Goal: Task Accomplishment & Management: Manage account settings

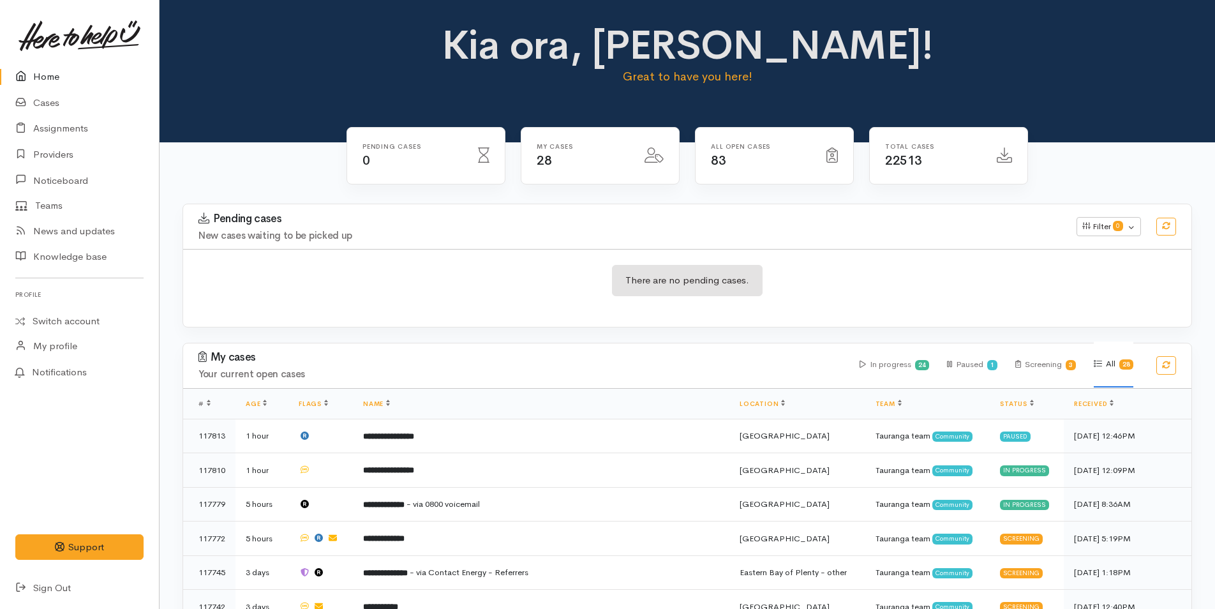
click at [47, 73] on link "Home" at bounding box center [79, 77] width 159 height 26
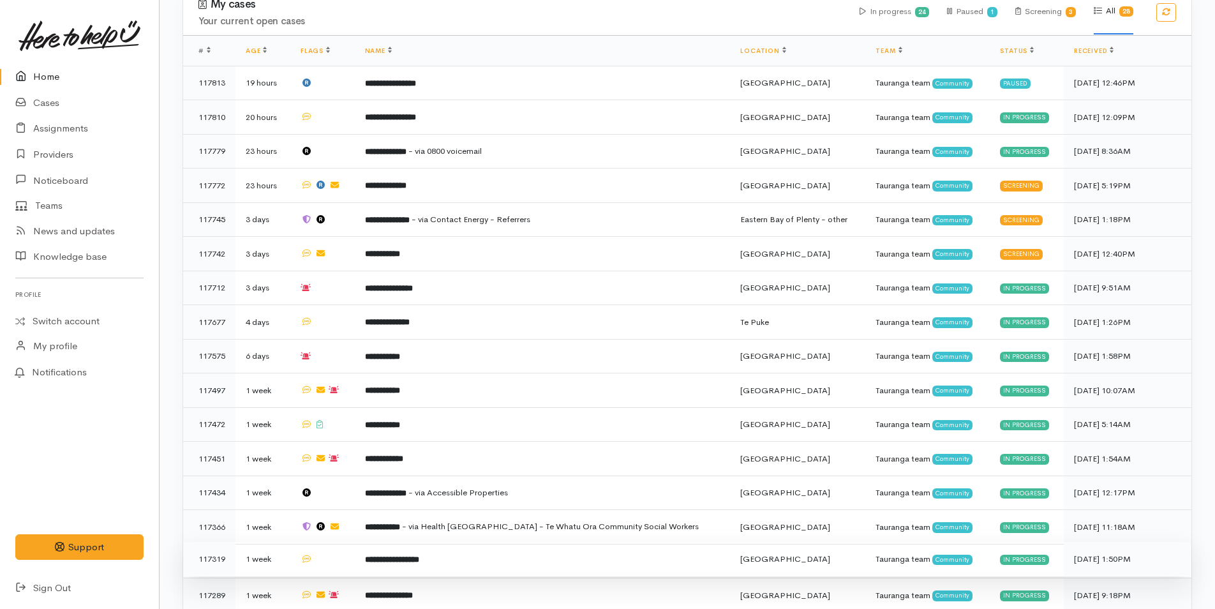
scroll to position [638, 0]
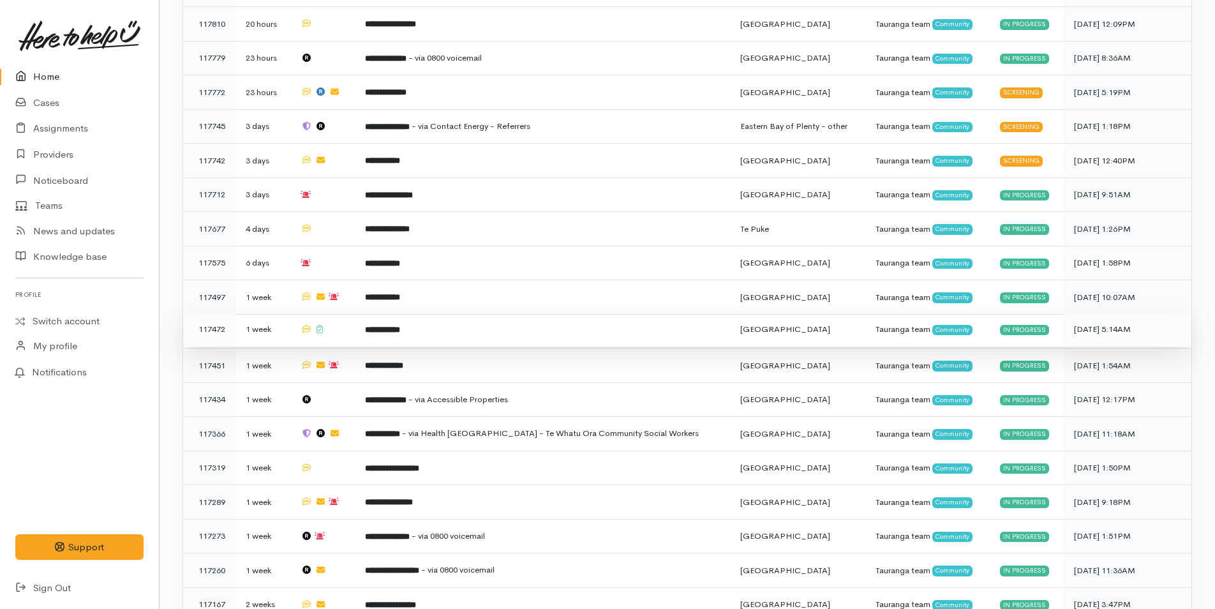
click at [403, 324] on td "**********" at bounding box center [543, 329] width 376 height 34
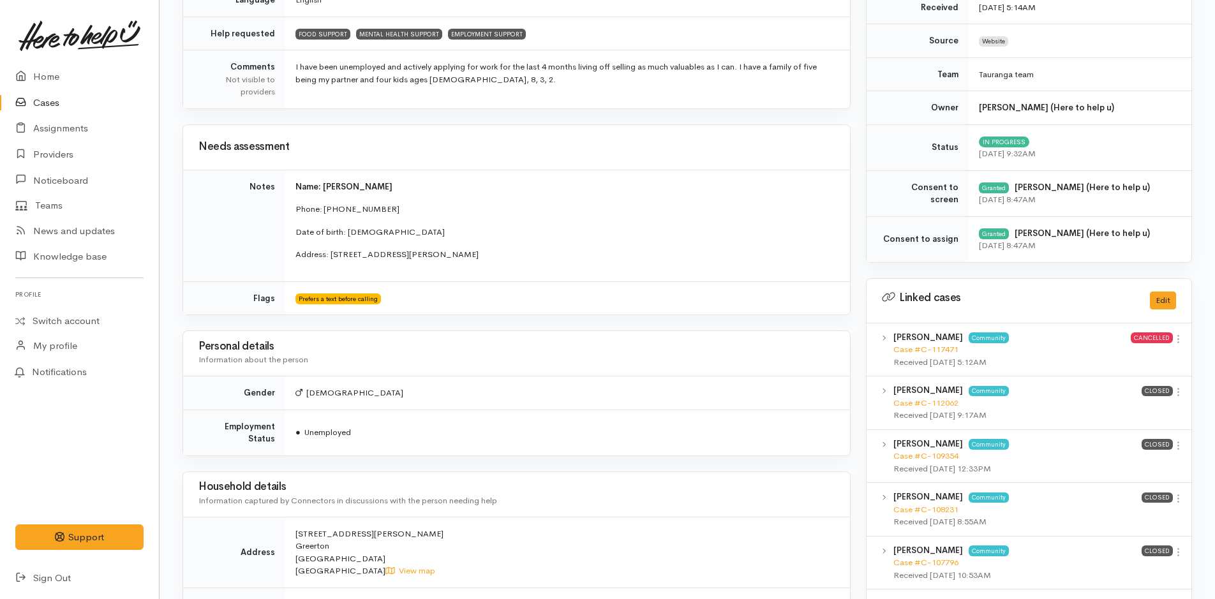
scroll to position [638, 0]
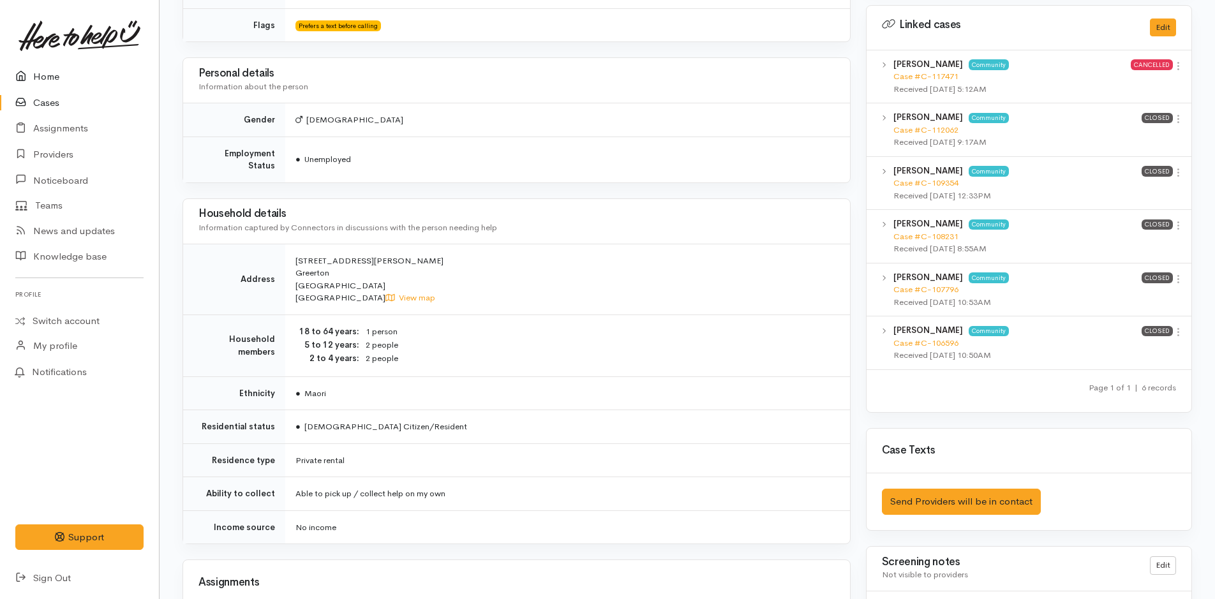
click at [34, 69] on link "Home" at bounding box center [79, 77] width 159 height 26
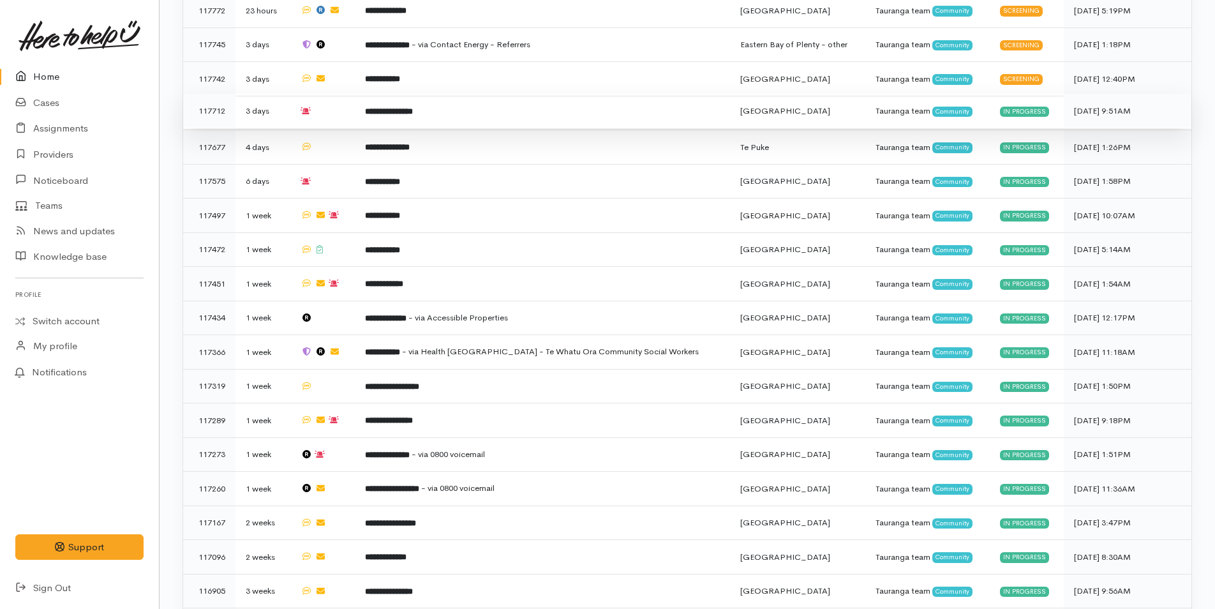
scroll to position [829, 0]
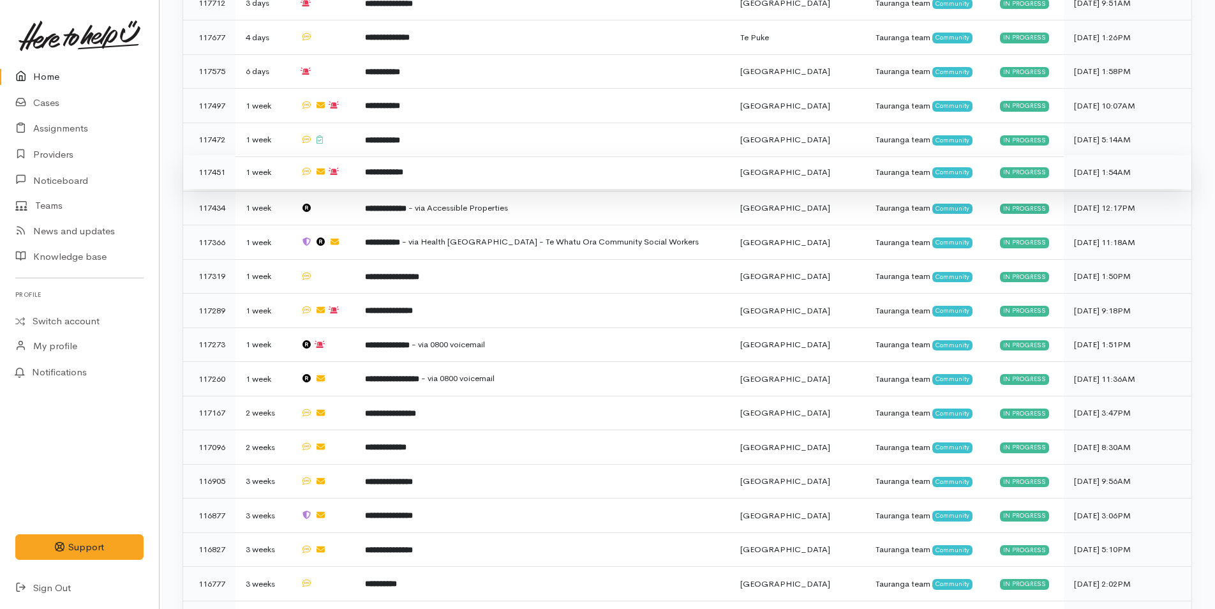
click at [339, 129] on td at bounding box center [322, 140] width 64 height 34
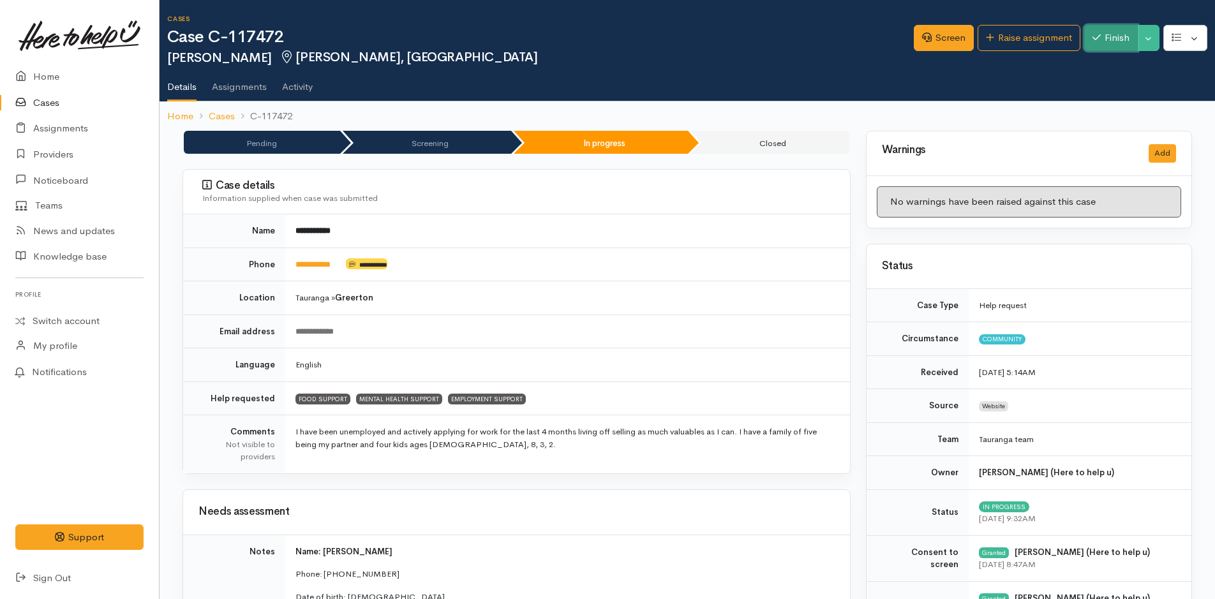
click at [1097, 29] on button "Finish" at bounding box center [1111, 38] width 54 height 26
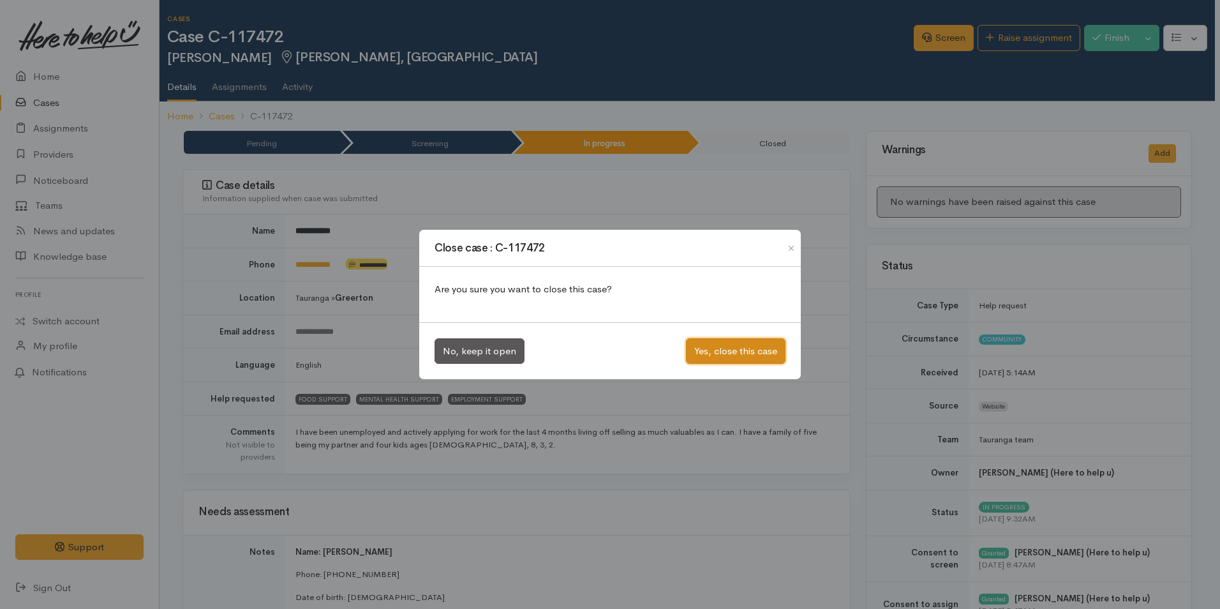
click at [723, 346] on button "Yes, close this case" at bounding box center [736, 351] width 100 height 26
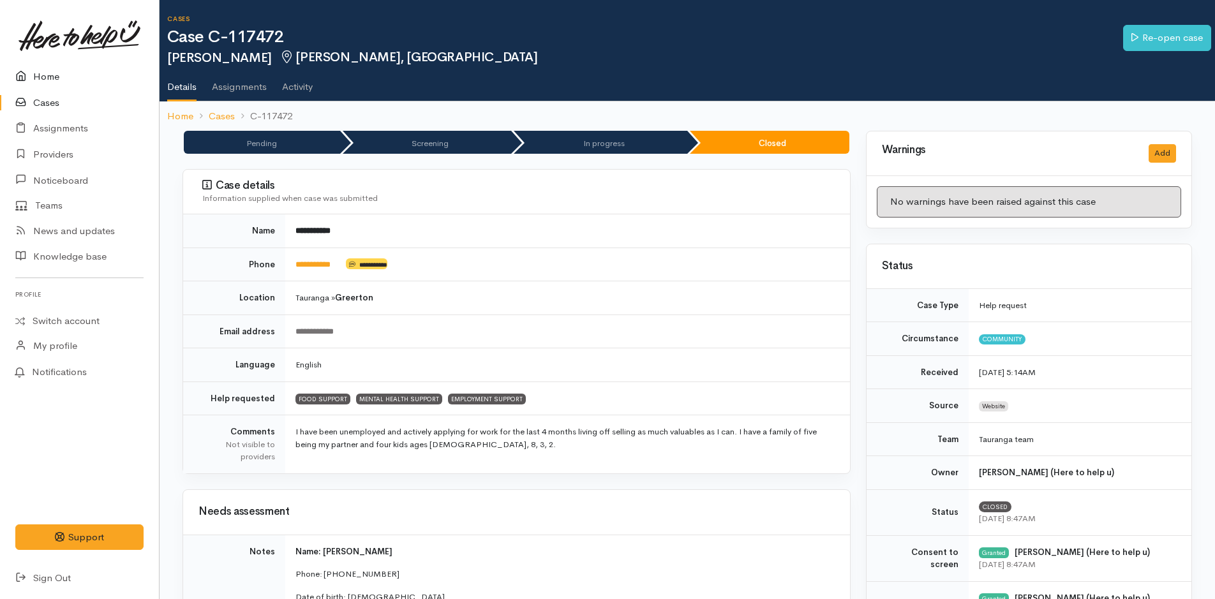
click at [52, 70] on link "Home" at bounding box center [79, 77] width 159 height 26
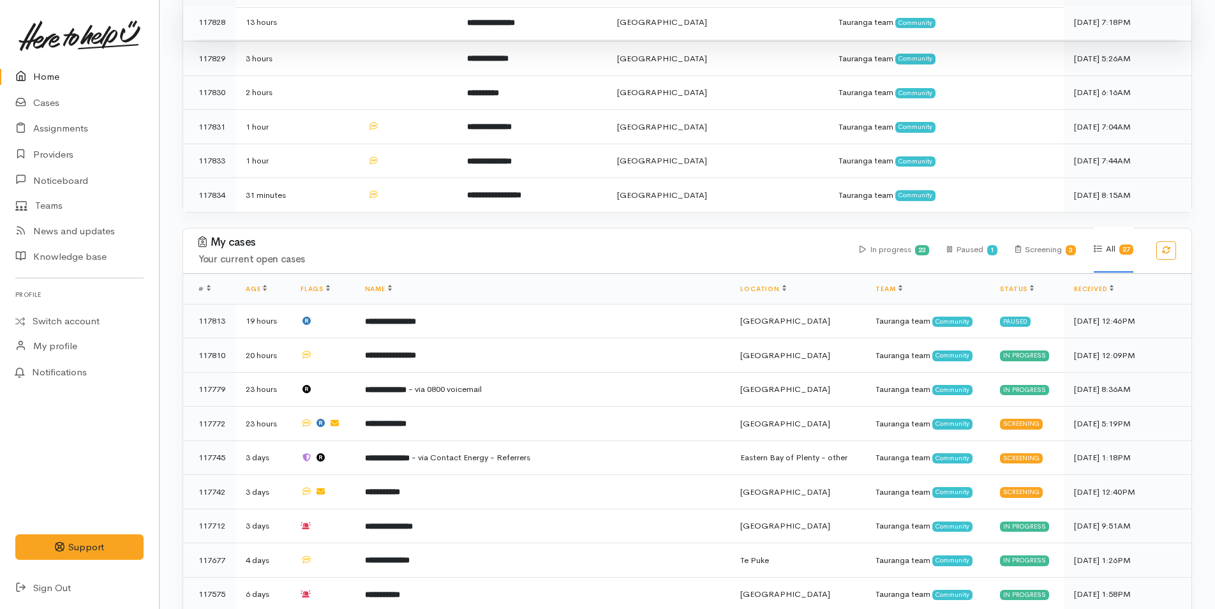
scroll to position [510, 0]
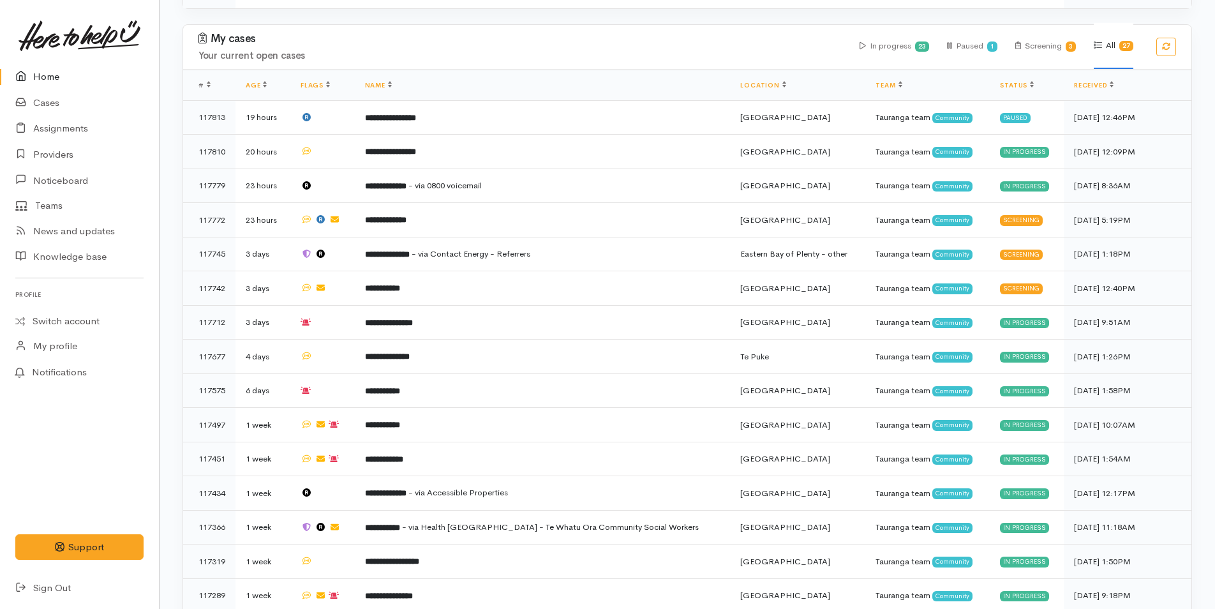
click at [45, 77] on link "Home" at bounding box center [79, 77] width 159 height 26
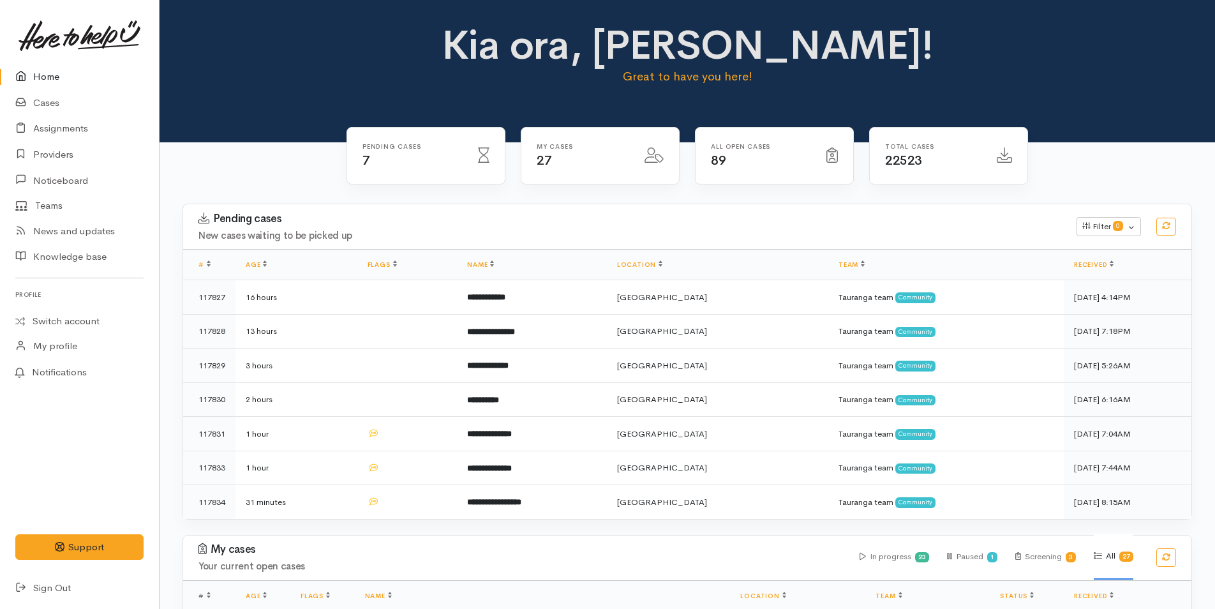
click at [34, 75] on link "Home" at bounding box center [79, 77] width 159 height 26
click at [61, 72] on link "Home" at bounding box center [79, 77] width 159 height 26
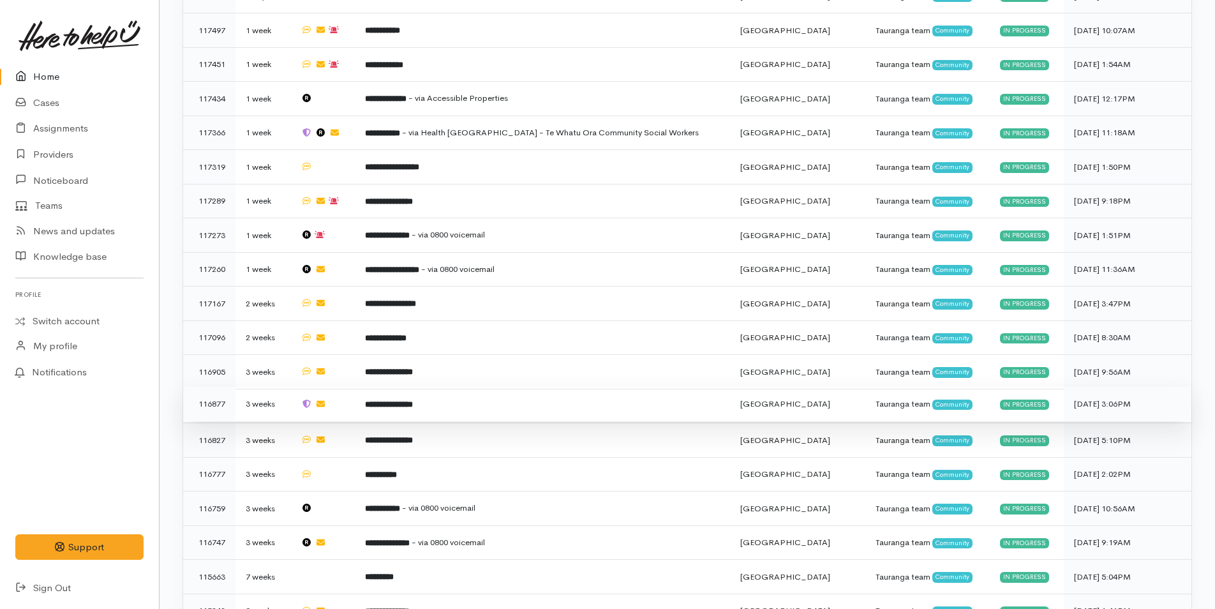
scroll to position [951, 0]
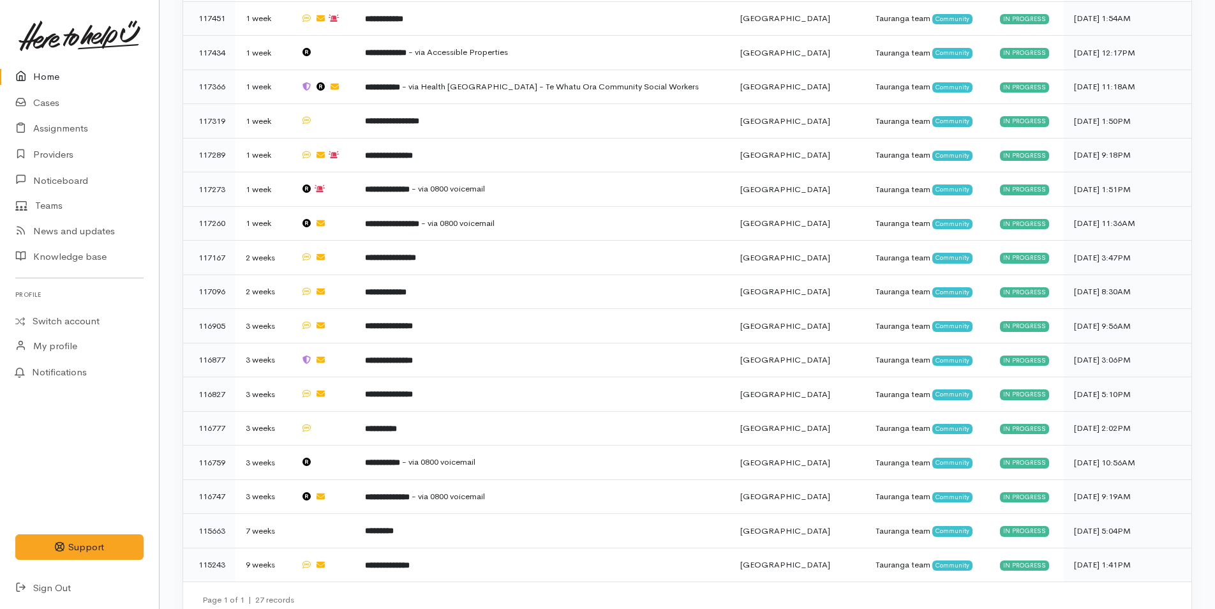
click at [63, 82] on link "Home" at bounding box center [79, 77] width 159 height 26
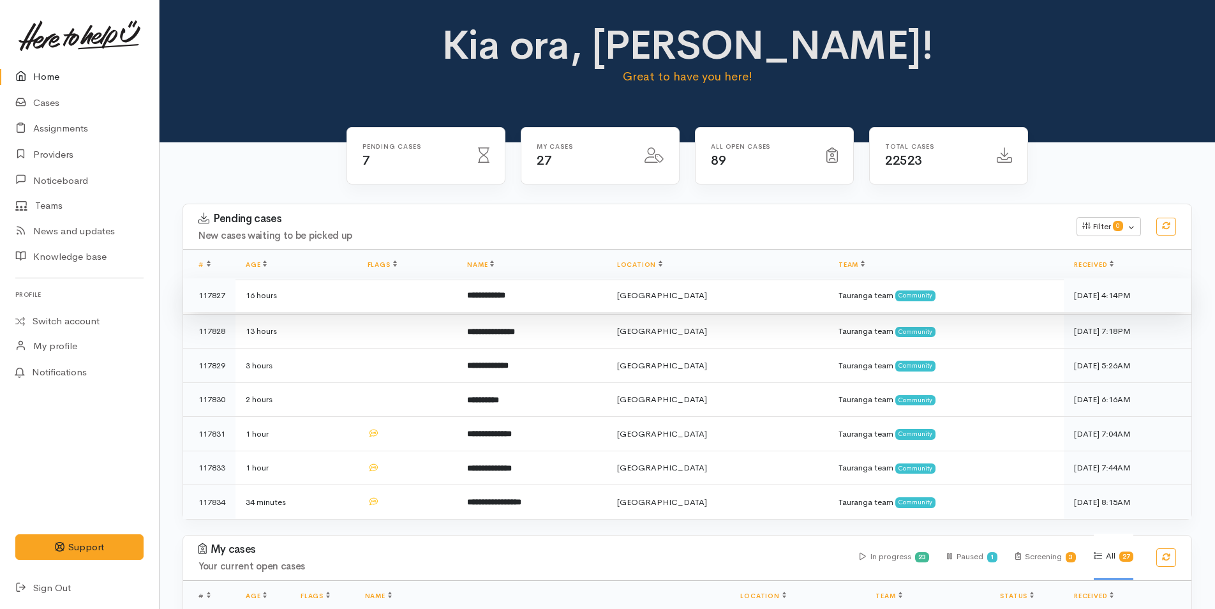
click at [573, 299] on td "**********" at bounding box center [532, 295] width 150 height 34
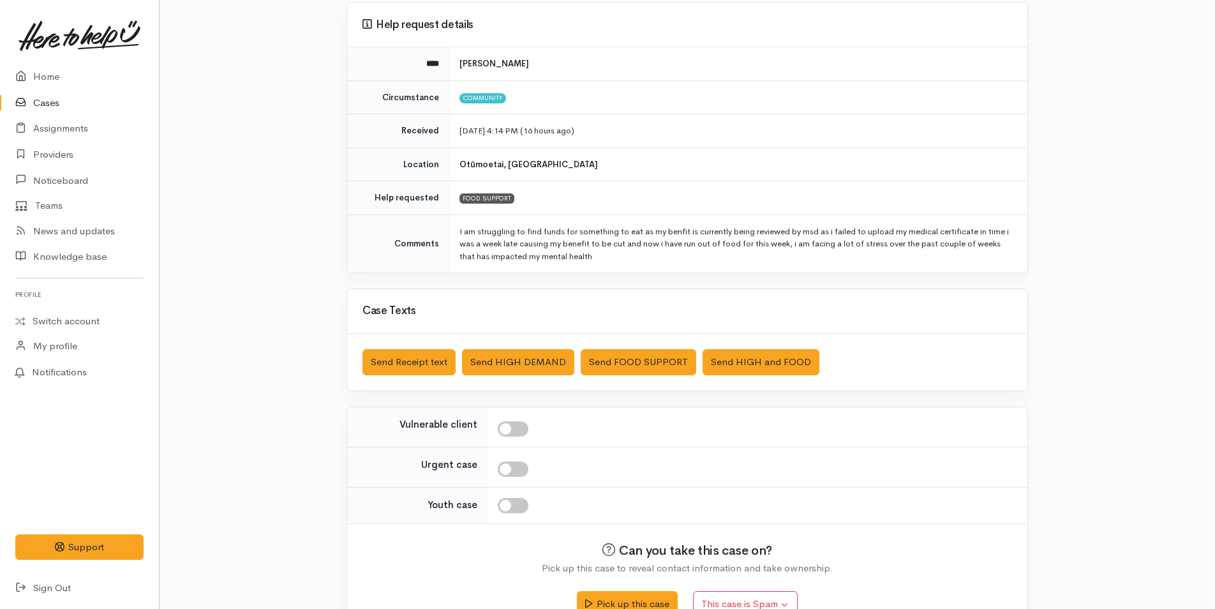
scroll to position [141, 0]
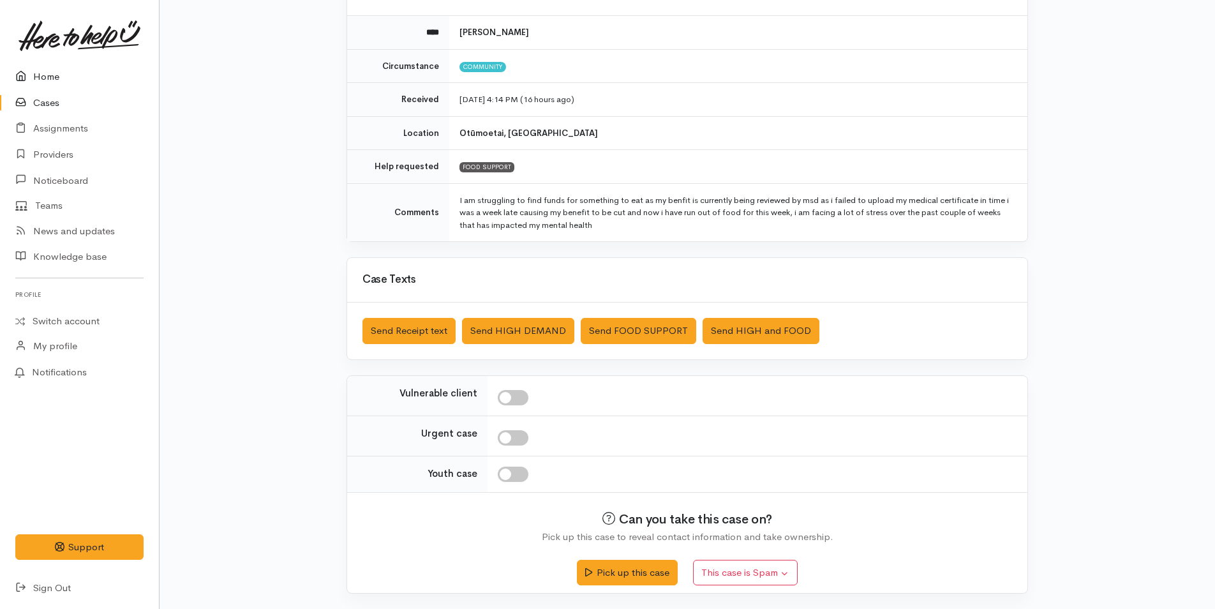
click at [44, 86] on link "Home" at bounding box center [79, 77] width 159 height 26
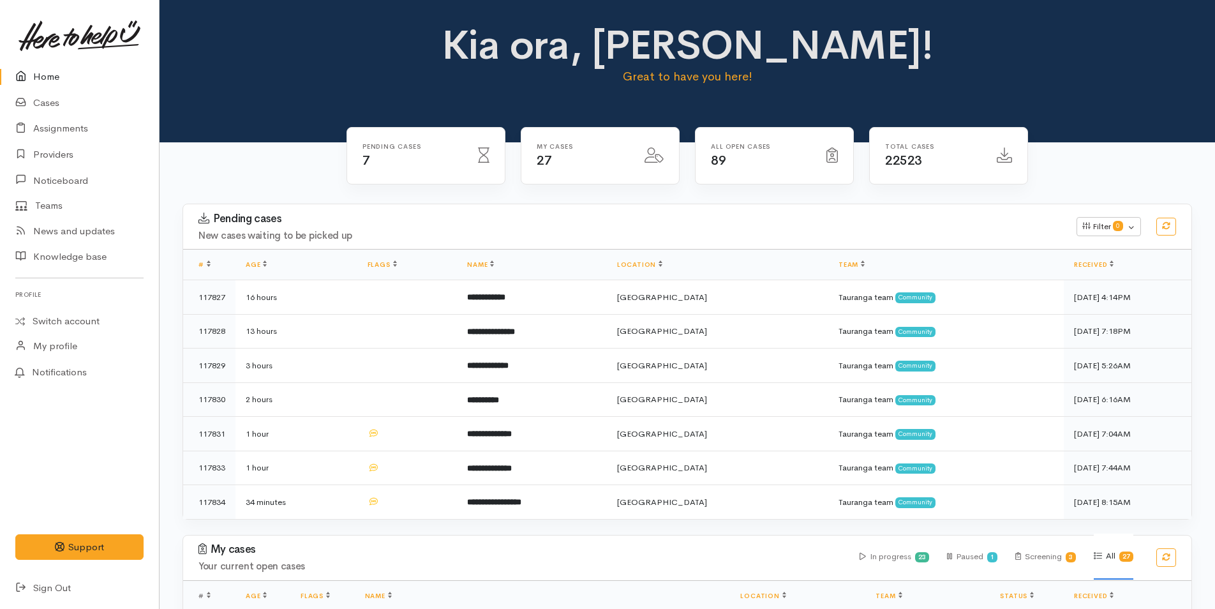
click at [54, 73] on link "Home" at bounding box center [79, 77] width 159 height 26
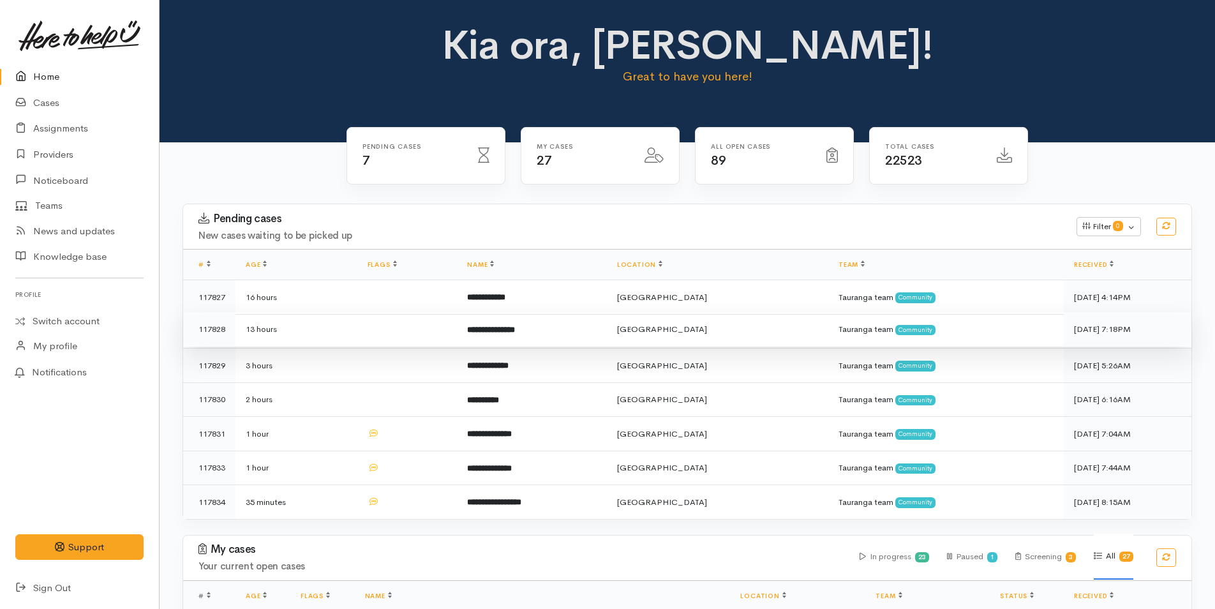
click at [591, 315] on td "**********" at bounding box center [532, 329] width 150 height 34
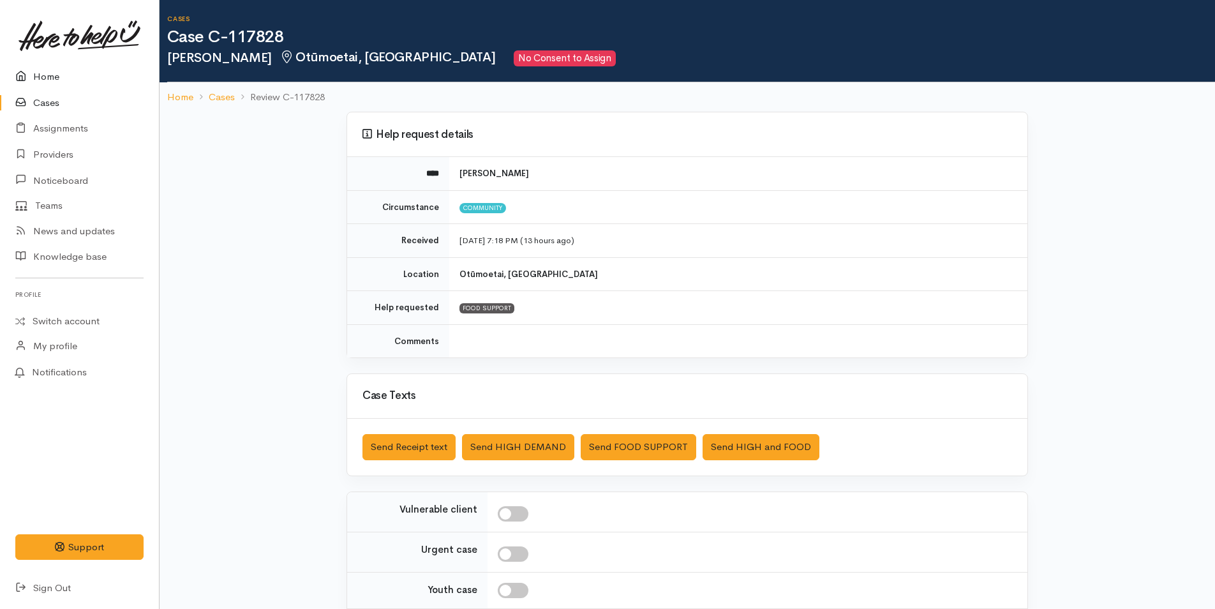
click at [56, 73] on link "Home" at bounding box center [79, 77] width 159 height 26
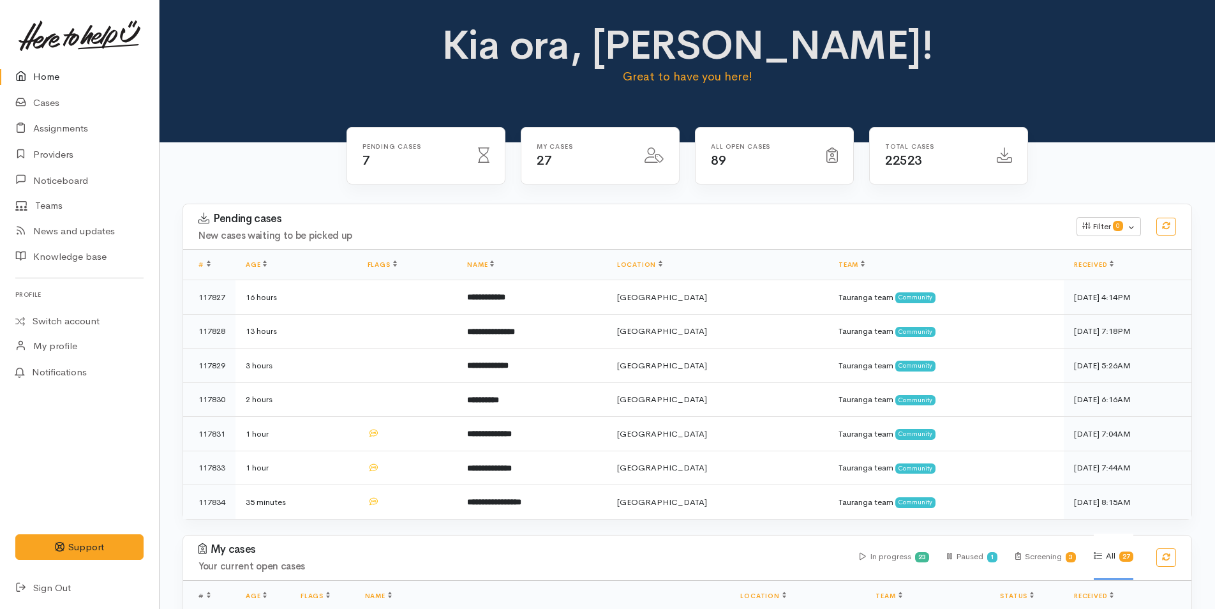
click at [63, 81] on link "Home" at bounding box center [79, 77] width 159 height 26
click at [38, 66] on link "Home" at bounding box center [79, 77] width 159 height 26
click at [35, 77] on link "Home" at bounding box center [79, 77] width 159 height 26
click at [39, 66] on link "Home" at bounding box center [79, 77] width 159 height 26
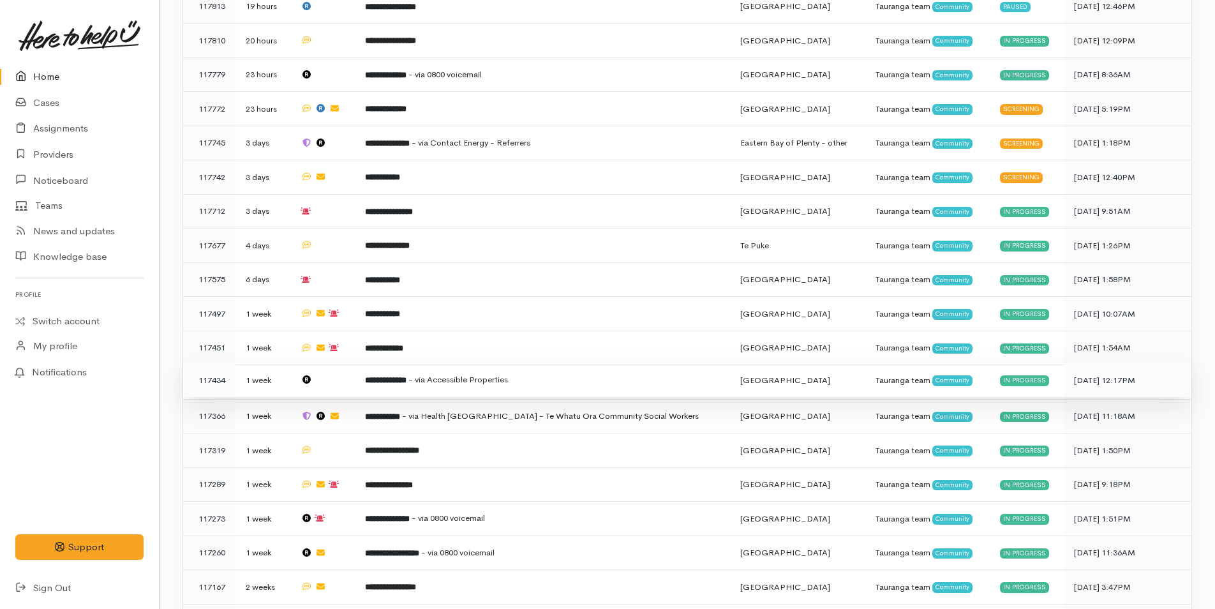
scroll to position [504, 0]
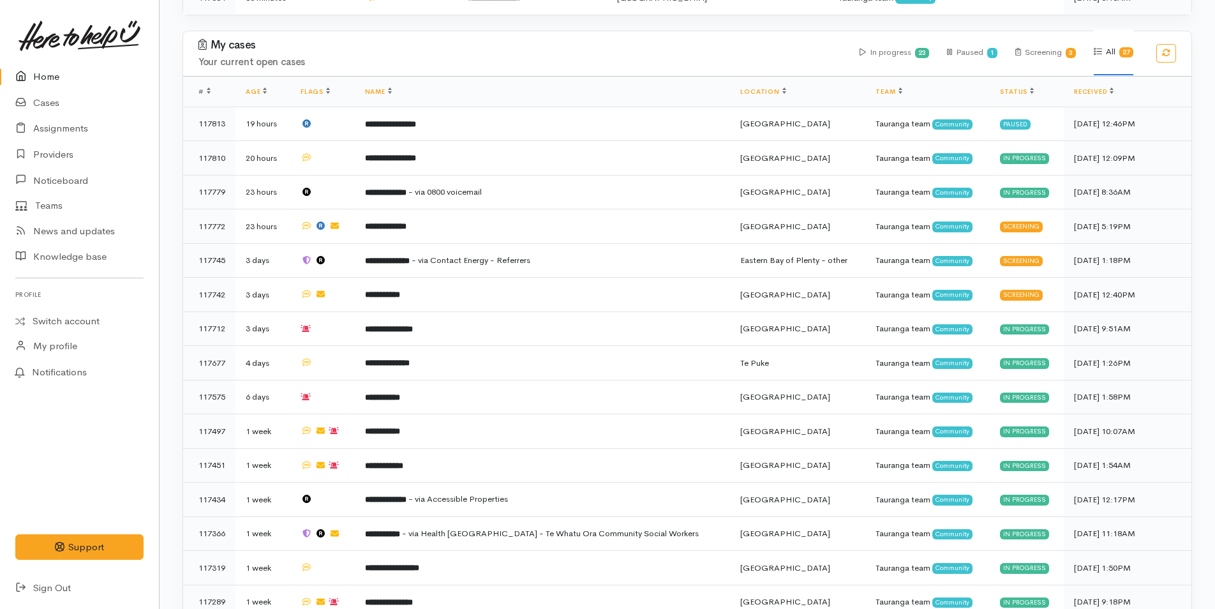
click at [55, 78] on link "Home" at bounding box center [79, 77] width 159 height 26
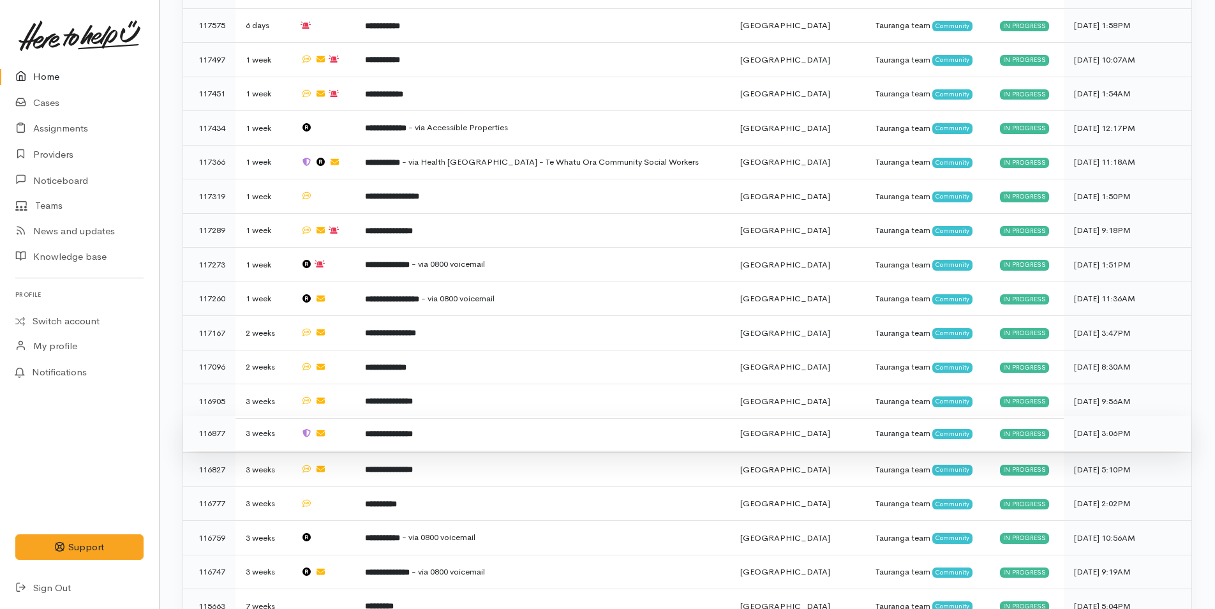
scroll to position [695, 0]
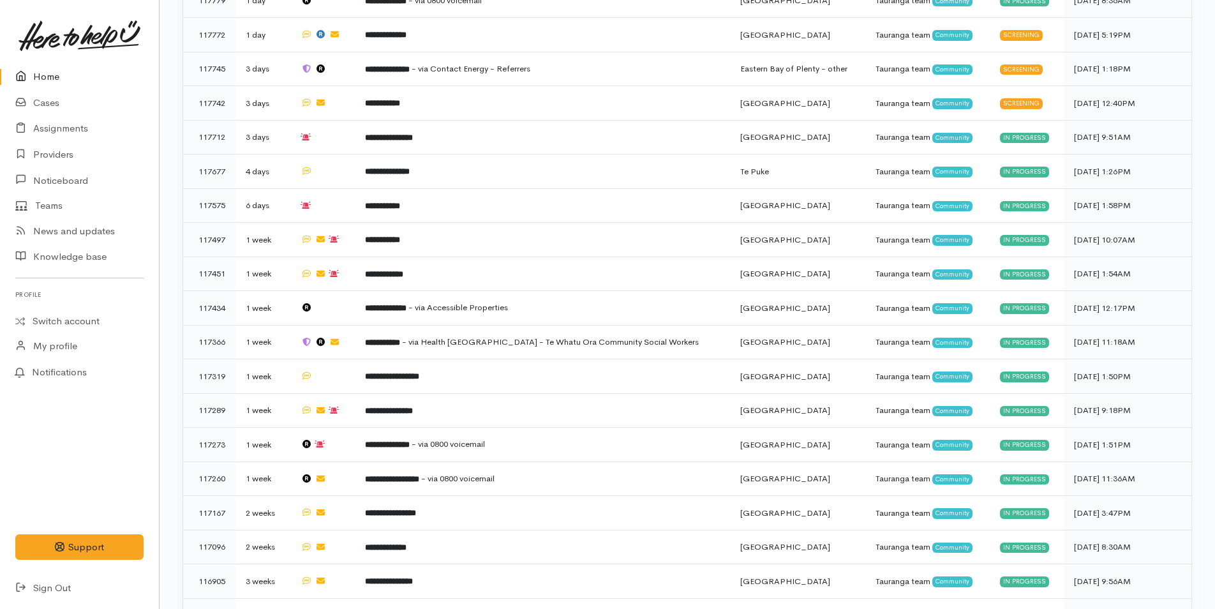
click at [58, 72] on link "Home" at bounding box center [79, 77] width 159 height 26
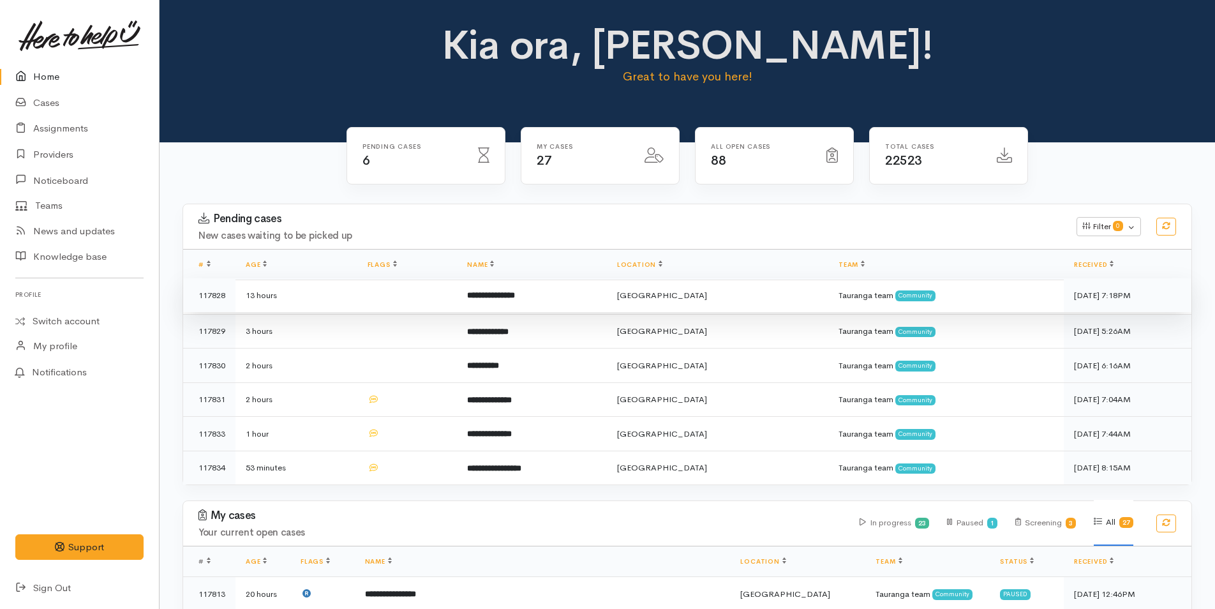
click at [447, 300] on td at bounding box center [407, 295] width 100 height 34
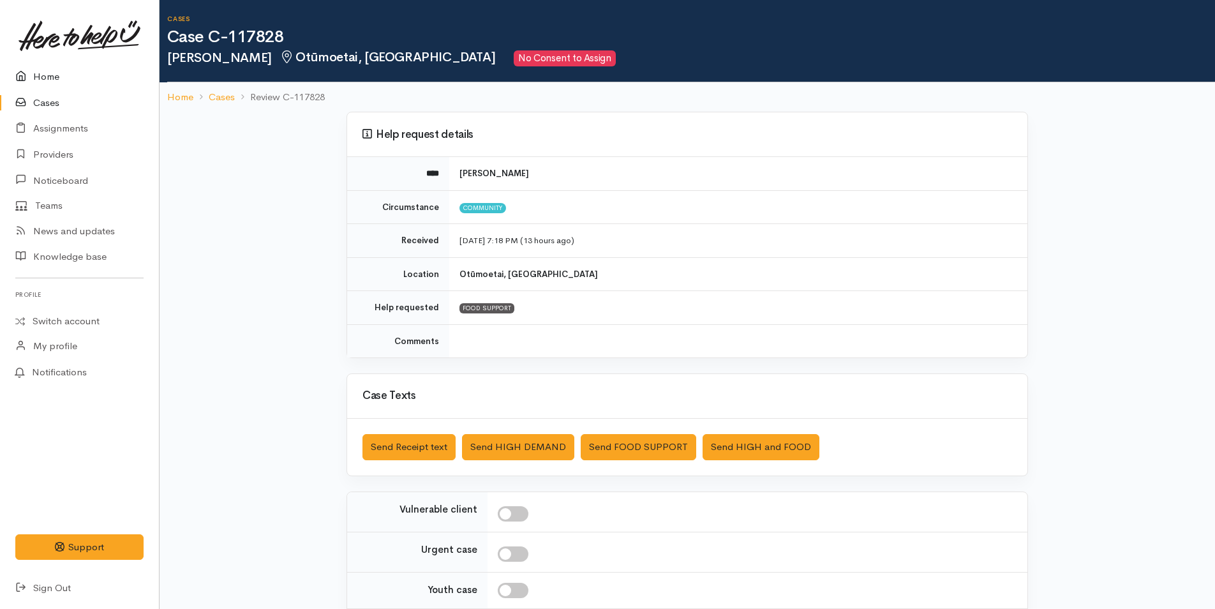
click at [47, 77] on link "Home" at bounding box center [79, 77] width 159 height 26
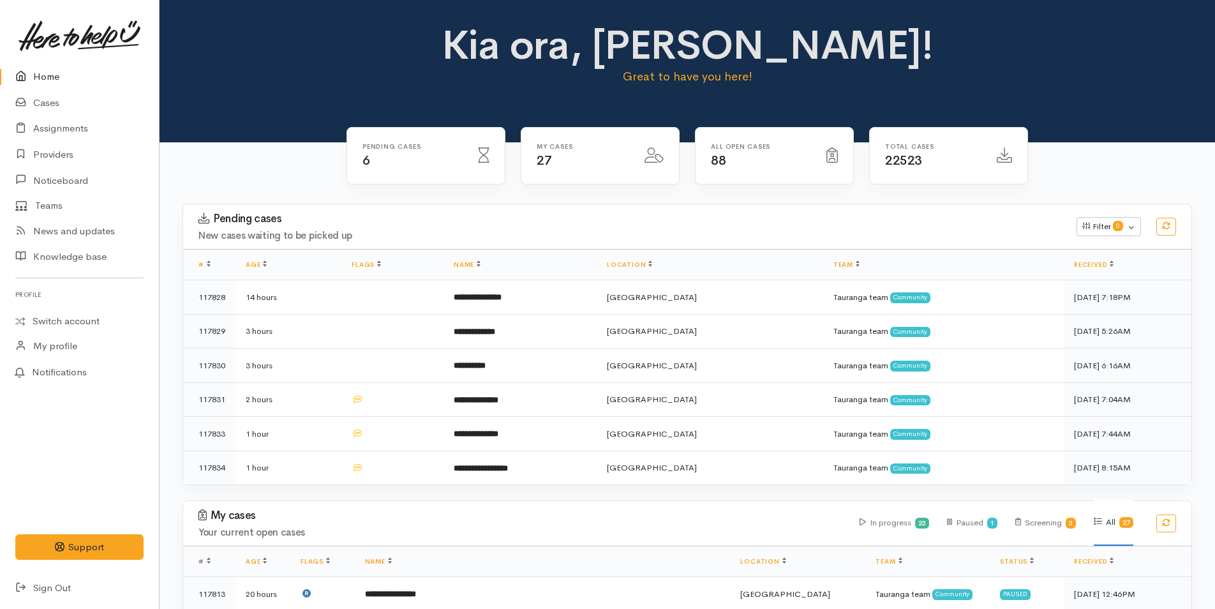
click at [38, 68] on link "Home" at bounding box center [79, 77] width 159 height 26
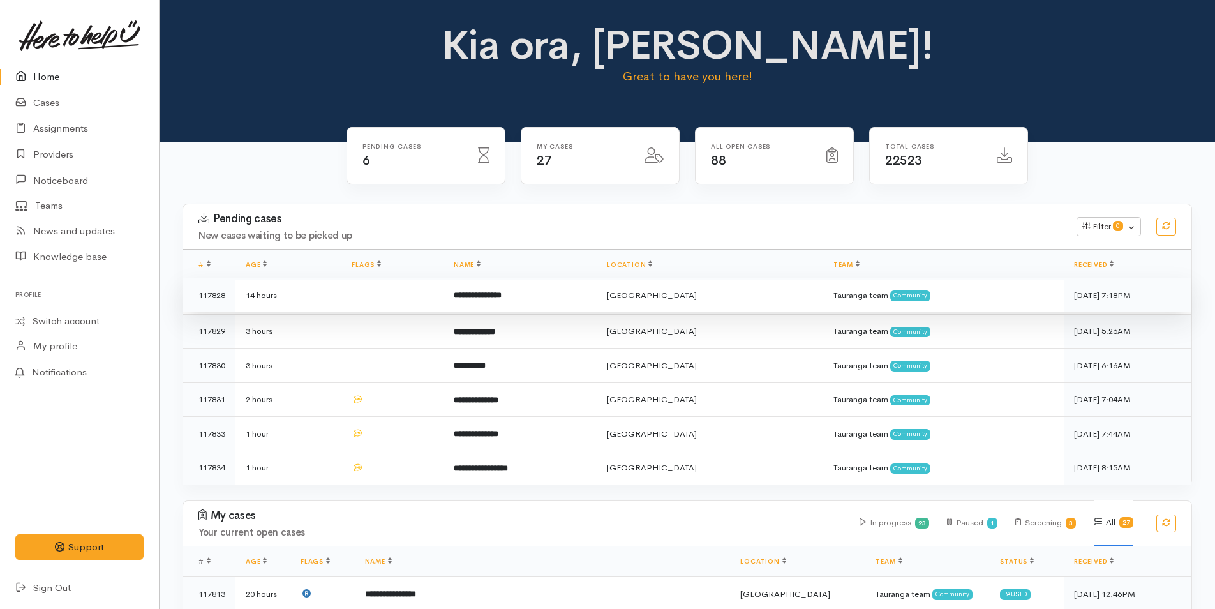
click at [443, 302] on td at bounding box center [392, 295] width 102 height 34
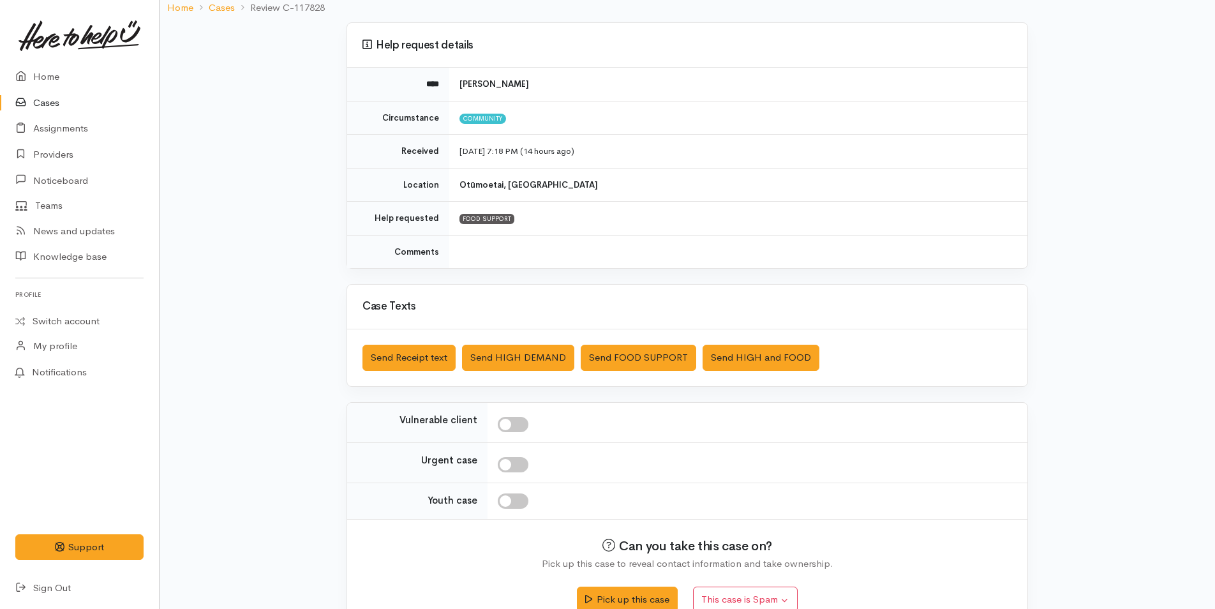
scroll to position [116, 0]
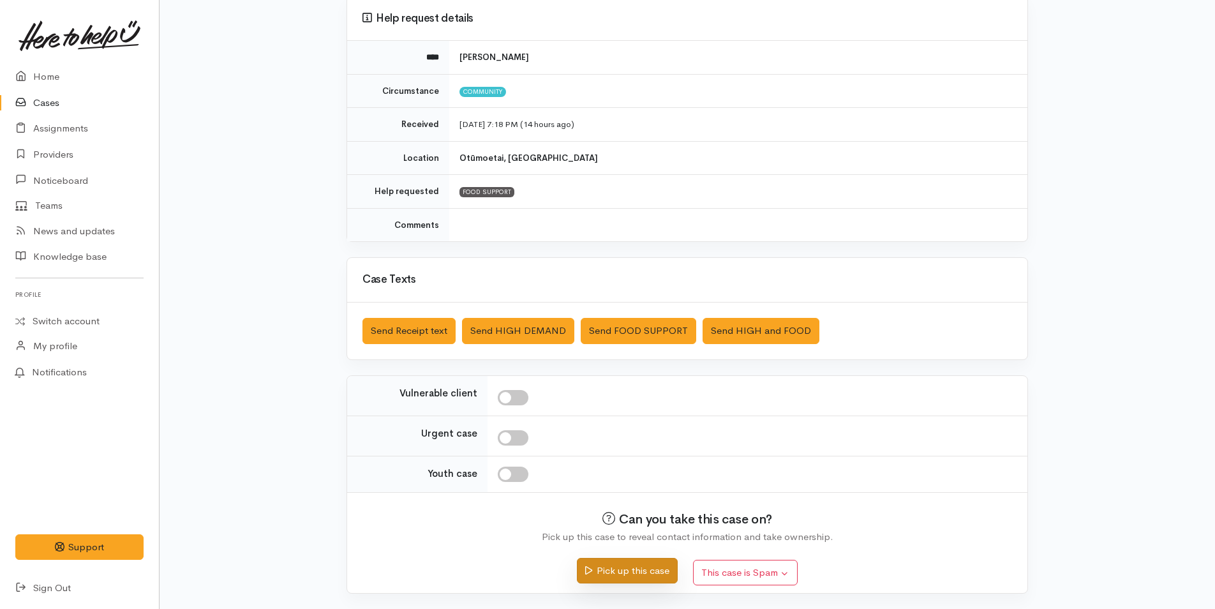
click at [614, 562] on button "Pick up this case" at bounding box center [627, 571] width 100 height 26
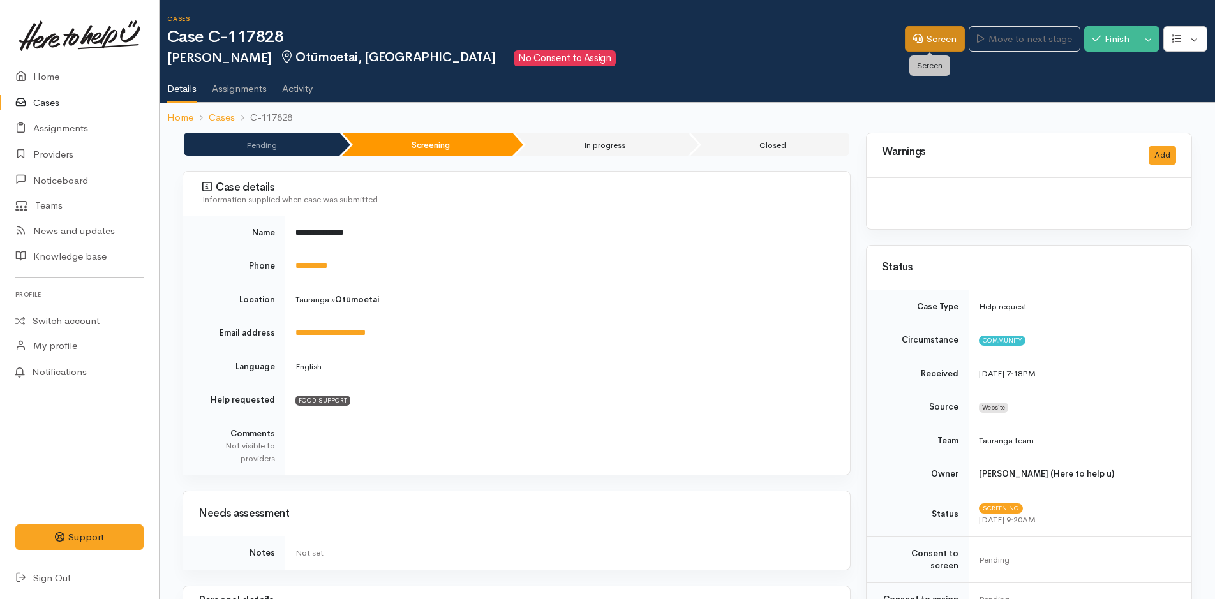
click at [941, 43] on link "Screen" at bounding box center [935, 39] width 60 height 26
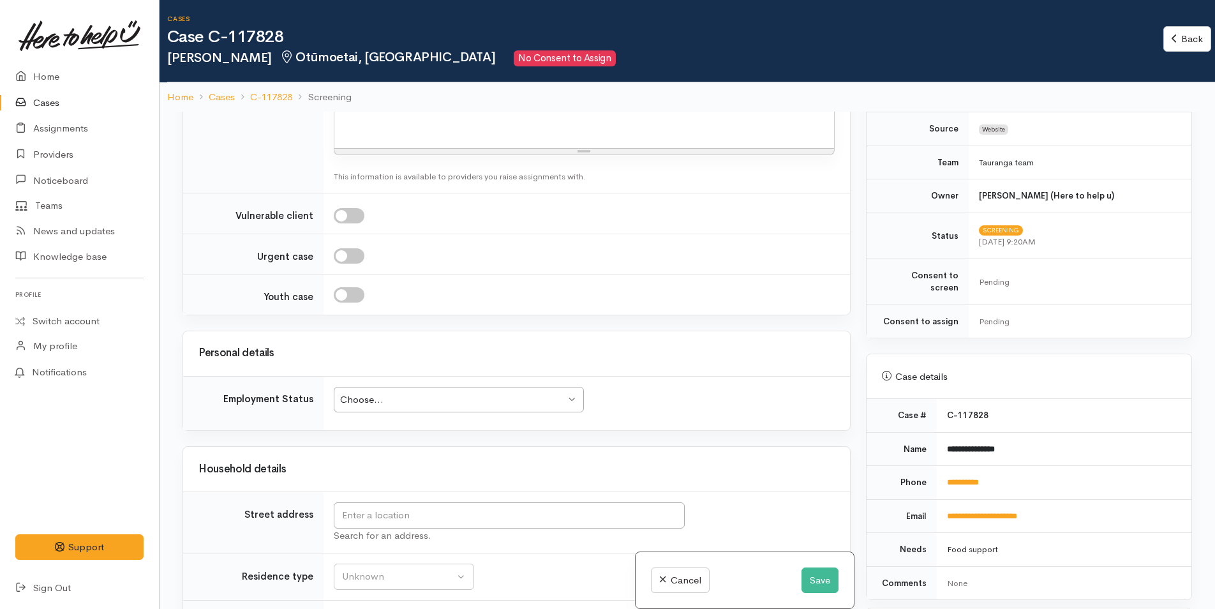
scroll to position [383, 0]
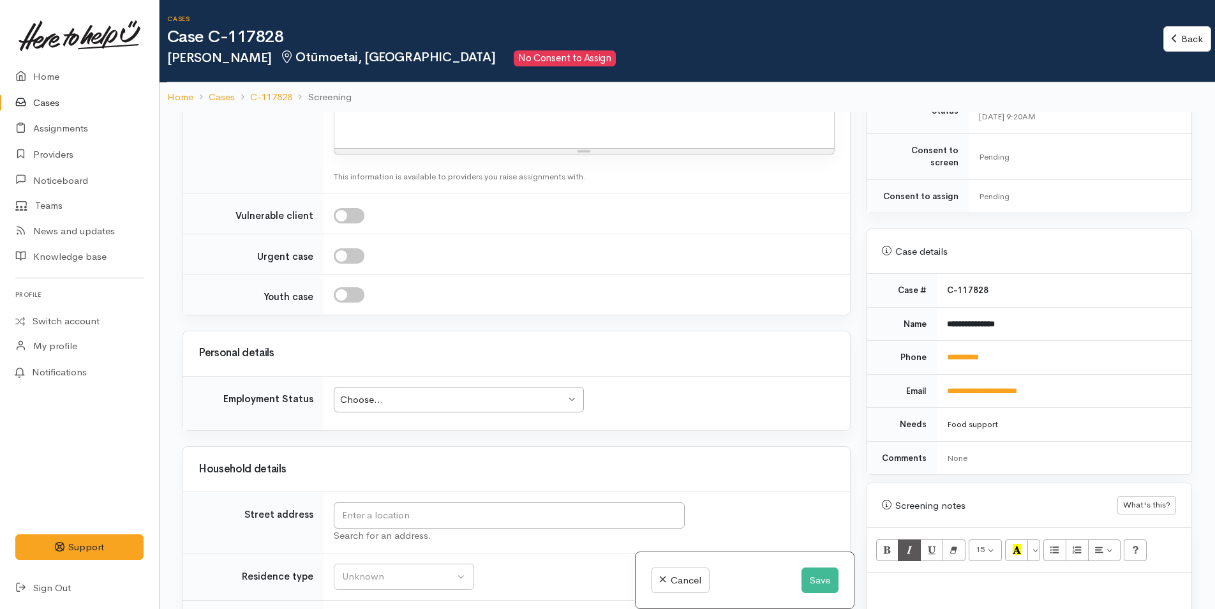
click at [912, 572] on div at bounding box center [1028, 591] width 325 height 38
paste div
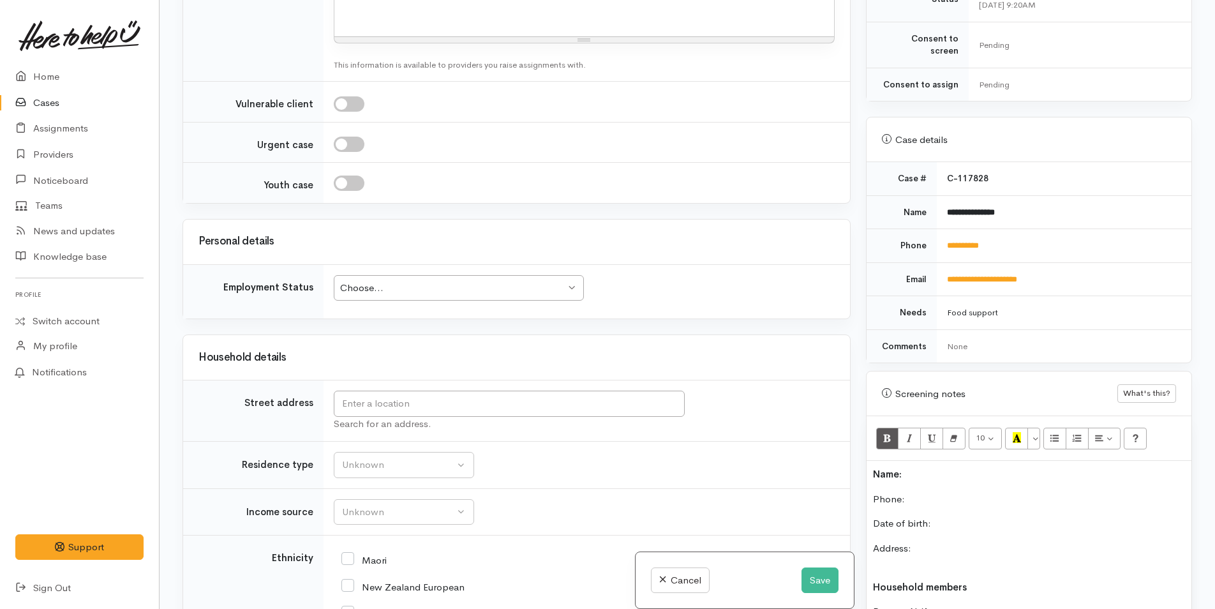
scroll to position [619, 0]
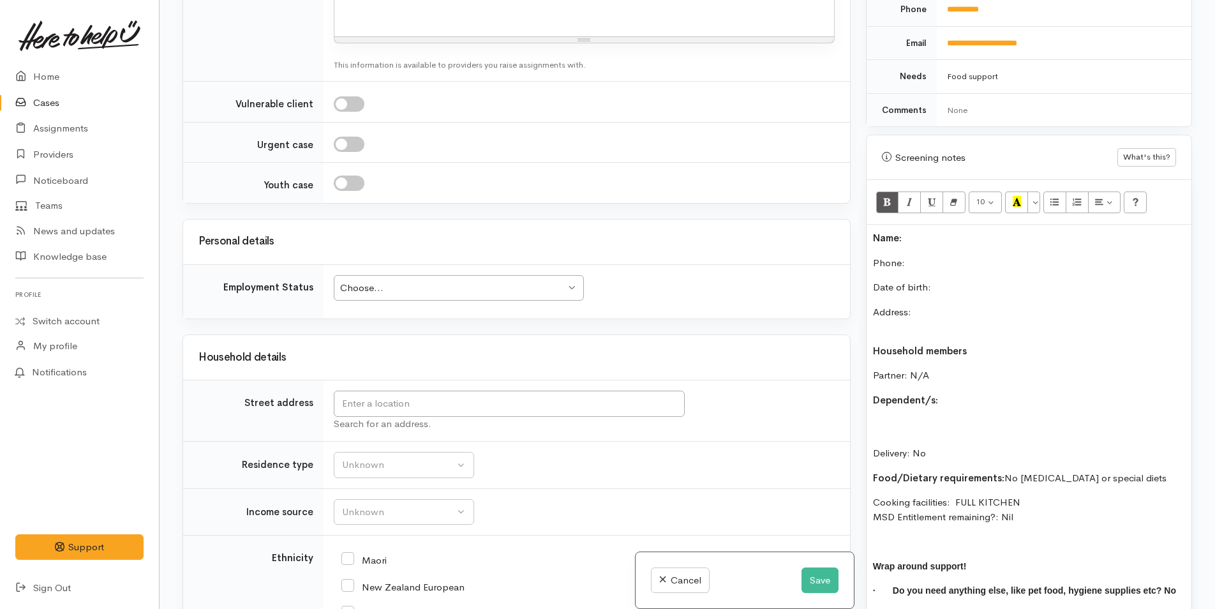
click at [923, 231] on p "Name:" at bounding box center [1029, 238] width 312 height 15
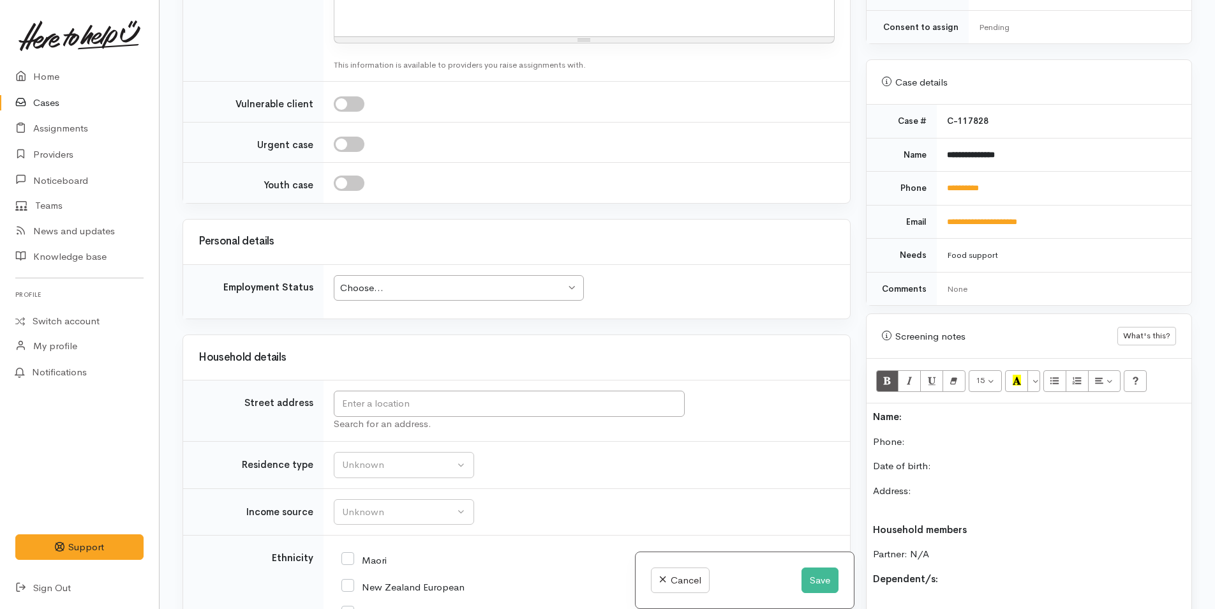
scroll to position [428, 0]
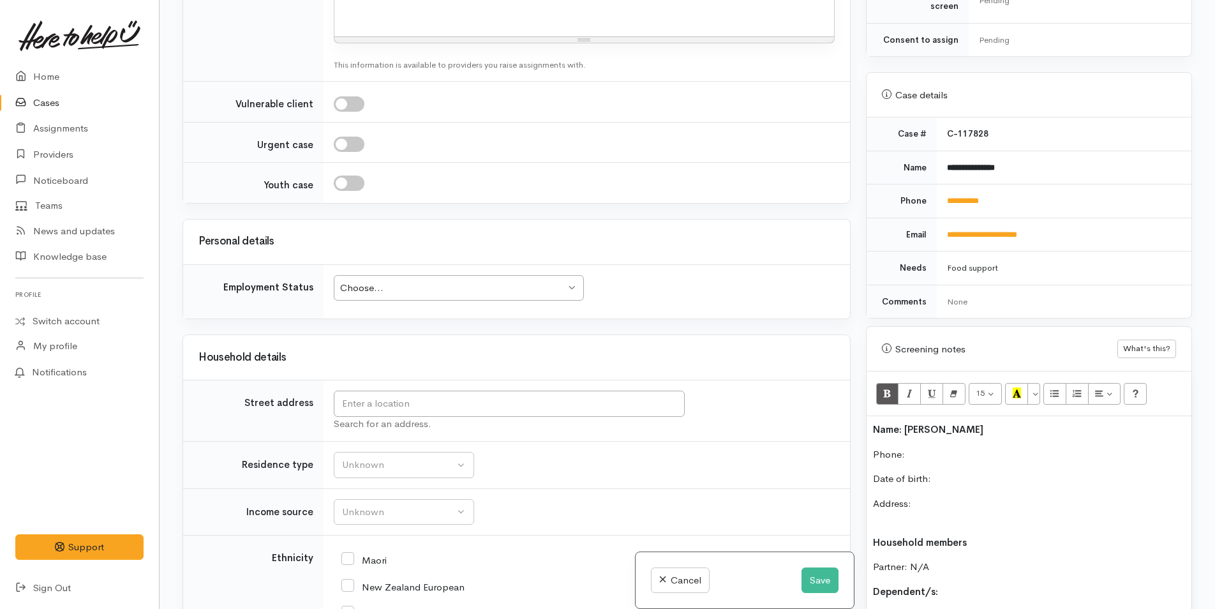
click at [813, 579] on button "Save" at bounding box center [819, 580] width 37 height 26
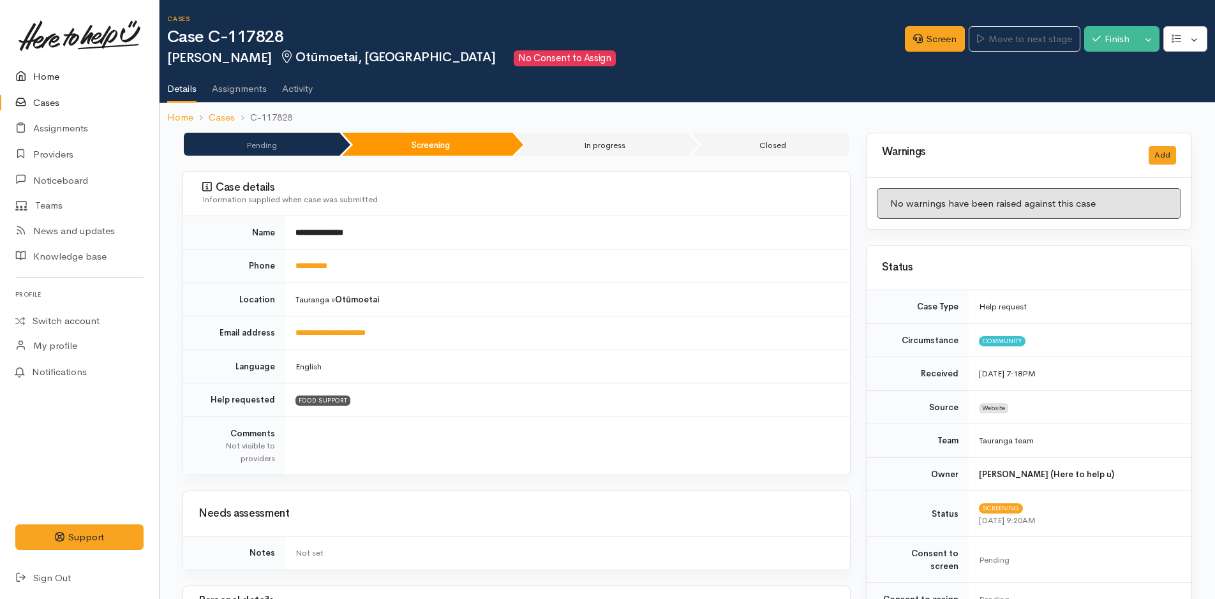
click at [46, 76] on link "Home" at bounding box center [79, 77] width 159 height 26
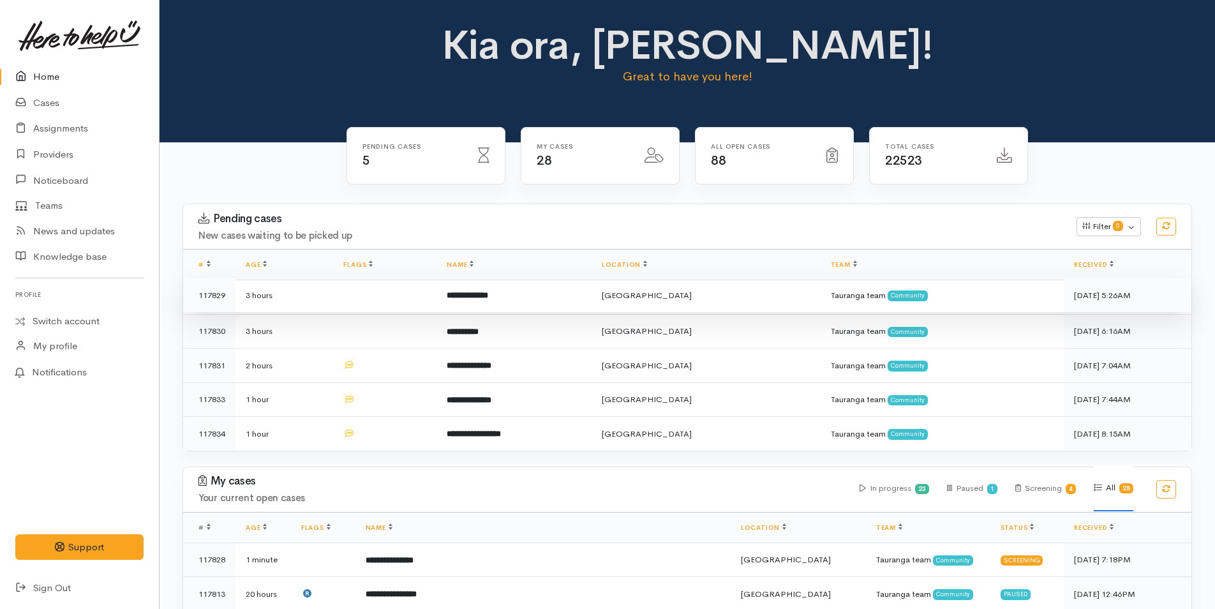
click at [457, 289] on td "**********" at bounding box center [513, 295] width 155 height 34
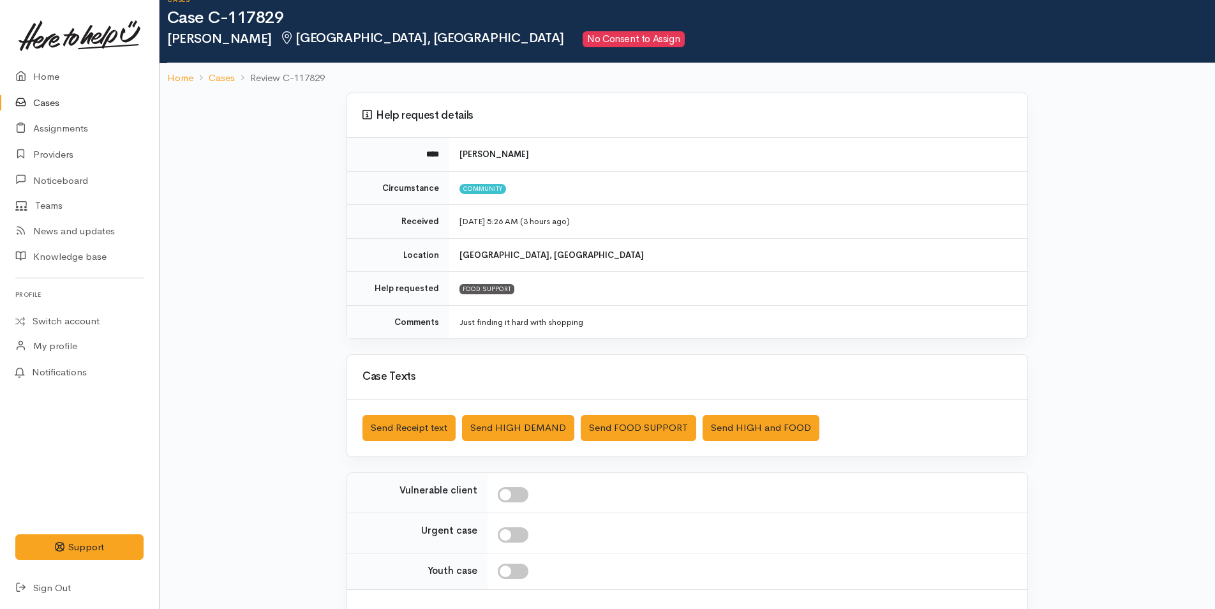
scroll to position [116, 0]
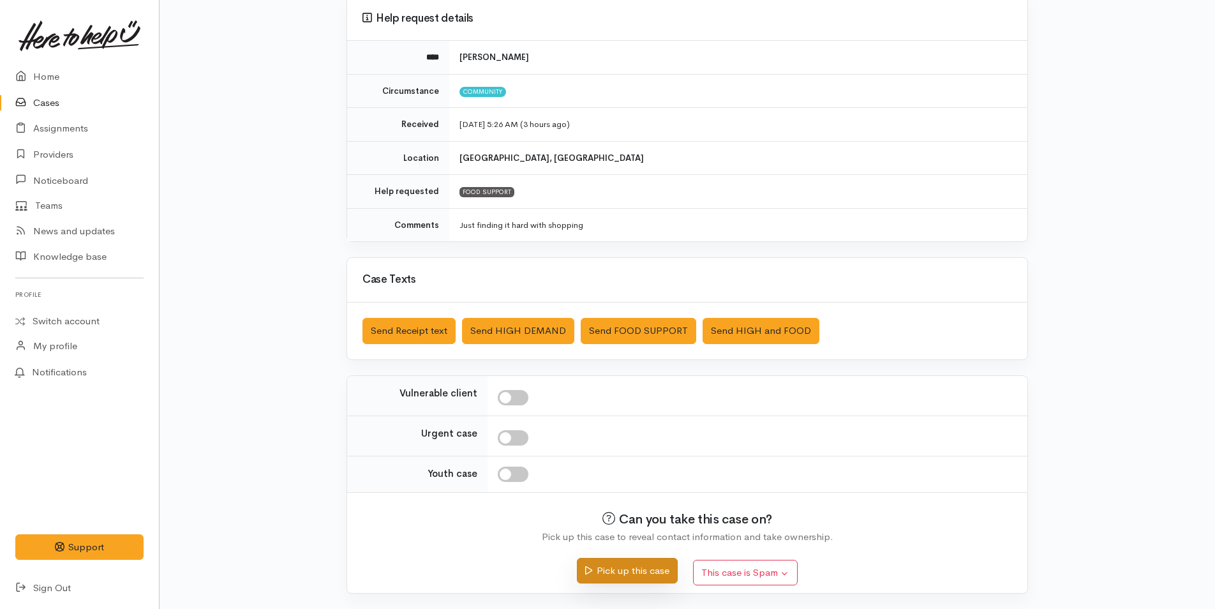
click at [614, 576] on button "Pick up this case" at bounding box center [627, 571] width 100 height 26
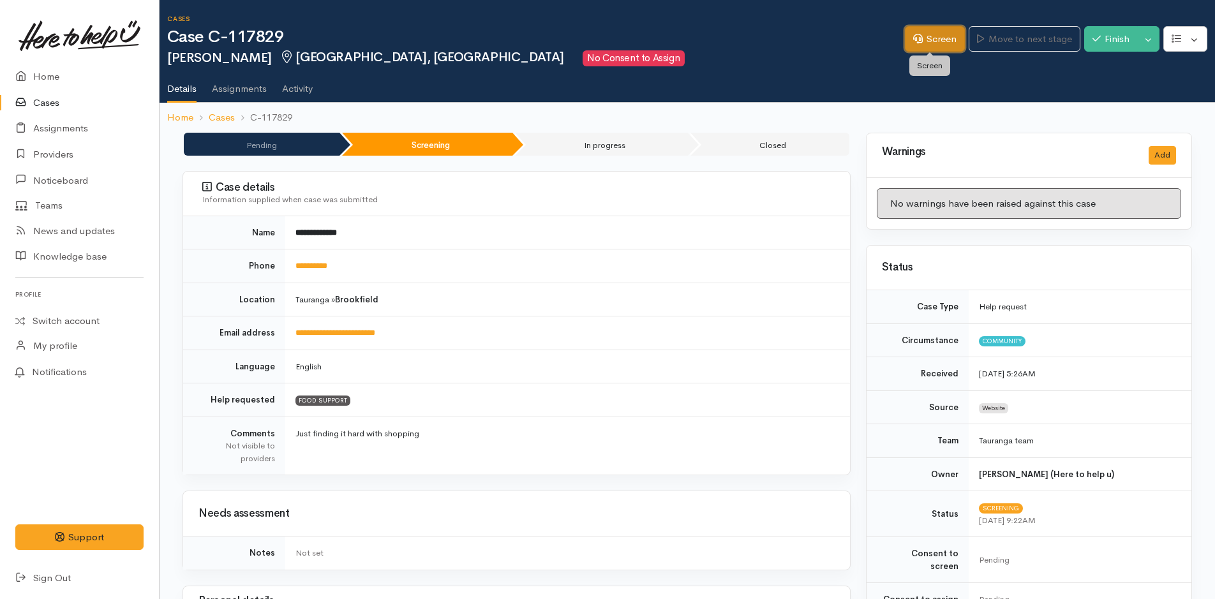
click at [948, 31] on link "Screen" at bounding box center [935, 39] width 60 height 26
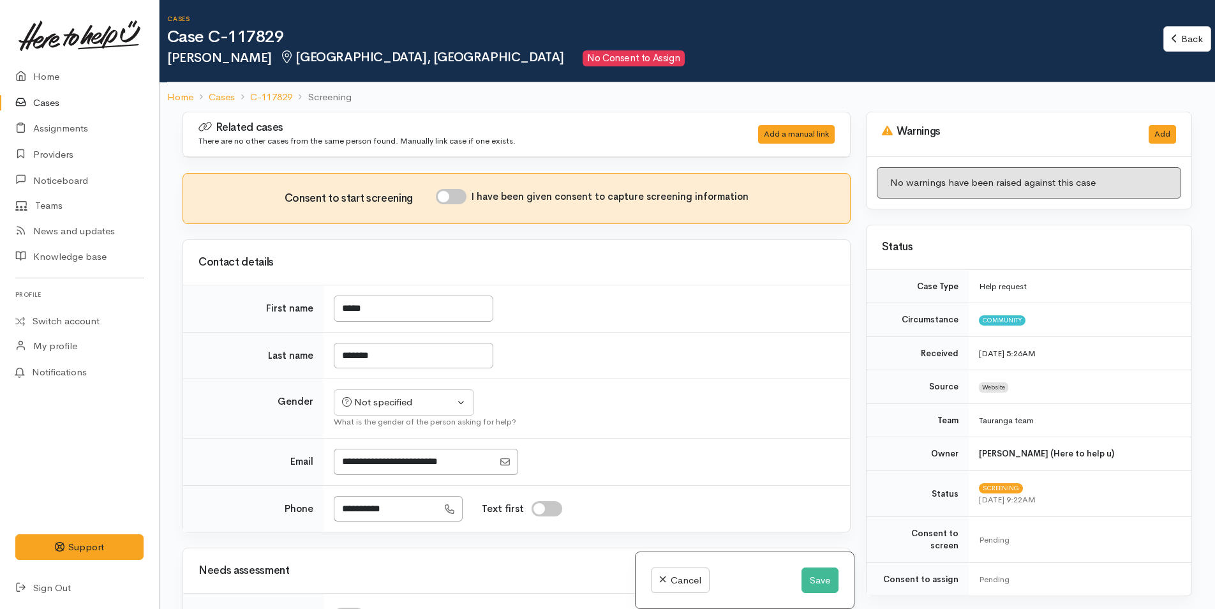
scroll to position [383, 0]
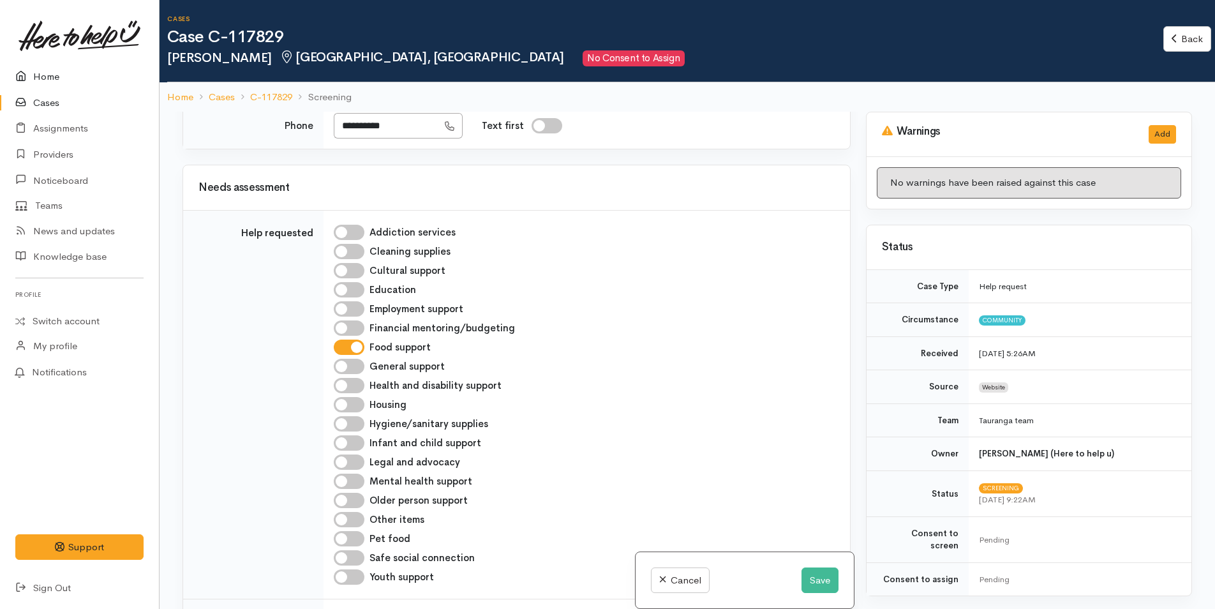
click at [64, 78] on link "Home" at bounding box center [79, 77] width 159 height 26
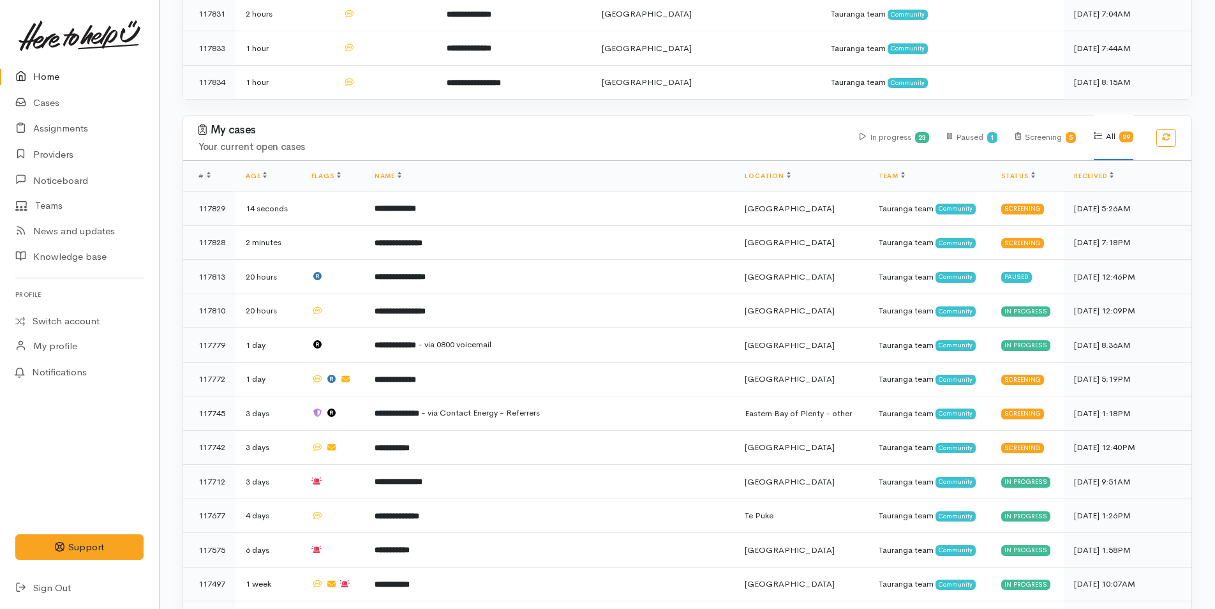
scroll to position [319, 0]
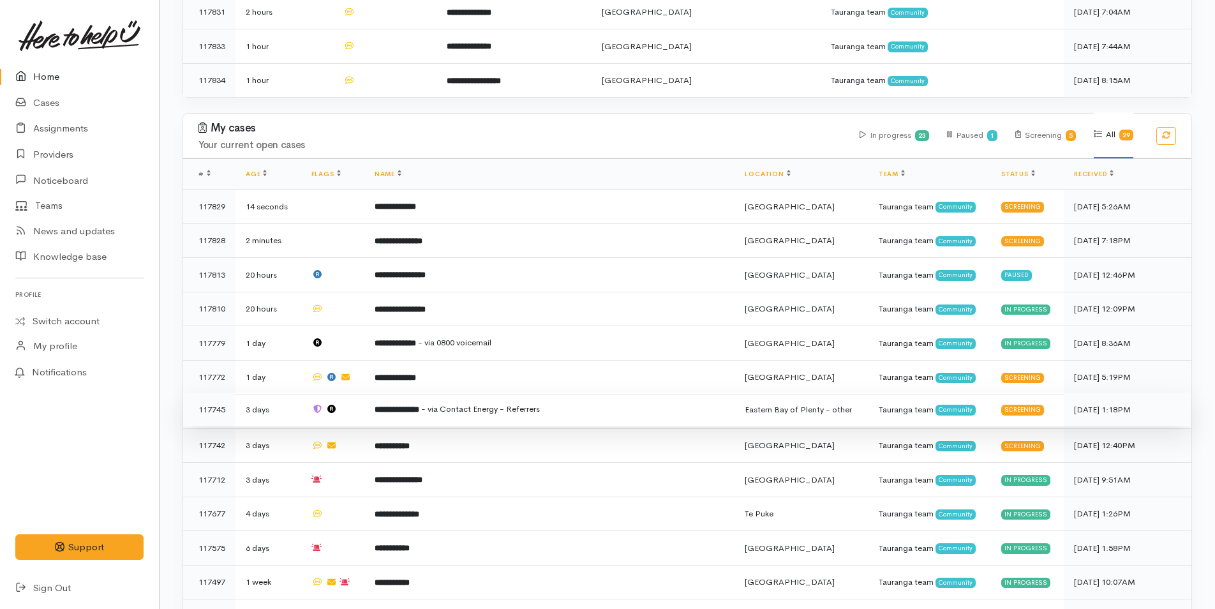
click at [516, 412] on td "**********" at bounding box center [549, 409] width 371 height 34
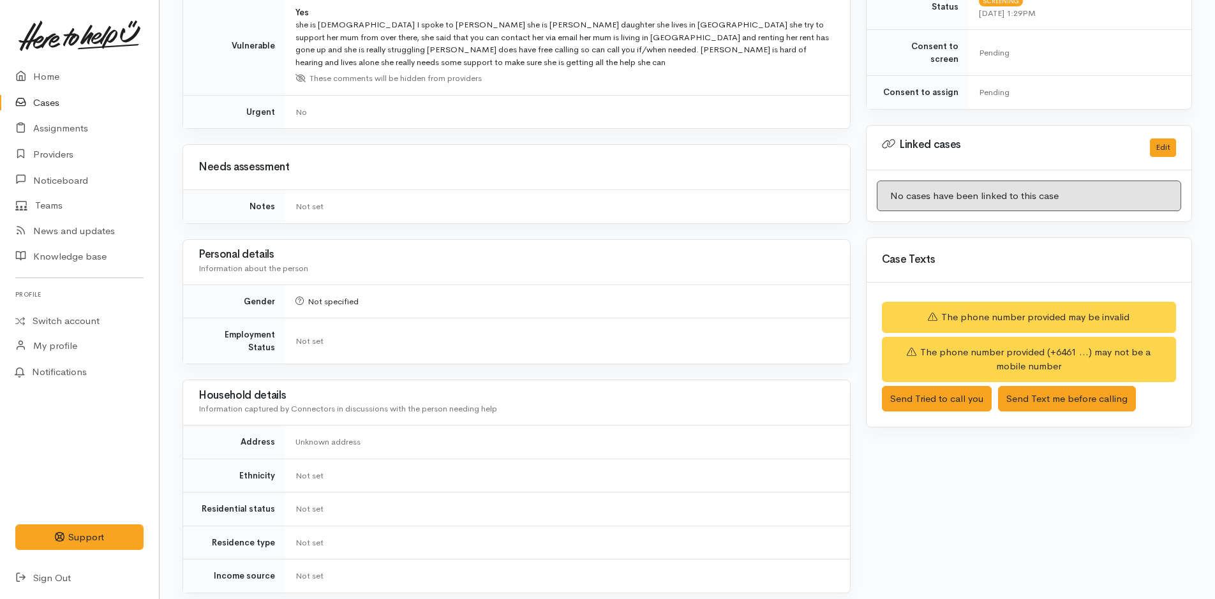
scroll to position [255, 0]
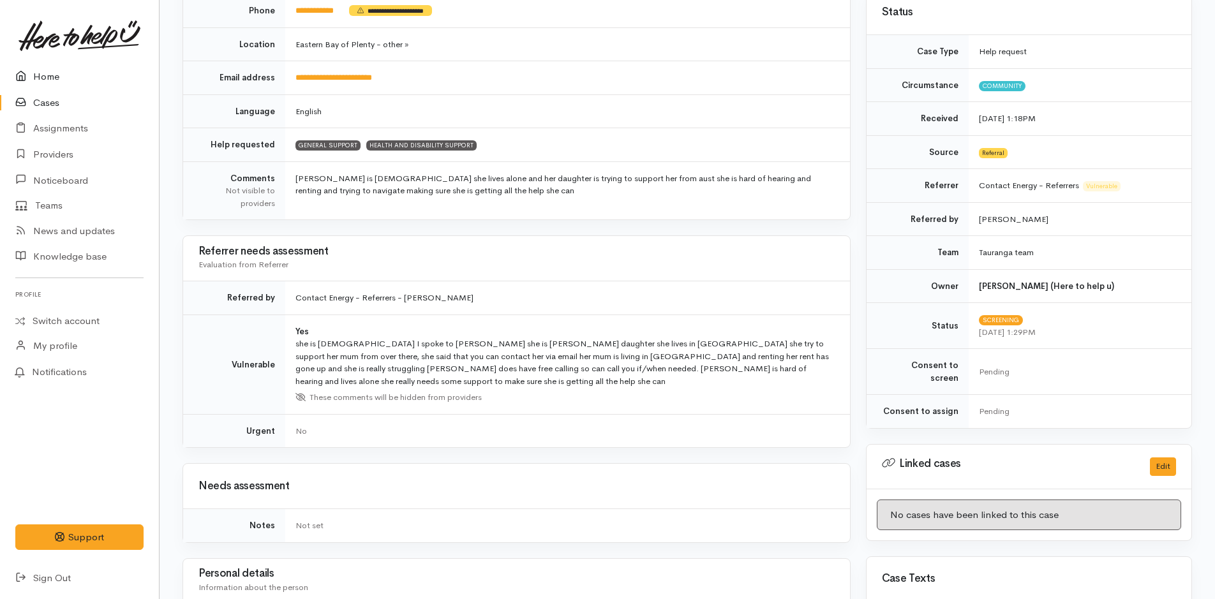
click at [36, 80] on link "Home" at bounding box center [79, 77] width 159 height 26
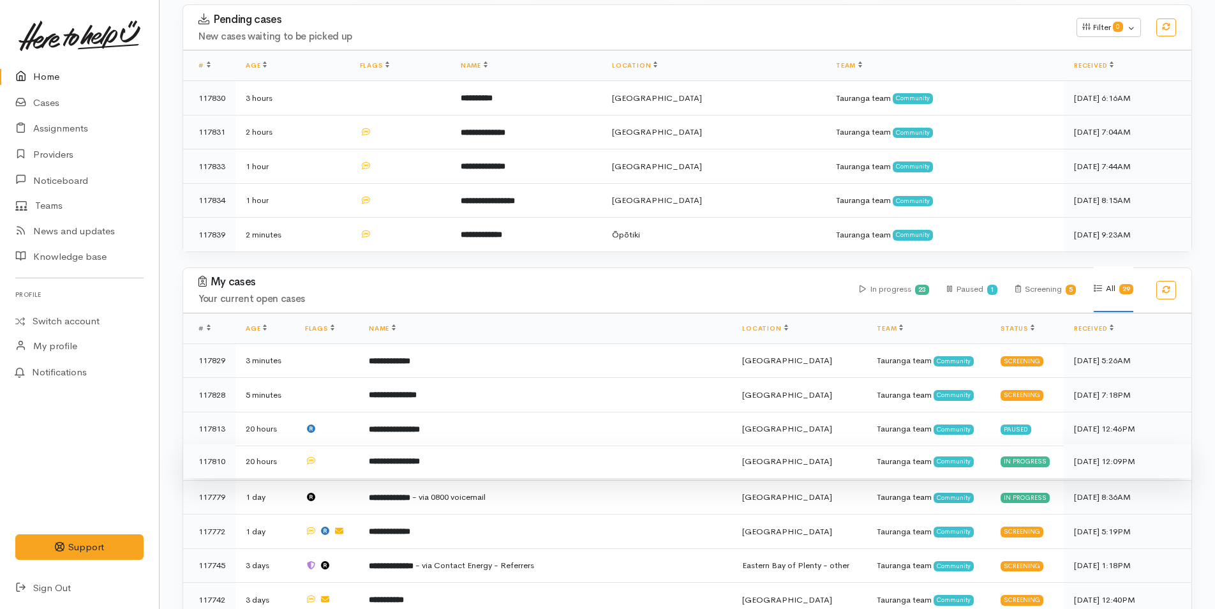
scroll to position [383, 0]
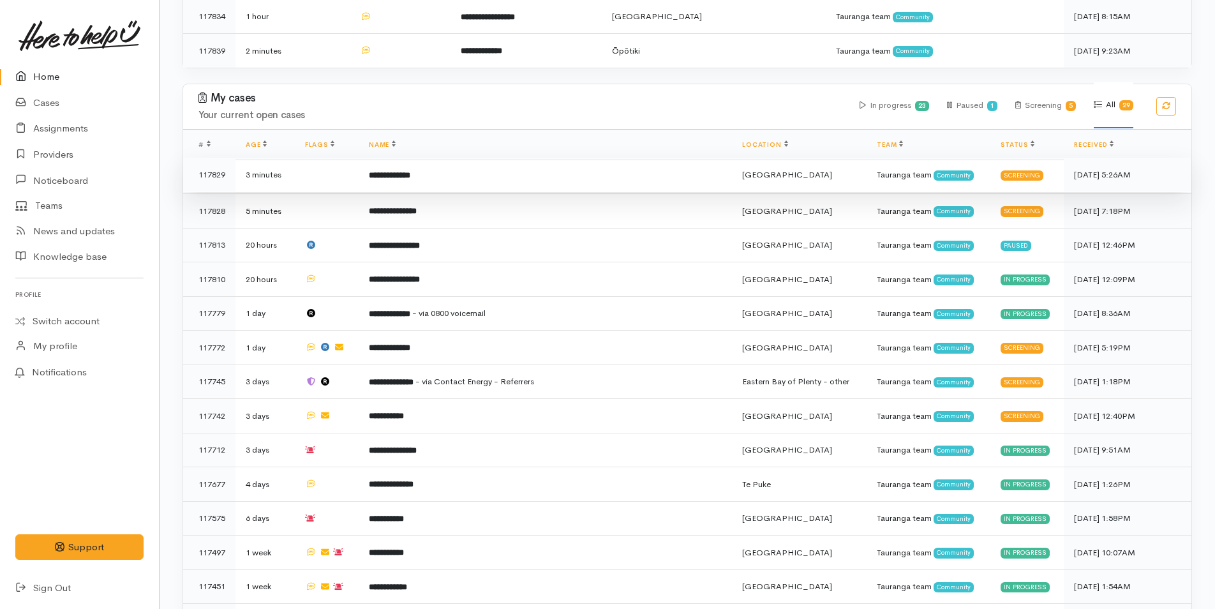
click at [505, 174] on td "**********" at bounding box center [545, 175] width 373 height 34
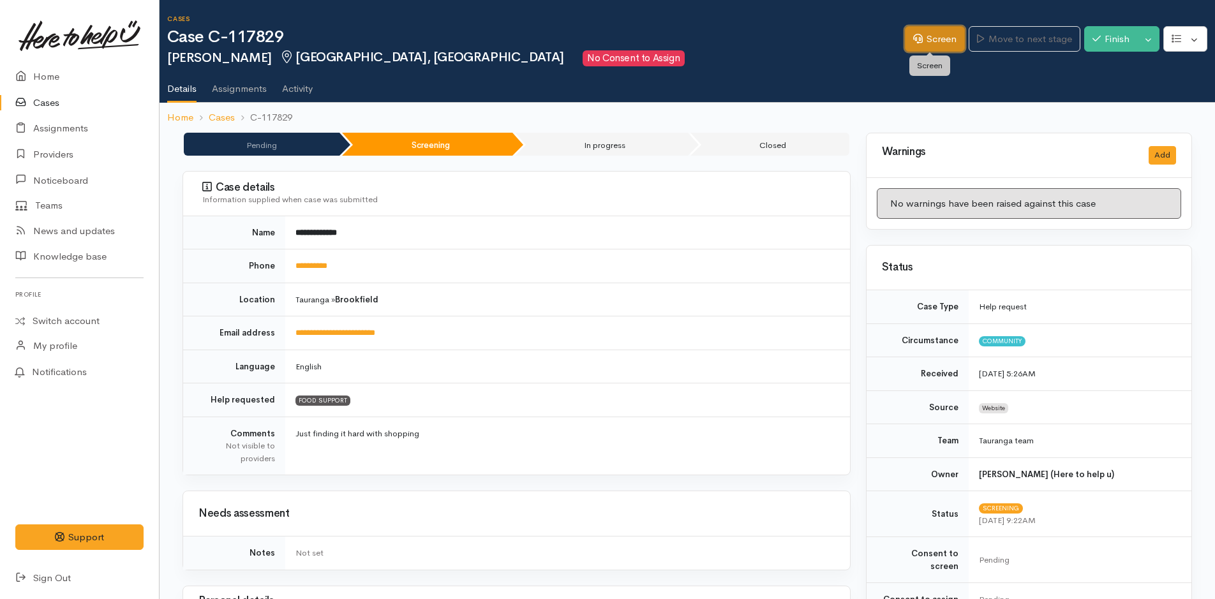
click at [944, 41] on link "Screen" at bounding box center [935, 39] width 60 height 26
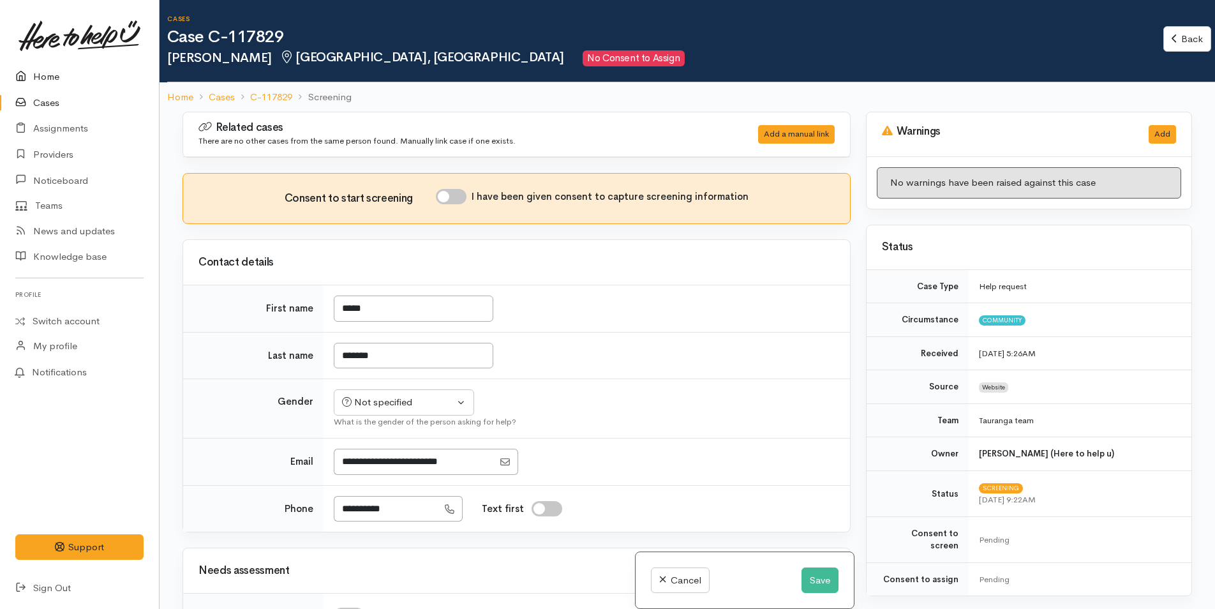
click at [64, 74] on link "Home" at bounding box center [79, 77] width 159 height 26
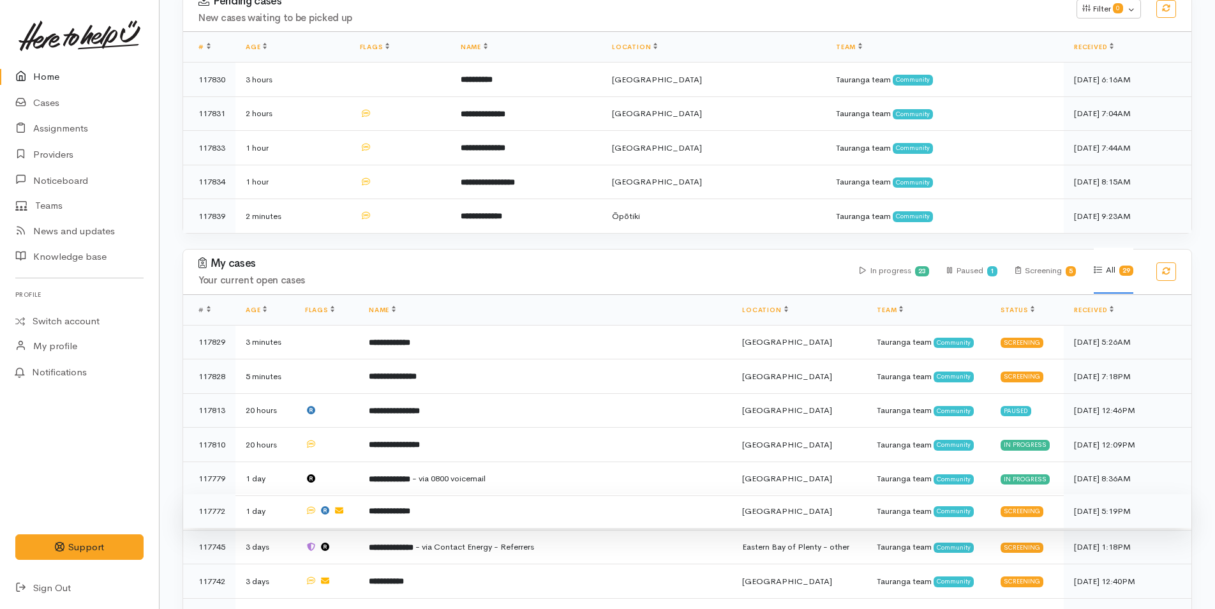
scroll to position [319, 0]
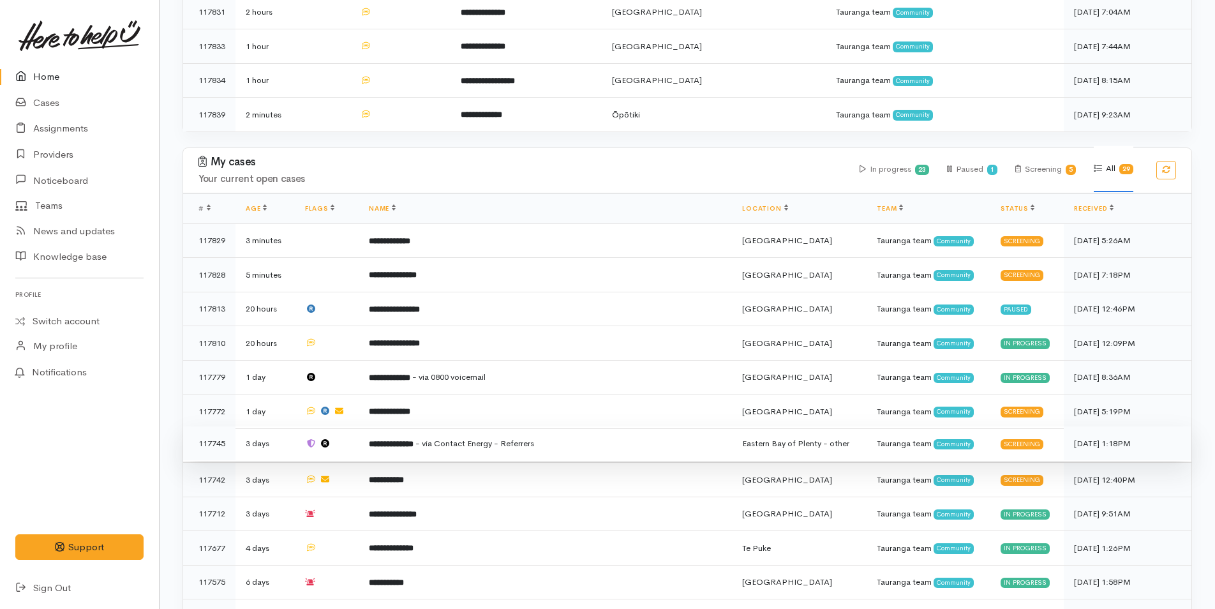
click at [432, 448] on td "**********" at bounding box center [545, 443] width 373 height 34
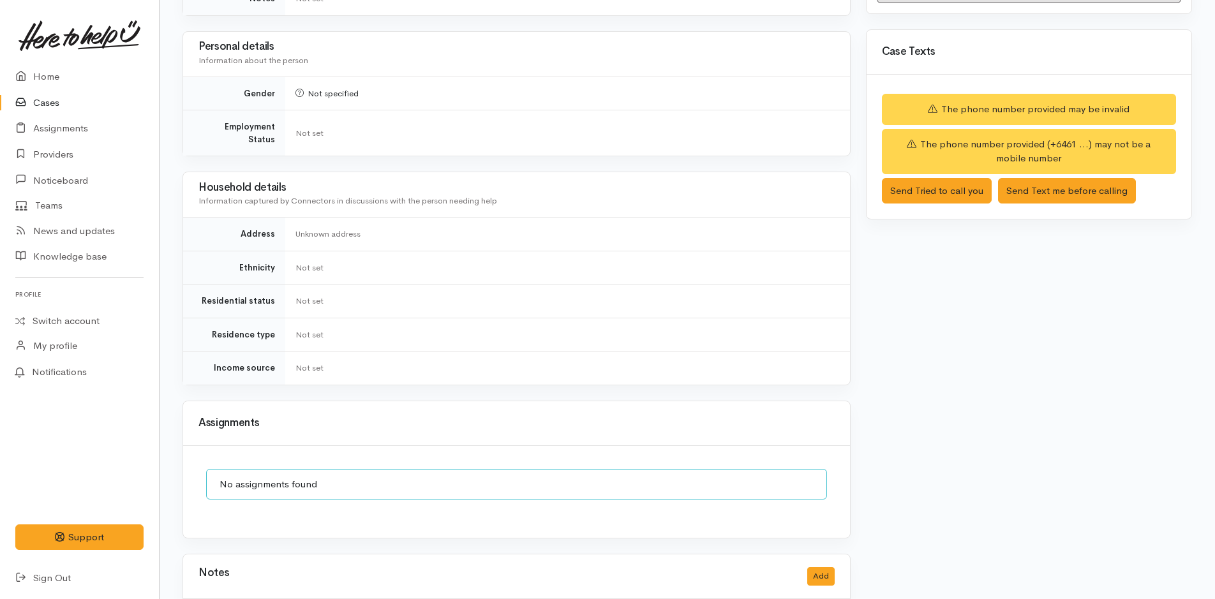
scroll to position [957, 0]
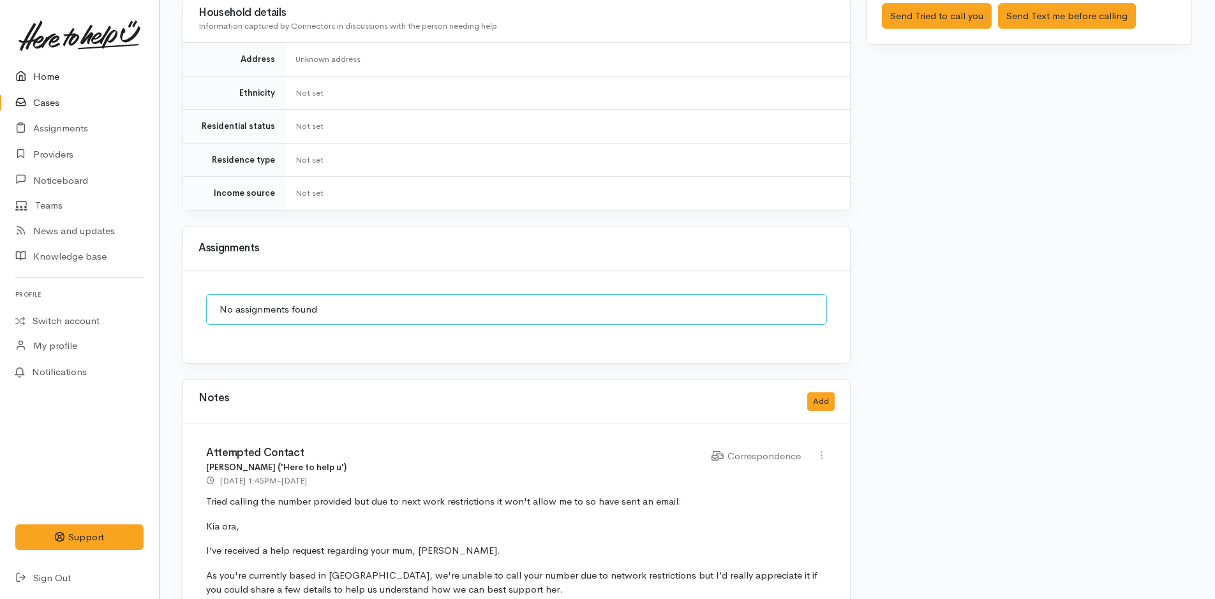
click at [33, 82] on icon at bounding box center [24, 77] width 18 height 16
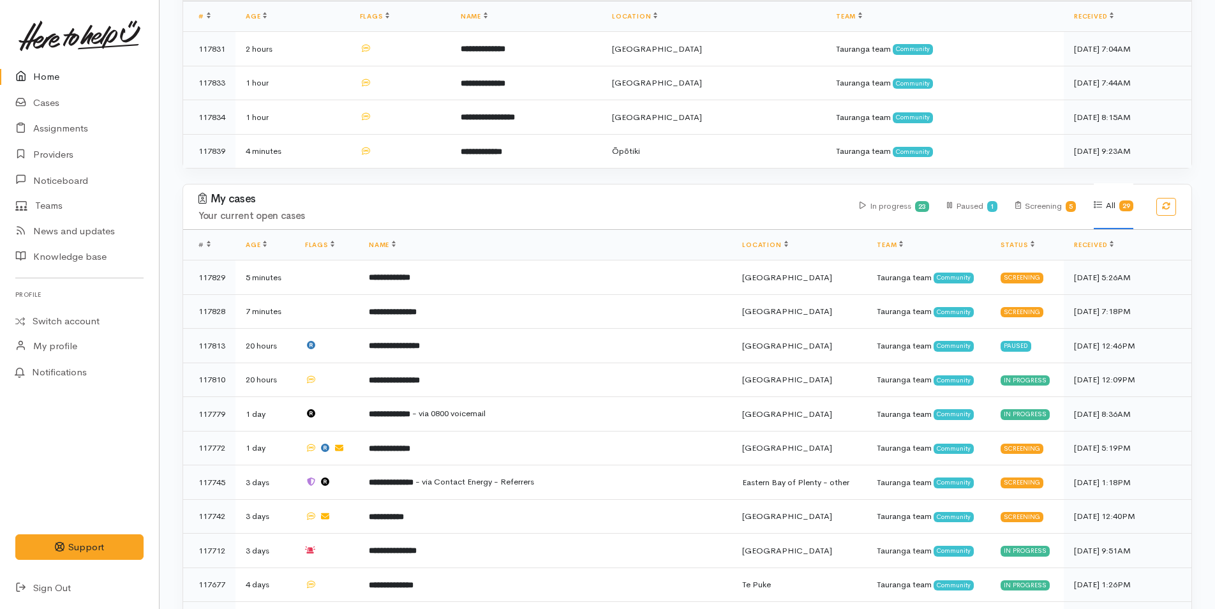
scroll to position [447, 0]
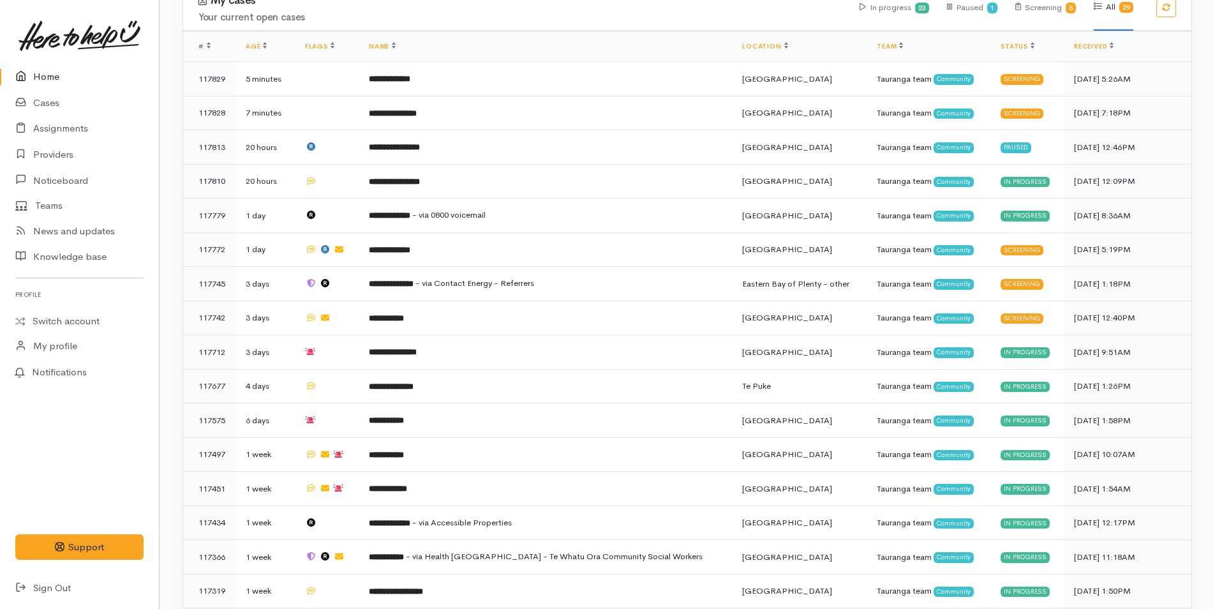
click at [63, 66] on link "Home" at bounding box center [79, 77] width 159 height 26
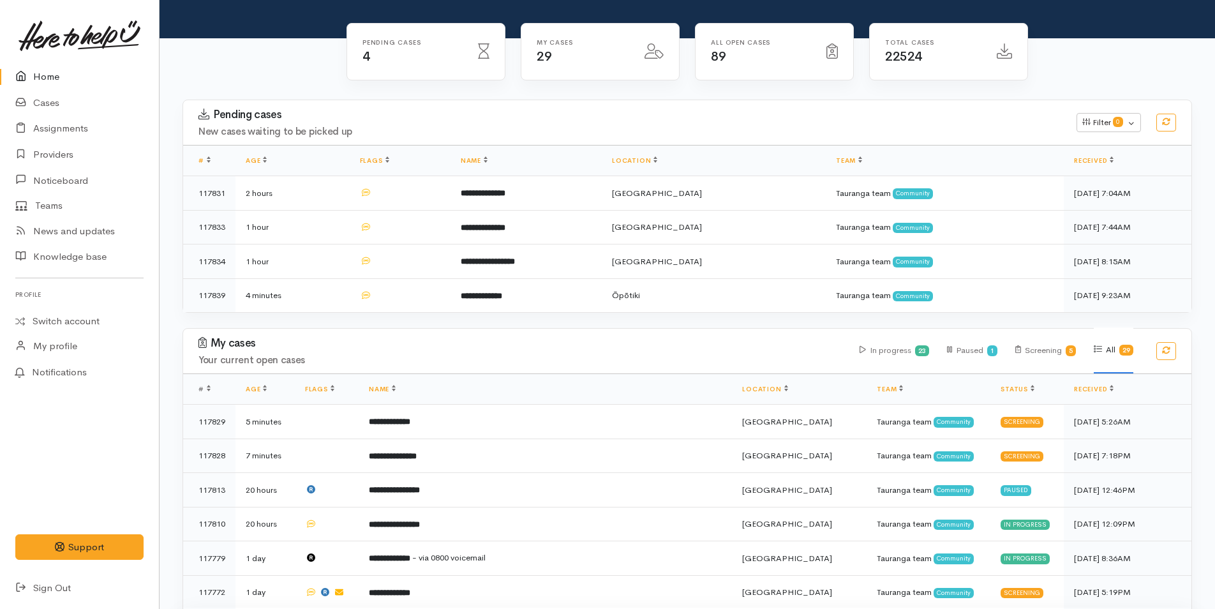
scroll to position [383, 0]
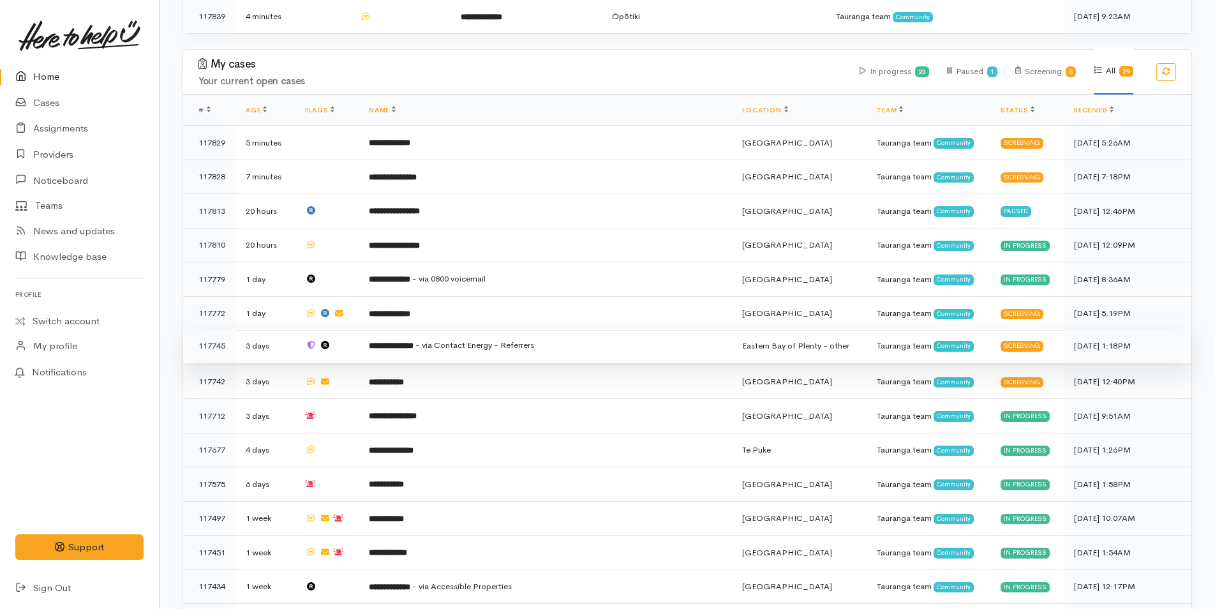
click at [427, 332] on td "**********" at bounding box center [545, 346] width 373 height 34
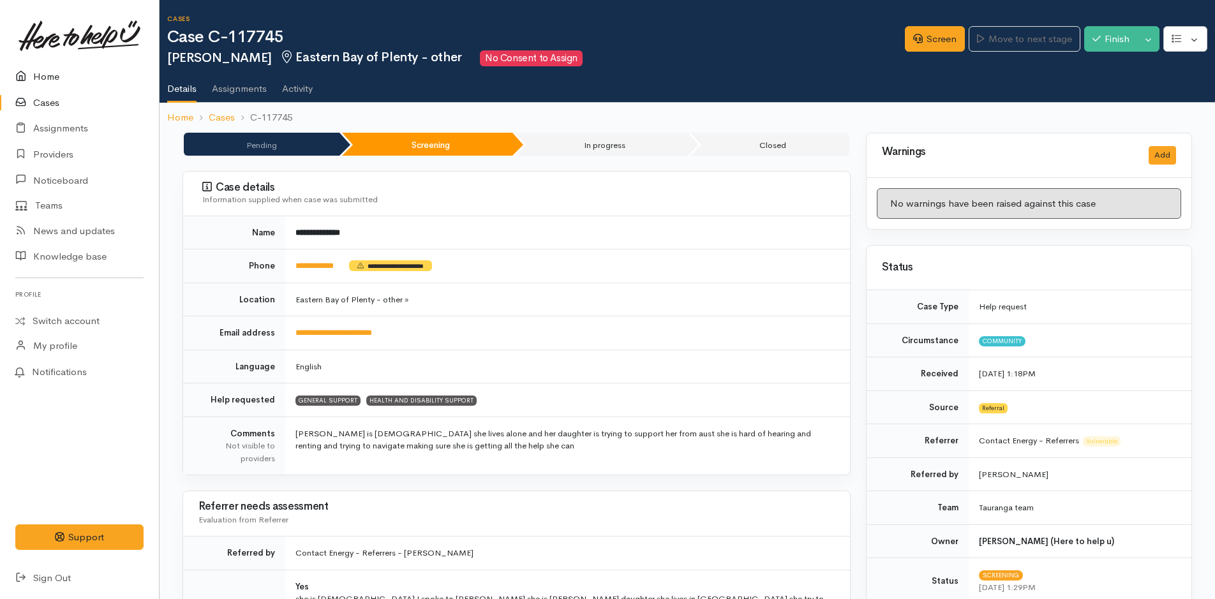
click at [27, 84] on icon at bounding box center [24, 77] width 18 height 16
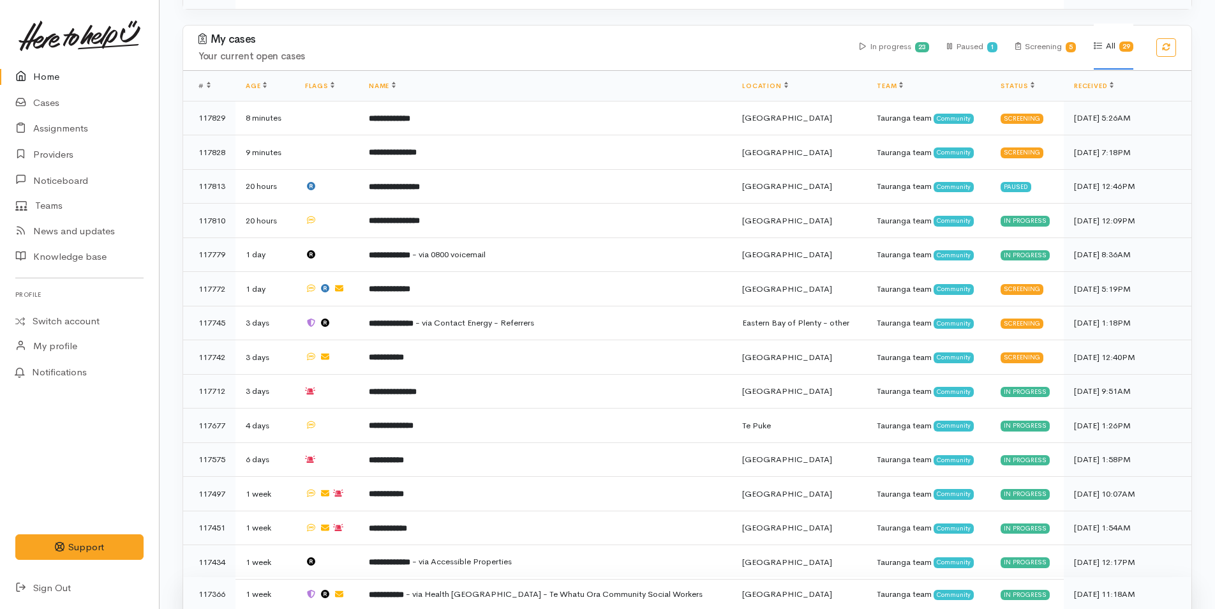
scroll to position [54, 0]
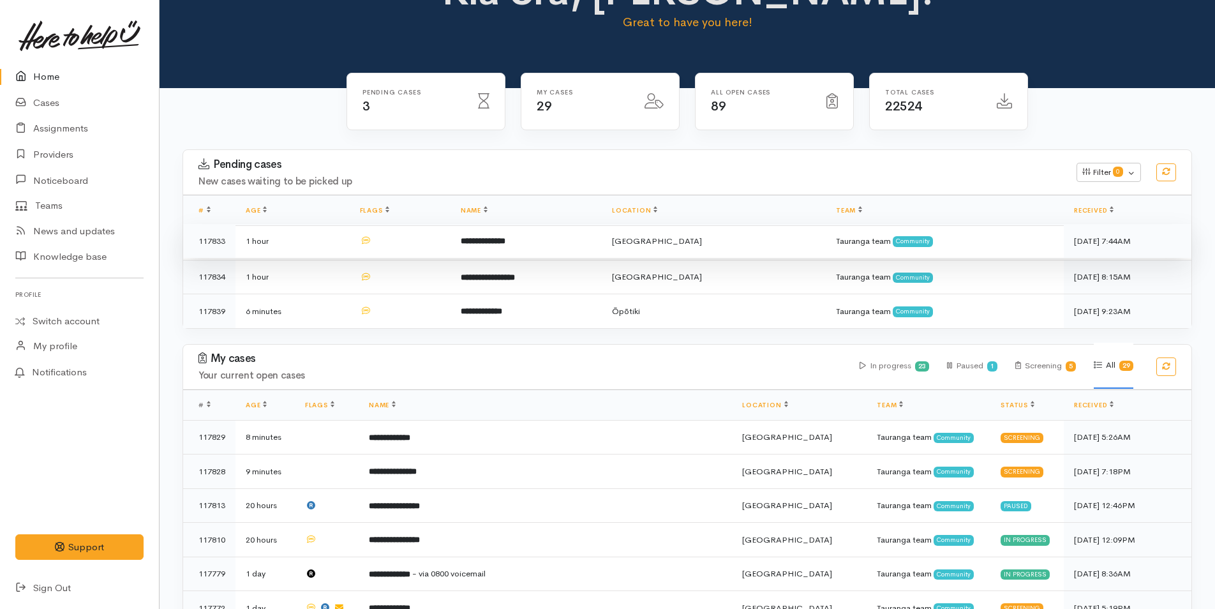
click at [481, 228] on td "**********" at bounding box center [525, 241] width 151 height 34
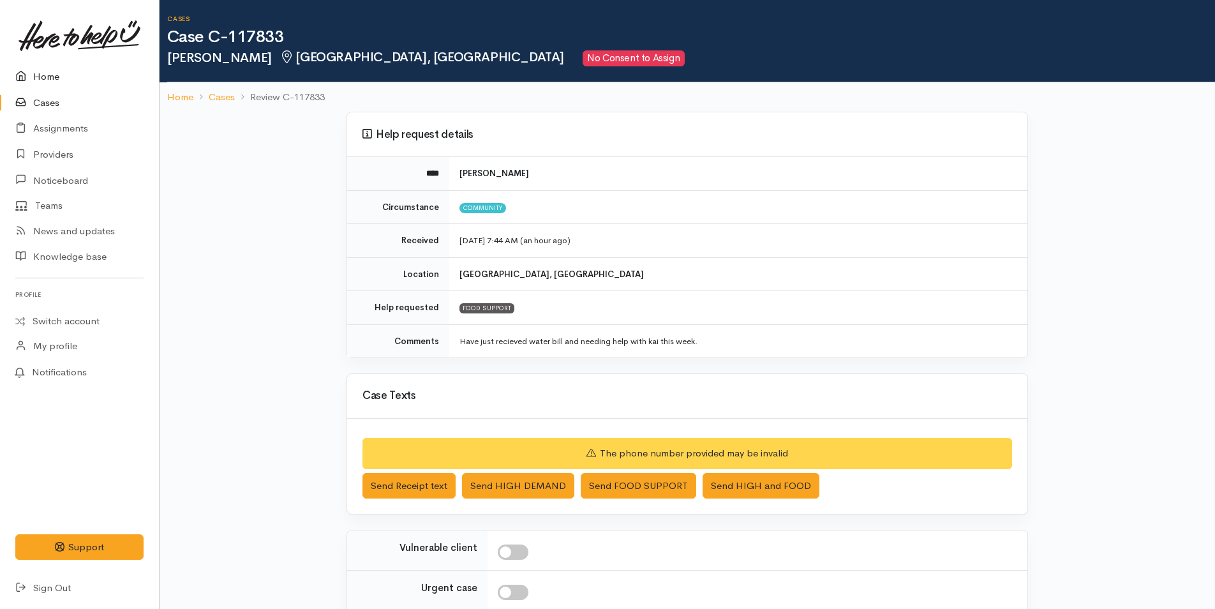
click at [47, 80] on link "Home" at bounding box center [79, 77] width 159 height 26
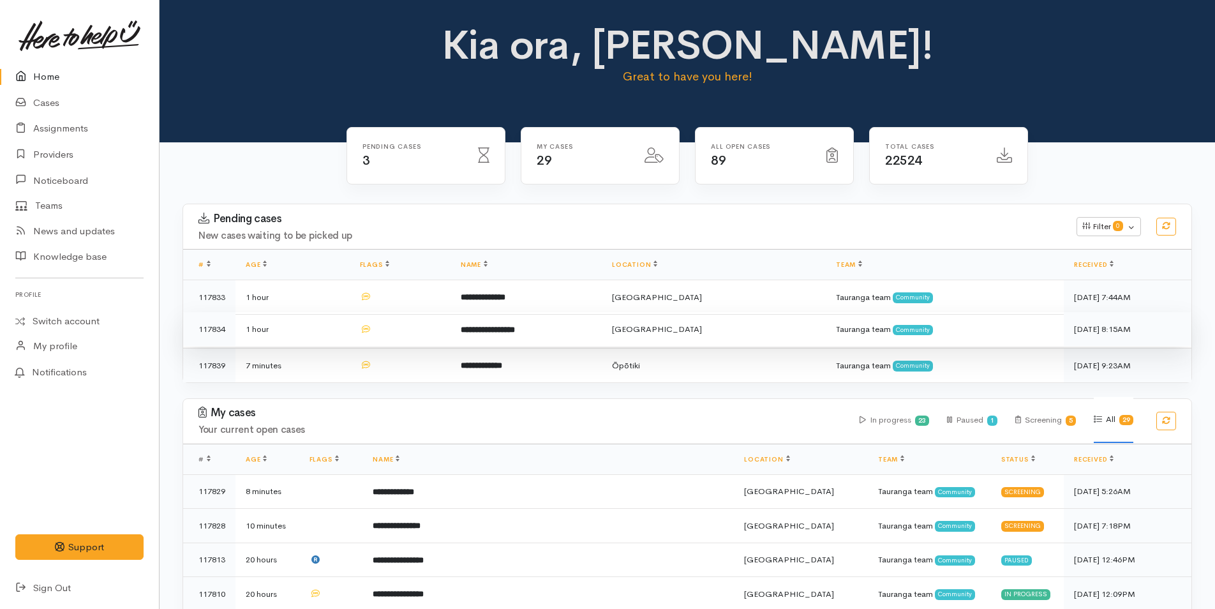
click at [495, 336] on td "**********" at bounding box center [525, 329] width 151 height 34
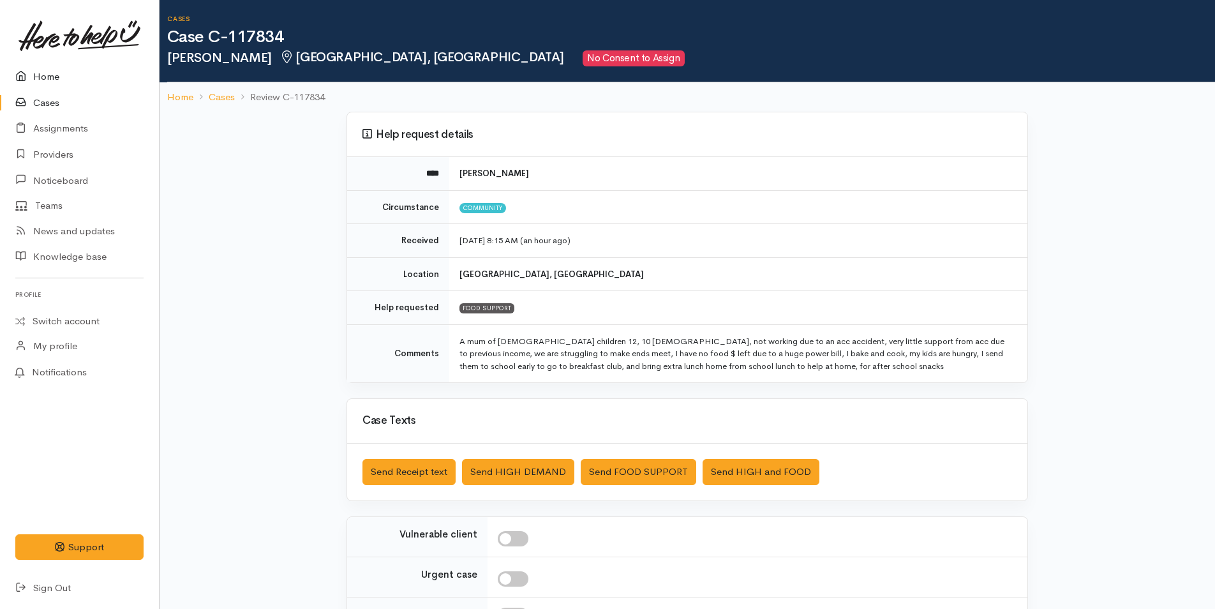
click at [67, 71] on link "Home" at bounding box center [79, 77] width 159 height 26
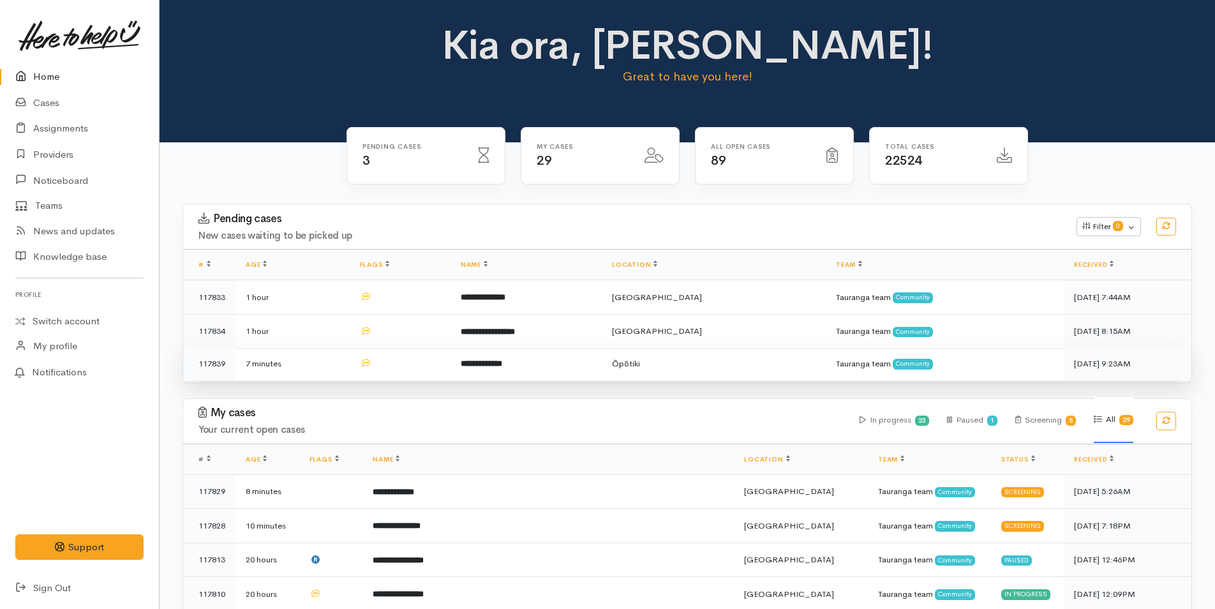
click at [484, 369] on td "**********" at bounding box center [525, 363] width 151 height 34
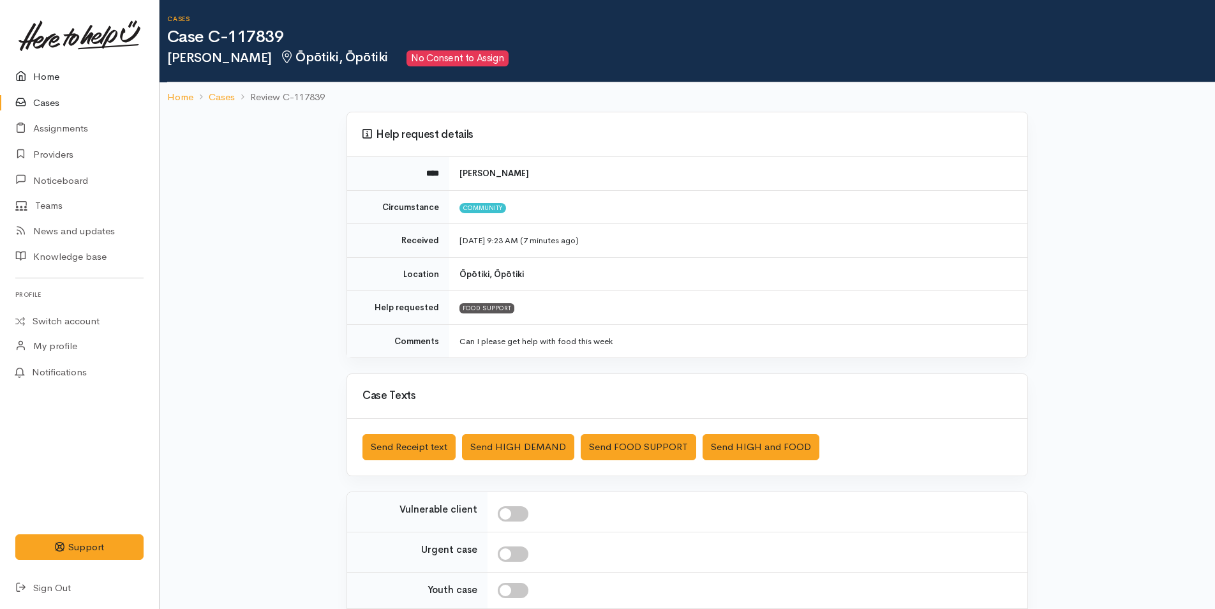
click at [66, 64] on link "Home" at bounding box center [79, 77] width 159 height 26
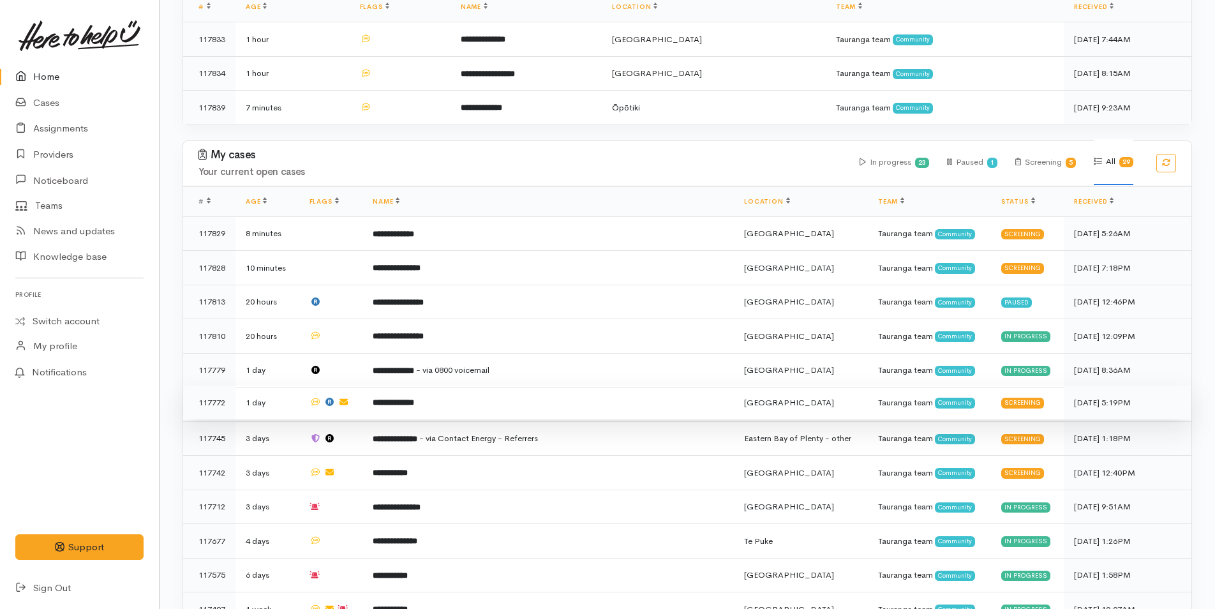
scroll to position [255, 0]
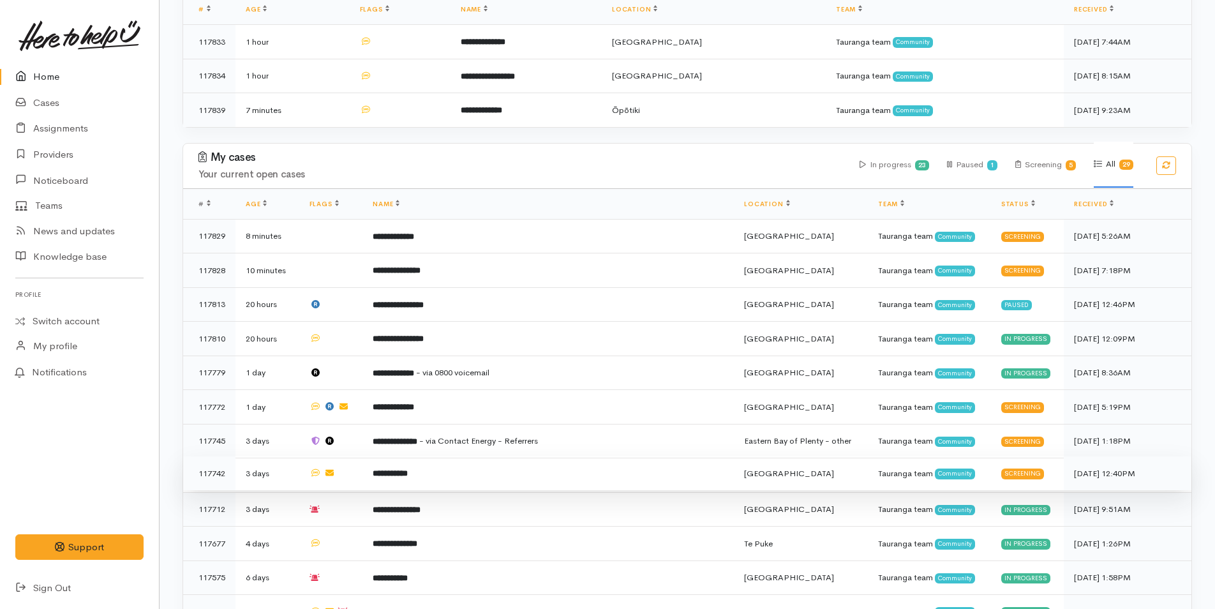
click at [502, 456] on td "**********" at bounding box center [547, 473] width 371 height 34
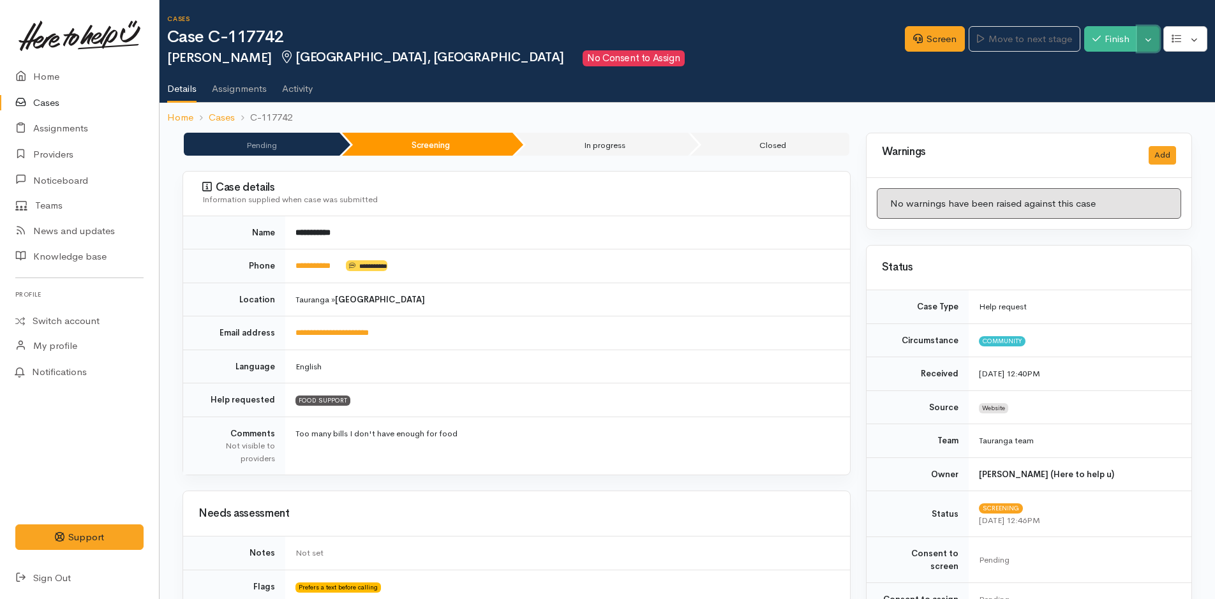
click at [1150, 37] on button "Toggle Dropdown" at bounding box center [1148, 39] width 22 height 26
click at [1106, 87] on link "Cancel" at bounding box center [1108, 88] width 101 height 20
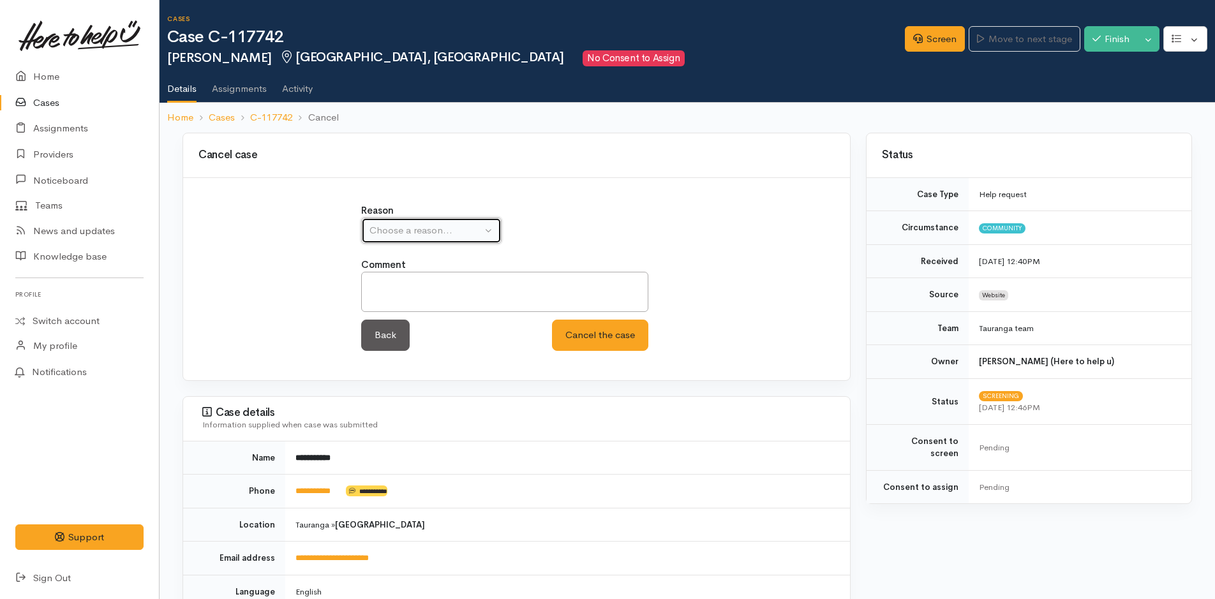
click at [441, 243] on button "Choose a reason..." at bounding box center [431, 231] width 140 height 26
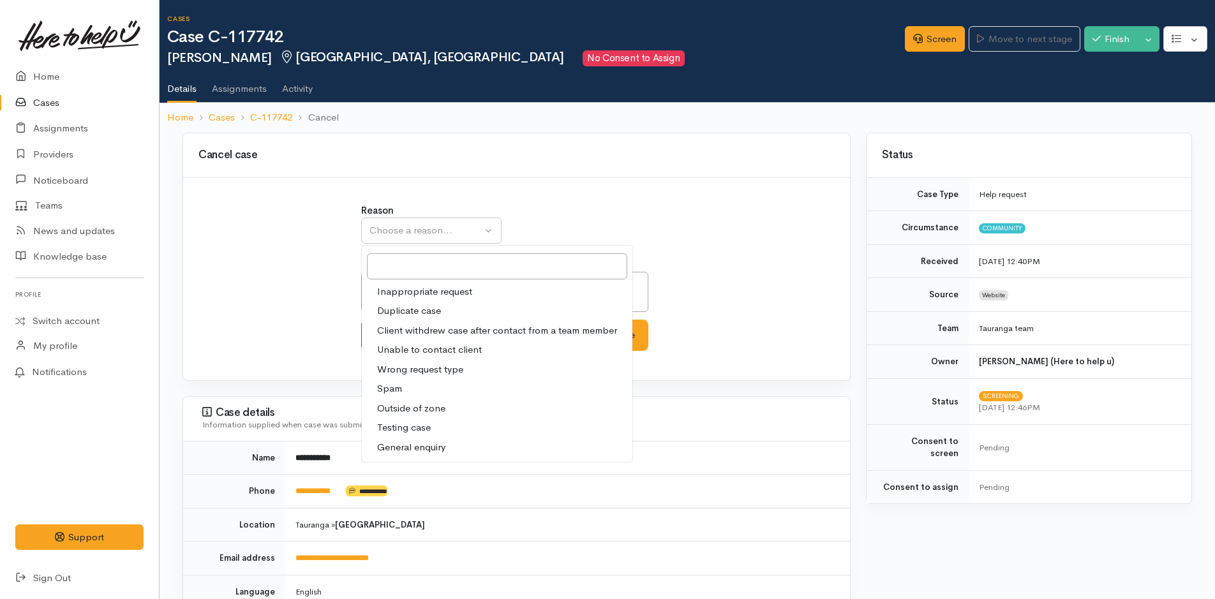
click at [417, 348] on span "Unable to contact client" at bounding box center [429, 350] width 105 height 15
select select "4"
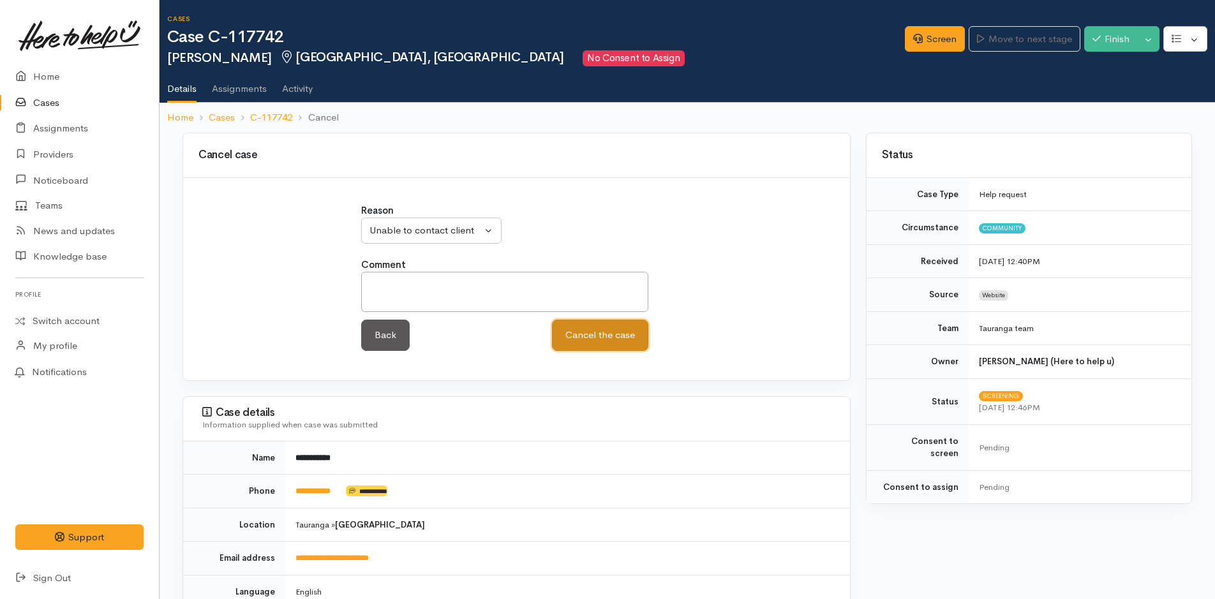
click at [611, 334] on button "Cancel the case" at bounding box center [600, 335] width 96 height 31
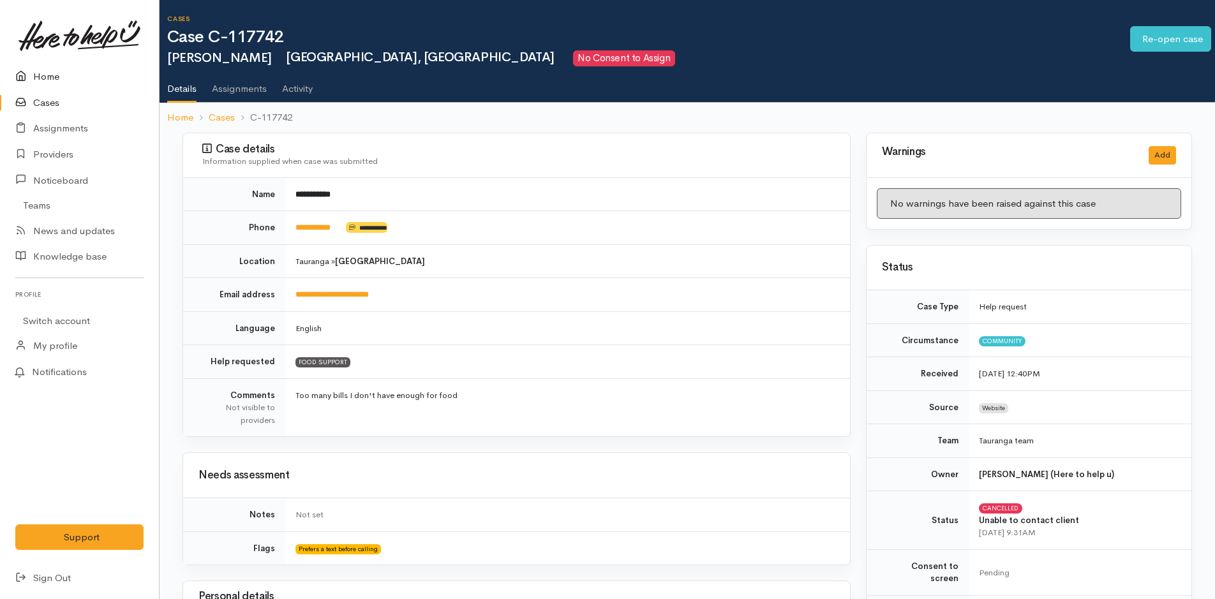
click at [53, 70] on link "Home" at bounding box center [79, 77] width 159 height 26
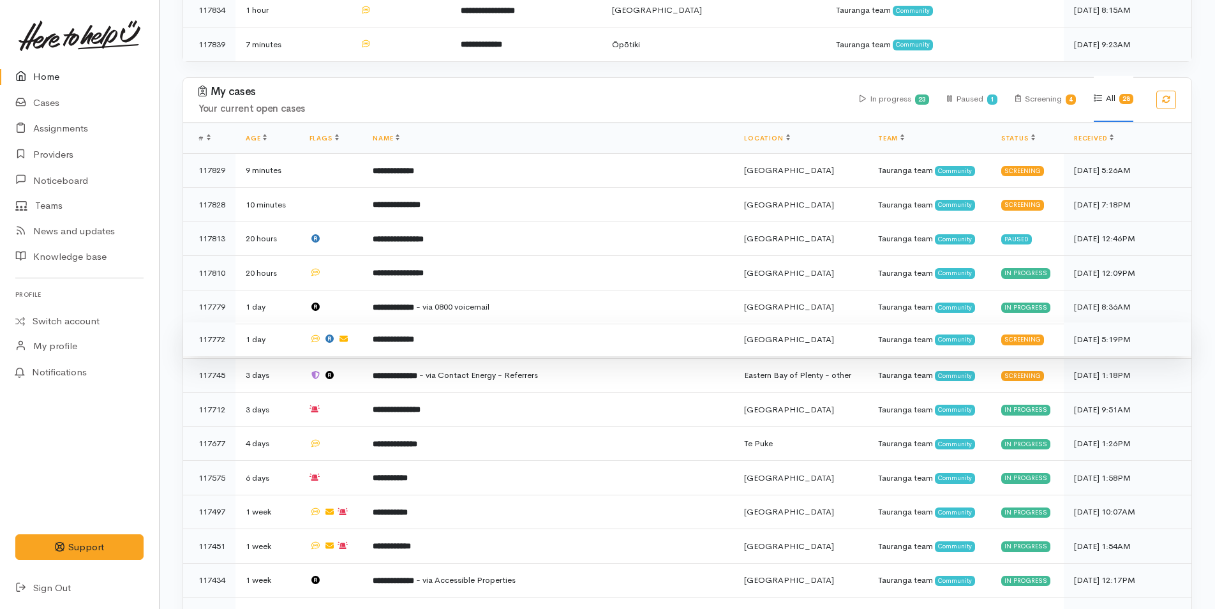
scroll to position [319, 0]
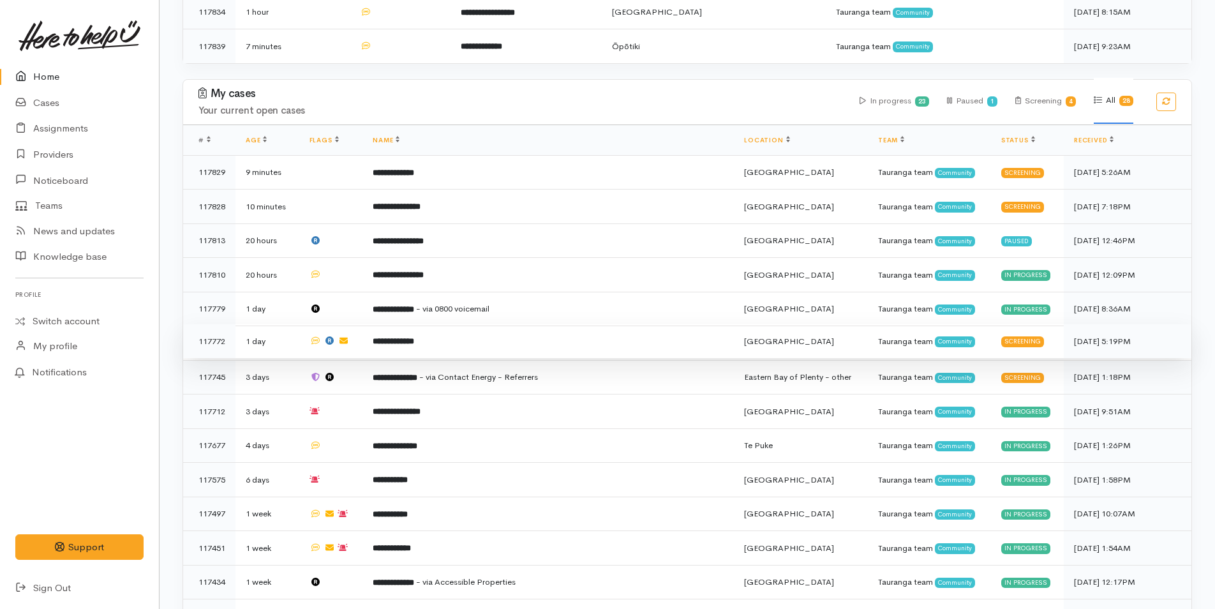
click at [480, 339] on td "**********" at bounding box center [547, 341] width 371 height 34
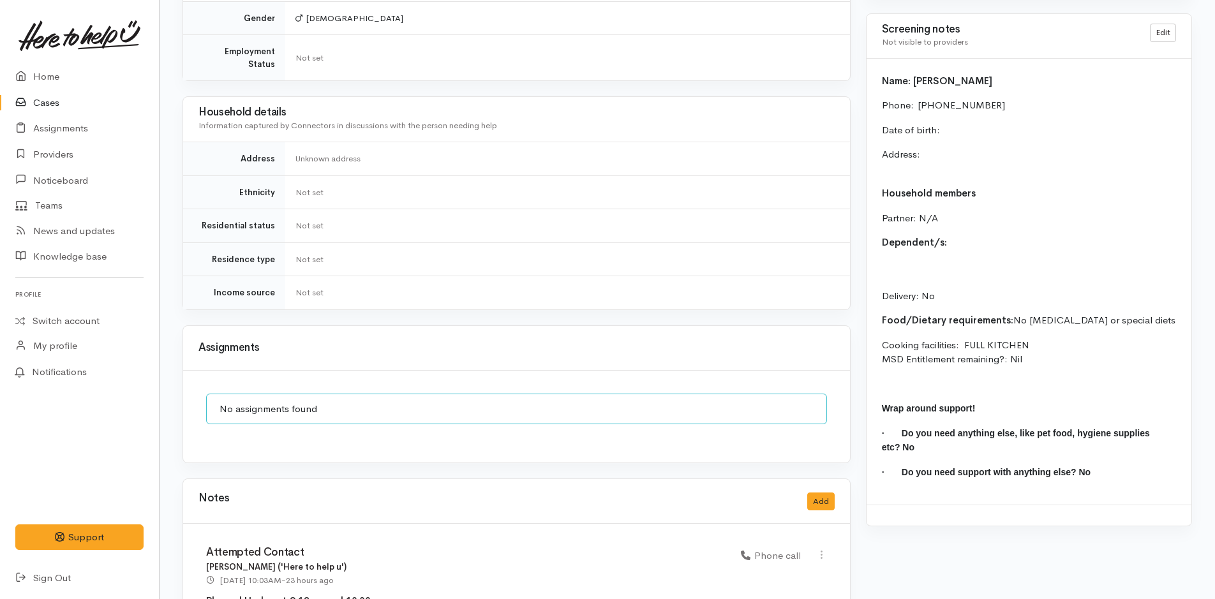
scroll to position [1020, 0]
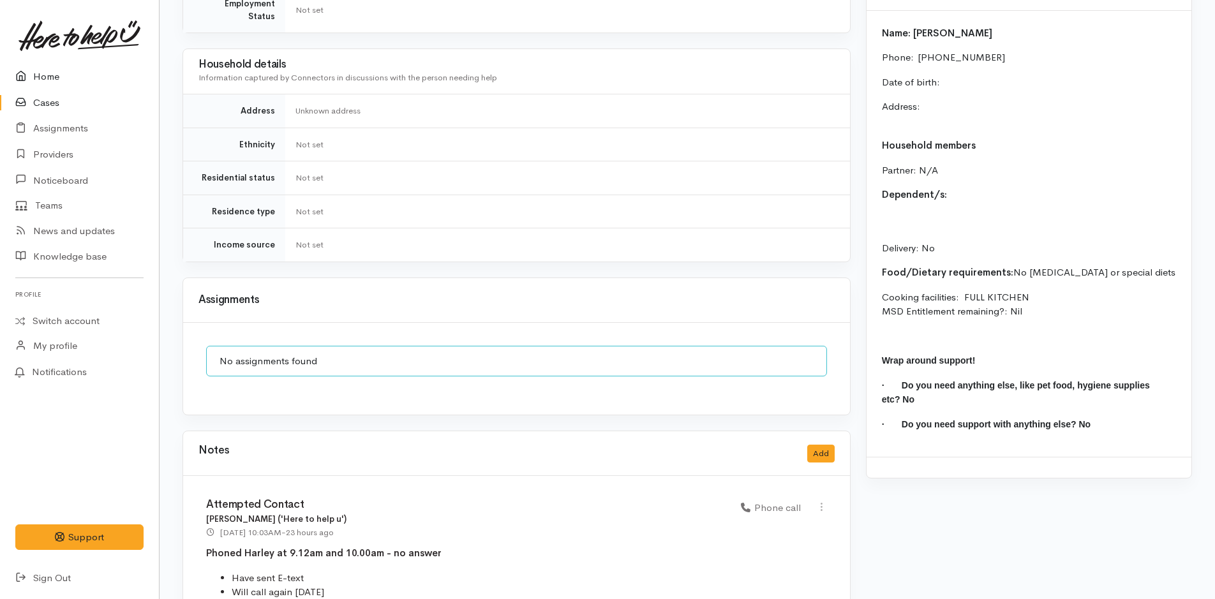
click at [50, 76] on link "Home" at bounding box center [79, 77] width 159 height 26
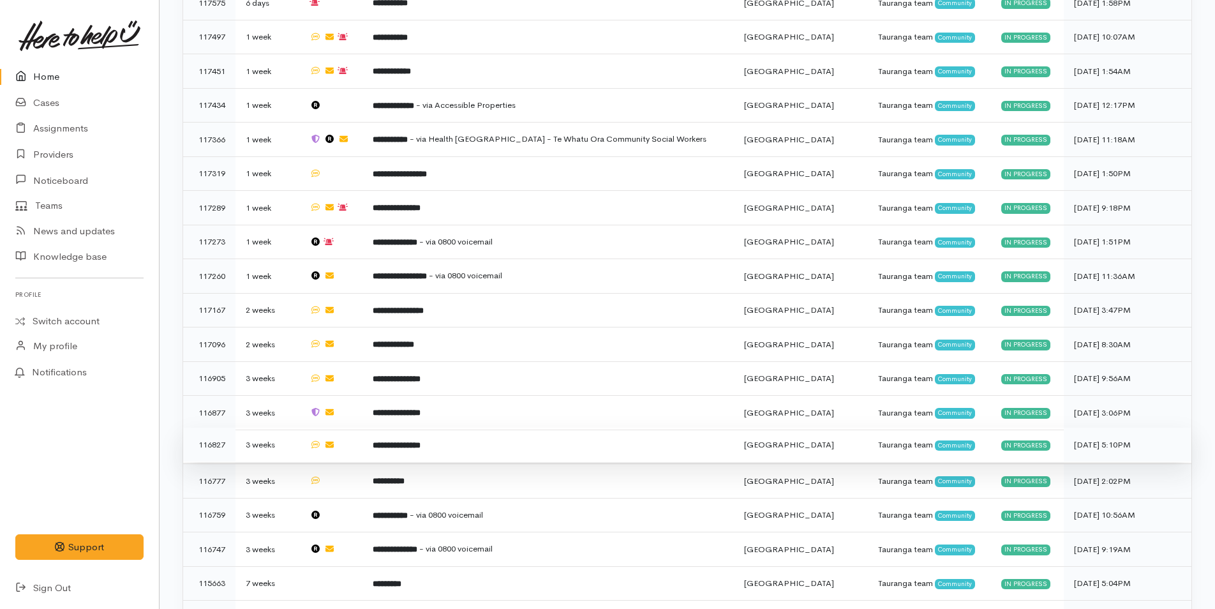
scroll to position [850, 0]
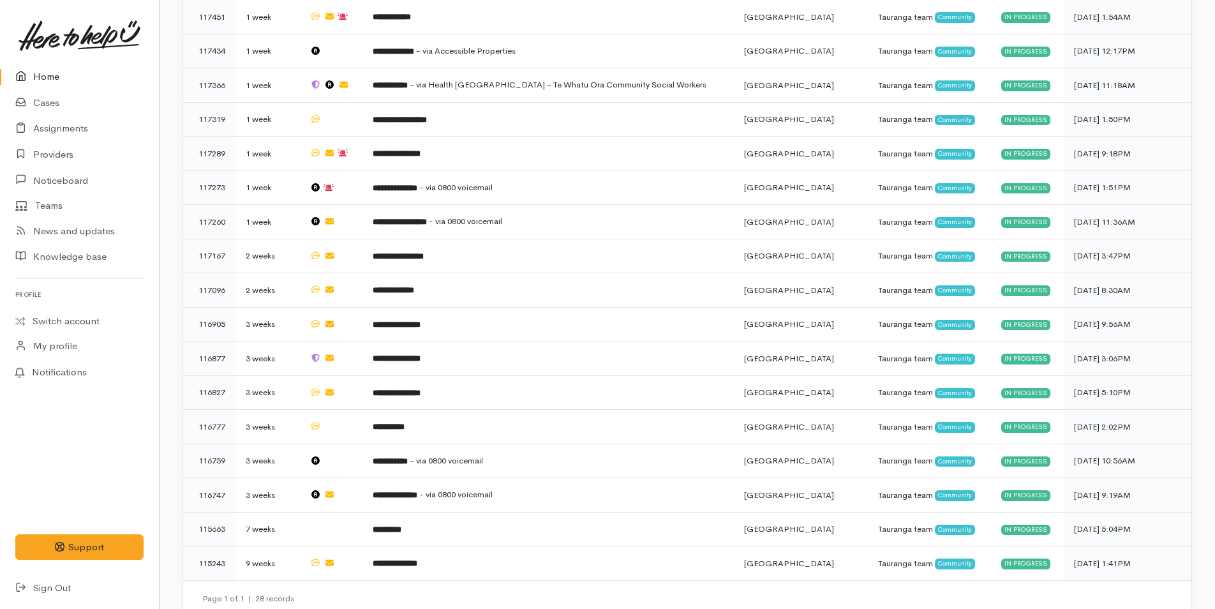
click at [51, 82] on link "Home" at bounding box center [79, 77] width 159 height 26
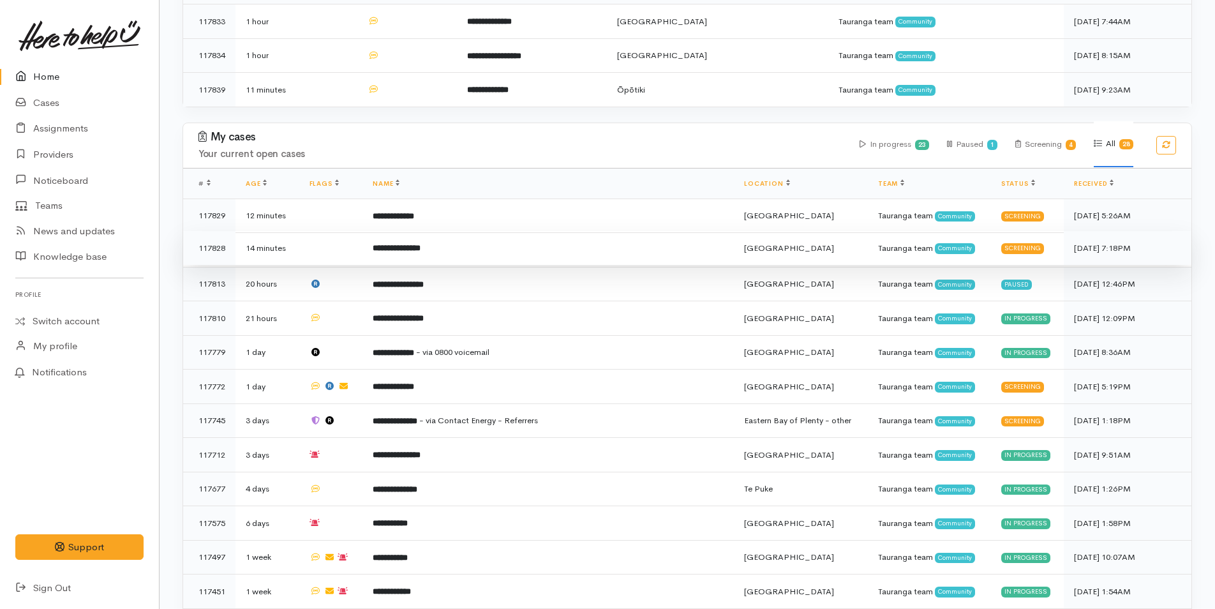
click at [572, 233] on td "**********" at bounding box center [547, 248] width 371 height 34
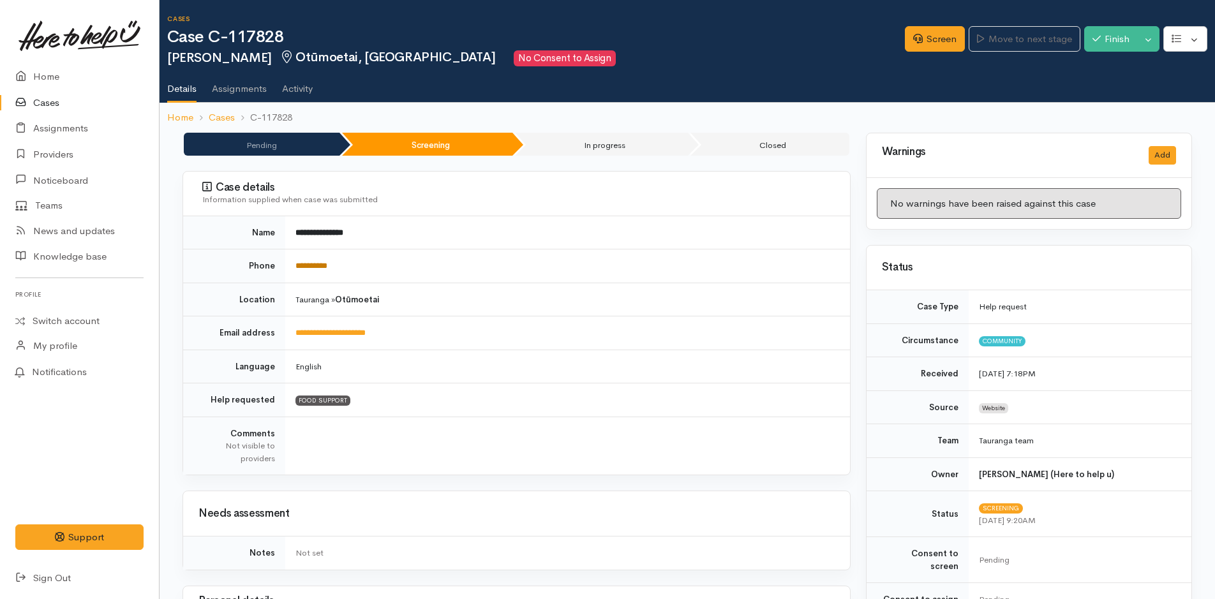
click at [322, 262] on link "**********" at bounding box center [311, 266] width 32 height 8
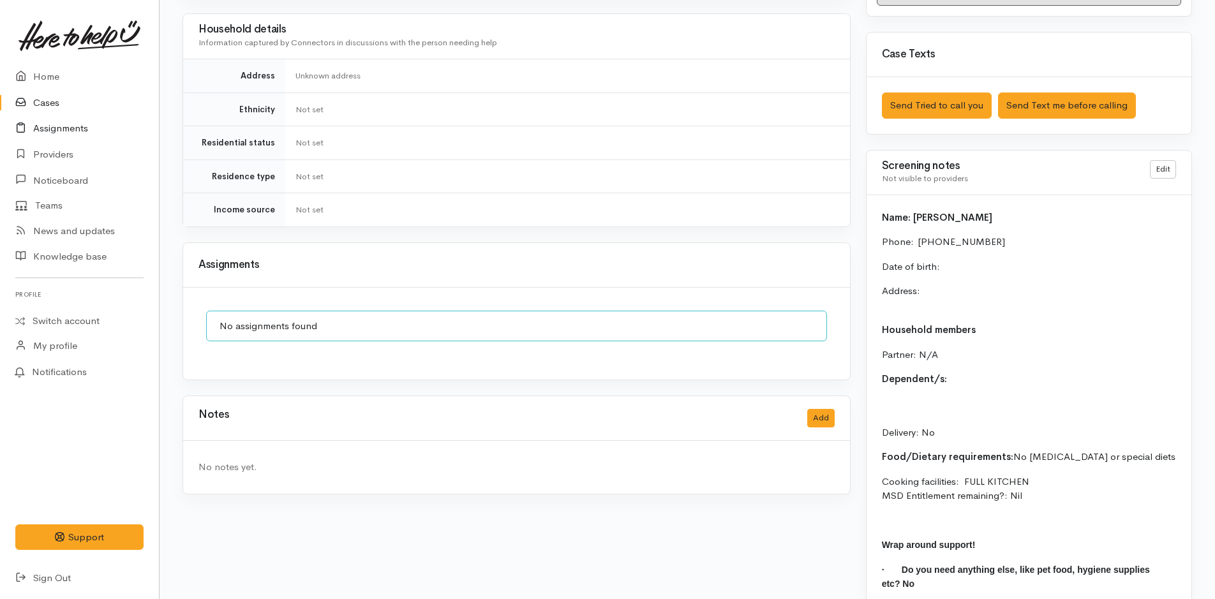
scroll to position [765, 0]
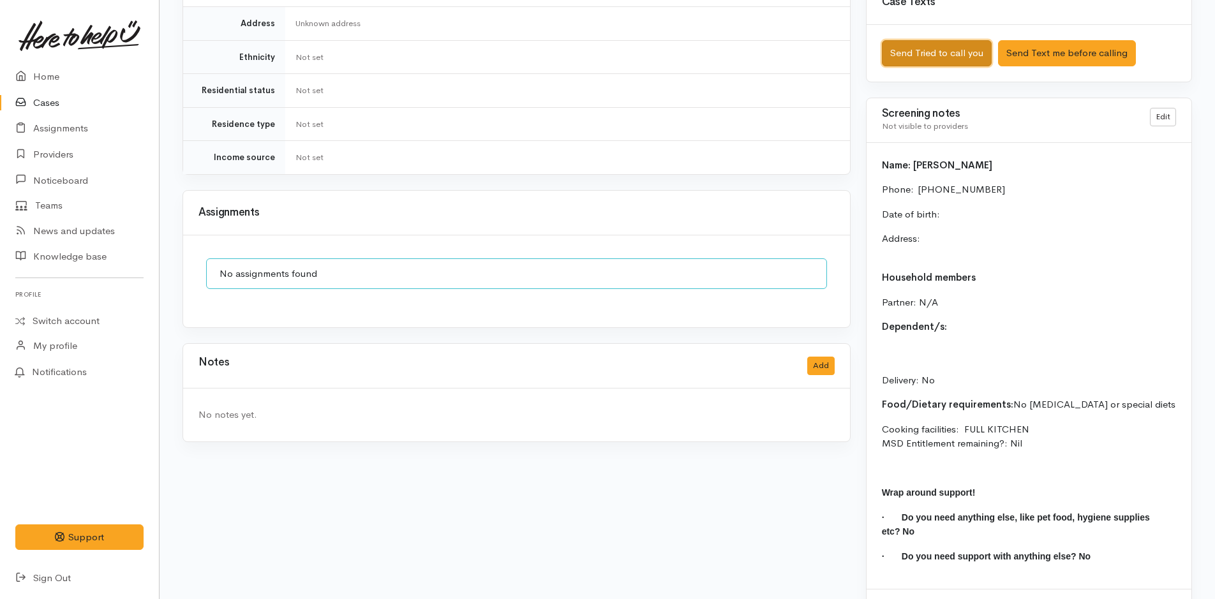
click at [962, 43] on button "Send Tried to call you" at bounding box center [937, 53] width 110 height 26
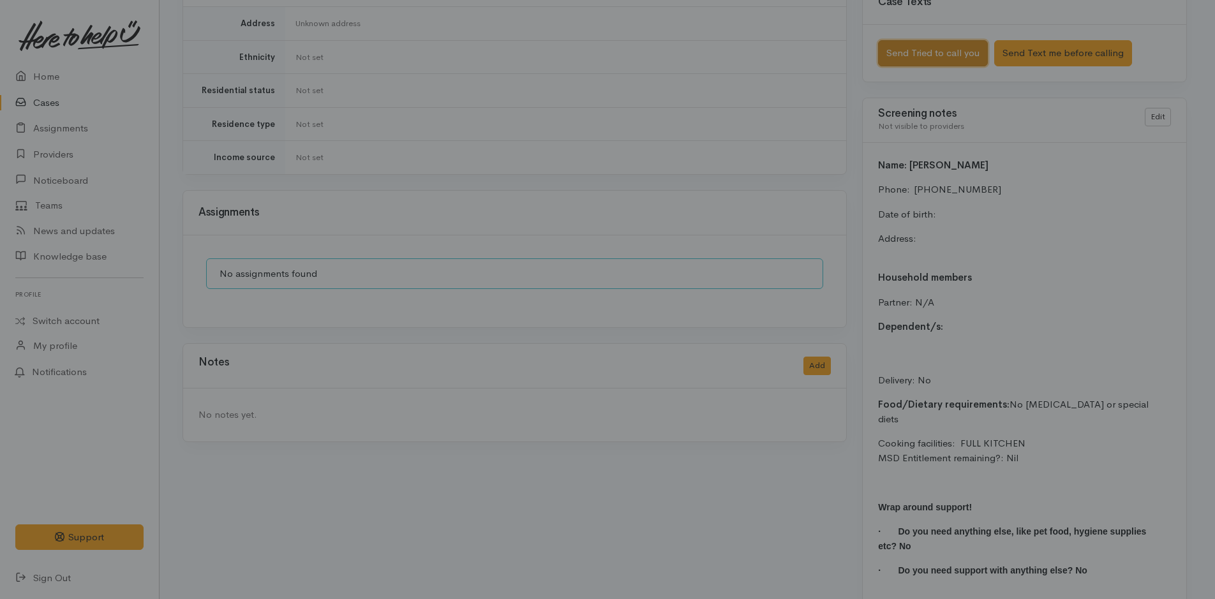
scroll to position [755, 0]
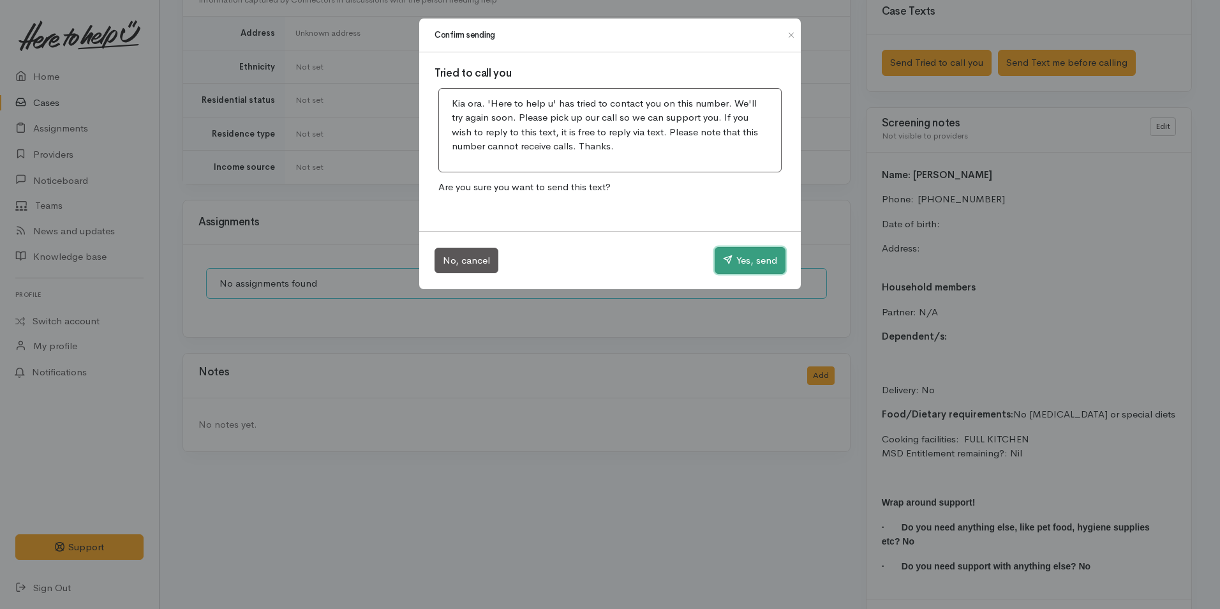
click at [727, 264] on icon "button" at bounding box center [728, 260] width 10 height 10
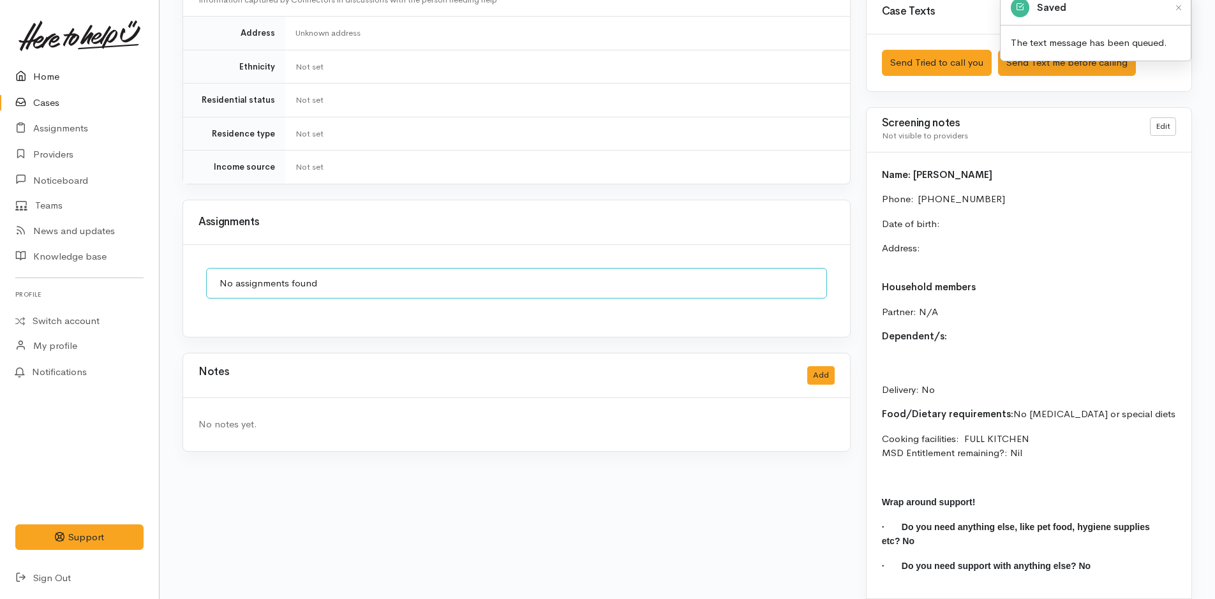
click at [54, 78] on link "Home" at bounding box center [79, 77] width 159 height 26
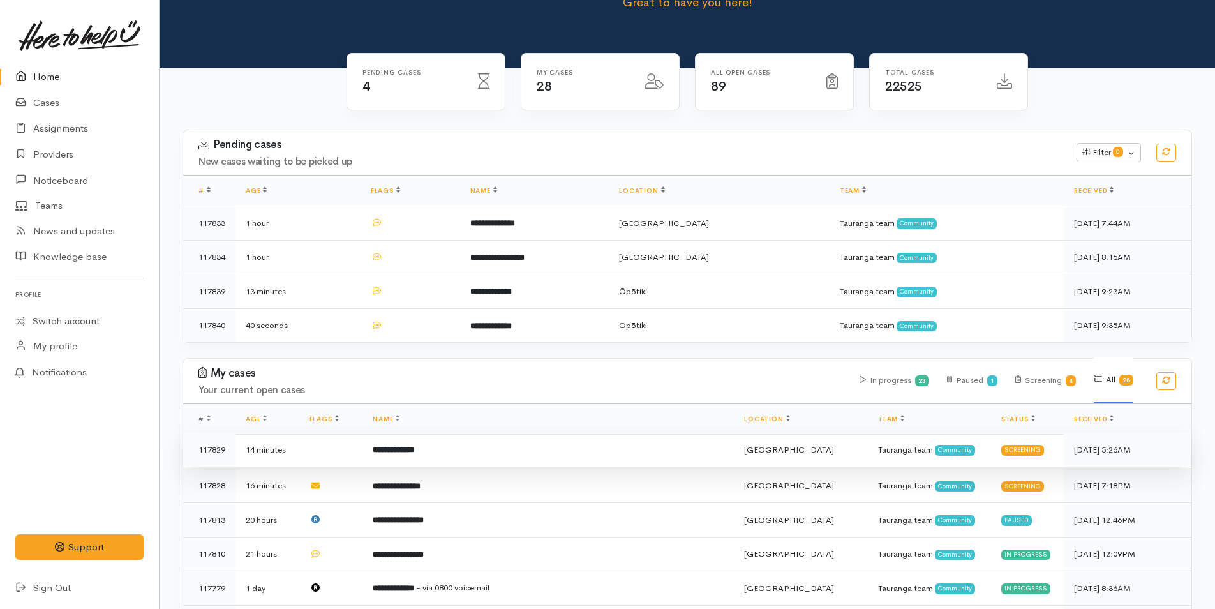
scroll to position [191, 0]
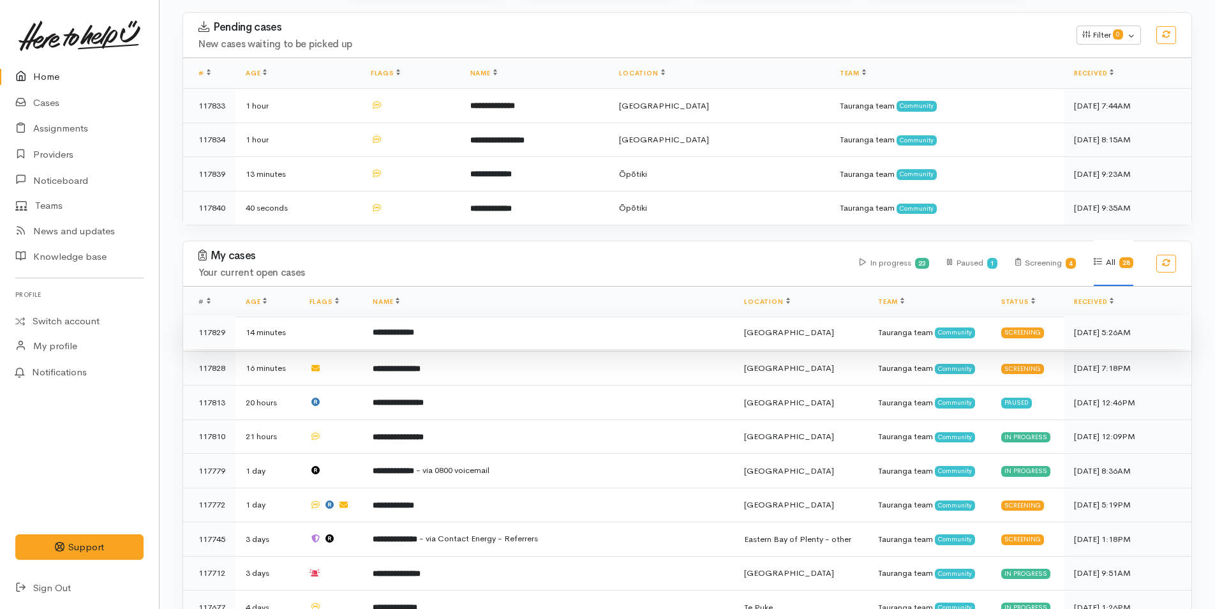
click at [453, 327] on td "**********" at bounding box center [547, 332] width 371 height 34
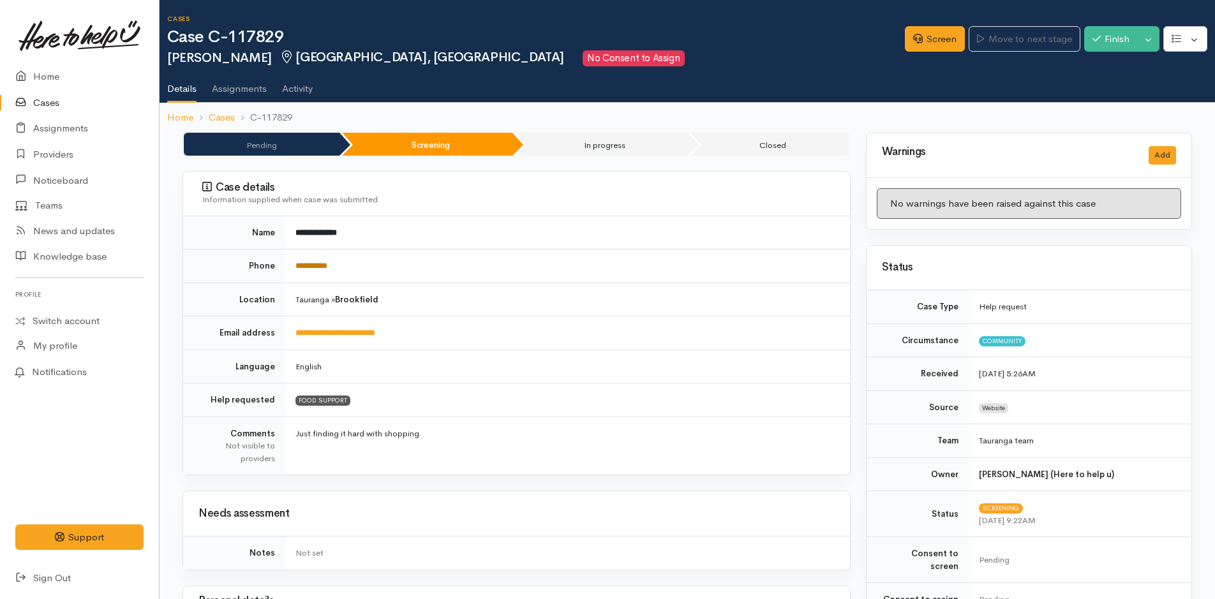
click at [327, 265] on link "**********" at bounding box center [311, 266] width 32 height 8
drag, startPoint x: 918, startPoint y: 34, endPoint x: 412, endPoint y: 206, distance: 535.1
click at [918, 34] on link "Screen" at bounding box center [935, 39] width 60 height 26
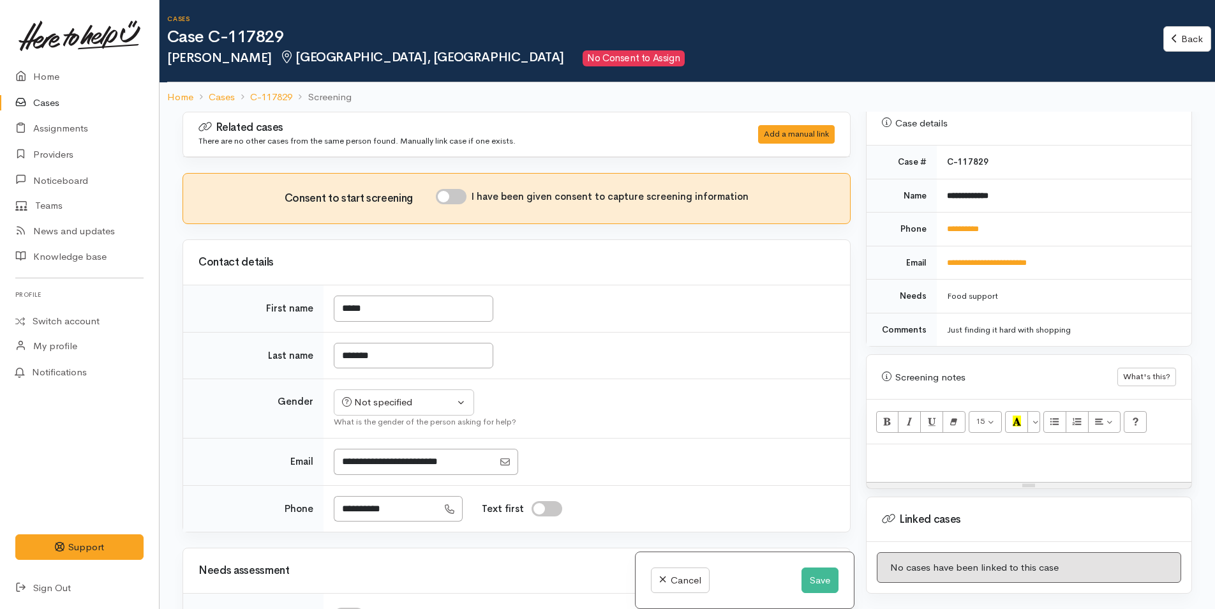
scroll to position [574, 0]
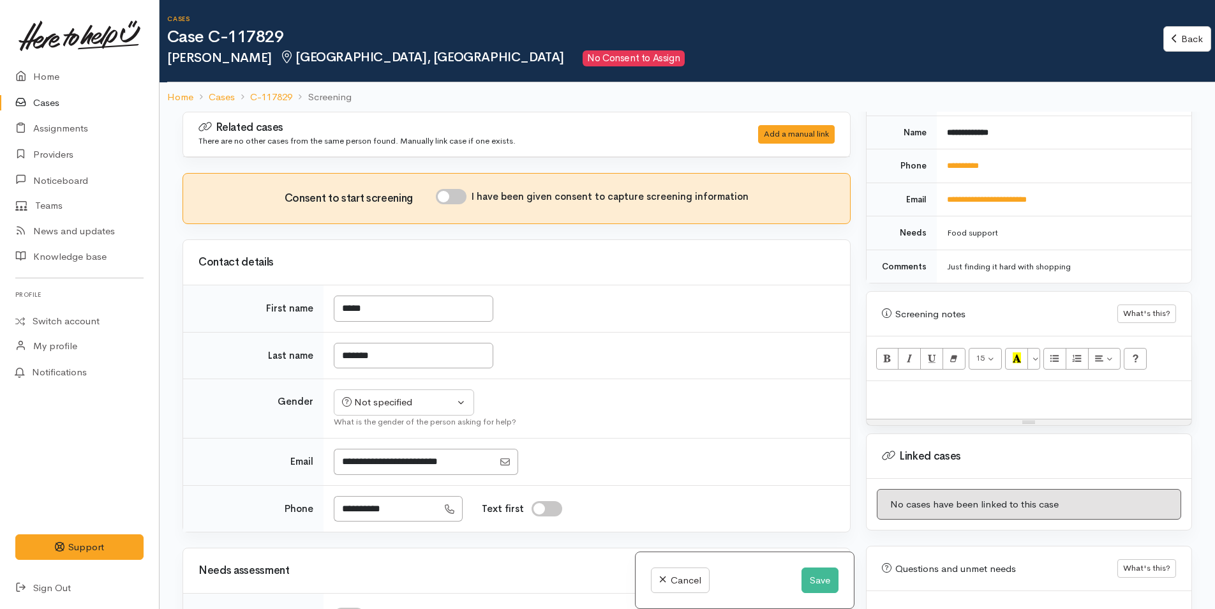
click at [889, 387] on p at bounding box center [1029, 394] width 312 height 15
paste div
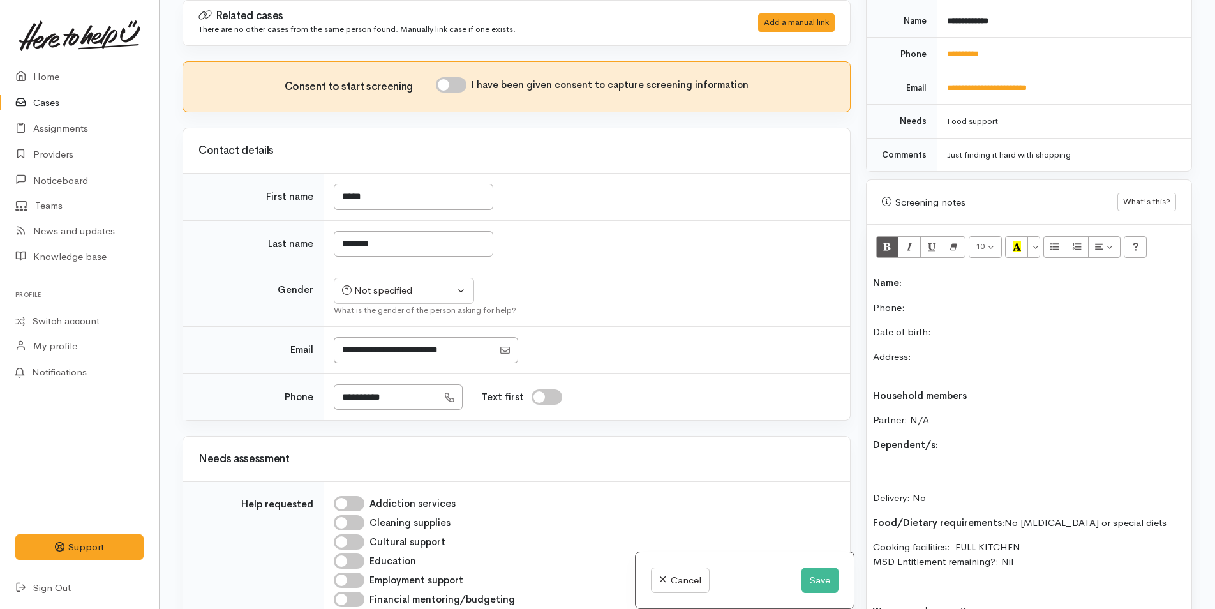
scroll to position [619, 0]
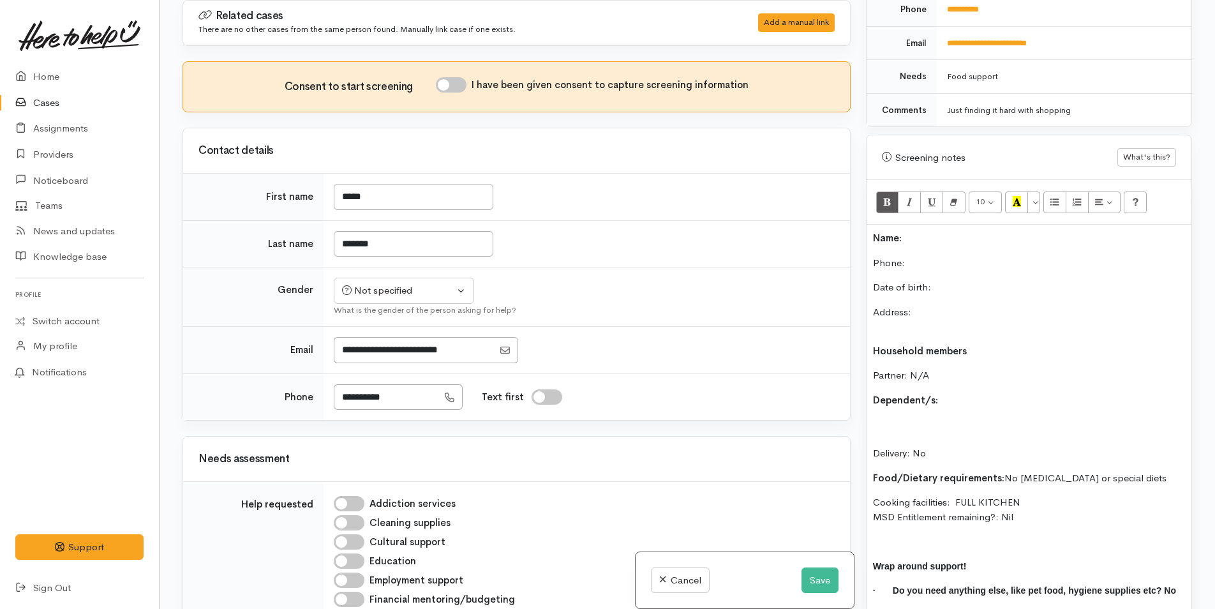
click at [930, 231] on p "Name:" at bounding box center [1029, 238] width 312 height 15
click at [361, 242] on input "*******" at bounding box center [414, 244] width 160 height 26
type input "*******"
click at [432, 296] on td "Not specified Male Female Diverse Not specified What is the gender of the perso…" at bounding box center [587, 296] width 526 height 59
click at [380, 283] on div "Not specified" at bounding box center [398, 290] width 112 height 15
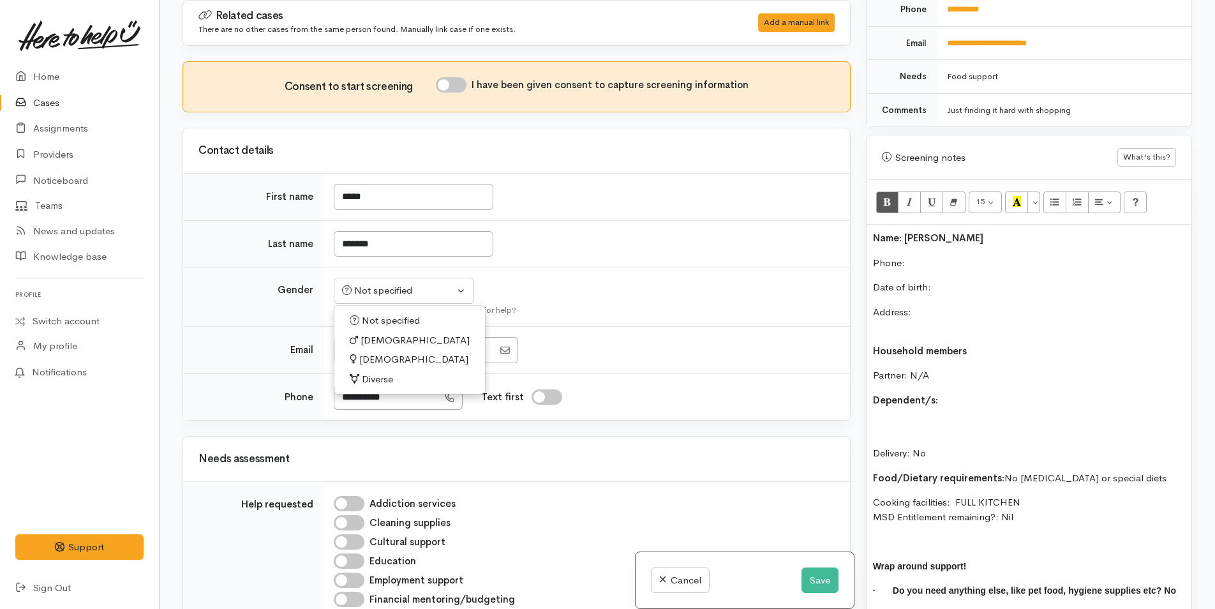
click at [366, 360] on span "[DEMOGRAPHIC_DATA]" at bounding box center [413, 359] width 109 height 15
select select "[DEMOGRAPHIC_DATA]"
click at [819, 578] on button "Save" at bounding box center [819, 580] width 37 height 26
click at [810, 578] on button "Save" at bounding box center [819, 580] width 37 height 26
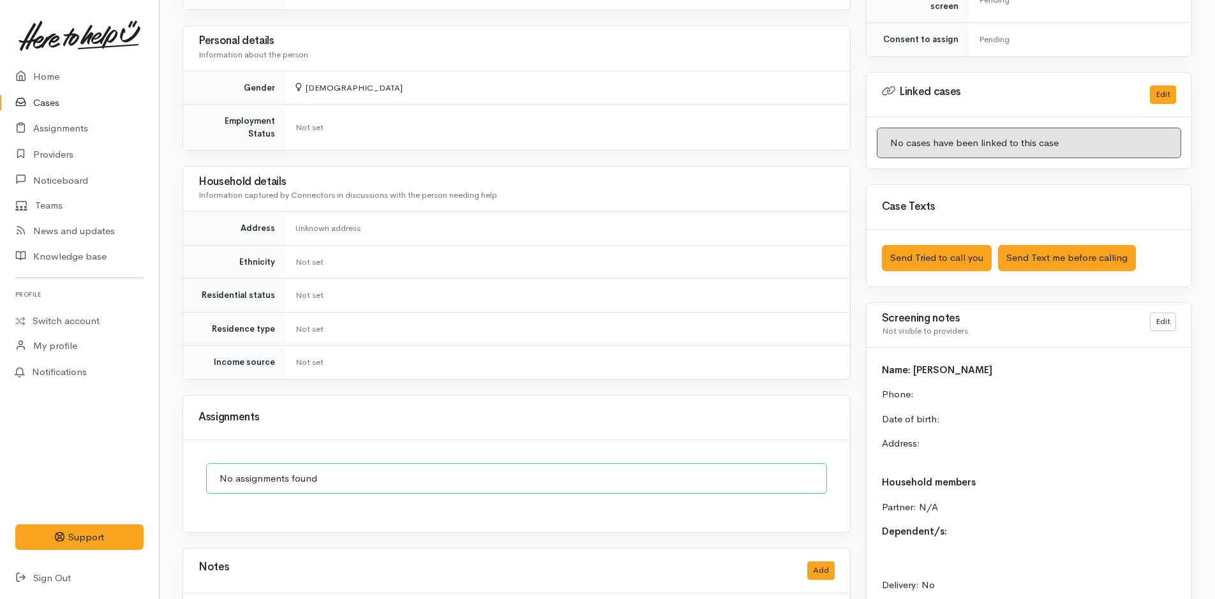
scroll to position [574, 0]
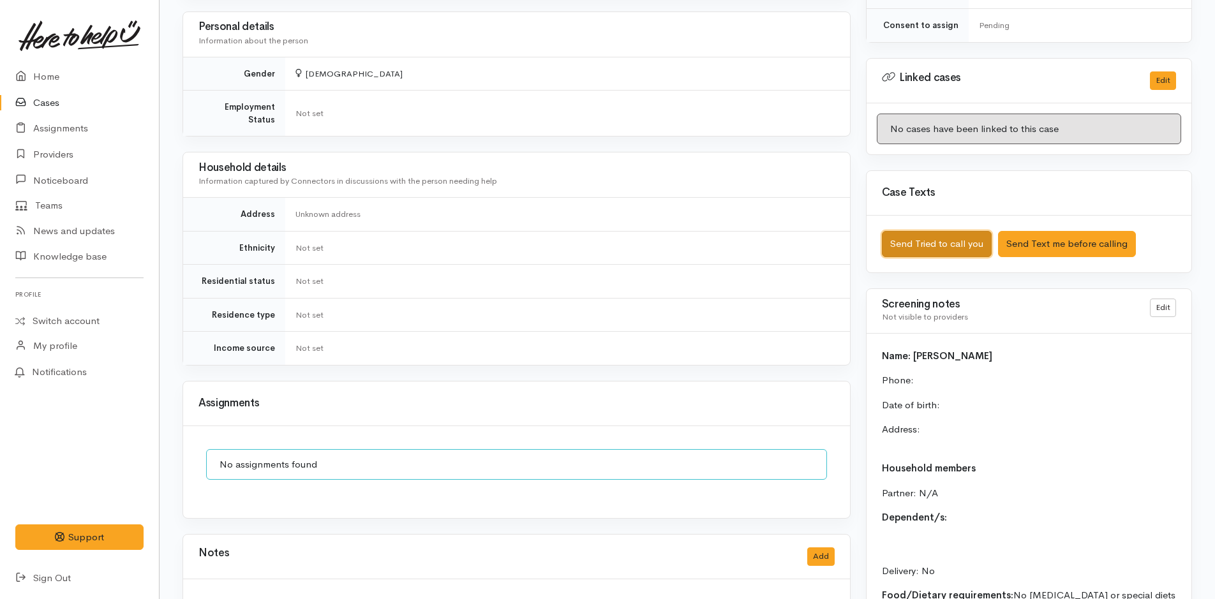
click at [916, 234] on button "Send Tried to call you" at bounding box center [937, 244] width 110 height 26
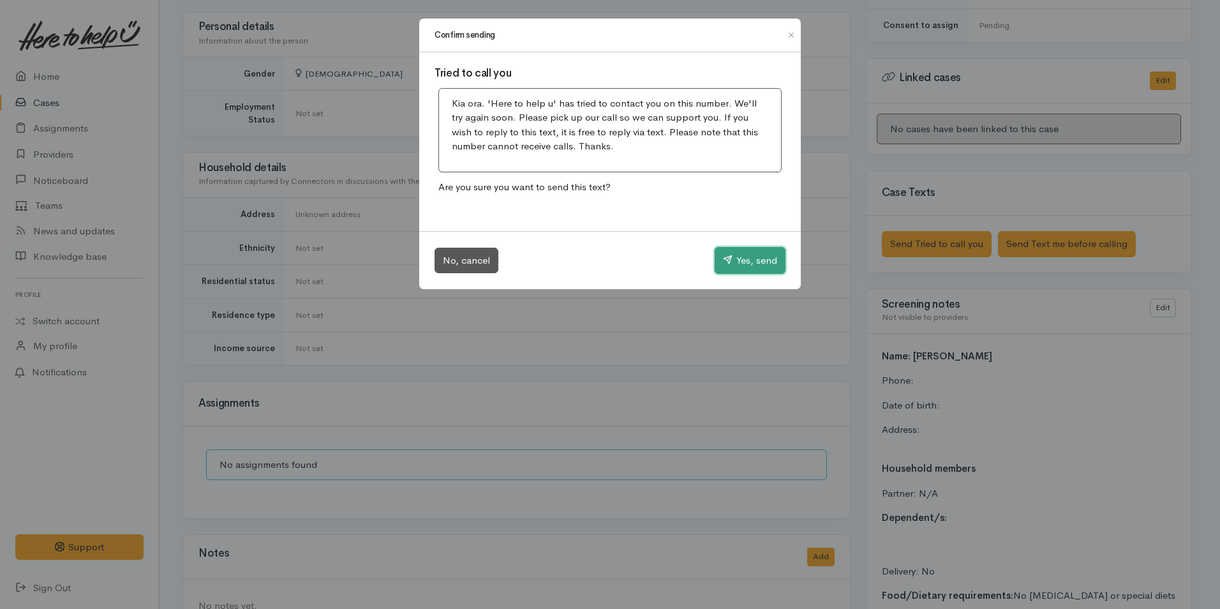
drag, startPoint x: 736, startPoint y: 253, endPoint x: 685, endPoint y: 240, distance: 52.6
click at [737, 253] on button "Yes, send" at bounding box center [750, 260] width 71 height 27
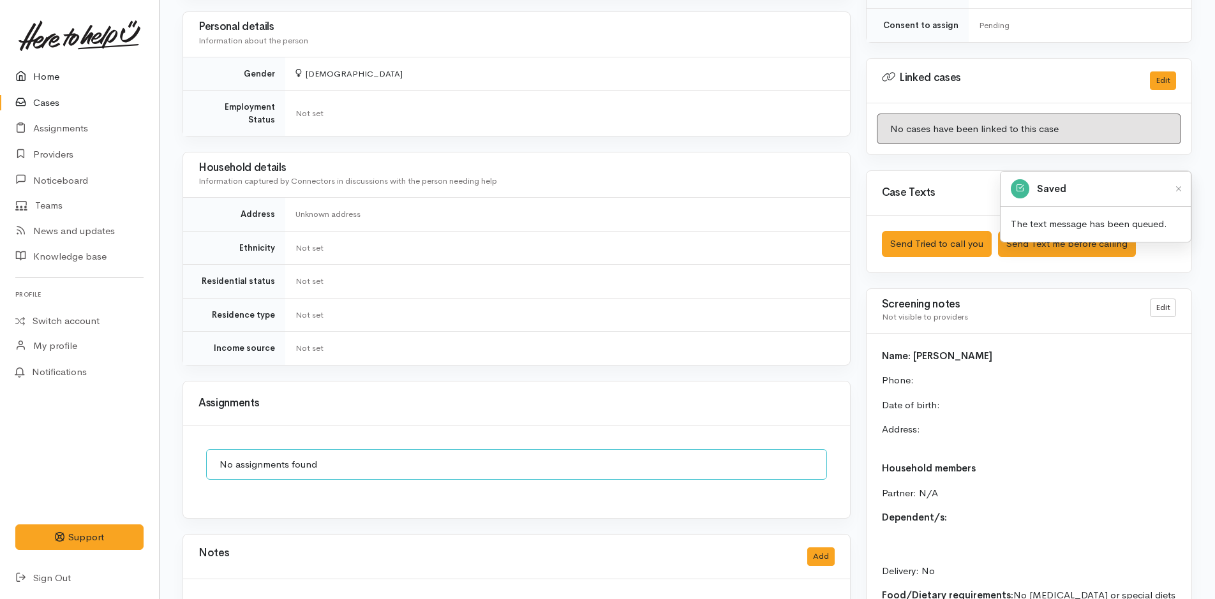
click at [49, 75] on link "Home" at bounding box center [79, 77] width 159 height 26
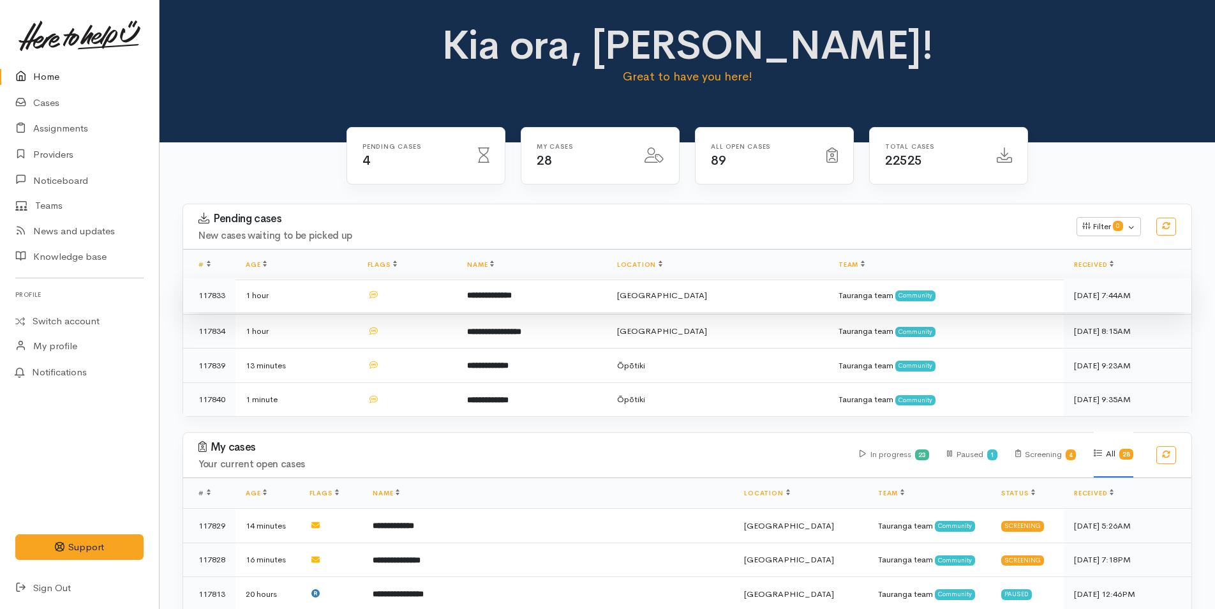
click at [445, 298] on td at bounding box center [407, 295] width 100 height 34
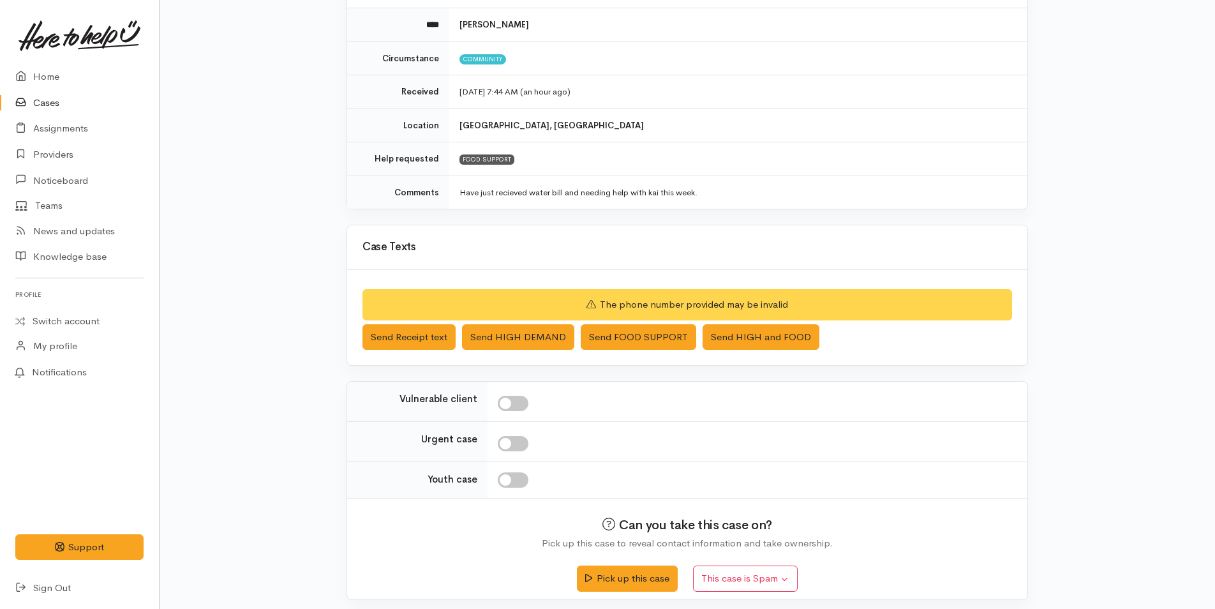
scroll to position [155, 0]
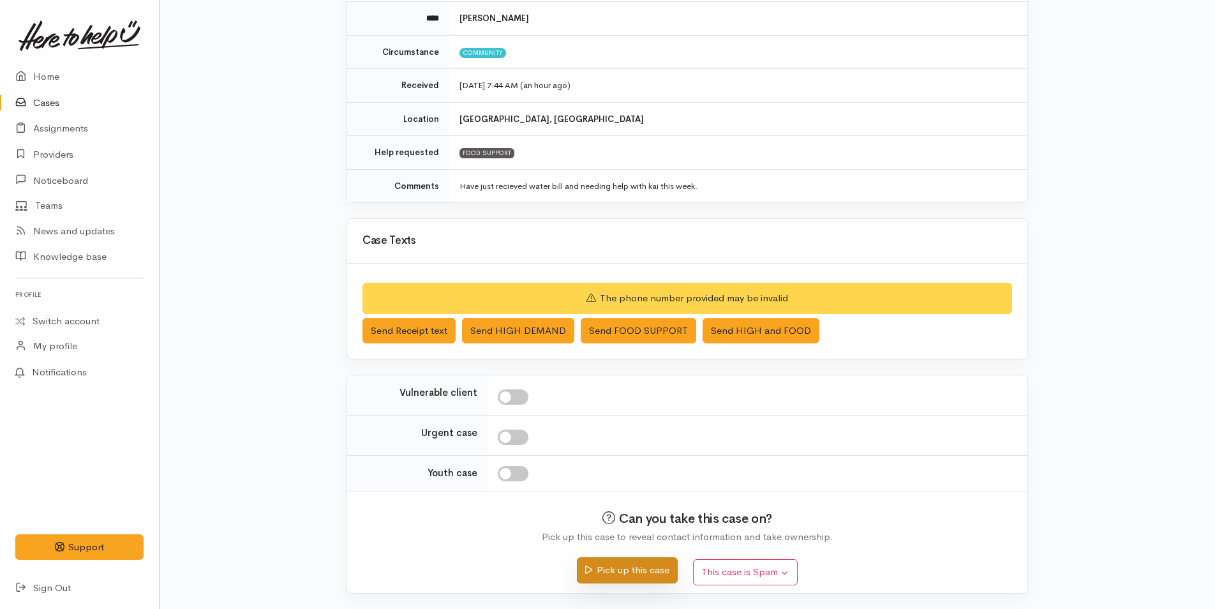
click at [616, 570] on button "Pick up this case" at bounding box center [627, 570] width 100 height 26
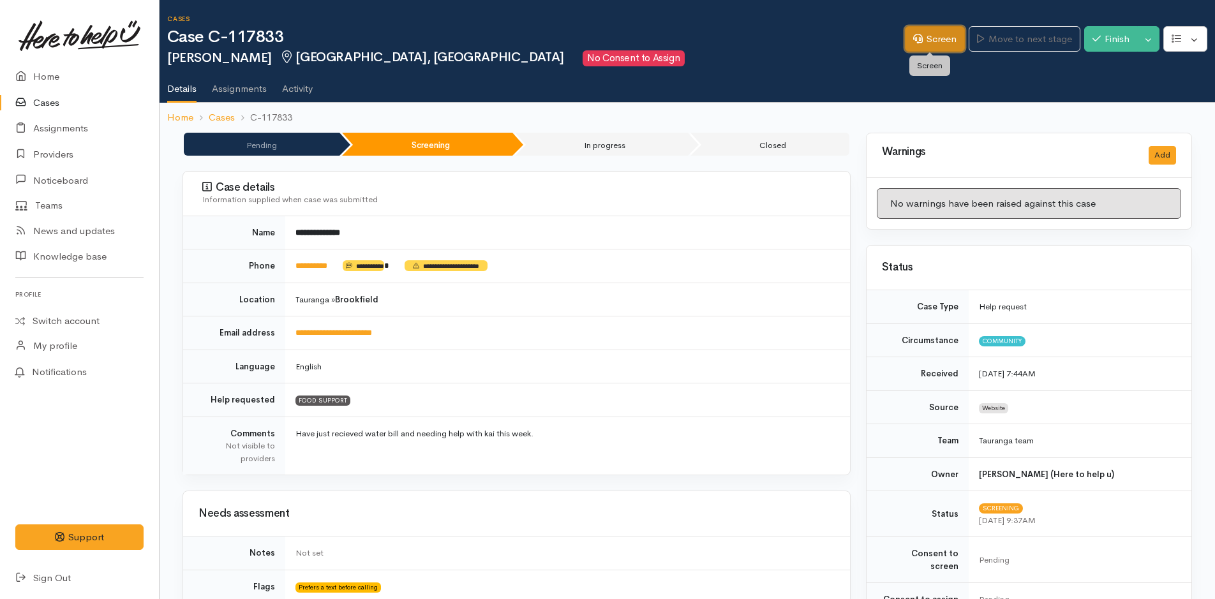
click at [917, 34] on link "Screen" at bounding box center [935, 39] width 60 height 26
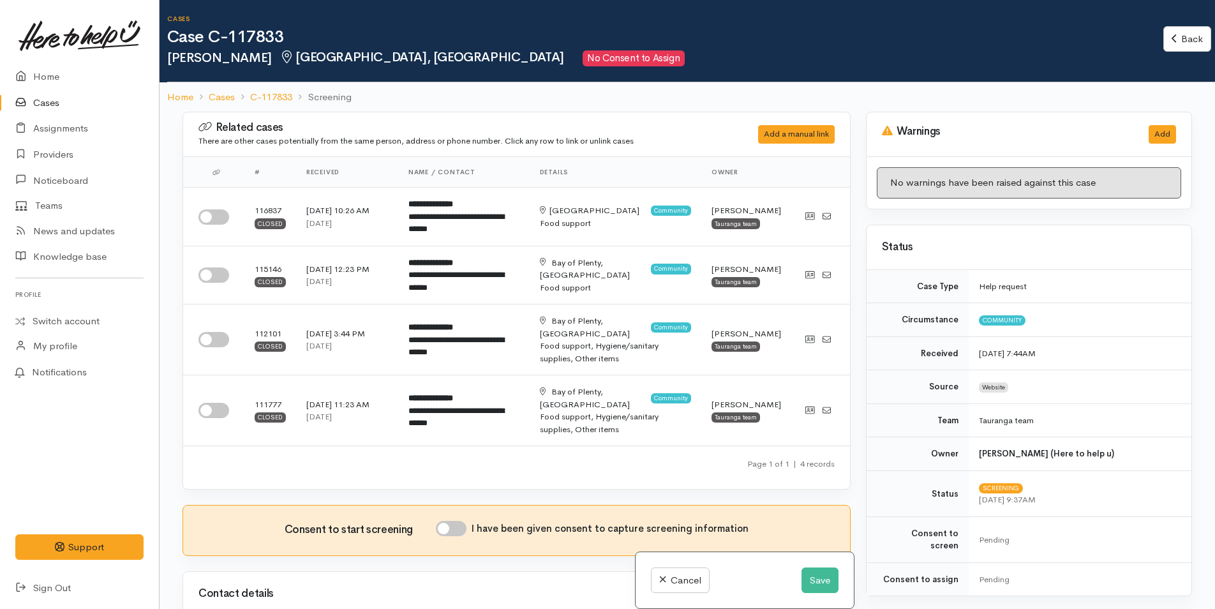
scroll to position [447, 0]
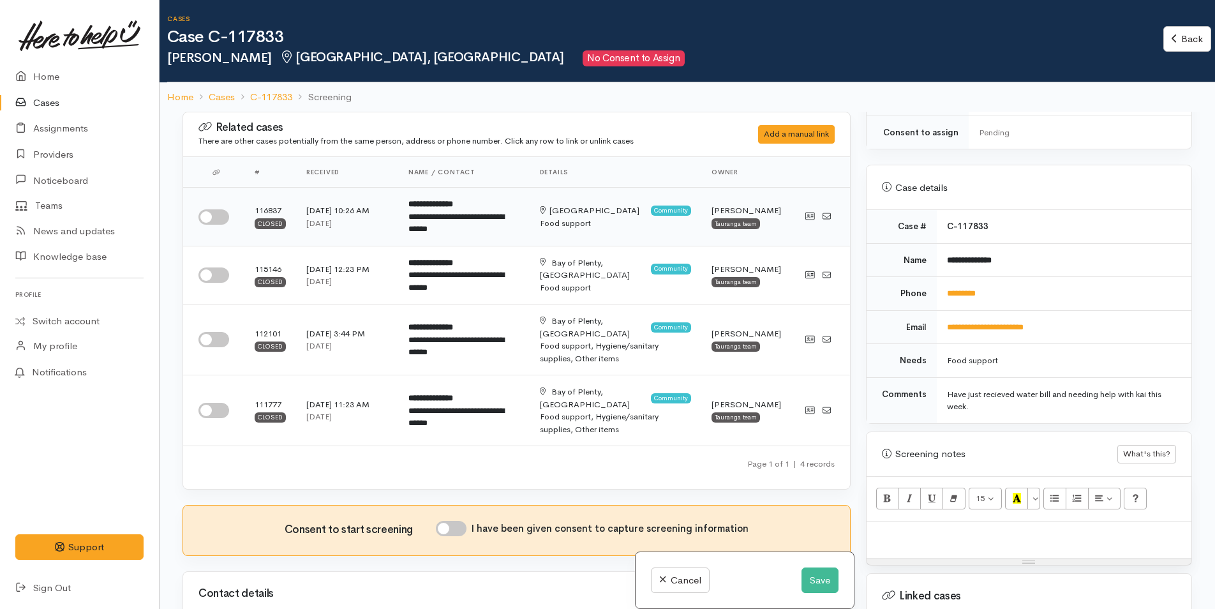
click at [223, 218] on input "checkbox" at bounding box center [213, 216] width 31 height 15
checkbox input "true"
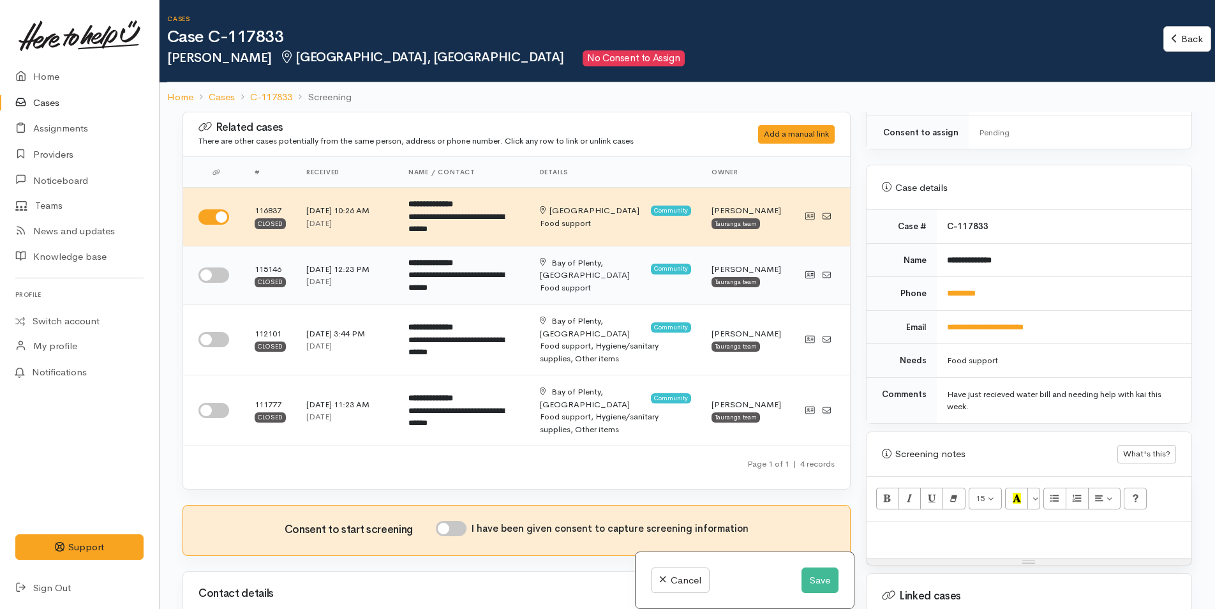
click at [218, 278] on input "checkbox" at bounding box center [213, 274] width 31 height 15
checkbox input "true"
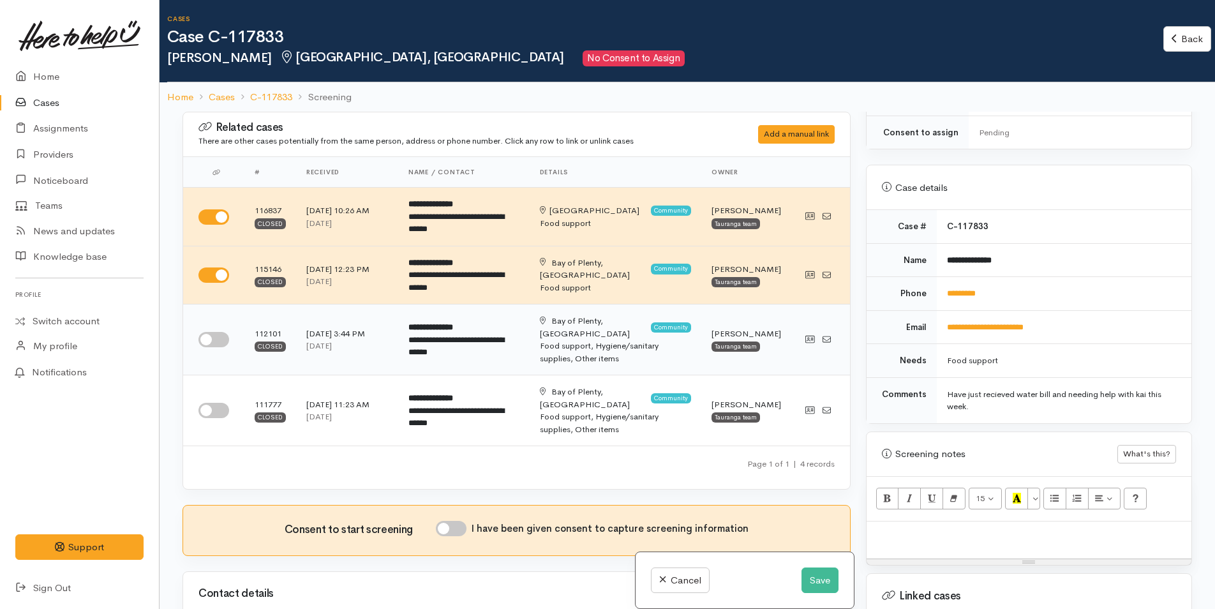
click at [216, 332] on input "checkbox" at bounding box center [213, 339] width 31 height 15
checkbox input "true"
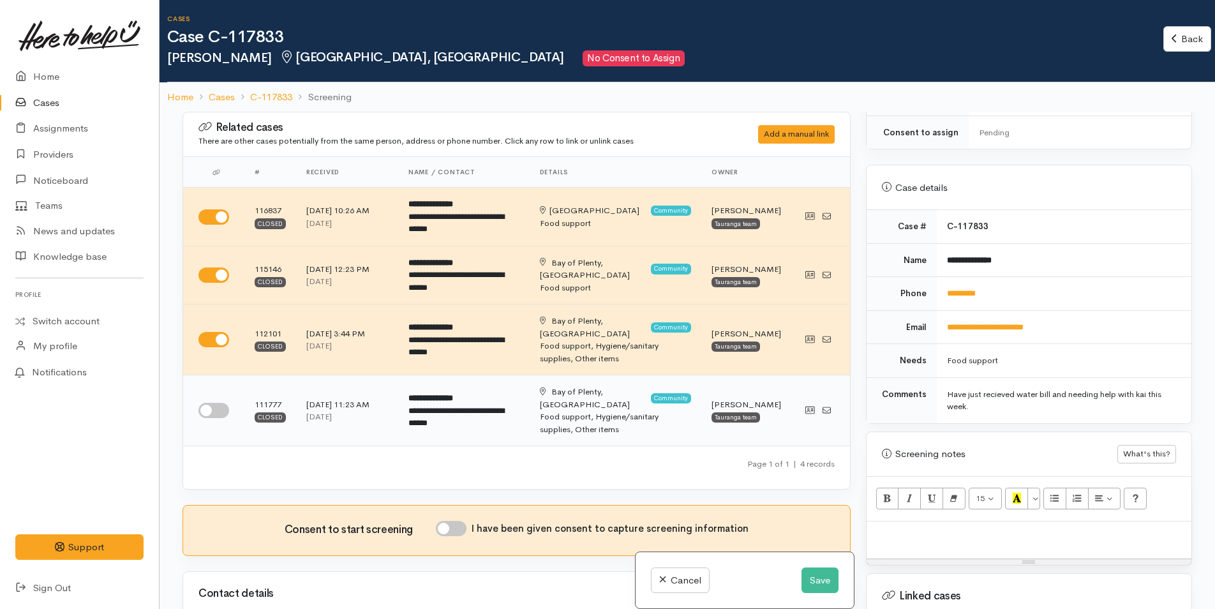
click at [209, 403] on input "checkbox" at bounding box center [213, 410] width 31 height 15
checkbox input "true"
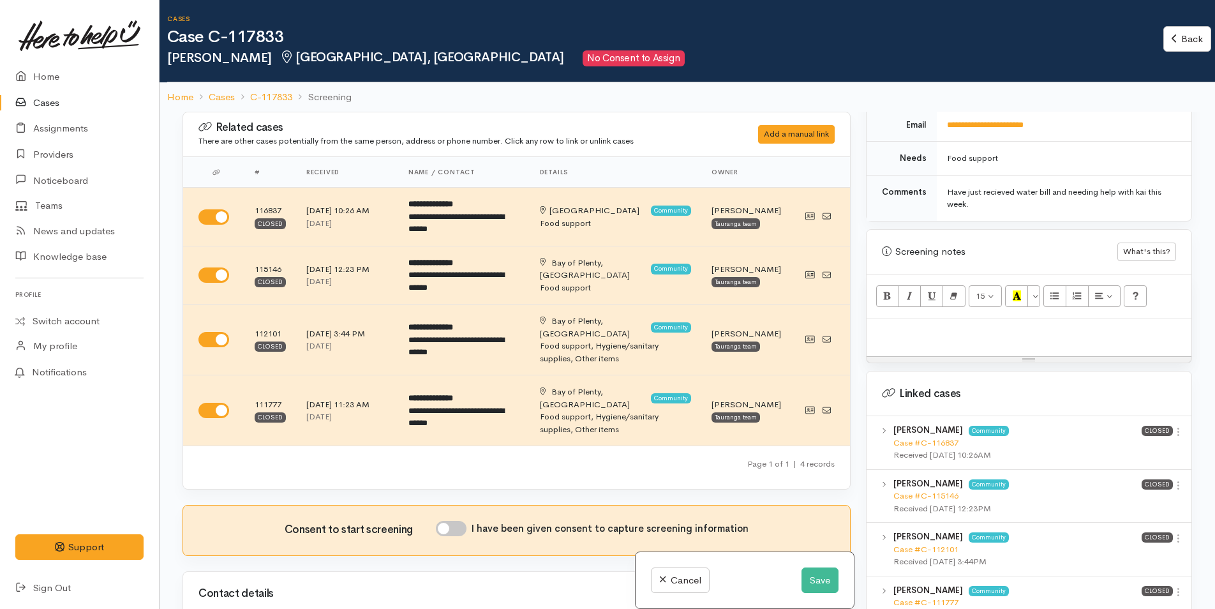
scroll to position [840, 0]
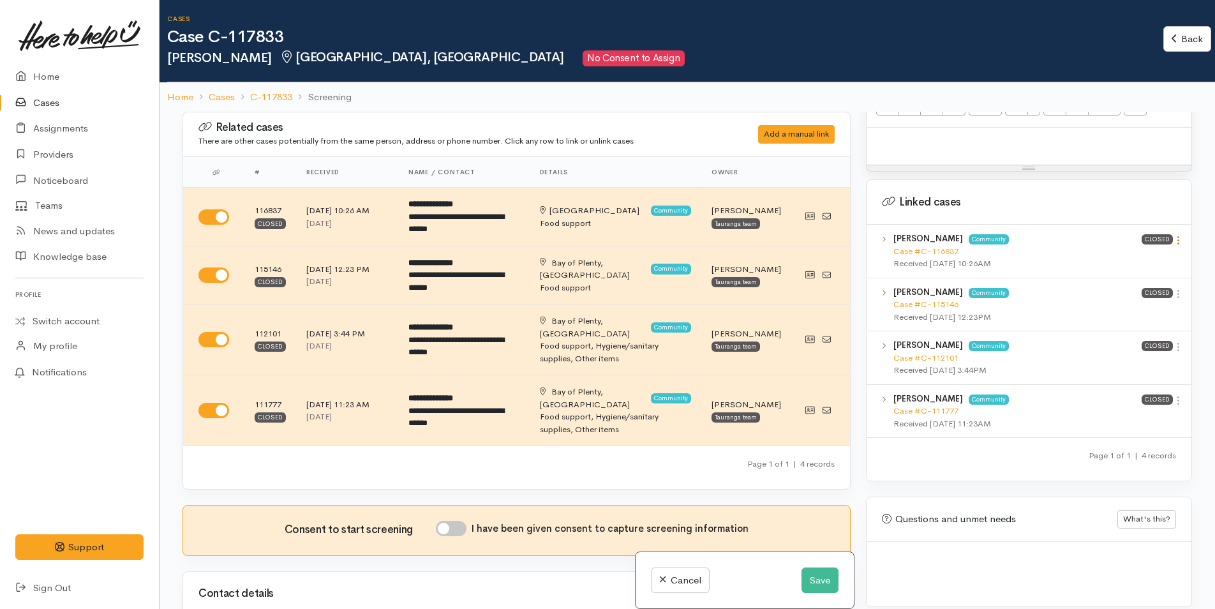
click at [1175, 235] on icon at bounding box center [1178, 240] width 11 height 11
click at [1138, 257] on link "View case" at bounding box center [1132, 265] width 101 height 20
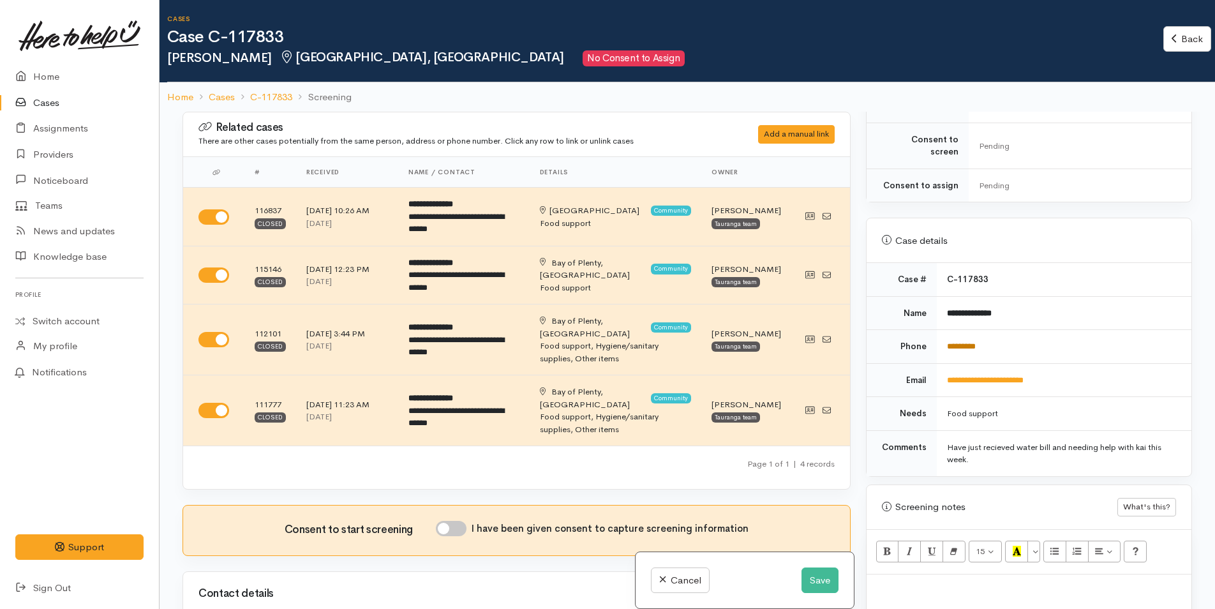
click at [960, 342] on link "*********" at bounding box center [961, 346] width 29 height 8
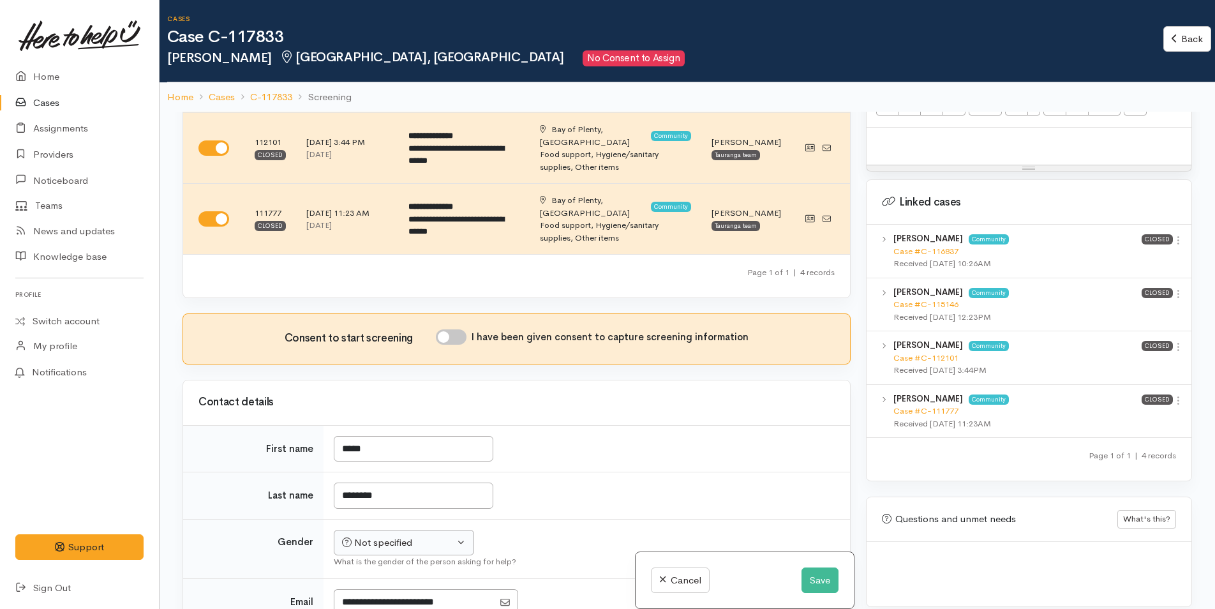
scroll to position [383, 0]
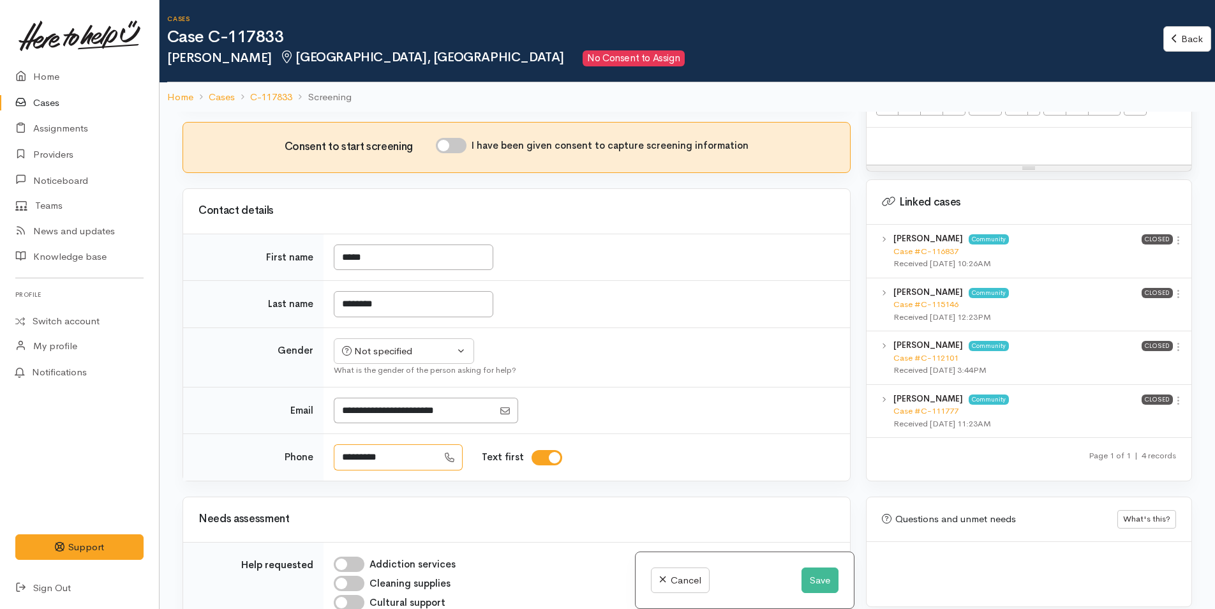
click at [393, 444] on input "*********" at bounding box center [386, 457] width 104 height 26
type input "**********"
click at [821, 586] on button "Save" at bounding box center [819, 580] width 37 height 26
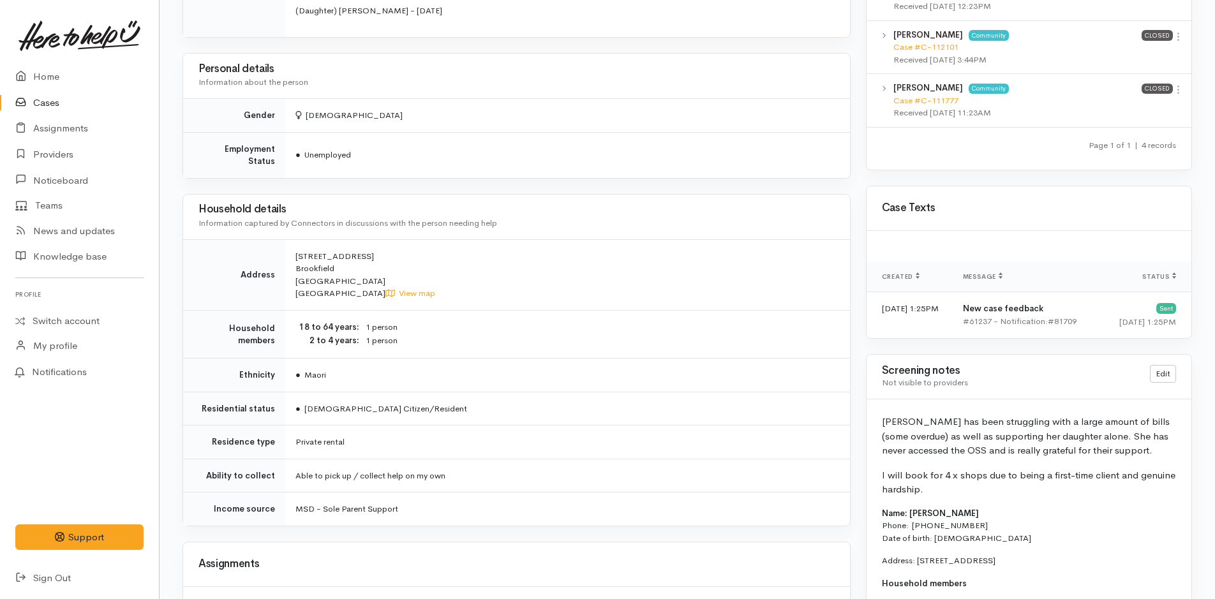
scroll to position [607, 0]
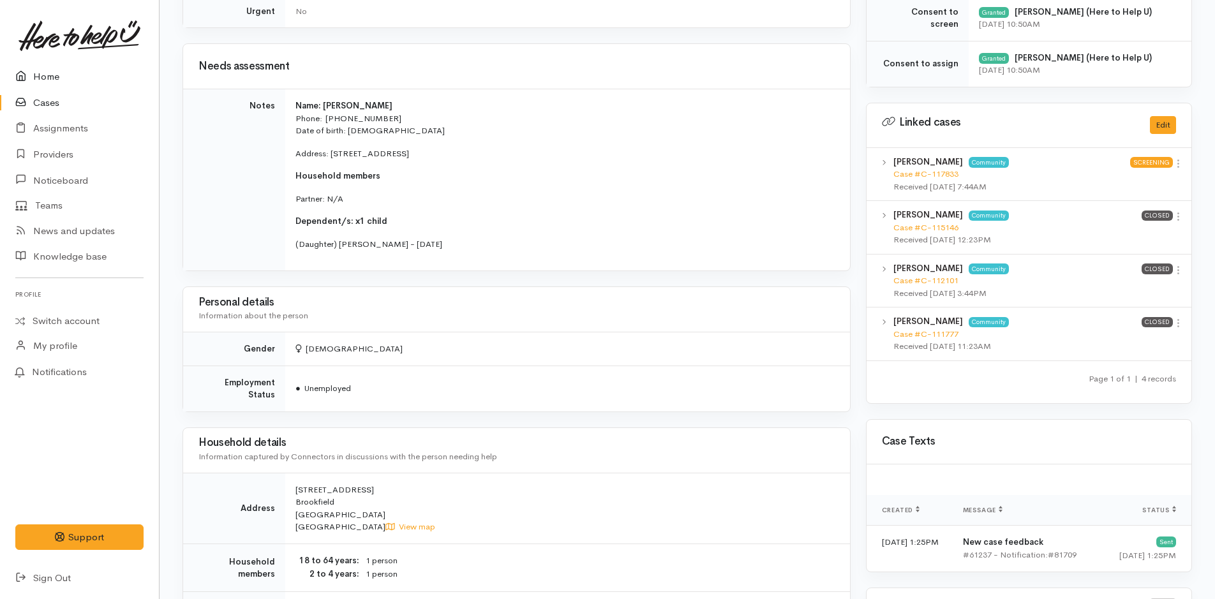
click at [51, 74] on link "Home" at bounding box center [79, 77] width 159 height 26
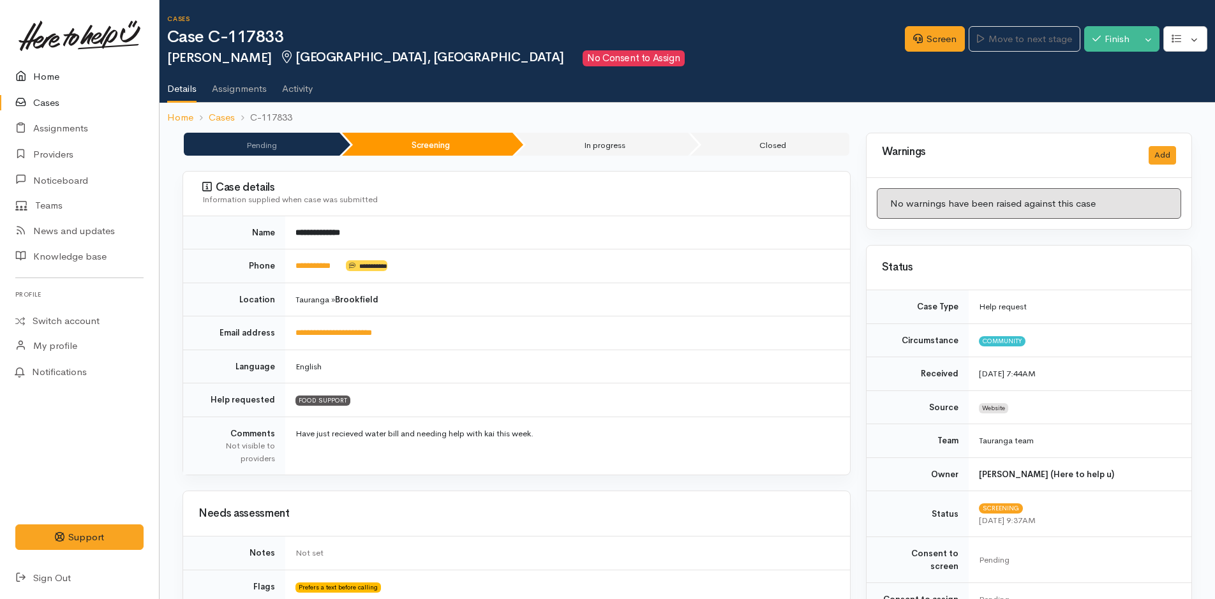
click at [40, 77] on link "Home" at bounding box center [79, 77] width 159 height 26
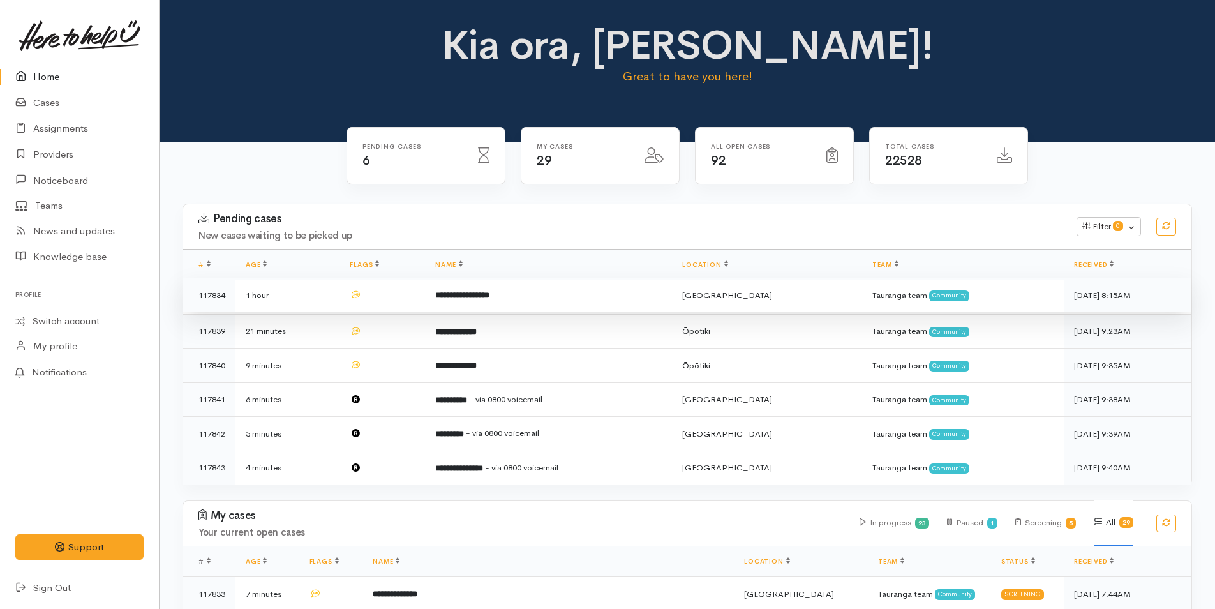
click at [424, 304] on td at bounding box center [382, 295] width 86 height 34
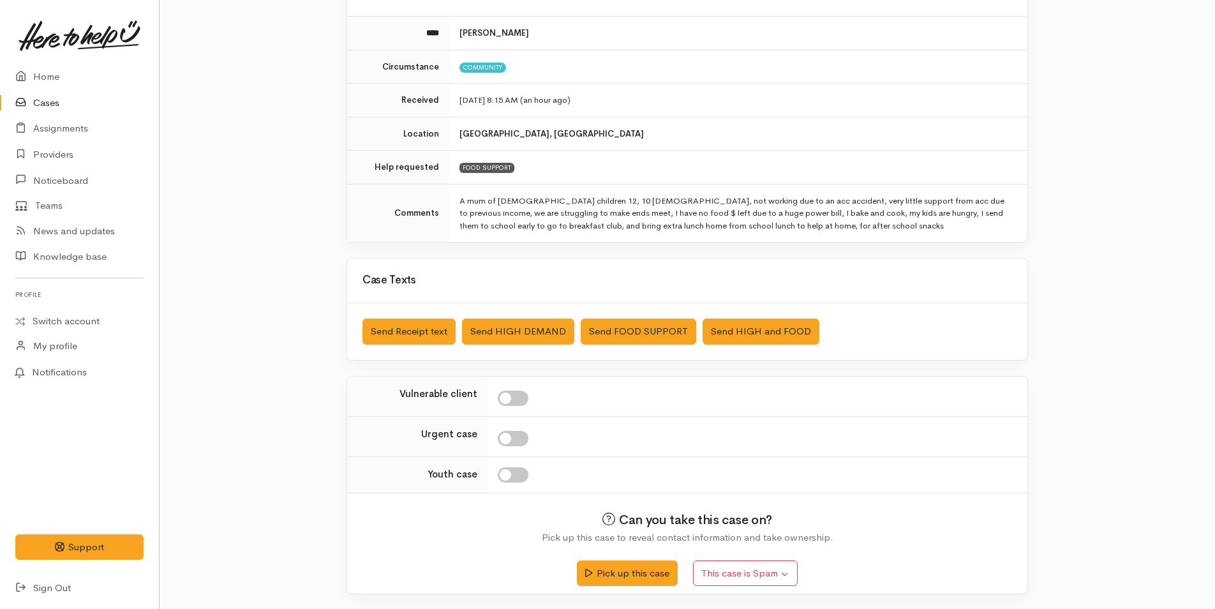
scroll to position [141, 0]
click at [599, 572] on button "Pick up this case" at bounding box center [627, 571] width 100 height 26
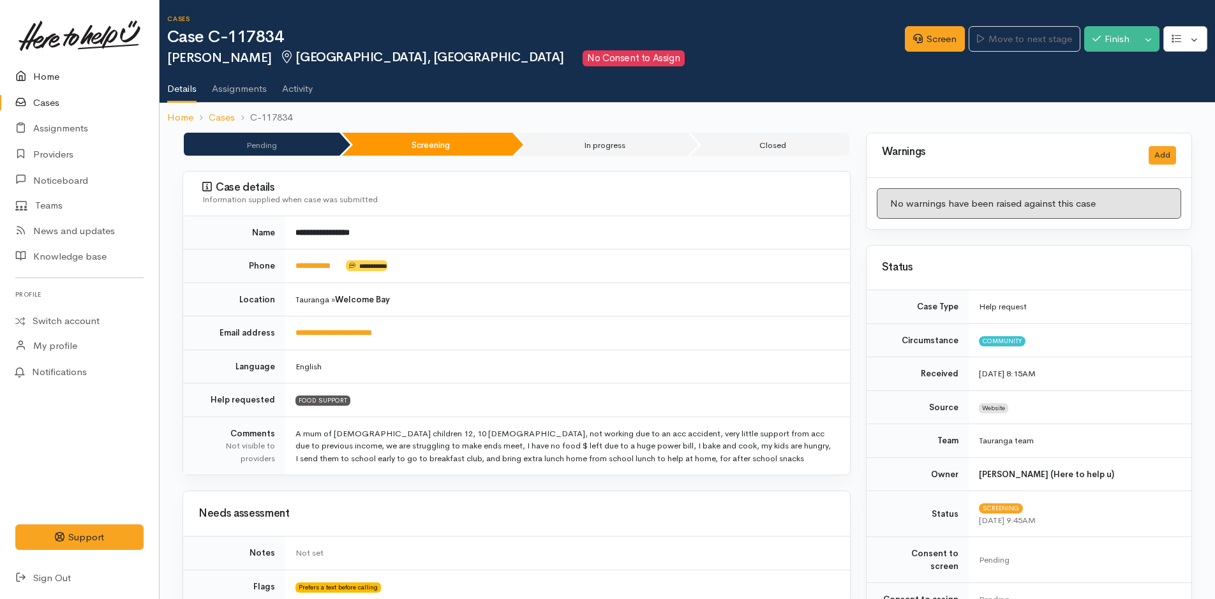
click at [41, 68] on link "Home" at bounding box center [79, 77] width 159 height 26
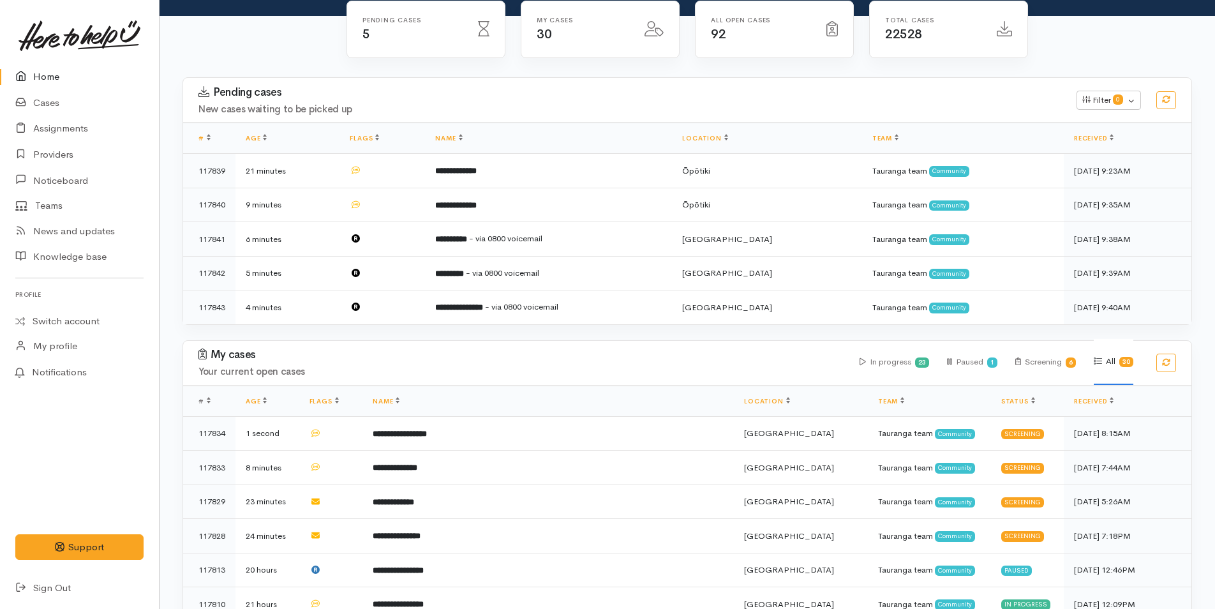
scroll to position [128, 0]
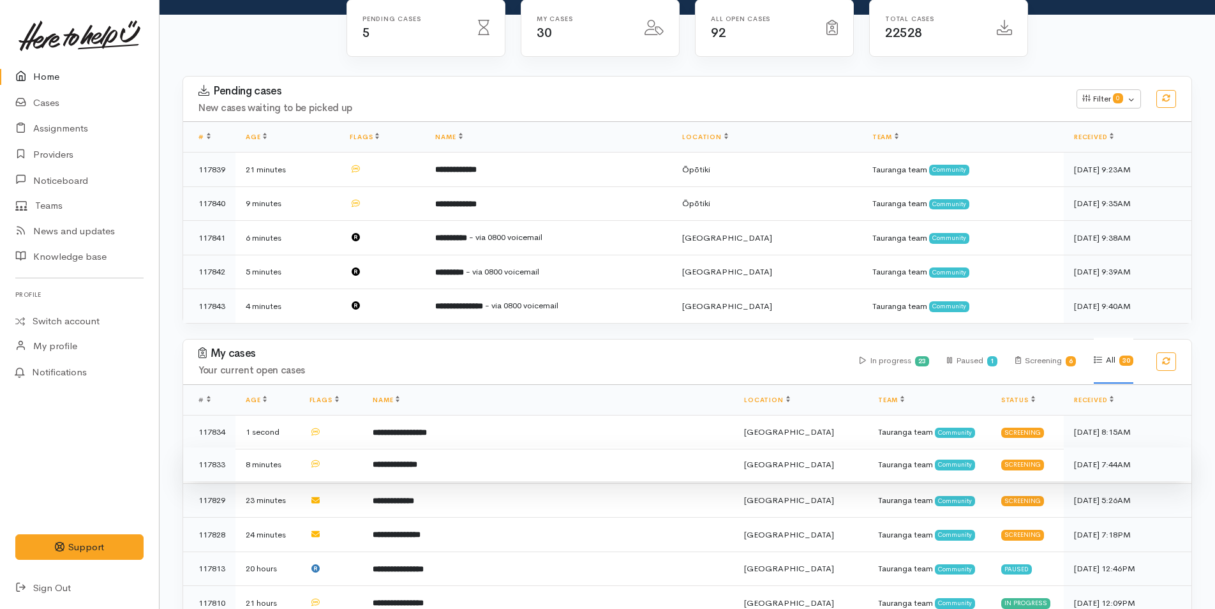
click at [477, 465] on td "**********" at bounding box center [547, 464] width 371 height 34
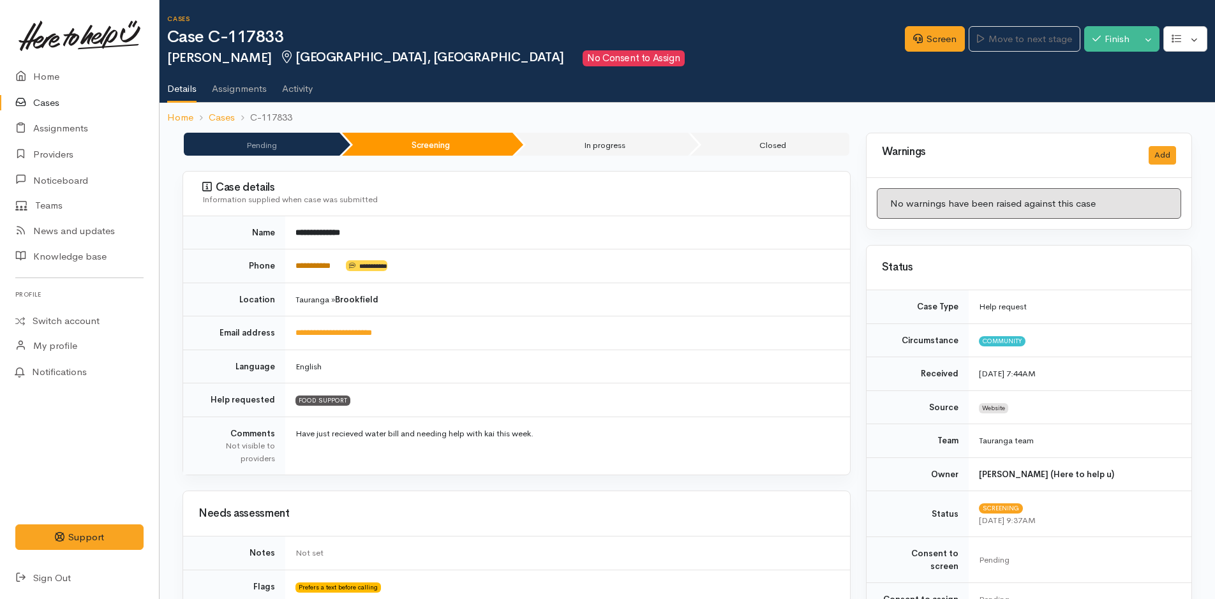
click at [316, 269] on link "**********" at bounding box center [312, 266] width 35 height 8
click at [914, 44] on link "Screen" at bounding box center [935, 39] width 60 height 26
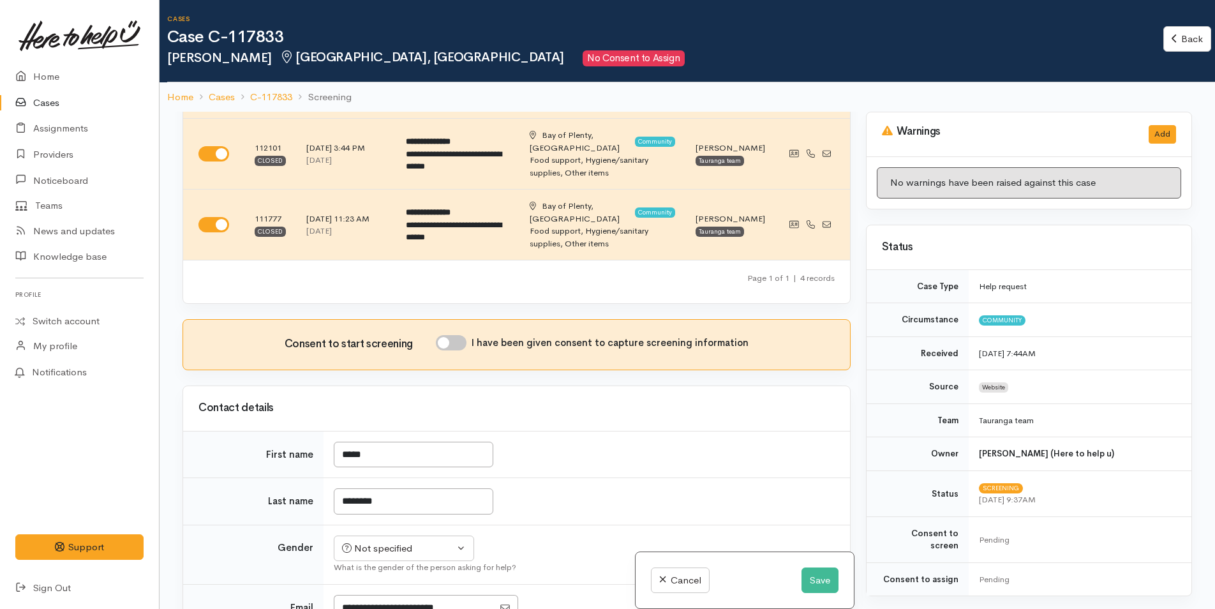
scroll to position [191, 0]
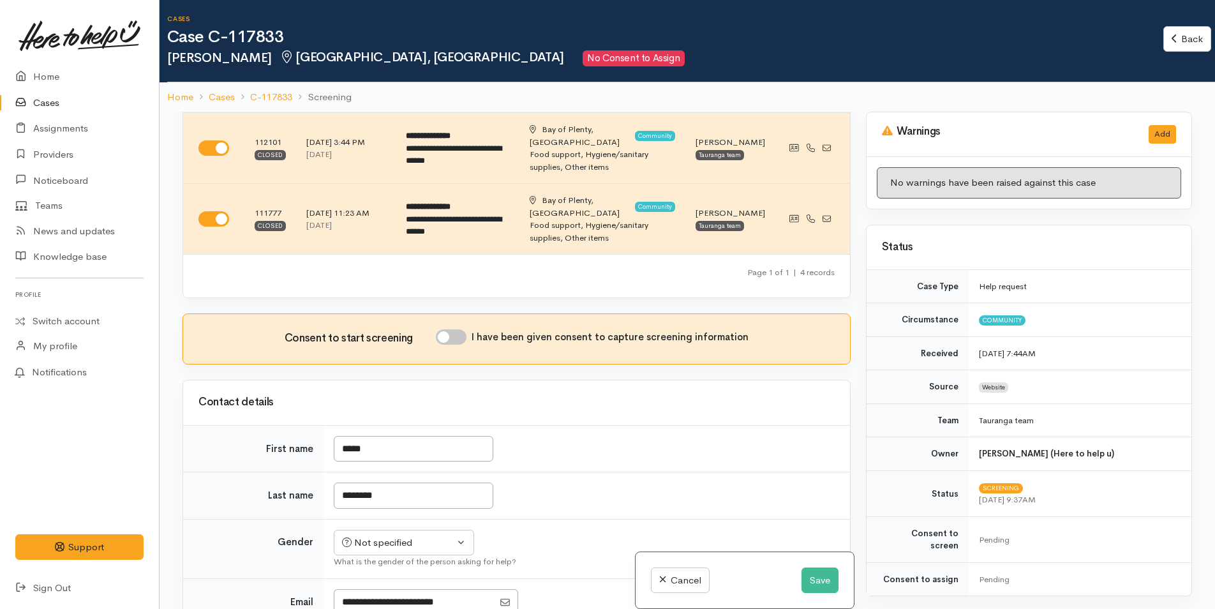
click at [456, 329] on input "I have been given consent to capture screening information" at bounding box center [451, 336] width 31 height 15
checkbox input "true"
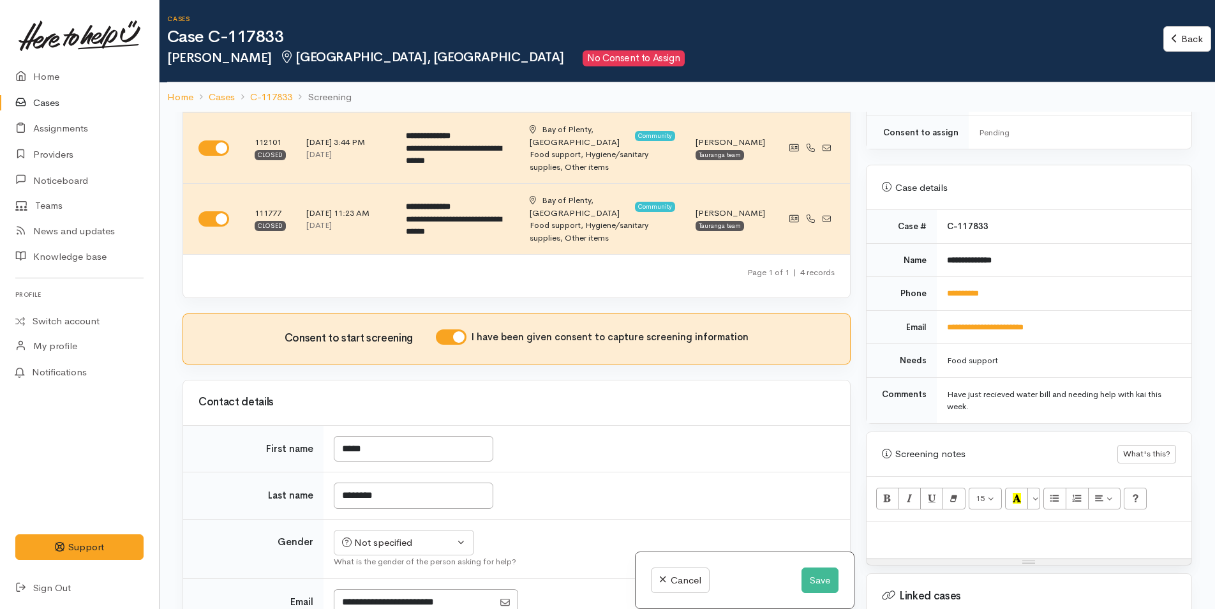
scroll to position [829, 0]
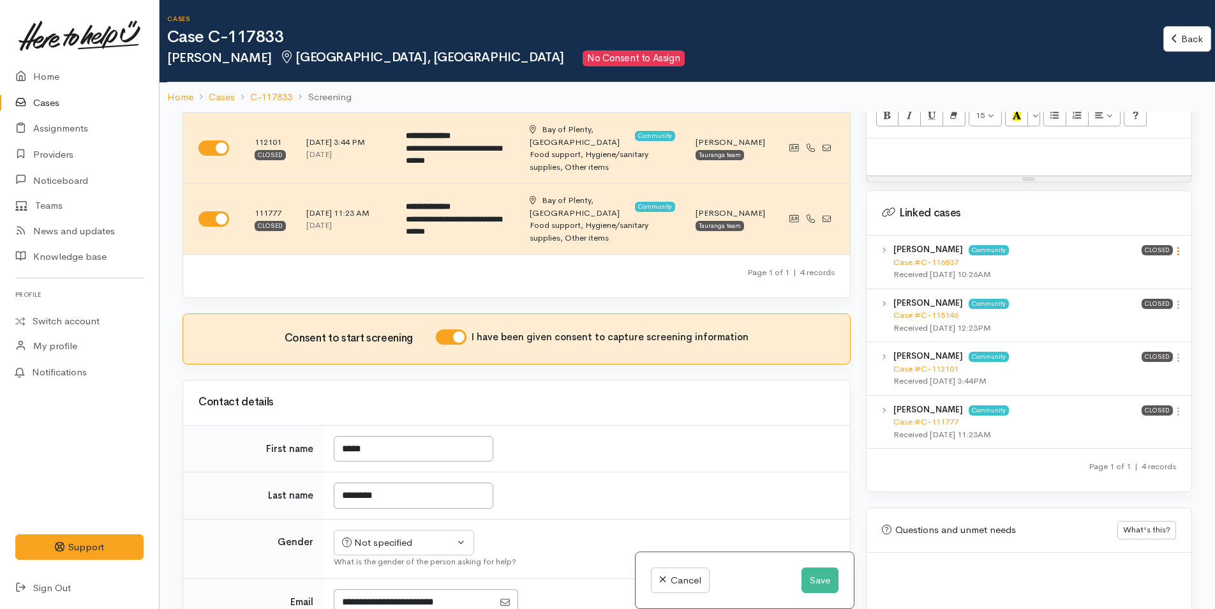
click at [1175, 246] on icon at bounding box center [1178, 251] width 11 height 11
click at [1144, 266] on link "View case" at bounding box center [1132, 276] width 101 height 20
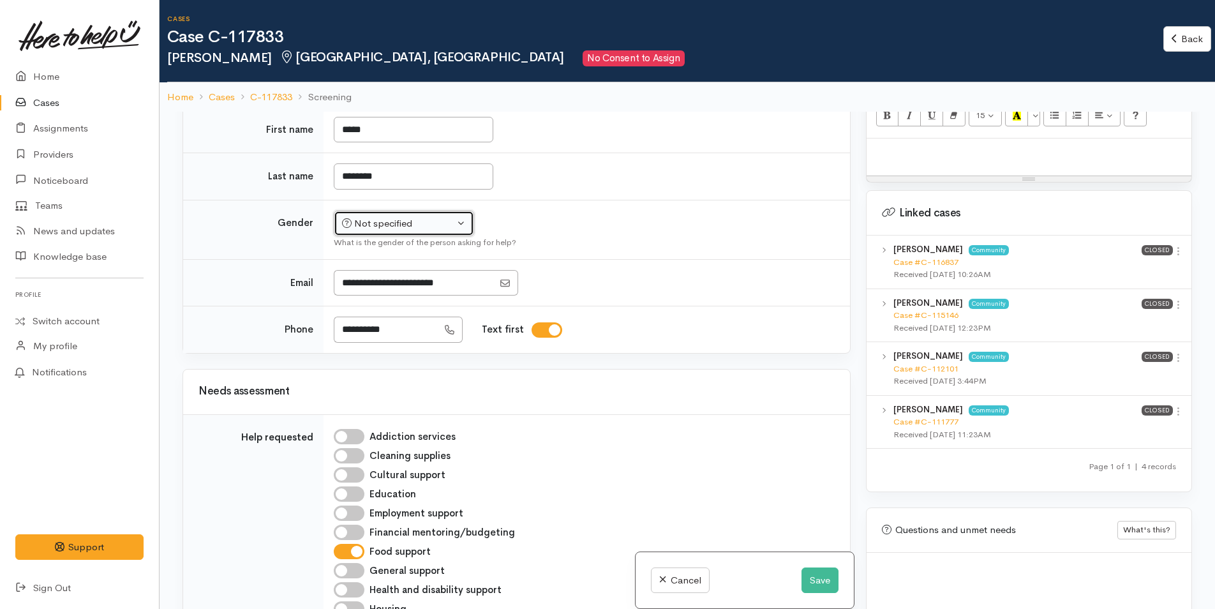
click at [355, 216] on div "Not specified" at bounding box center [398, 223] width 112 height 15
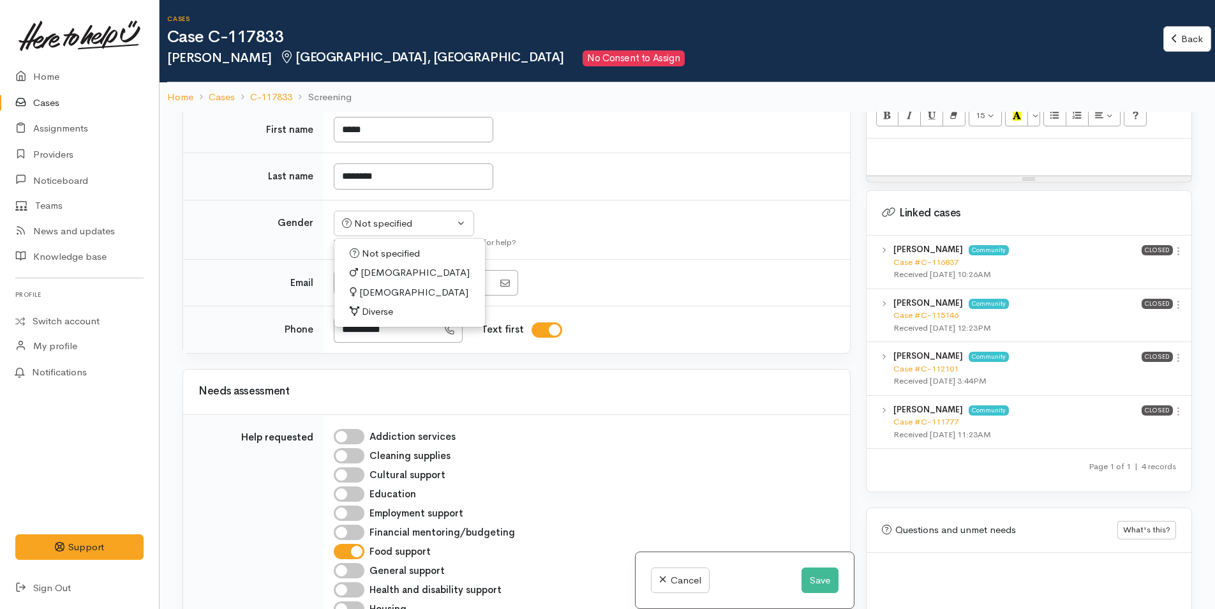
click at [351, 287] on icon at bounding box center [353, 292] width 7 height 10
select select "[DEMOGRAPHIC_DATA]"
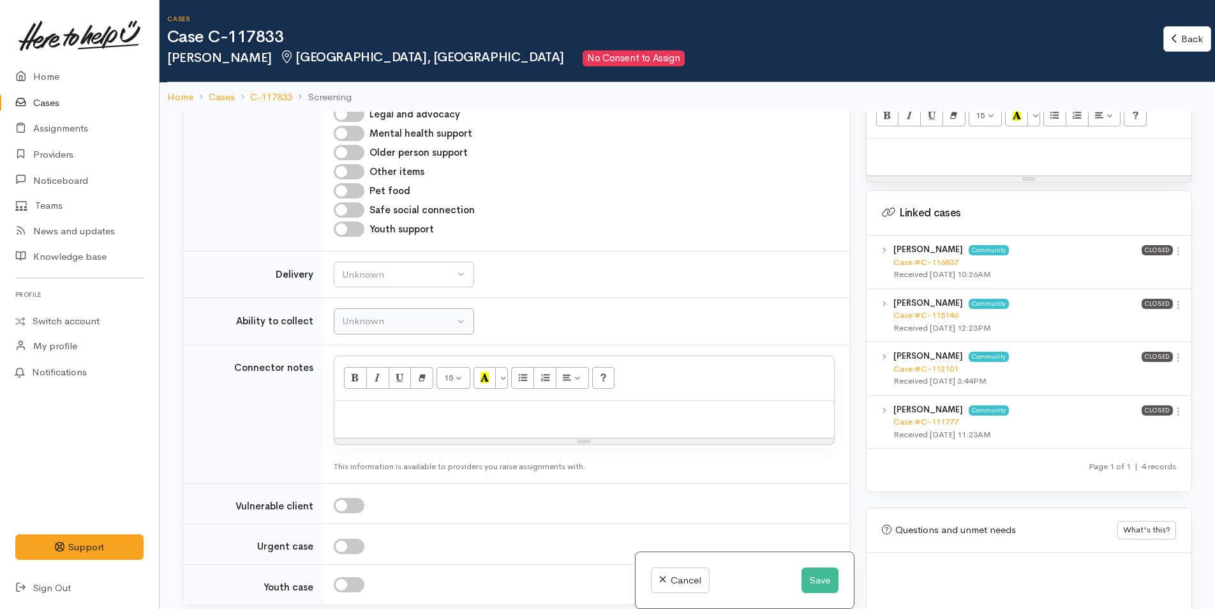
scroll to position [1085, 0]
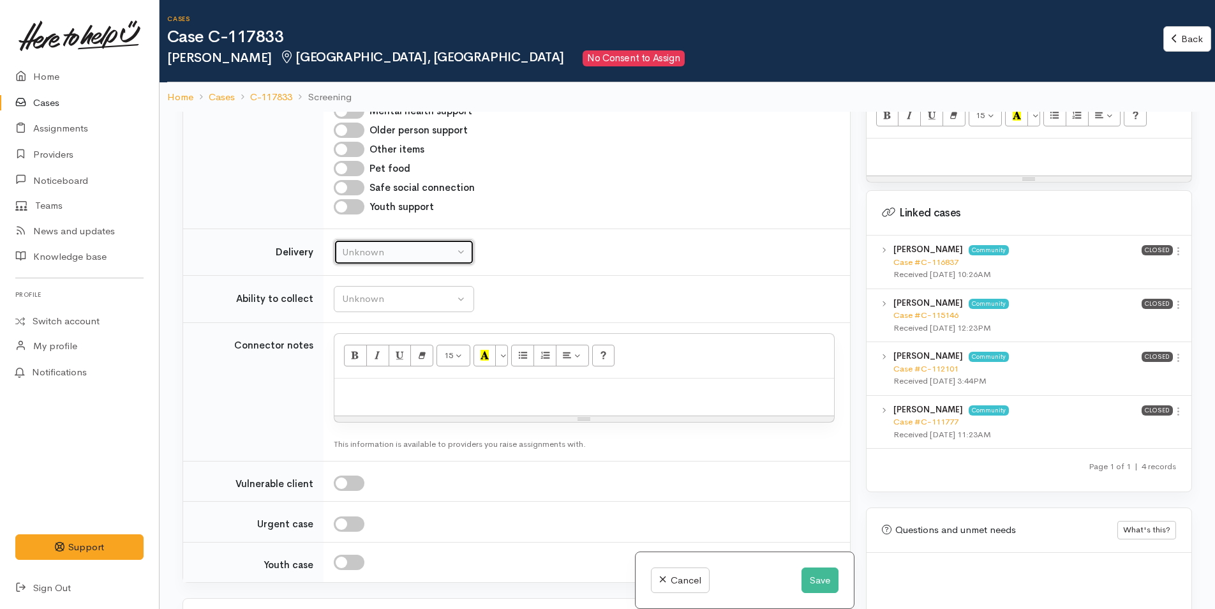
click at [338, 239] on button "Unknown" at bounding box center [404, 252] width 140 height 26
drag, startPoint x: 354, startPoint y: 348, endPoint x: 353, endPoint y: 312, distance: 35.7
click at [354, 364] on span "No" at bounding box center [356, 371] width 13 height 15
select select "1"
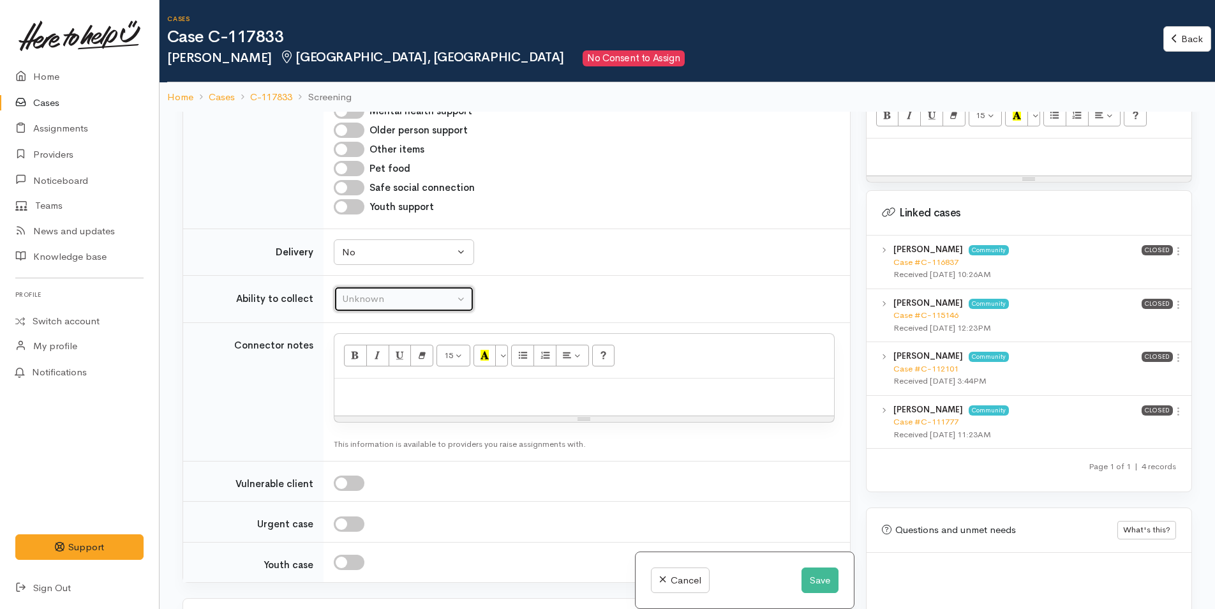
drag, startPoint x: 355, startPoint y: 269, endPoint x: 362, endPoint y: 318, distance: 49.5
click at [355, 292] on div "Unknown" at bounding box center [398, 299] width 112 height 15
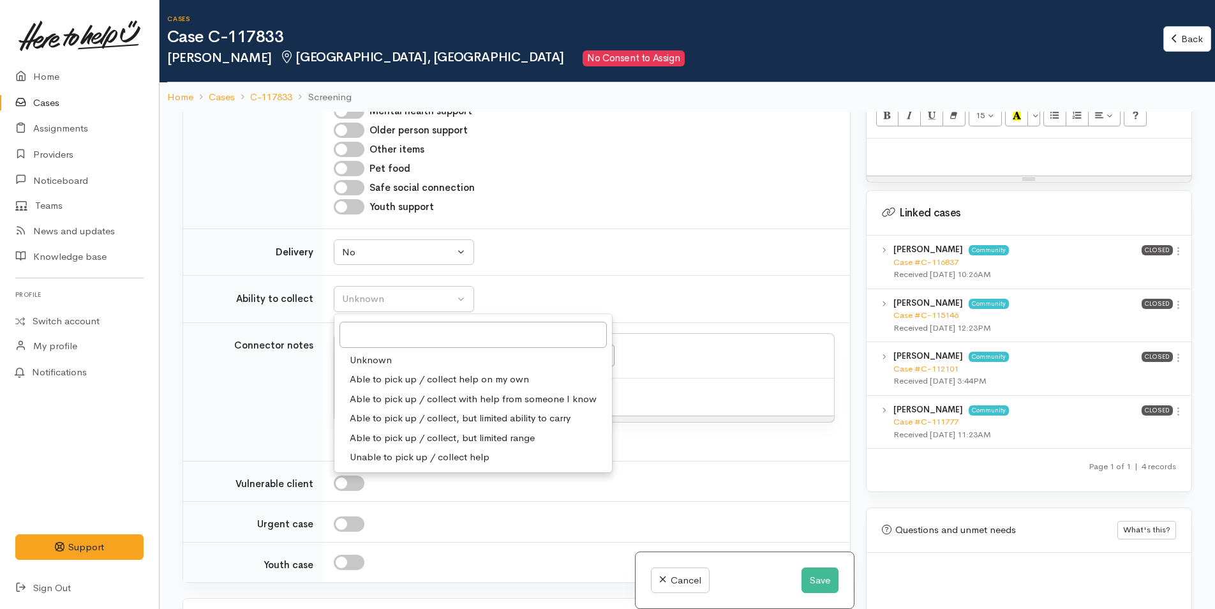
click at [362, 372] on span "Able to pick up / collect help on my own" at bounding box center [439, 379] width 179 height 15
select select "2"
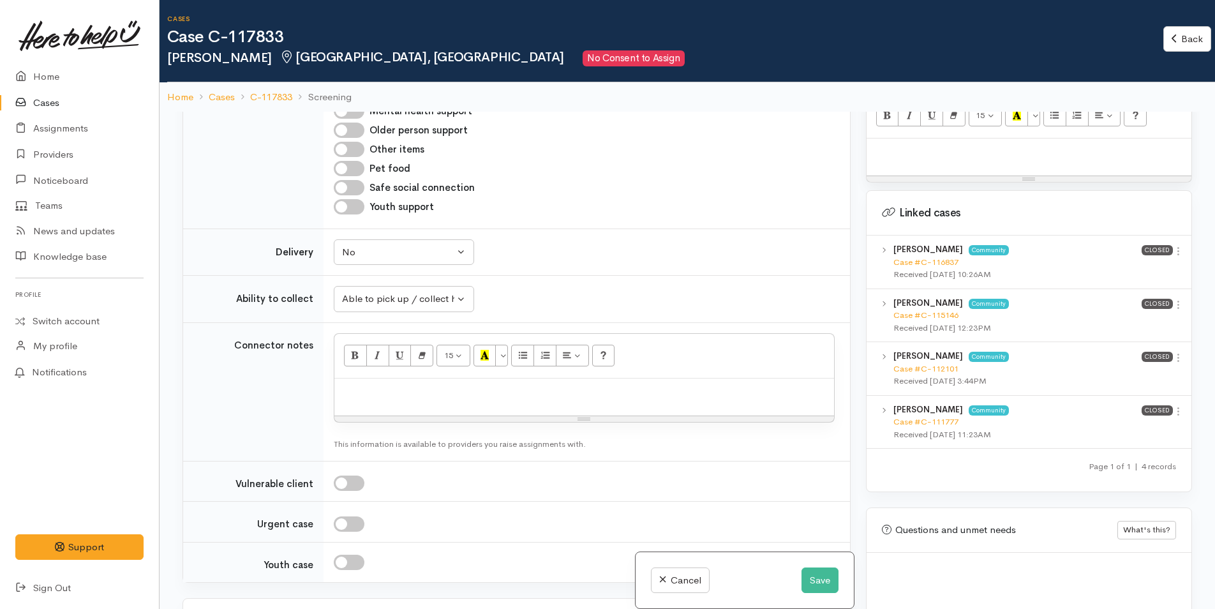
click at [363, 385] on p at bounding box center [584, 392] width 487 height 15
paste div
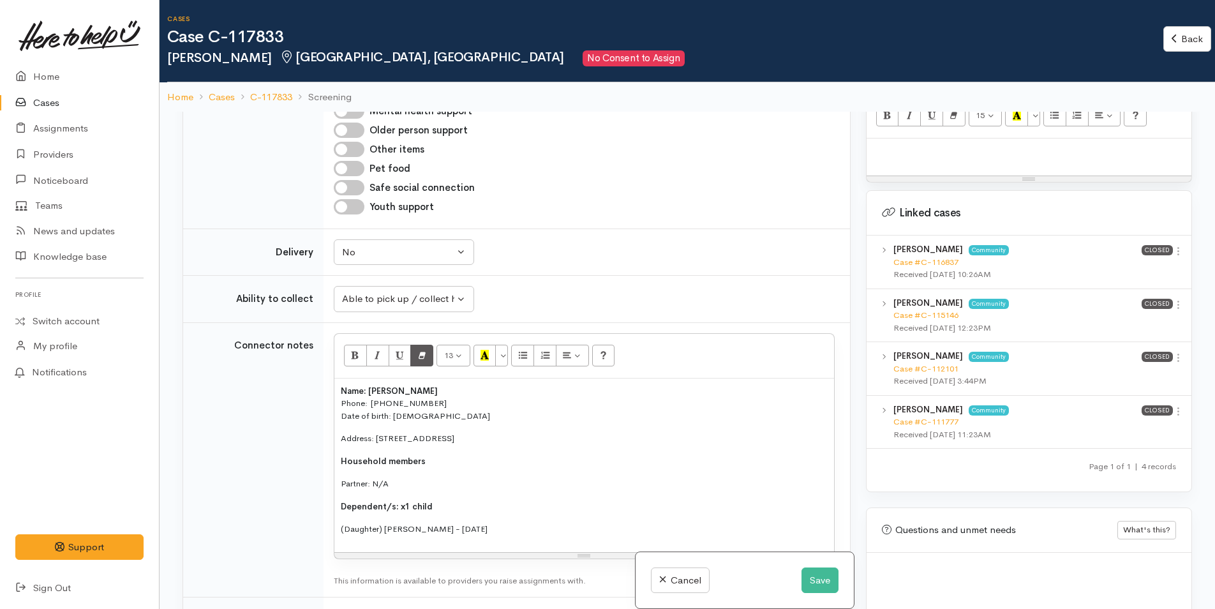
drag, startPoint x: 522, startPoint y: 516, endPoint x: 412, endPoint y: 340, distance: 207.5
click at [234, 342] on tr "Connector notes <p style="font-size: 13px;"><span style="font-weight: 600;">Nam…" at bounding box center [516, 459] width 667 height 275
click at [502, 345] on button "More Color" at bounding box center [501, 356] width 13 height 22
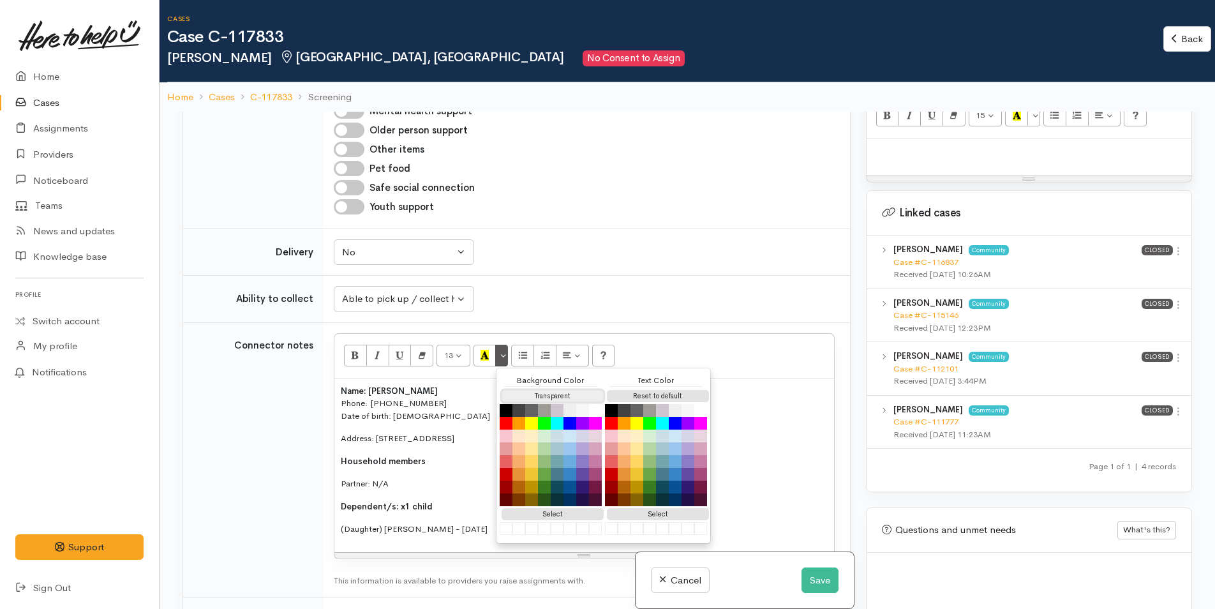
click at [521, 390] on button "Transparent" at bounding box center [553, 396] width 102 height 12
click at [659, 390] on button "Reset to default" at bounding box center [658, 396] width 102 height 12
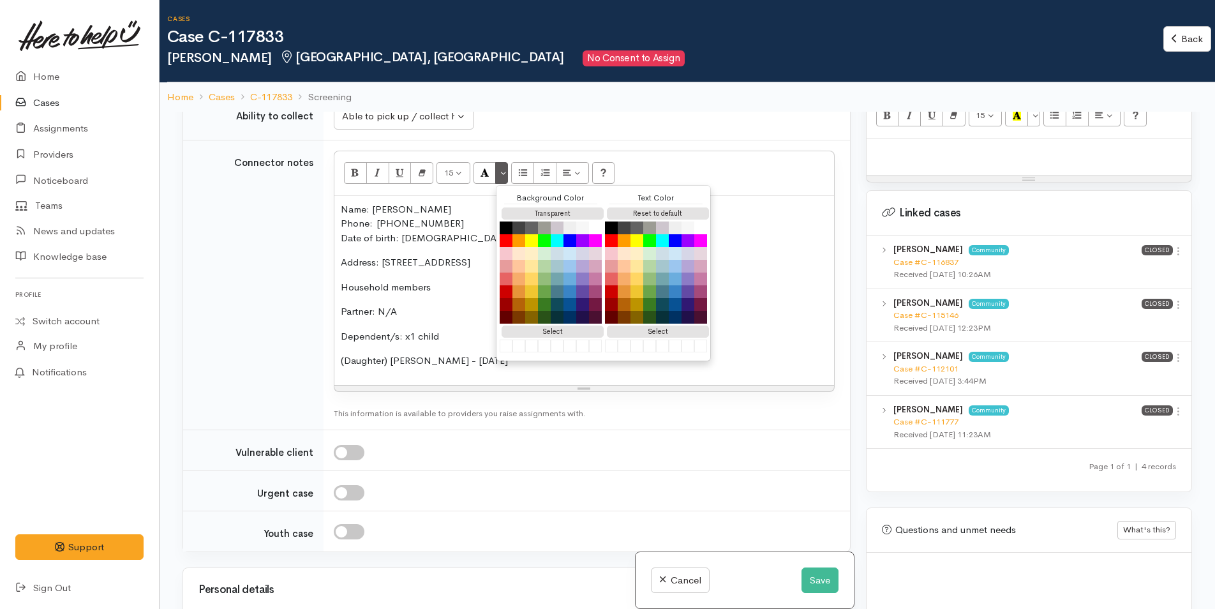
scroll to position [1468, 0]
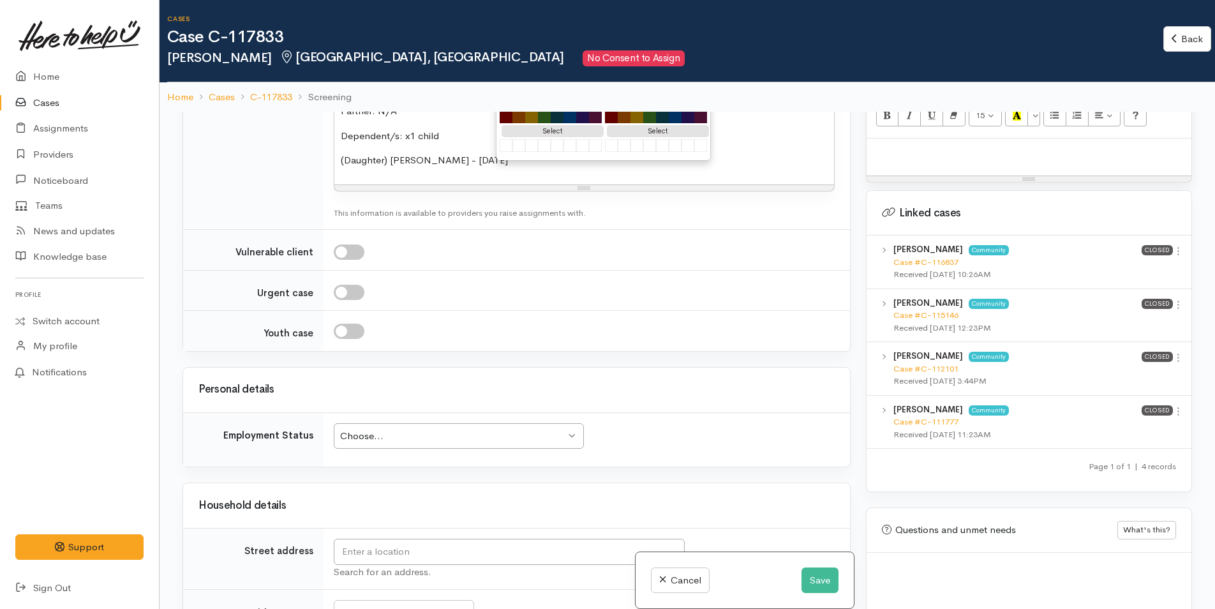
click at [387, 429] on div "Choose..." at bounding box center [452, 436] width 225 height 15
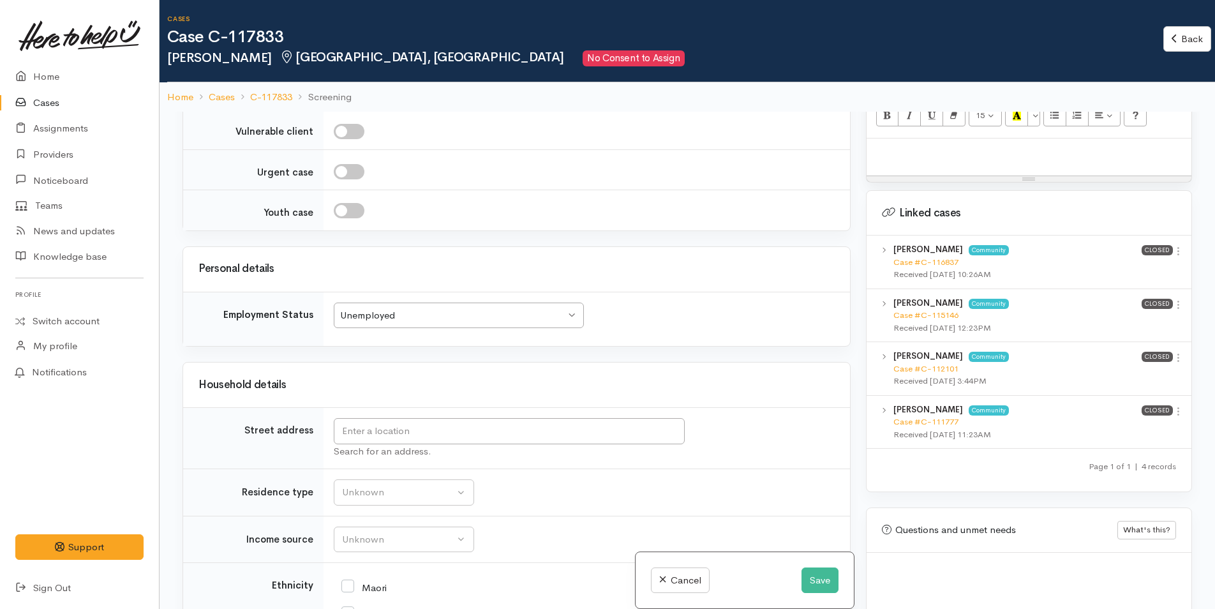
scroll to position [1723, 0]
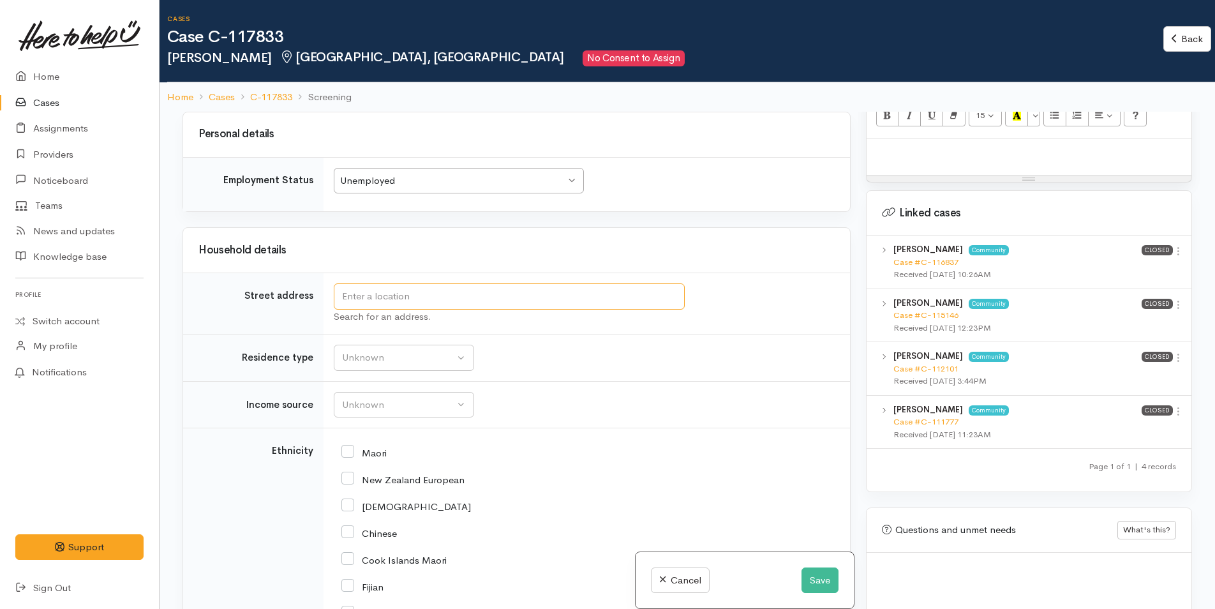
click at [350, 283] on input "text" at bounding box center [509, 296] width 351 height 26
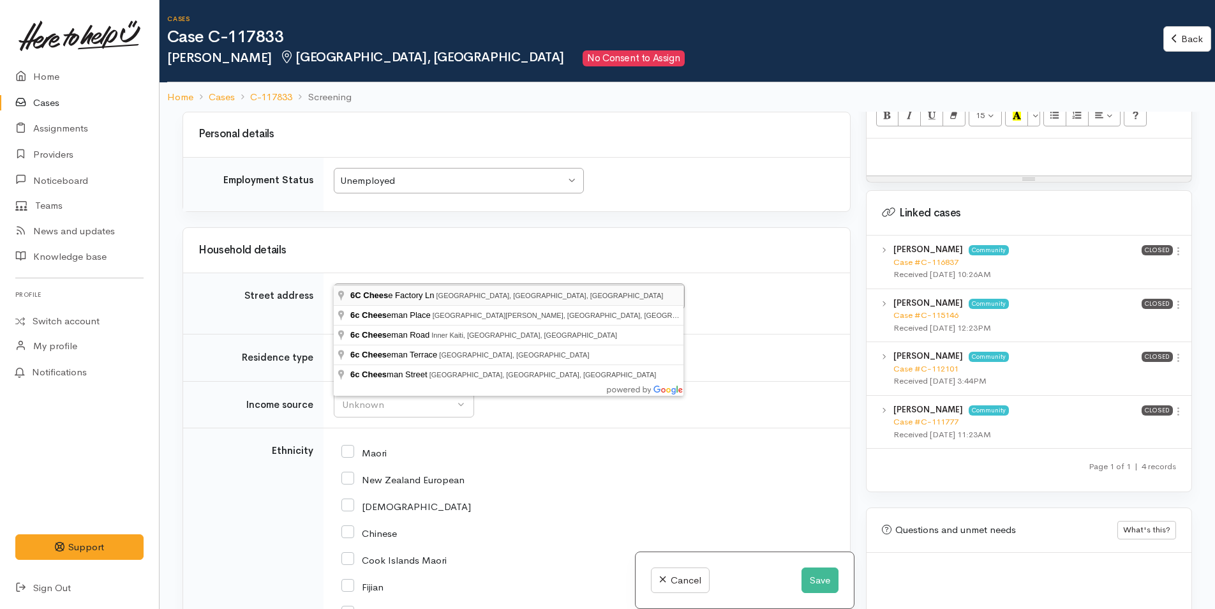
type input "6C Cheese Factory Ln, Brookfield, Tauranga, New Zealand"
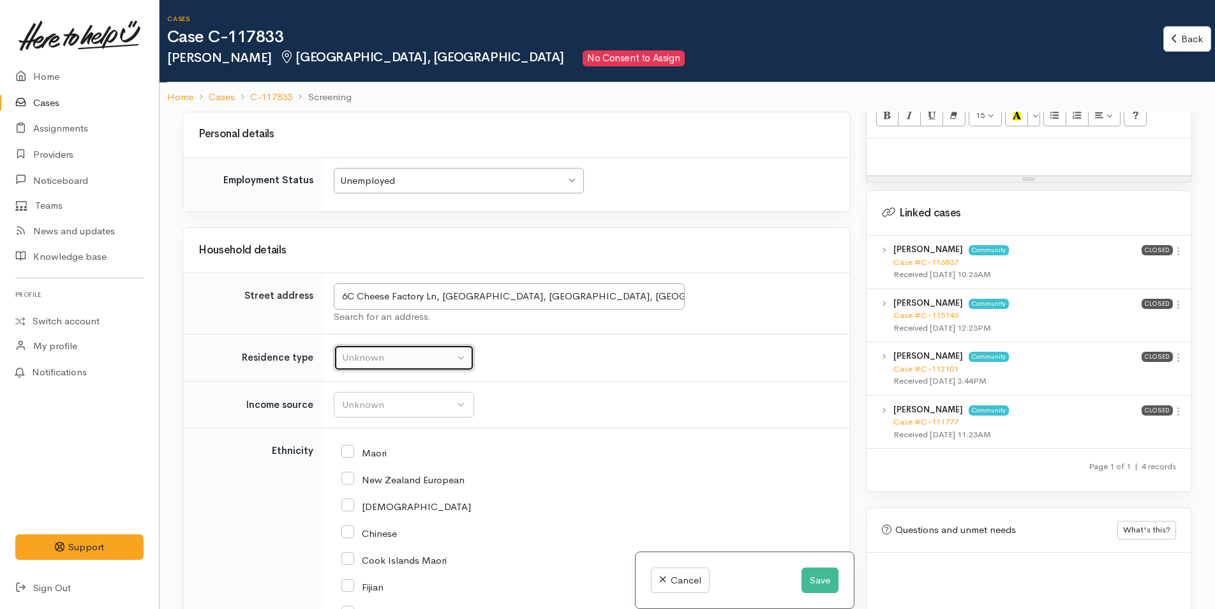
click at [390, 345] on button "Unknown" at bounding box center [404, 358] width 140 height 26
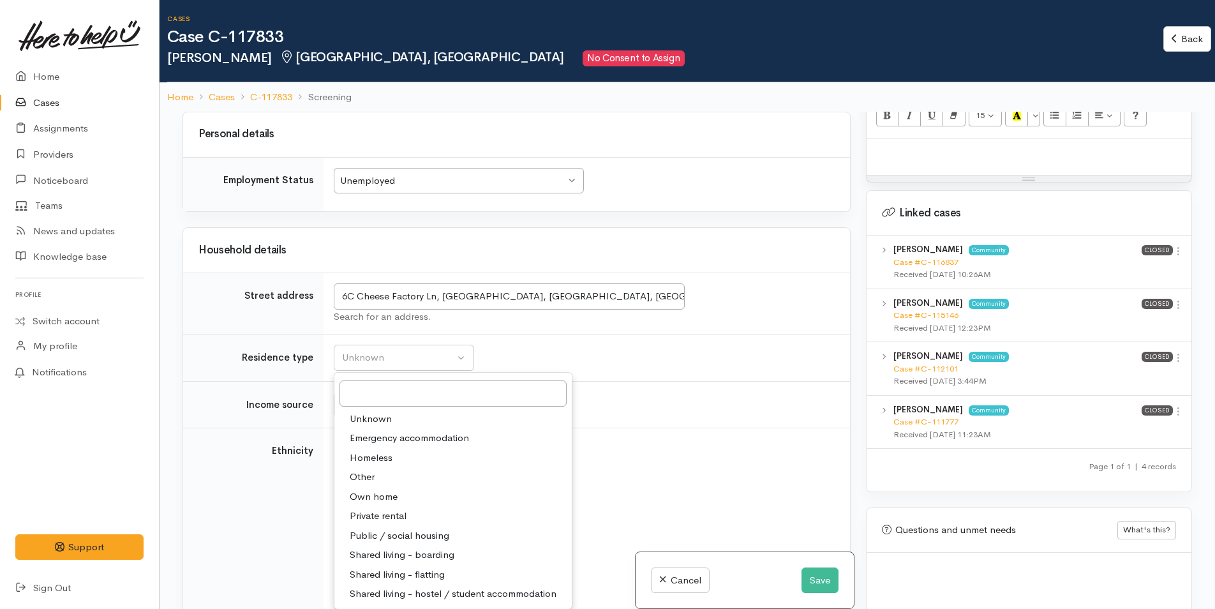
click at [370, 509] on span "Private rental" at bounding box center [378, 516] width 57 height 15
select select "2"
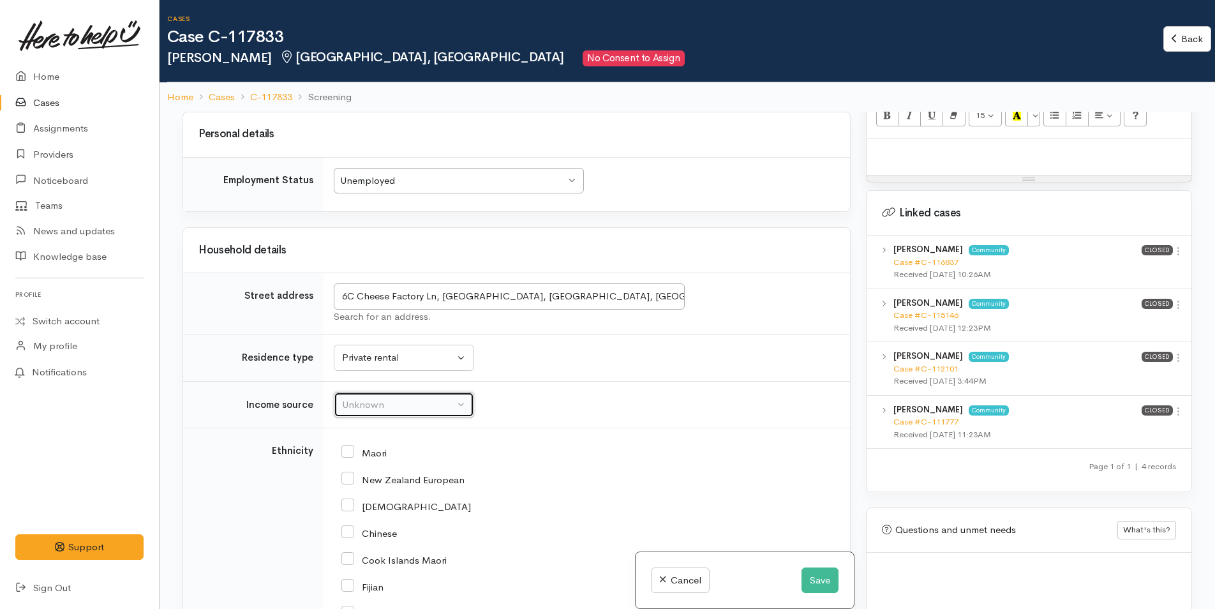
click at [359, 398] on div "Unknown" at bounding box center [398, 405] width 112 height 15
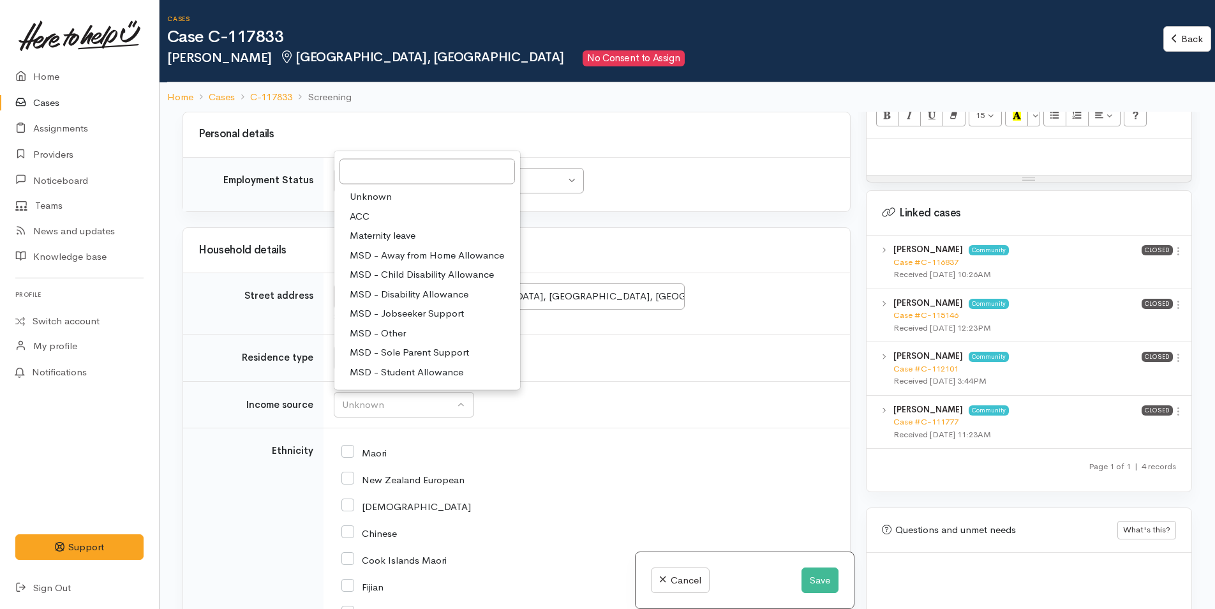
click at [385, 345] on span "MSD - Sole Parent Support" at bounding box center [409, 352] width 119 height 15
select select "7"
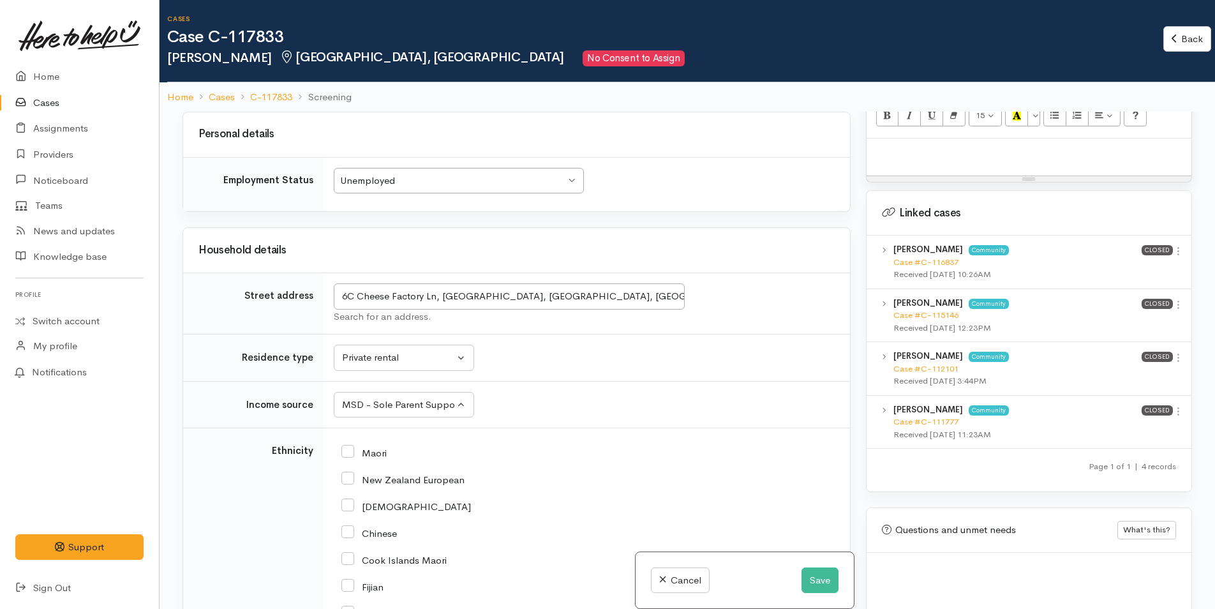
click at [351, 446] on input "Maori" at bounding box center [363, 451] width 45 height 11
checkbox input "true"
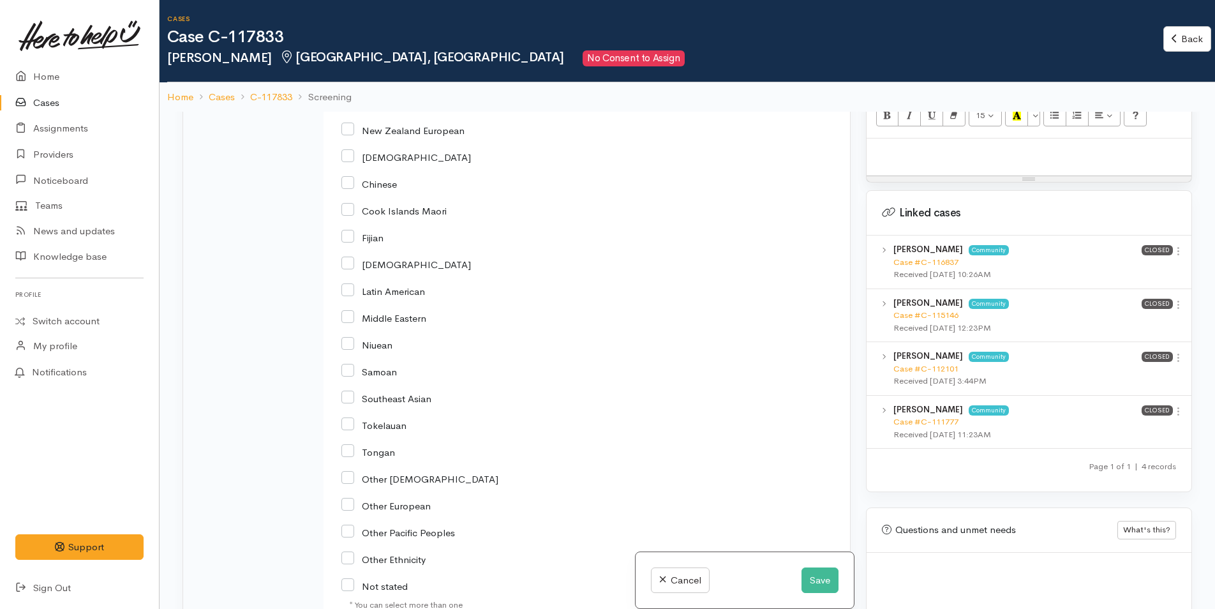
scroll to position [2233, 0]
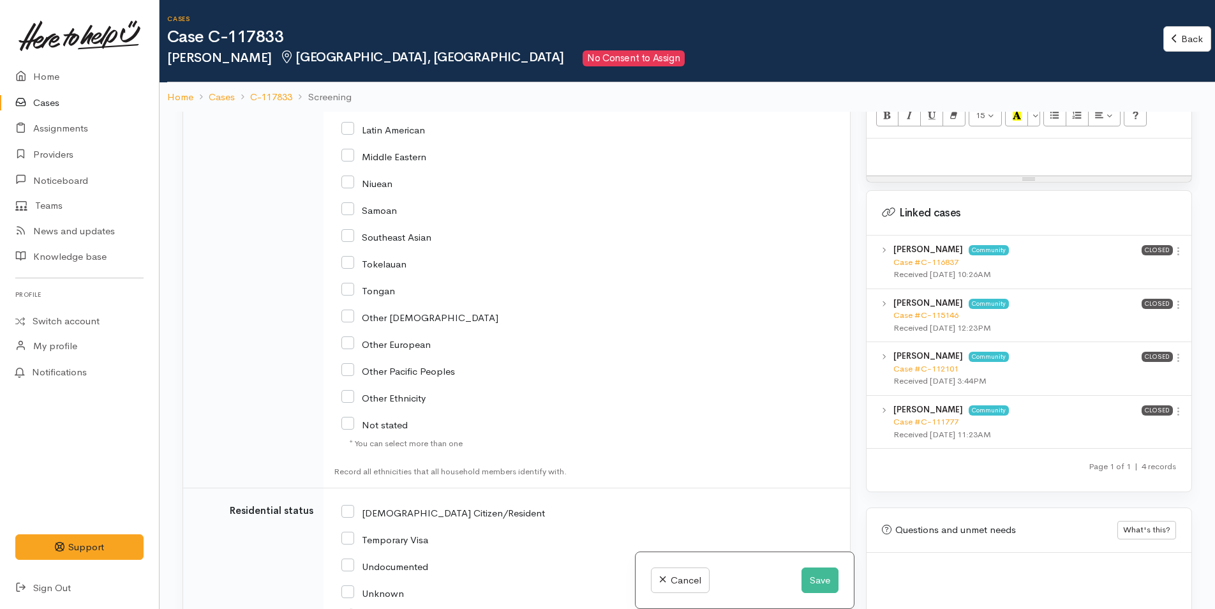
click at [345, 506] on input "[DEMOGRAPHIC_DATA] Citizen/Resident" at bounding box center [443, 511] width 204 height 11
checkbox input "true"
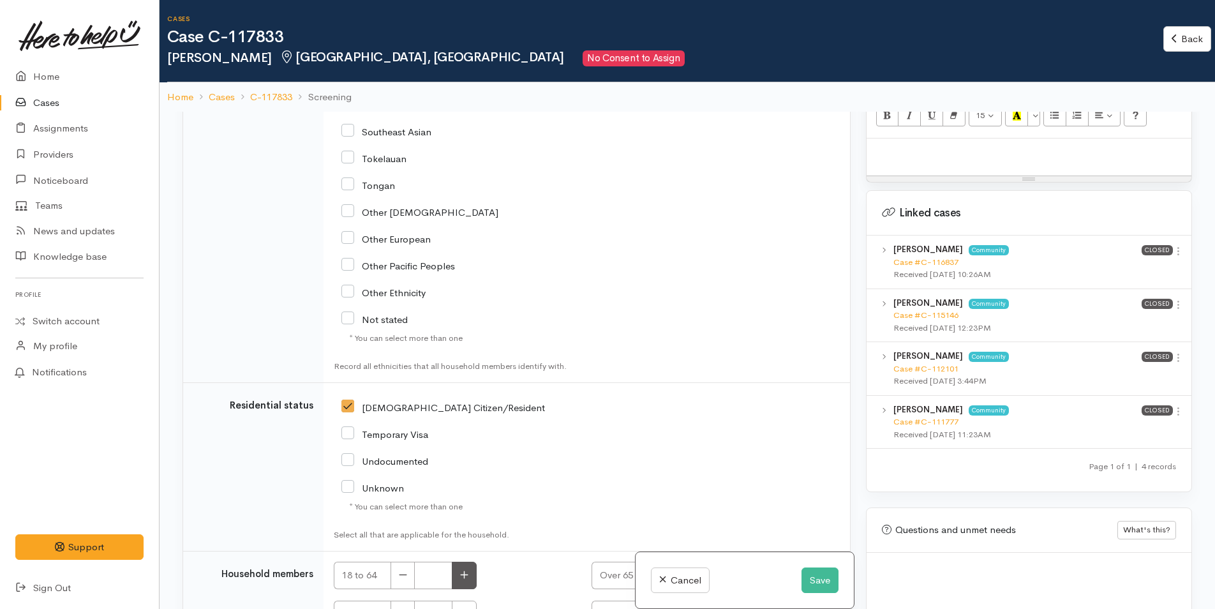
scroll to position [2427, 0]
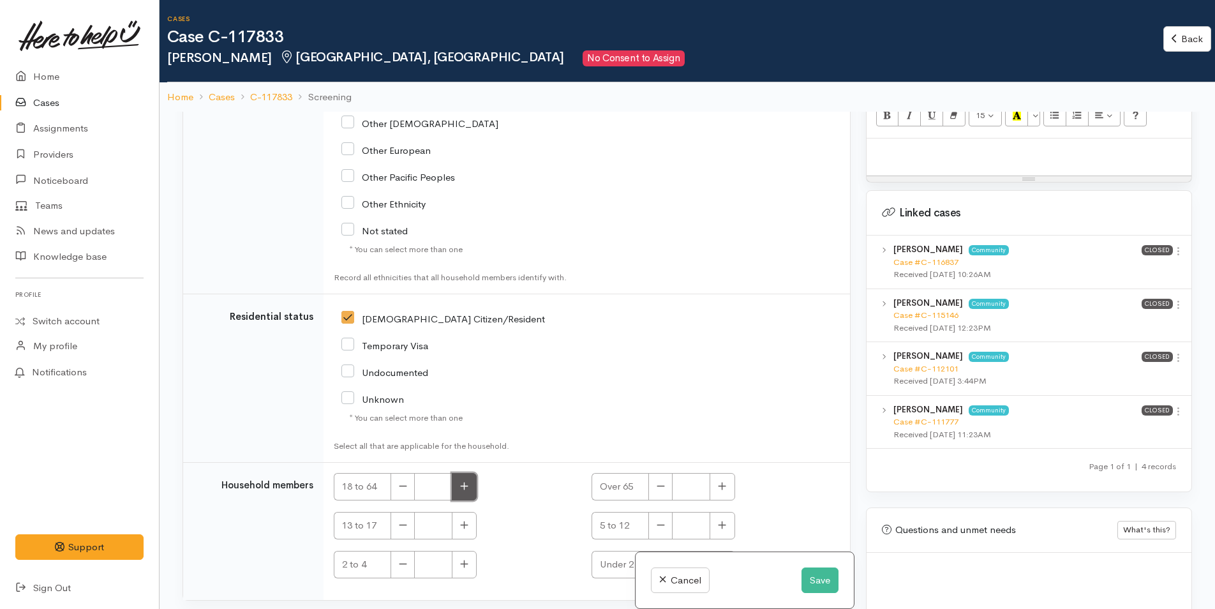
click at [472, 473] on button "button" at bounding box center [464, 486] width 25 height 27
type input "1"
click at [465, 551] on button "button" at bounding box center [464, 564] width 25 height 27
type input "1"
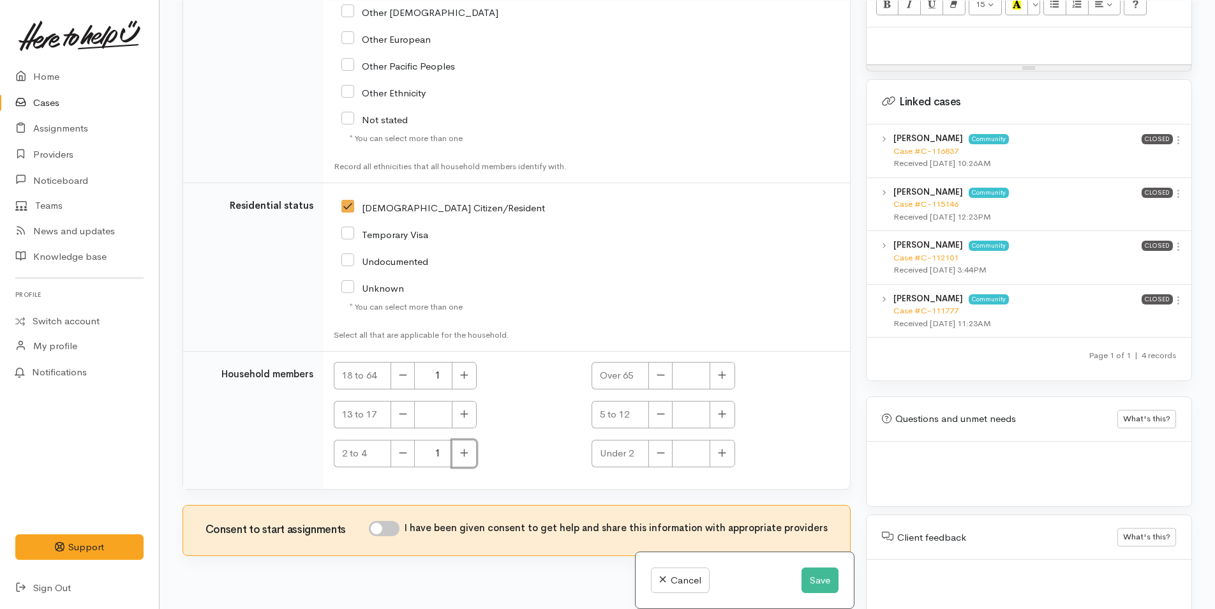
scroll to position [112, 0]
click at [389, 520] on div "I have been given consent to get help and share this information with appropria…" at bounding box center [598, 529] width 459 height 19
click at [390, 520] on input "I have been given consent to get help and share this information with appropria…" at bounding box center [384, 527] width 31 height 15
checkbox input "true"
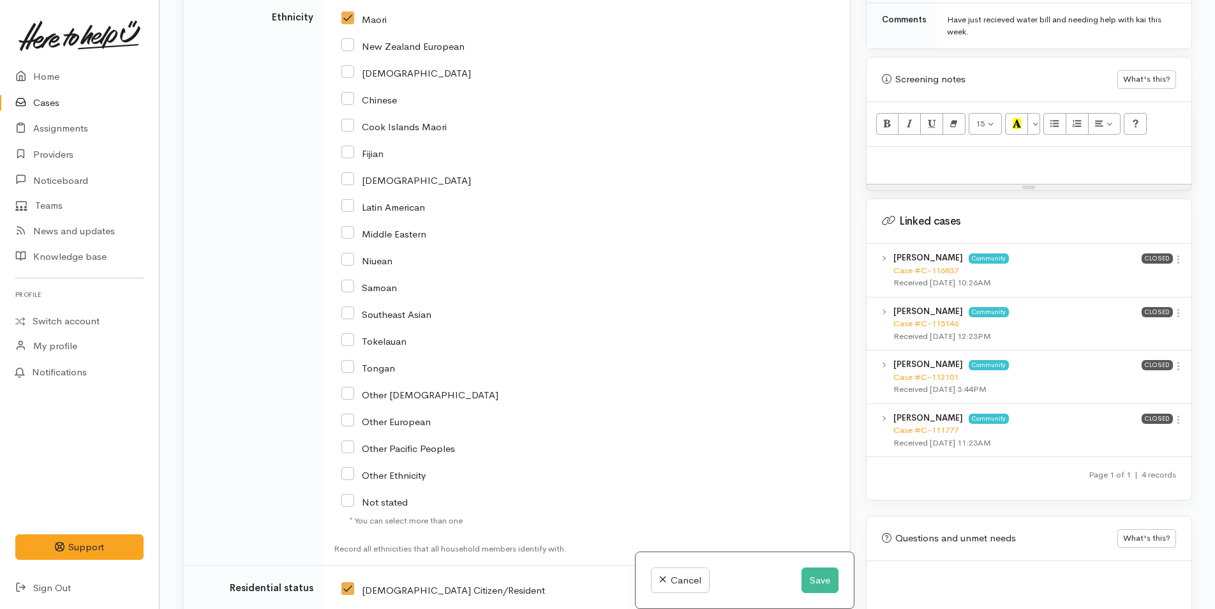
scroll to position [574, 0]
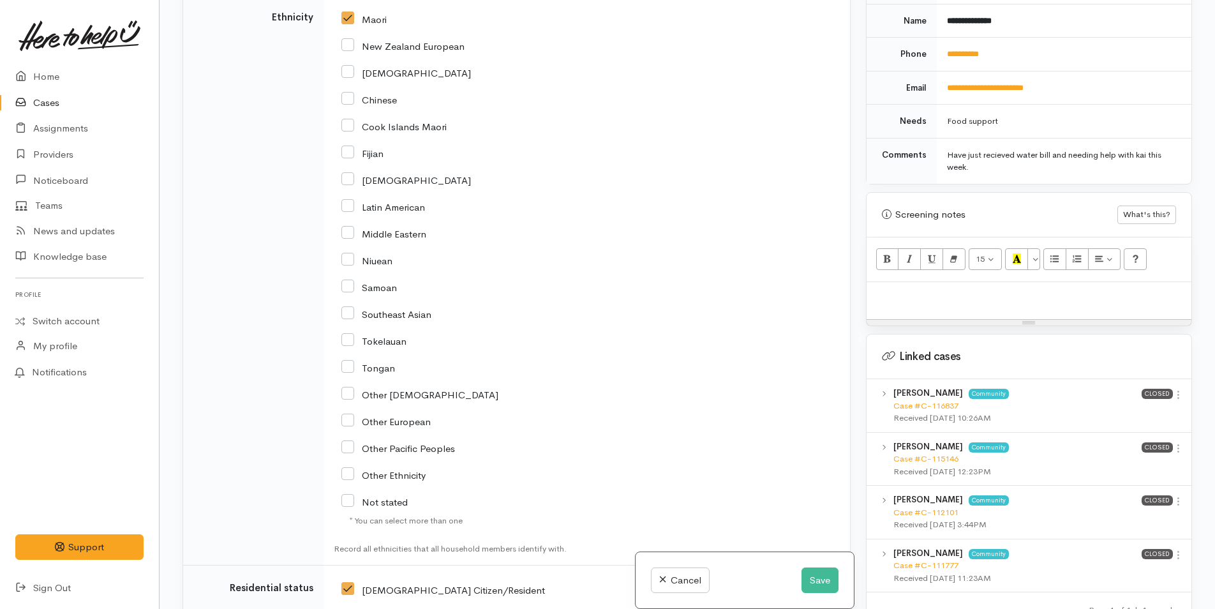
click at [933, 288] on p at bounding box center [1029, 295] width 312 height 15
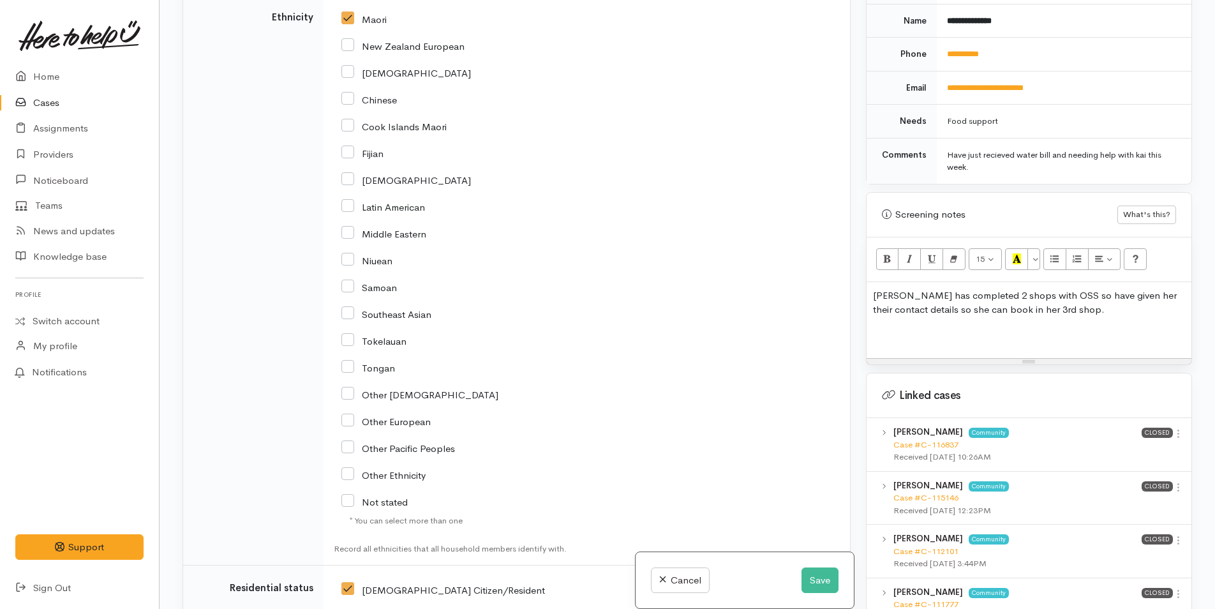
click at [880, 313] on div "Pieta has completed 2 shops with OSS so have given her their contact details so…" at bounding box center [1028, 320] width 325 height 77
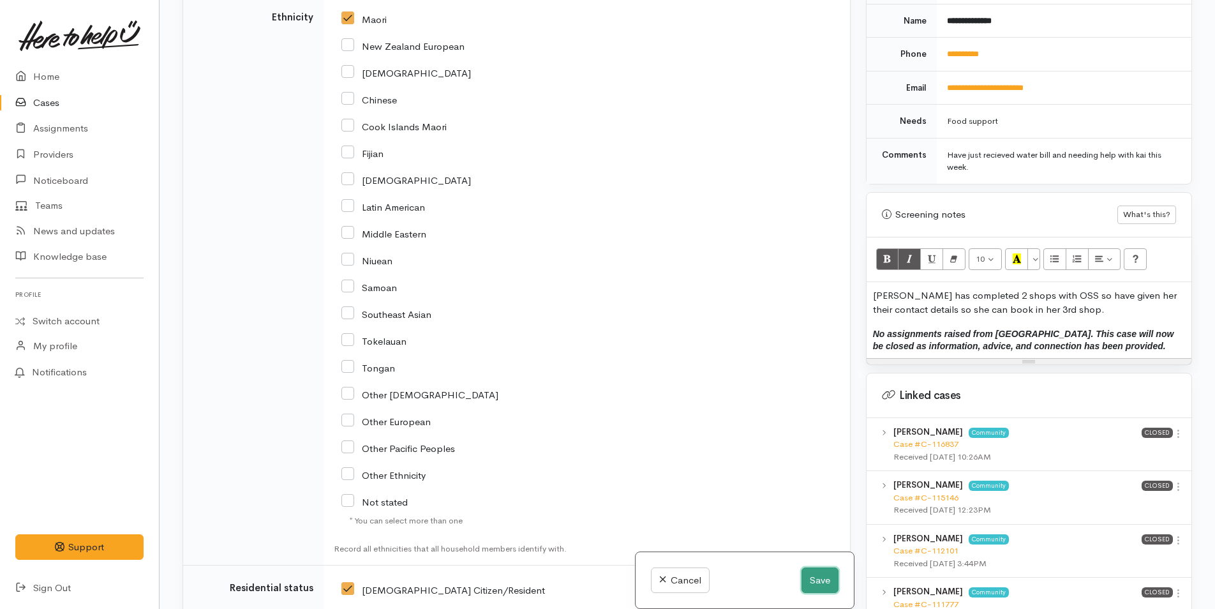
click at [814, 571] on button "Save" at bounding box center [819, 580] width 37 height 26
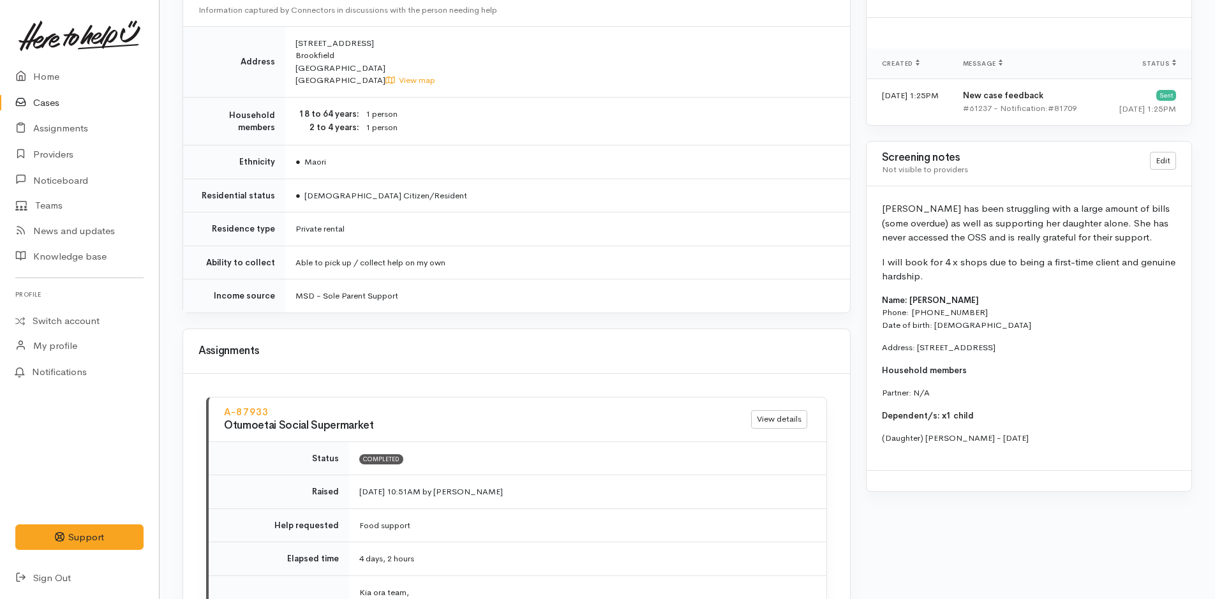
scroll to position [671, 0]
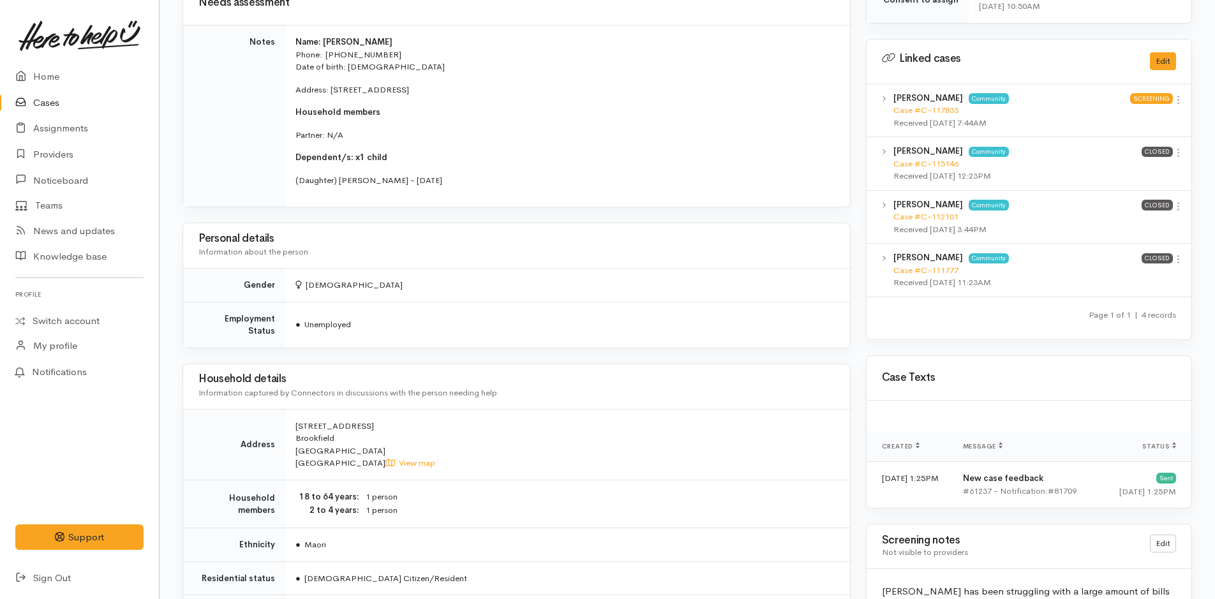
drag, startPoint x: 463, startPoint y: 187, endPoint x: 288, endPoint y: 45, distance: 225.4
click at [288, 45] on td "Name: Pieta Kirikiri Phone:  0278701030 Date of birth: 10/05/2002 Address: 6C C…" at bounding box center [567, 117] width 565 height 182
copy td "Name: Pieta Kirikiri Phone:  0278701030 Date of birth: 10/05/2002 Address: 6C C…"
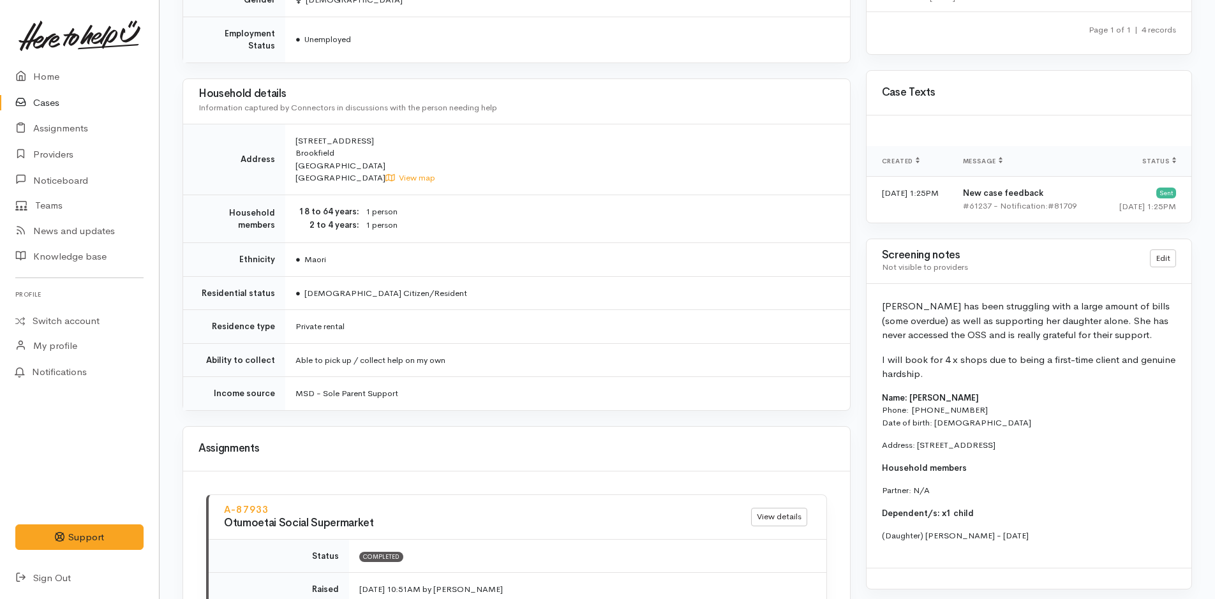
scroll to position [957, 0]
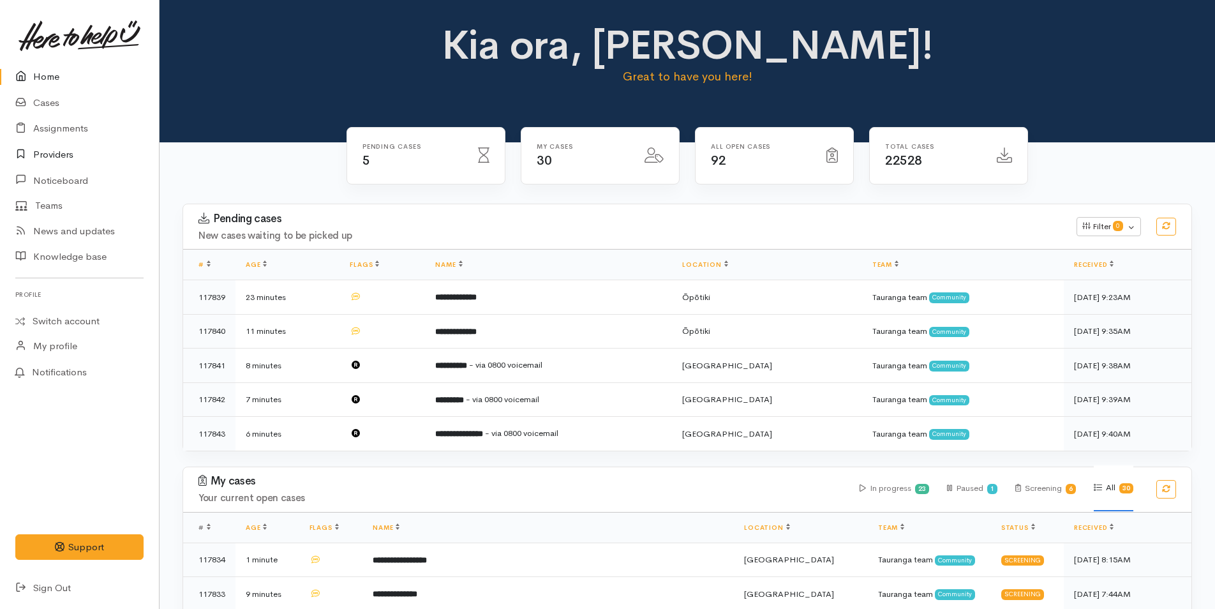
click at [56, 154] on link "Providers" at bounding box center [79, 155] width 159 height 26
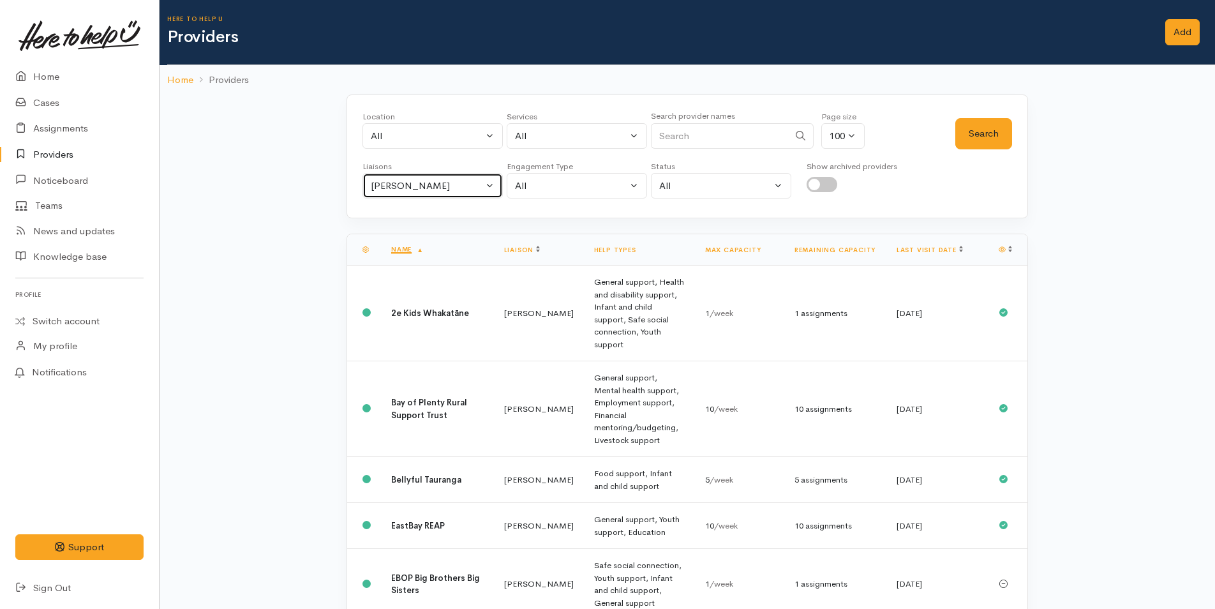
click at [390, 184] on div "[PERSON_NAME]" at bounding box center [427, 186] width 112 height 15
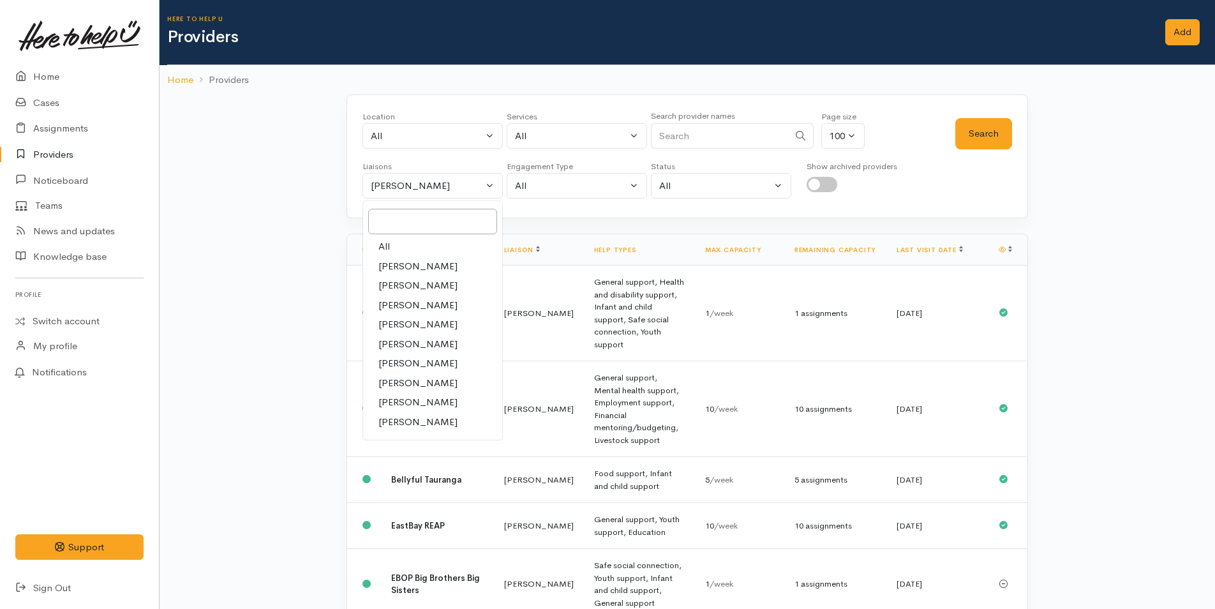
click at [388, 246] on span "All" at bounding box center [383, 246] width 11 height 15
select select "null"
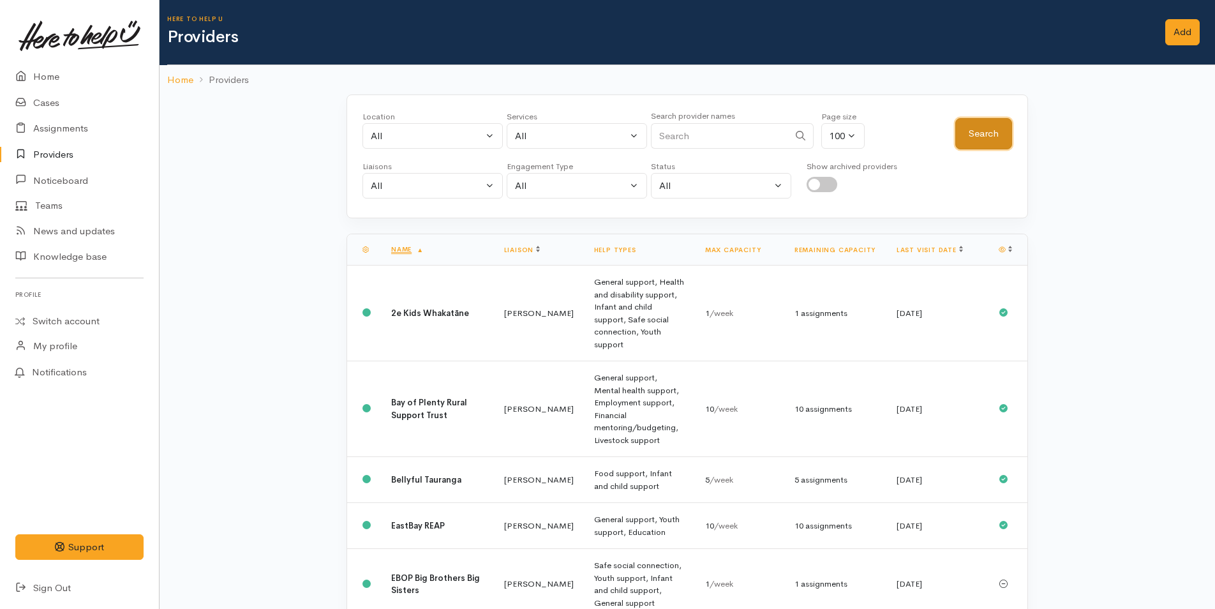
click at [962, 132] on button "Search" at bounding box center [983, 133] width 57 height 31
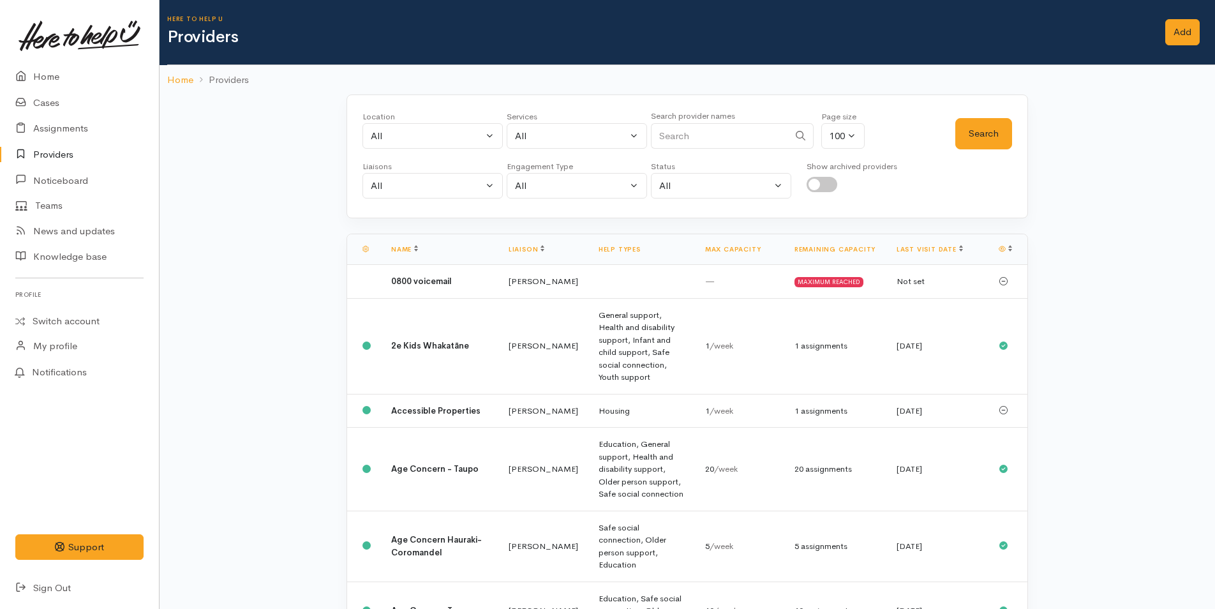
click at [695, 129] on input "Search" at bounding box center [720, 136] width 138 height 26
type input "social"
click at [978, 128] on button "Search" at bounding box center [983, 133] width 57 height 31
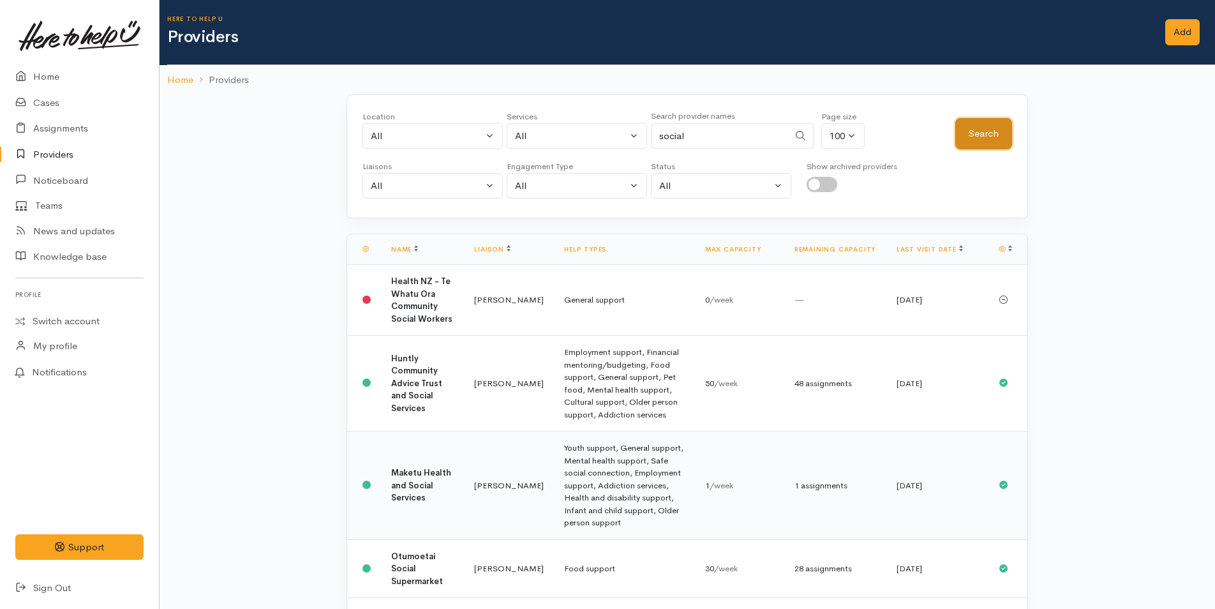
scroll to position [119, 0]
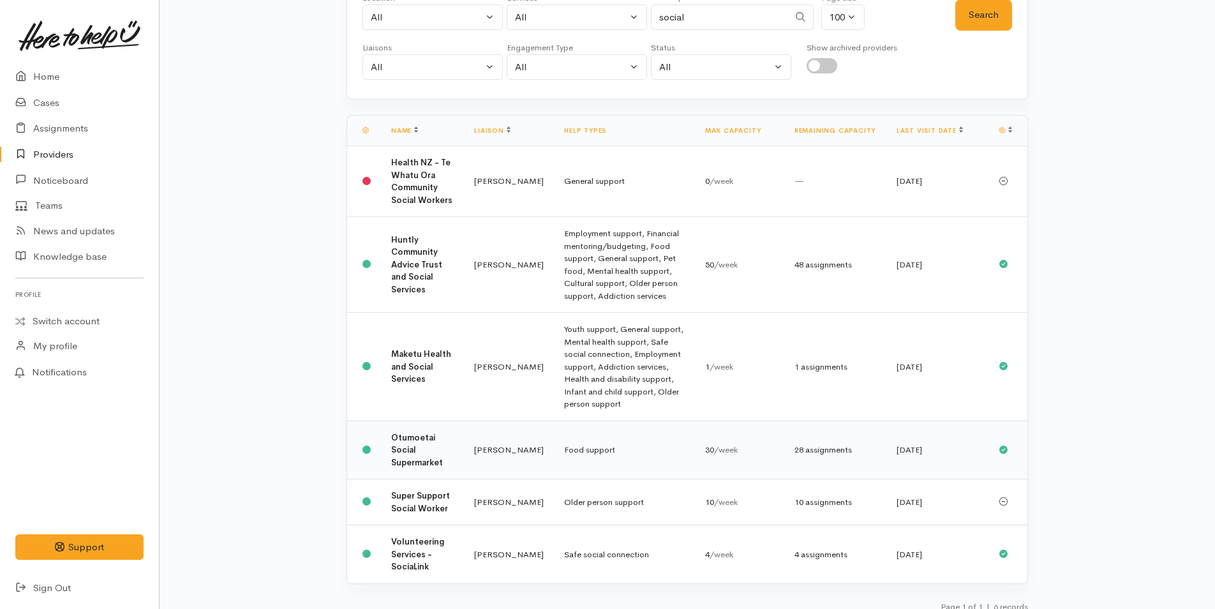
click at [504, 433] on td "Malia Stowers" at bounding box center [509, 449] width 90 height 59
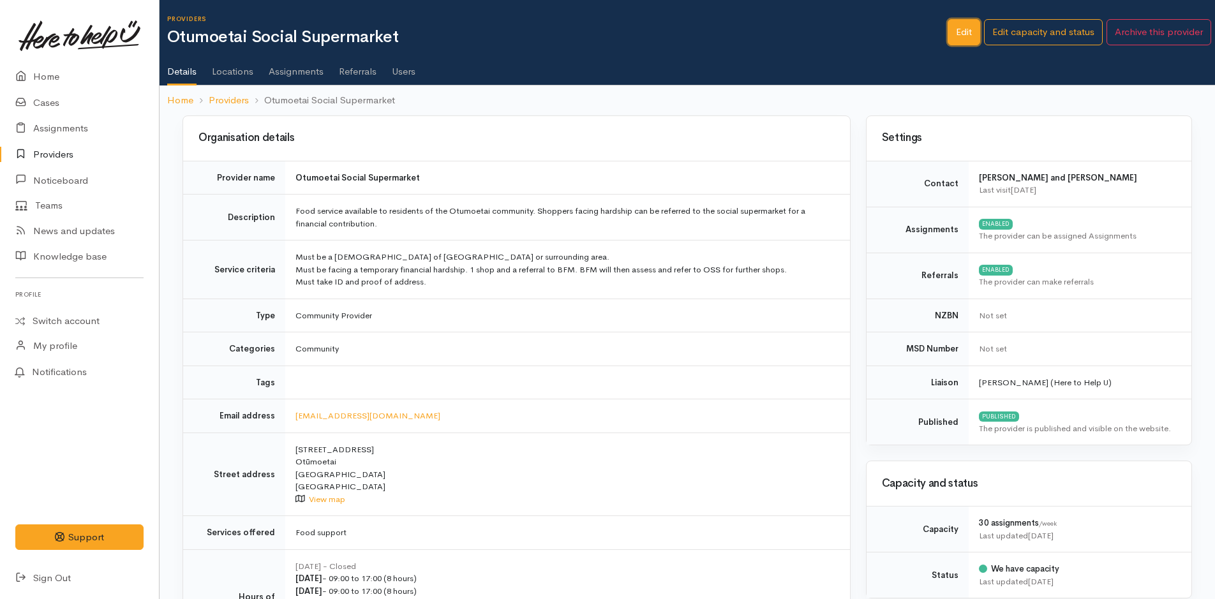
click at [955, 28] on link "Edit" at bounding box center [964, 32] width 33 height 26
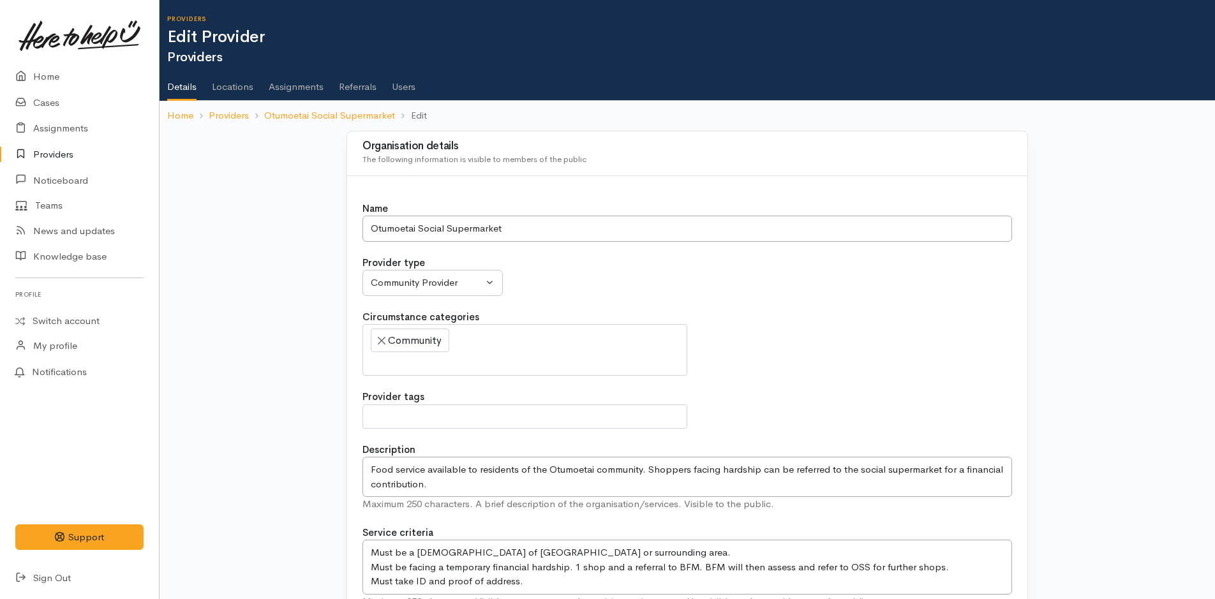
select select
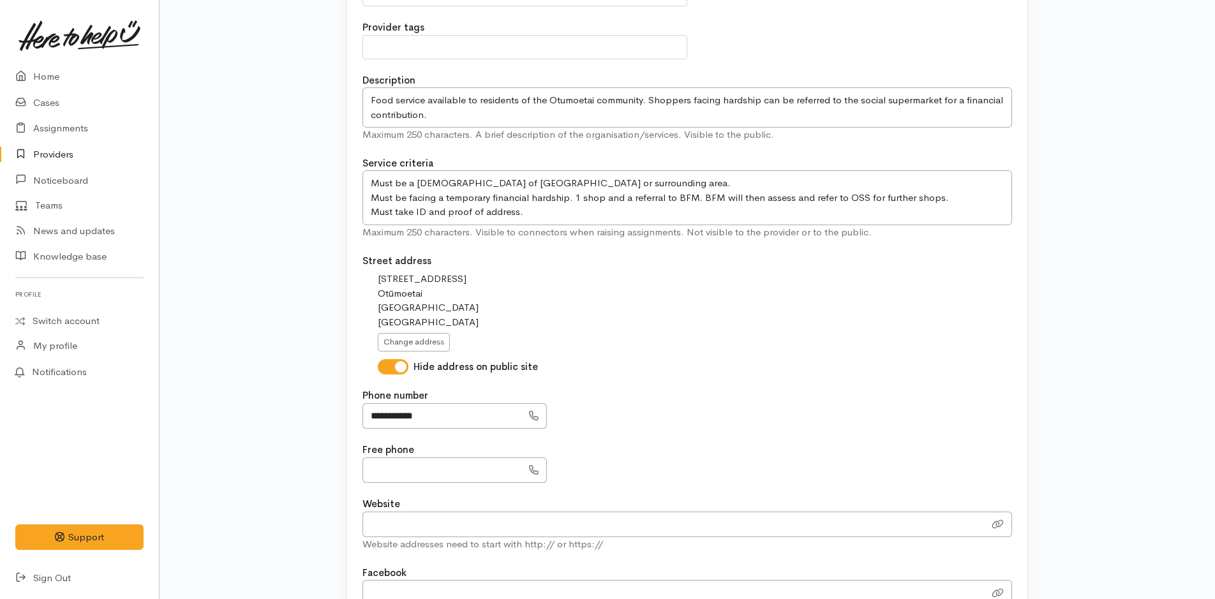
scroll to position [447, 0]
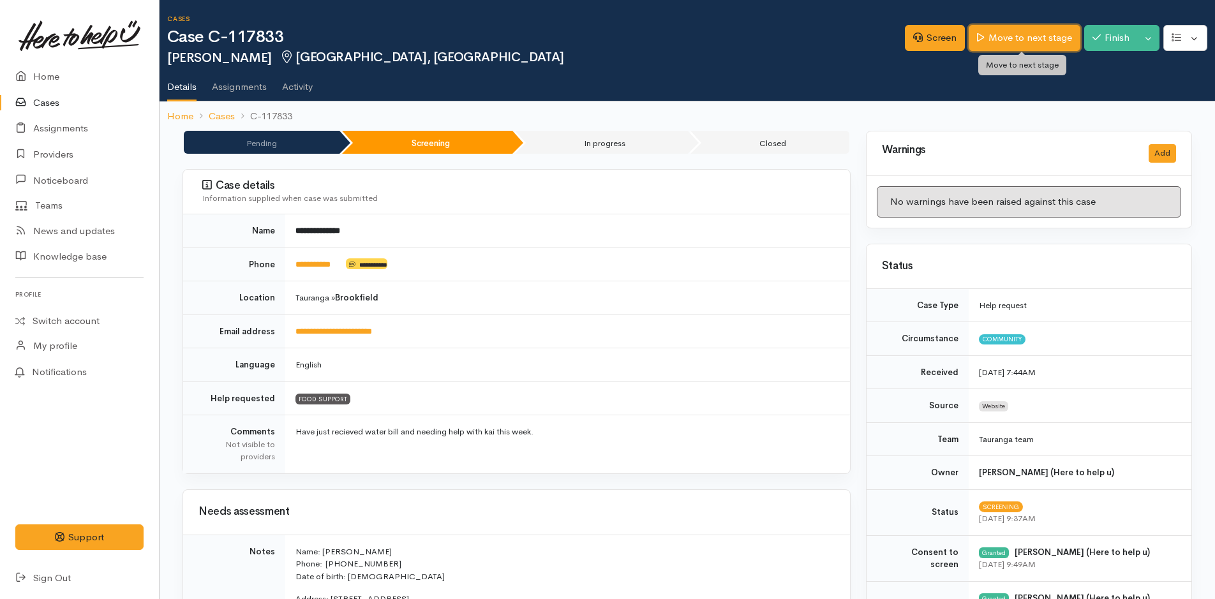
click at [1002, 34] on link "Move to next stage" at bounding box center [1024, 38] width 111 height 26
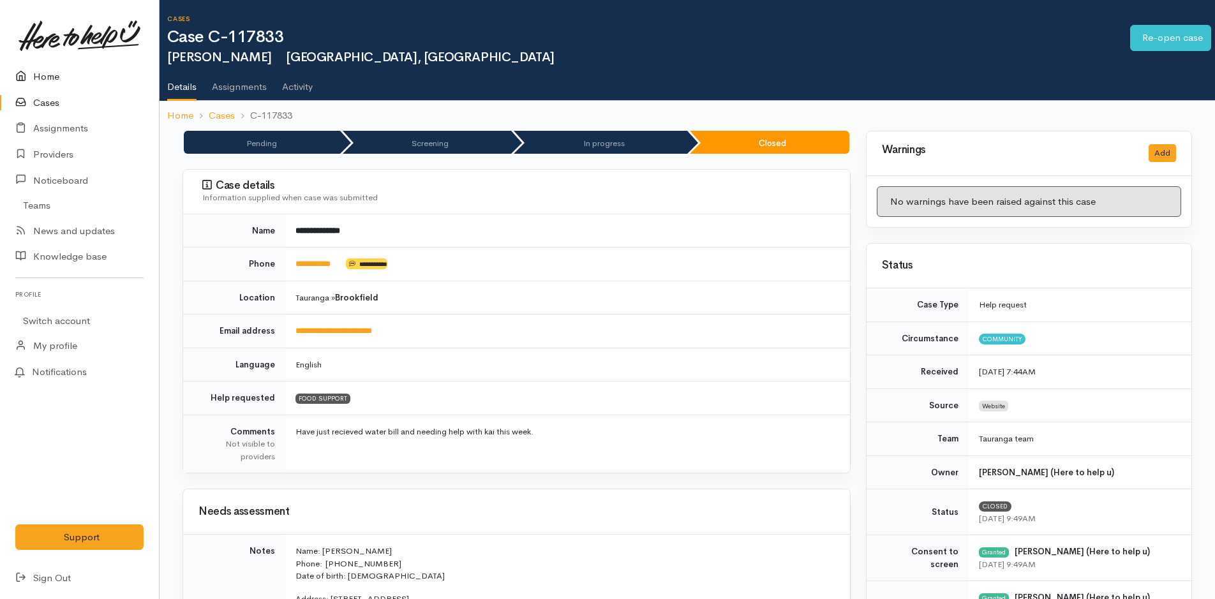
click at [67, 77] on link "Home" at bounding box center [79, 77] width 159 height 26
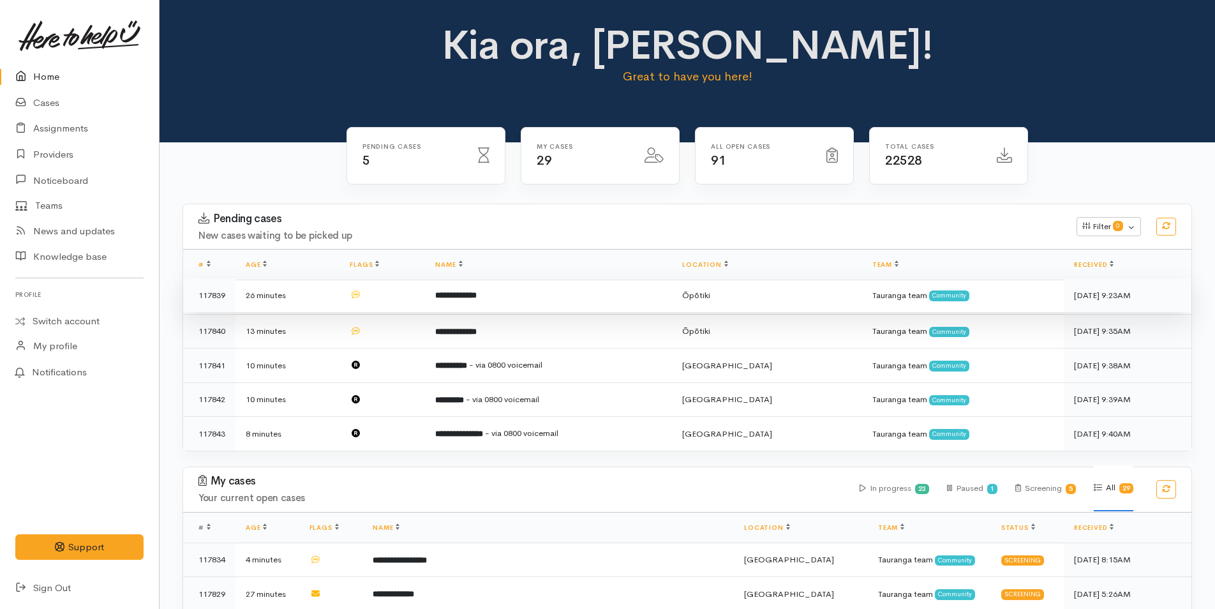
click at [454, 302] on td "**********" at bounding box center [548, 295] width 247 height 34
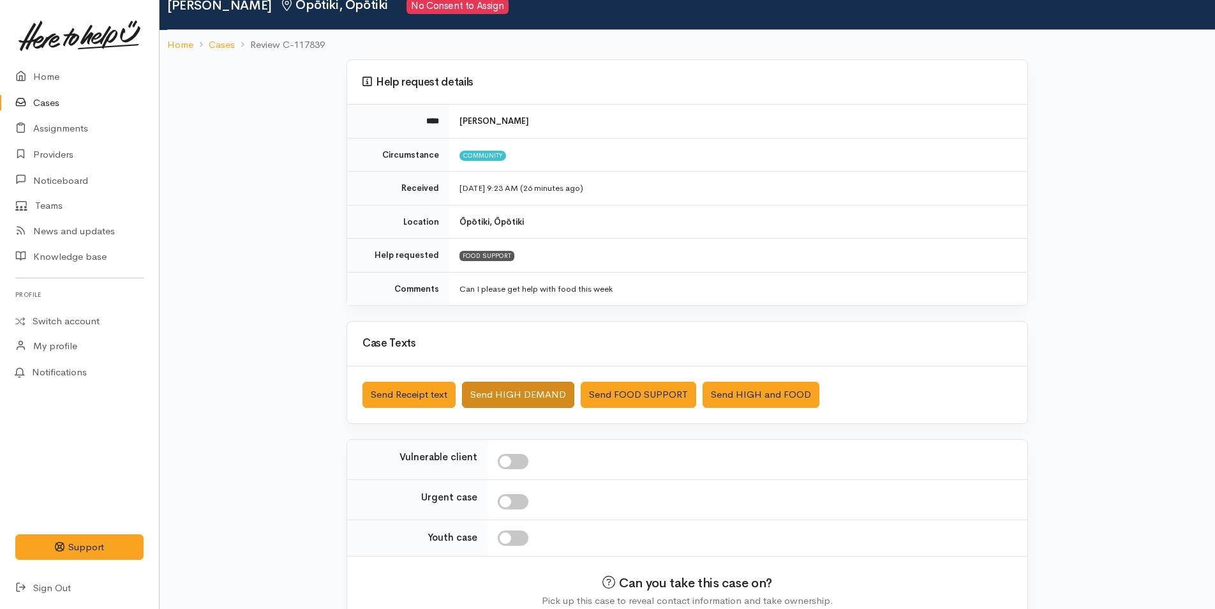
scroll to position [116, 0]
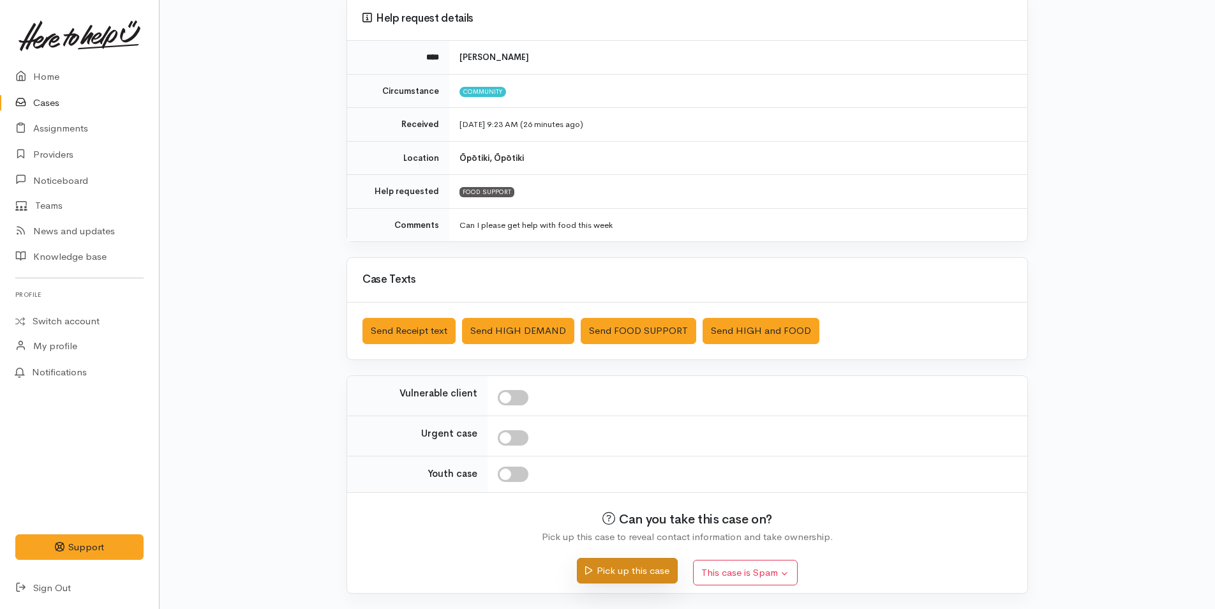
click at [618, 566] on button "Pick up this case" at bounding box center [627, 571] width 100 height 26
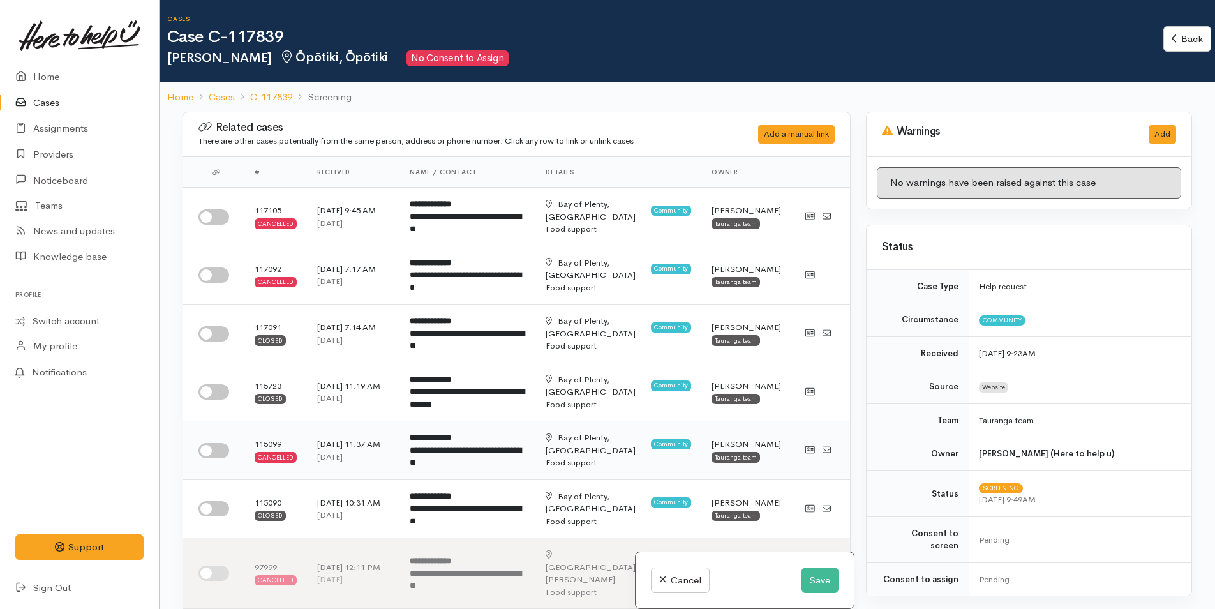
drag, startPoint x: 214, startPoint y: 508, endPoint x: 219, endPoint y: 450, distance: 57.7
click at [214, 507] on input "checkbox" at bounding box center [213, 508] width 31 height 15
checkbox input "true"
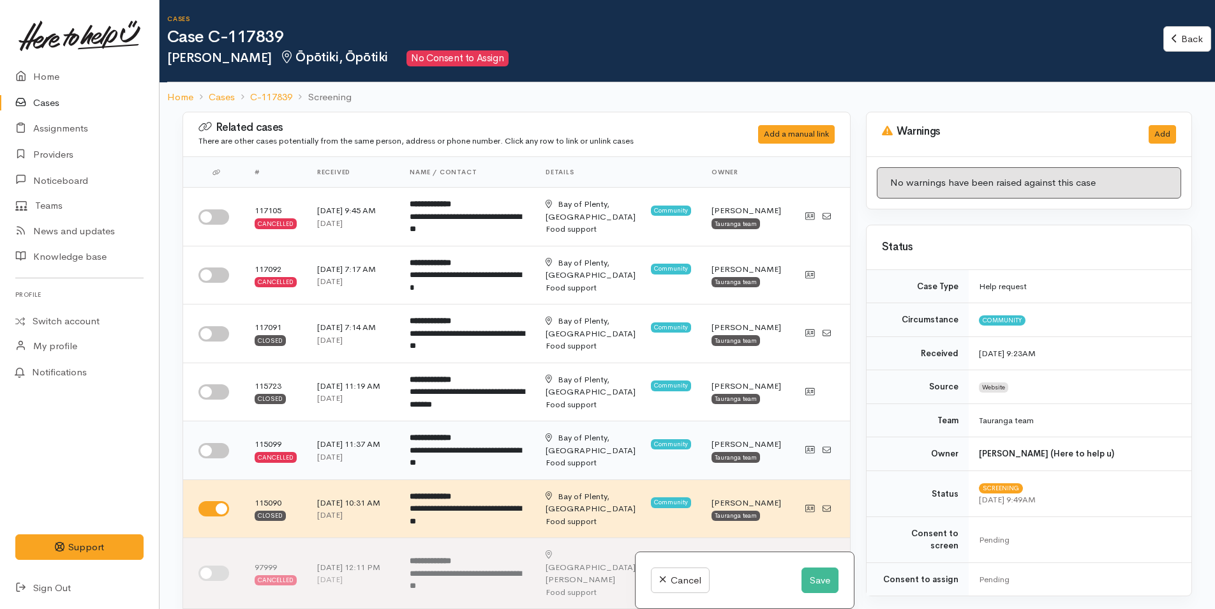
click at [219, 447] on input "checkbox" at bounding box center [213, 450] width 31 height 15
checkbox input "true"
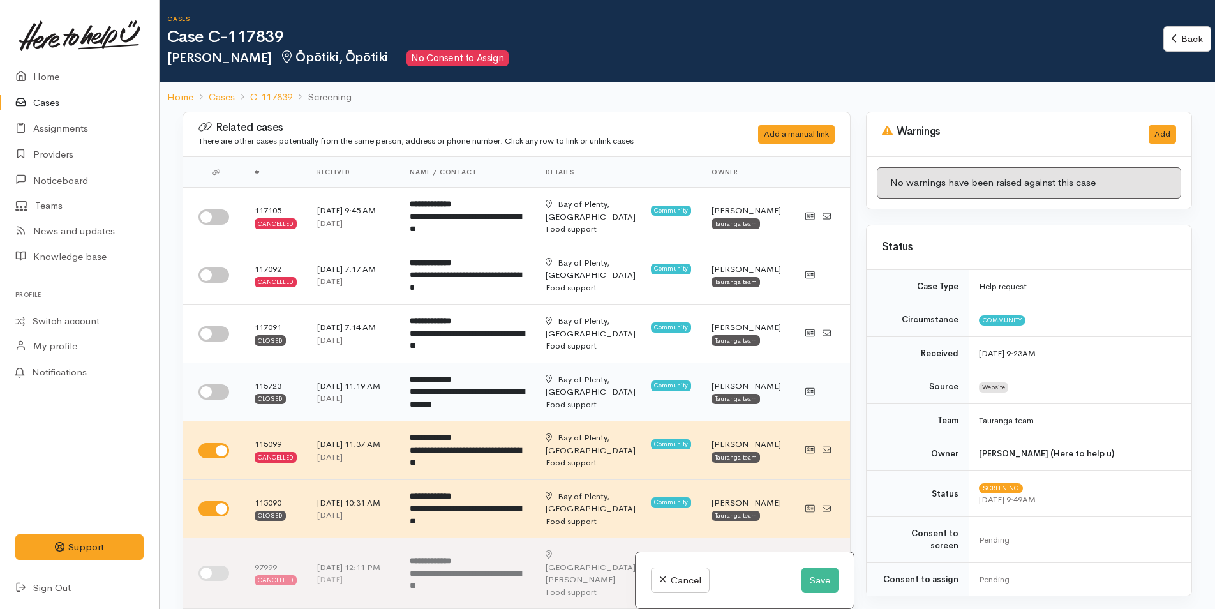
click at [213, 392] on input "checkbox" at bounding box center [213, 391] width 31 height 15
checkbox input "true"
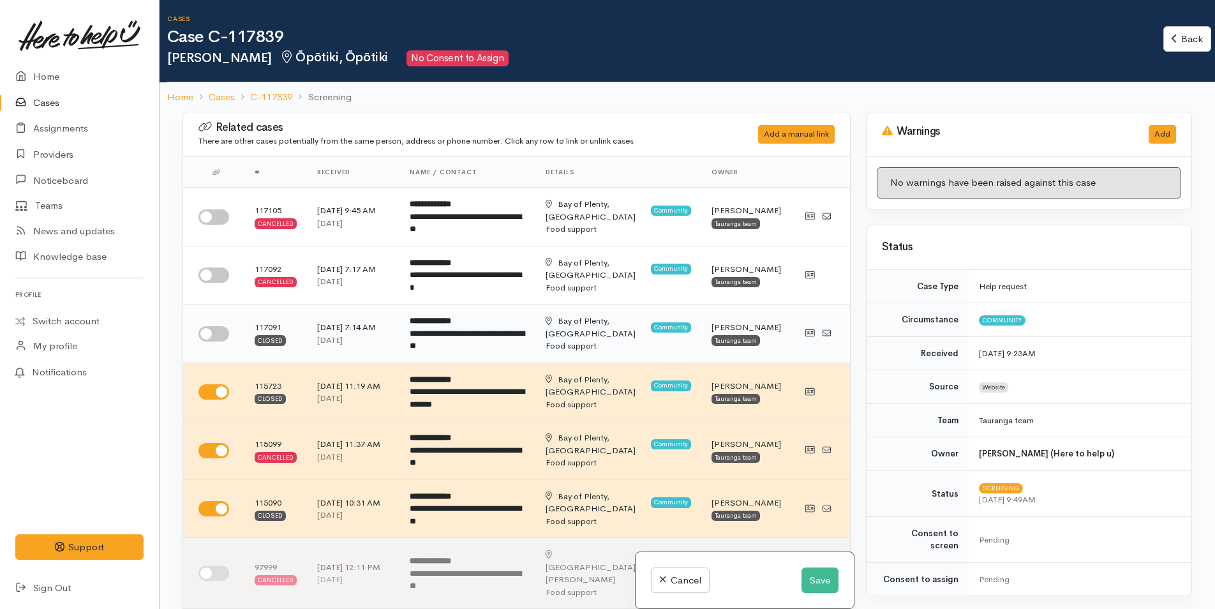
click at [219, 334] on input "checkbox" at bounding box center [213, 333] width 31 height 15
checkbox input "true"
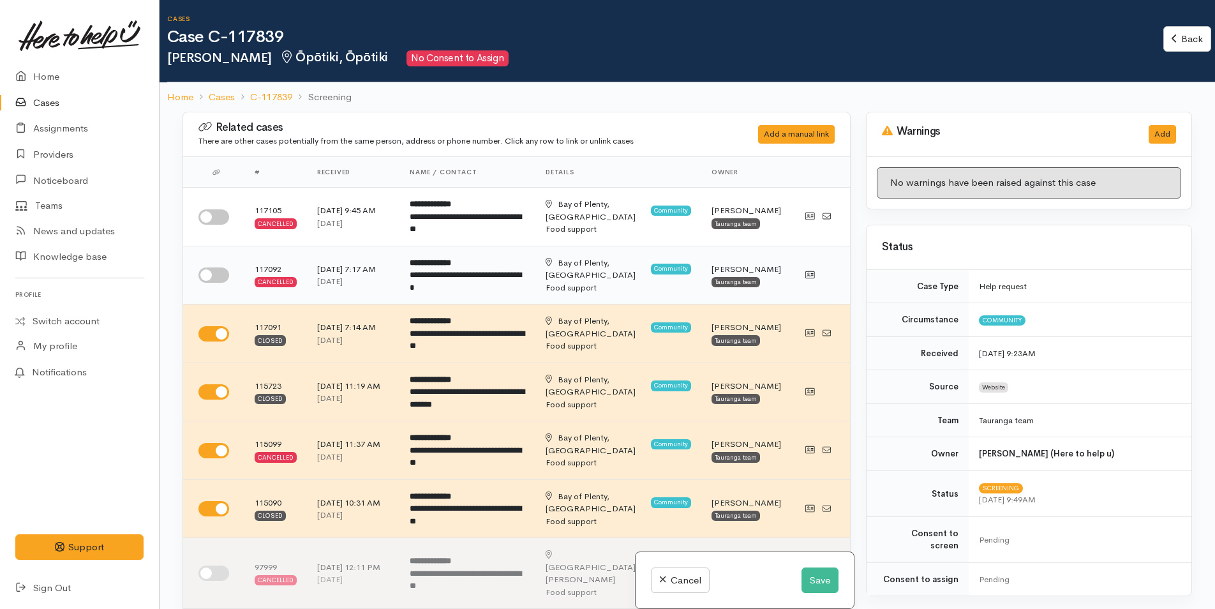
click at [212, 266] on td at bounding box center [213, 275] width 61 height 59
drag, startPoint x: 216, startPoint y: 211, endPoint x: 187, endPoint y: 285, distance: 79.6
click at [217, 209] on input "checkbox" at bounding box center [213, 216] width 31 height 15
checkbox input "true"
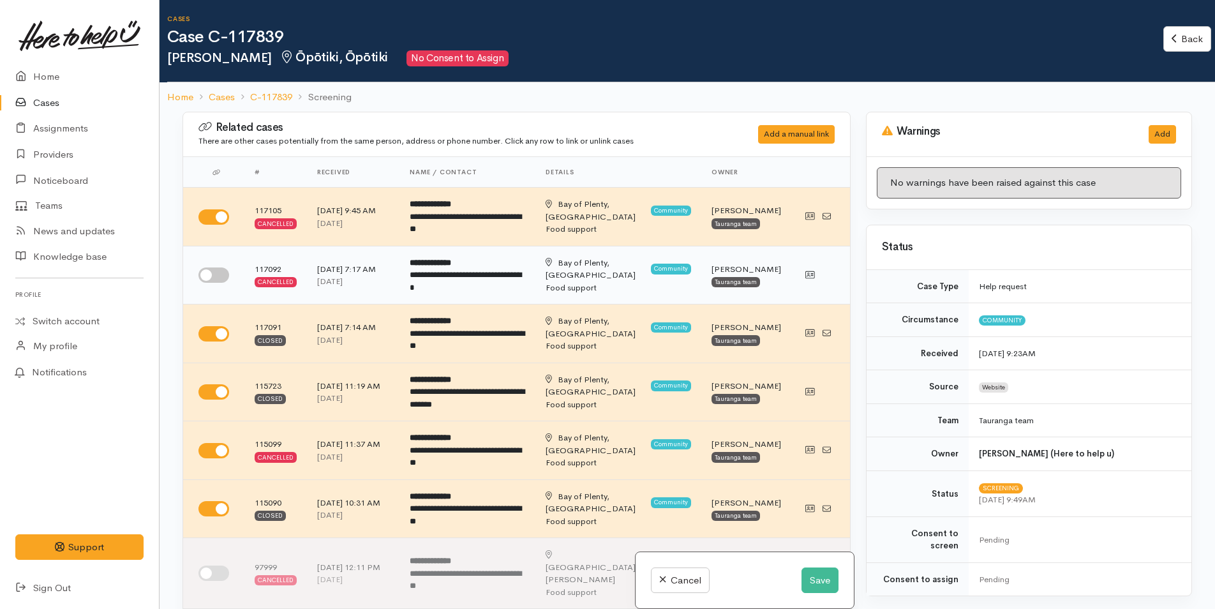
click at [207, 272] on input "checkbox" at bounding box center [213, 274] width 31 height 15
checkbox input "true"
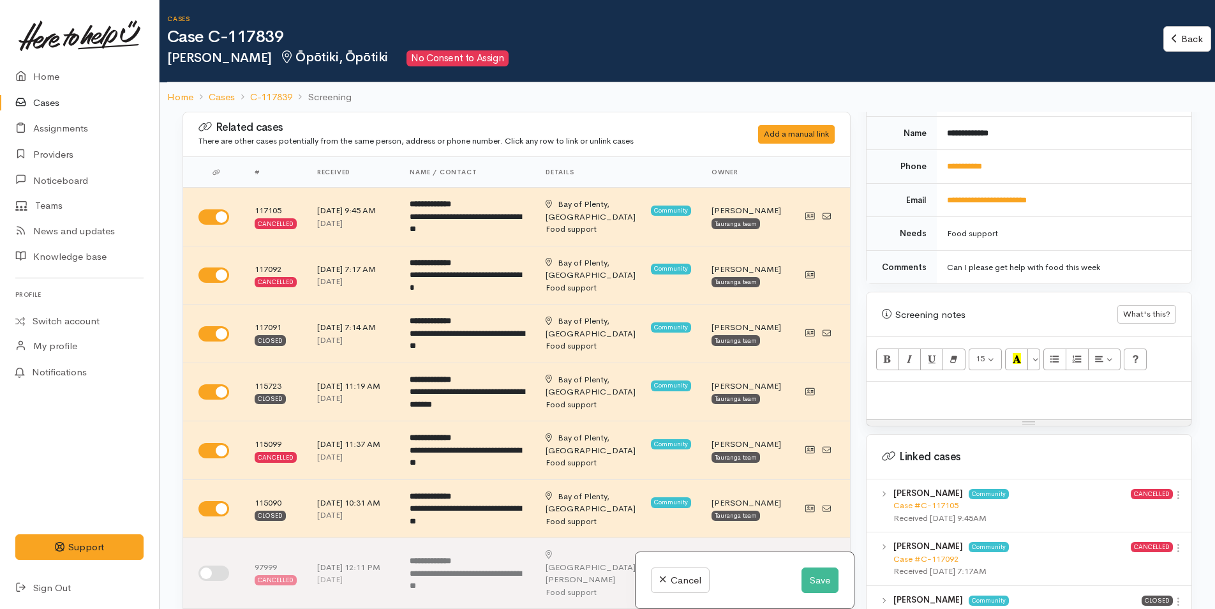
scroll to position [702, 0]
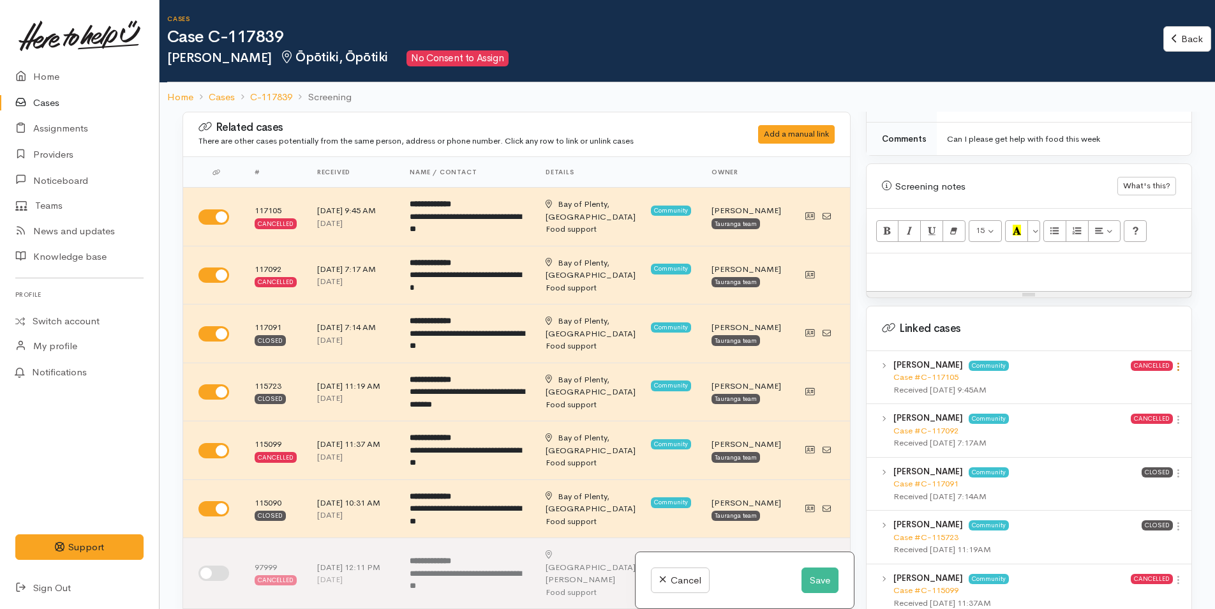
click at [1173, 361] on icon at bounding box center [1178, 366] width 11 height 11
click at [1130, 382] on link "View case" at bounding box center [1132, 392] width 101 height 20
drag, startPoint x: 1177, startPoint y: 407, endPoint x: 1167, endPoint y: 410, distance: 10.5
click at [1177, 414] on icon at bounding box center [1178, 419] width 11 height 11
click at [1123, 435] on link "View case" at bounding box center [1132, 445] width 101 height 20
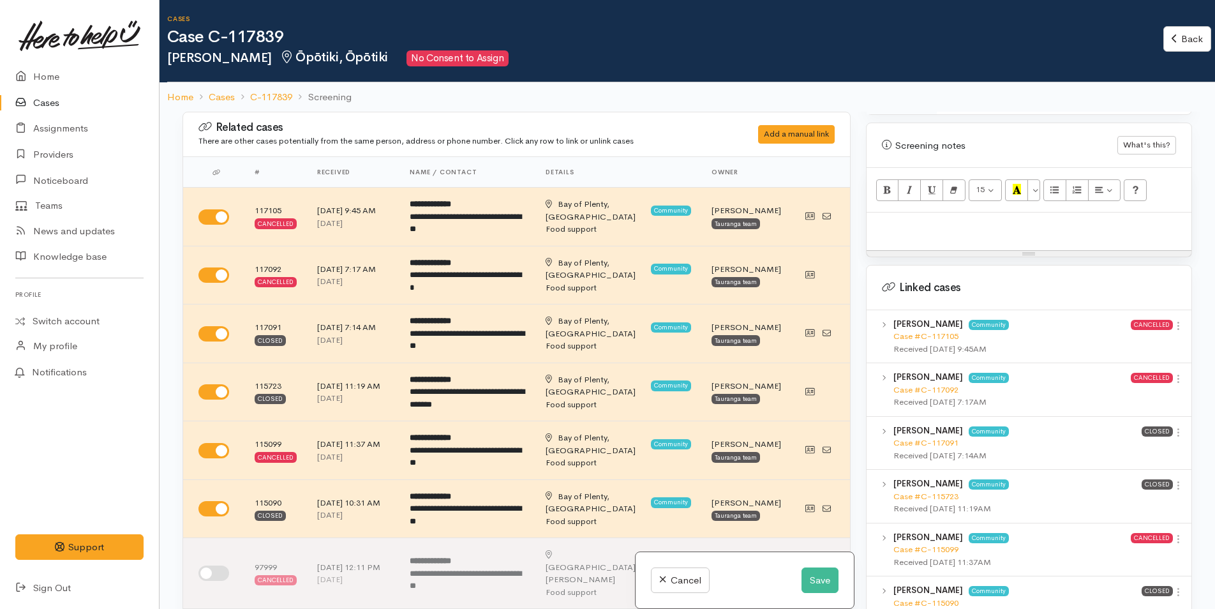
scroll to position [766, 0]
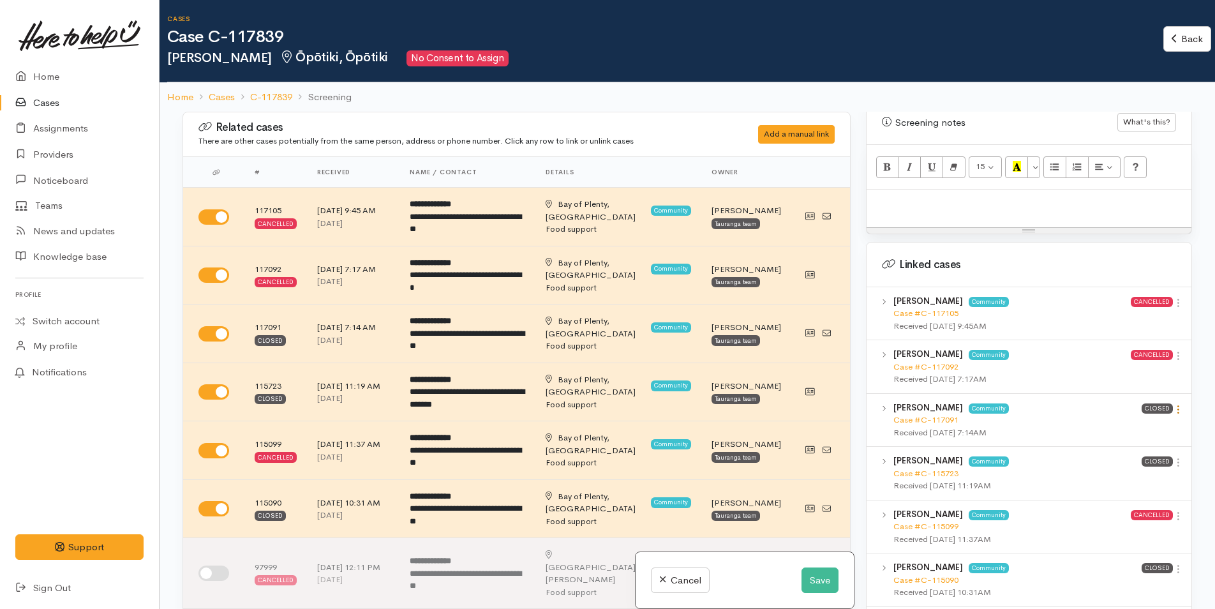
click at [1173, 404] on icon at bounding box center [1178, 409] width 11 height 11
click at [1108, 424] on link "View case" at bounding box center [1132, 434] width 101 height 20
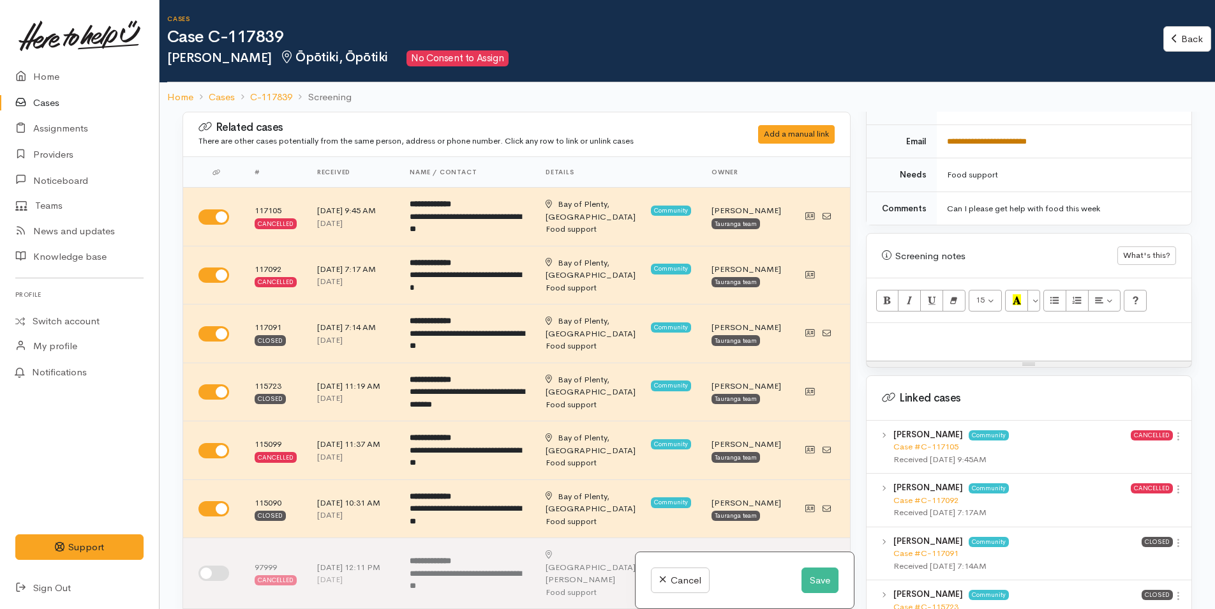
scroll to position [447, 0]
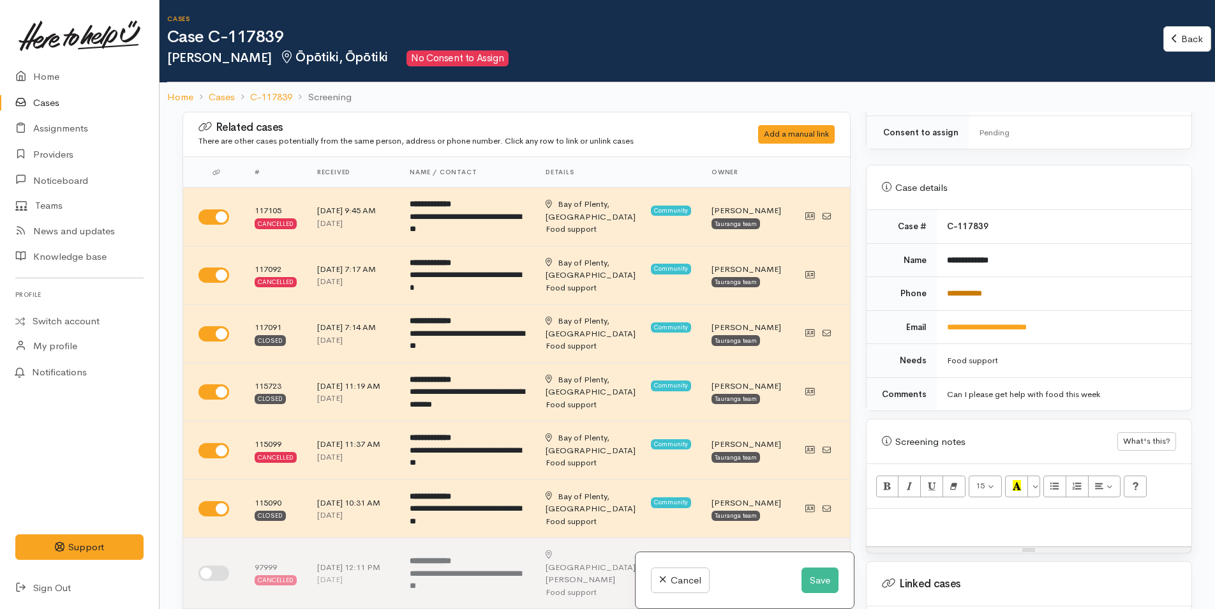
click at [964, 289] on link "**********" at bounding box center [964, 293] width 35 height 8
click at [889, 515] on p at bounding box center [1029, 522] width 312 height 15
paste div
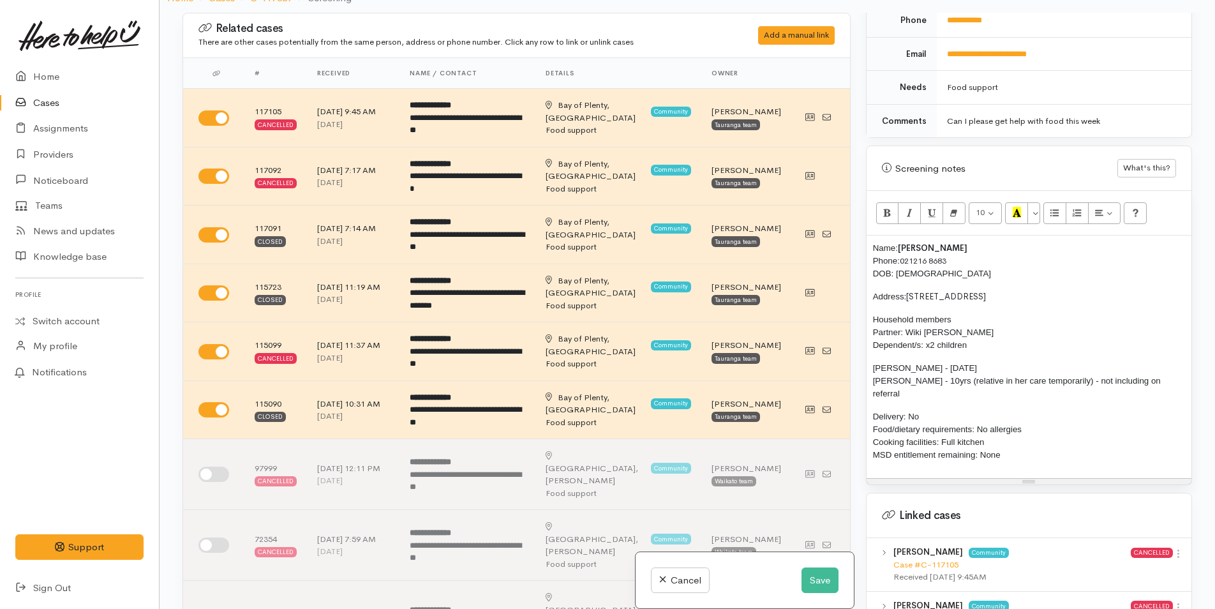
scroll to position [638, 0]
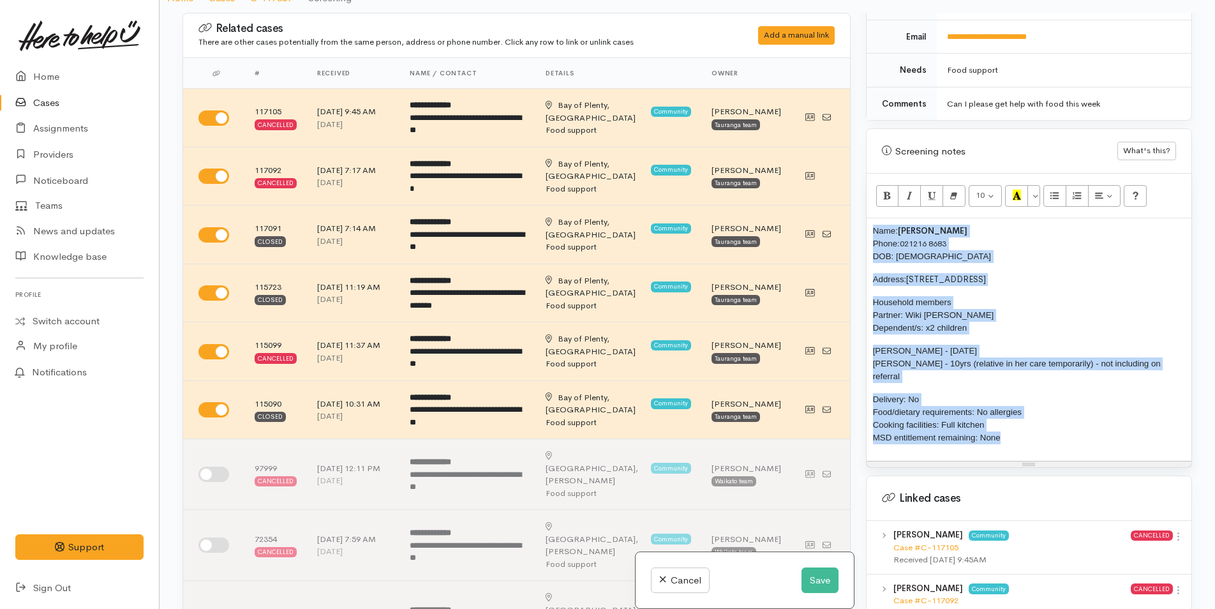
drag, startPoint x: 971, startPoint y: 403, endPoint x: 864, endPoint y: 205, distance: 224.1
click at [864, 205] on div "Warnings Add No warnings have been raised against this case Add Warning Title ●…" at bounding box center [1028, 317] width 341 height 609
click at [1036, 185] on button "More Color" at bounding box center [1033, 196] width 13 height 22
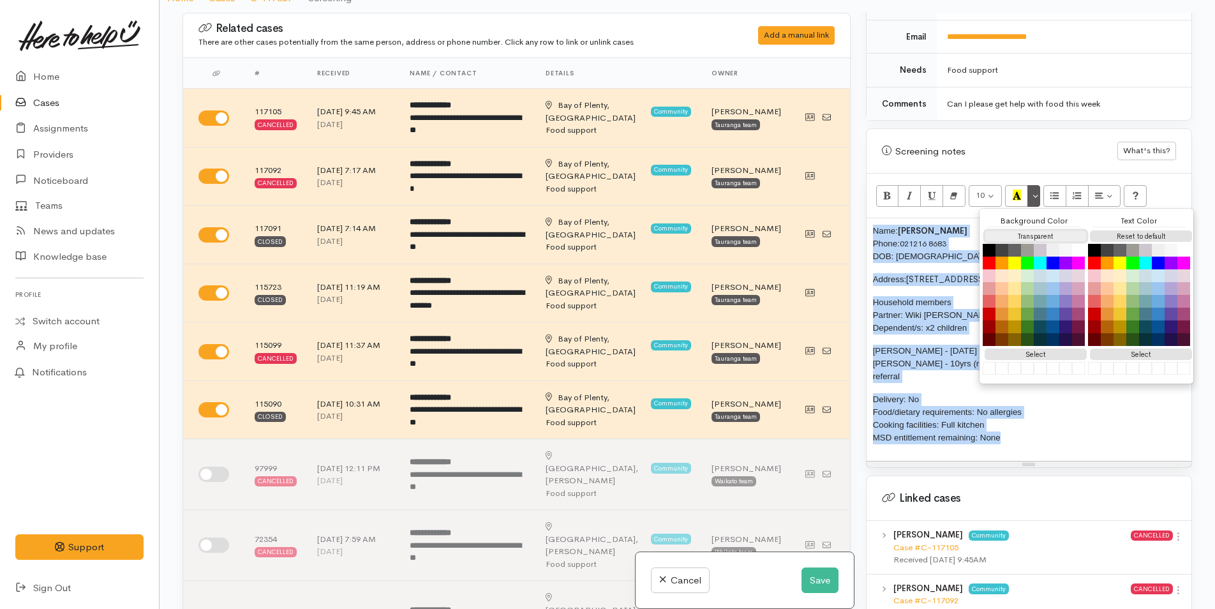
click at [1022, 230] on button "Transparent" at bounding box center [1036, 236] width 102 height 12
click at [1109, 230] on button "Reset to default" at bounding box center [1141, 236] width 102 height 12
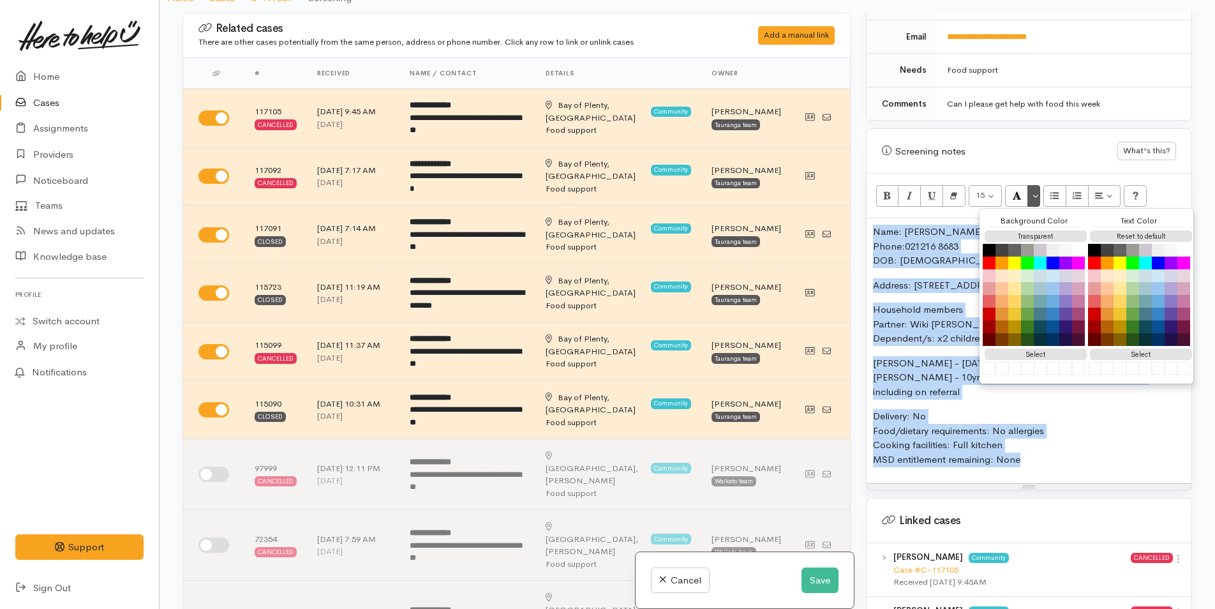
click at [944, 302] on p "Household members Partner: Wiki Ranapia Dependent/s: x2 children" at bounding box center [1029, 323] width 312 height 43
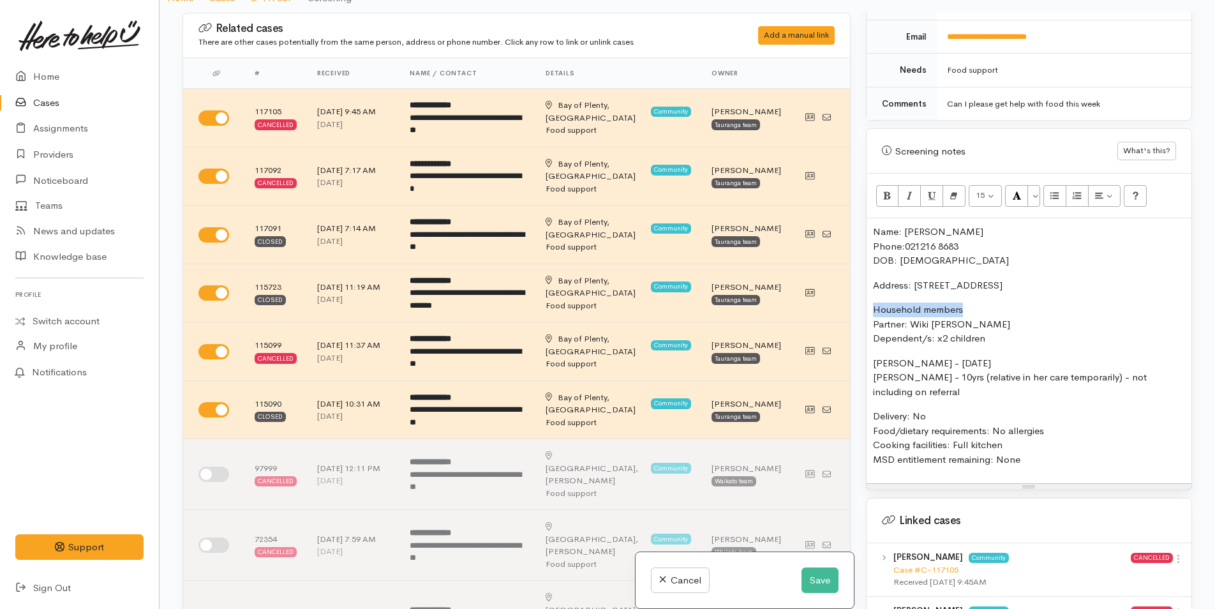
drag, startPoint x: 960, startPoint y: 297, endPoint x: 886, endPoint y: 227, distance: 102.0
click at [863, 297] on div "Warnings Add No warnings have been raised against this case Add Warning Title ●…" at bounding box center [1028, 317] width 341 height 609
click at [886, 190] on icon "Bold (CTRL+B)" at bounding box center [887, 195] width 8 height 11
click at [949, 303] on b "Household members" at bounding box center [920, 309] width 94 height 12
click at [1008, 356] on p "Logan Matenga - 10/08/2014 Te Ataahua Riri - 10yrs (relative in her care tempor…" at bounding box center [1029, 377] width 312 height 43
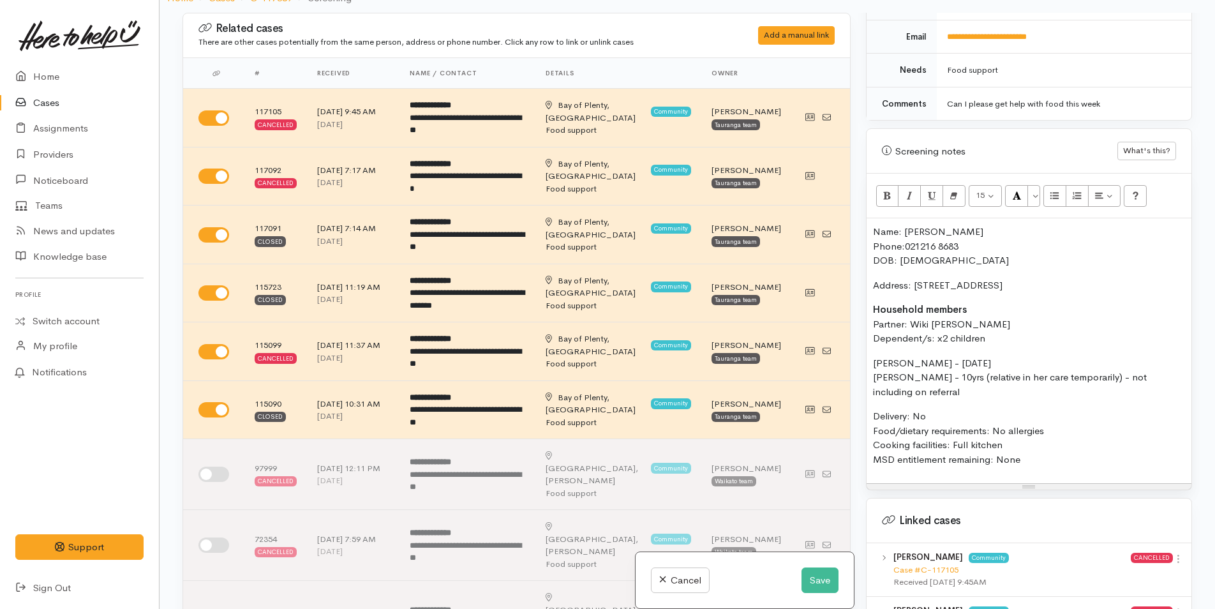
click at [874, 356] on p "Logan Matenga - 10/08/2014 Te Ataahua Riri - 10yrs (relative in her care tempor…" at bounding box center [1029, 377] width 312 height 43
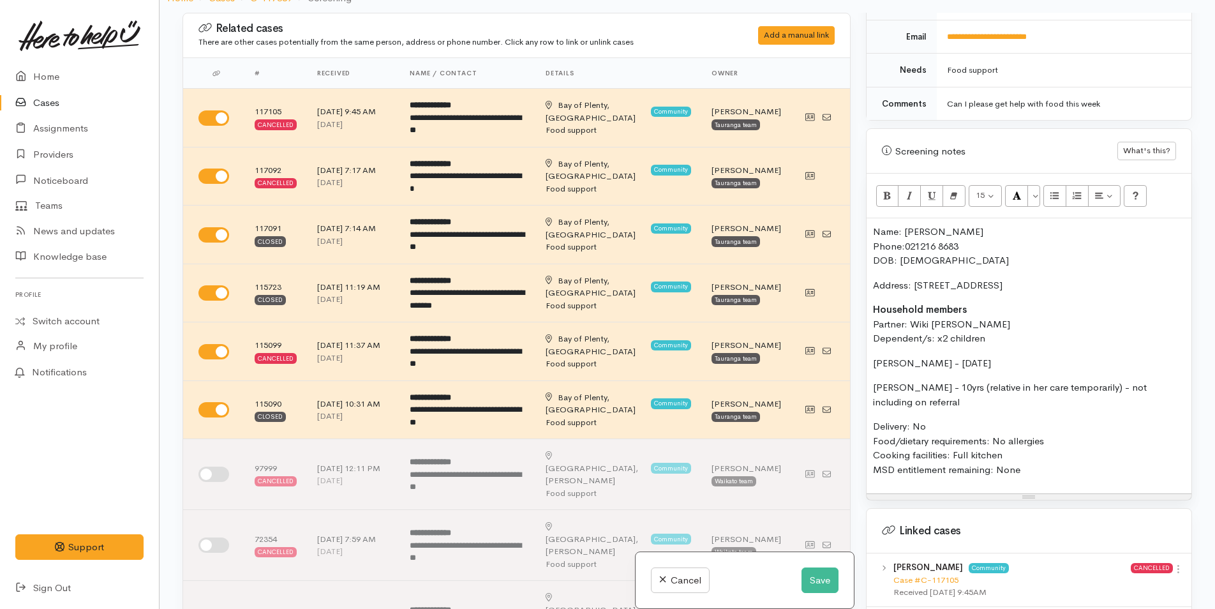
click at [990, 306] on p "Household members Partner: Wiki Ranapia Dependent/s: x2 children" at bounding box center [1029, 323] width 312 height 43
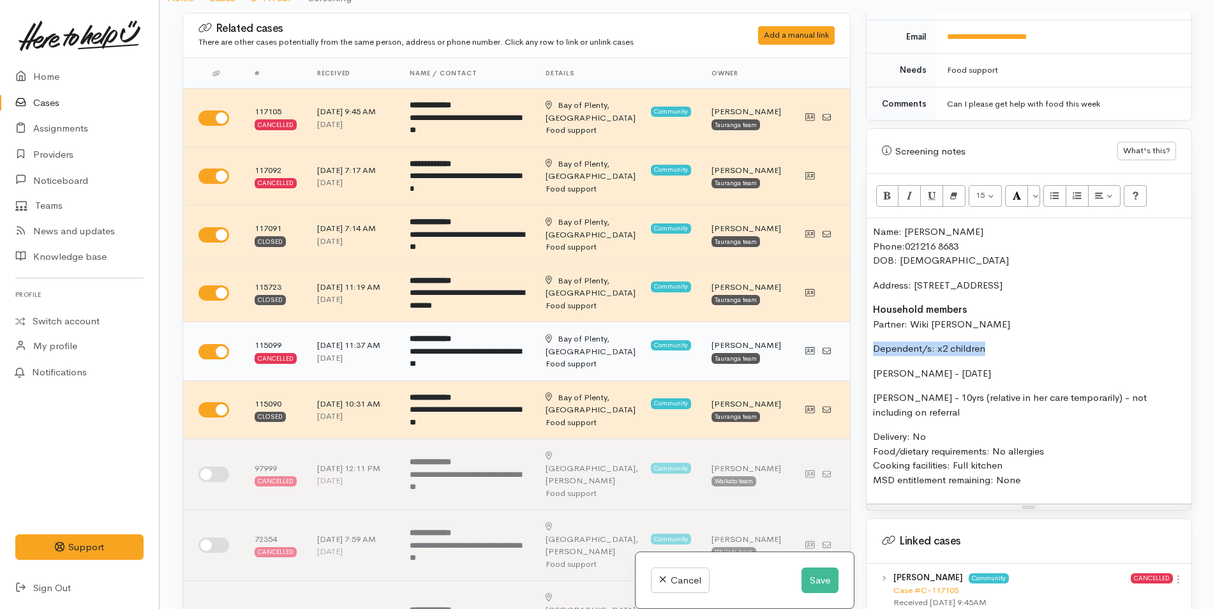
drag, startPoint x: 946, startPoint y: 330, endPoint x: 842, endPoint y: 325, distance: 103.5
click at [839, 330] on div "Related cases There are other cases potentially from the same person, address o…" at bounding box center [687, 317] width 1025 height 609
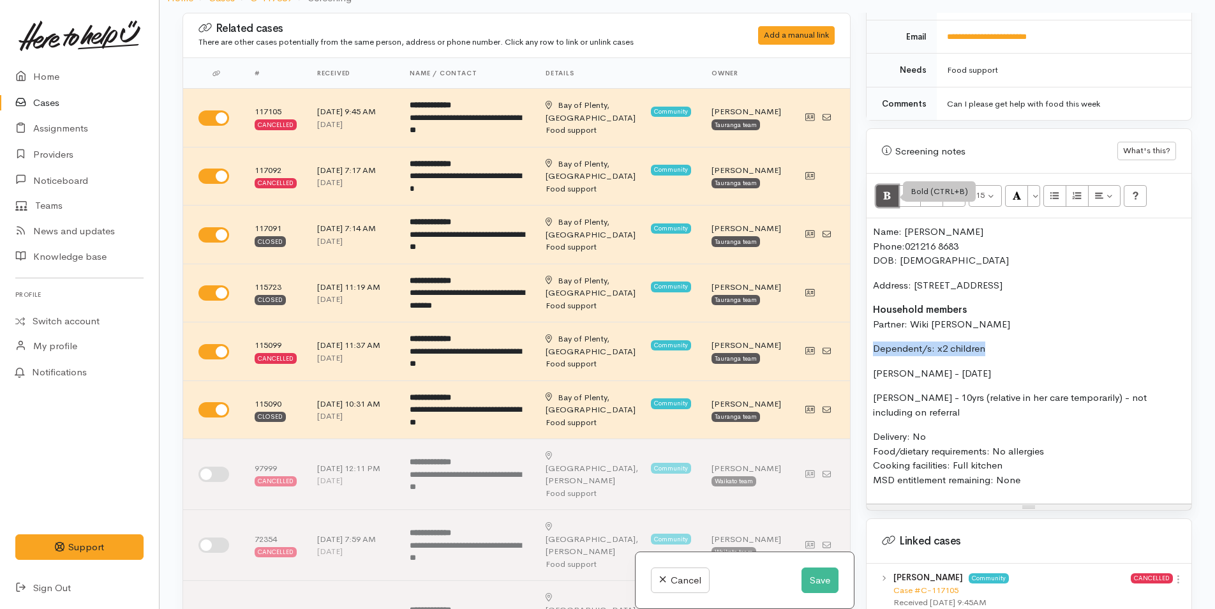
click at [889, 185] on button "Bold (CTRL+B)" at bounding box center [887, 196] width 23 height 22
click at [821, 571] on button "Save" at bounding box center [819, 580] width 37 height 26
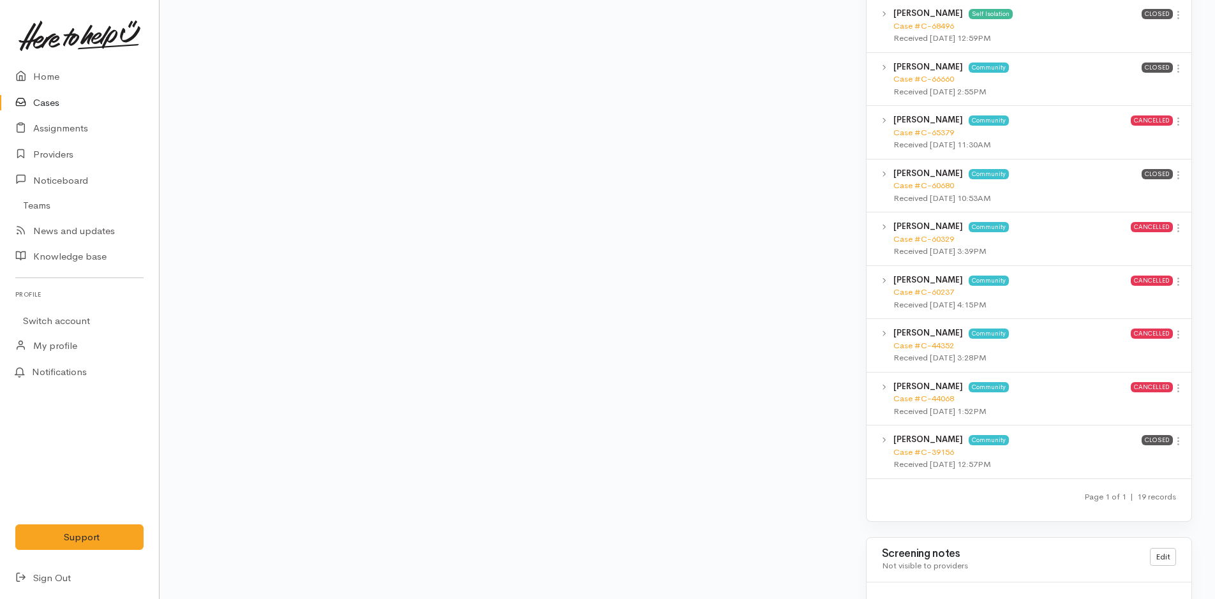
scroll to position [1286, 0]
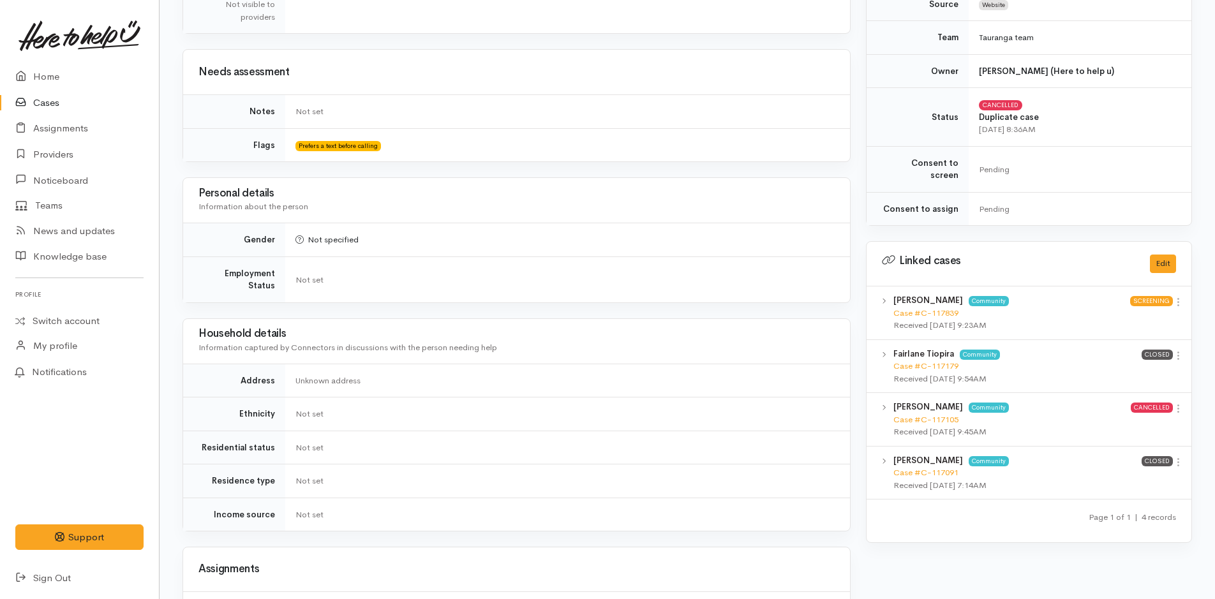
scroll to position [606, 0]
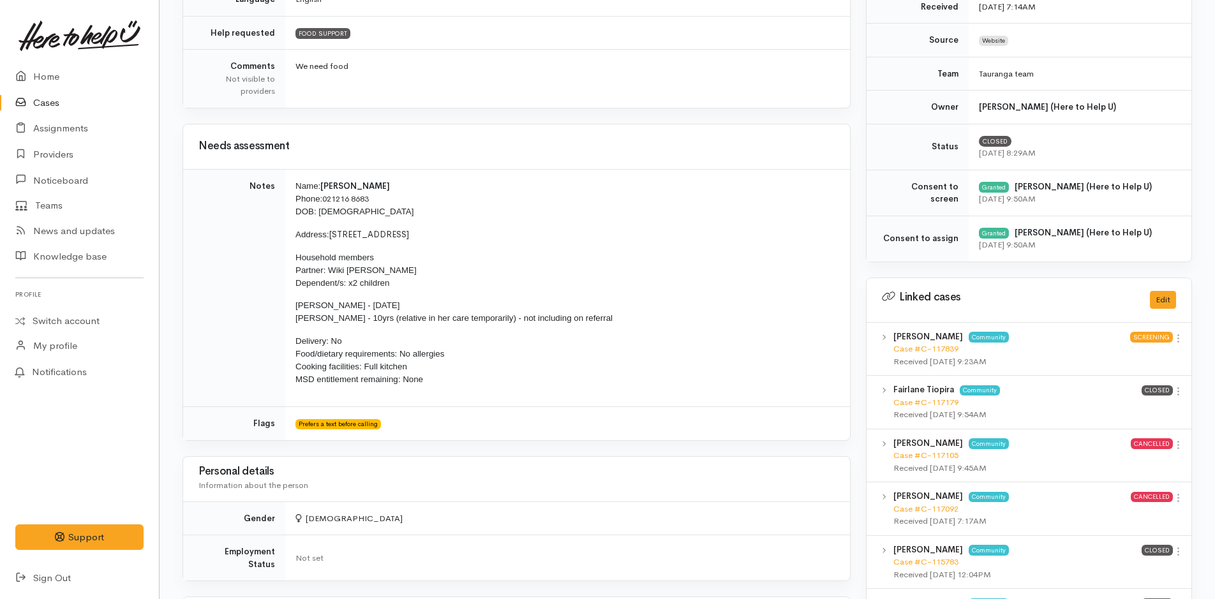
scroll to position [347, 0]
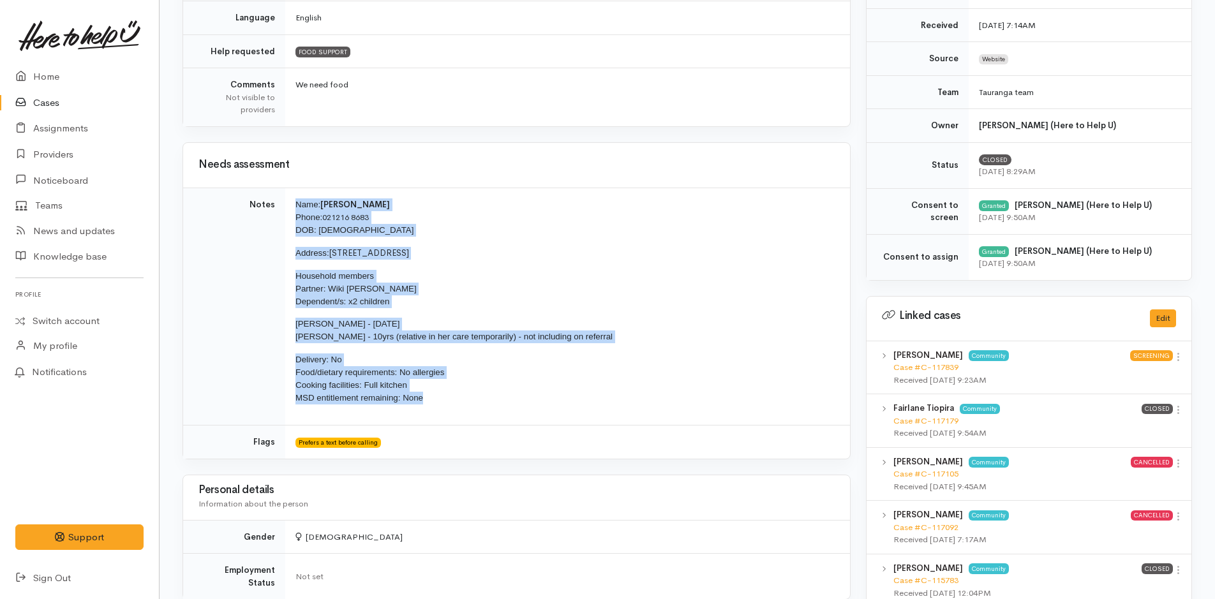
drag, startPoint x: 447, startPoint y: 400, endPoint x: 289, endPoint y: 202, distance: 253.4
click at [289, 202] on td "Name: Raven Matenga Phone: 021216 8683 DOB: 27/10/1993 Address: 165 Mansels Roa…" at bounding box center [567, 307] width 565 height 238
copy td "Name: Raven Matenga Phone: 021216 8683 DOB: 27/10/1993 Address: 165 Mansels Roa…"
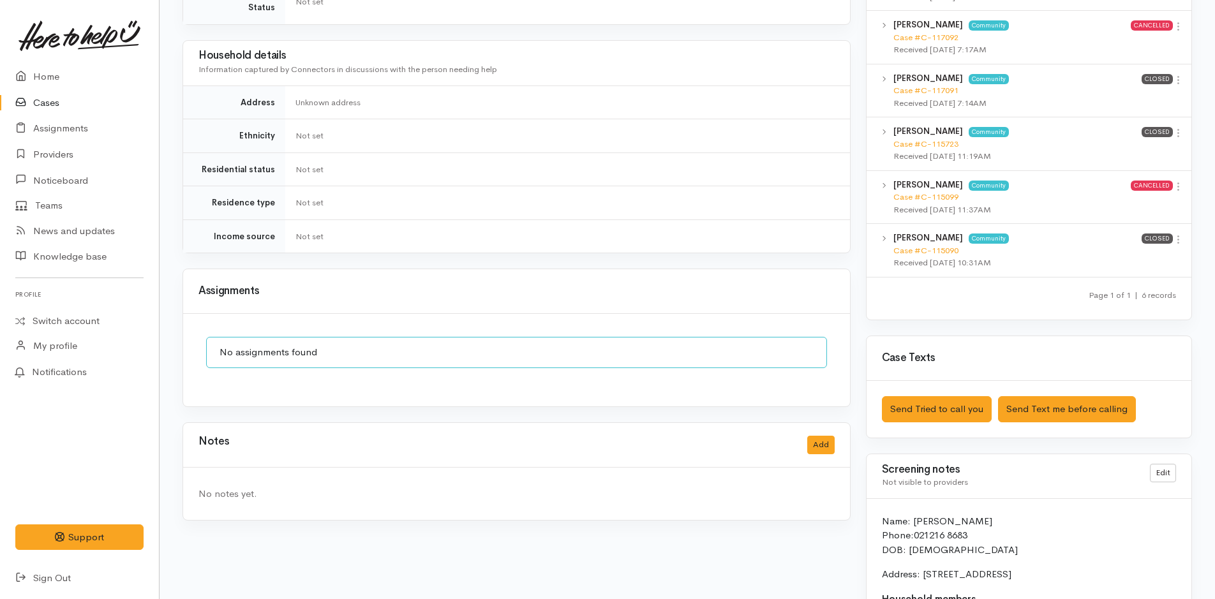
scroll to position [829, 0]
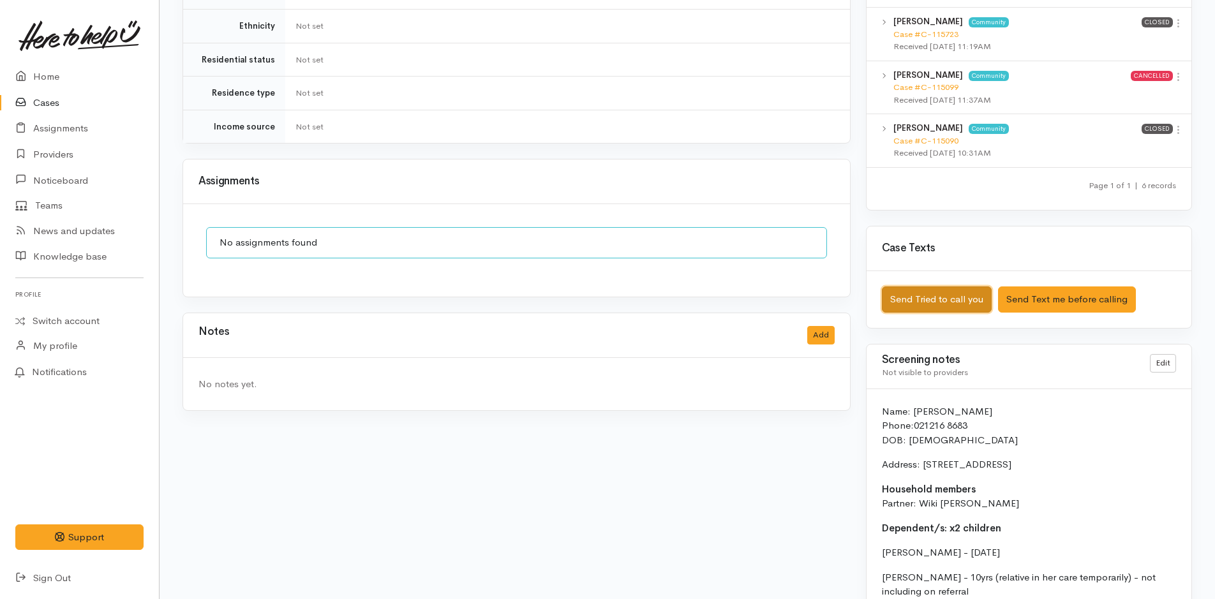
click at [916, 286] on button "Send Tried to call you" at bounding box center [937, 299] width 110 height 26
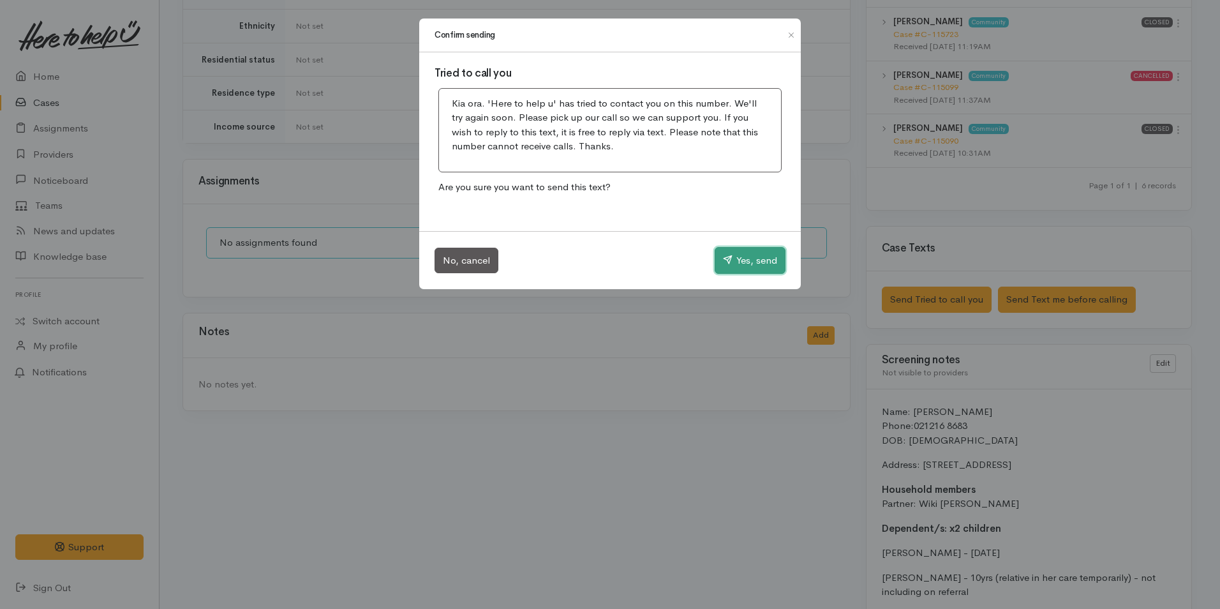
click at [748, 254] on button "Yes, send" at bounding box center [750, 260] width 71 height 27
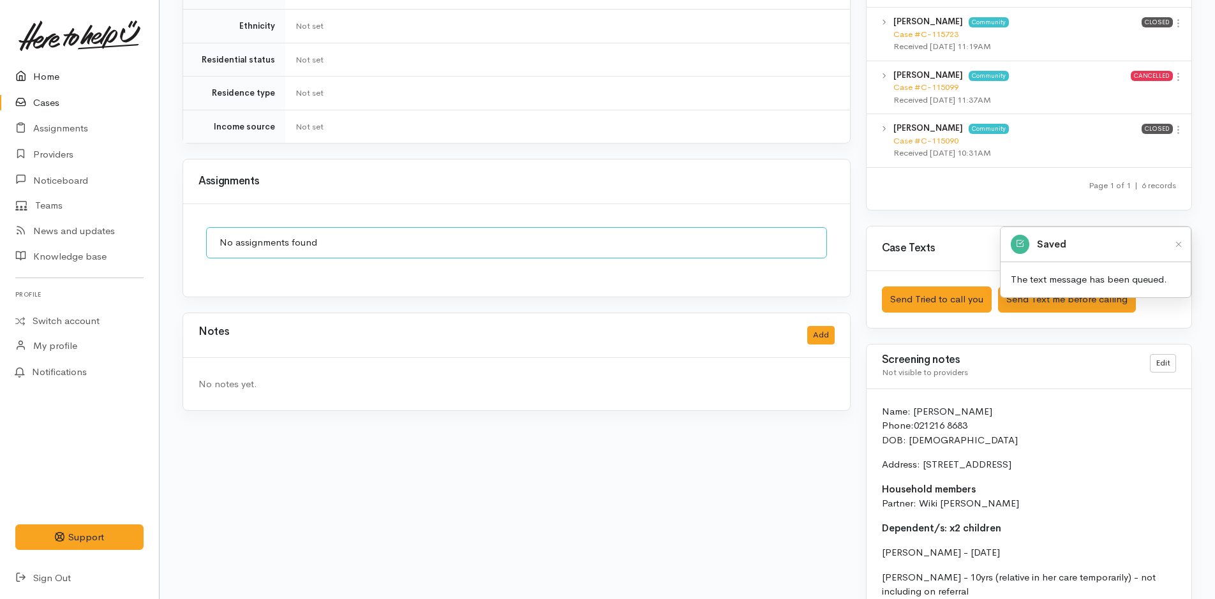
click at [63, 82] on link "Home" at bounding box center [79, 77] width 159 height 26
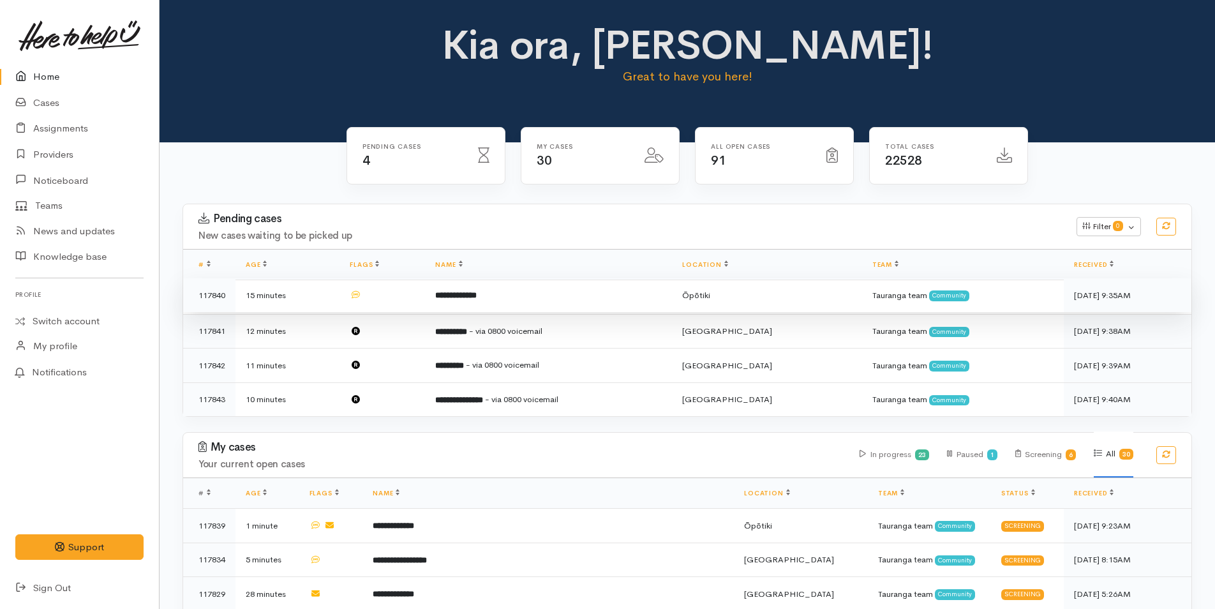
click at [505, 296] on td "**********" at bounding box center [548, 295] width 247 height 34
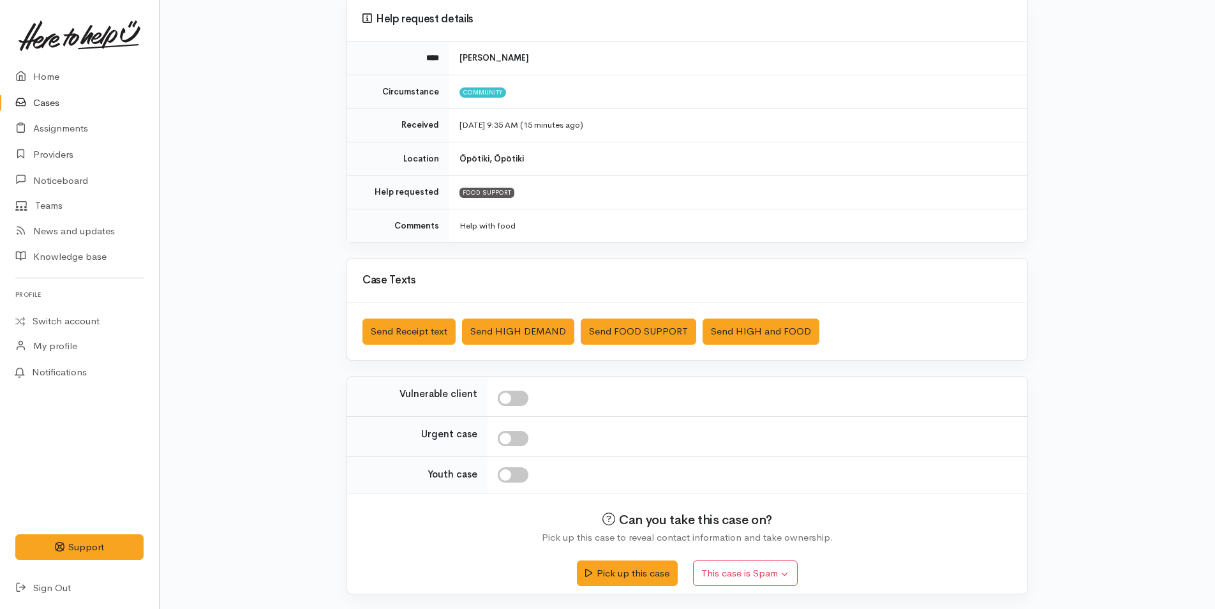
scroll to position [116, 0]
click at [595, 577] on button "Pick up this case" at bounding box center [627, 571] width 100 height 26
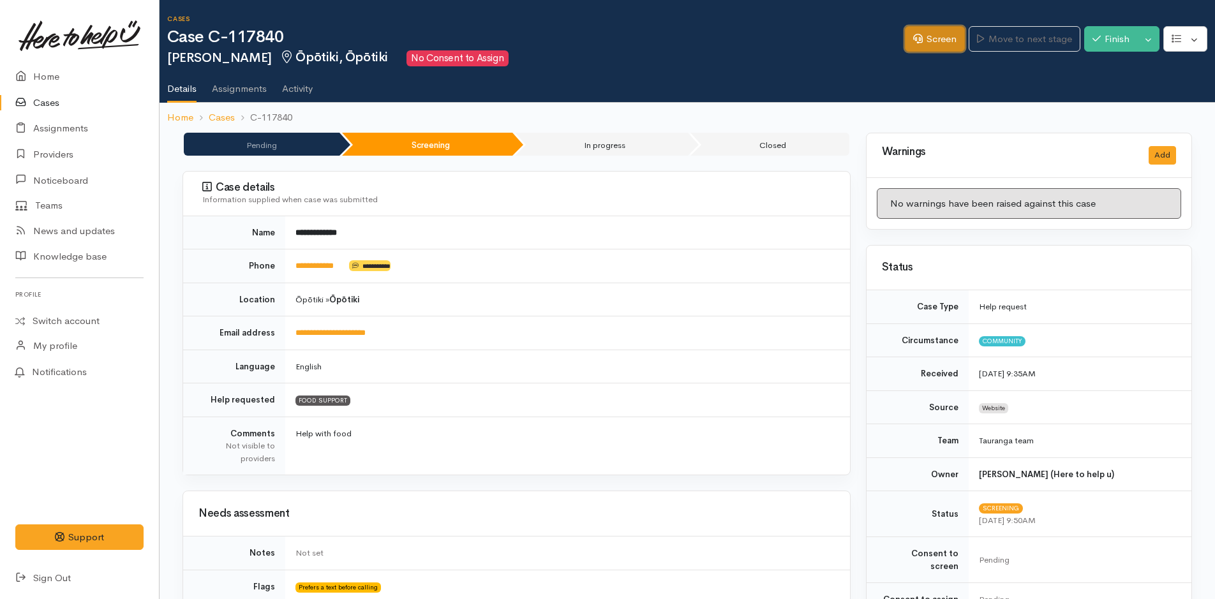
click at [913, 43] on icon at bounding box center [918, 39] width 10 height 10
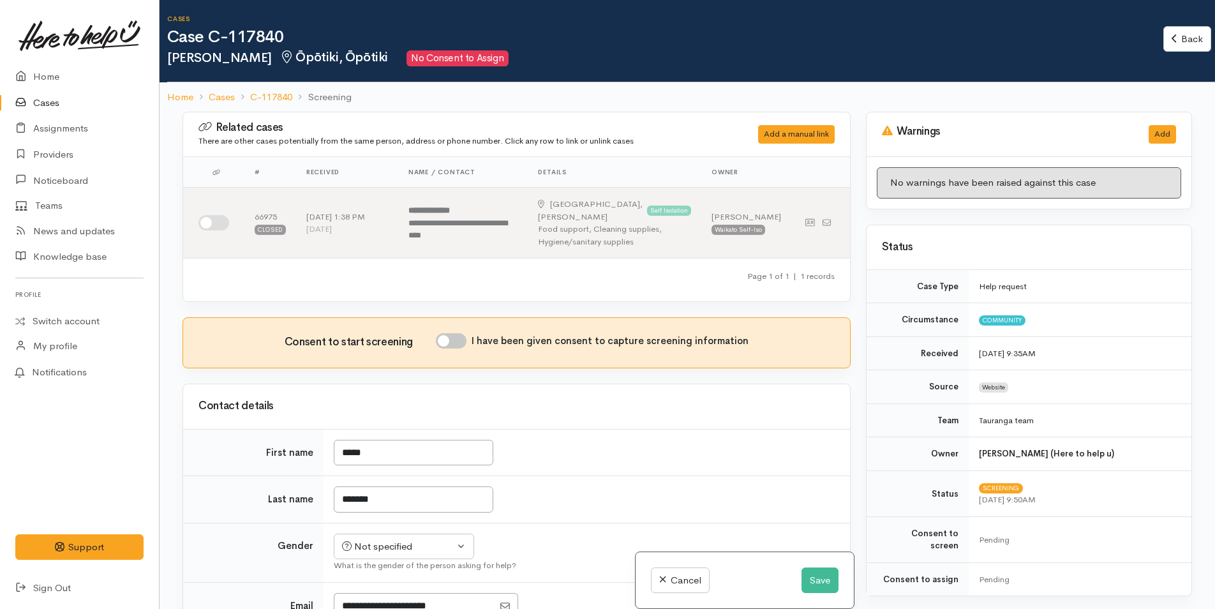
scroll to position [255, 0]
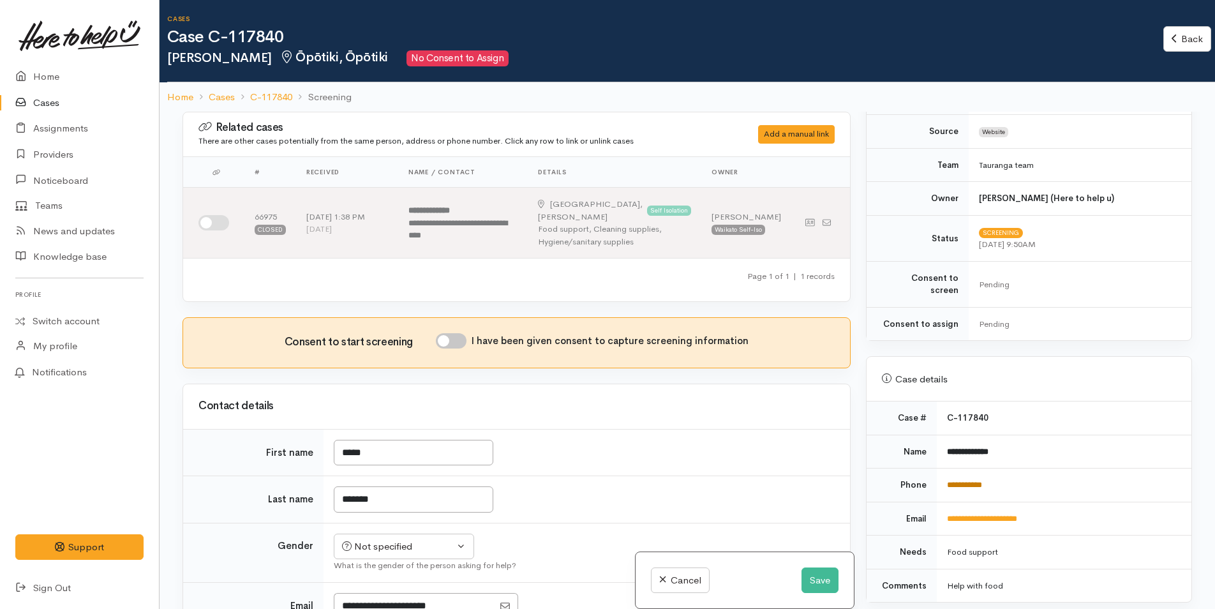
click at [981, 480] on link "**********" at bounding box center [964, 484] width 35 height 8
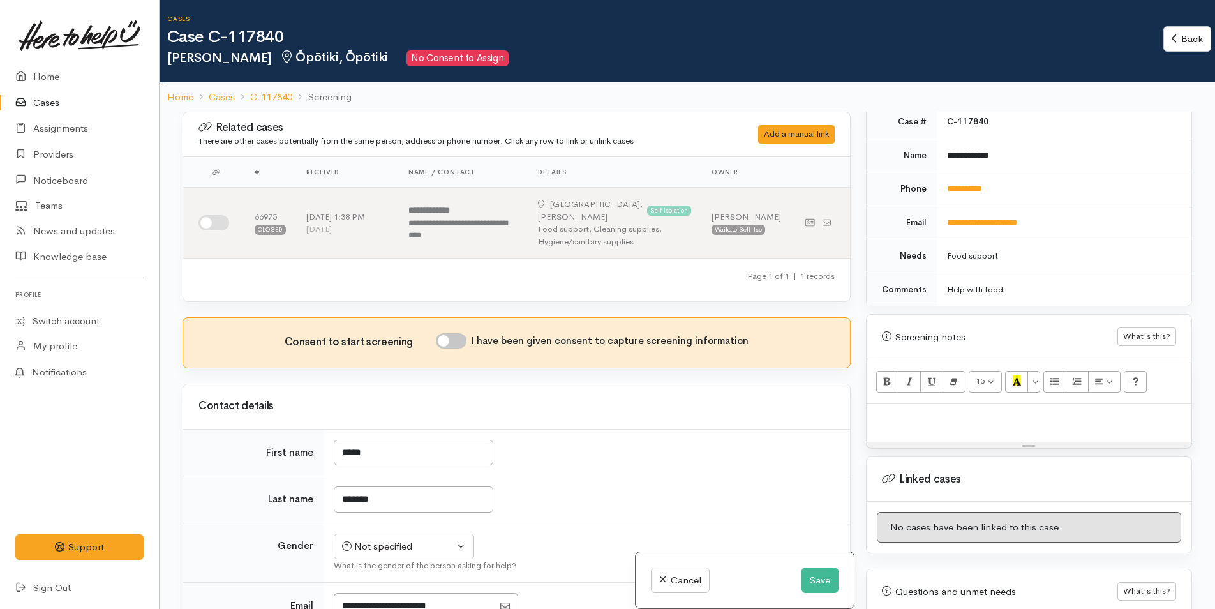
scroll to position [624, 0]
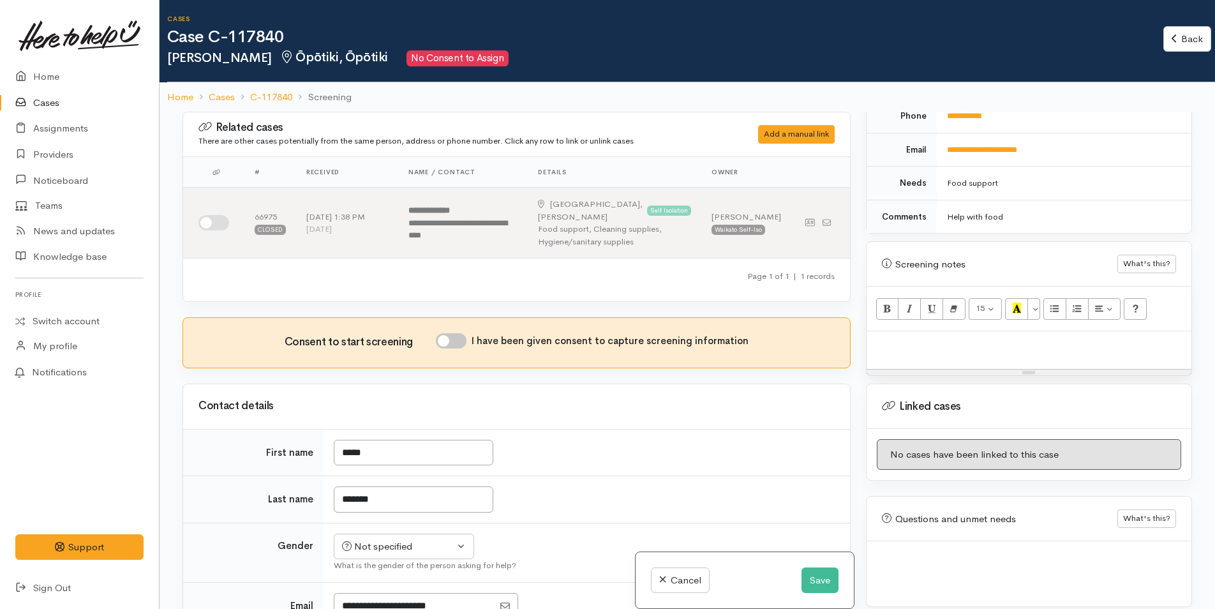
click at [906, 314] on div "15 8 9 10 11 12 14 18 24 36 Background Color Transparent Select #ffff00 Text Co…" at bounding box center [1028, 308] width 325 height 45
click at [898, 331] on div at bounding box center [1028, 350] width 325 height 38
paste div
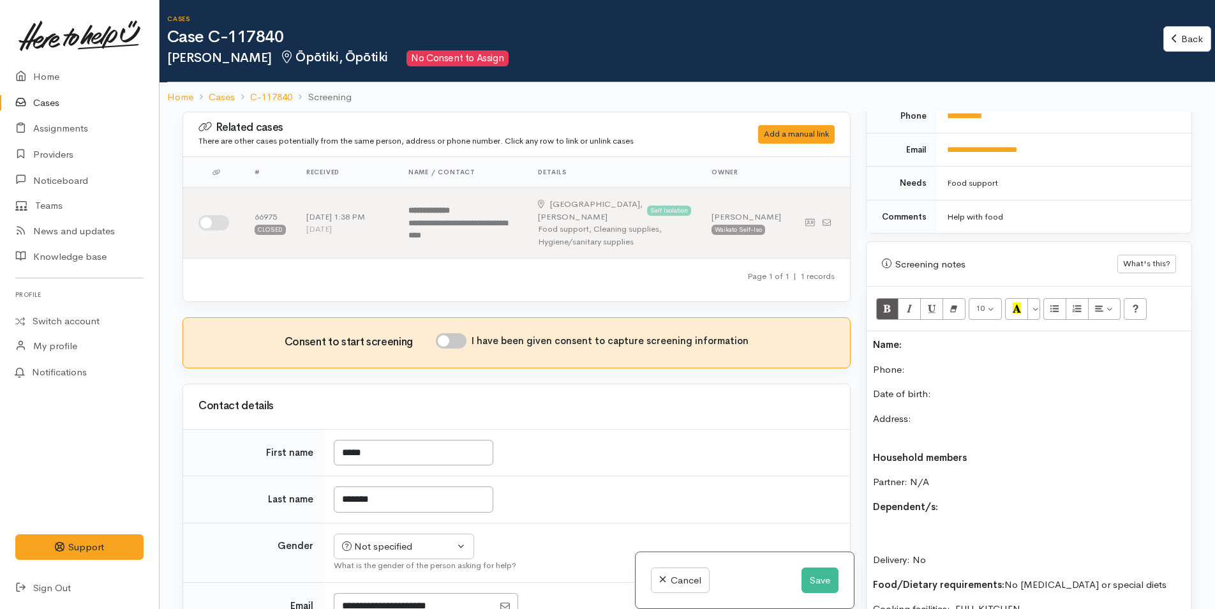
scroll to position [107, 0]
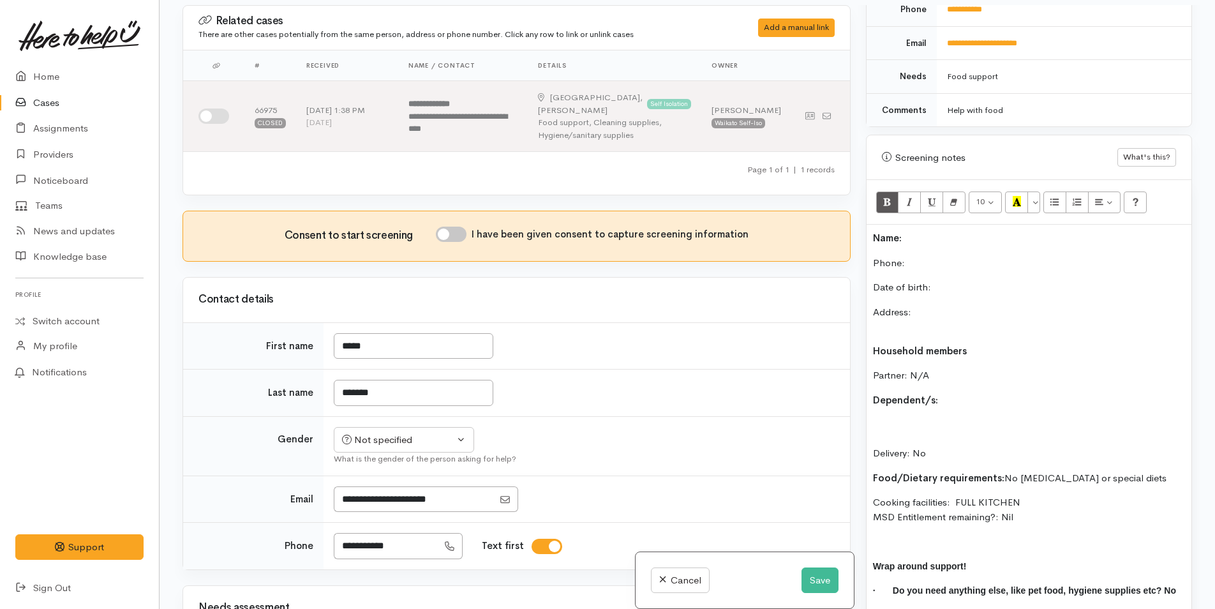
click at [922, 231] on p "Name:" at bounding box center [1029, 238] width 312 height 15
click at [910, 256] on p "Phone:" at bounding box center [1029, 263] width 312 height 15
click at [463, 213] on div "Consent to start screening I have been given consent to capture screening infor…" at bounding box center [516, 236] width 667 height 50
click at [461, 227] on input "I have been given consent to capture screening information" at bounding box center [451, 234] width 31 height 15
checkbox input "true"
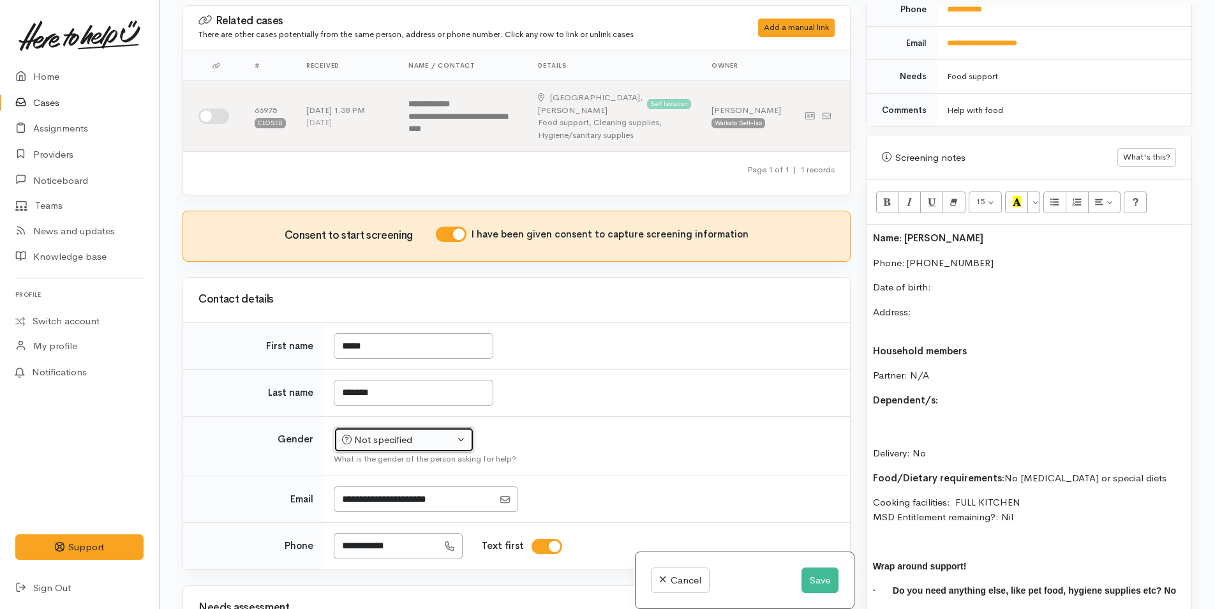
click at [395, 433] on div "Not specified" at bounding box center [398, 440] width 112 height 15
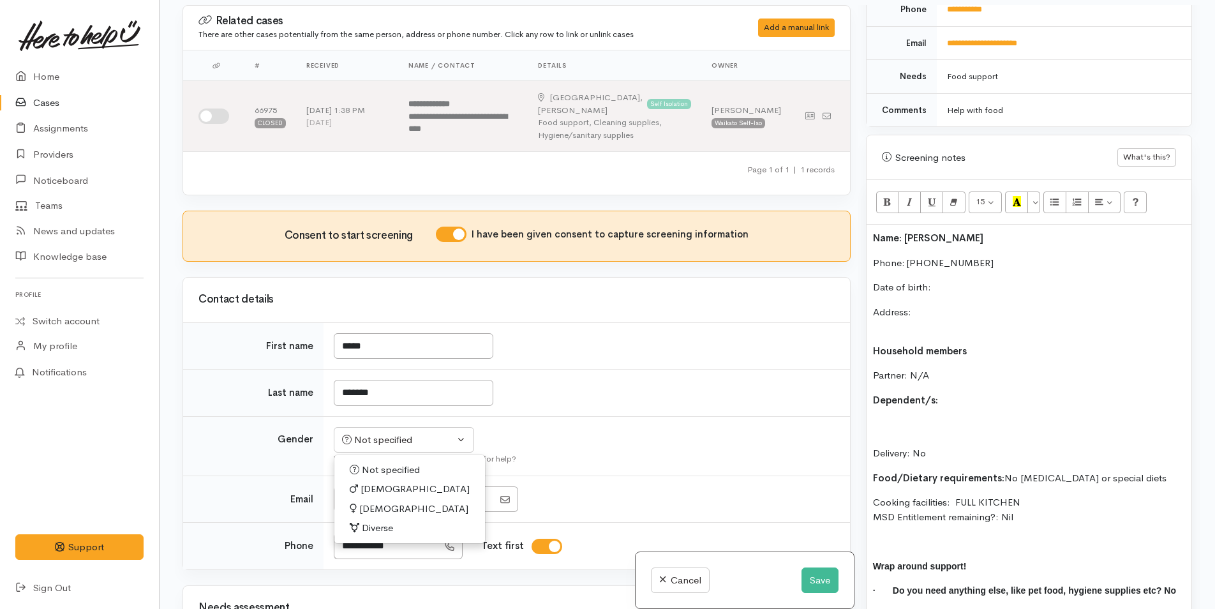
click at [376, 502] on span "Female" at bounding box center [413, 509] width 109 height 15
select select "Female"
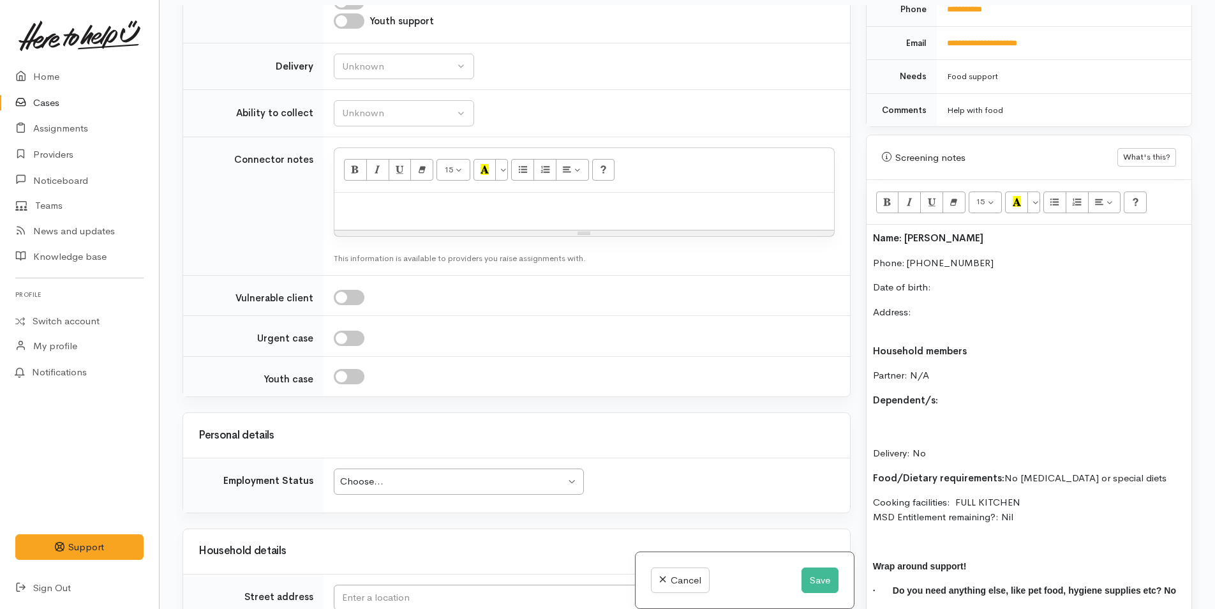
scroll to position [829, 0]
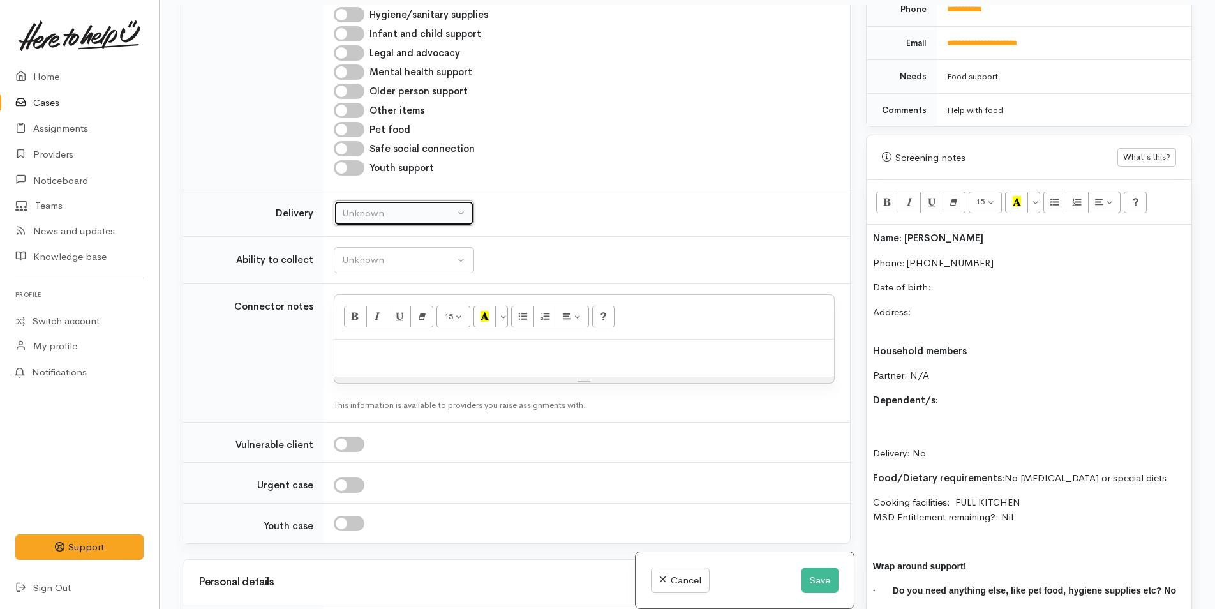
click at [373, 200] on button "Unknown" at bounding box center [404, 213] width 140 height 26
click at [350, 325] on span "No" at bounding box center [356, 332] width 13 height 15
select select "1"
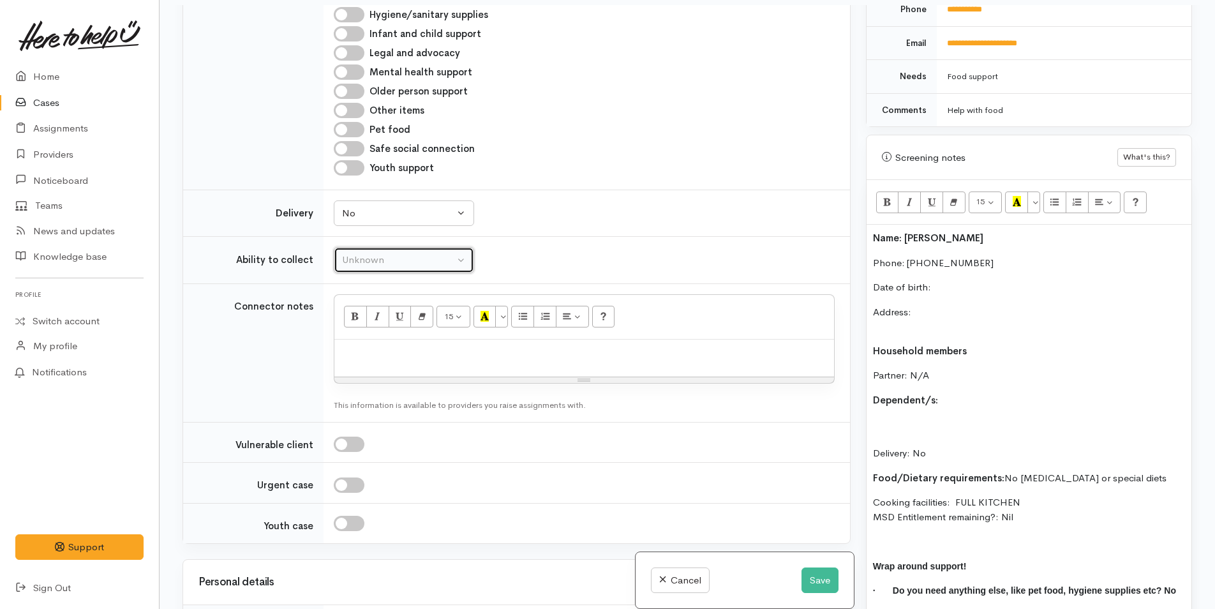
click at [369, 247] on button "Unknown" at bounding box center [404, 260] width 140 height 26
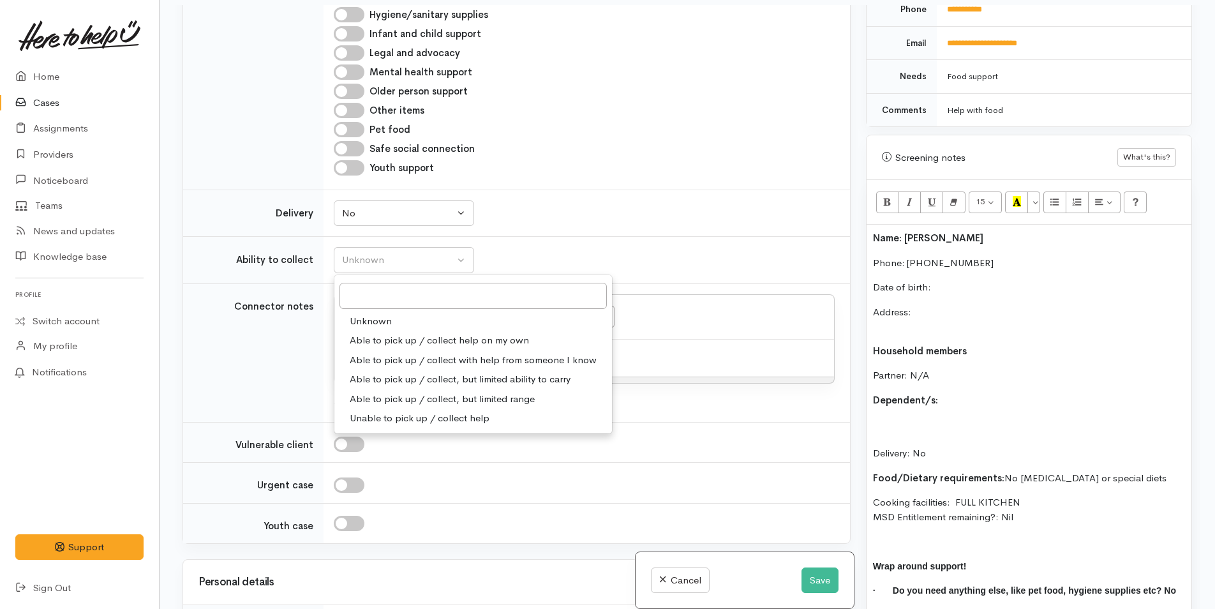
click at [367, 333] on span "Able to pick up / collect help on my own" at bounding box center [439, 340] width 179 height 15
select select "2"
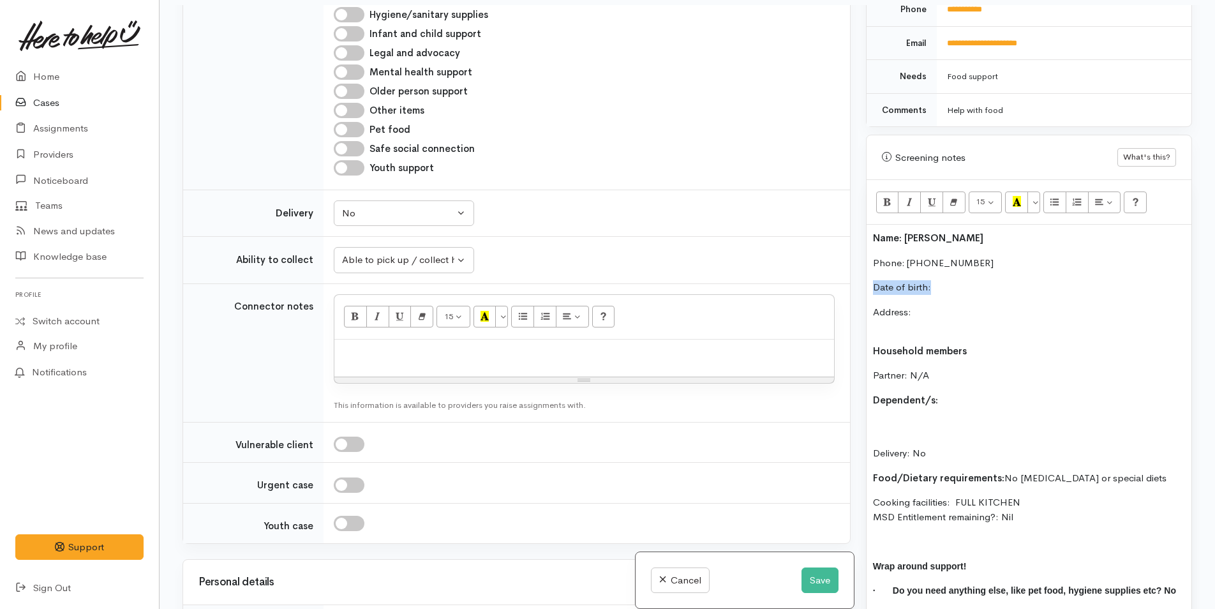
drag, startPoint x: 828, startPoint y: 264, endPoint x: 815, endPoint y: 264, distance: 12.8
click at [815, 264] on div "Related cases There are other cases potentially from the same person, address o…" at bounding box center [687, 309] width 1025 height 609
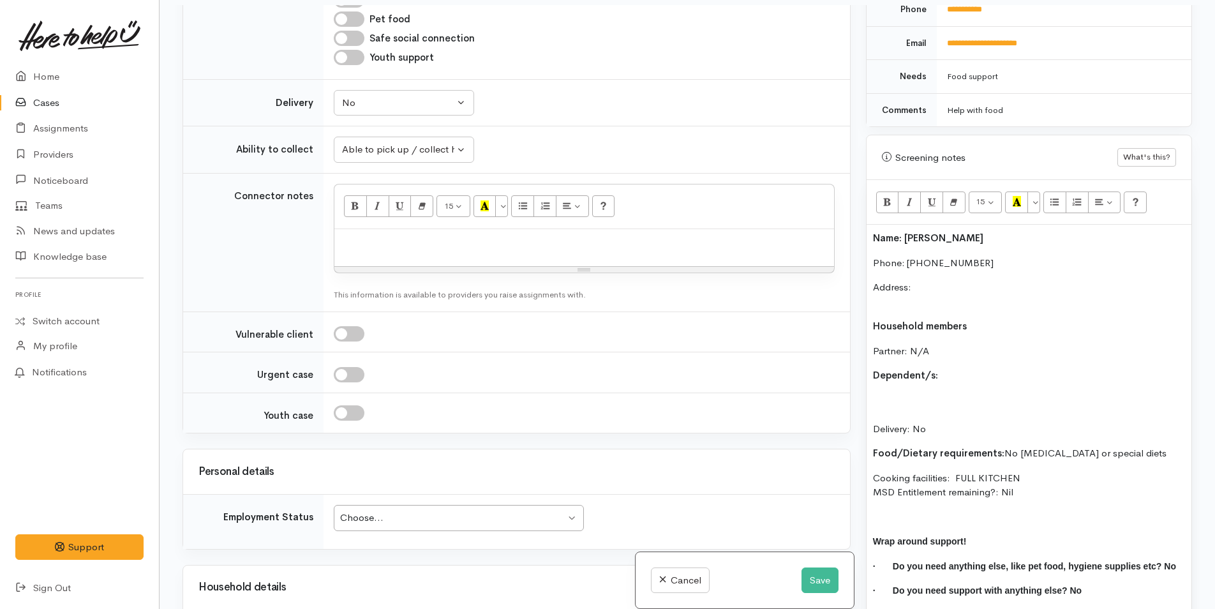
scroll to position [1085, 0]
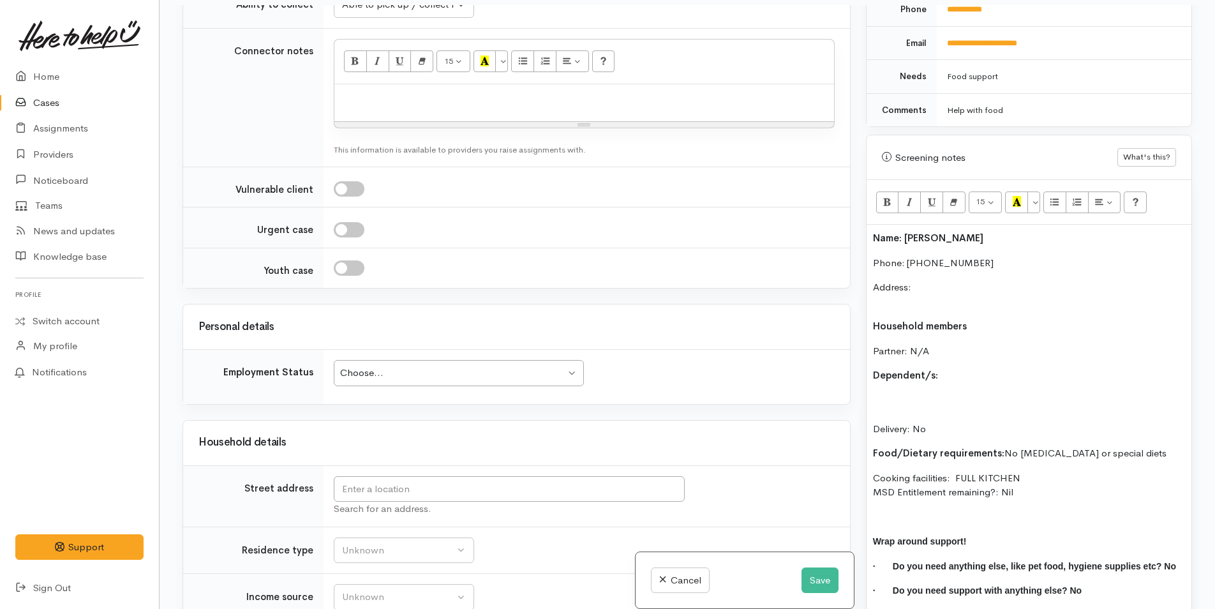
click at [372, 367] on div "Choose..." at bounding box center [452, 373] width 225 height 15
click at [389, 481] on input "text" at bounding box center [509, 489] width 351 height 26
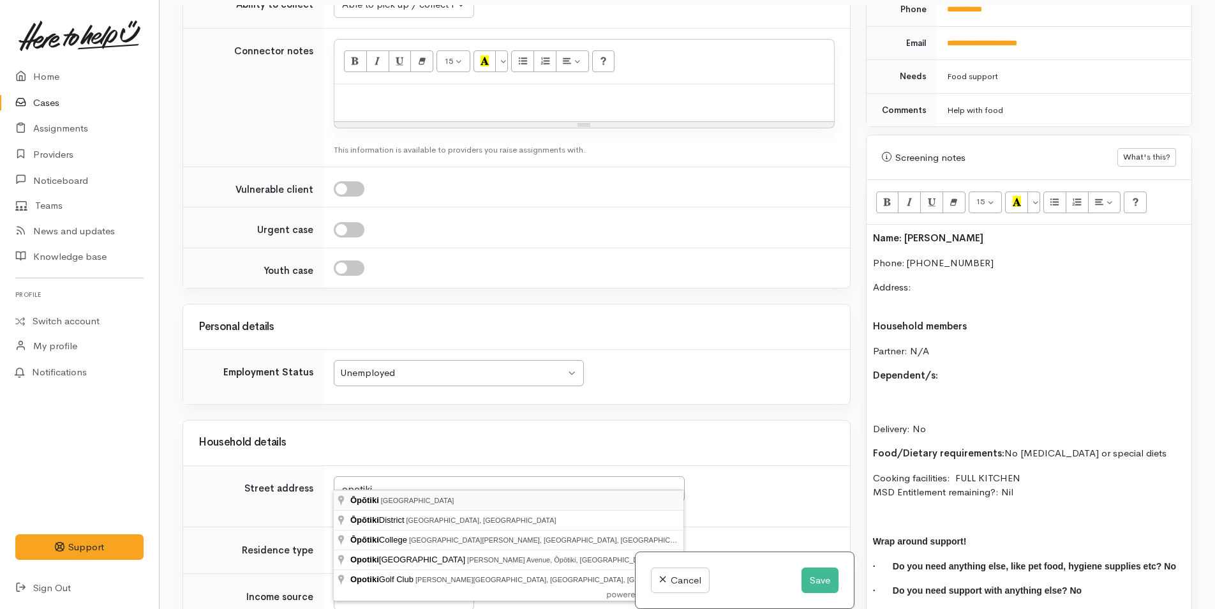
type input "Ōpōtiki, New Zealand"
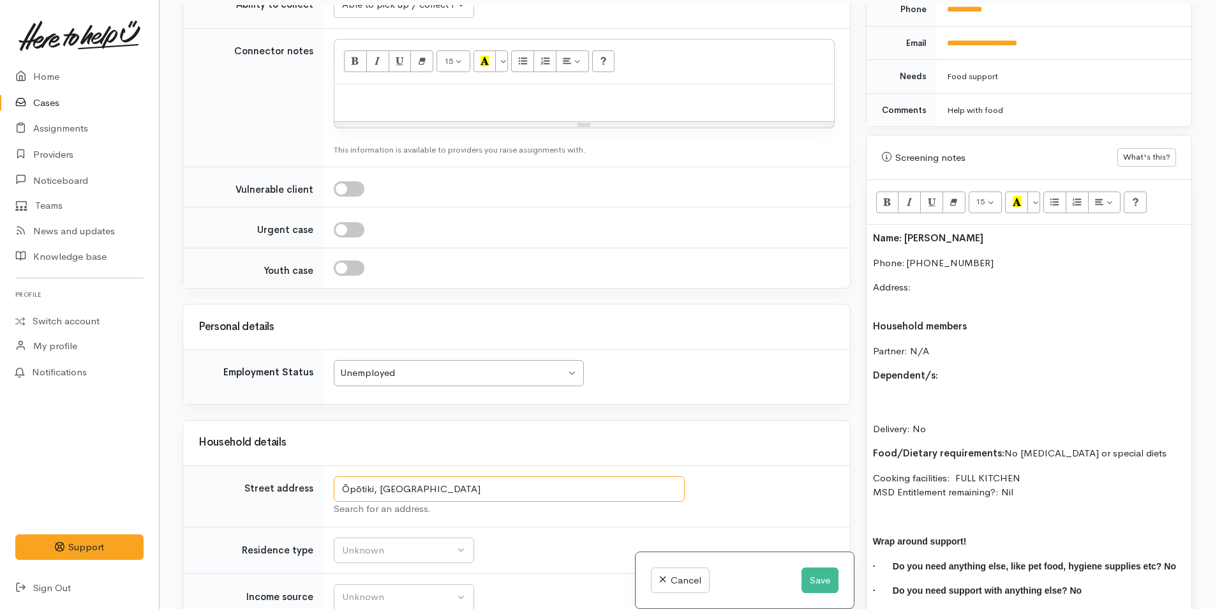
drag, startPoint x: 466, startPoint y: 475, endPoint x: 322, endPoint y: 468, distance: 143.8
click at [322, 468] on tr "Street address Ōpōtiki, New Zealand Search for an address." at bounding box center [516, 495] width 667 height 61
click at [981, 290] on p "Address:" at bounding box center [1029, 294] width 312 height 29
click at [951, 264] on div "Name: Mandy Hauraki Phone: 02108991756 Address: Household members Partner: N/A …" at bounding box center [1028, 420] width 325 height 390
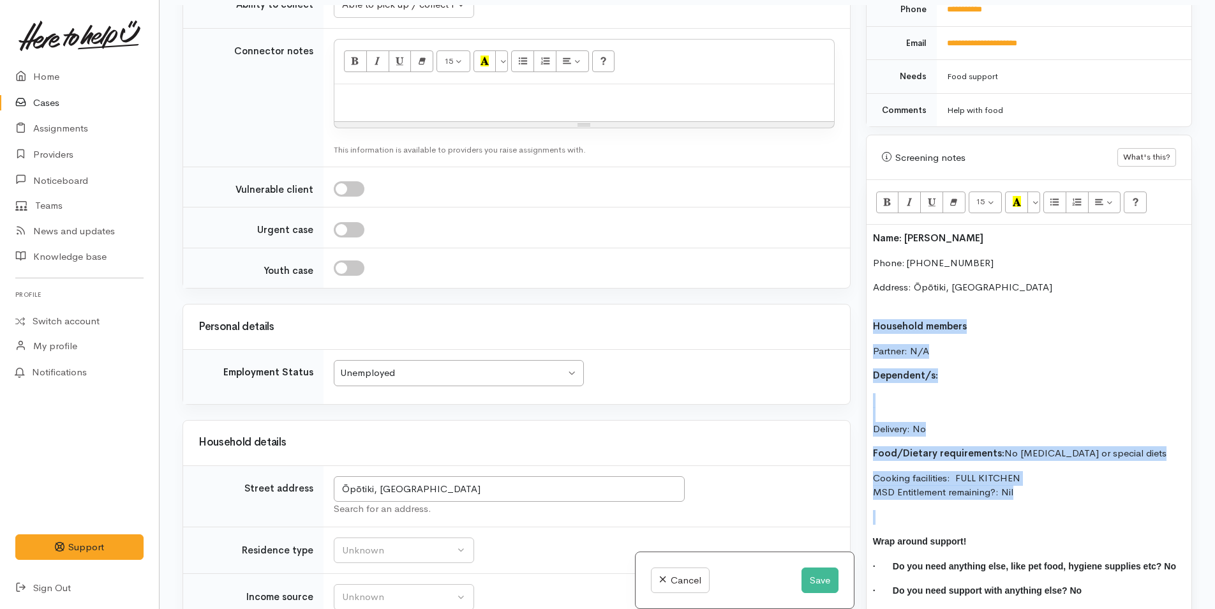
drag, startPoint x: 941, startPoint y: 445, endPoint x: 864, endPoint y: 315, distance: 151.6
click at [864, 315] on div "Warnings Add No warnings have been raised against this case Add Warning Title ●…" at bounding box center [1028, 309] width 341 height 609
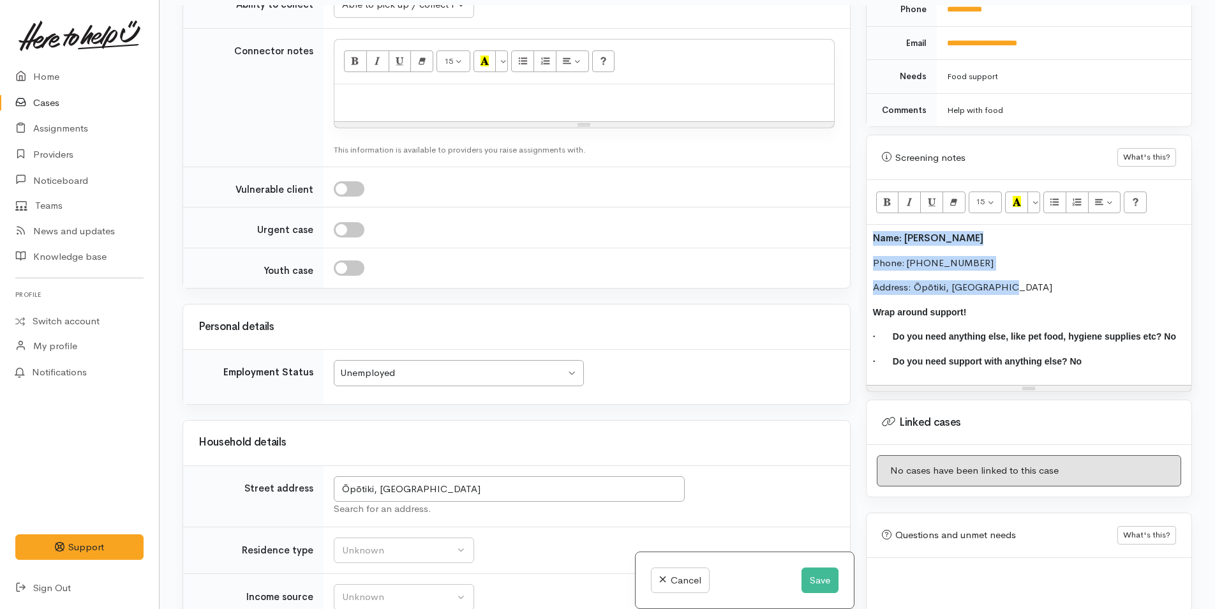
drag, startPoint x: 1009, startPoint y: 280, endPoint x: 862, endPoint y: 218, distance: 159.5
click at [862, 218] on div "Warnings Add No warnings have been raised against this case Add Warning Title ●…" at bounding box center [1028, 309] width 341 height 609
copy div "Name: Mandy Hauraki Phone: 02108991756 Address: Ōpōtiki, New Zealand"
click at [343, 84] on div at bounding box center [584, 103] width 500 height 38
paste div
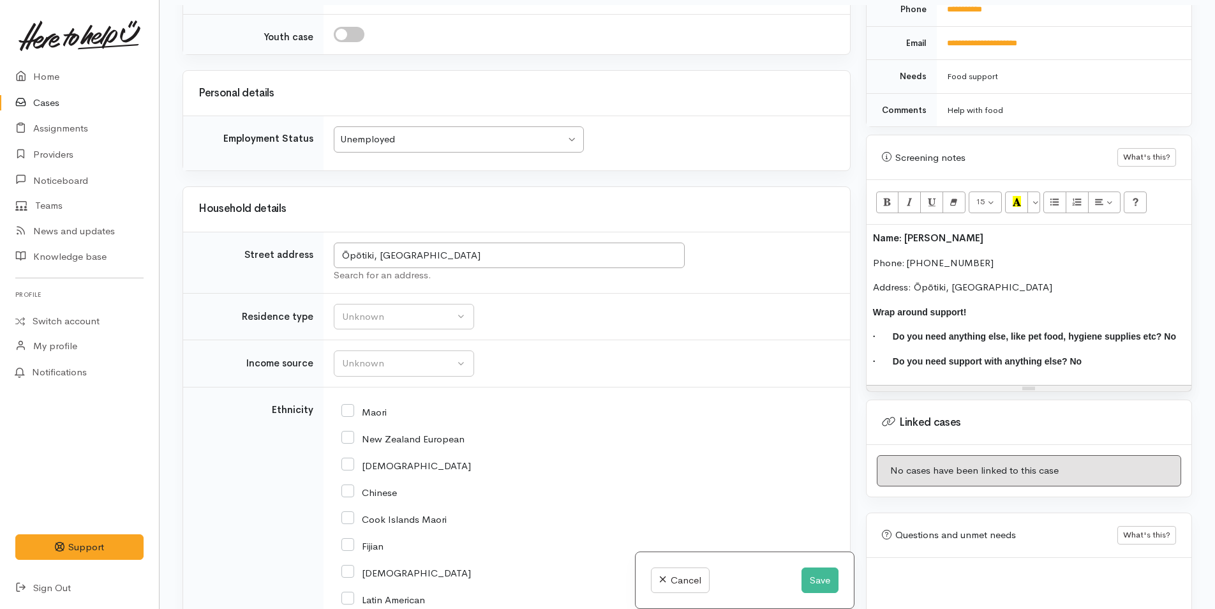
scroll to position [1531, 0]
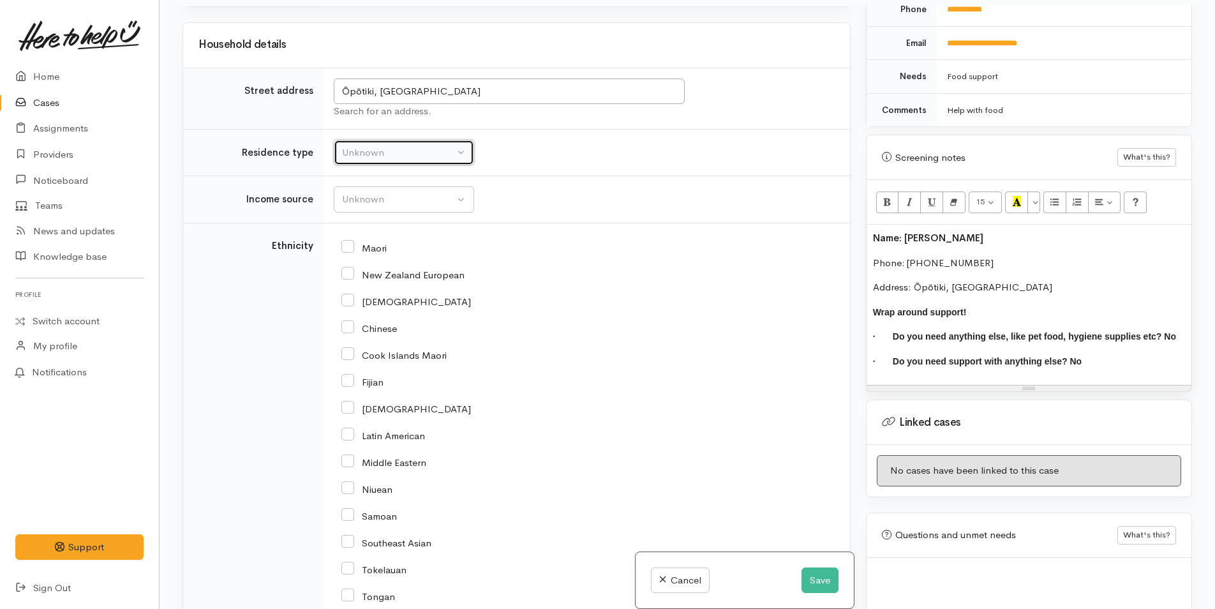
click at [372, 140] on button "Unknown" at bounding box center [404, 153] width 140 height 26
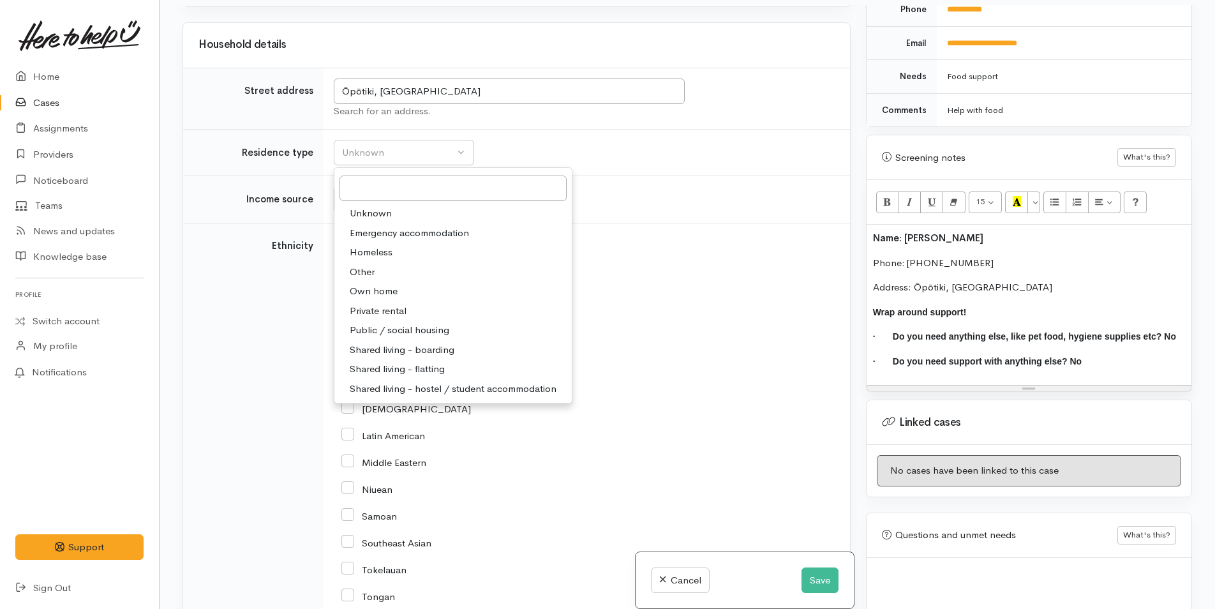
drag, startPoint x: 371, startPoint y: 302, endPoint x: 369, endPoint y: 240, distance: 62.5
click at [371, 304] on span "Private rental" at bounding box center [378, 311] width 57 height 15
select select "2"
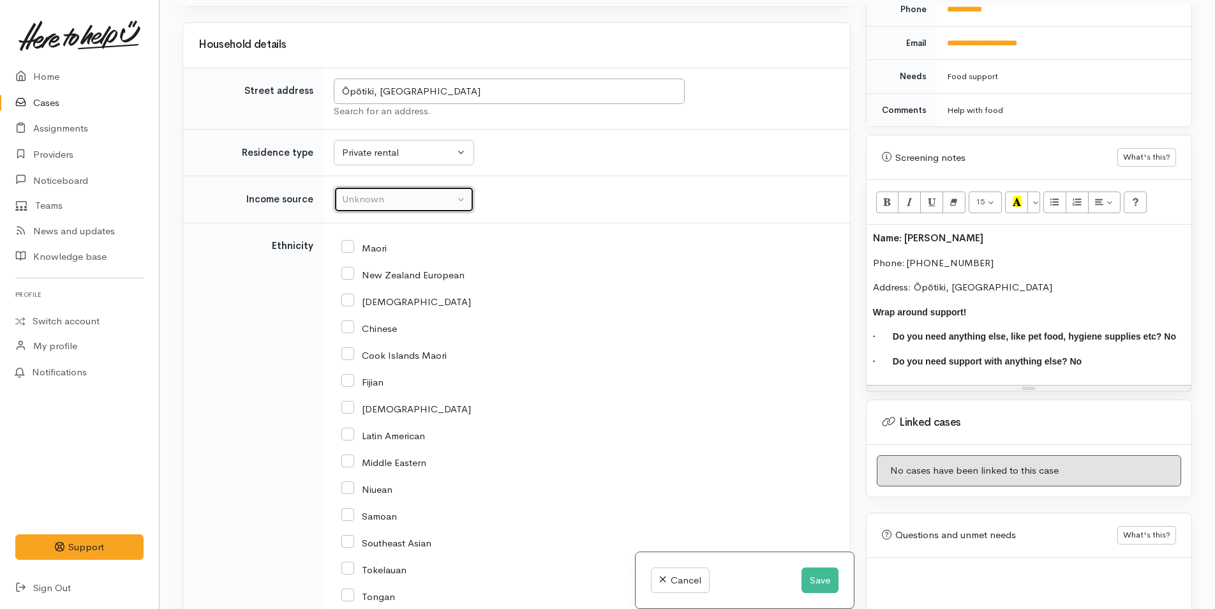
click at [371, 192] on div "Unknown" at bounding box center [398, 199] width 112 height 15
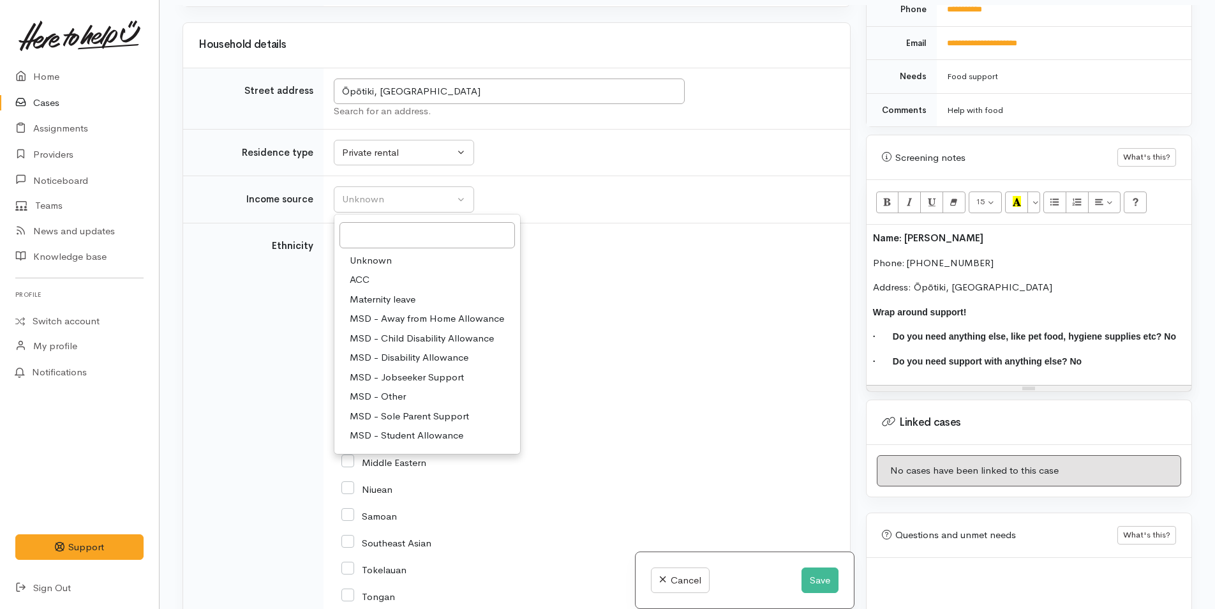
click at [405, 370] on span "MSD - Jobseeker Support" at bounding box center [407, 377] width 114 height 15
select select "4"
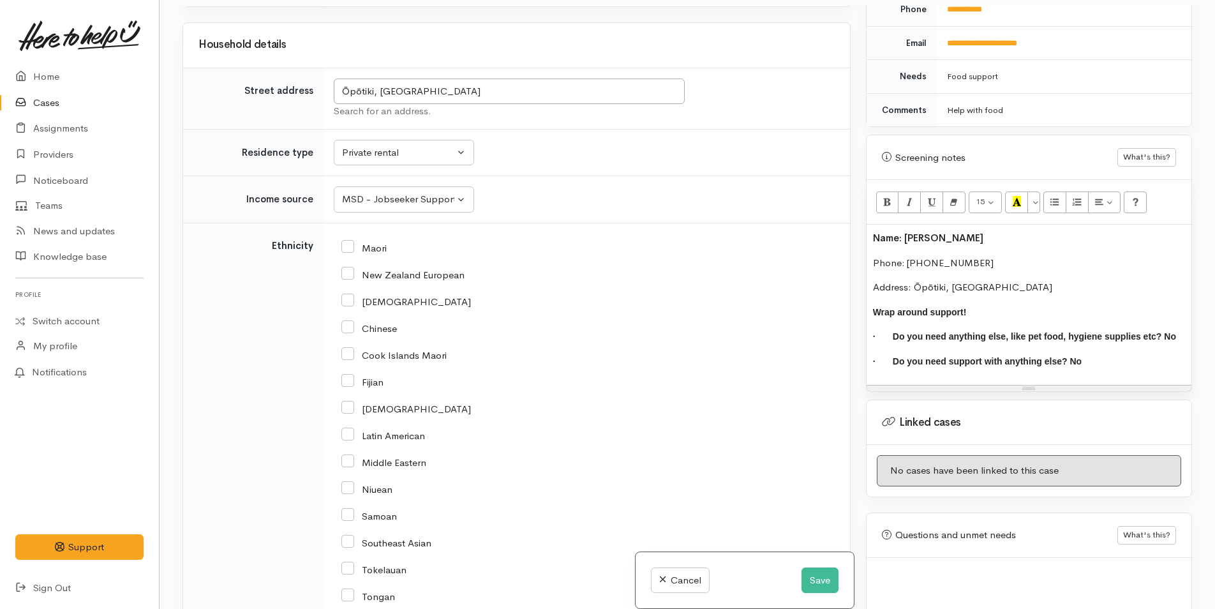
click at [355, 241] on input "Maori" at bounding box center [363, 246] width 45 height 11
checkbox input "true"
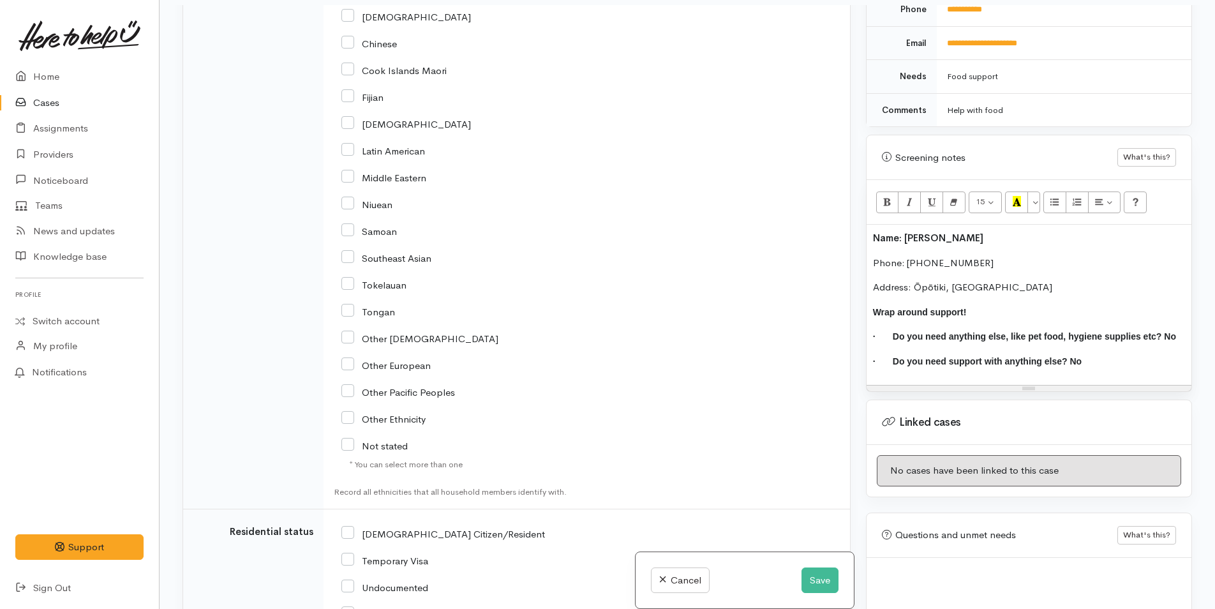
scroll to position [2106, 0]
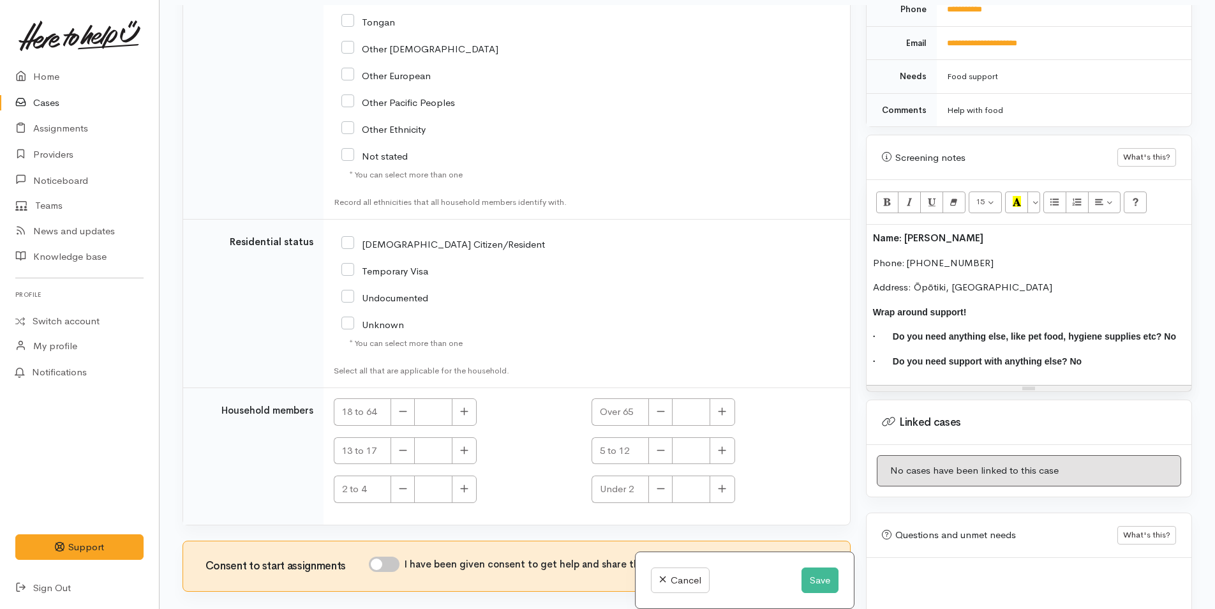
click at [350, 237] on input "NZ Citizen/Resident" at bounding box center [443, 242] width 204 height 11
checkbox input "true"
drag, startPoint x: 459, startPoint y: 402, endPoint x: 439, endPoint y: 429, distance: 33.8
click at [459, 403] on button "button" at bounding box center [464, 411] width 25 height 27
type input "1"
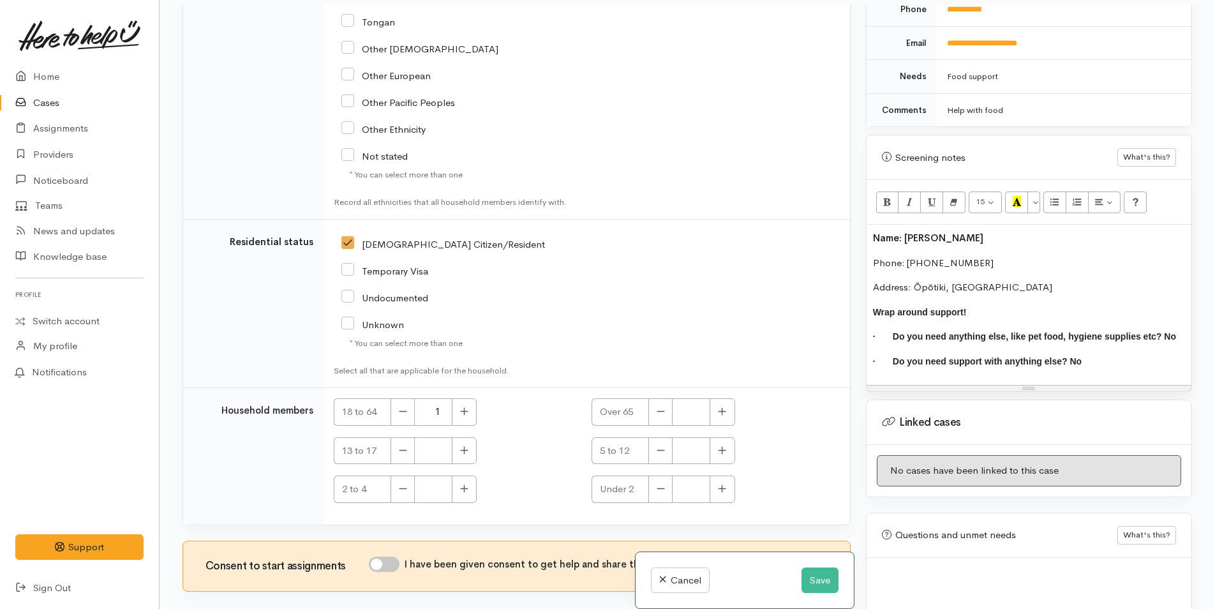
click at [389, 556] on input "I have been given consent to get help and share this information with appropria…" at bounding box center [384, 563] width 31 height 15
checkbox input "true"
click at [868, 225] on div "Name: Mandy Hauraki Phone: 02108991756 Address: Ōpōtiki, New Zealand Wrap aroun…" at bounding box center [1028, 305] width 325 height 160
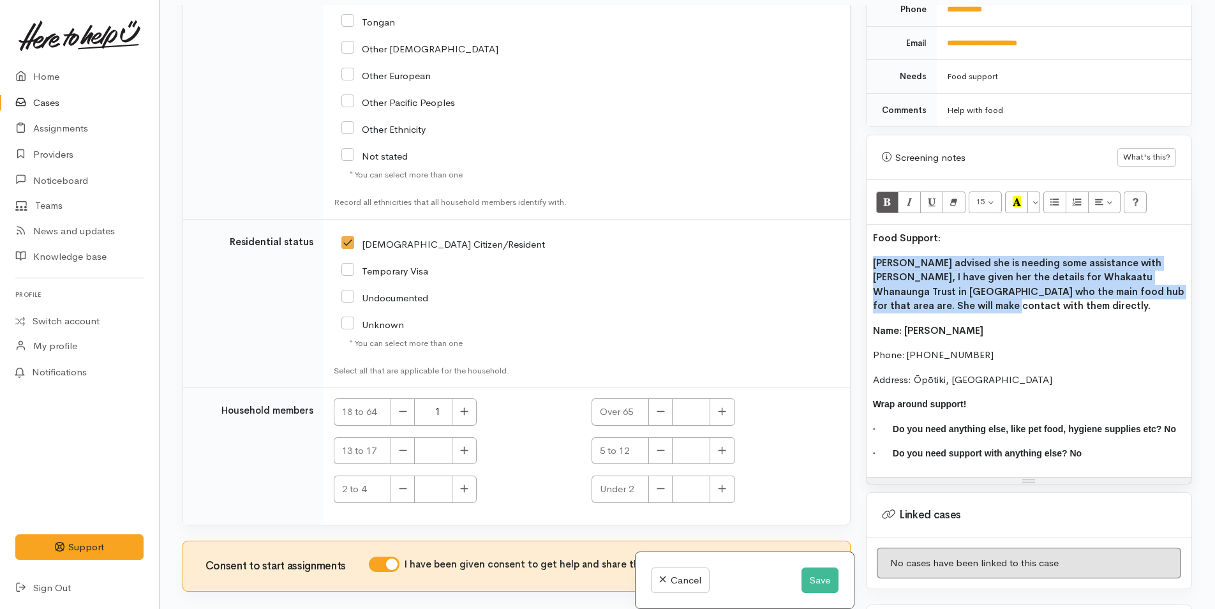
drag, startPoint x: 922, startPoint y: 295, endPoint x: 843, endPoint y: 241, distance: 95.9
click at [843, 241] on div "Related cases There are other cases potentially from the same person, address o…" at bounding box center [687, 309] width 1025 height 609
click at [890, 196] on icon "Bold (CTRL+B)" at bounding box center [887, 201] width 8 height 11
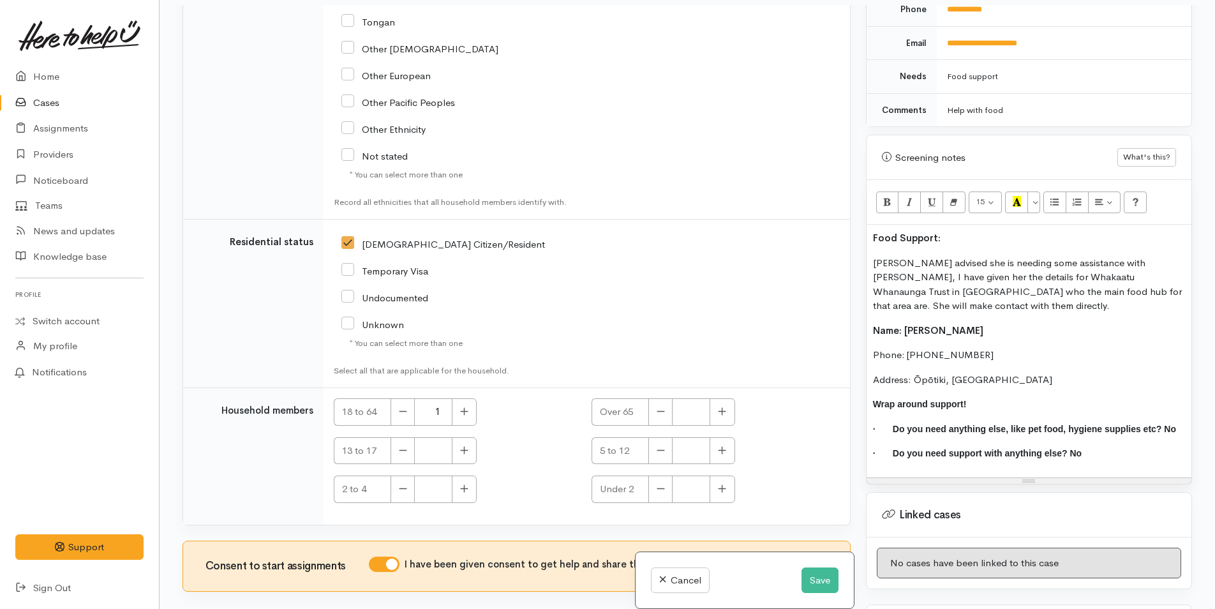
click at [912, 232] on b "Food Support:" at bounding box center [907, 238] width 68 height 12
drag, startPoint x: 947, startPoint y: 223, endPoint x: 940, endPoint y: 194, distance: 30.2
click at [857, 216] on div "Related cases There are other cases potentially from the same person, address o…" at bounding box center [687, 309] width 1025 height 609
click at [1013, 196] on icon "Recent Color" at bounding box center [1017, 201] width 8 height 11
click at [1002, 273] on p "Mandy advised she is needing some assistance with kai, I have given her the det…" at bounding box center [1029, 284] width 312 height 57
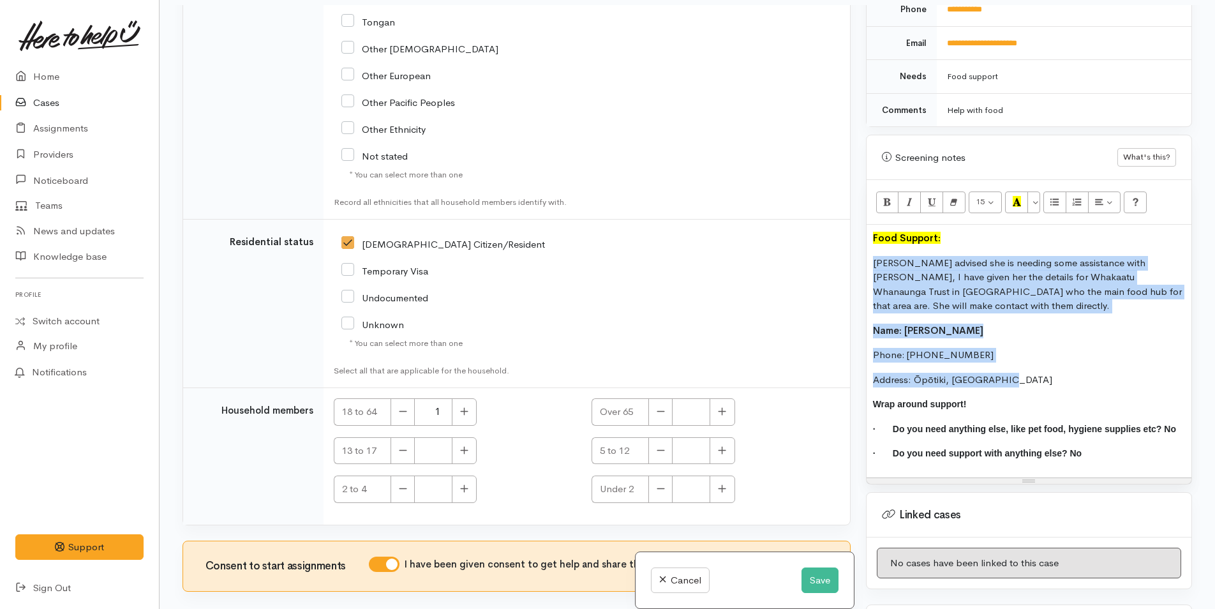
drag, startPoint x: 1016, startPoint y: 353, endPoint x: 849, endPoint y: 243, distance: 199.8
click at [849, 243] on div "Related cases There are other cases potentially from the same person, address o…" at bounding box center [687, 309] width 1025 height 609
copy div "Mandy advised she is needing some assistance with kai, I have given her the det…"
click at [802, 576] on button "Save" at bounding box center [819, 580] width 37 height 26
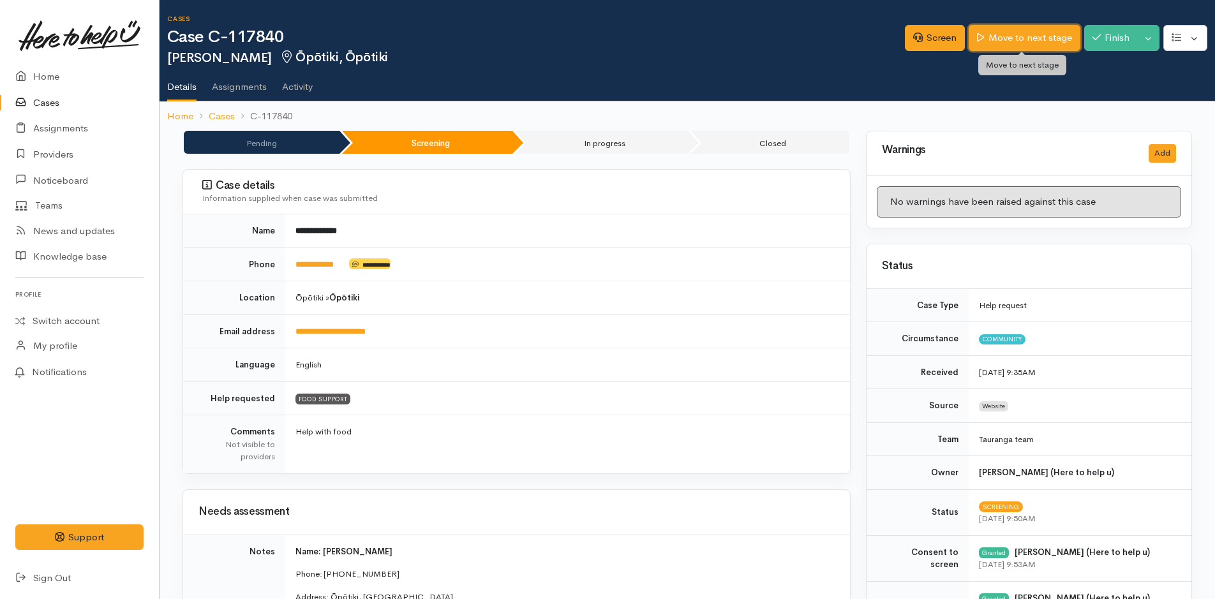
click at [998, 36] on link "Move to next stage" at bounding box center [1024, 38] width 111 height 26
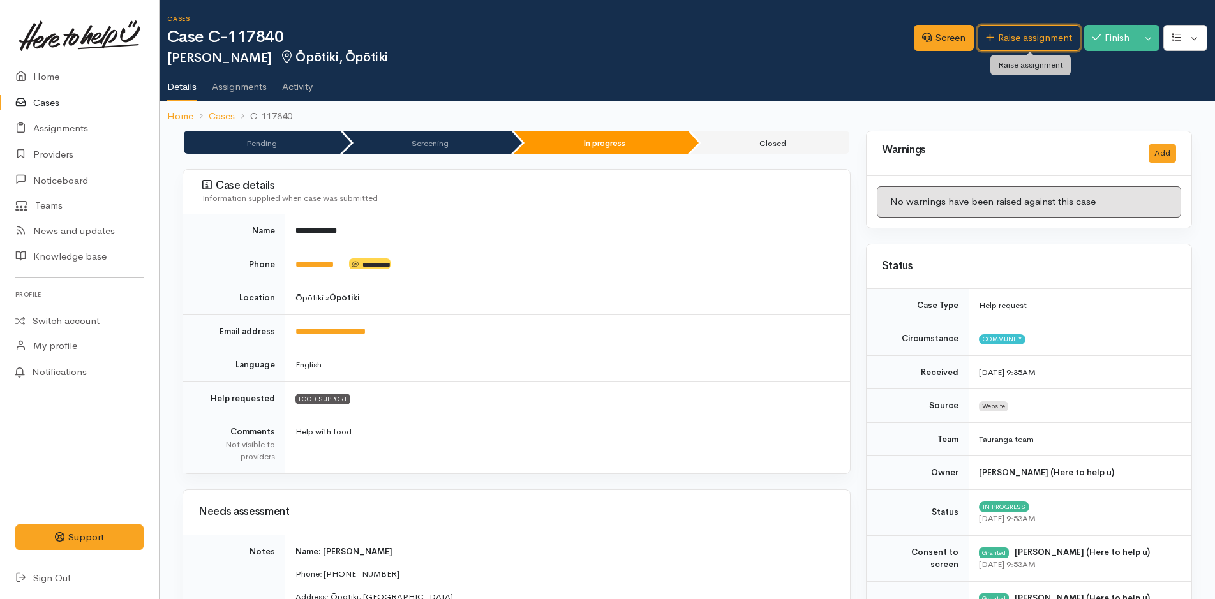
click at [998, 36] on link "Raise assignment" at bounding box center [1029, 38] width 103 height 26
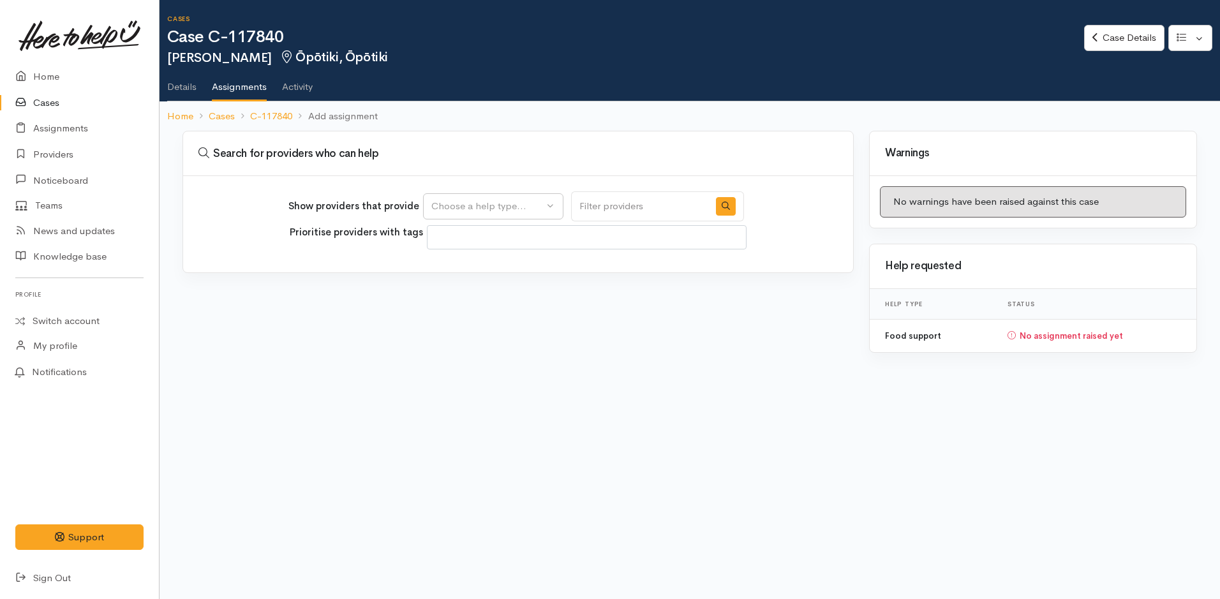
select select
click at [490, 201] on div "Choose a help type..." at bounding box center [487, 206] width 112 height 15
click at [479, 267] on span "Food support" at bounding box center [468, 267] width 59 height 15
select select "3"
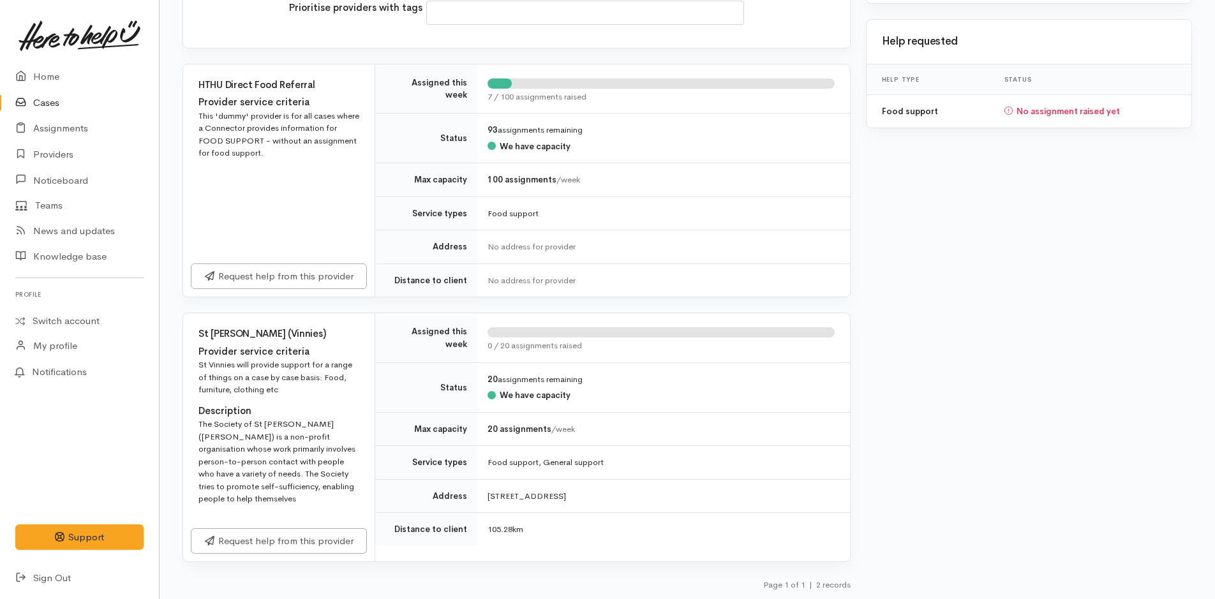
scroll to position [225, 0]
click at [265, 269] on link "Request help from this provider" at bounding box center [279, 274] width 176 height 26
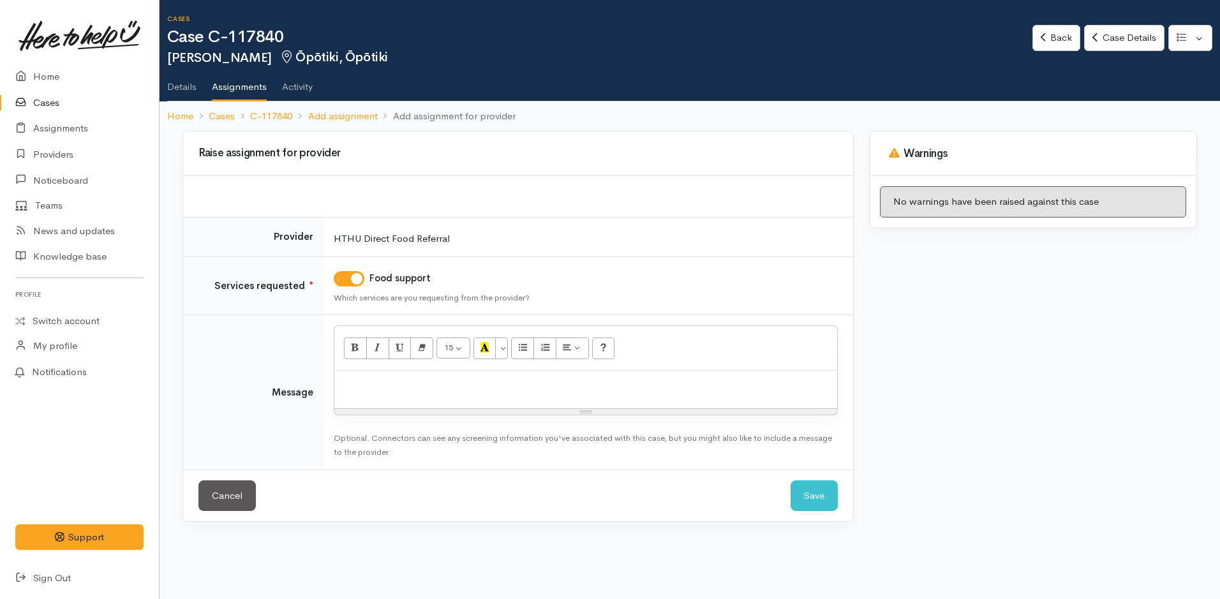
click at [403, 385] on p at bounding box center [586, 384] width 490 height 15
paste div
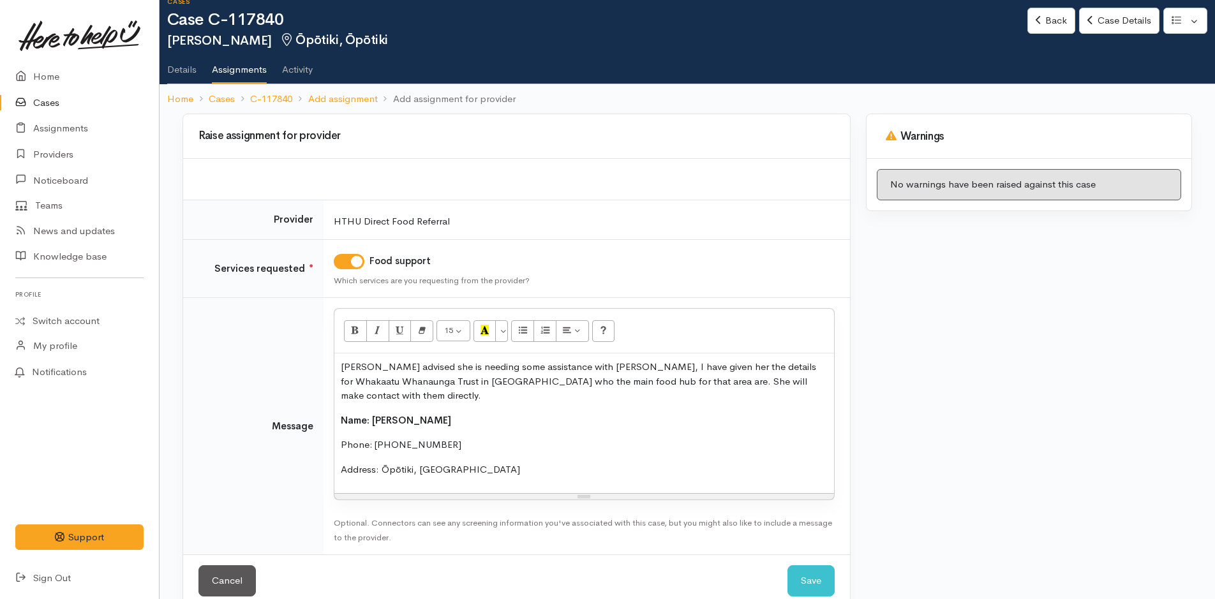
scroll to position [26, 0]
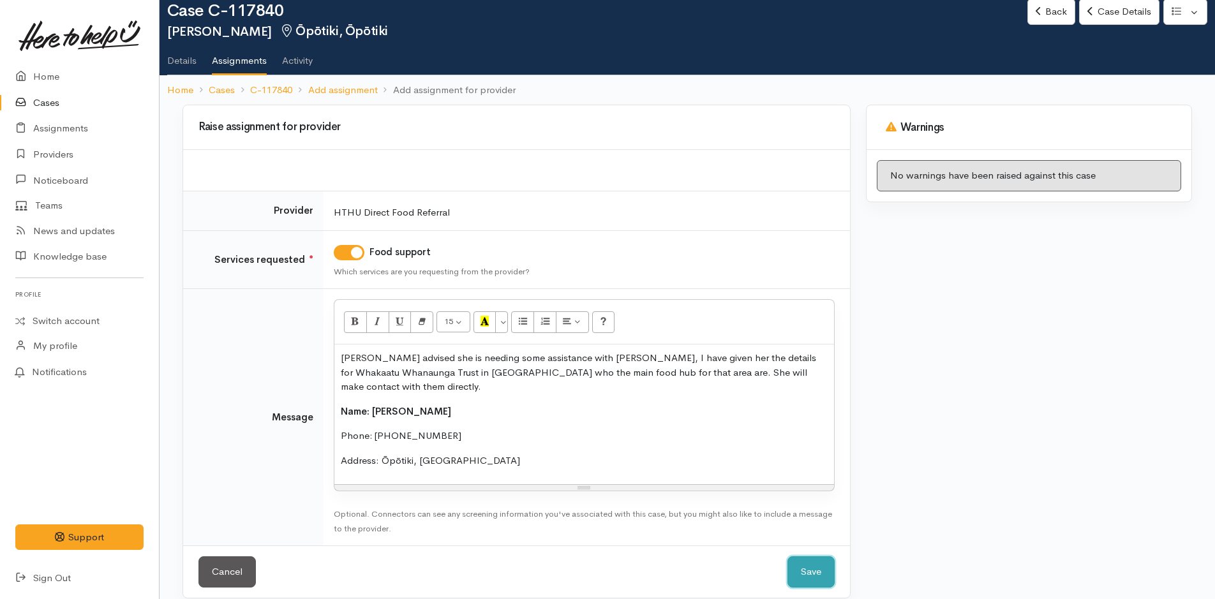
click at [831, 556] on button "Save" at bounding box center [810, 571] width 47 height 31
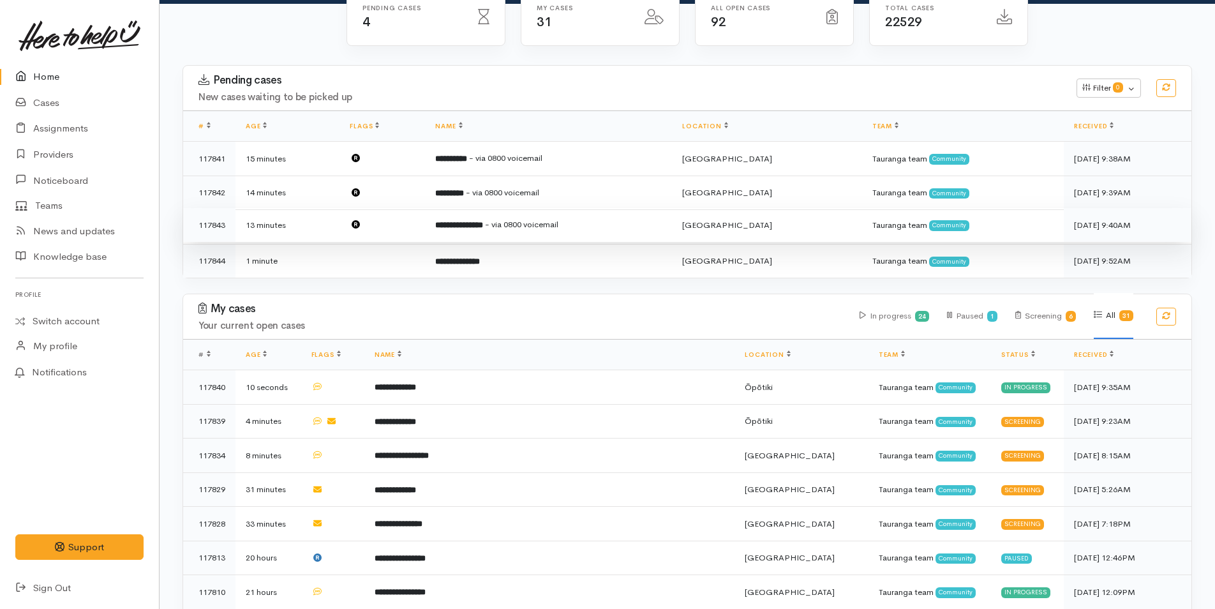
scroll to position [319, 0]
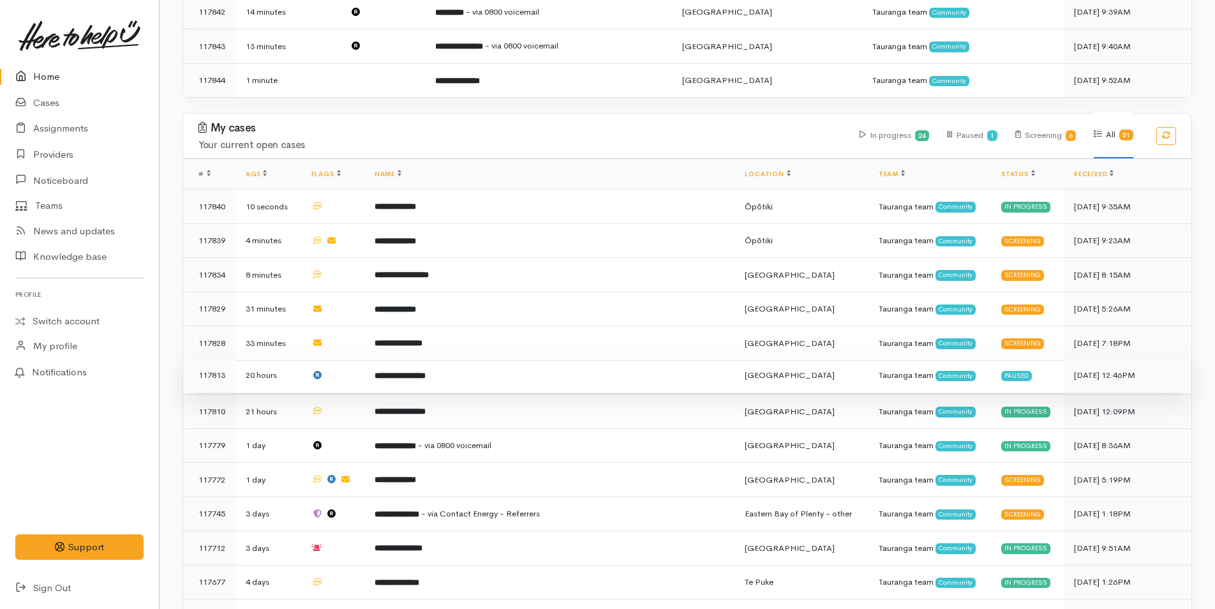
click at [431, 377] on td "**********" at bounding box center [549, 375] width 371 height 34
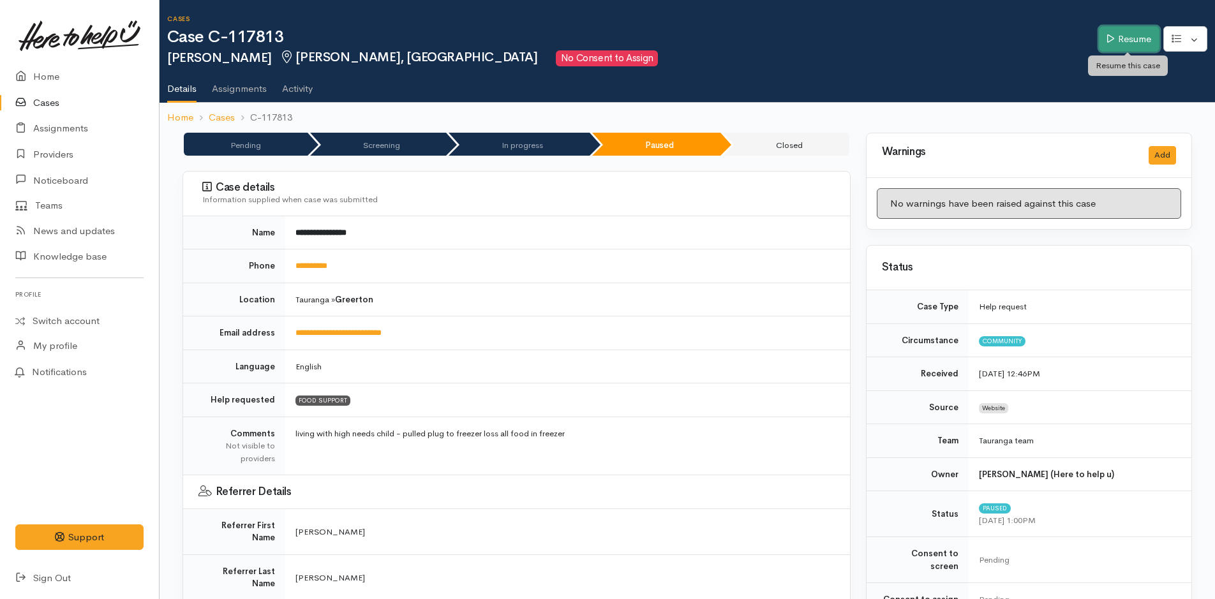
click at [1119, 41] on link "Resume" at bounding box center [1129, 39] width 61 height 26
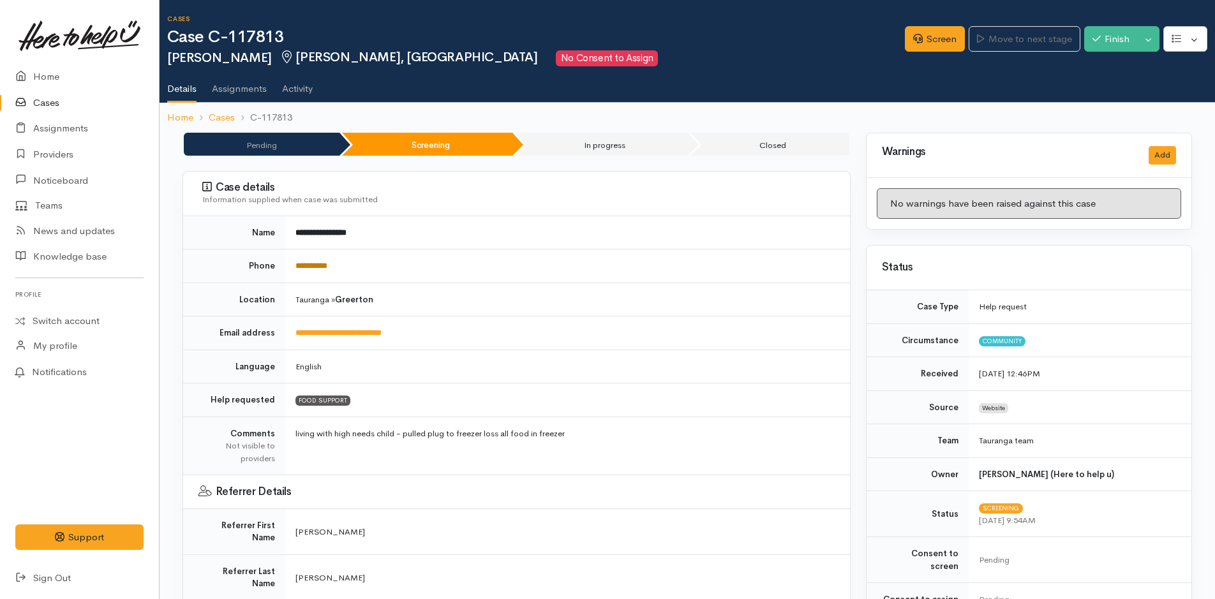
click at [336, 271] on td "**********" at bounding box center [567, 266] width 565 height 34
click at [327, 269] on link "**********" at bounding box center [311, 266] width 32 height 8
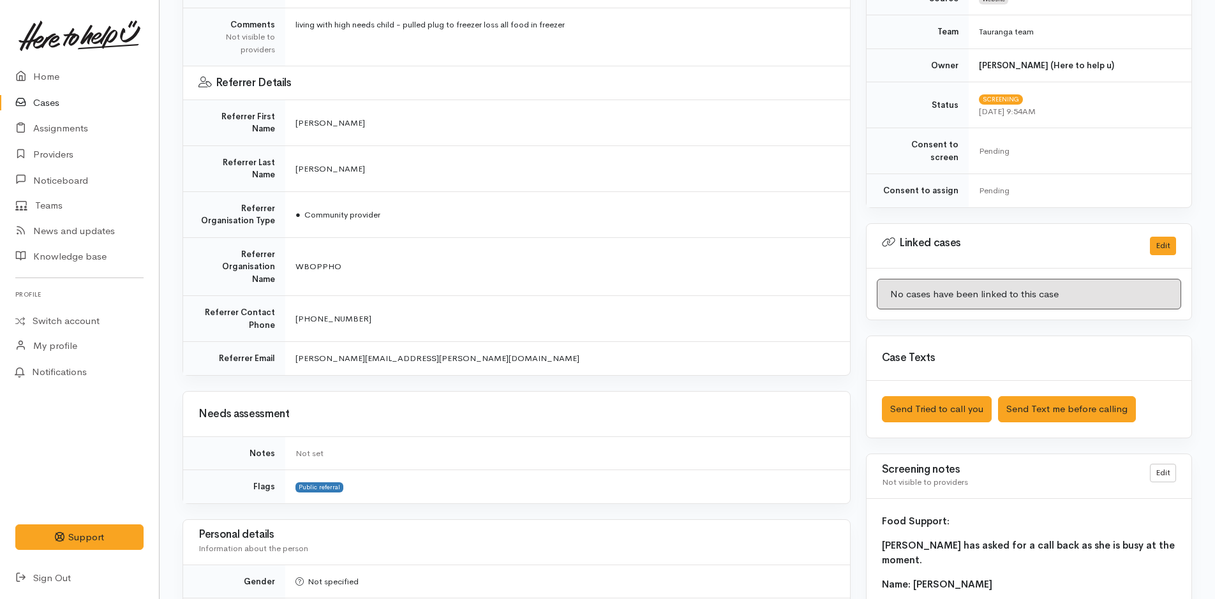
scroll to position [447, 0]
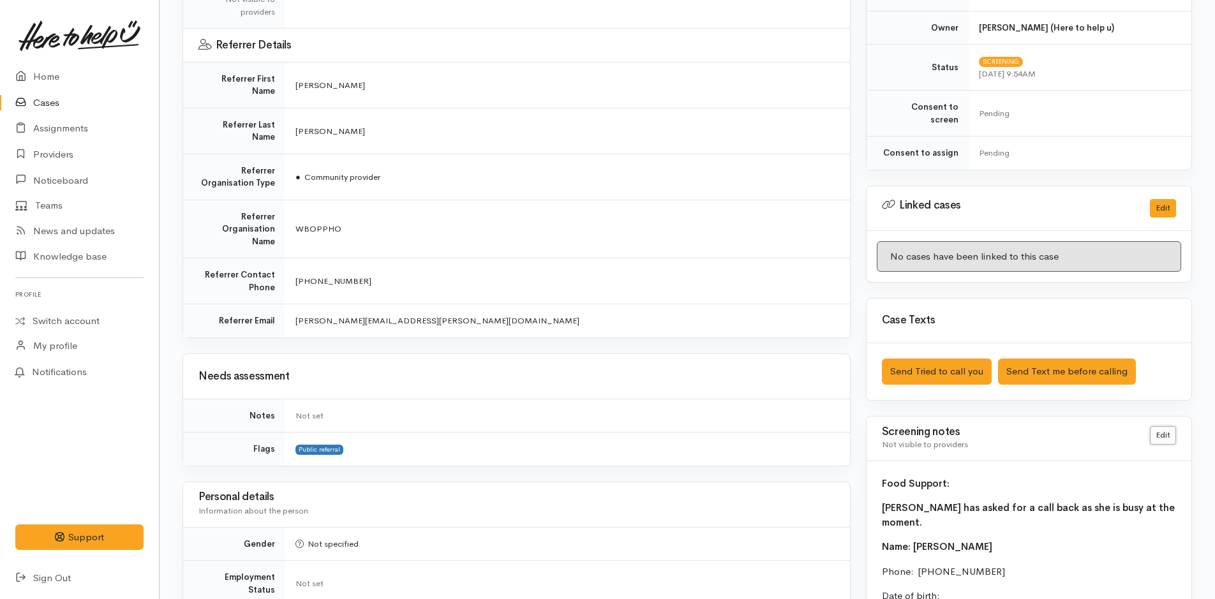
click at [1154, 426] on link "Edit" at bounding box center [1163, 435] width 26 height 19
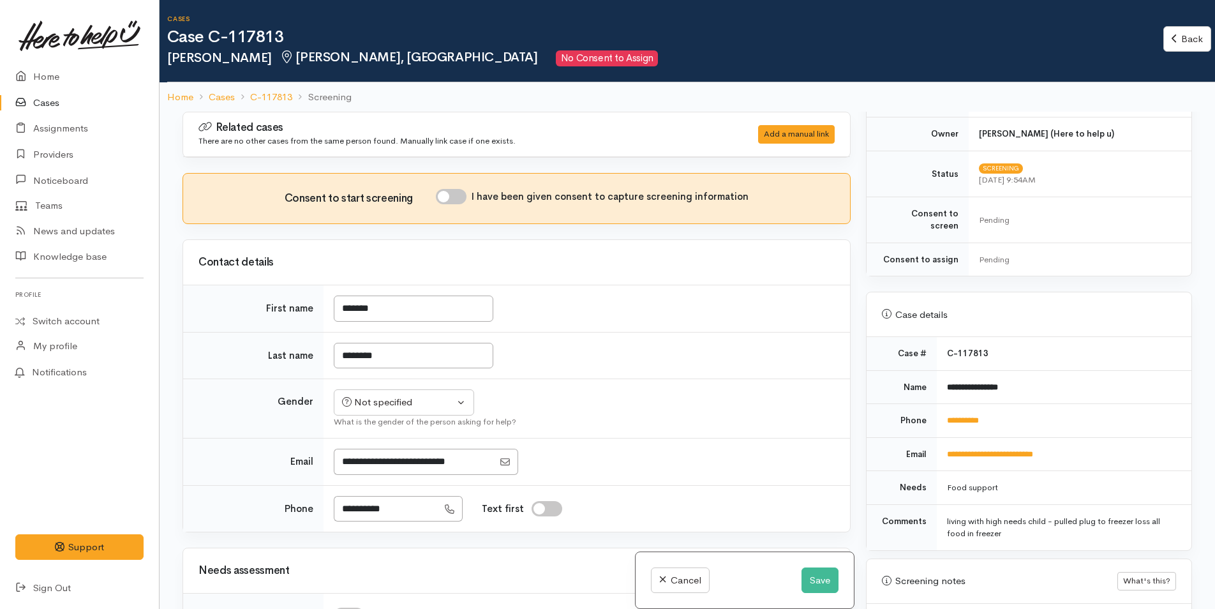
scroll to position [639, 0]
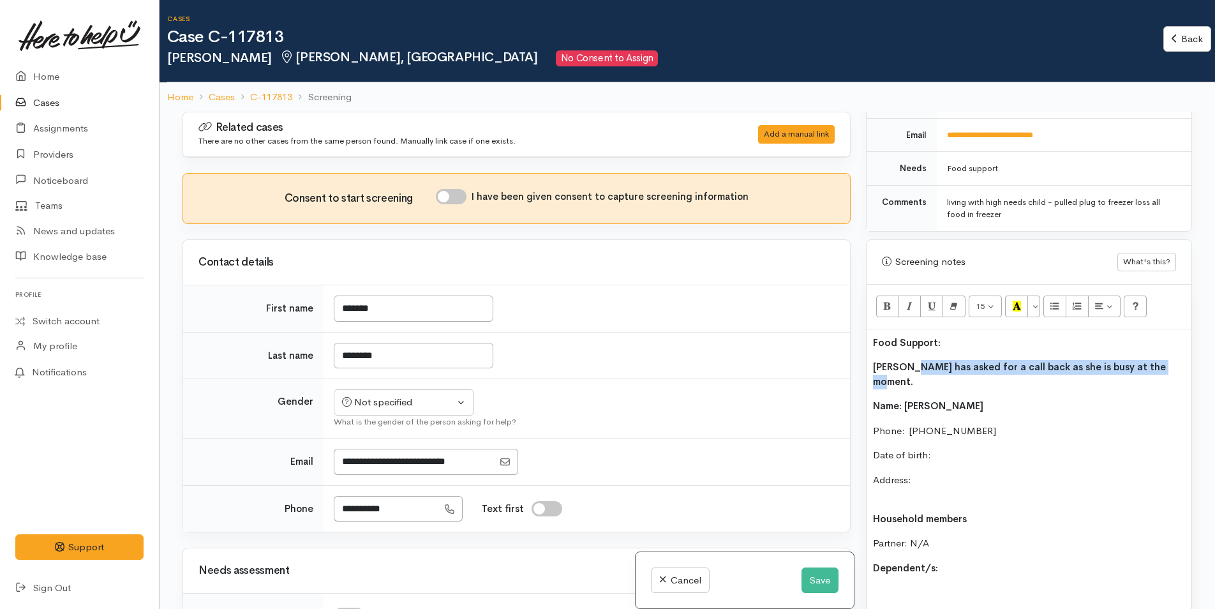
drag, startPoint x: 1134, startPoint y: 357, endPoint x: 910, endPoint y: 355, distance: 224.6
click at [910, 360] on p "[PERSON_NAME] has asked for a call back as she is busy at the moment." at bounding box center [1029, 374] width 312 height 29
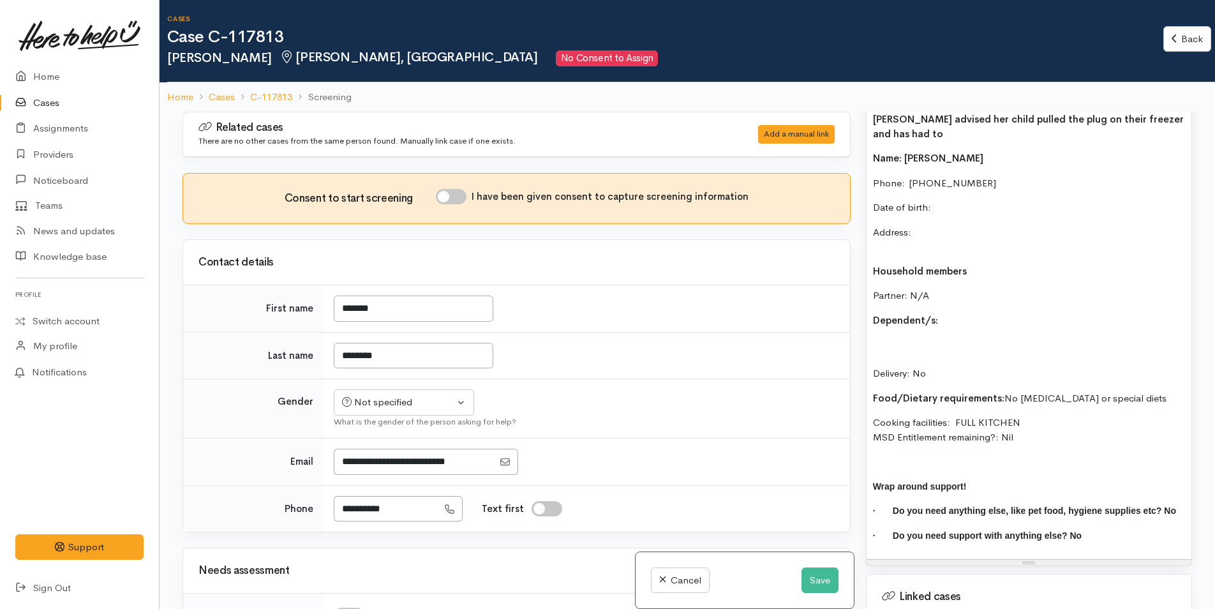
scroll to position [894, 0]
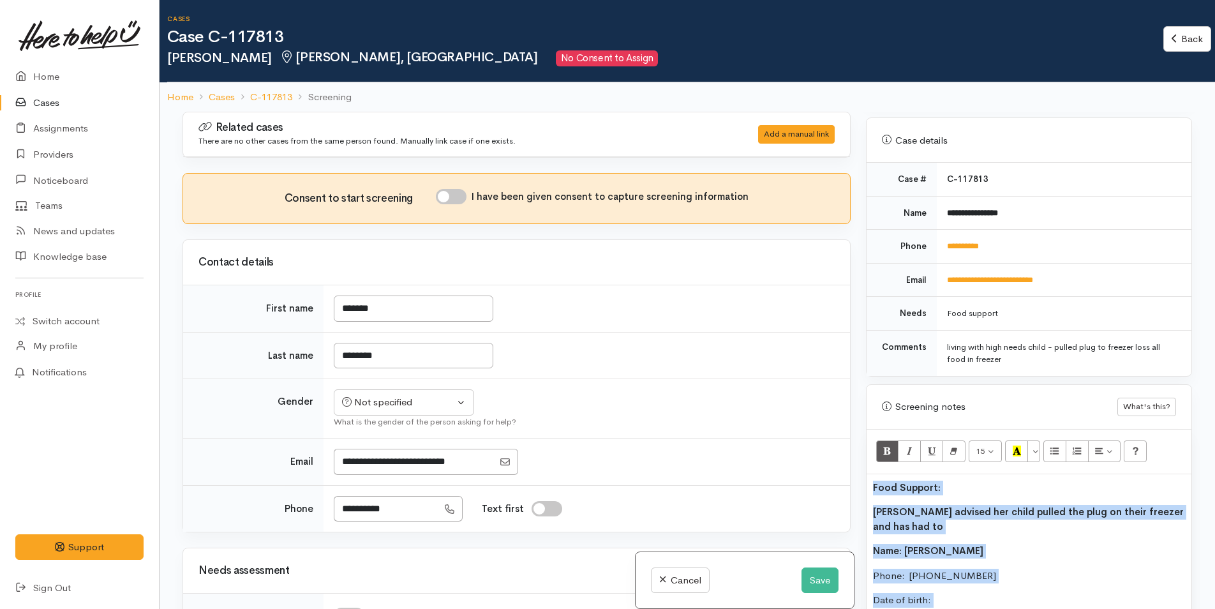
drag, startPoint x: 1036, startPoint y: 426, endPoint x: 840, endPoint y: 119, distance: 364.1
click at [838, 118] on div "Related cases There are no other cases from the same person found. Manually lin…" at bounding box center [687, 416] width 1025 height 609
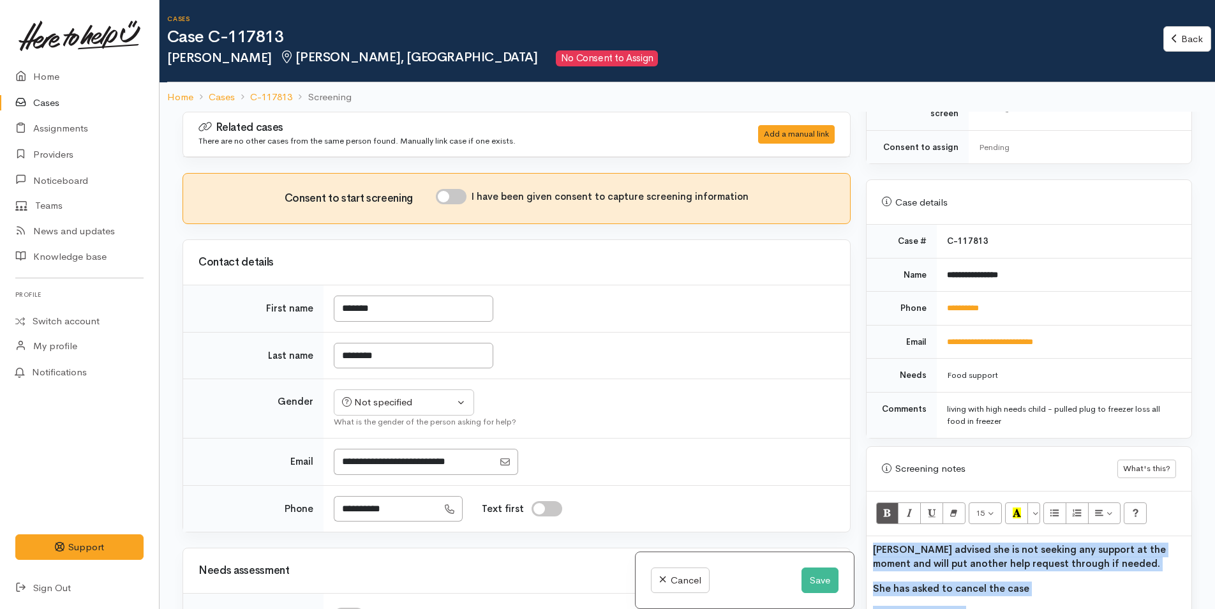
drag, startPoint x: 1025, startPoint y: 586, endPoint x: 887, endPoint y: 555, distance: 141.2
click at [835, 523] on div "Related cases There are no other cases from the same person found. Manually lin…" at bounding box center [687, 416] width 1025 height 609
click at [918, 566] on div "[PERSON_NAME] advised she is not seeking any support at the moment and will put…" at bounding box center [1028, 611] width 325 height 150
click at [1016, 587] on div "[PERSON_NAME] advised she is not seeking any support at the moment and will put…" at bounding box center [1028, 611] width 325 height 150
click at [1032, 581] on p "She has asked to cancel the case" at bounding box center [1029, 588] width 312 height 15
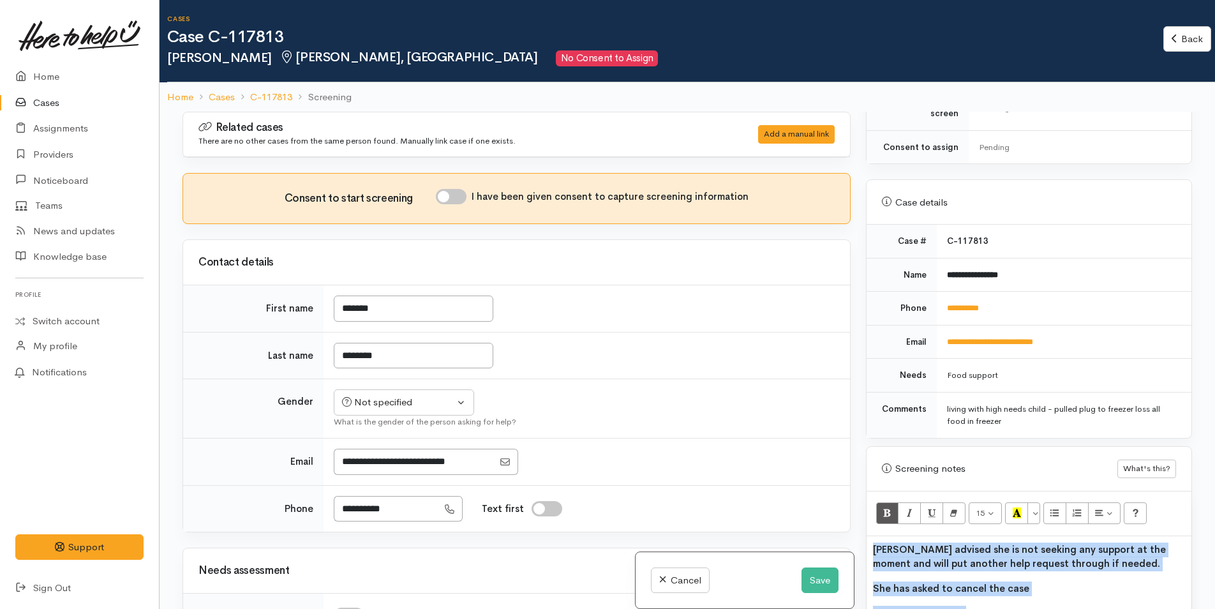
click at [1008, 562] on div "[PERSON_NAME] advised she is not seeking any support at the moment and will put…" at bounding box center [1028, 611] width 325 height 150
click at [1000, 584] on div "[PERSON_NAME] advised she is not seeking any support at the moment and will put…" at bounding box center [1028, 611] width 325 height 150
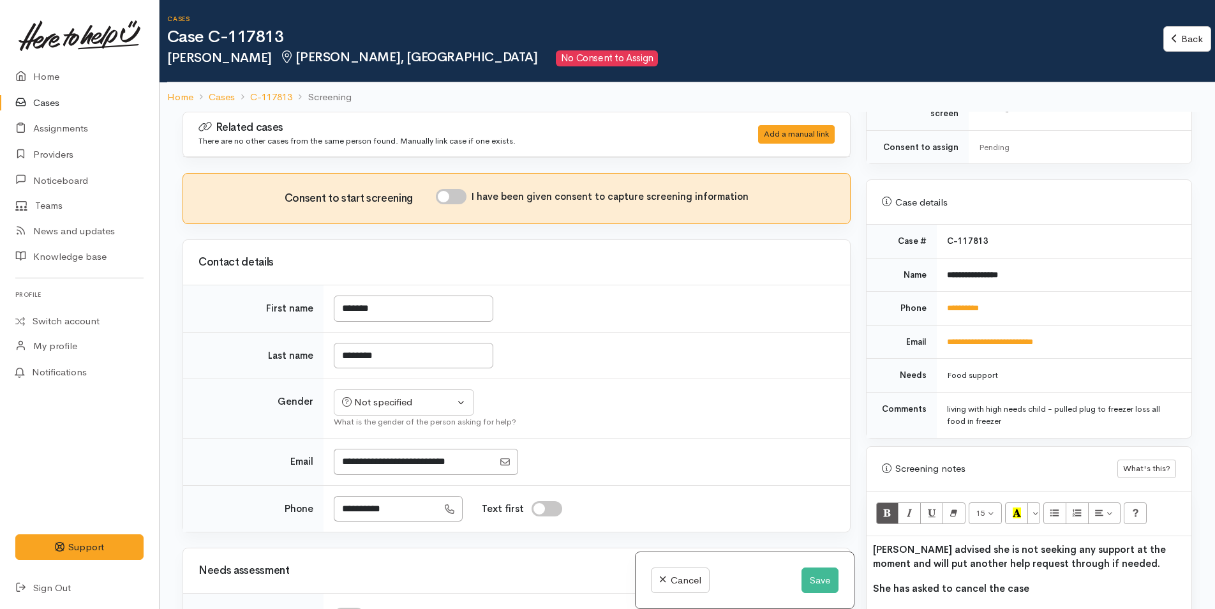
click at [1000, 584] on div "[PERSON_NAME] advised she is not seeking any support at the moment and will put…" at bounding box center [1028, 611] width 325 height 150
drag, startPoint x: 871, startPoint y: 542, endPoint x: 839, endPoint y: 522, distance: 37.5
click at [839, 522] on div "Related cases There are no other cases from the same person found. Manually lin…" at bounding box center [687, 416] width 1025 height 609
click at [881, 502] on button "Bold (CTRL+B)" at bounding box center [887, 513] width 23 height 22
click at [824, 587] on button "Save" at bounding box center [819, 580] width 37 height 26
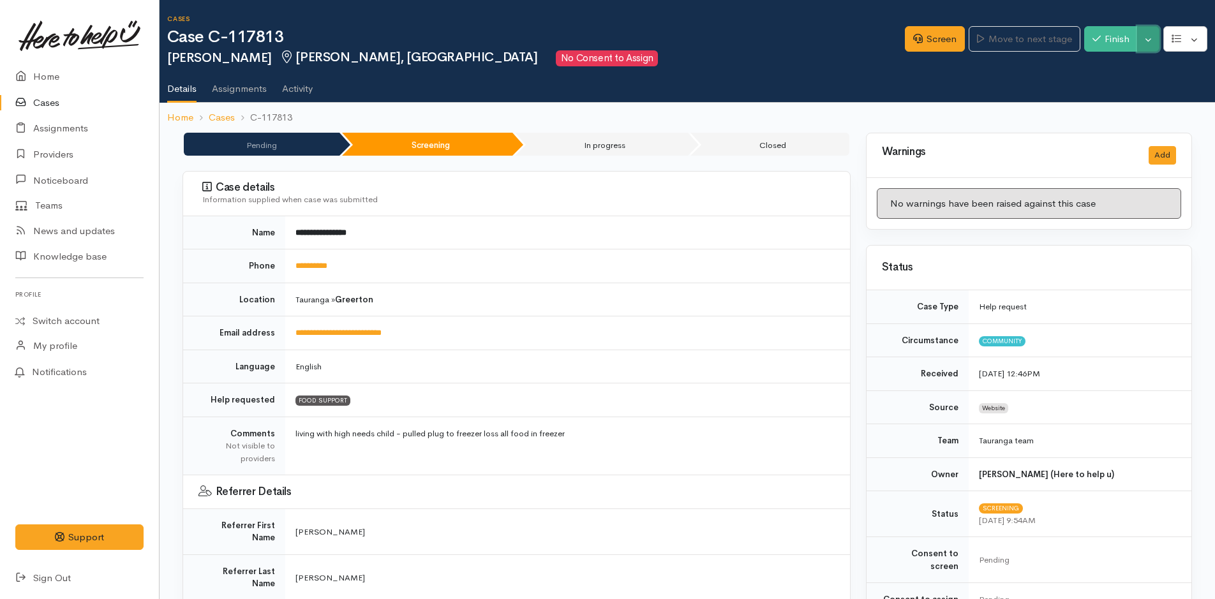
click at [1152, 42] on button "Toggle Dropdown" at bounding box center [1148, 39] width 22 height 26
click at [1106, 88] on link "Cancel" at bounding box center [1108, 88] width 101 height 20
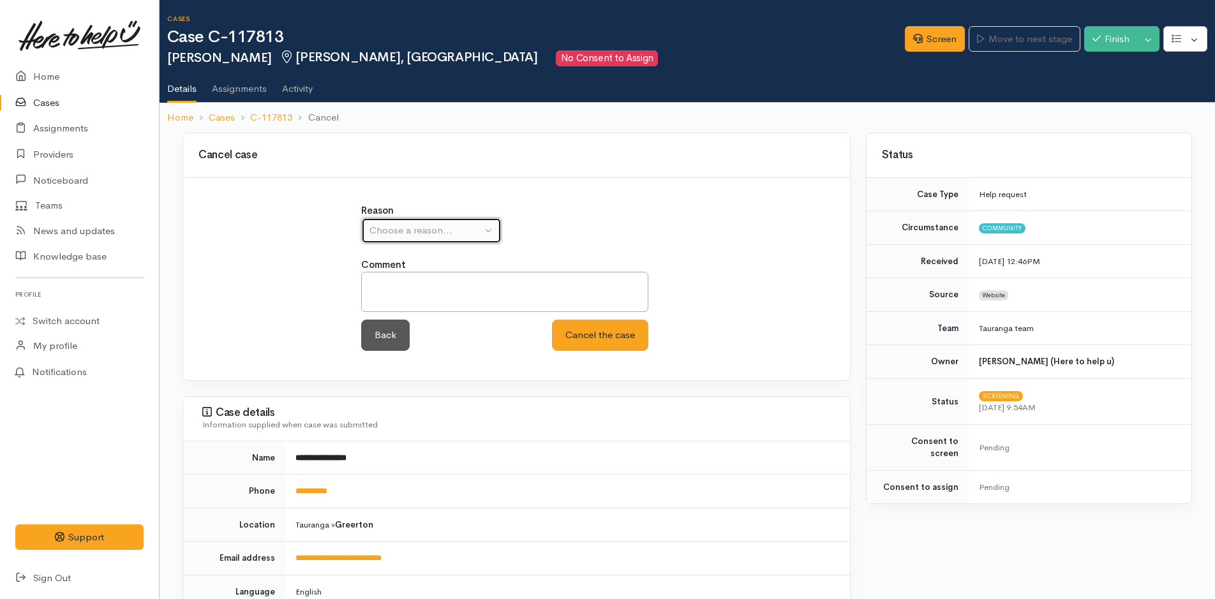
click at [398, 231] on div "Choose a reason..." at bounding box center [425, 230] width 112 height 15
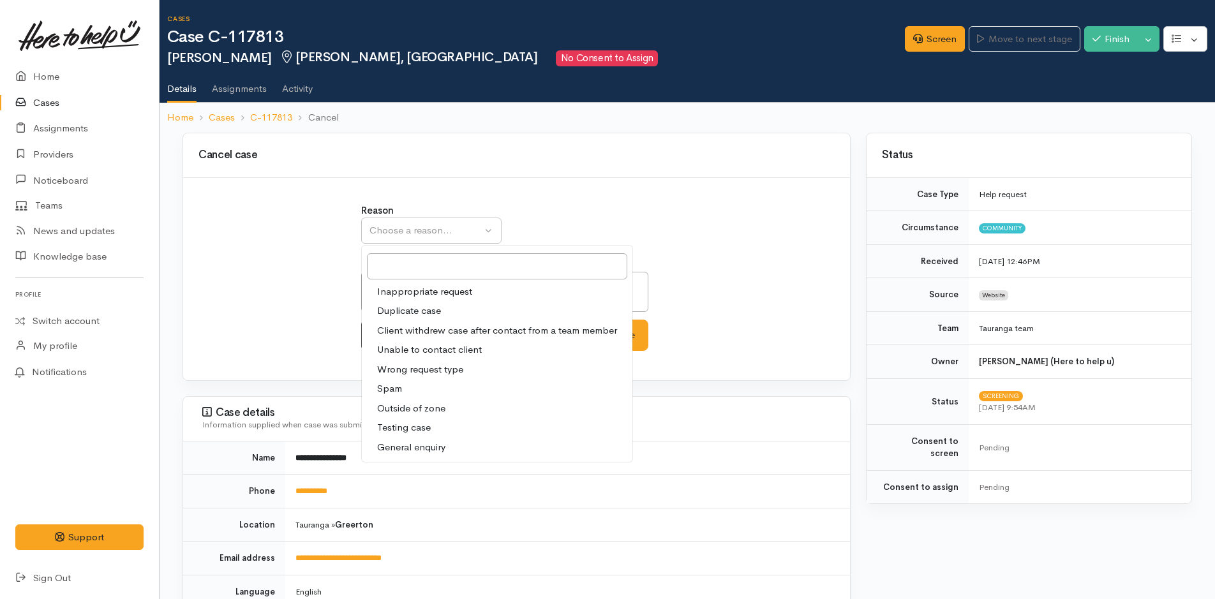
click at [424, 331] on span "Client withdrew case after contact from a team member" at bounding box center [497, 331] width 240 height 15
select select "3"
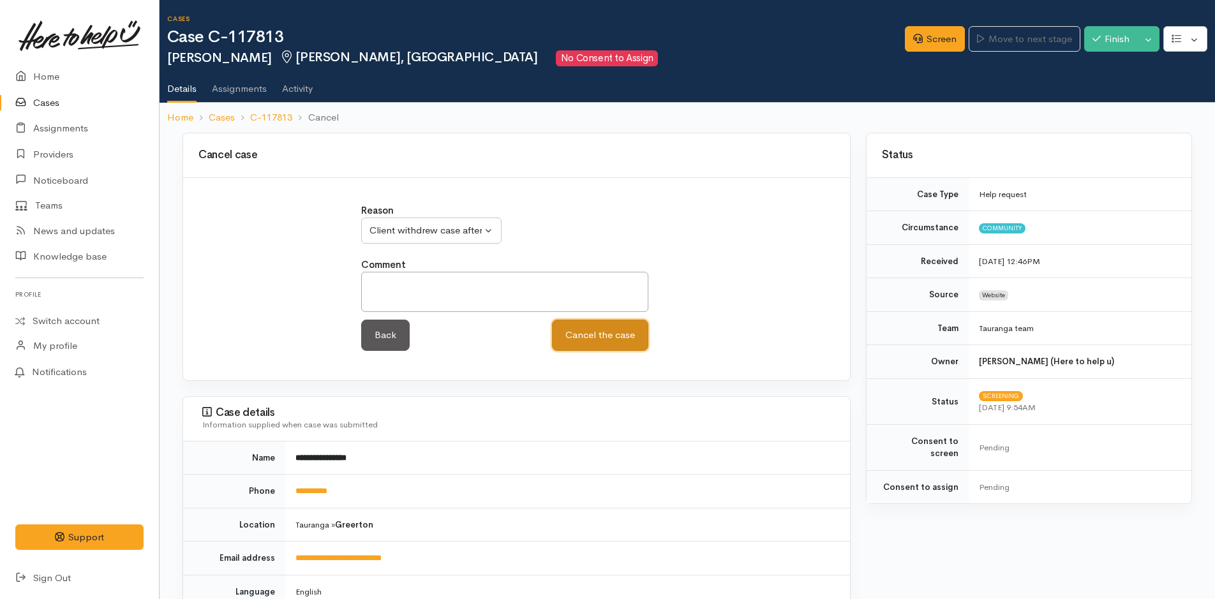
click at [598, 336] on button "Cancel the case" at bounding box center [600, 335] width 96 height 31
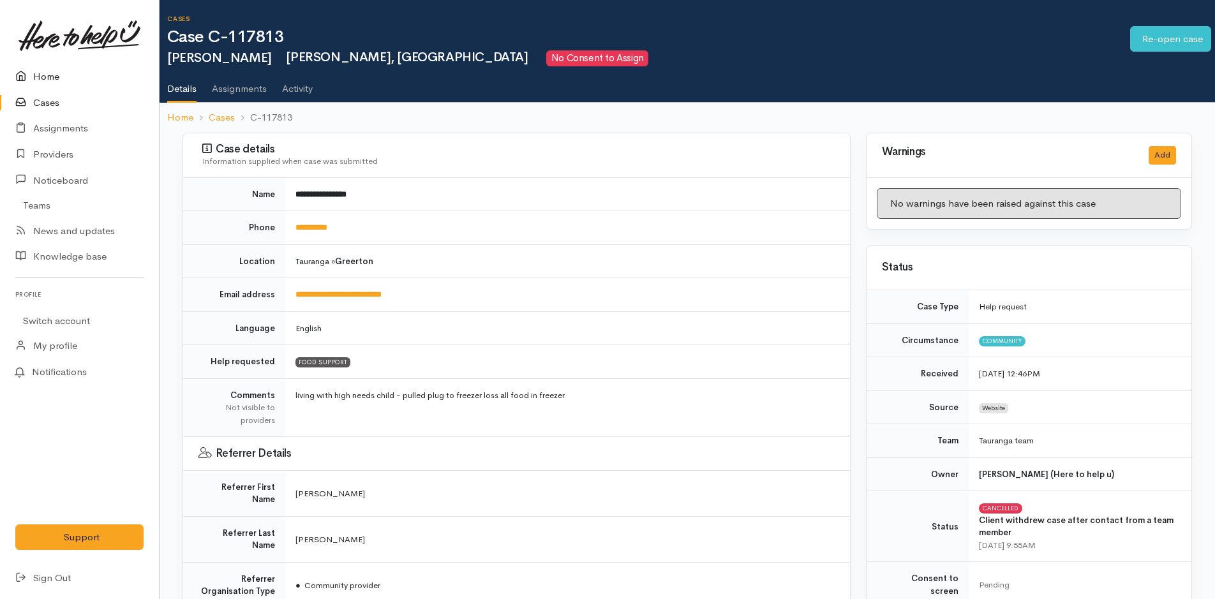
click at [48, 78] on link "Home" at bounding box center [79, 77] width 159 height 26
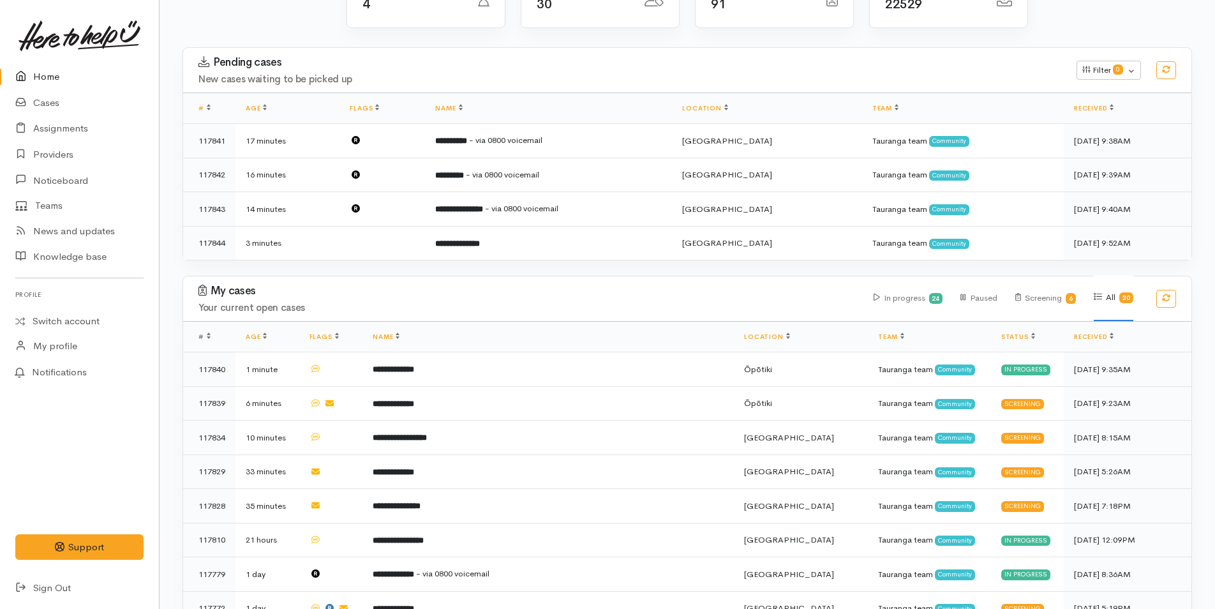
scroll to position [383, 0]
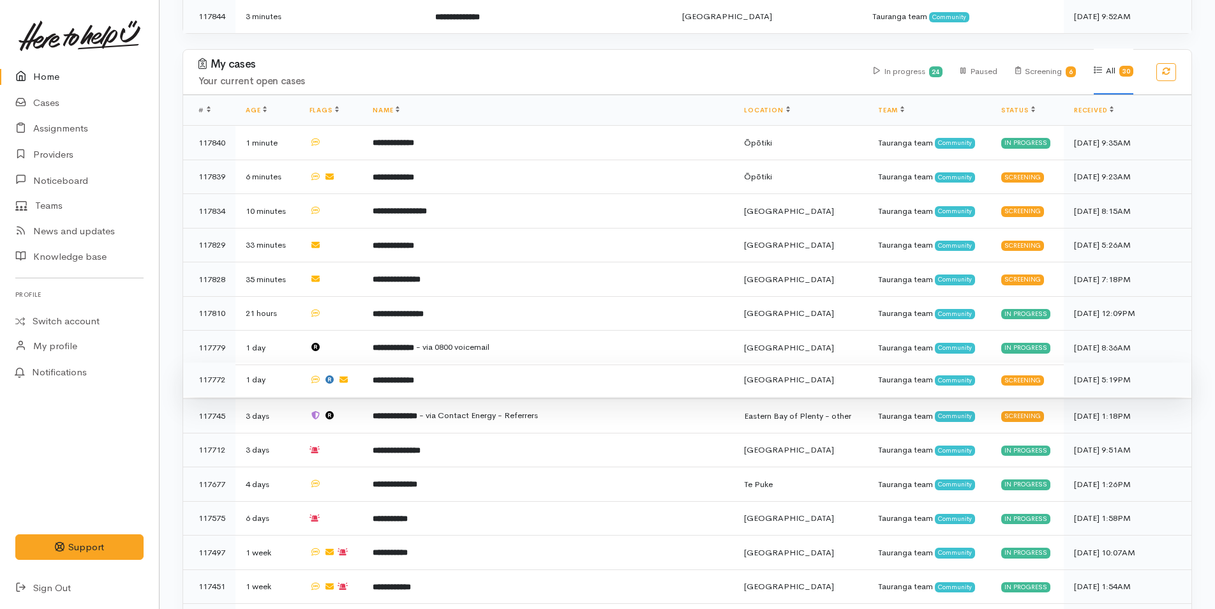
click at [463, 384] on td "**********" at bounding box center [547, 379] width 371 height 34
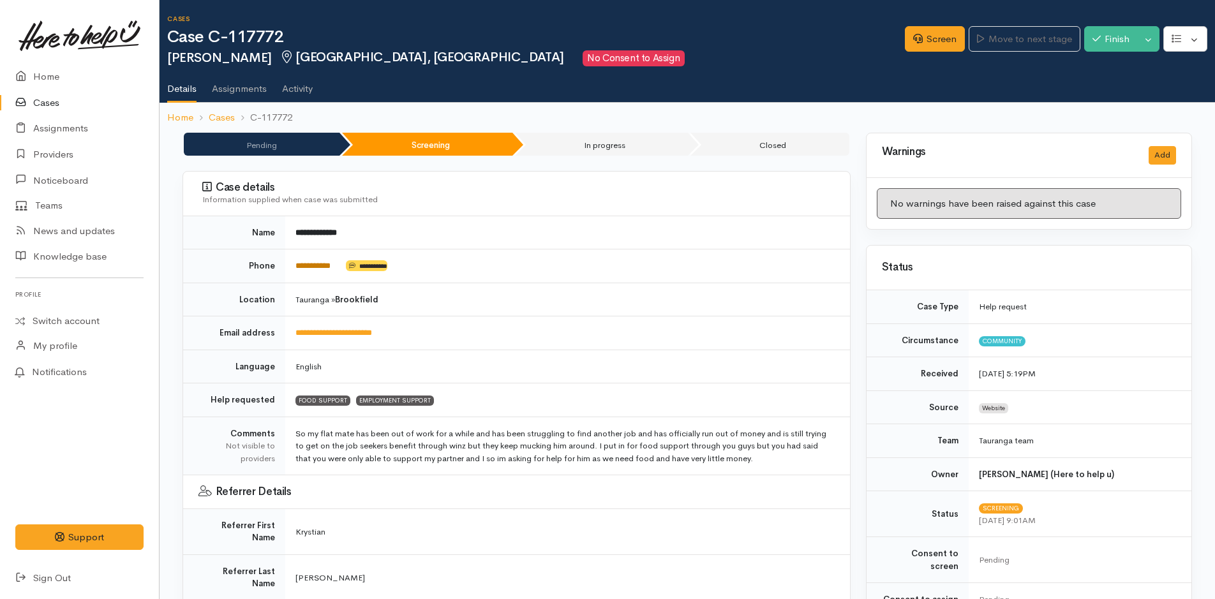
click at [327, 270] on link "**********" at bounding box center [312, 266] width 35 height 8
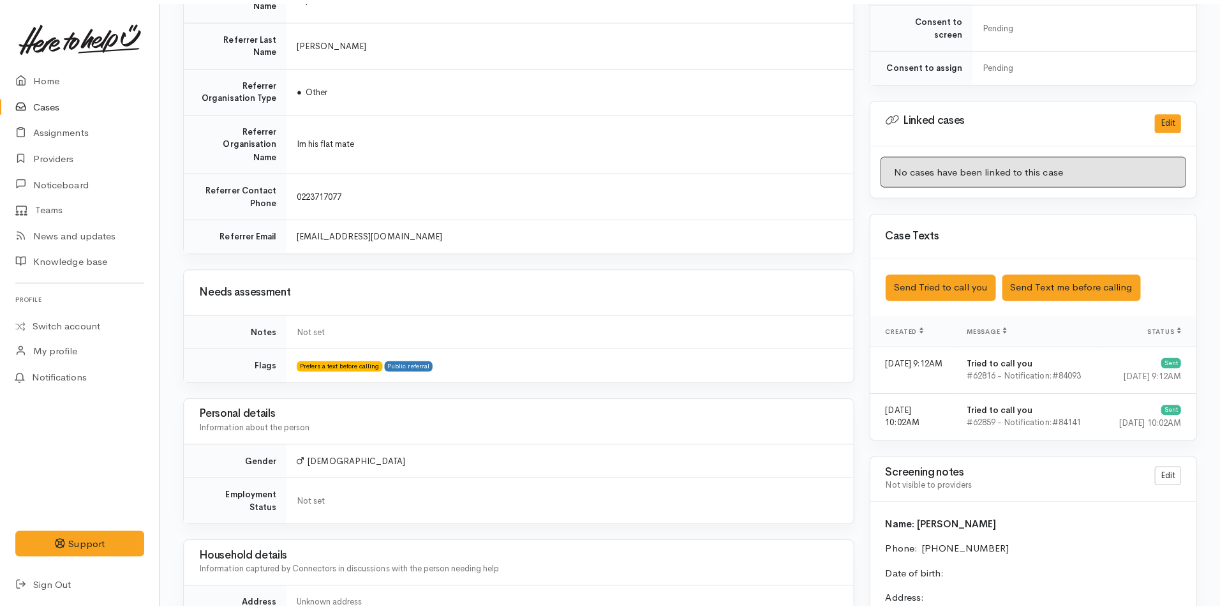
scroll to position [638, 0]
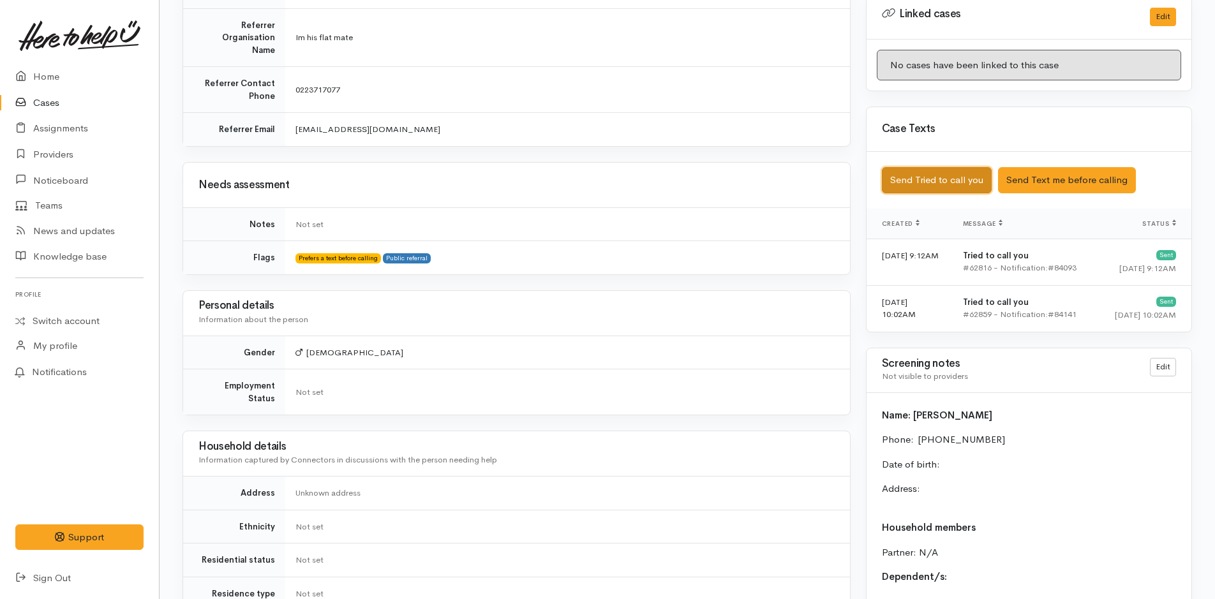
click at [912, 175] on button "Send Tried to call you" at bounding box center [937, 180] width 110 height 26
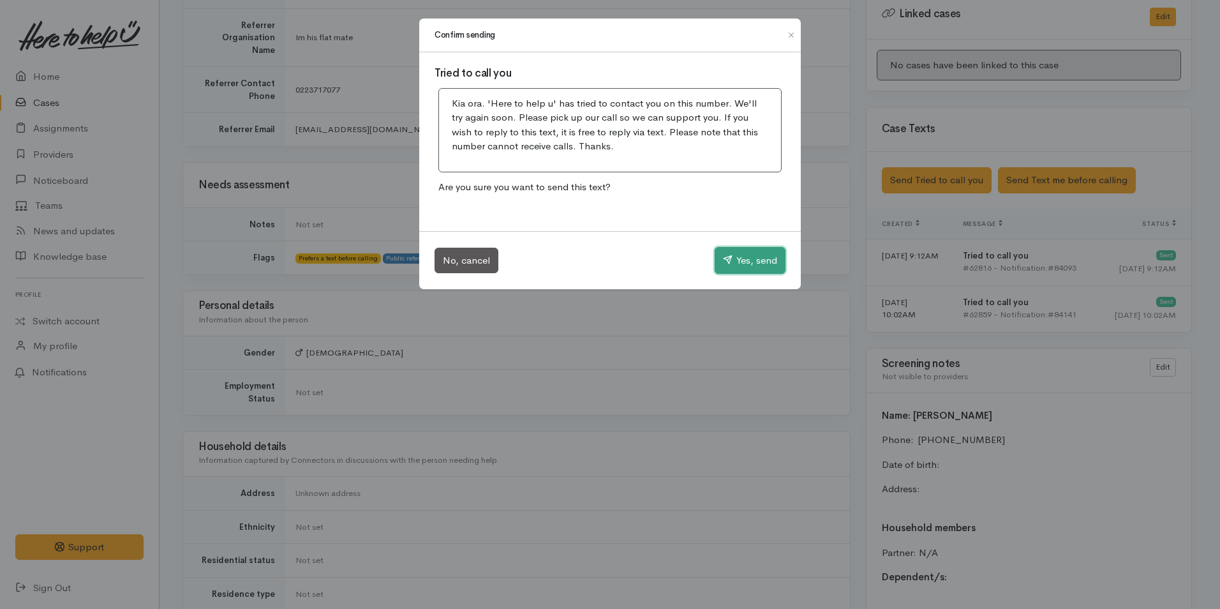
click at [745, 265] on button "Yes, send" at bounding box center [750, 260] width 71 height 27
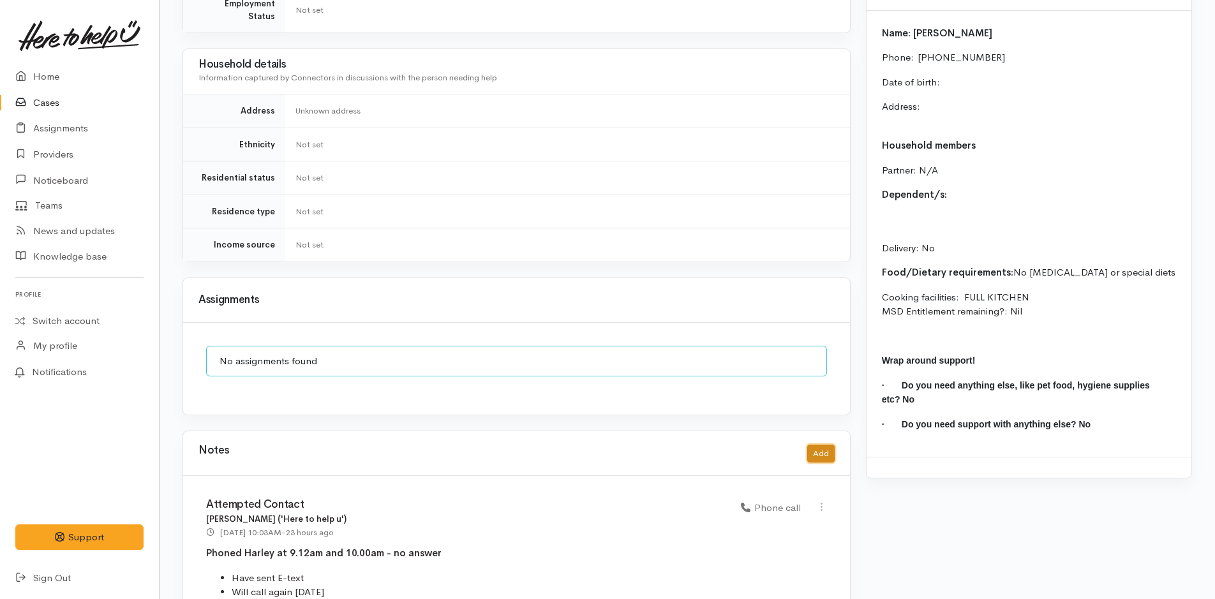
click at [827, 445] on button "Add" at bounding box center [820, 454] width 27 height 19
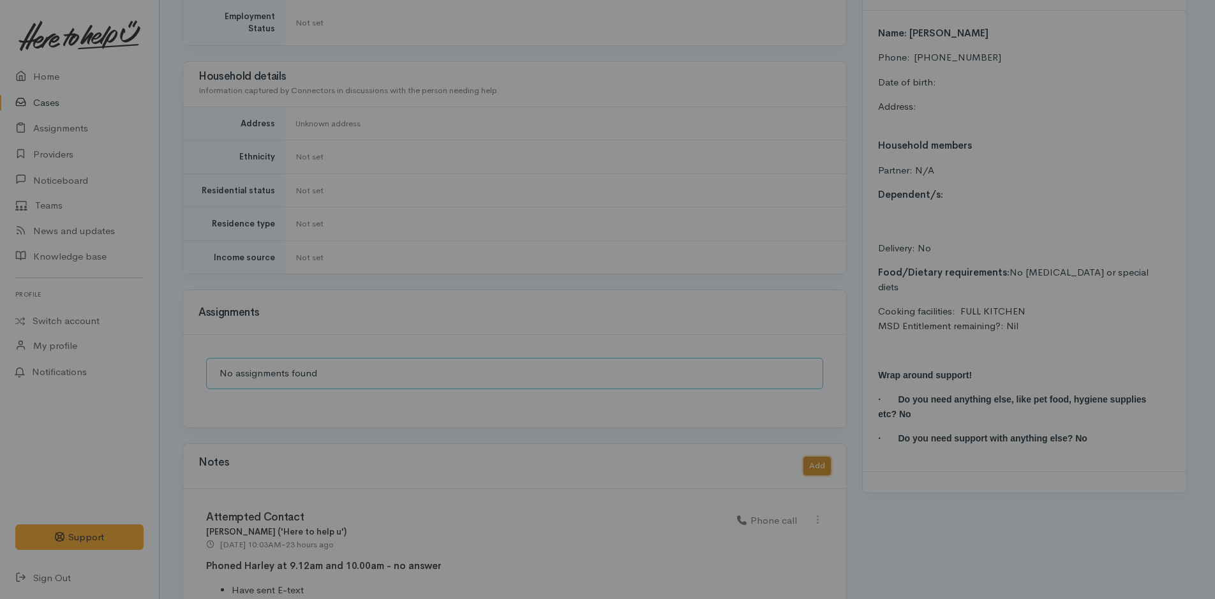
scroll to position [1011, 0]
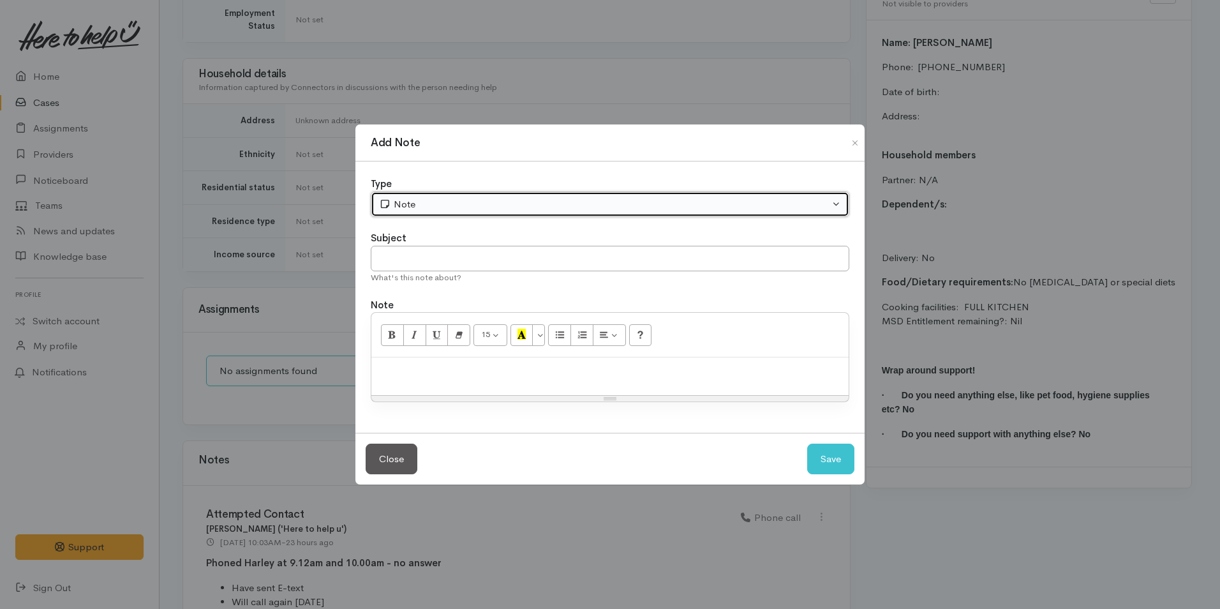
click at [421, 198] on div "Note" at bounding box center [604, 204] width 450 height 15
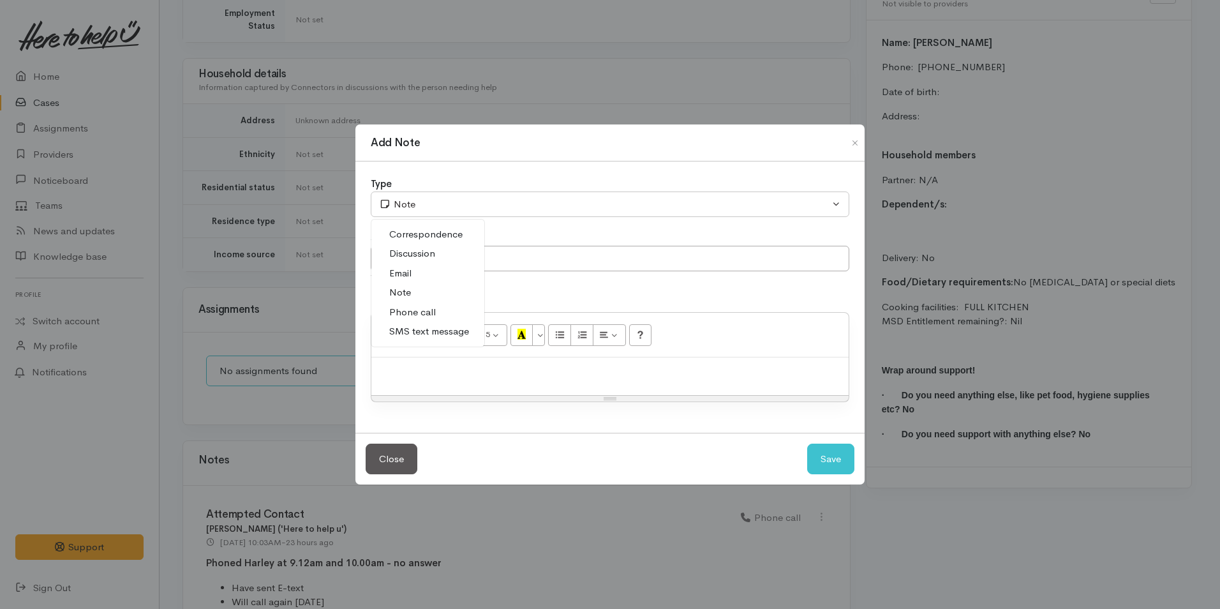
click at [432, 314] on span "Phone call" at bounding box center [412, 312] width 47 height 15
select select "3"
click at [446, 257] on input "text" at bounding box center [610, 259] width 479 height 26
type input "Attempted Contact"
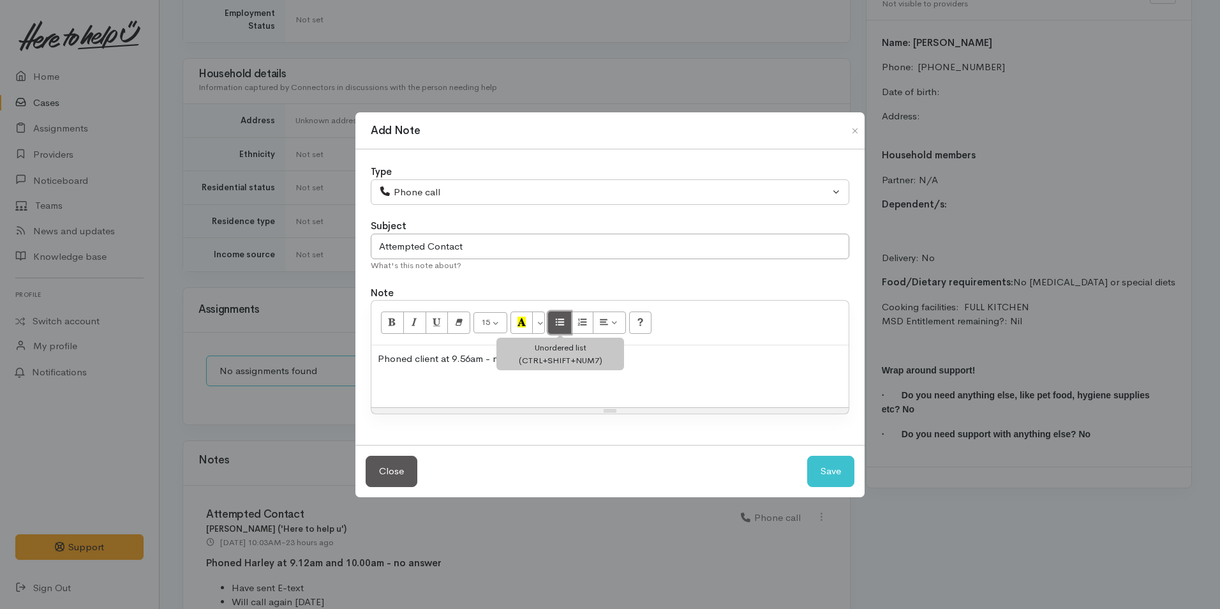
click at [566, 325] on button "Unordered list (CTRL+SHIFT+NUM7)" at bounding box center [559, 322] width 23 height 22
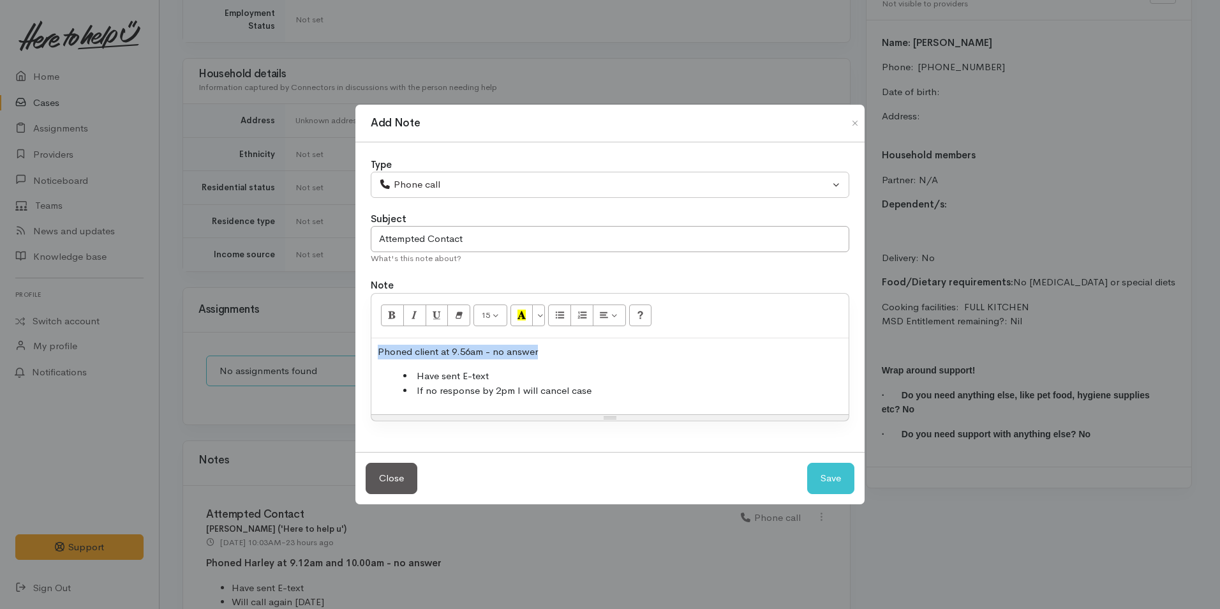
drag, startPoint x: 552, startPoint y: 350, endPoint x: 353, endPoint y: 330, distance: 200.1
click at [330, 348] on div "Add Note Type Correspondence Discussion Email Note Phone call SMS text message …" at bounding box center [610, 304] width 1220 height 609
drag, startPoint x: 387, startPoint y: 313, endPoint x: 391, endPoint y: 318, distance: 7.3
click at [387, 313] on button "Bold (CTRL+B)" at bounding box center [392, 315] width 23 height 22
click at [837, 472] on button "Save" at bounding box center [830, 478] width 47 height 31
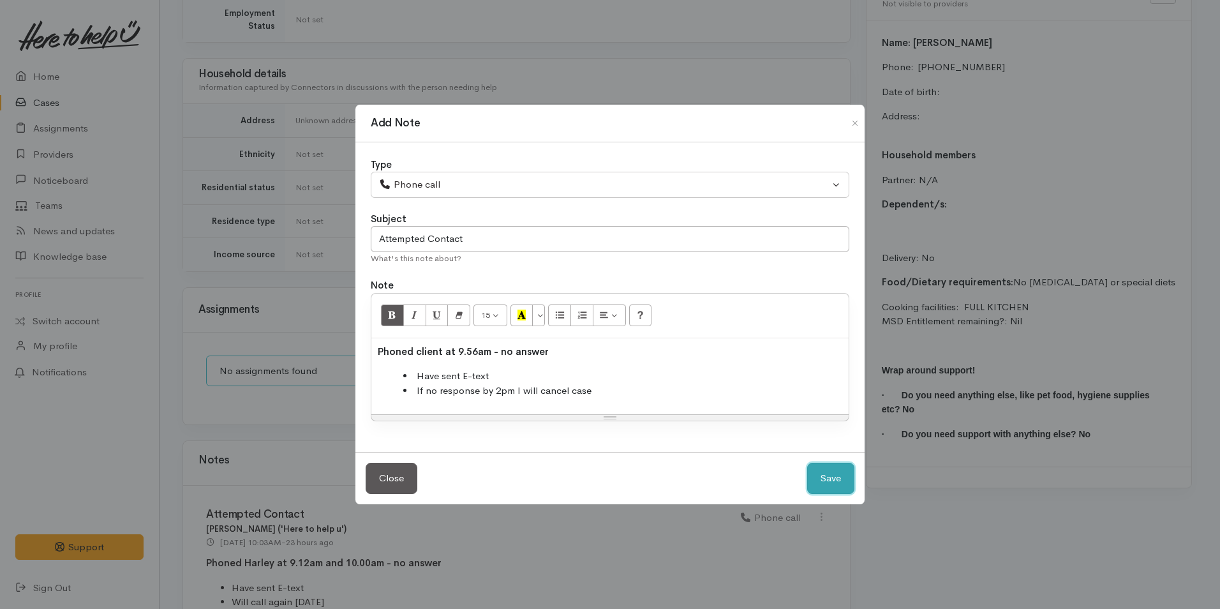
select select "1"
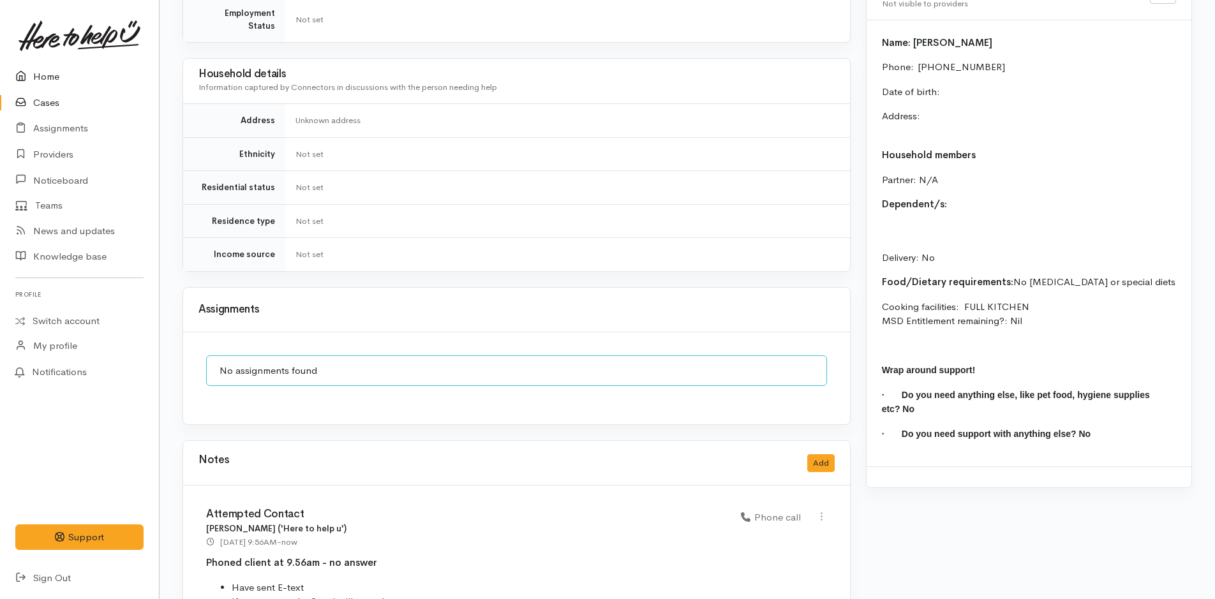
click at [38, 74] on link "Home" at bounding box center [79, 77] width 159 height 26
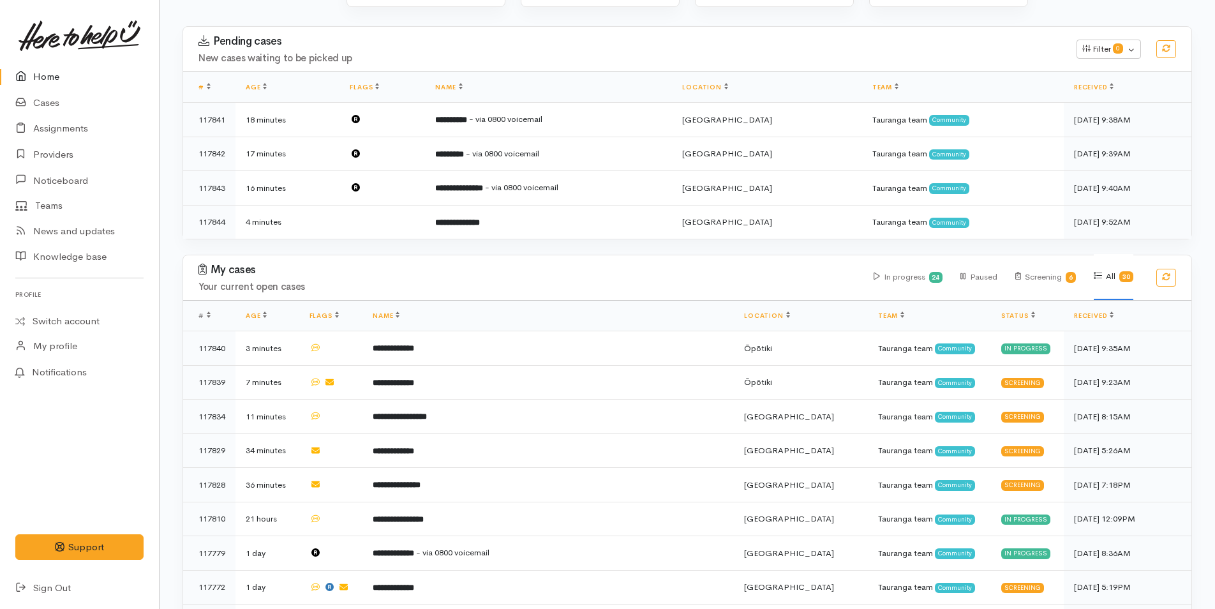
scroll to position [64, 0]
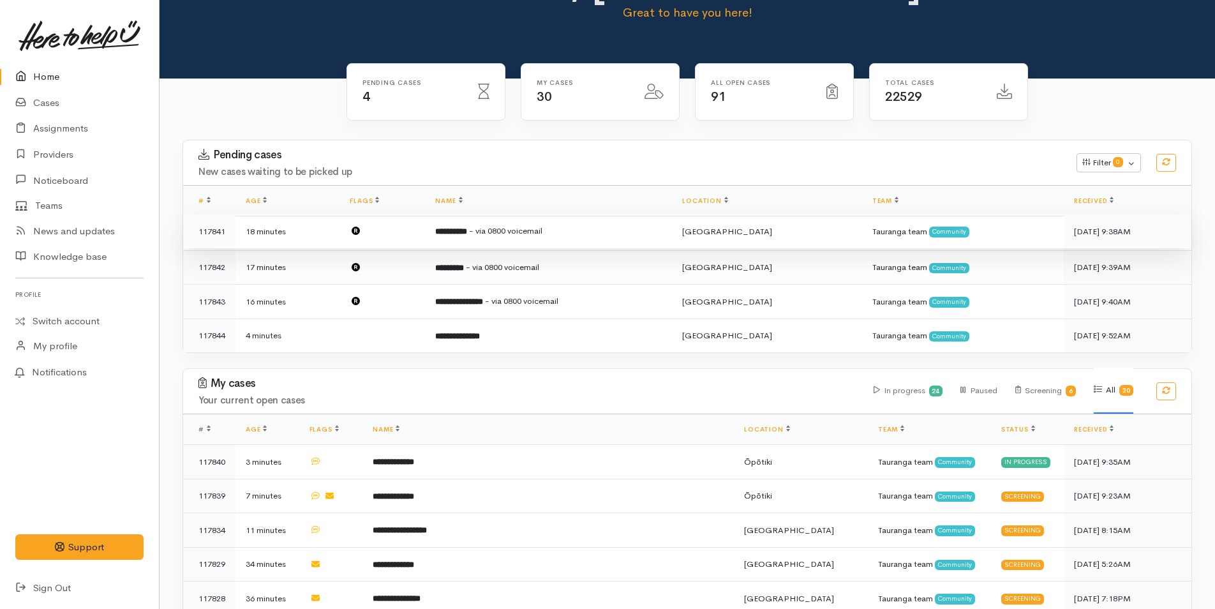
click at [493, 226] on span "- via 0800 voicemail" at bounding box center [505, 230] width 73 height 11
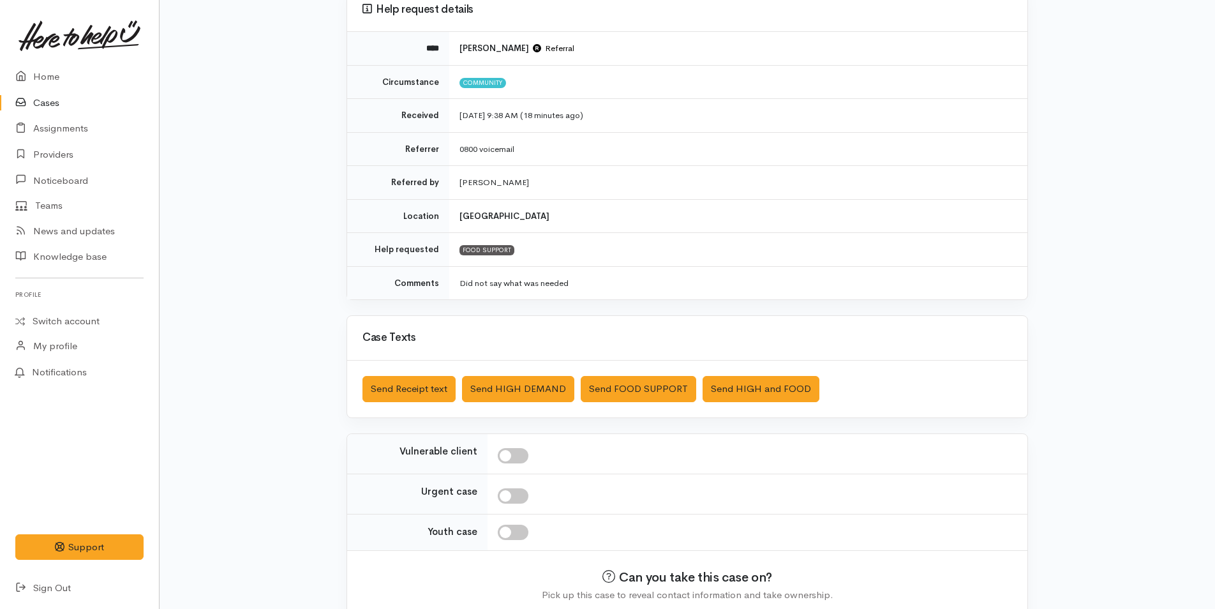
scroll to position [183, 0]
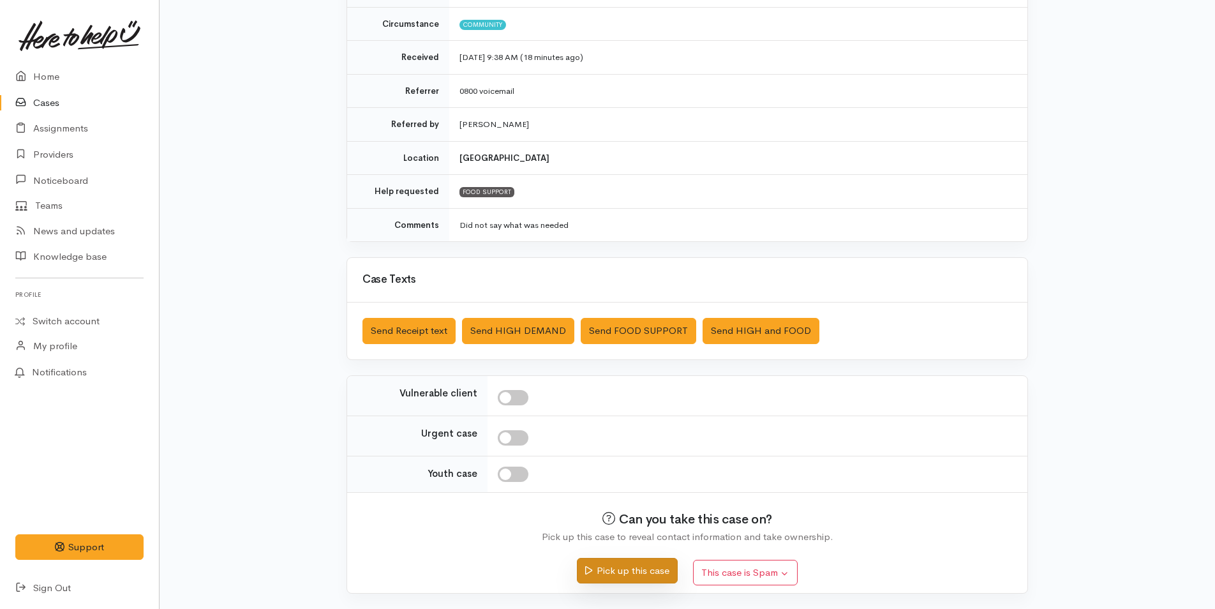
click at [604, 569] on button "Pick up this case" at bounding box center [627, 571] width 100 height 26
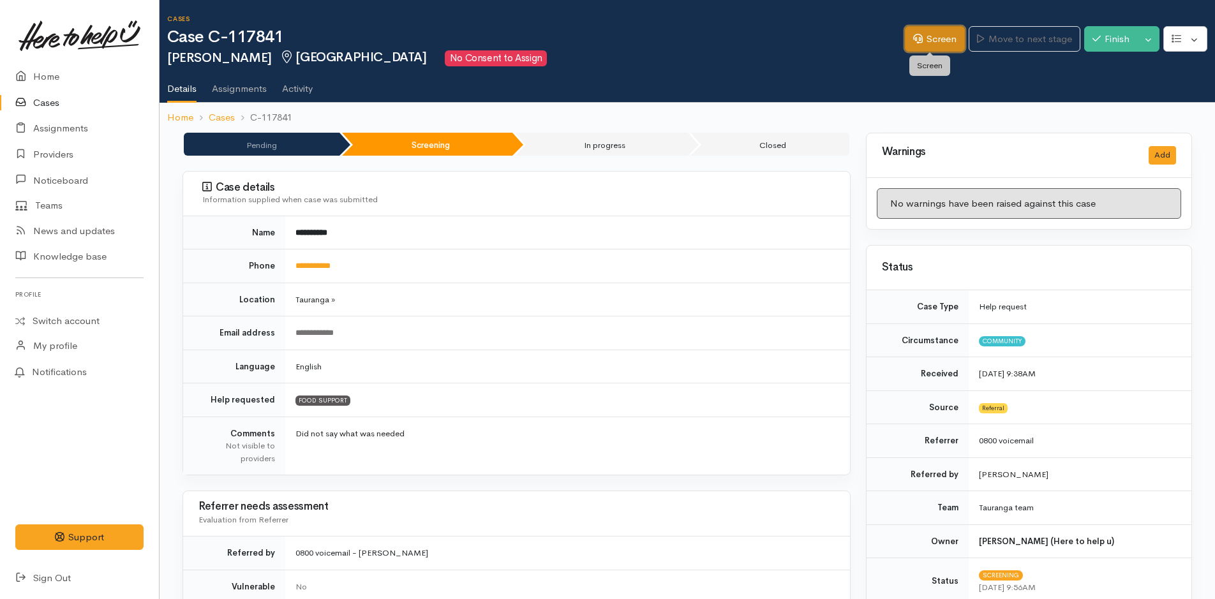
click at [933, 42] on link "Screen" at bounding box center [935, 39] width 60 height 26
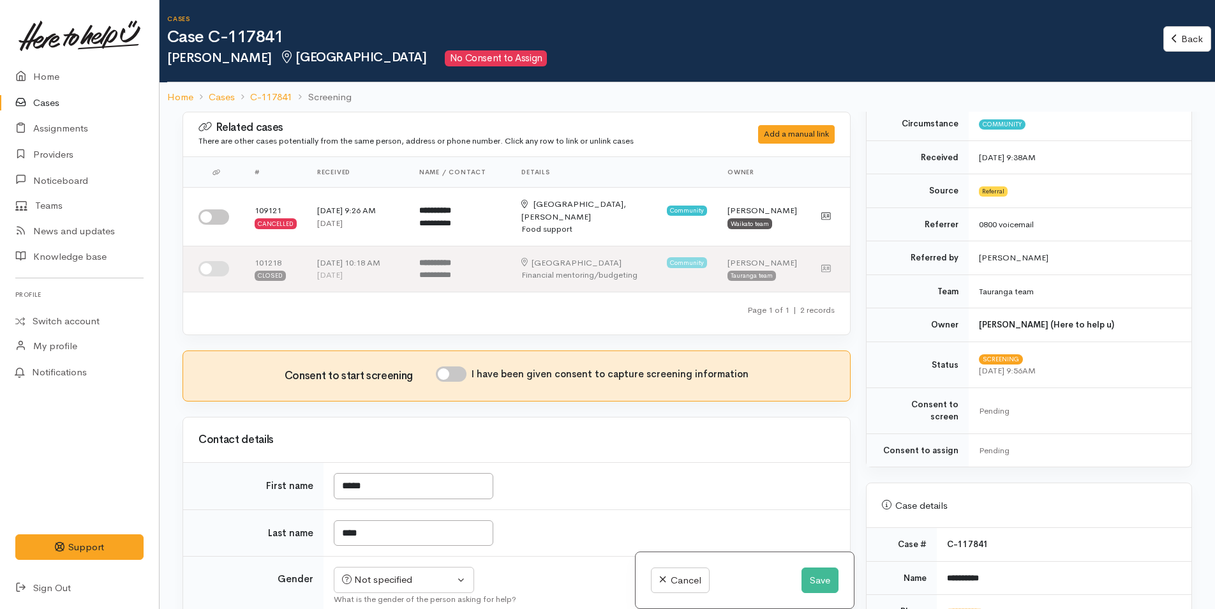
scroll to position [447, 0]
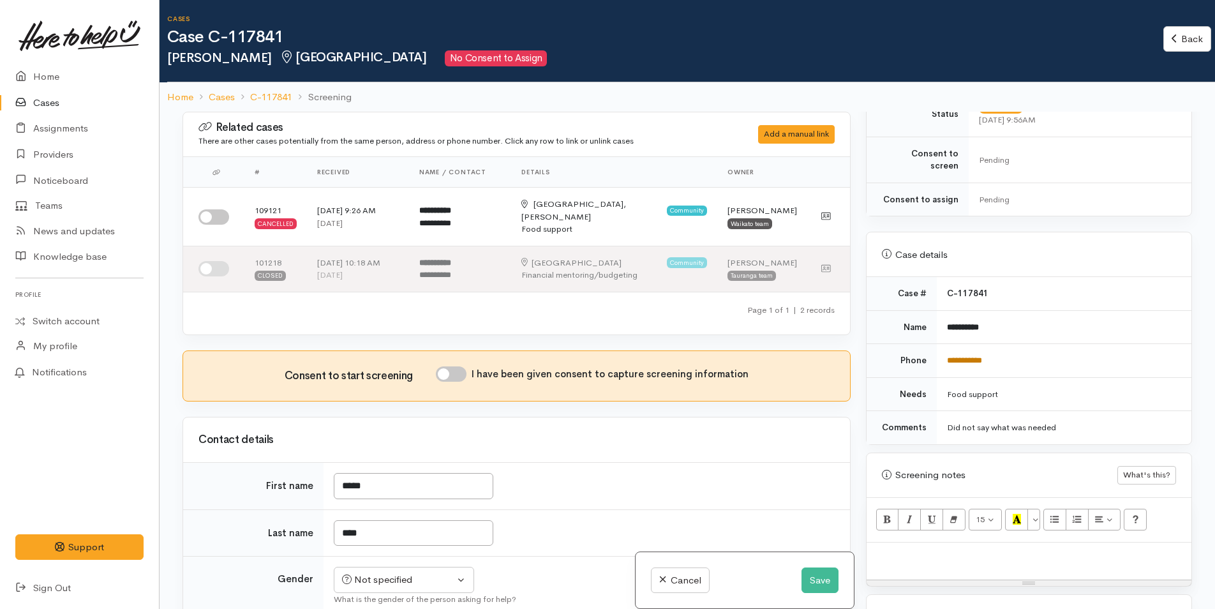
click at [963, 356] on link "**********" at bounding box center [964, 360] width 35 height 8
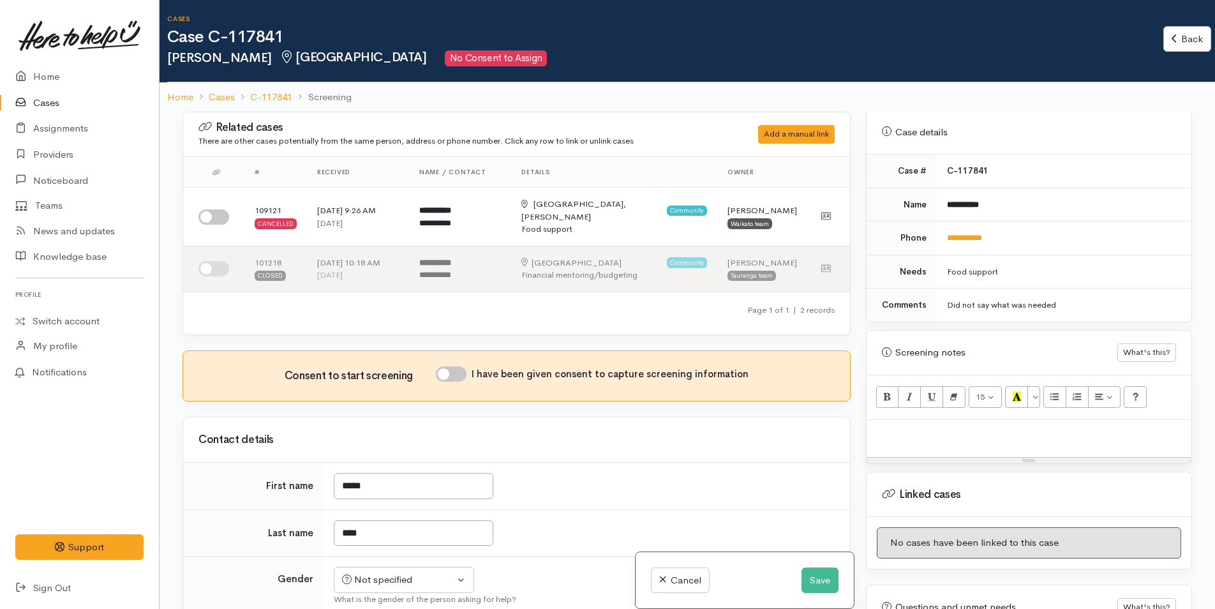
scroll to position [657, 0]
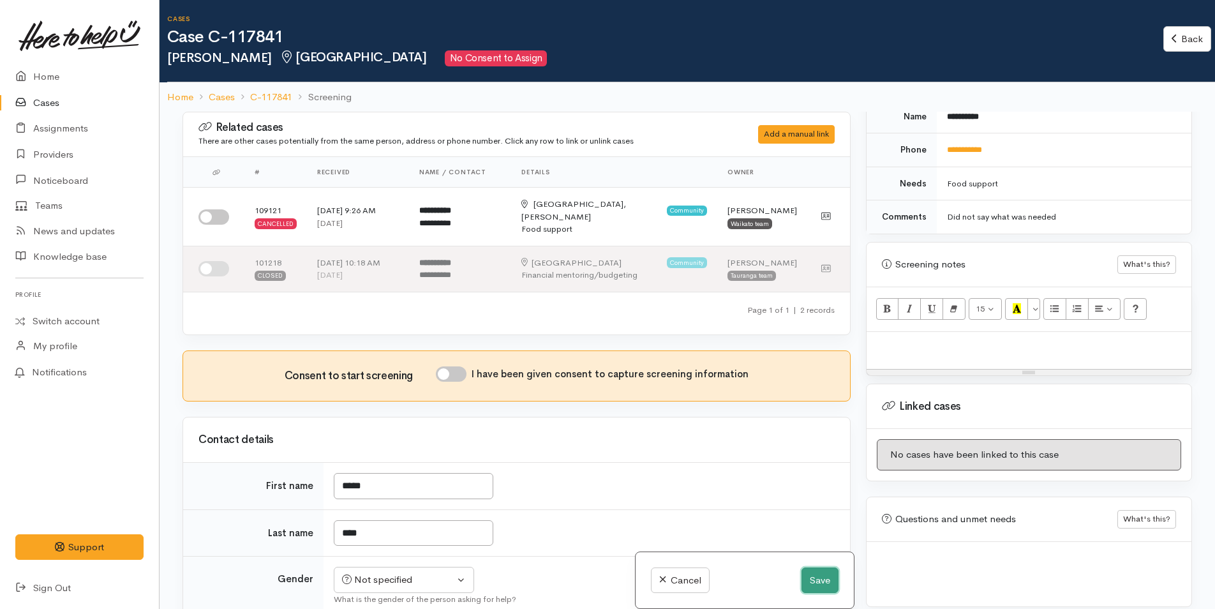
click at [808, 572] on button "Save" at bounding box center [819, 580] width 37 height 26
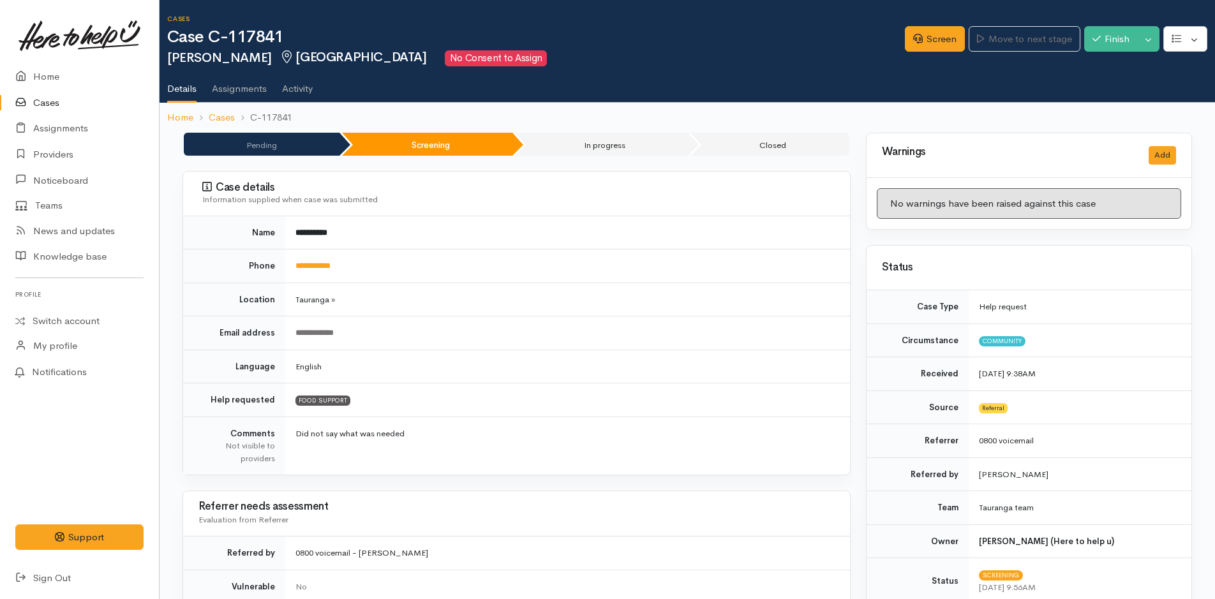
scroll to position [447, 0]
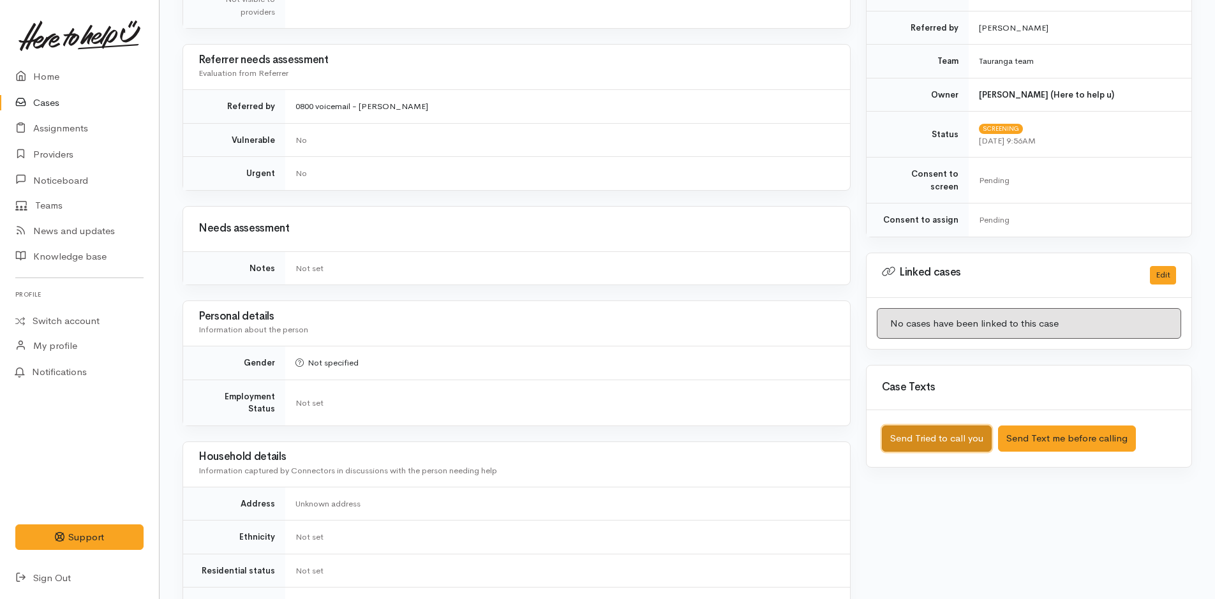
click at [915, 428] on button "Send Tried to call you" at bounding box center [937, 439] width 110 height 26
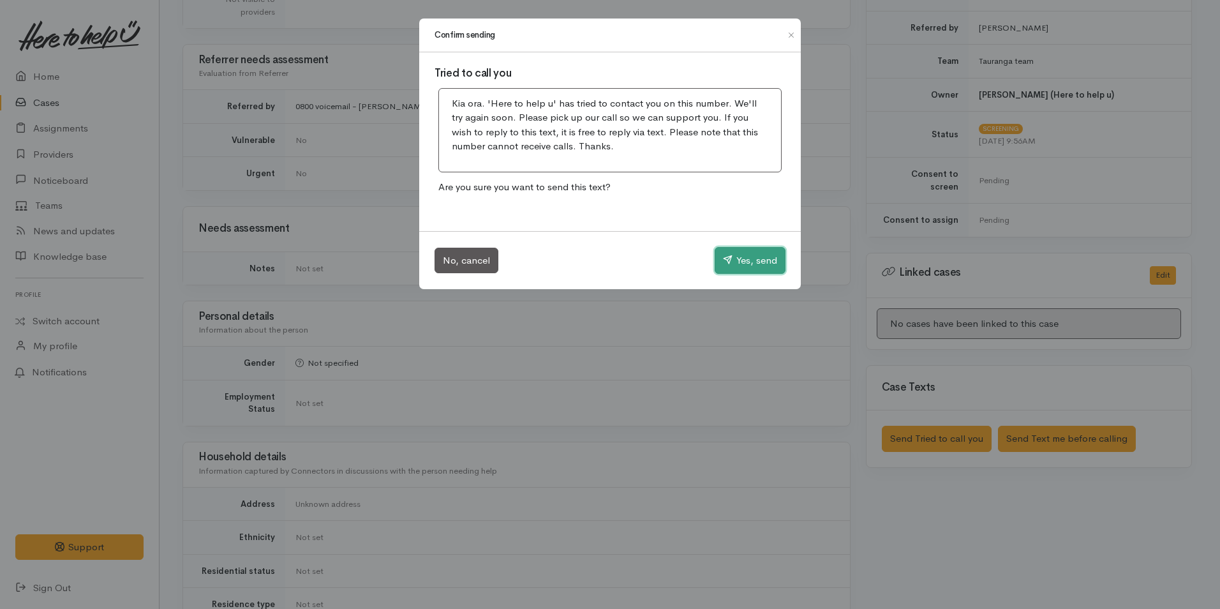
click at [759, 248] on button "Yes, send" at bounding box center [750, 260] width 71 height 27
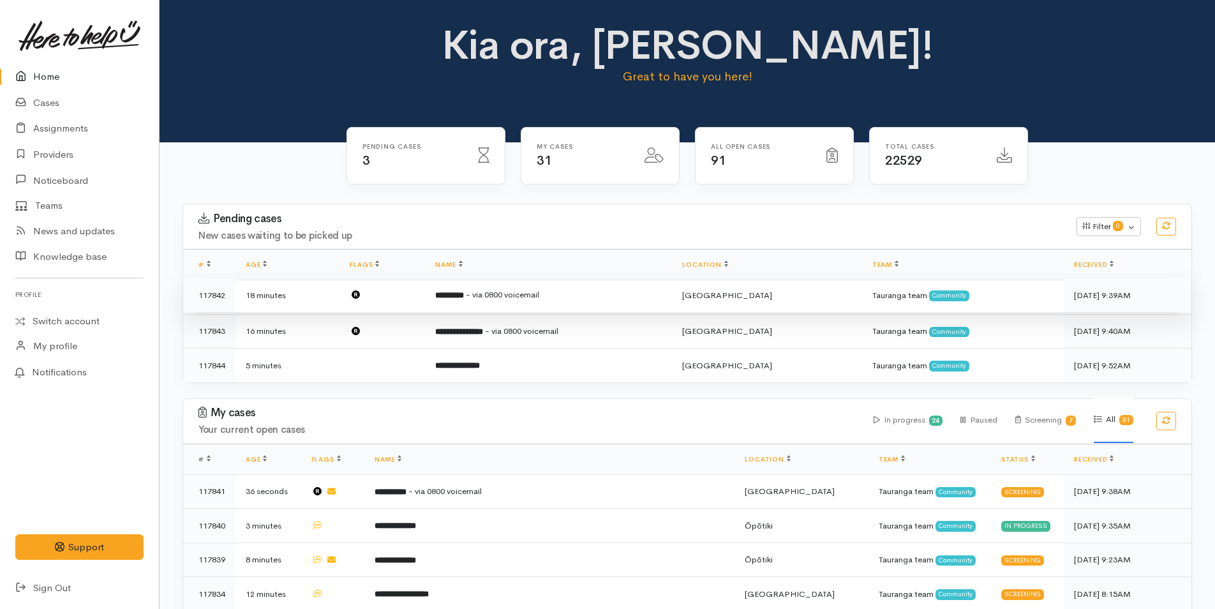
click at [532, 288] on td "********* - via 0800 voicemail" at bounding box center [548, 295] width 247 height 34
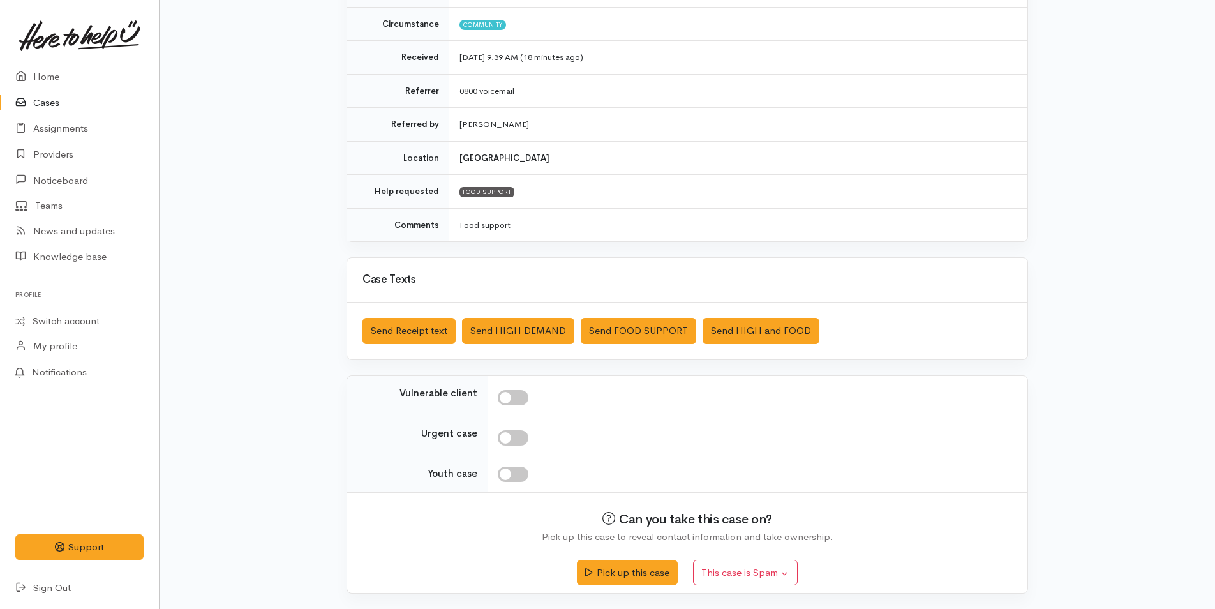
scroll to position [183, 0]
click at [636, 581] on button "Pick up this case" at bounding box center [627, 571] width 100 height 26
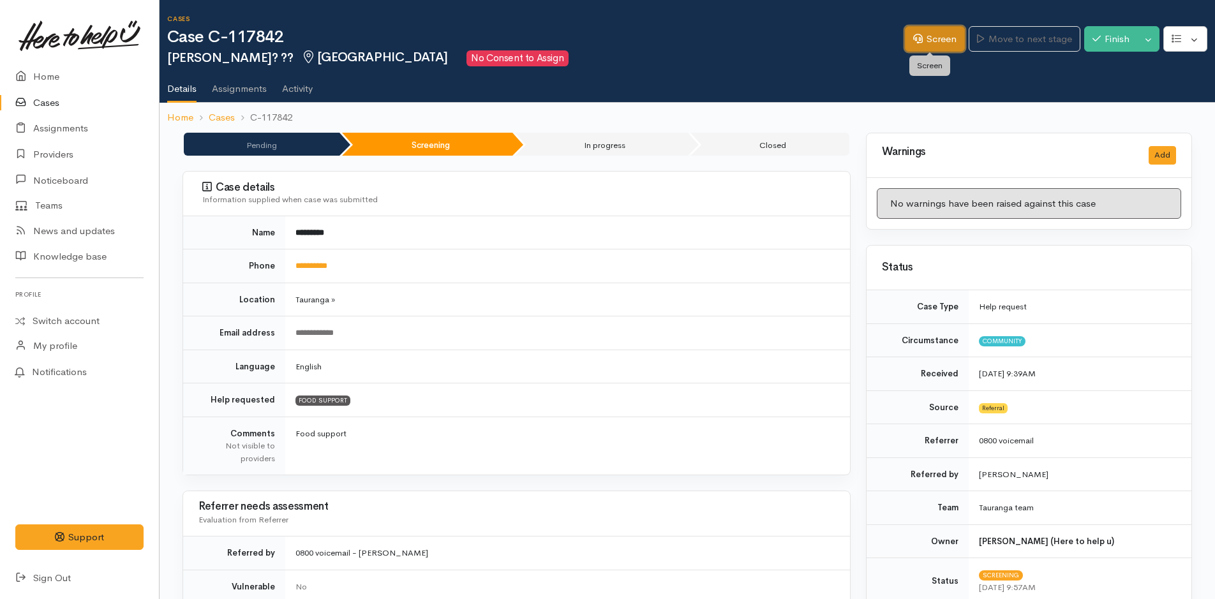
click at [916, 43] on link "Screen" at bounding box center [935, 39] width 60 height 26
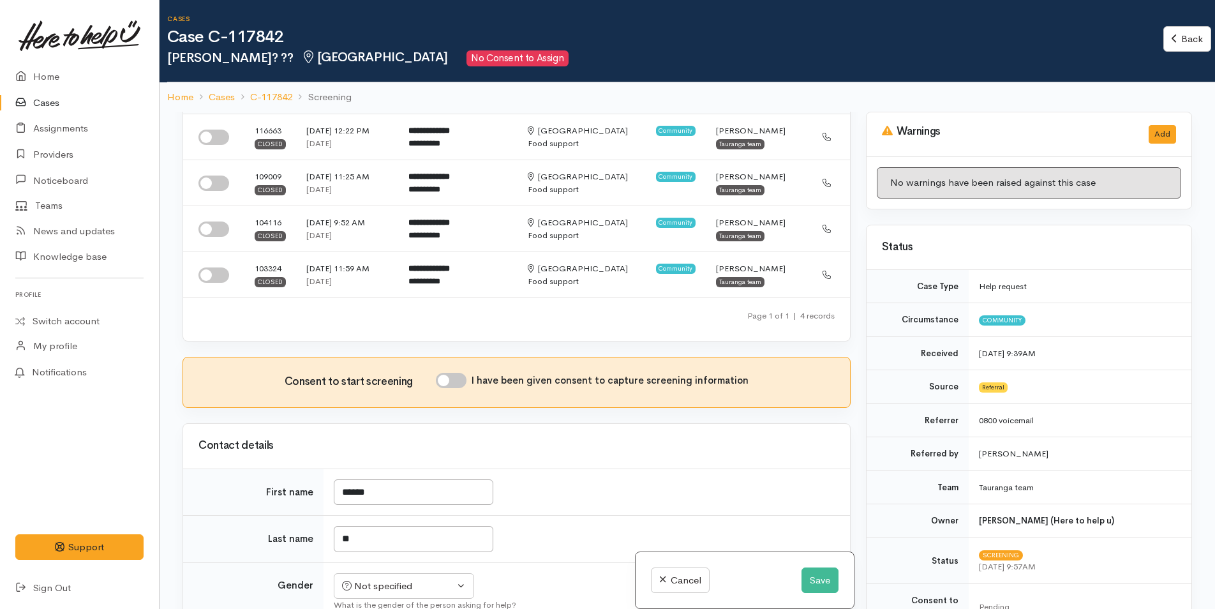
scroll to position [255, 0]
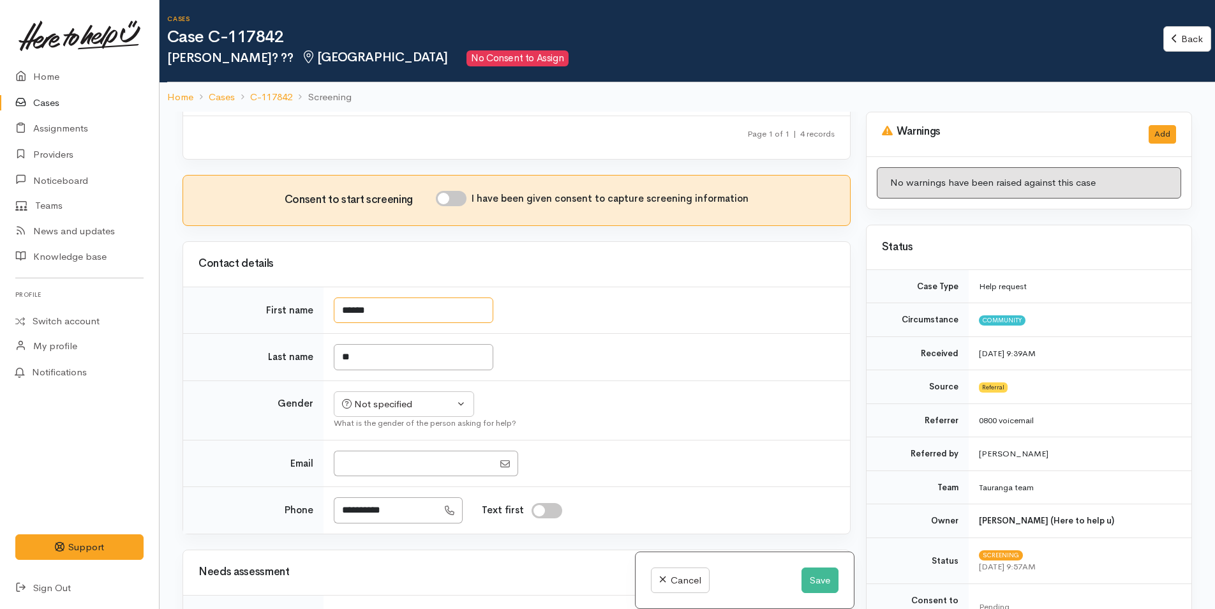
drag, startPoint x: 319, startPoint y: 306, endPoint x: 204, endPoint y: 274, distance: 119.2
click at [195, 291] on tr "First name ******" at bounding box center [516, 309] width 667 height 47
type input "*****"
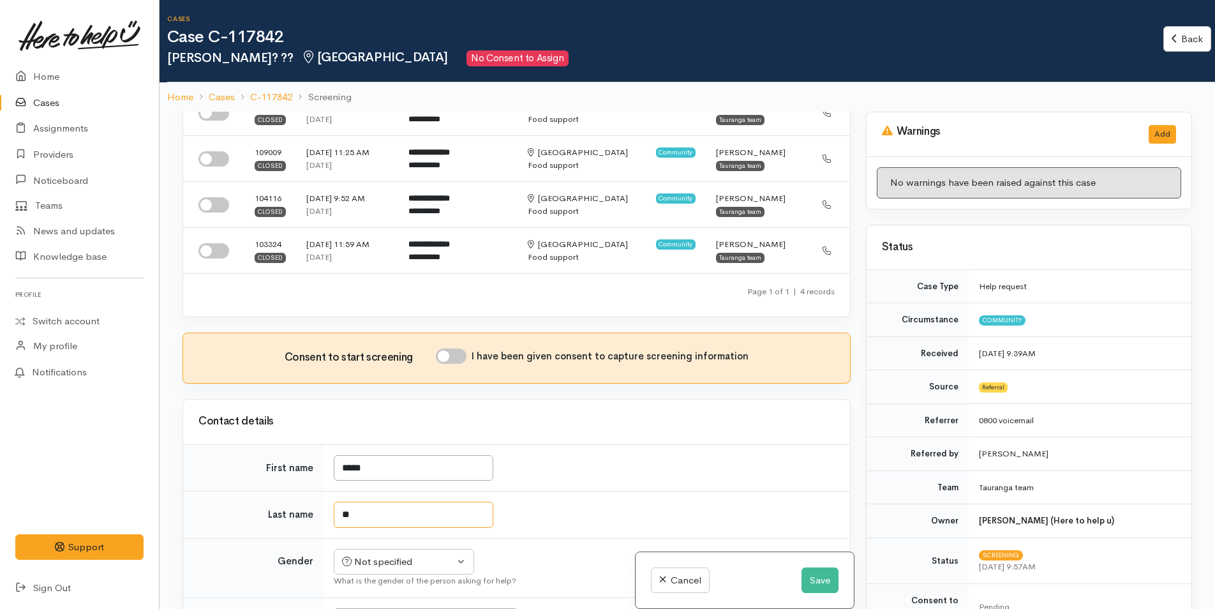
scroll to position [128, 0]
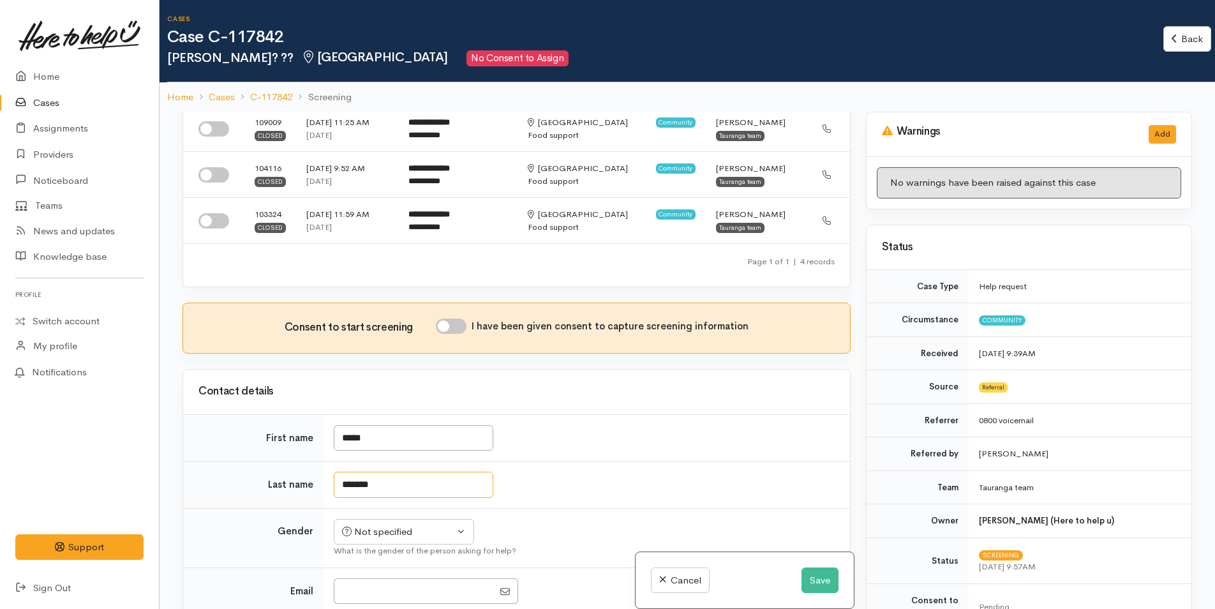
type input "*******"
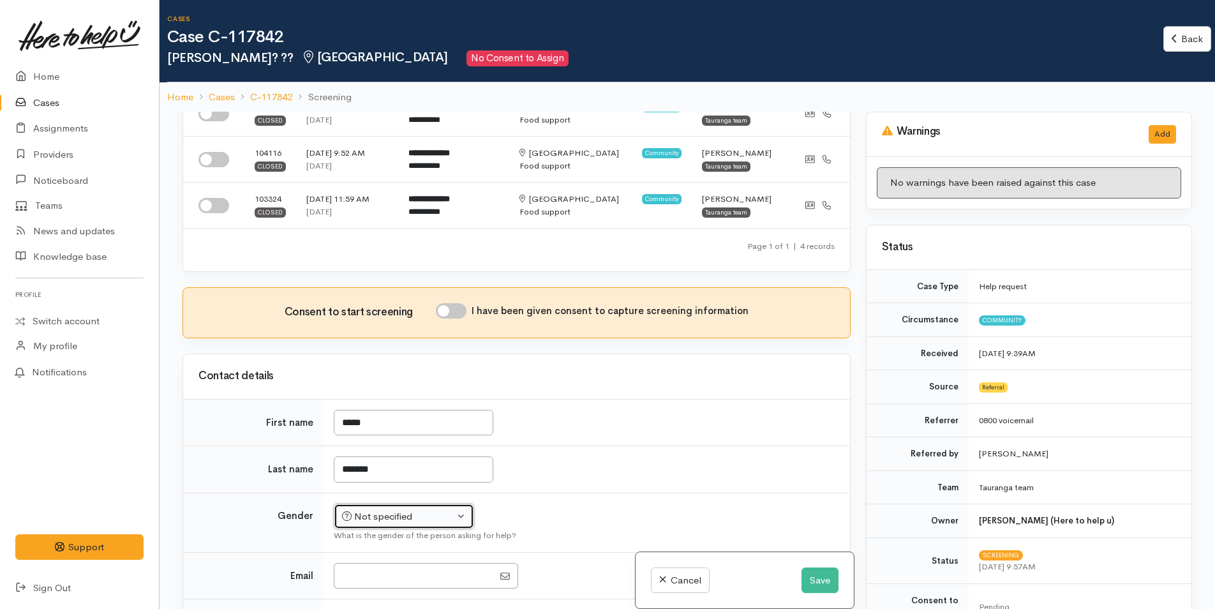
scroll to position [410, 0]
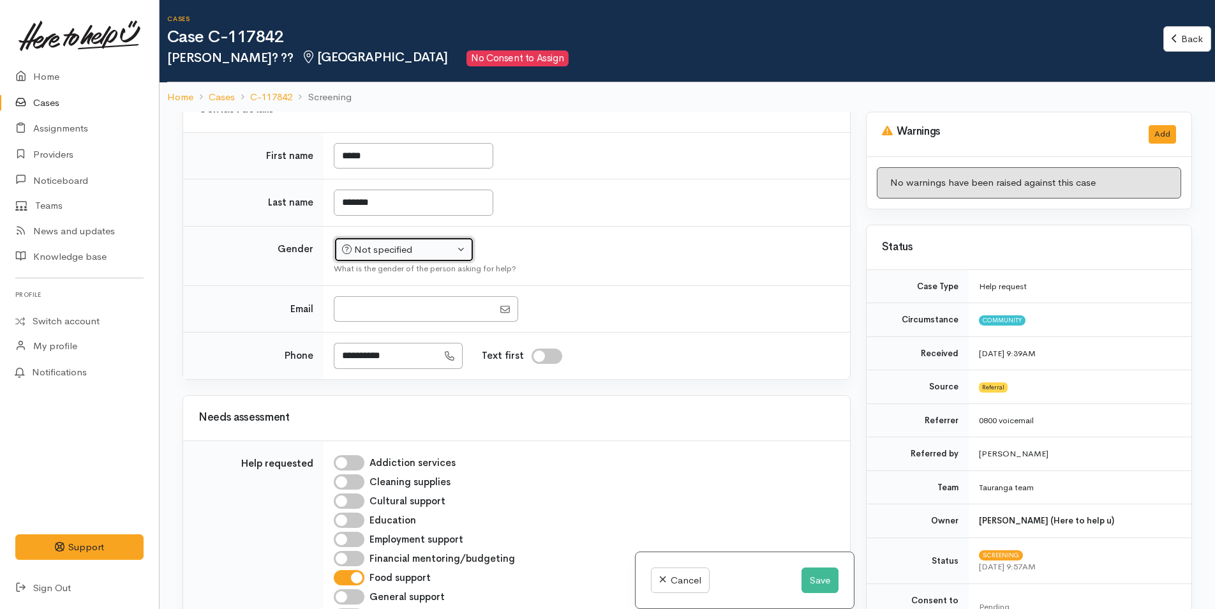
click at [436, 251] on div "Not specified" at bounding box center [398, 249] width 112 height 15
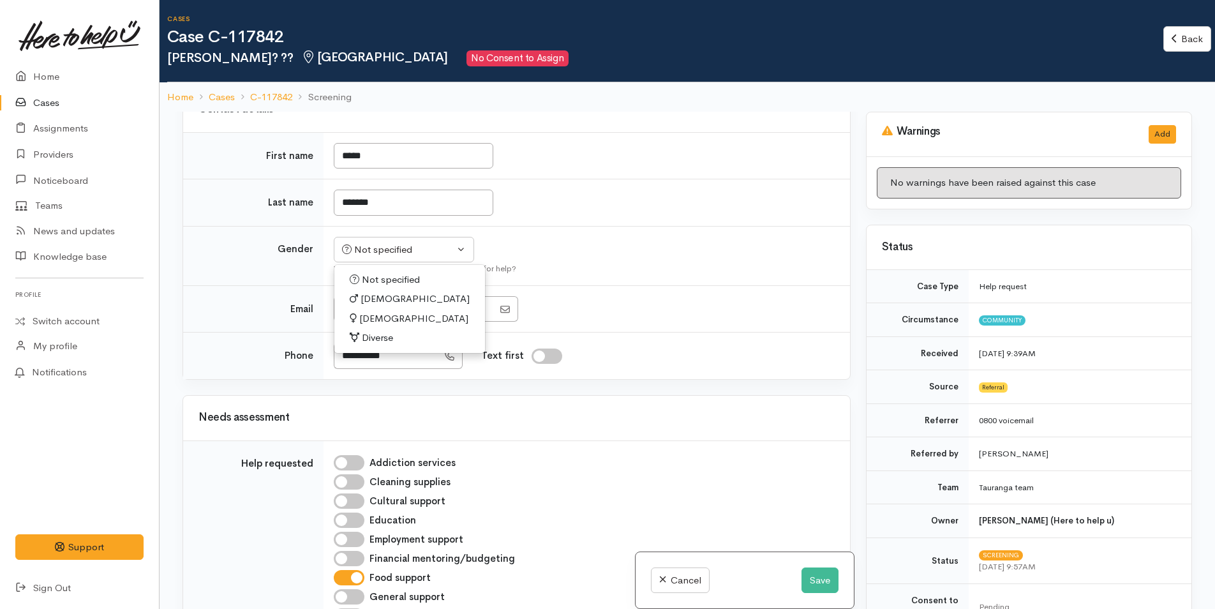
drag, startPoint x: 392, startPoint y: 318, endPoint x: 407, endPoint y: 318, distance: 15.3
click at [392, 317] on link "[DEMOGRAPHIC_DATA]" at bounding box center [409, 319] width 151 height 20
select select "[DEMOGRAPHIC_DATA]"
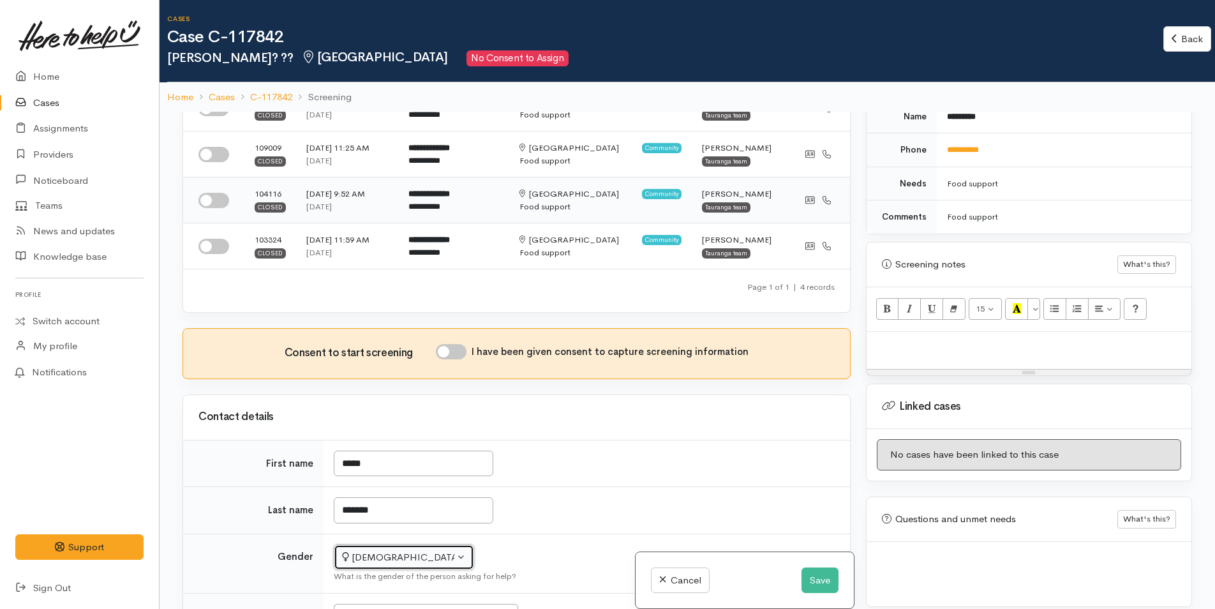
scroll to position [0, 0]
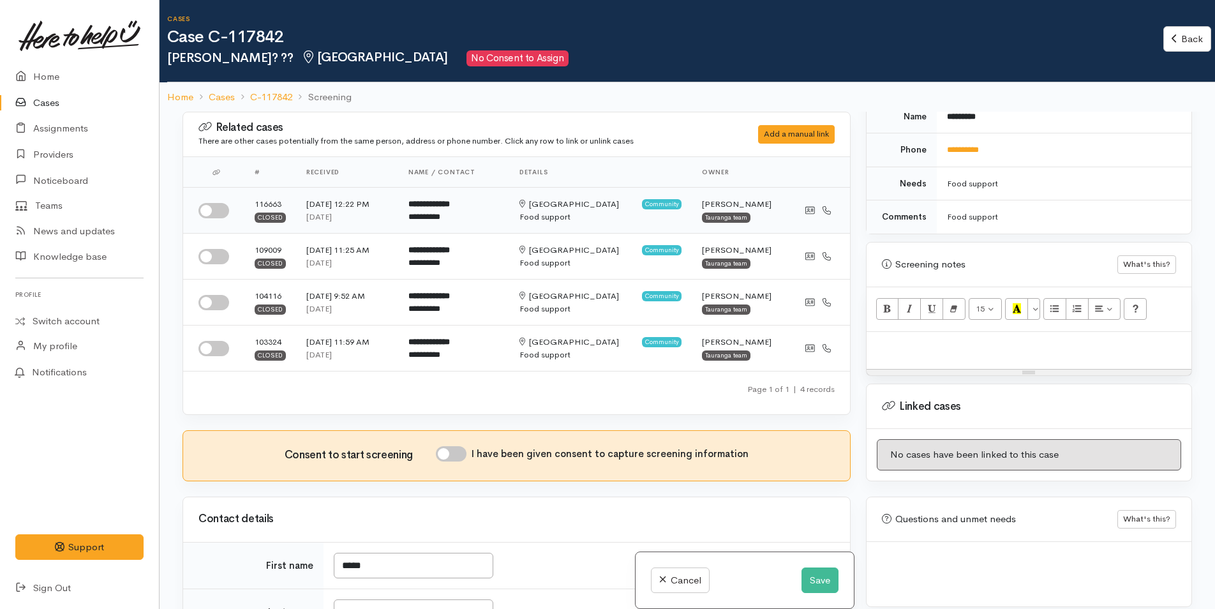
click at [223, 213] on input "checkbox" at bounding box center [213, 210] width 31 height 15
checkbox input "true"
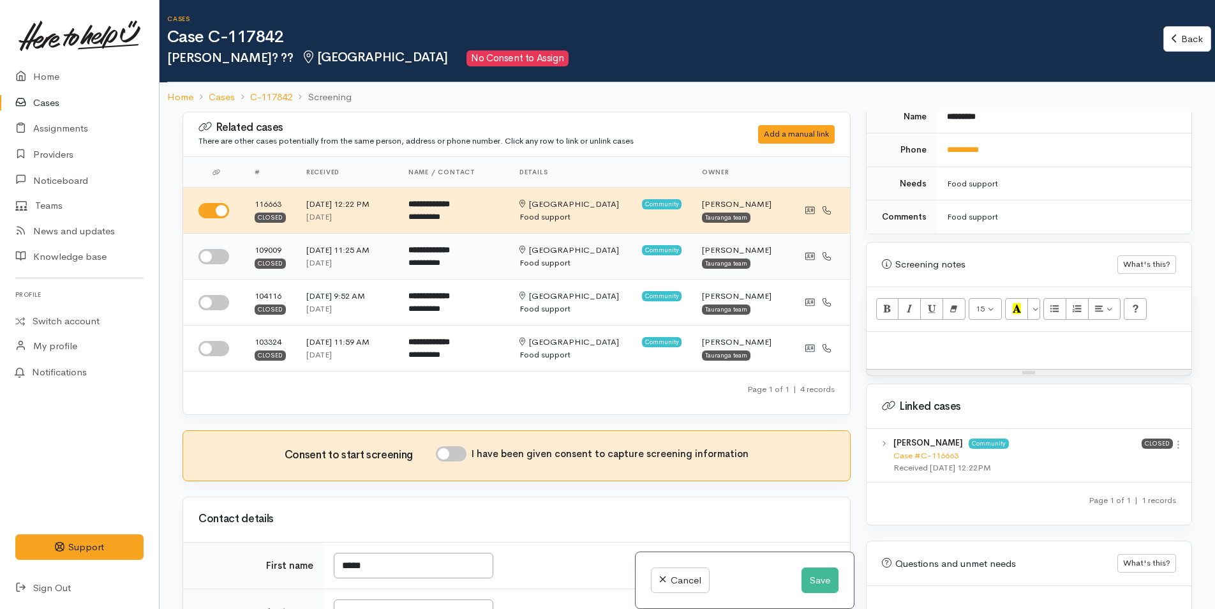
click at [221, 255] on input "checkbox" at bounding box center [213, 256] width 31 height 15
checkbox input "true"
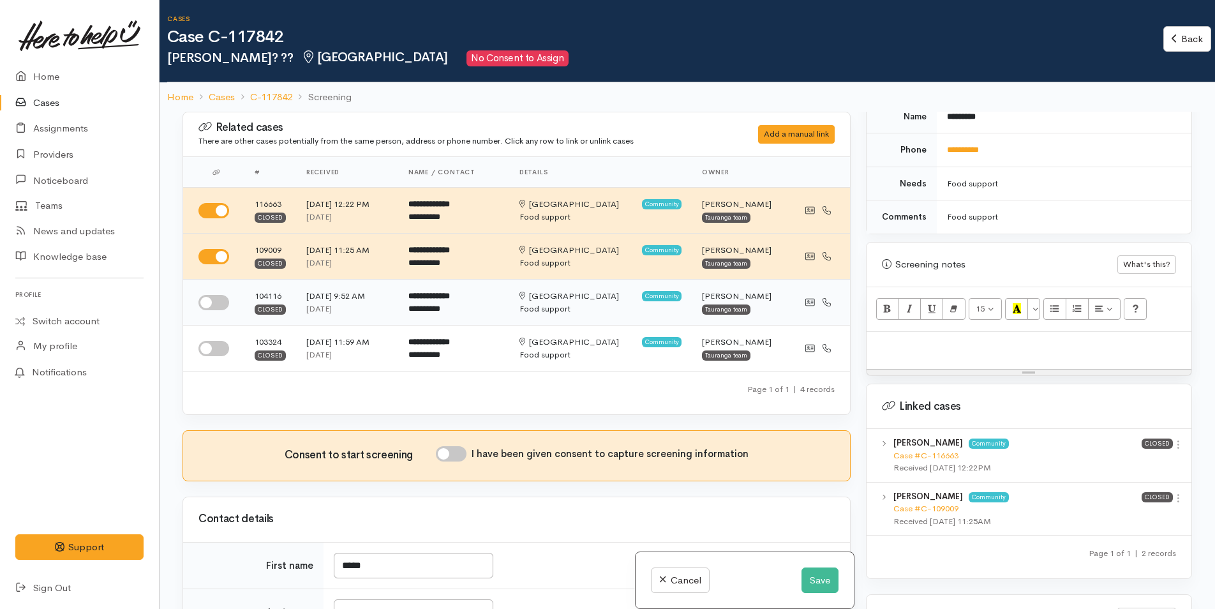
click at [212, 303] on input "checkbox" at bounding box center [213, 302] width 31 height 15
checkbox input "true"
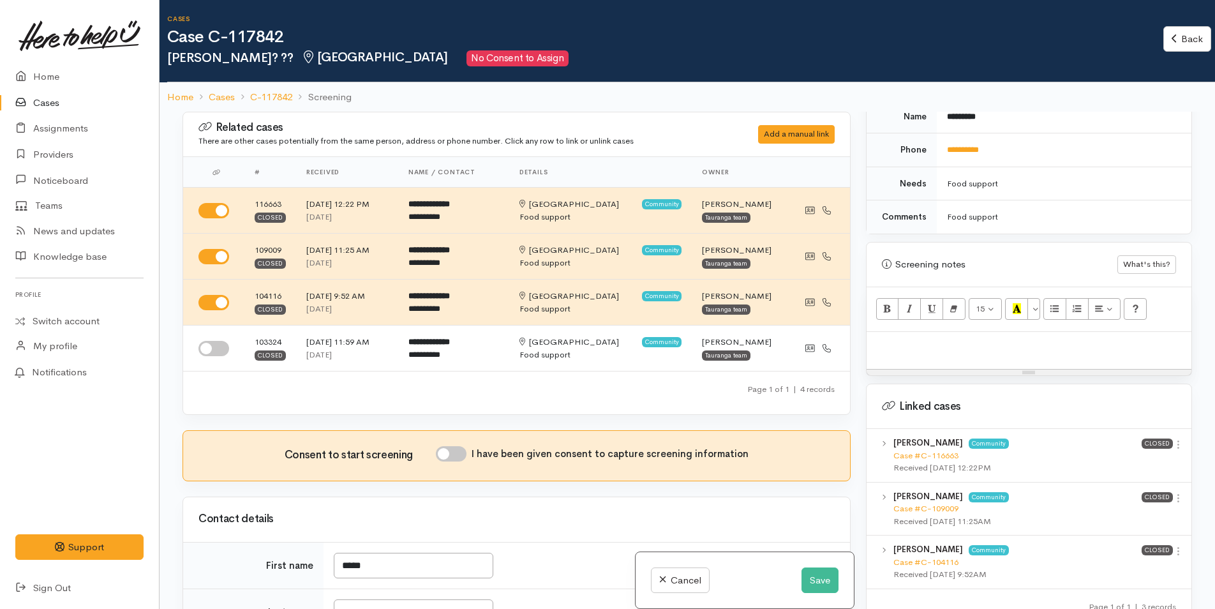
click at [212, 345] on input "checkbox" at bounding box center [213, 348] width 31 height 15
checkbox input "true"
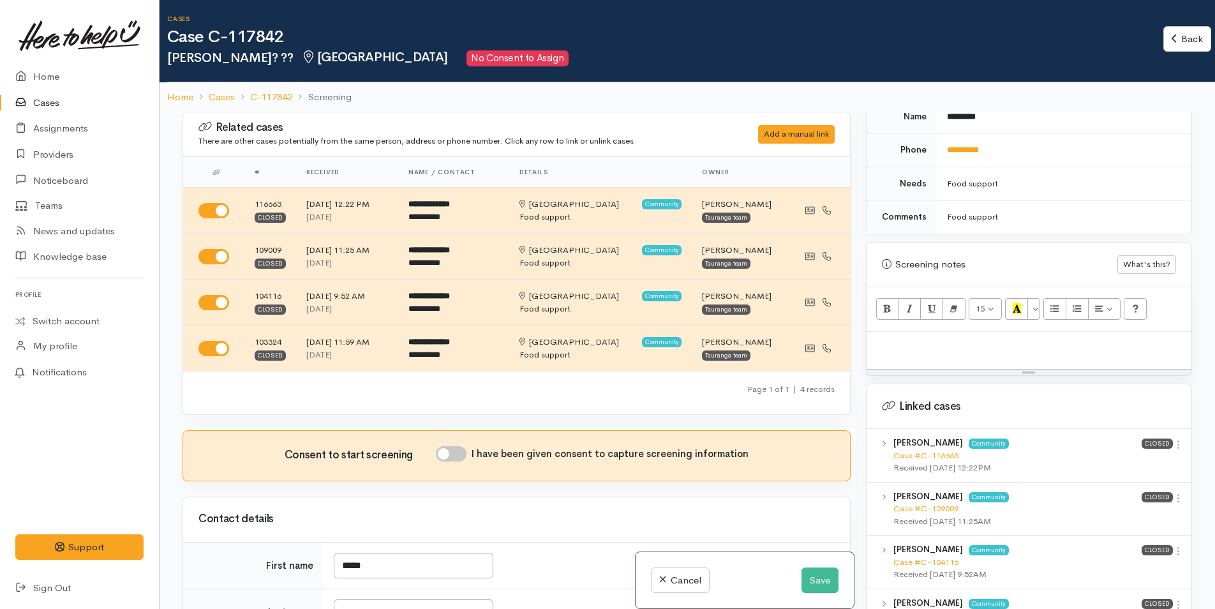
click at [1179, 438] on div "Kasey Ormerod Community Case #C-116663 Received 18 Aug 2025 12:22PM Closed View…" at bounding box center [1028, 456] width 325 height 54
click at [1174, 439] on icon at bounding box center [1178, 444] width 11 height 11
click at [1144, 459] on link "View case" at bounding box center [1132, 469] width 101 height 20
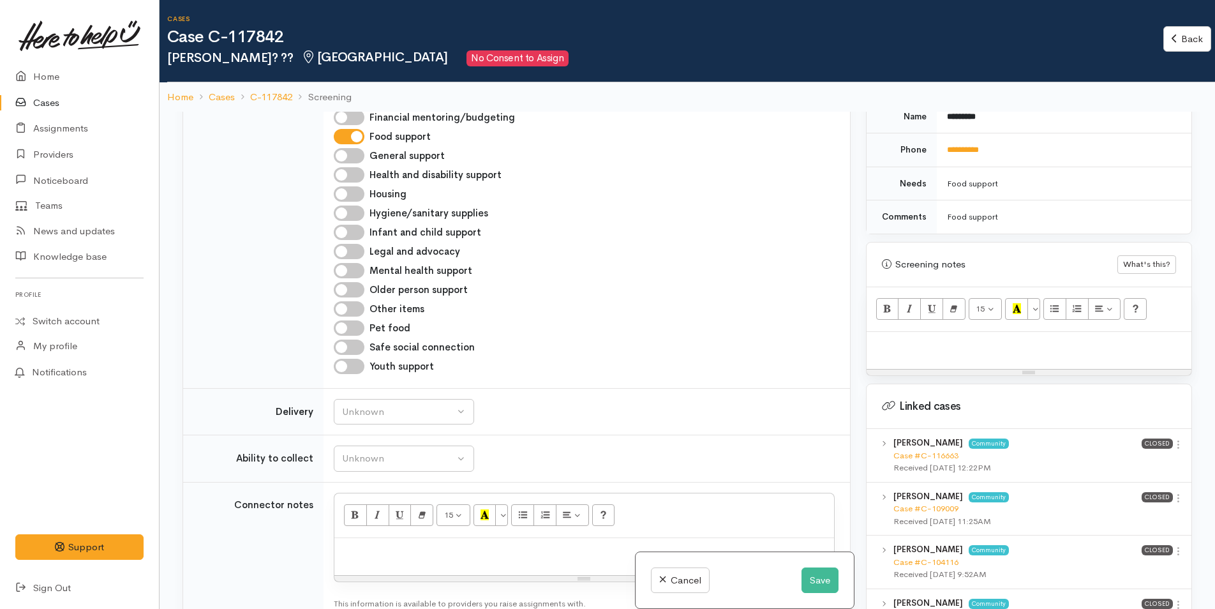
scroll to position [1021, 0]
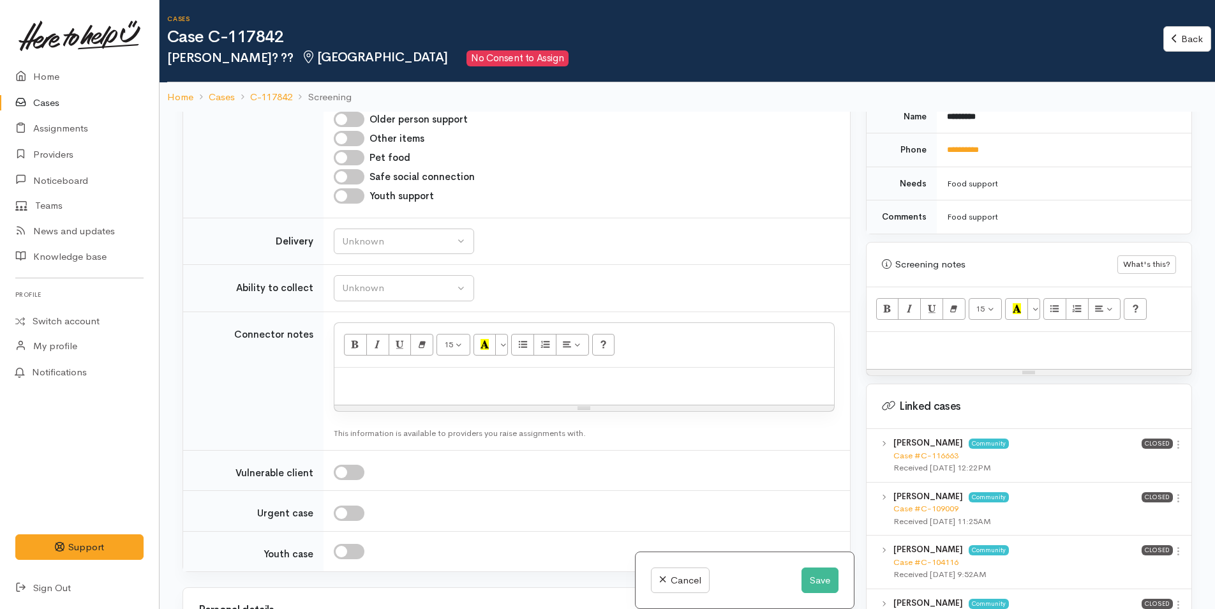
click at [364, 383] on p at bounding box center [584, 381] width 487 height 15
paste div
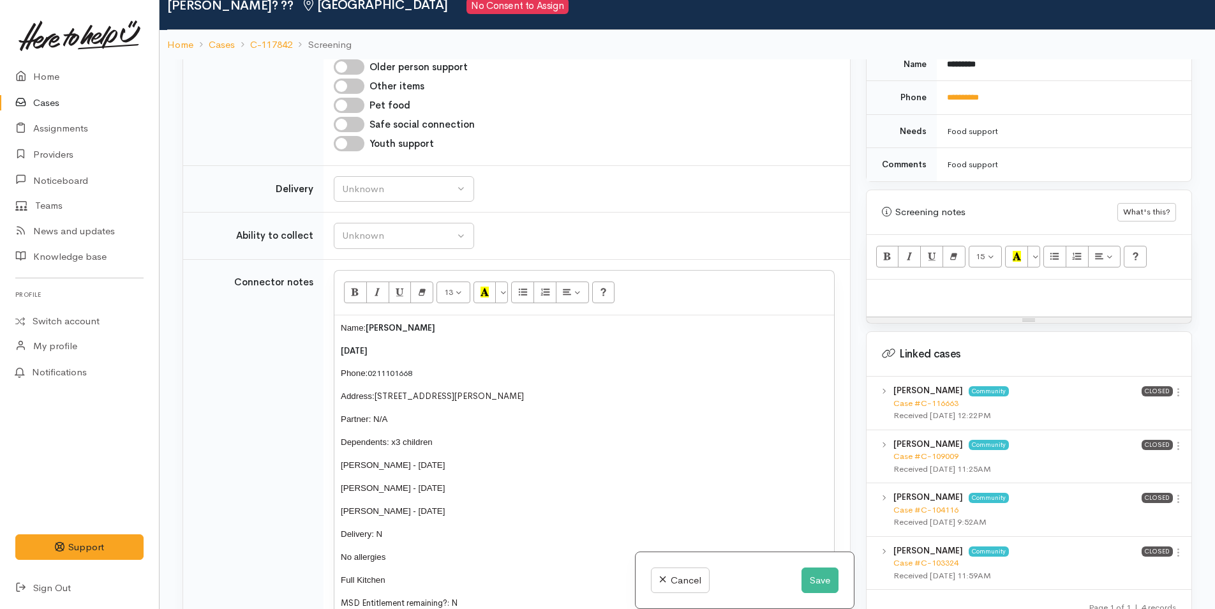
click at [888, 286] on p at bounding box center [1029, 293] width 312 height 15
paste div
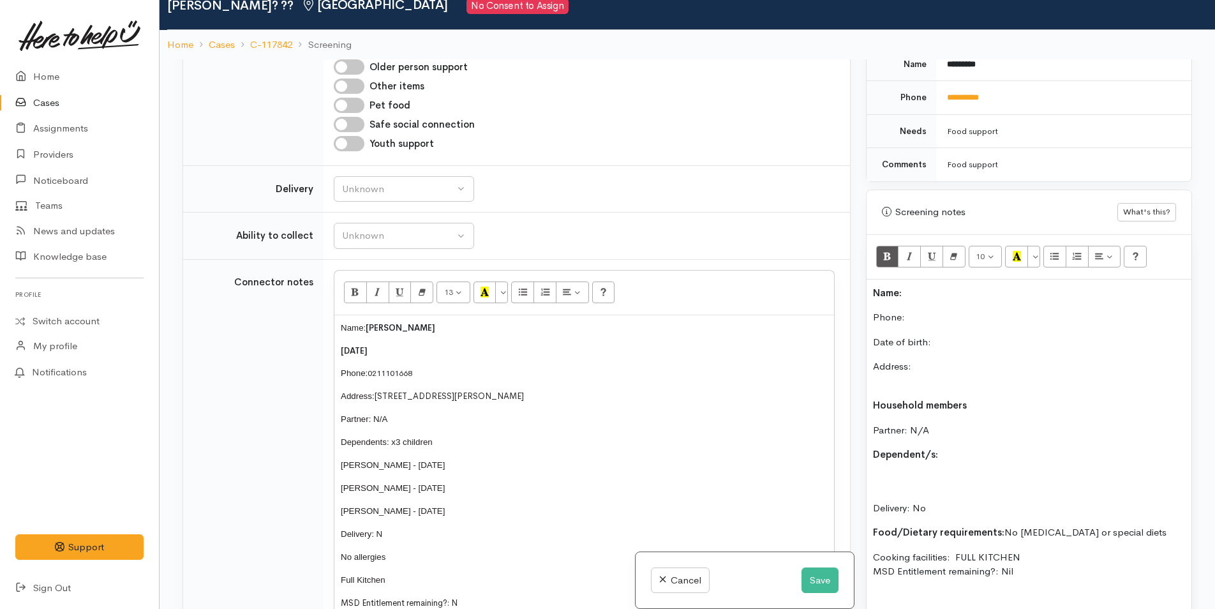
scroll to position [107, 0]
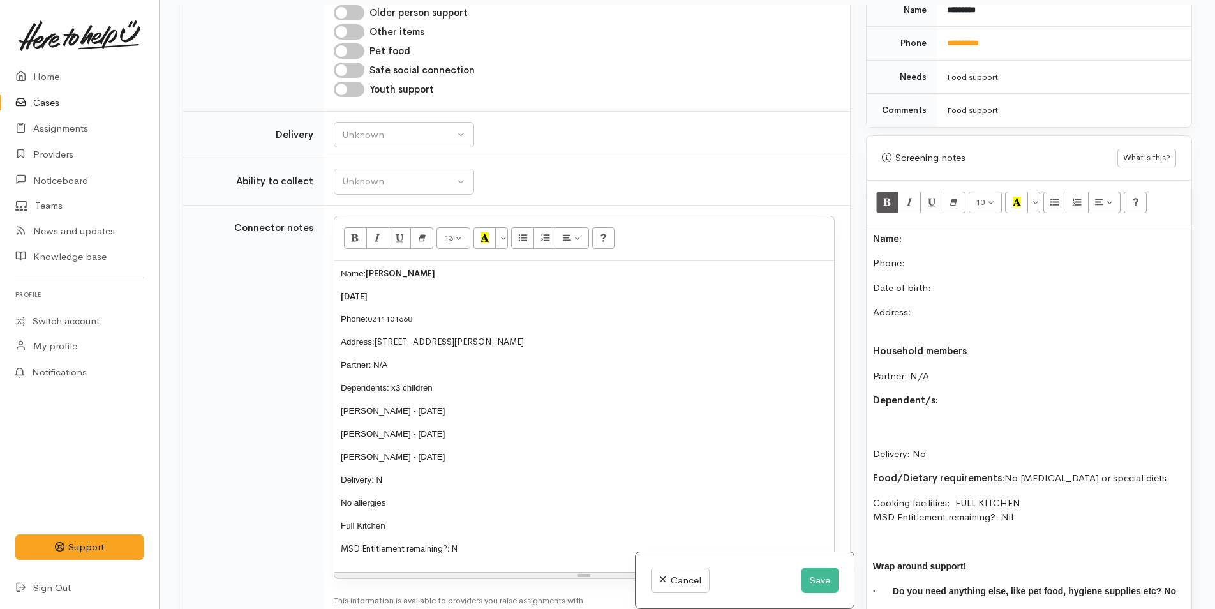
click at [875, 232] on b "Name:" at bounding box center [887, 238] width 29 height 12
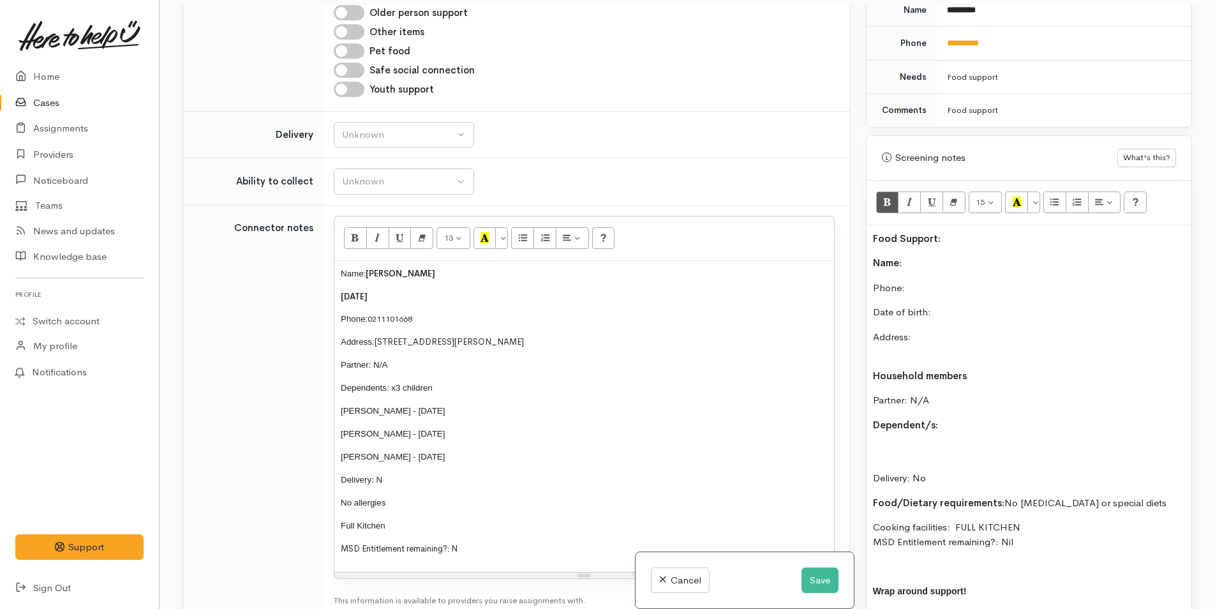
click at [911, 256] on p "Name:" at bounding box center [1029, 263] width 312 height 15
click at [925, 281] on p "Phone:" at bounding box center [1029, 288] width 312 height 15
click at [993, 305] on p "Date of birth:" at bounding box center [1029, 312] width 312 height 15
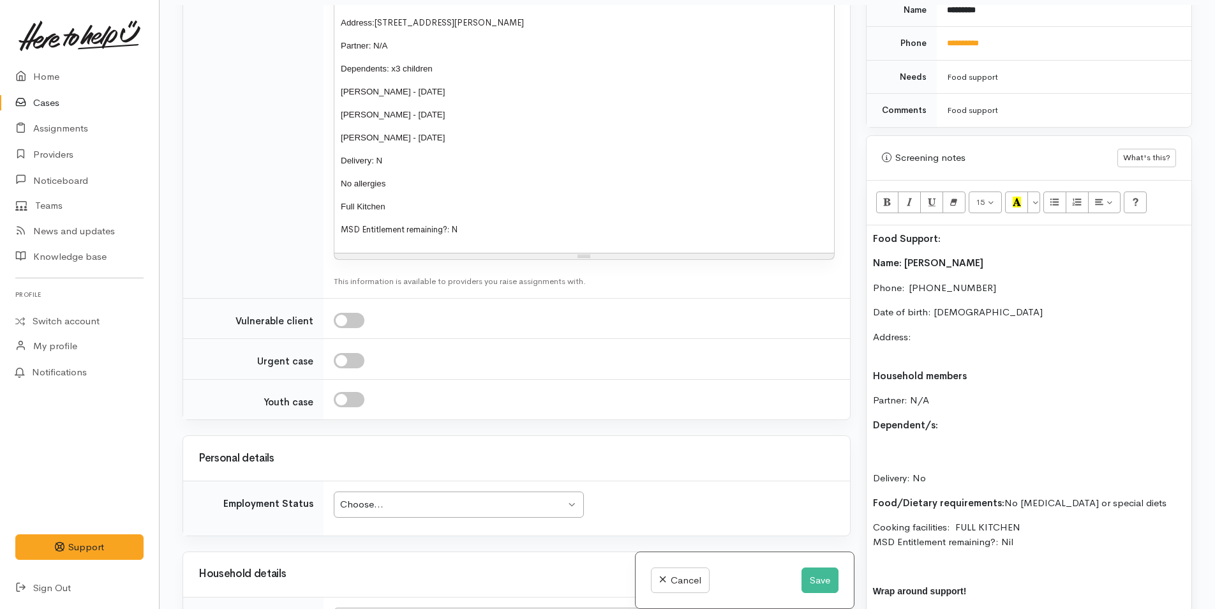
scroll to position [1531, 0]
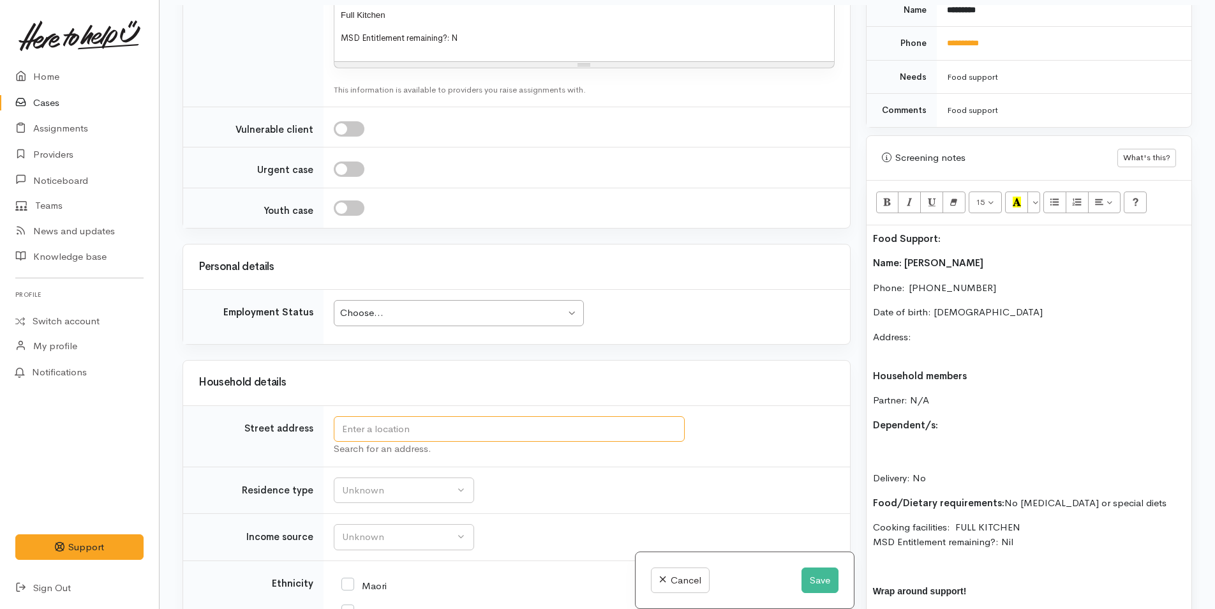
click at [412, 435] on input "text" at bounding box center [509, 429] width 351 height 26
type input "29A Margaret Rd, Bellevue, Tauranga, New Zealand"
click at [191, 421] on tr "Street address 29A Margaret Rd, Bellevue, Tauranga, New Zealand Search for an a…" at bounding box center [516, 435] width 667 height 61
click at [950, 330] on p "Address:" at bounding box center [1029, 344] width 312 height 29
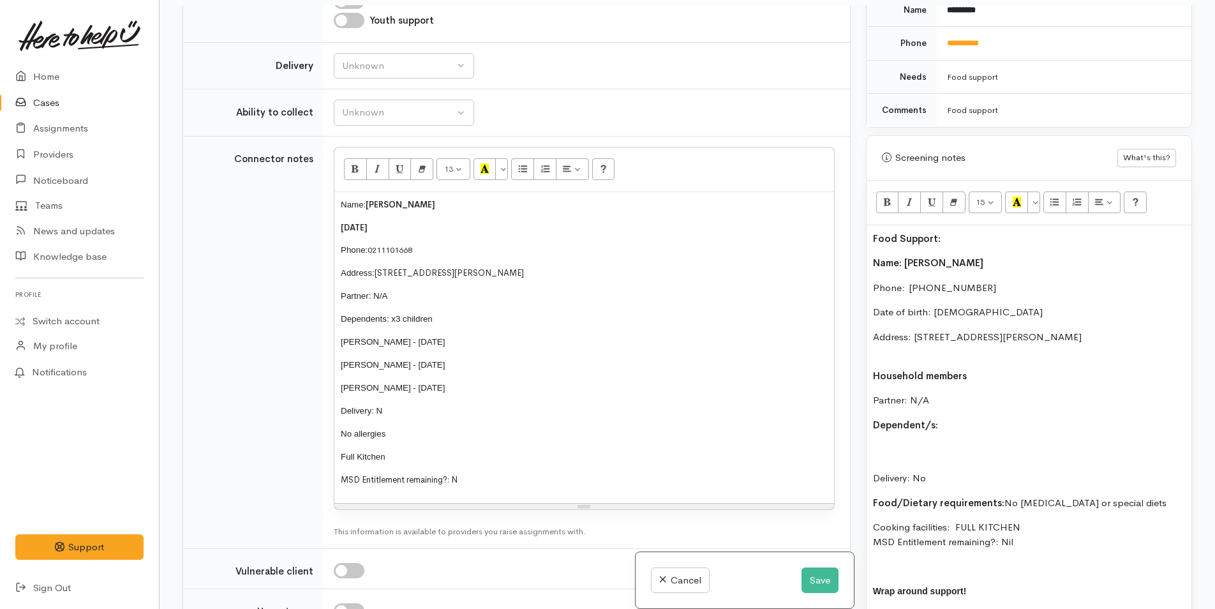
scroll to position [1085, 0]
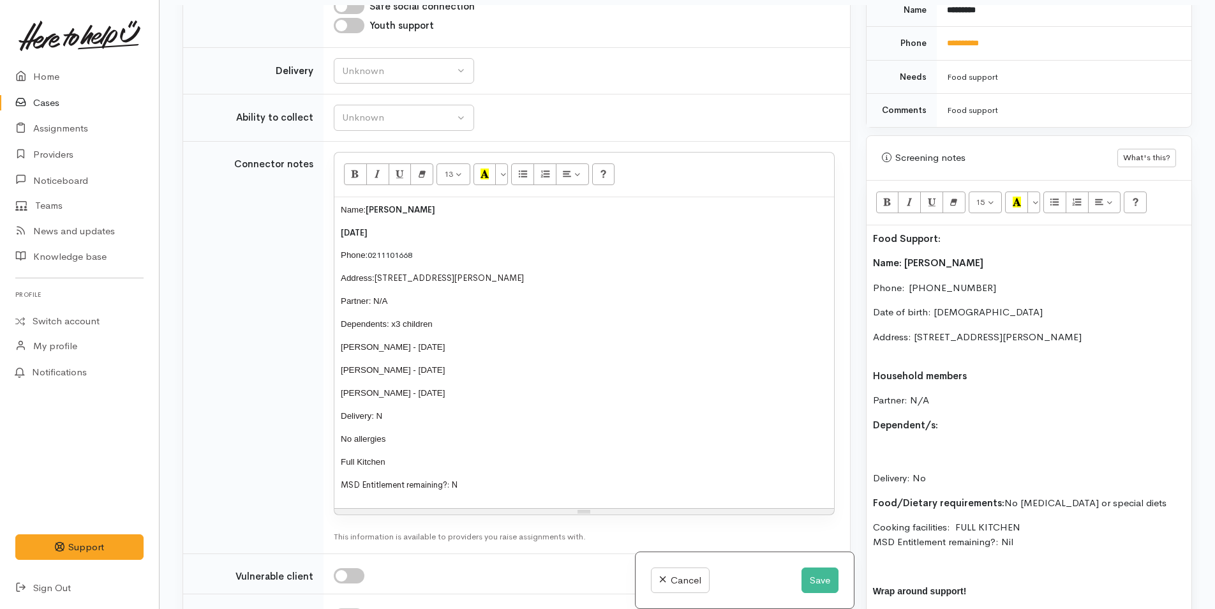
drag, startPoint x: 401, startPoint y: 383, endPoint x: 325, endPoint y: 332, distance: 91.5
click at [325, 332] on td "13 8 9 10 11 12 14 18 24 36 Background Color Transparent Select #ffff00 Text Co…" at bounding box center [587, 347] width 526 height 412
copy div "Stevie Allison - 21/09/2006 Lilly Allison - 11/09/2010 Grayson Allison - 14/06/…"
click at [874, 442] on p "Delivery: No" at bounding box center [1029, 463] width 312 height 43
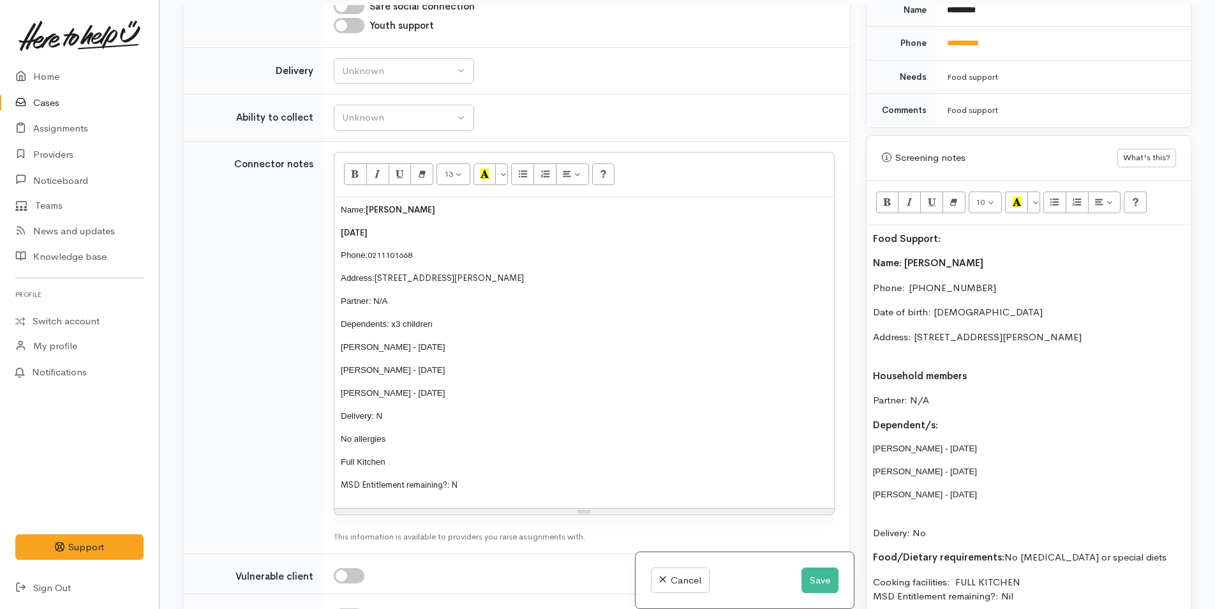
drag, startPoint x: 986, startPoint y: 482, endPoint x: 874, endPoint y: 435, distance: 121.5
click at [874, 435] on div "Food Support: Name: Kasey Ormerod Phone:  0211101668 Date of birth: 08/11/1982 …" at bounding box center [1028, 471] width 325 height 493
click at [1034, 191] on button "More Color" at bounding box center [1033, 202] width 13 height 22
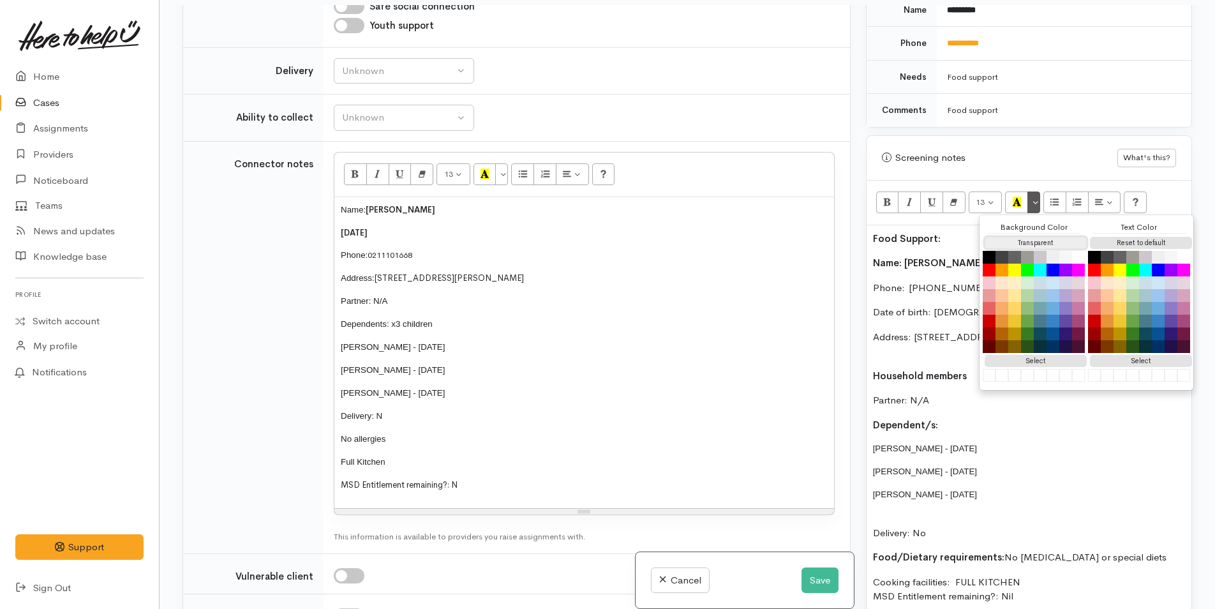
click at [1032, 237] on button "Transparent" at bounding box center [1036, 243] width 102 height 12
click at [1108, 237] on button "Reset to default" at bounding box center [1141, 243] width 102 height 12
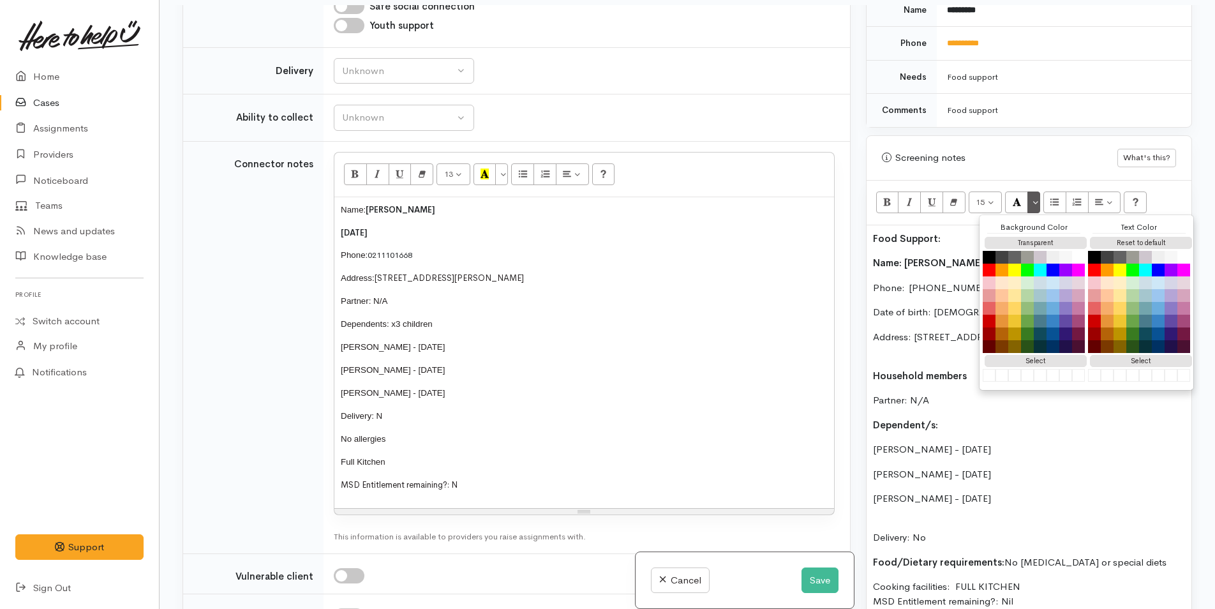
click at [989, 404] on div "Food Support: Name: Kasey Ormerod Phone:  0211101668 Date of birth: 08/11/1982 …" at bounding box center [1028, 474] width 325 height 498
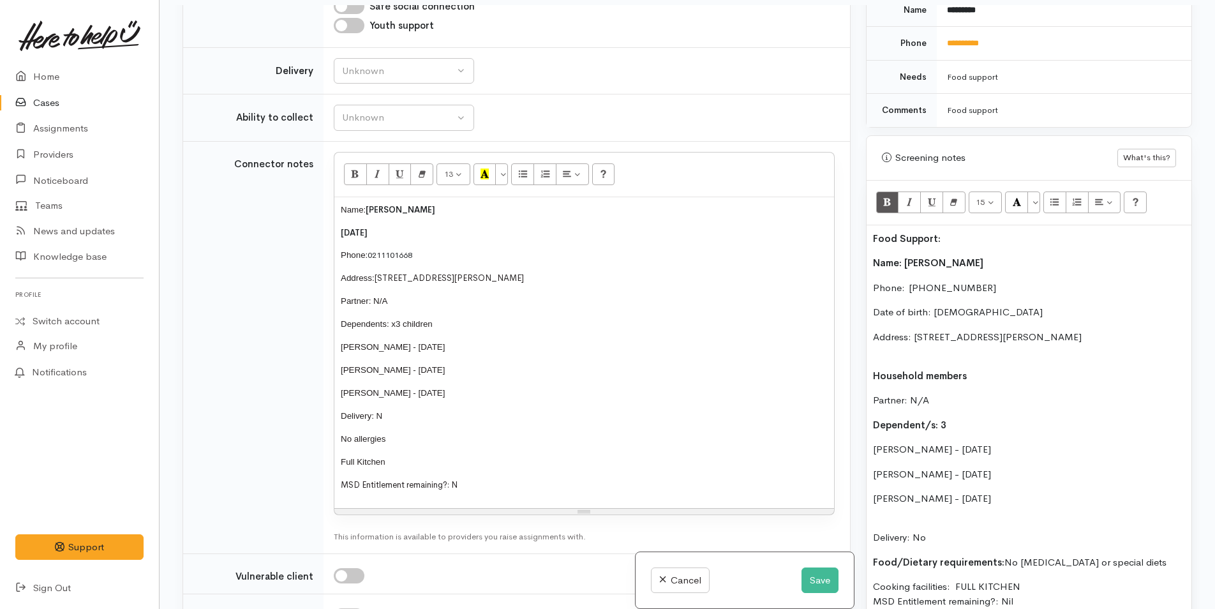
click at [895, 500] on div "Food Support: Name: Kasey Ormerod Phone:  0211101668 Date of birth: 08/11/1982 …" at bounding box center [1028, 474] width 325 height 498
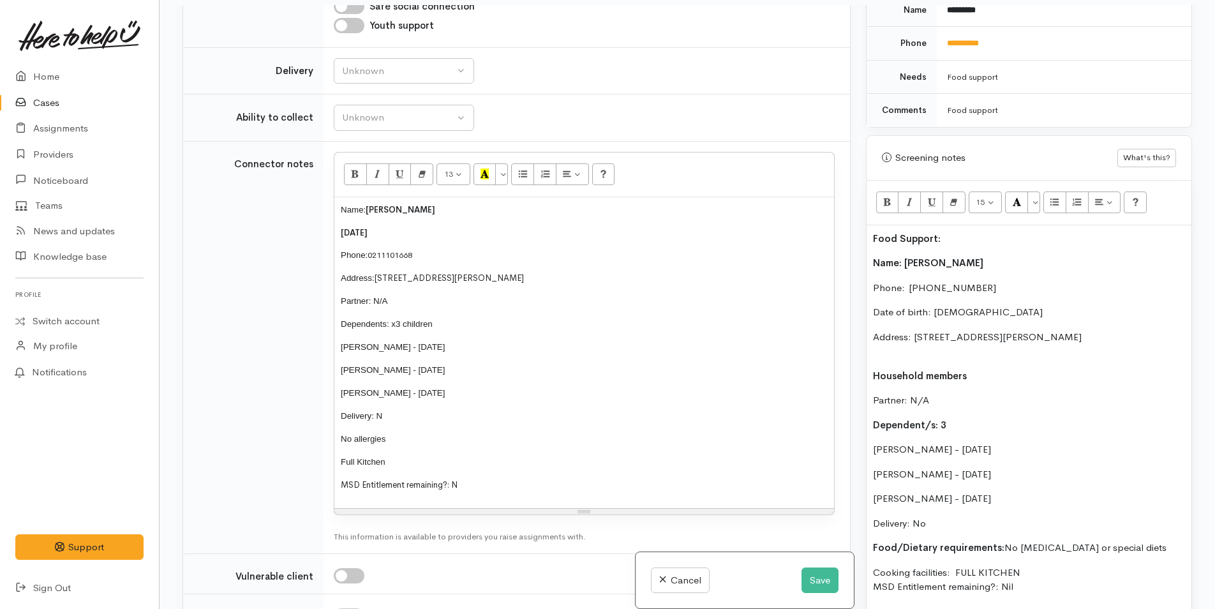
click at [878, 351] on div "Food Support: Name: Kasey Ormerod Phone:  0211101668 Date of birth: 08/11/1982 …" at bounding box center [1028, 467] width 325 height 484
click at [868, 338] on div "Food Support: Name: Kasey Ormerod Phone:  0211101668 Date of birth: 08/11/1982 …" at bounding box center [1028, 467] width 325 height 484
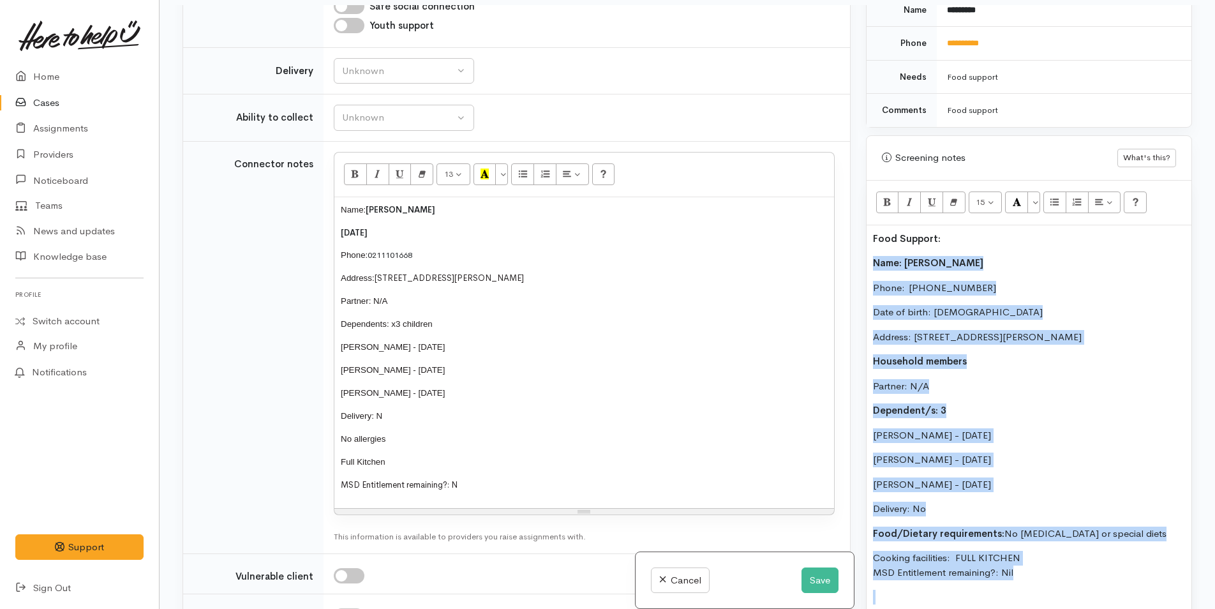
drag, startPoint x: 1032, startPoint y: 567, endPoint x: 855, endPoint y: 243, distance: 369.2
click at [855, 243] on div "Related cases There are other cases potentially from the same person, address o…" at bounding box center [687, 309] width 1025 height 609
copy div "Name: Kasey Ormerod Phone:  0211101668 Date of birth: 08/11/1982 Address: 29A M…"
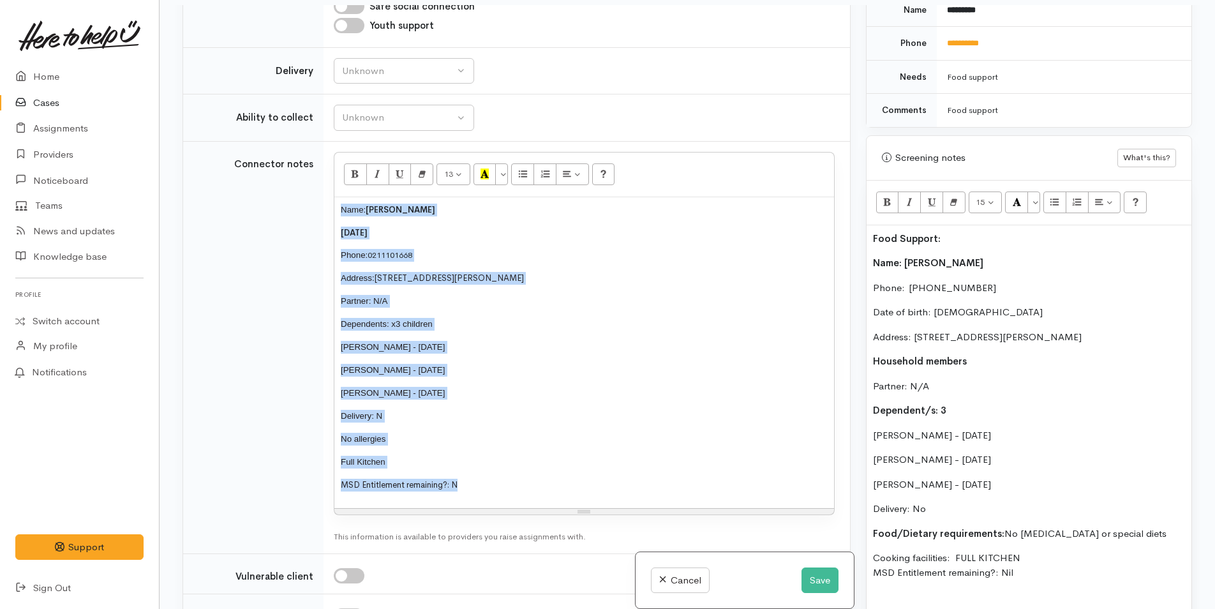
drag, startPoint x: 493, startPoint y: 485, endPoint x: 336, endPoint y: 196, distance: 328.9
click at [336, 196] on div "13 8 9 10 11 12 14 18 24 36 Background Color Transparent Select #ffff00 Text Co…" at bounding box center [584, 333] width 501 height 363
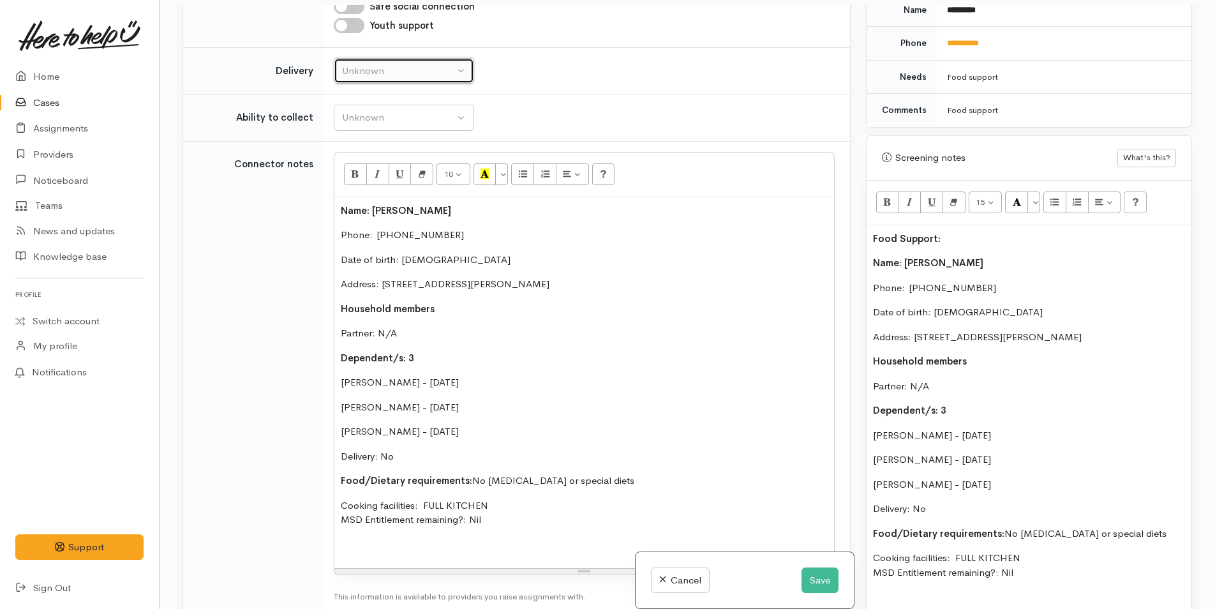
click at [345, 70] on div "Unknown" at bounding box center [398, 71] width 112 height 15
drag, startPoint x: 360, startPoint y: 189, endPoint x: 376, endPoint y: 124, distance: 66.5
click at [359, 189] on span "No" at bounding box center [356, 190] width 13 height 15
select select "1"
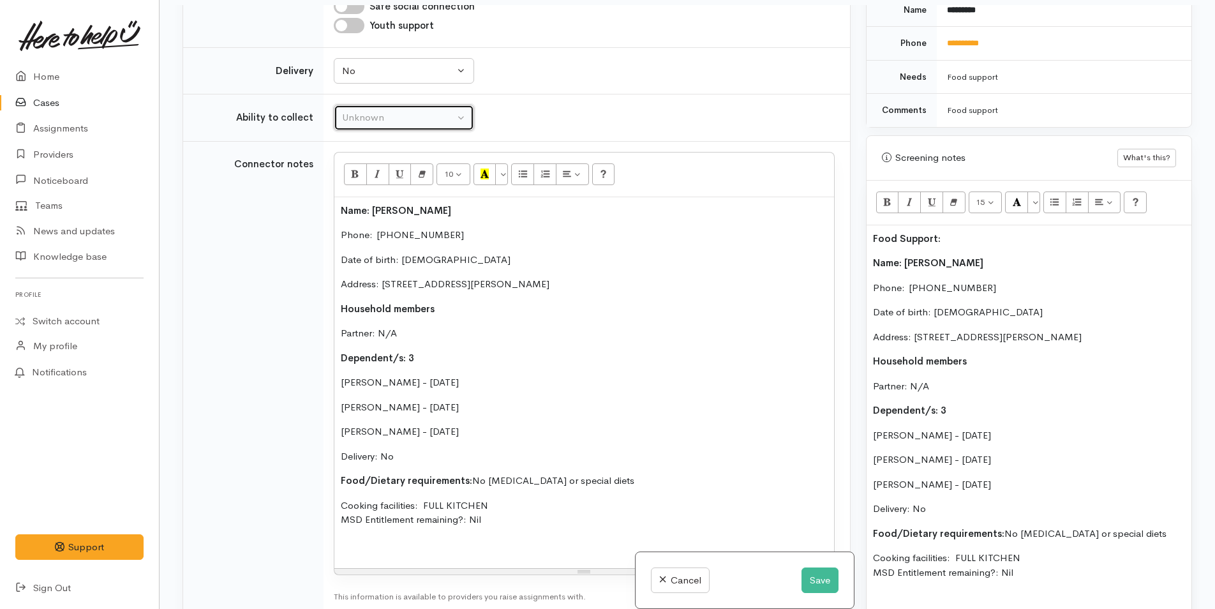
click at [376, 118] on div "Unknown" at bounding box center [398, 117] width 112 height 15
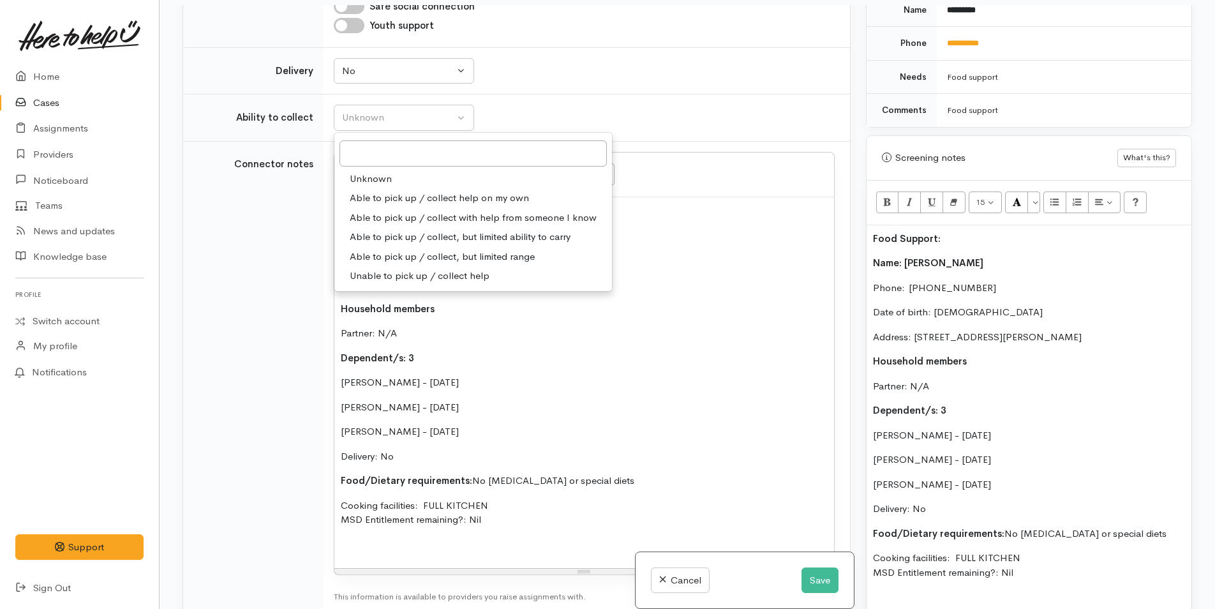
click at [383, 197] on span "Able to pick up / collect help on my own" at bounding box center [439, 198] width 179 height 15
select select "2"
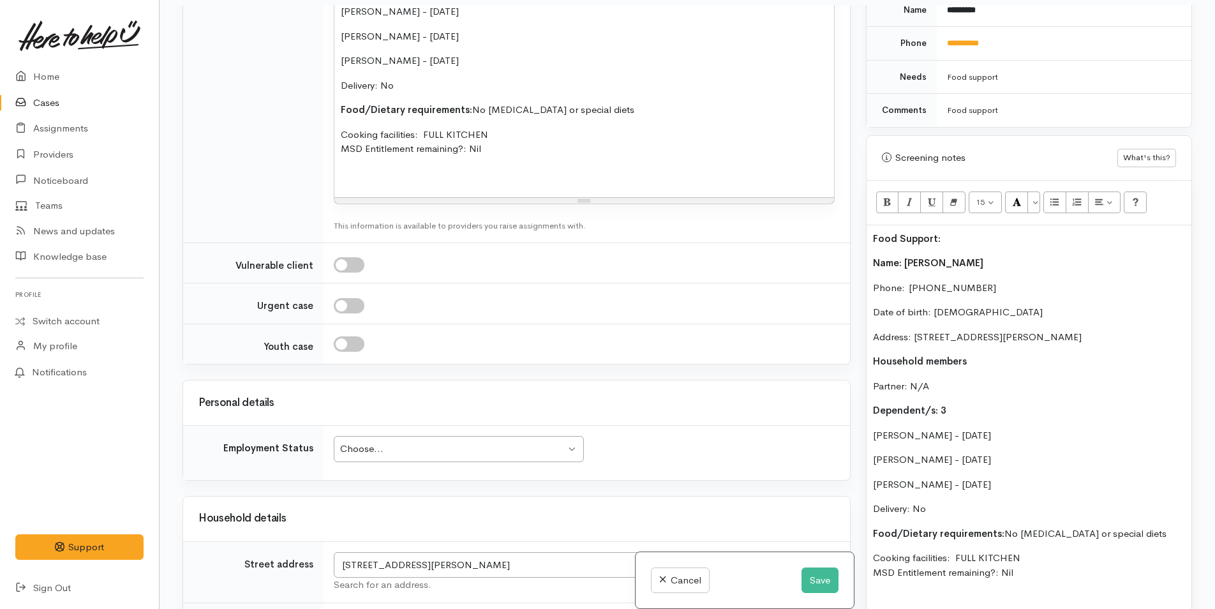
scroll to position [1595, 0]
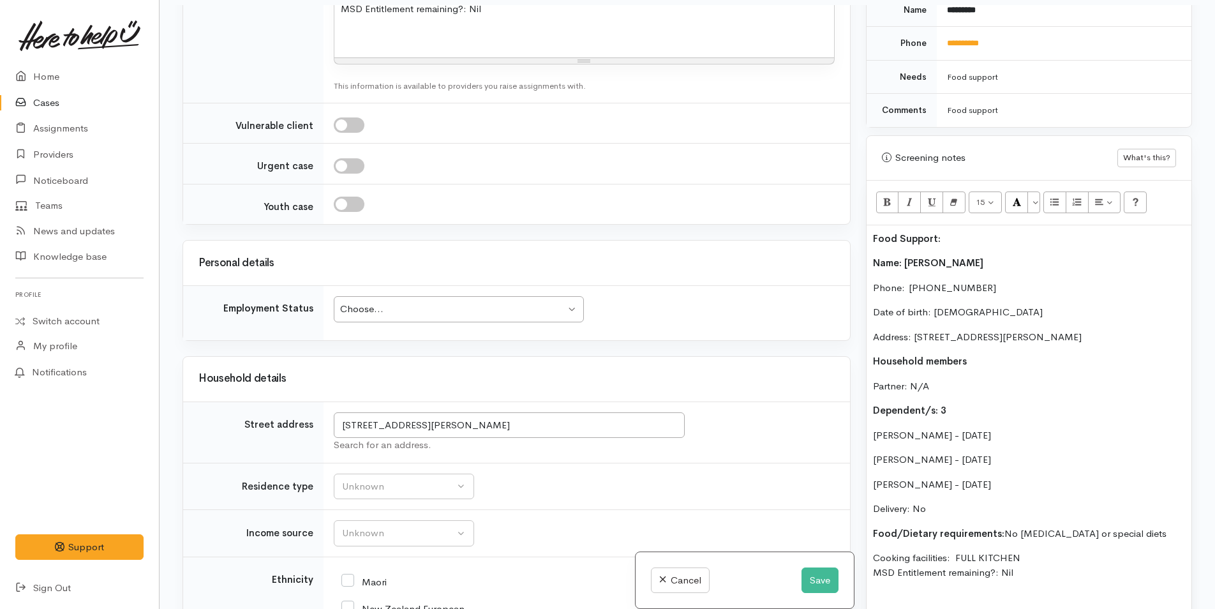
click at [403, 309] on div "Choose..." at bounding box center [452, 309] width 225 height 15
click at [387, 311] on div "Choose..." at bounding box center [452, 309] width 225 height 15
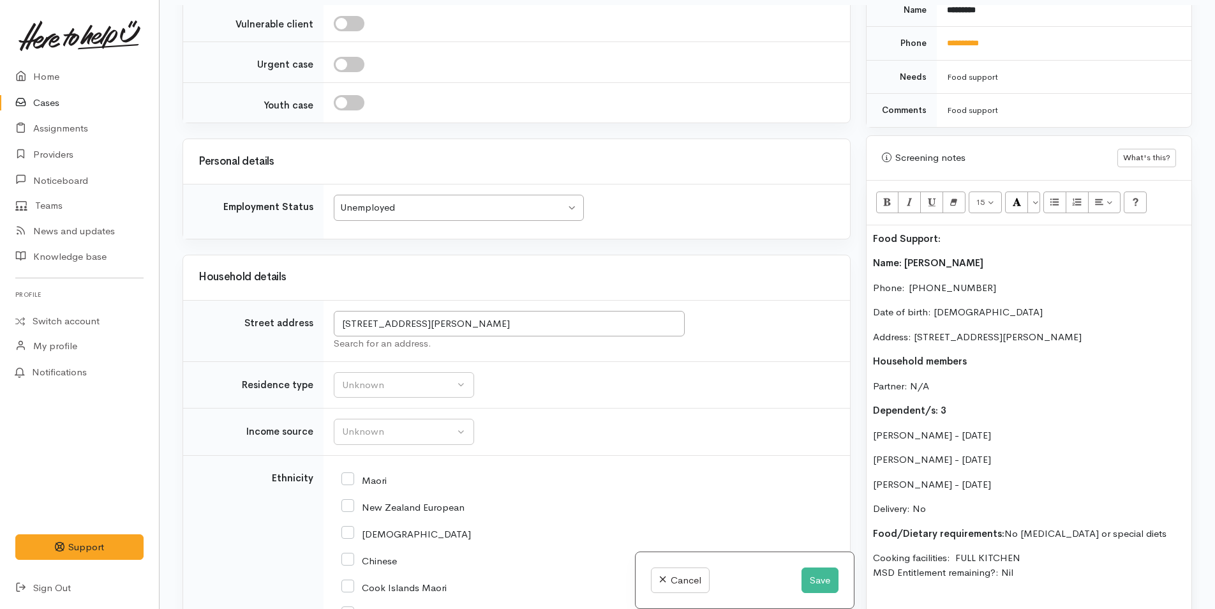
scroll to position [1850, 0]
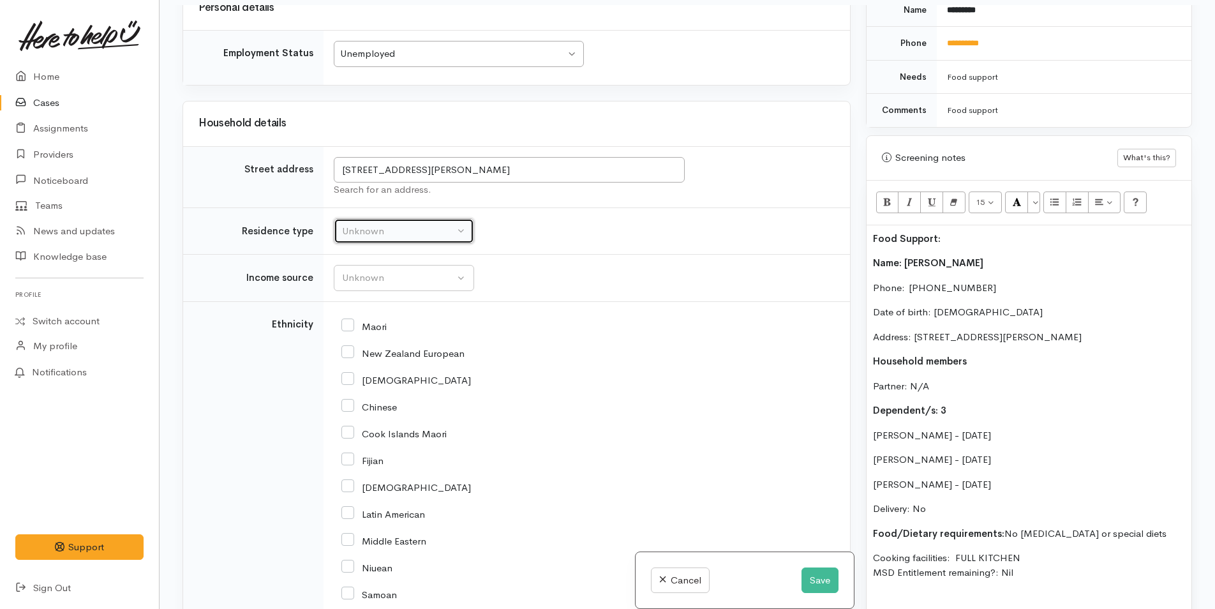
click at [346, 221] on button "Unknown" at bounding box center [404, 231] width 140 height 26
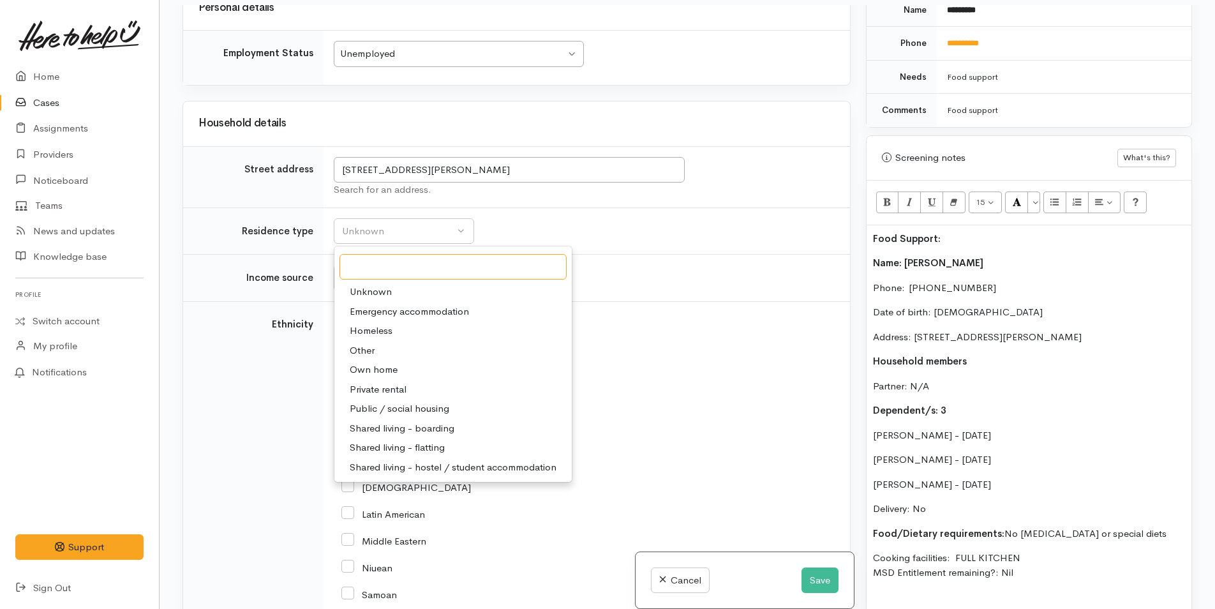
scroll to position [2169, 0]
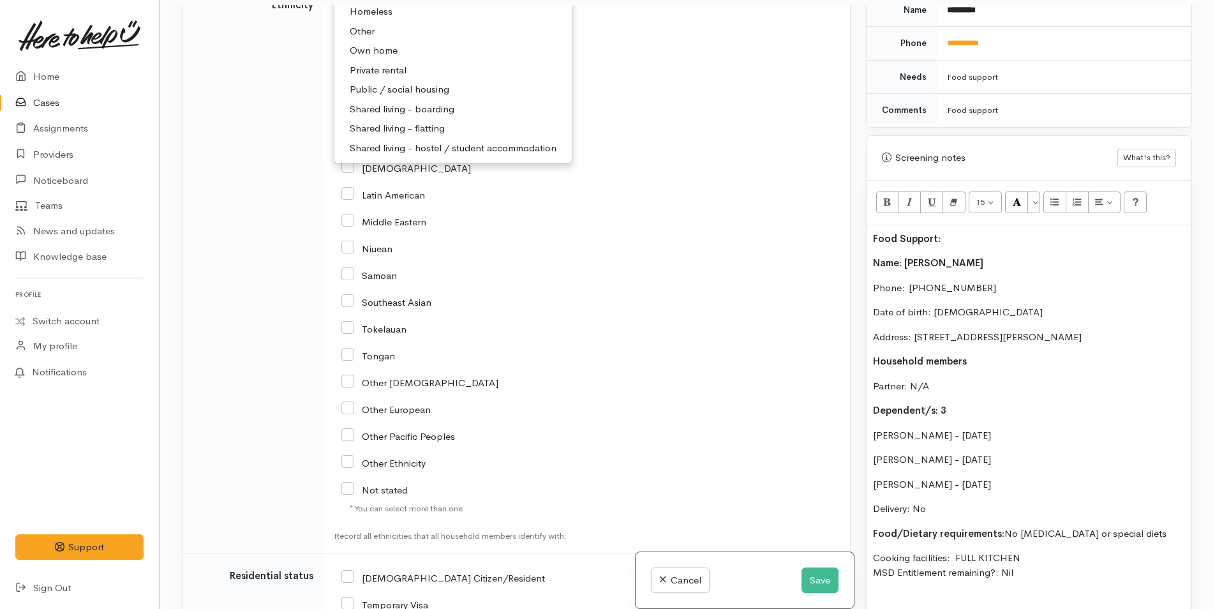
click at [363, 54] on span "Own home" at bounding box center [374, 50] width 48 height 15
select select "1"
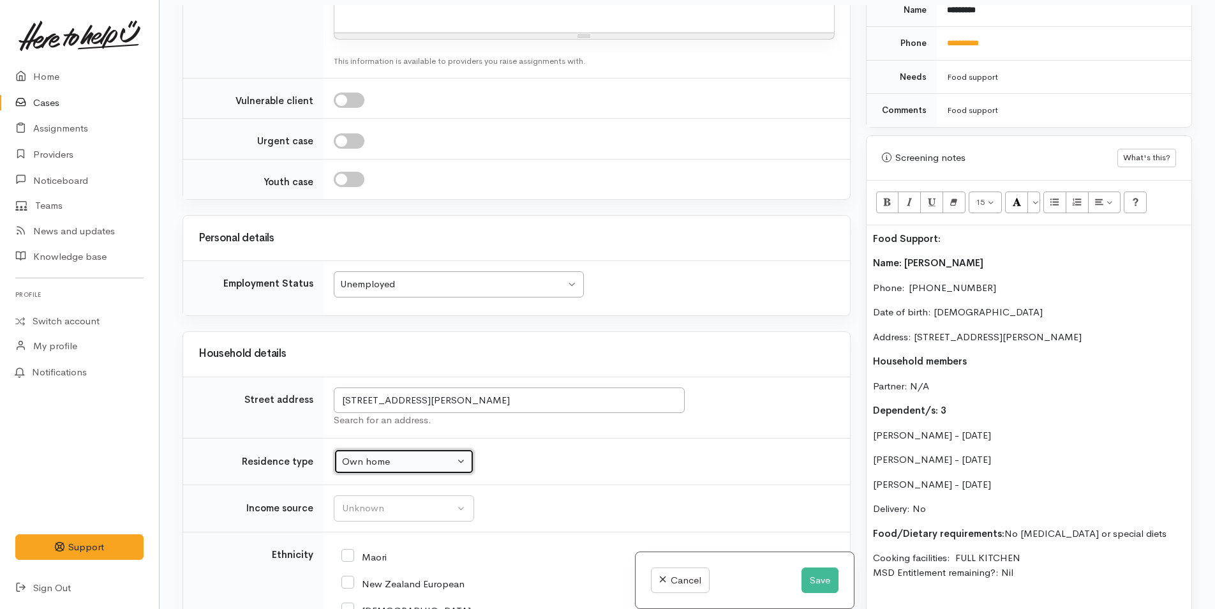
scroll to position [1772, 0]
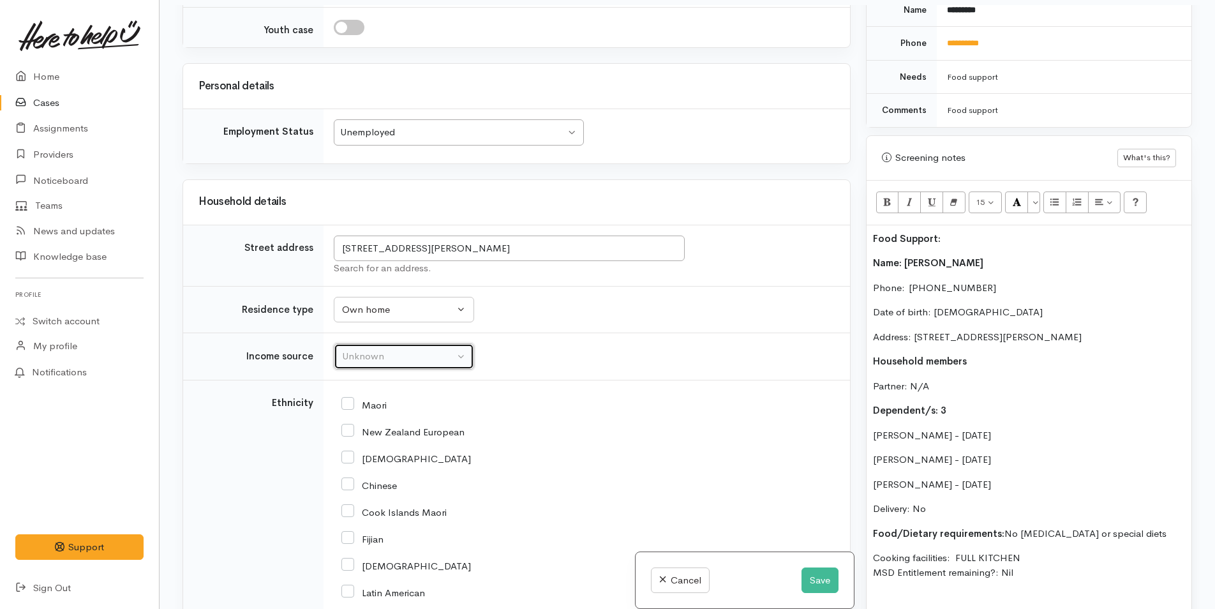
click at [370, 352] on div "Unknown" at bounding box center [398, 356] width 112 height 15
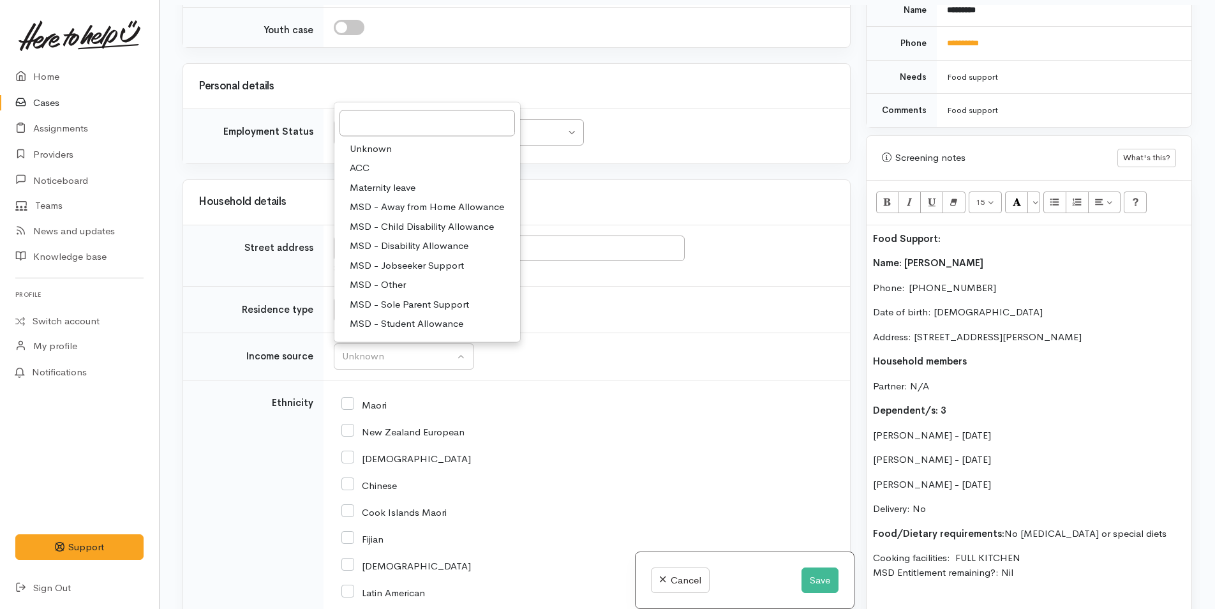
drag, startPoint x: 397, startPoint y: 285, endPoint x: 397, endPoint y: 302, distance: 17.2
click at [397, 284] on span "MSD - Other" at bounding box center [378, 285] width 56 height 15
select select "6"
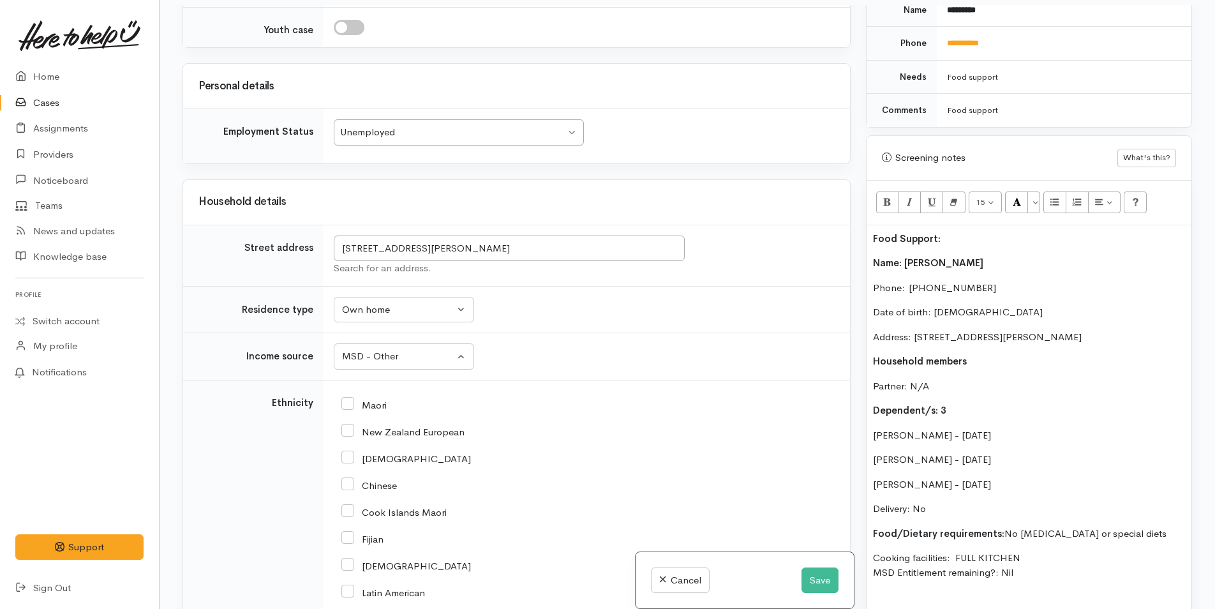
click at [345, 429] on input "New Zealand European" at bounding box center [402, 430] width 123 height 11
checkbox input "true"
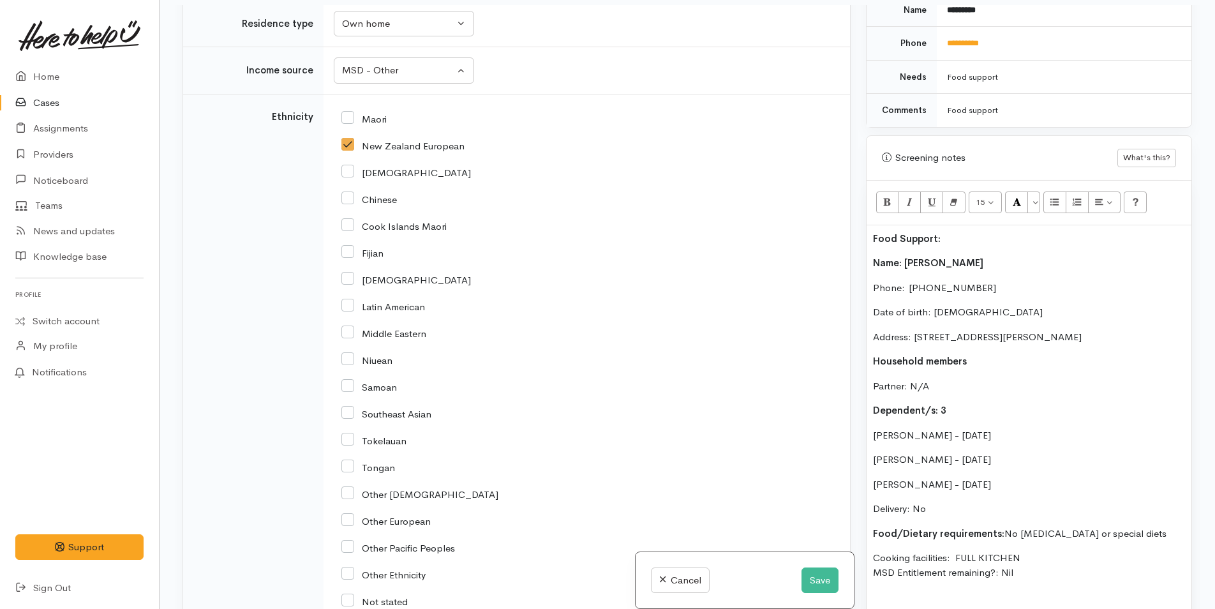
scroll to position [2346, 0]
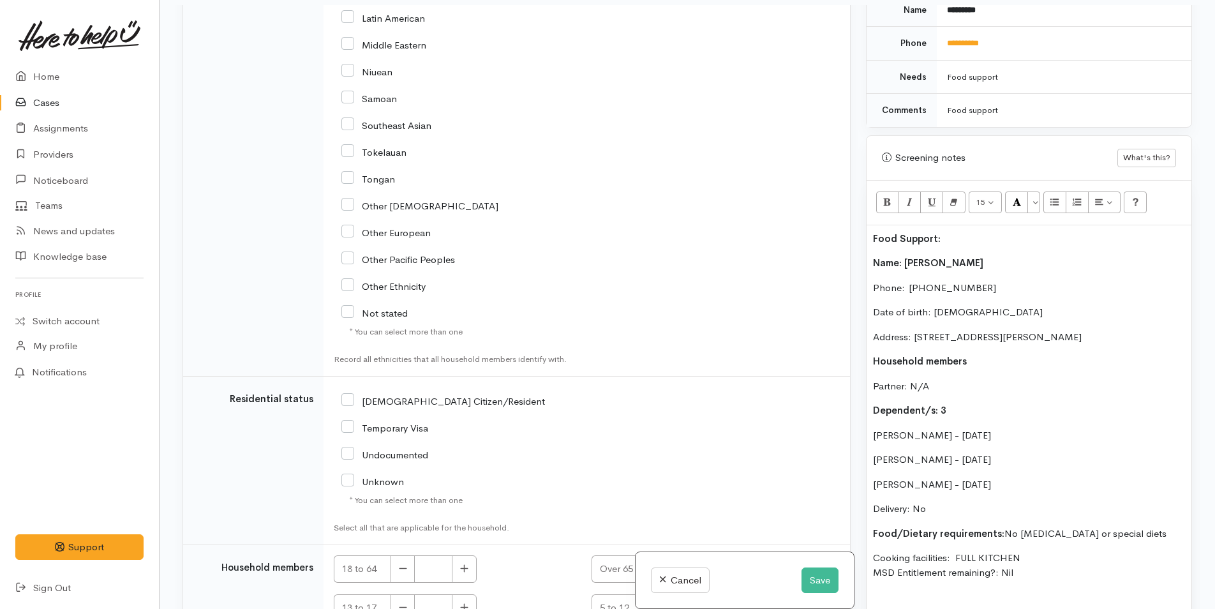
click at [346, 398] on input "[DEMOGRAPHIC_DATA] Citizen/Resident" at bounding box center [443, 399] width 204 height 11
checkbox input "true"
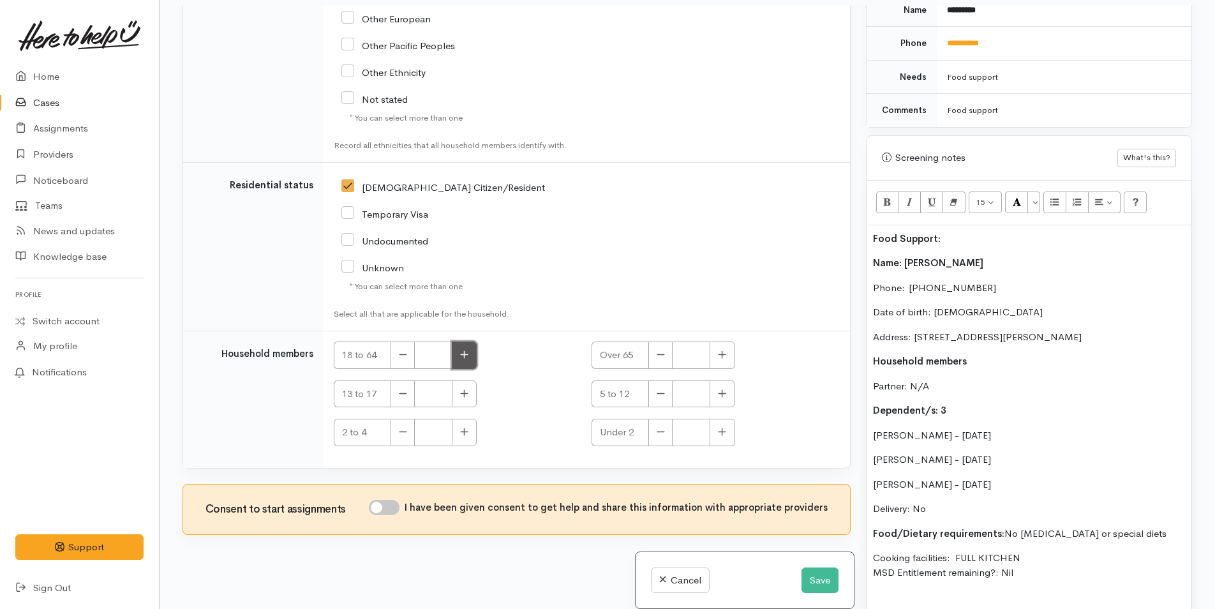
click at [468, 354] on icon "button" at bounding box center [465, 354] width 8 height 8
type input "2"
click at [474, 389] on button "button" at bounding box center [464, 393] width 25 height 27
click at [461, 398] on icon "button" at bounding box center [464, 394] width 8 height 10
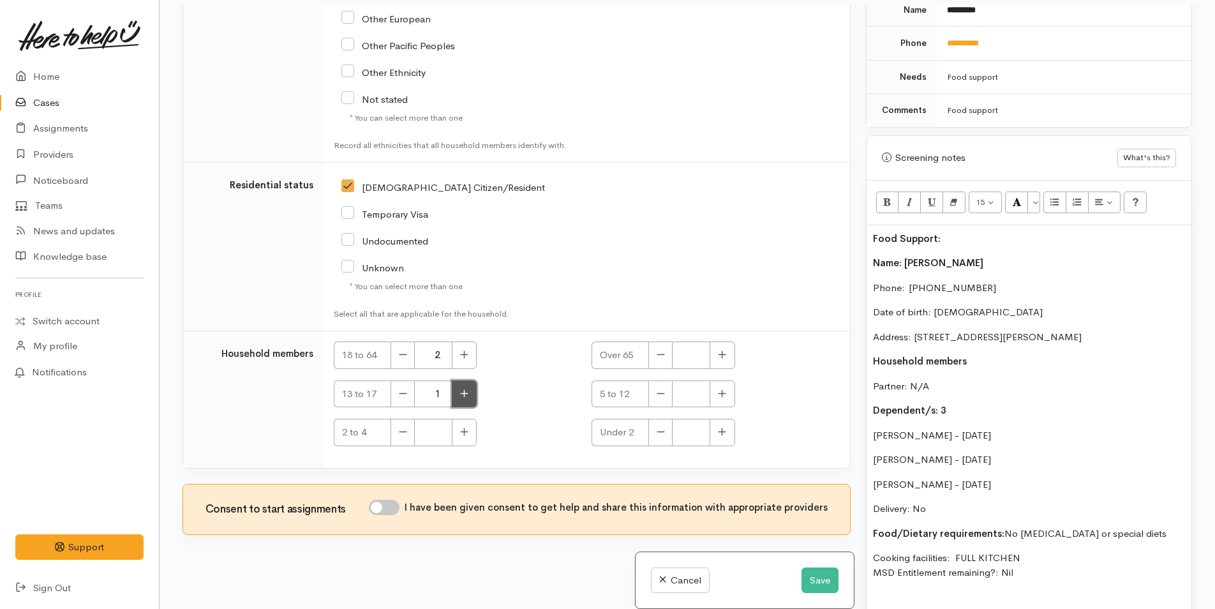
type input "2"
click at [724, 397] on icon "button" at bounding box center [722, 394] width 8 height 10
type input "1"
click at [809, 583] on button "Save" at bounding box center [819, 580] width 37 height 26
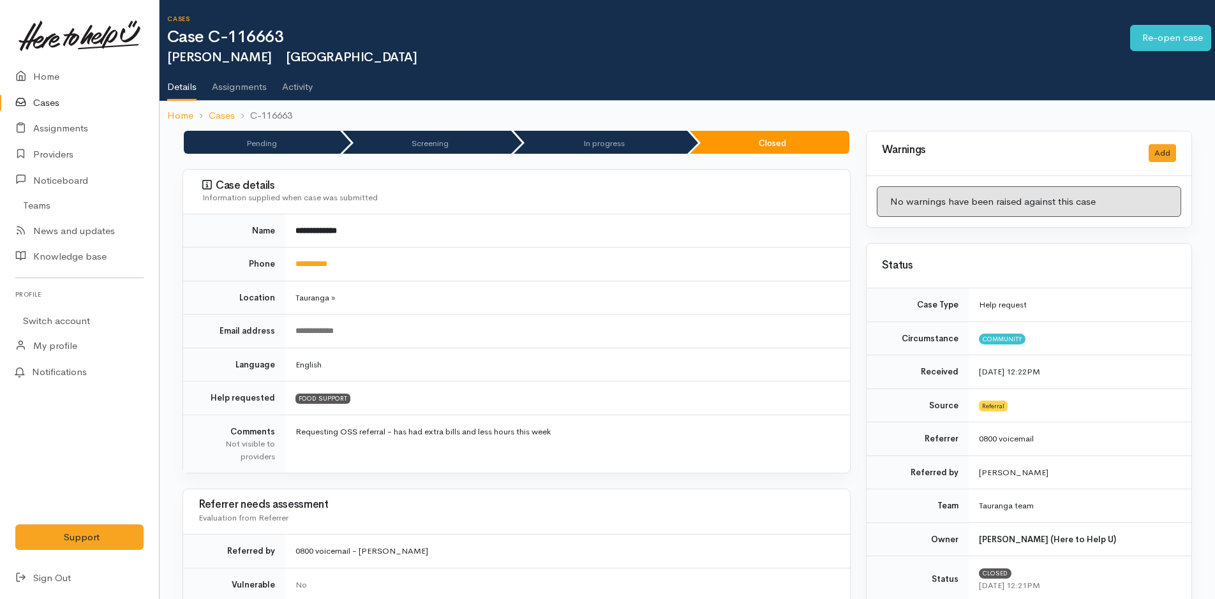
scroll to position [510, 0]
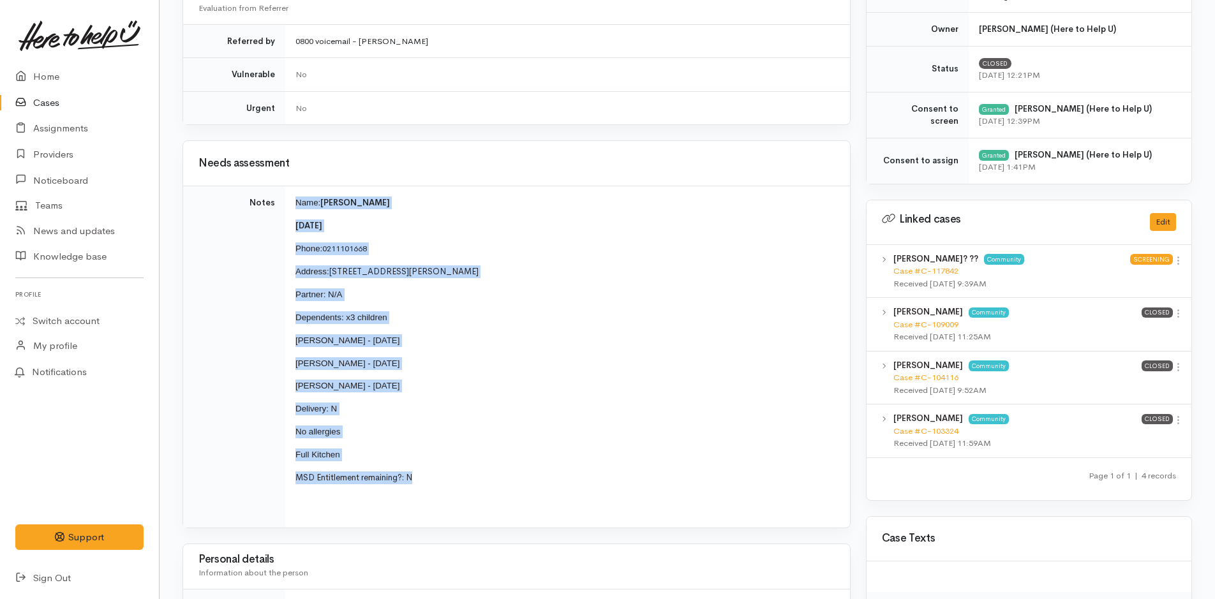
drag, startPoint x: 368, startPoint y: 436, endPoint x: 294, endPoint y: 205, distance: 242.7
click at [294, 205] on td "Name: Kasey Ormerod 8/11/1982 Phone: 0211101668 Address: 29A Margaret Road, Bel…" at bounding box center [567, 357] width 565 height 342
copy td "Name: Kasey Ormerod 8/11/1982 Phone: 0211101668 Address: 29A Margaret Road, Bel…"
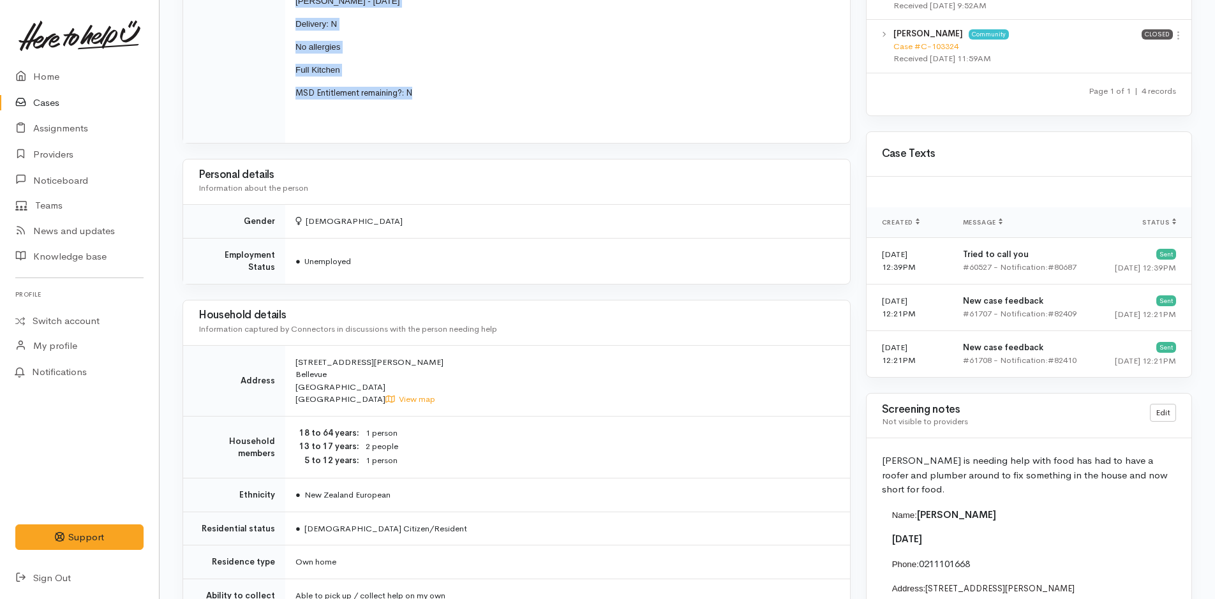
scroll to position [1085, 0]
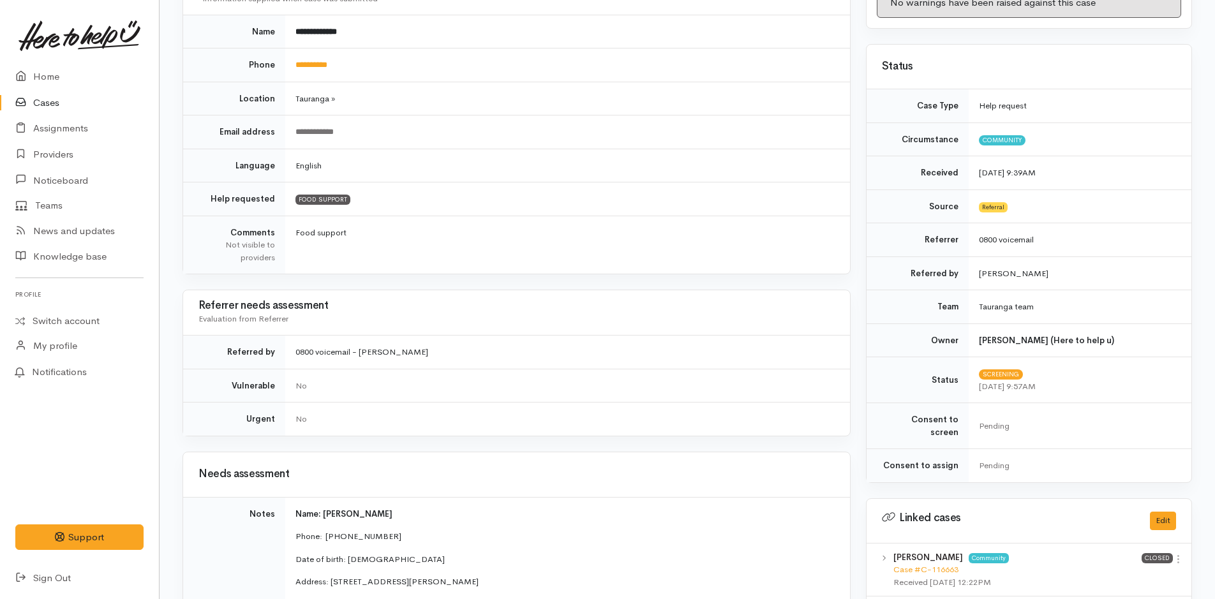
scroll to position [447, 0]
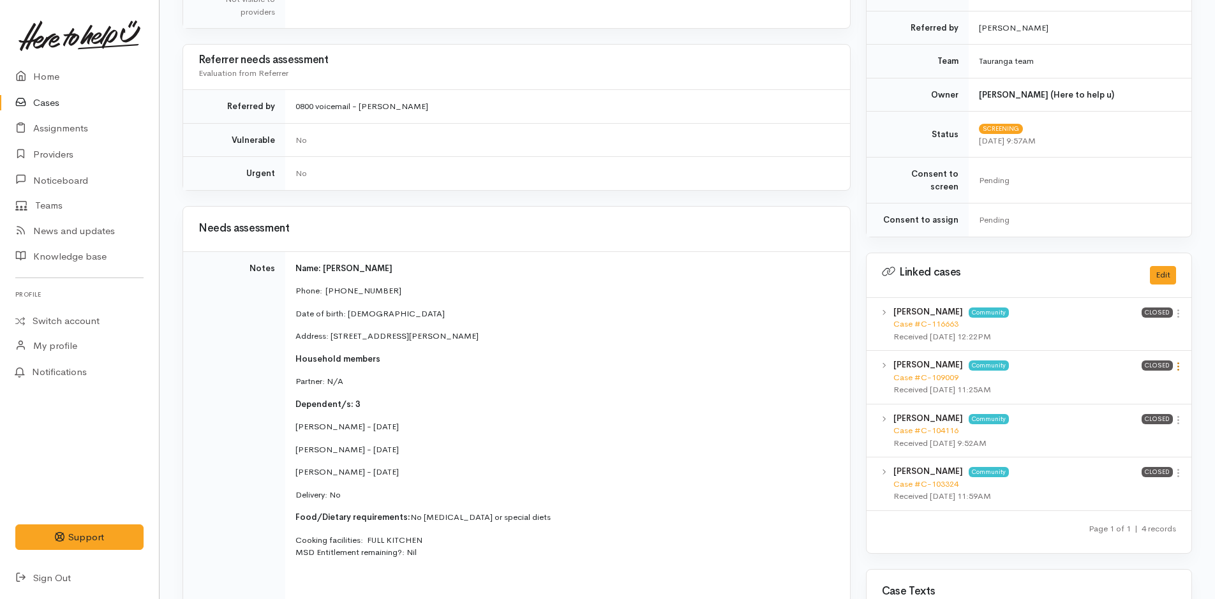
click at [1178, 361] on icon at bounding box center [1178, 366] width 11 height 11
click at [1134, 382] on link "View case" at bounding box center [1132, 392] width 101 height 20
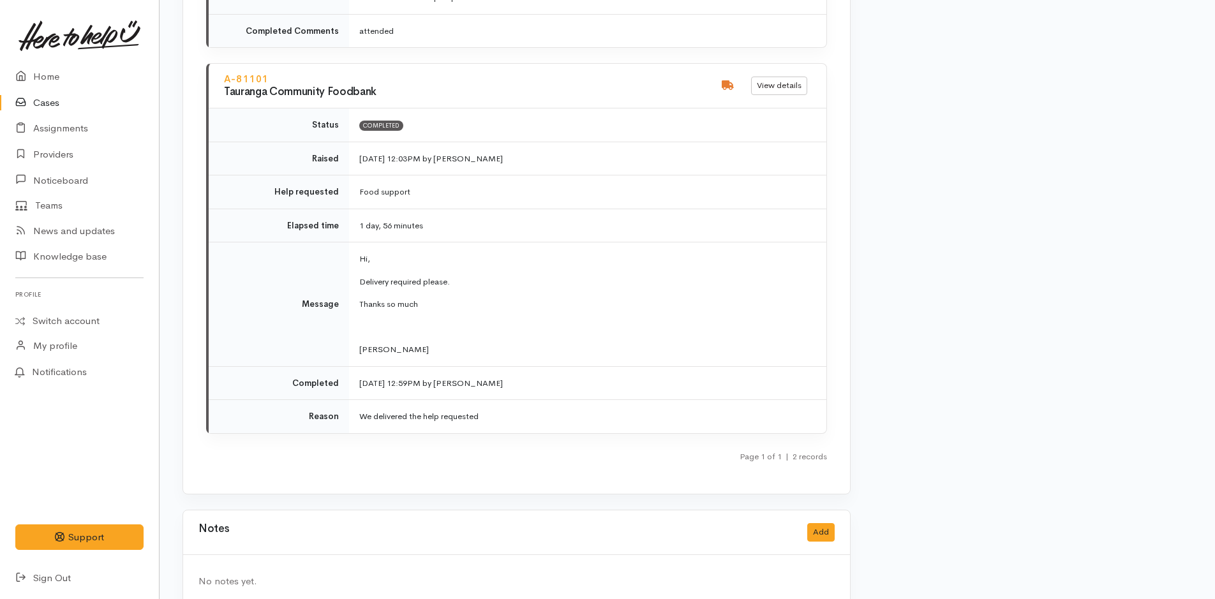
scroll to position [1949, 0]
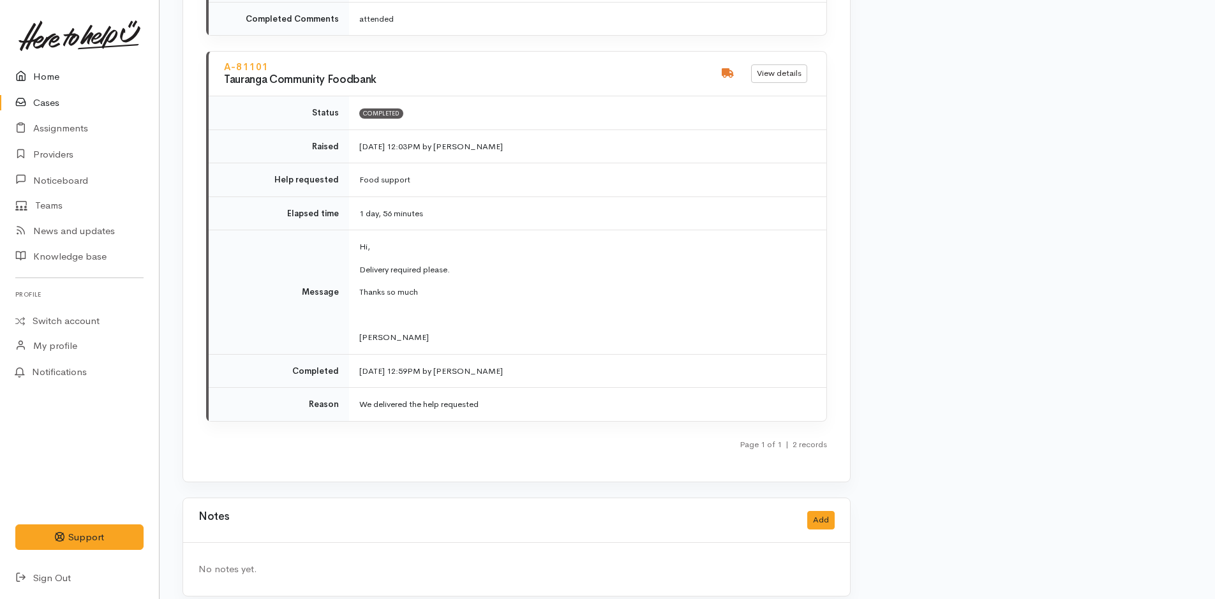
drag, startPoint x: 49, startPoint y: 71, endPoint x: 66, endPoint y: 72, distance: 17.2
click at [49, 71] on link "Home" at bounding box center [79, 77] width 159 height 26
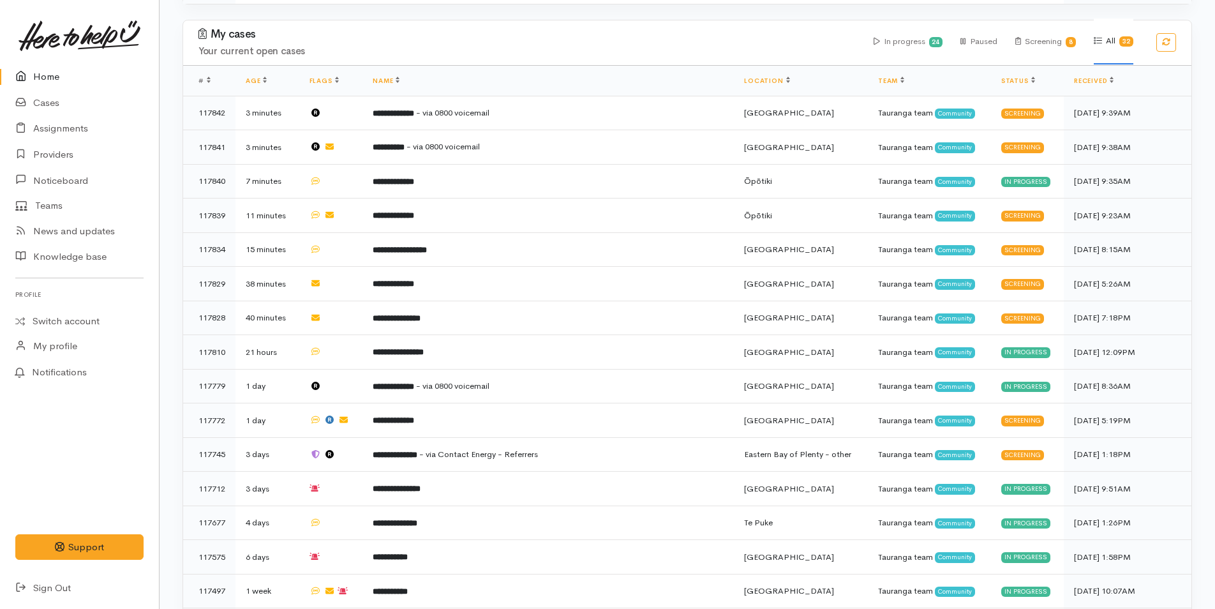
scroll to position [128, 0]
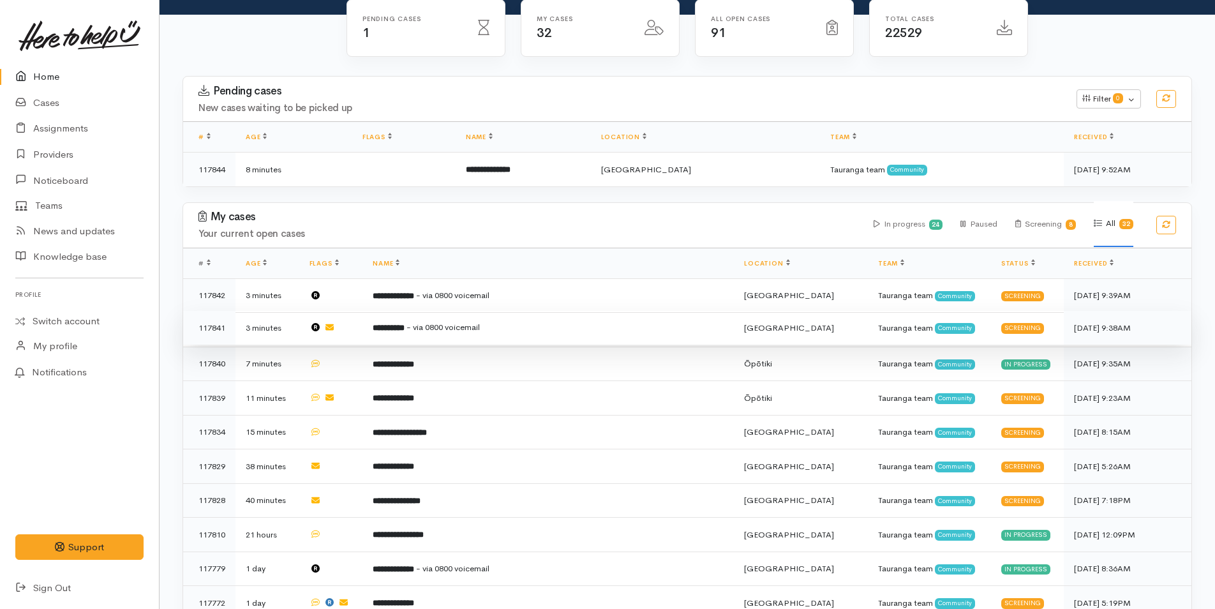
click at [423, 332] on td "**********" at bounding box center [547, 328] width 371 height 34
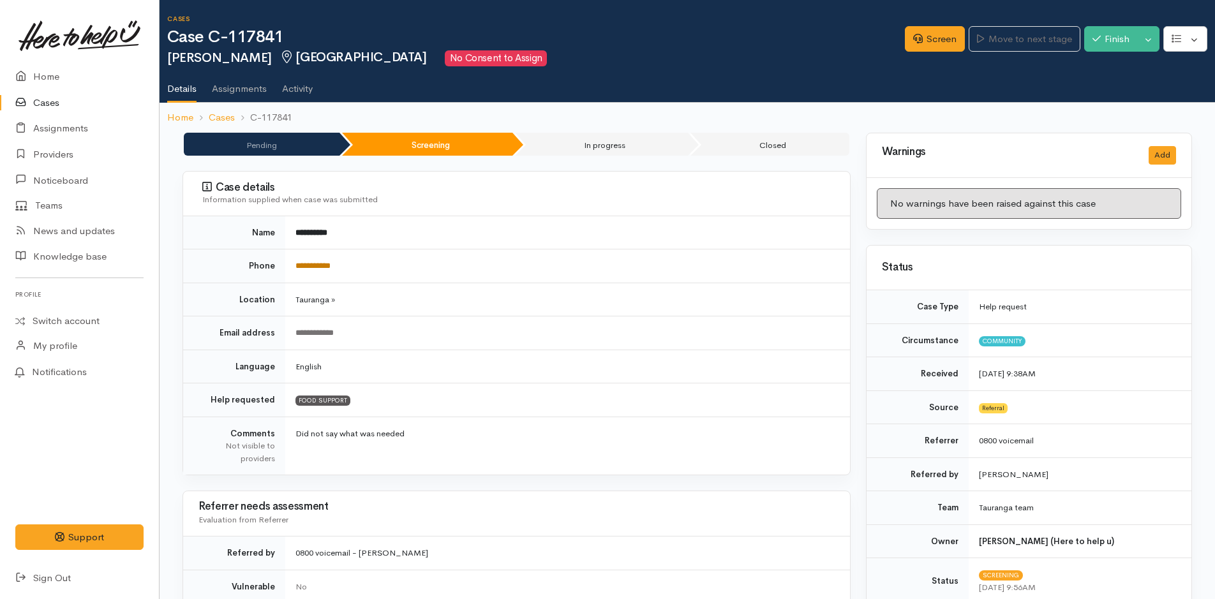
click at [328, 262] on link "**********" at bounding box center [312, 266] width 35 height 8
click at [939, 37] on link "Screen" at bounding box center [935, 39] width 60 height 26
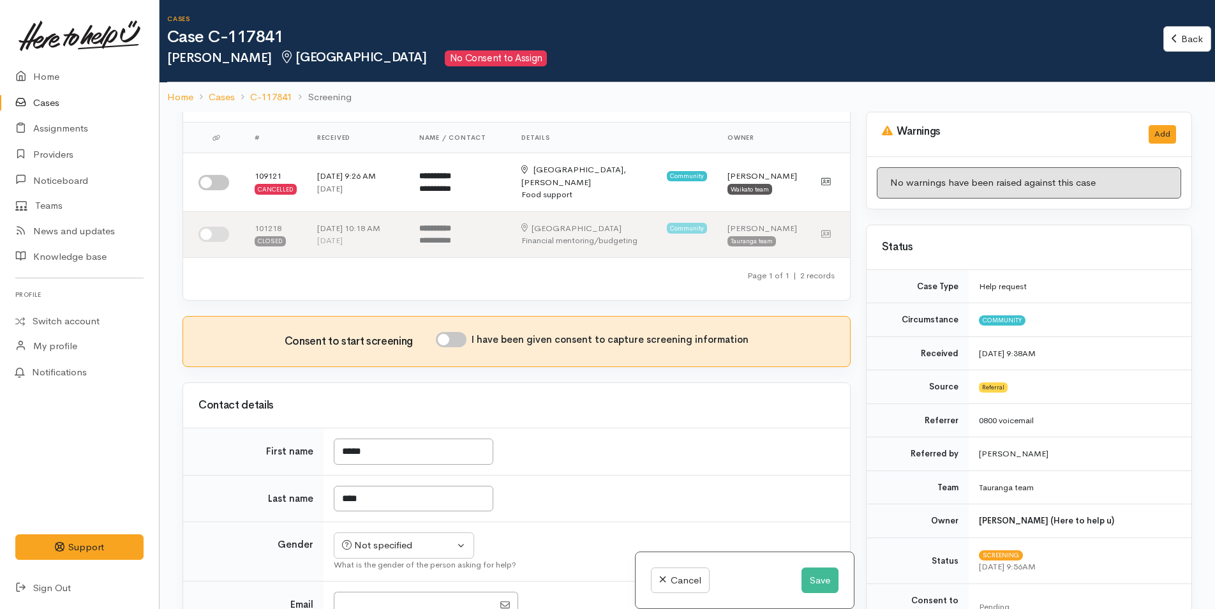
scroll to position [64, 0]
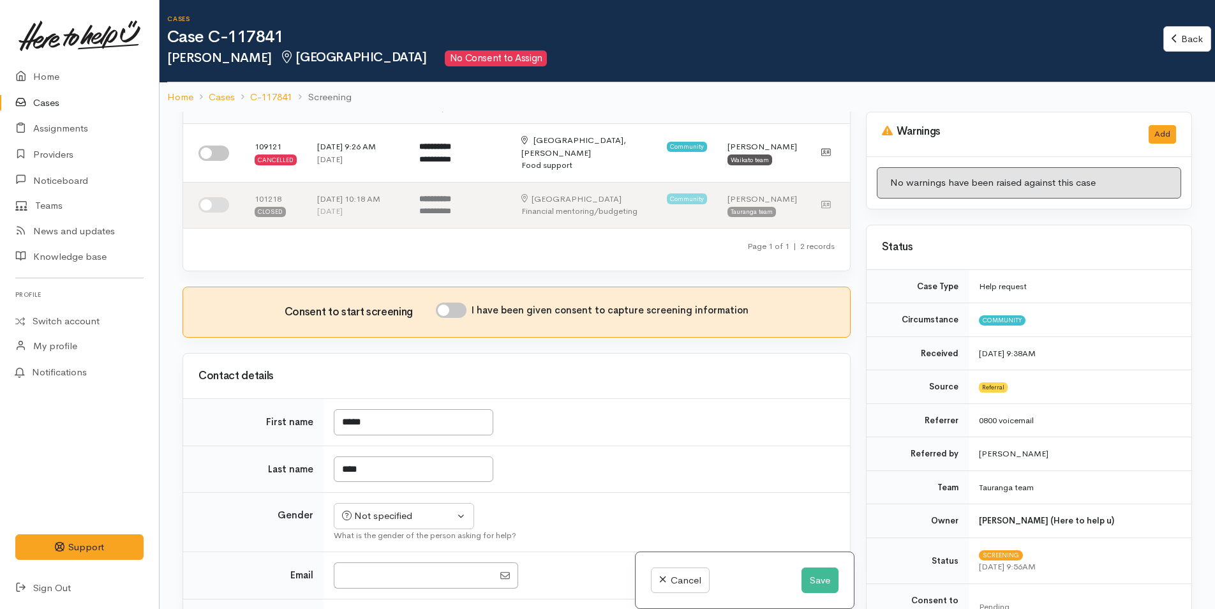
click at [451, 302] on input "I have been given consent to capture screening information" at bounding box center [451, 309] width 31 height 15
click at [452, 302] on input "I have been given consent to capture screening information" at bounding box center [451, 309] width 31 height 15
checkbox input "false"
click at [362, 509] on div "Not specified" at bounding box center [398, 516] width 112 height 15
click at [509, 399] on td "*****" at bounding box center [587, 422] width 526 height 47
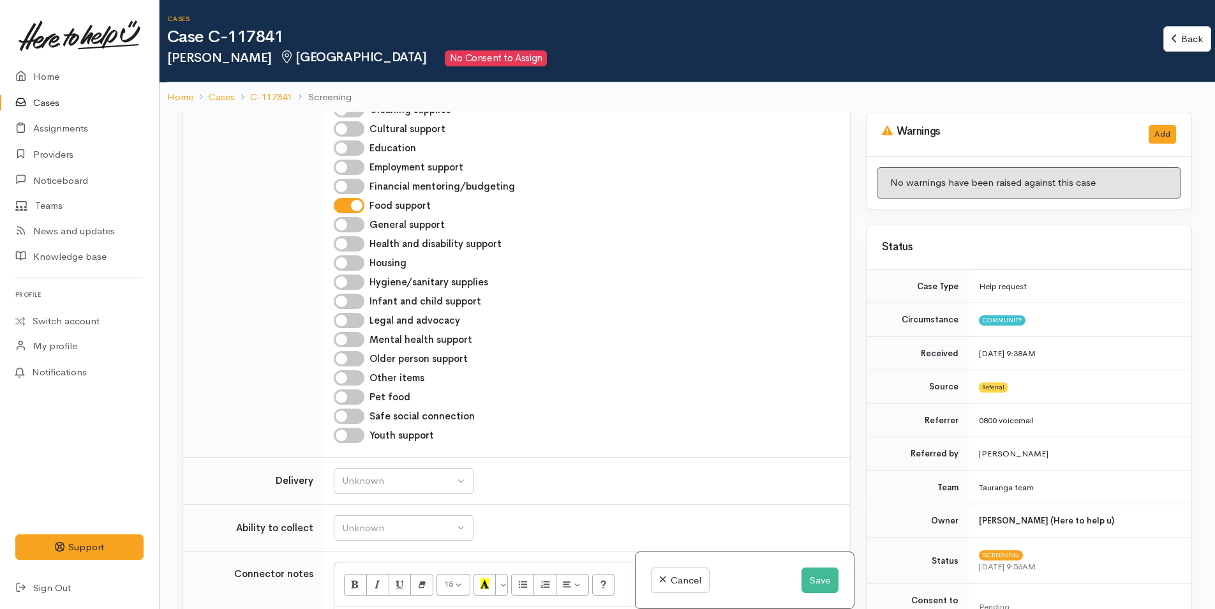
scroll to position [447, 0]
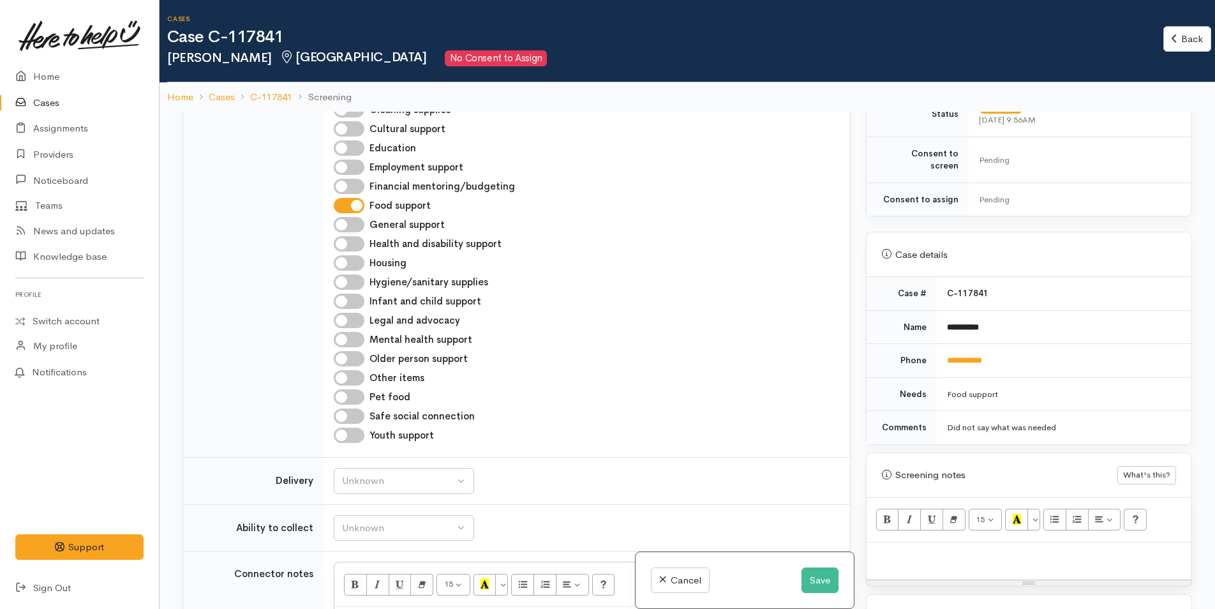
click at [927, 542] on div at bounding box center [1028, 561] width 325 height 38
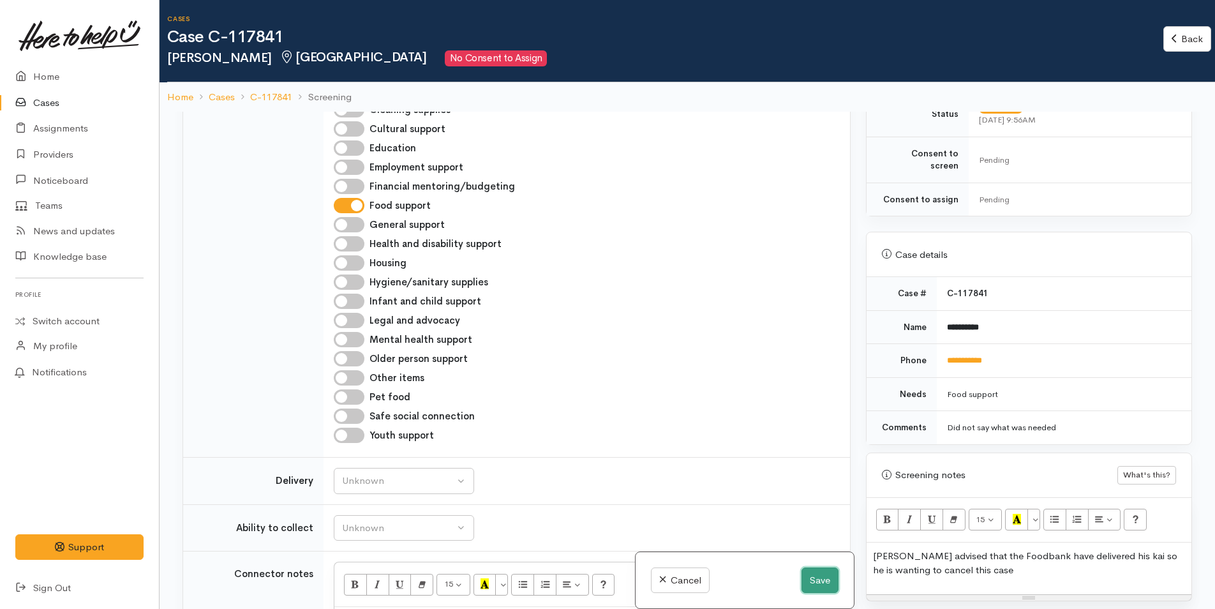
click at [819, 577] on button "Save" at bounding box center [819, 580] width 37 height 26
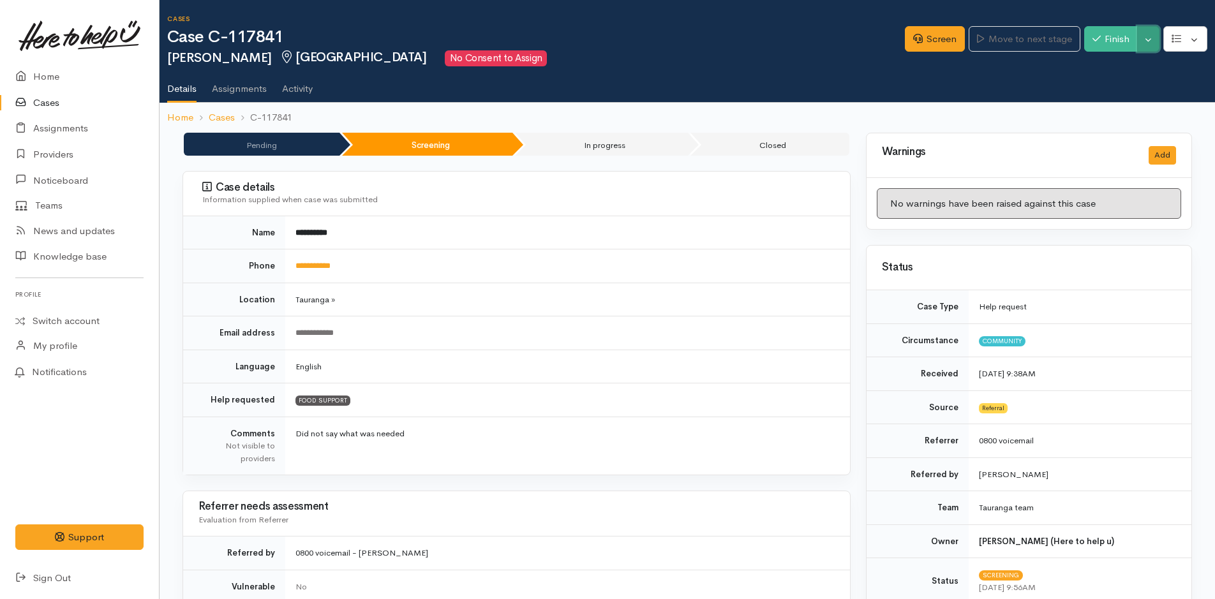
click at [1153, 34] on button "Toggle Dropdown" at bounding box center [1148, 39] width 22 height 26
click at [1111, 89] on link "Cancel" at bounding box center [1108, 88] width 101 height 20
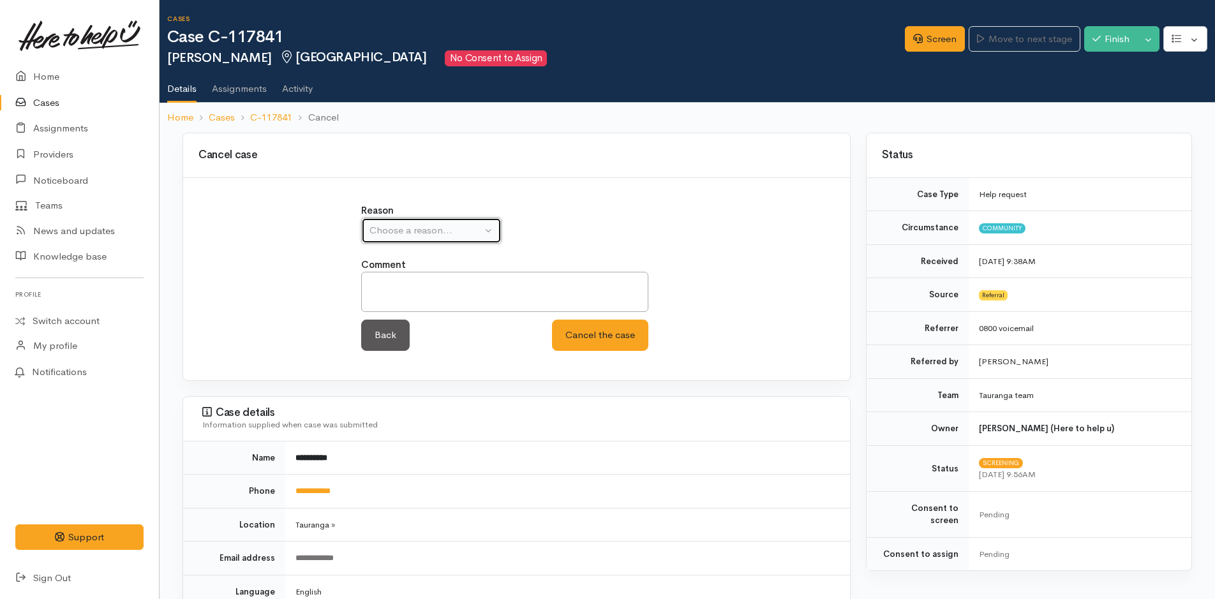
click at [447, 227] on div "Choose a reason..." at bounding box center [425, 230] width 112 height 15
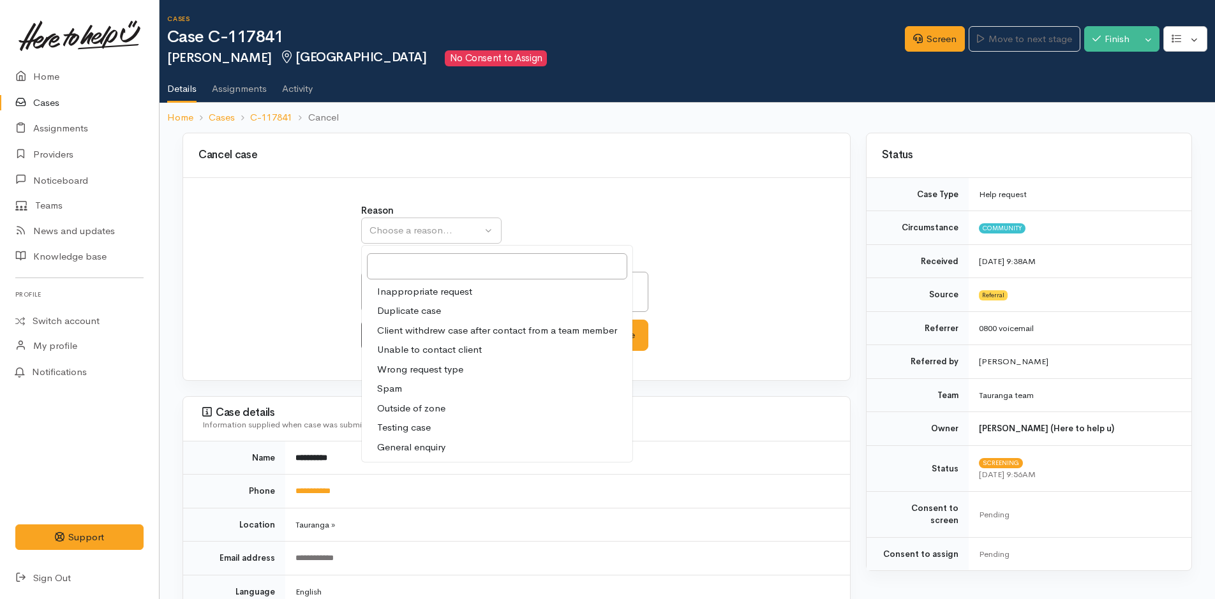
click at [422, 336] on span "Client withdrew case after contact from a team member" at bounding box center [497, 331] width 240 height 15
select select "3"
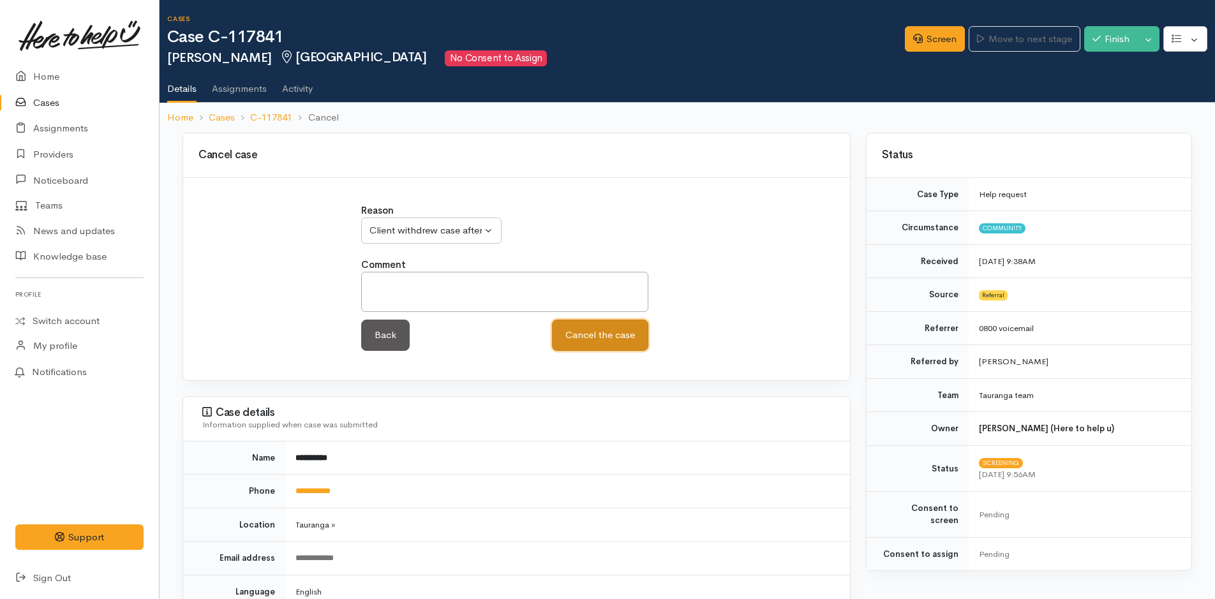
click at [602, 336] on button "Cancel the case" at bounding box center [600, 335] width 96 height 31
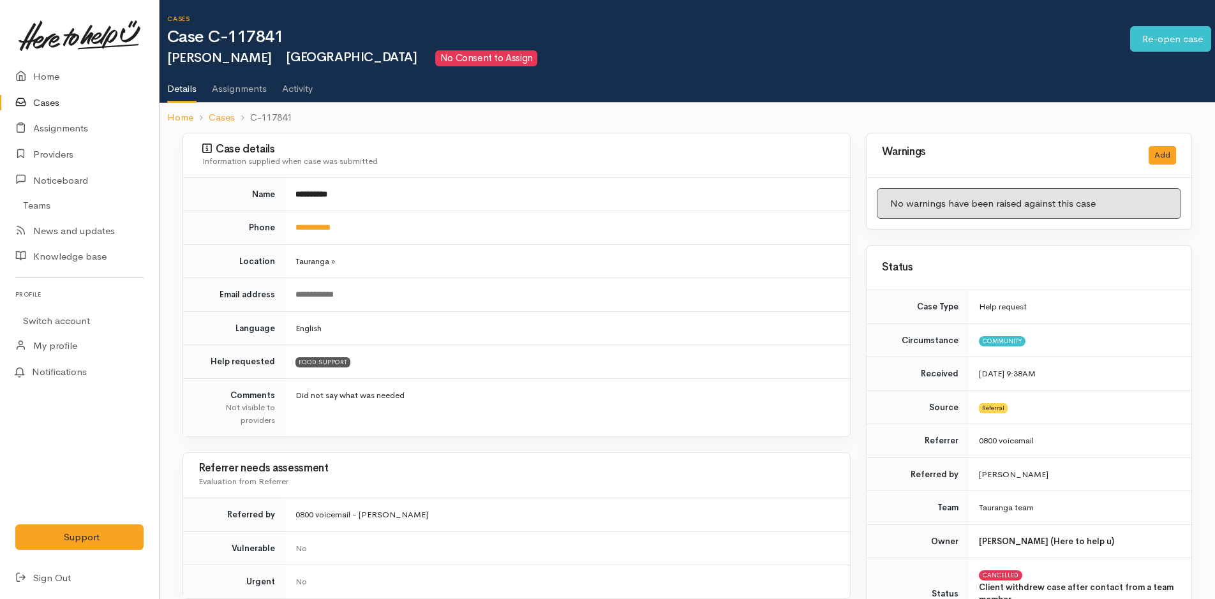
click at [35, 82] on link "Home" at bounding box center [79, 77] width 159 height 26
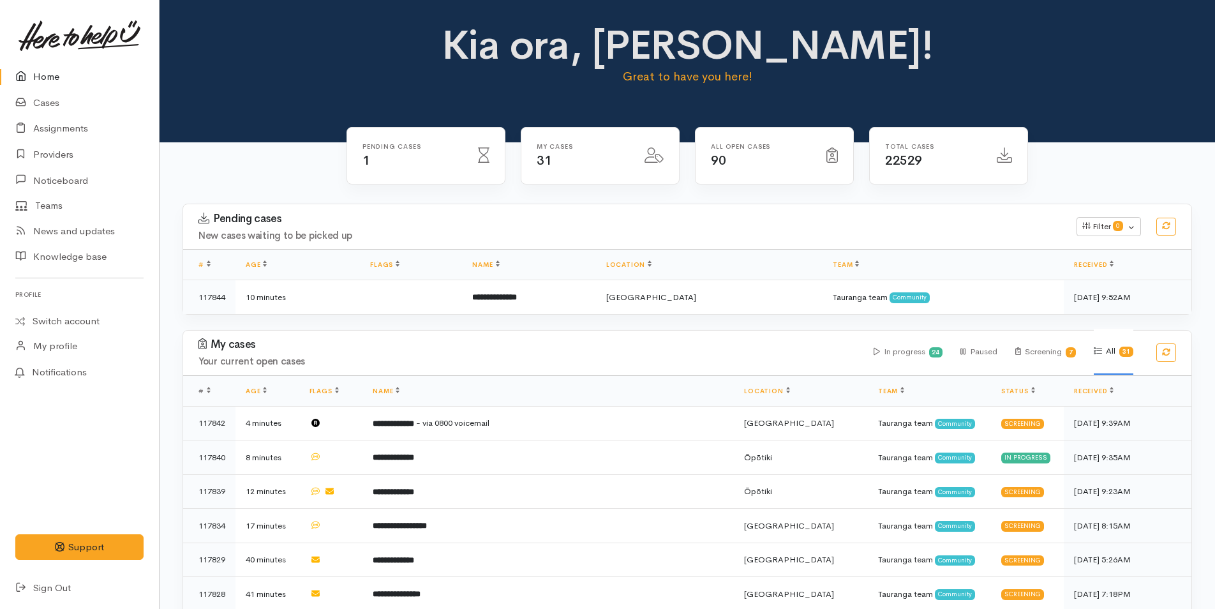
click at [45, 78] on link "Home" at bounding box center [79, 77] width 159 height 26
click at [66, 102] on link "Cases" at bounding box center [79, 103] width 159 height 26
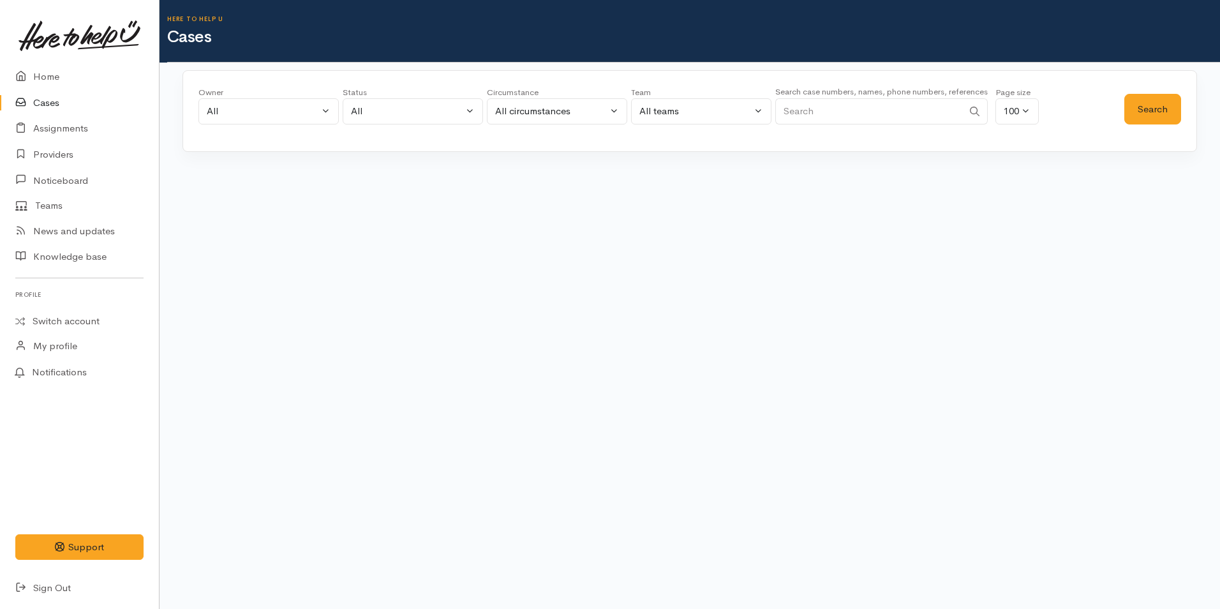
click at [835, 119] on input "Search" at bounding box center [869, 111] width 188 height 26
type input "02102469135"
click at [1153, 103] on button "Search" at bounding box center [1152, 109] width 57 height 31
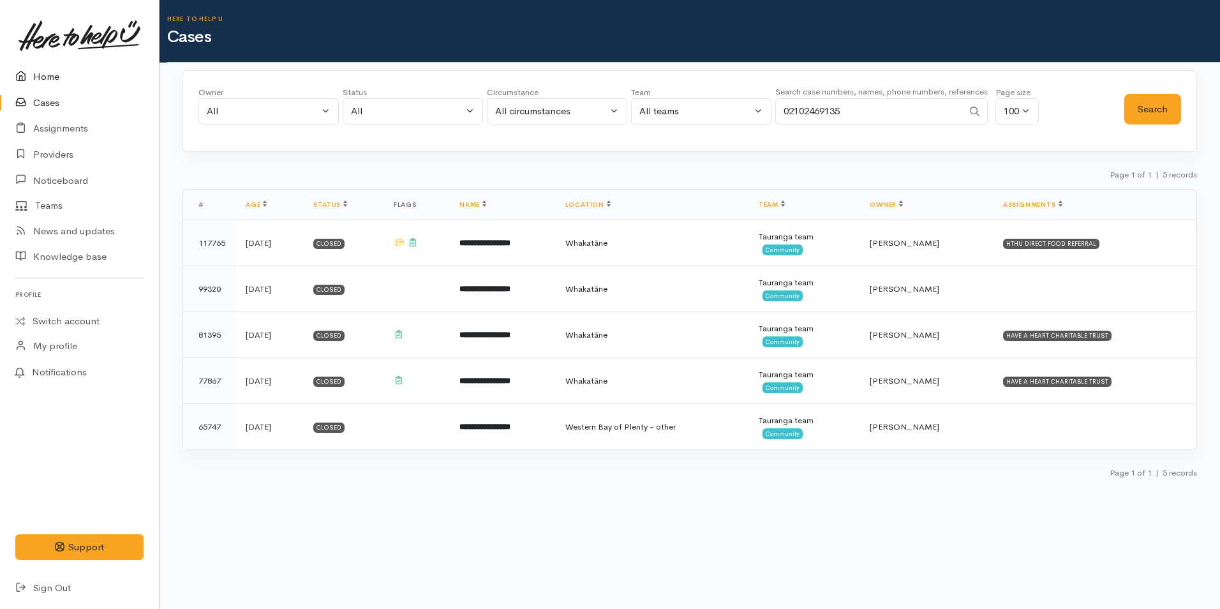
click at [50, 72] on link "Home" at bounding box center [79, 77] width 159 height 26
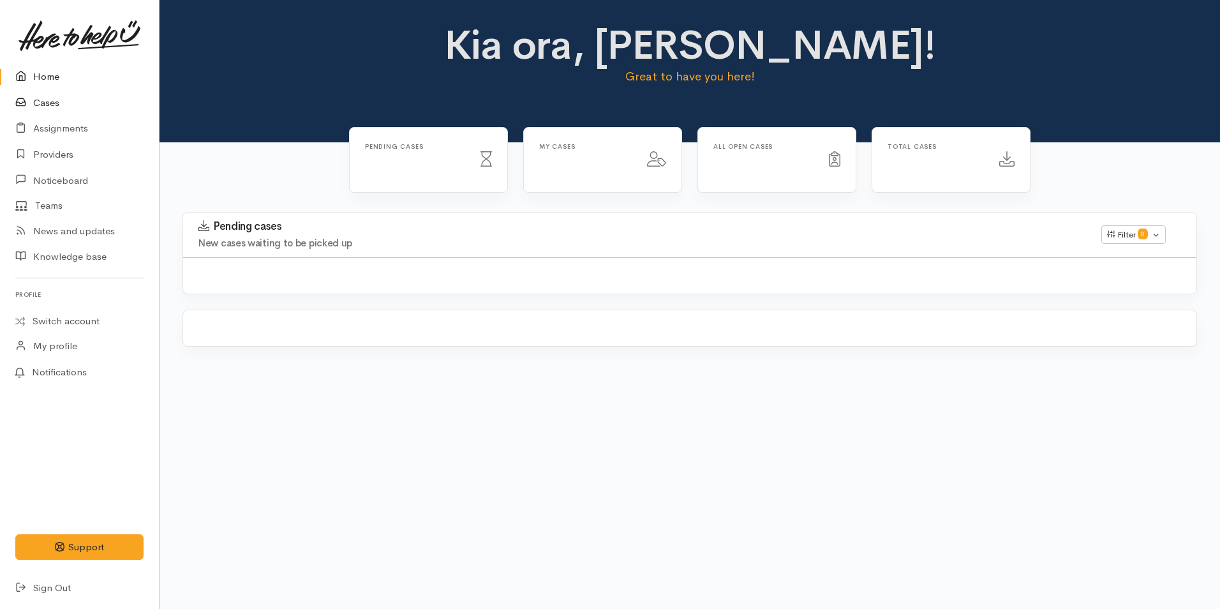
click at [55, 98] on link "Cases" at bounding box center [79, 103] width 159 height 26
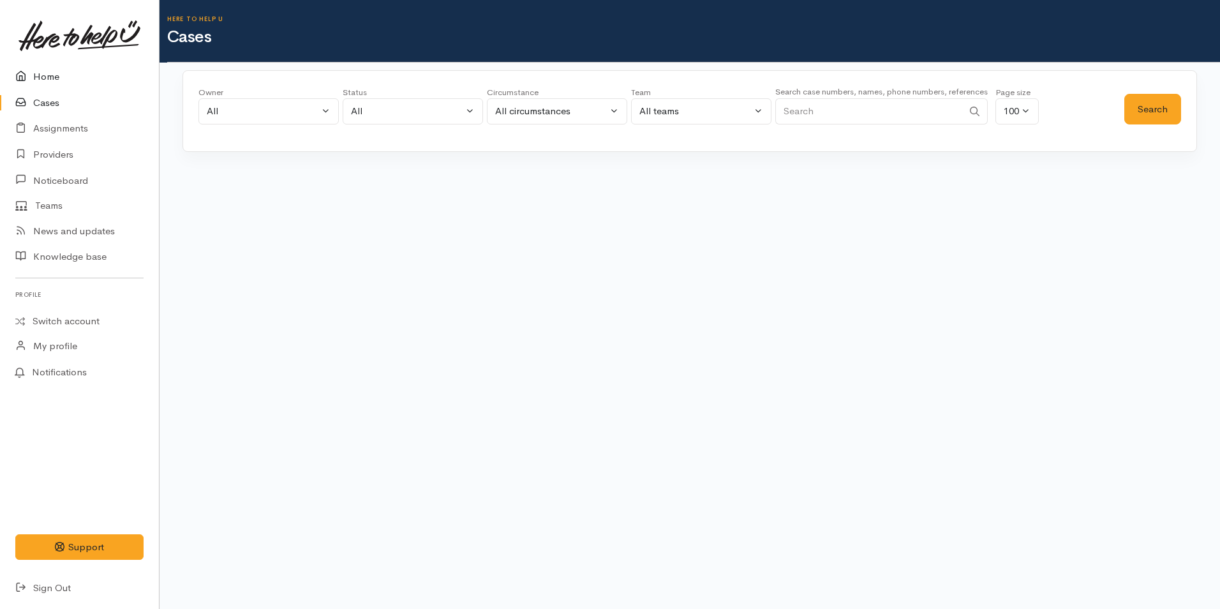
click at [56, 70] on link "Home" at bounding box center [79, 77] width 159 height 26
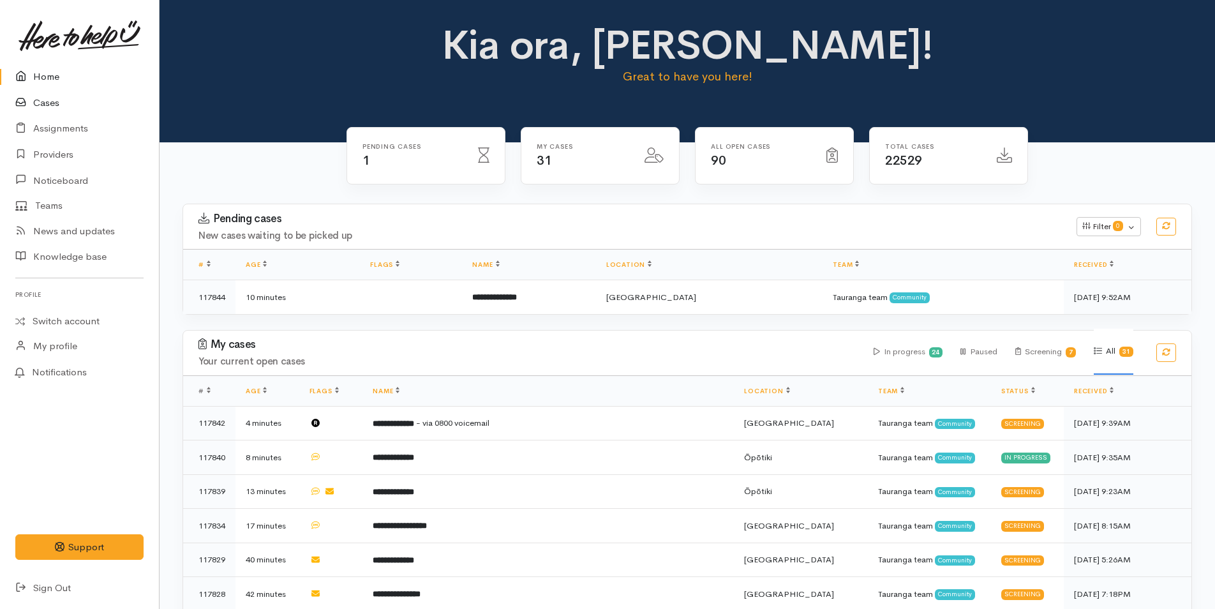
click at [36, 114] on link "Cases" at bounding box center [79, 103] width 159 height 26
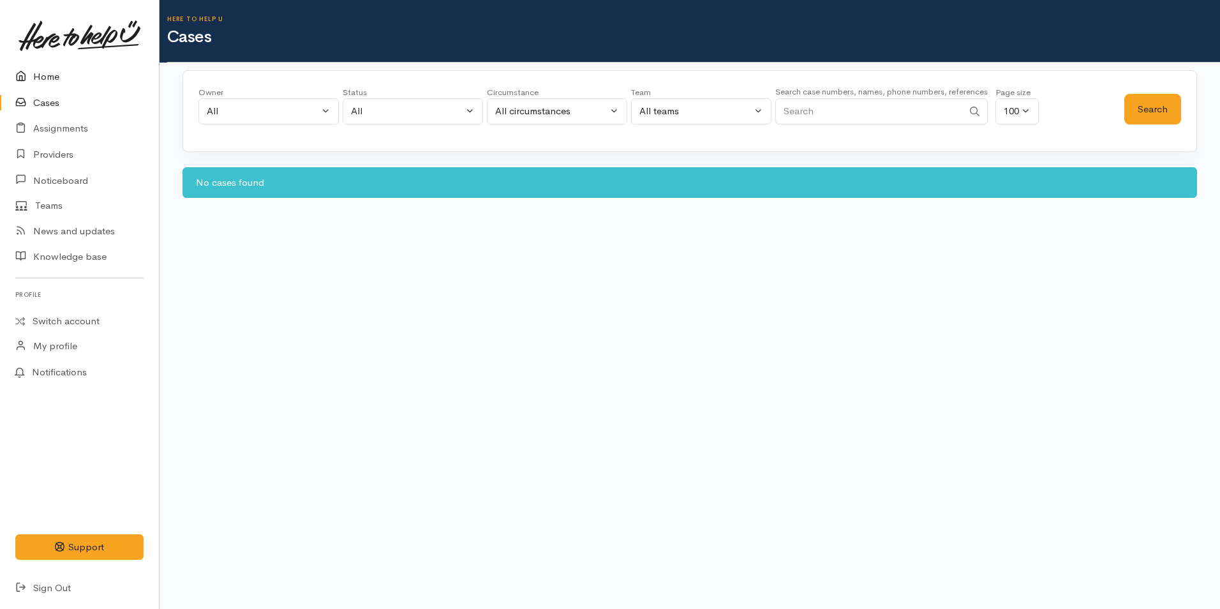
click at [43, 81] on link "Home" at bounding box center [79, 77] width 159 height 26
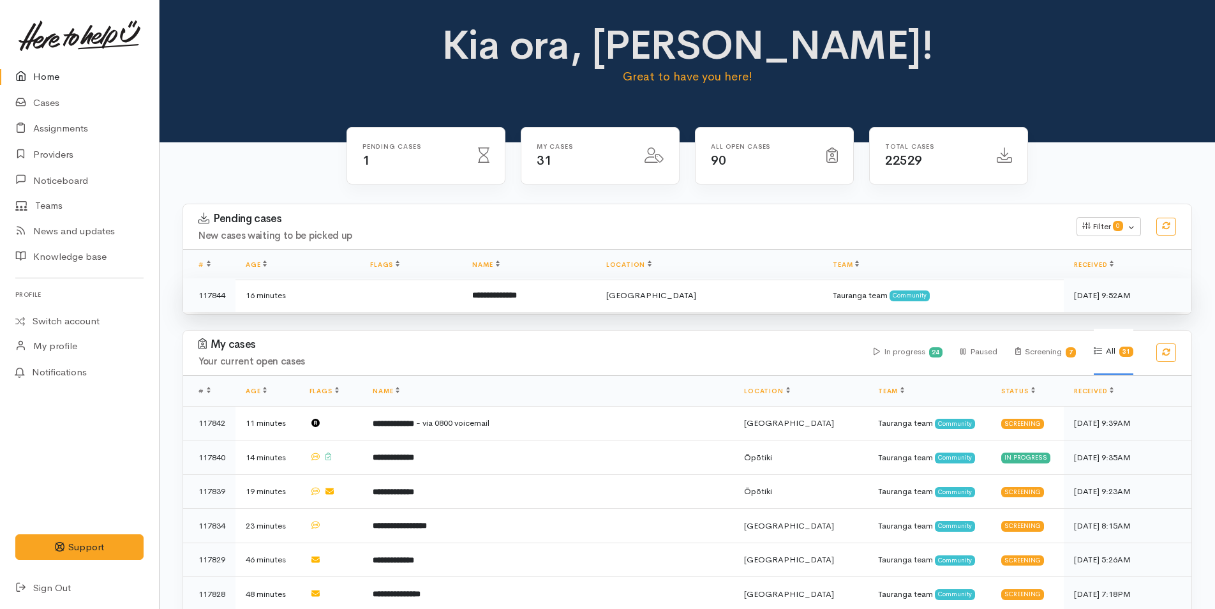
click at [324, 304] on td "16 minutes" at bounding box center [297, 295] width 124 height 34
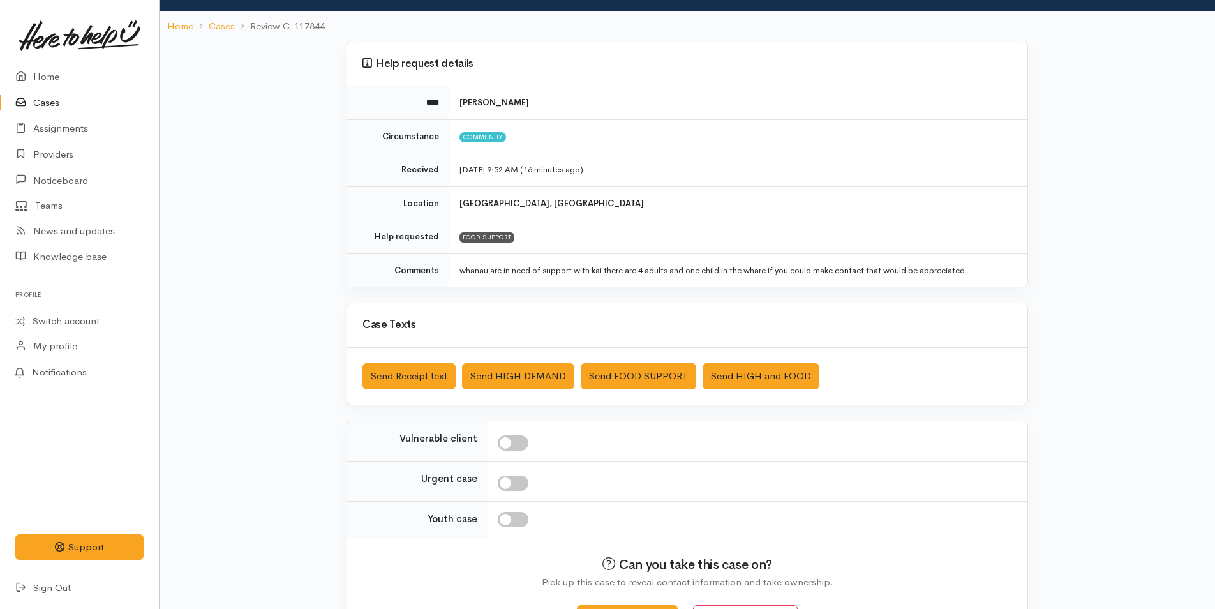
scroll to position [116, 0]
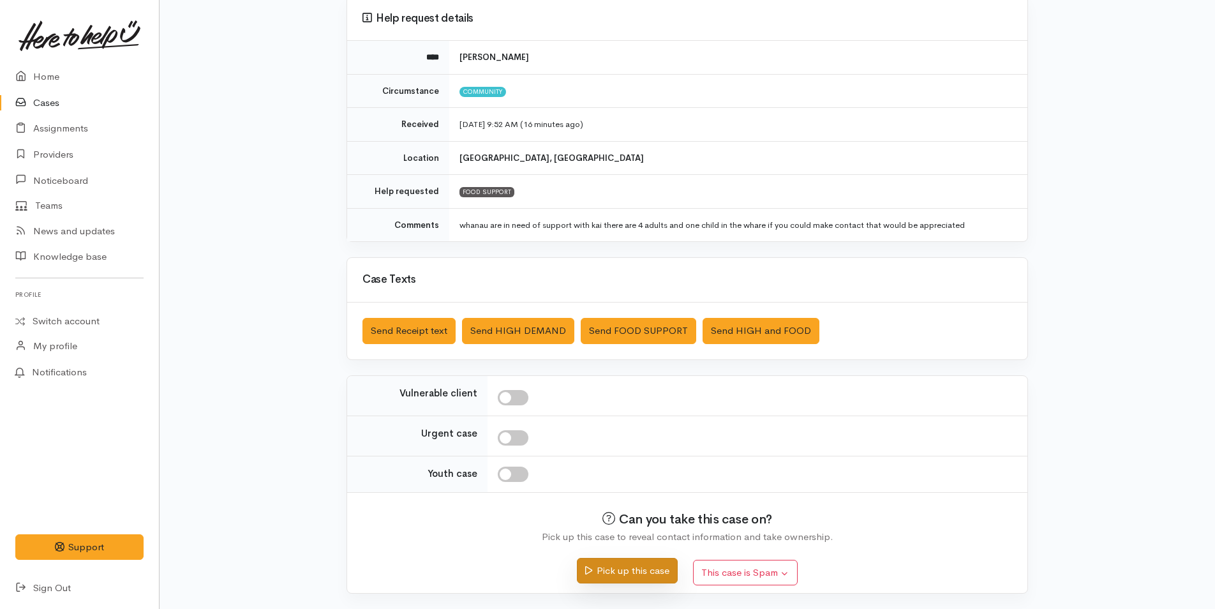
click at [622, 567] on button "Pick up this case" at bounding box center [627, 571] width 100 height 26
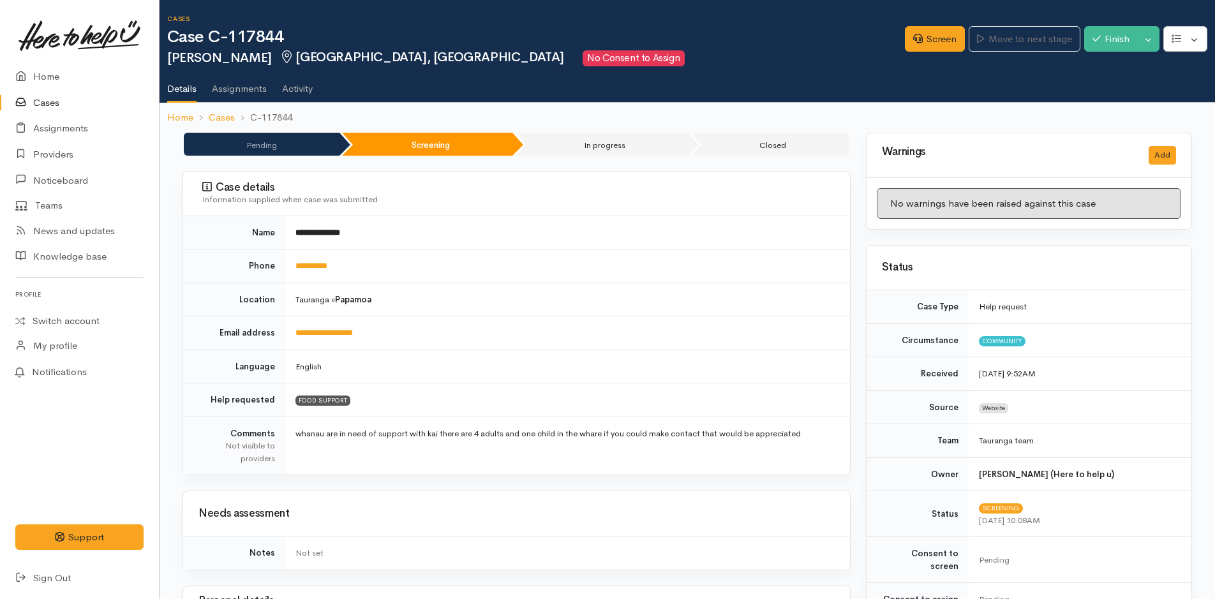
click at [911, 52] on div "Screen Move to next stage Finish Toggle Dropdown Pause" at bounding box center [1060, 40] width 310 height 43
click at [913, 63] on div "Cases Case C-117844 Lucille Nelson Papamoa, Tauranga No Consent to Assign Optio…" at bounding box center [691, 40] width 1048 height 51
click at [918, 47] on link "Screen" at bounding box center [935, 39] width 60 height 26
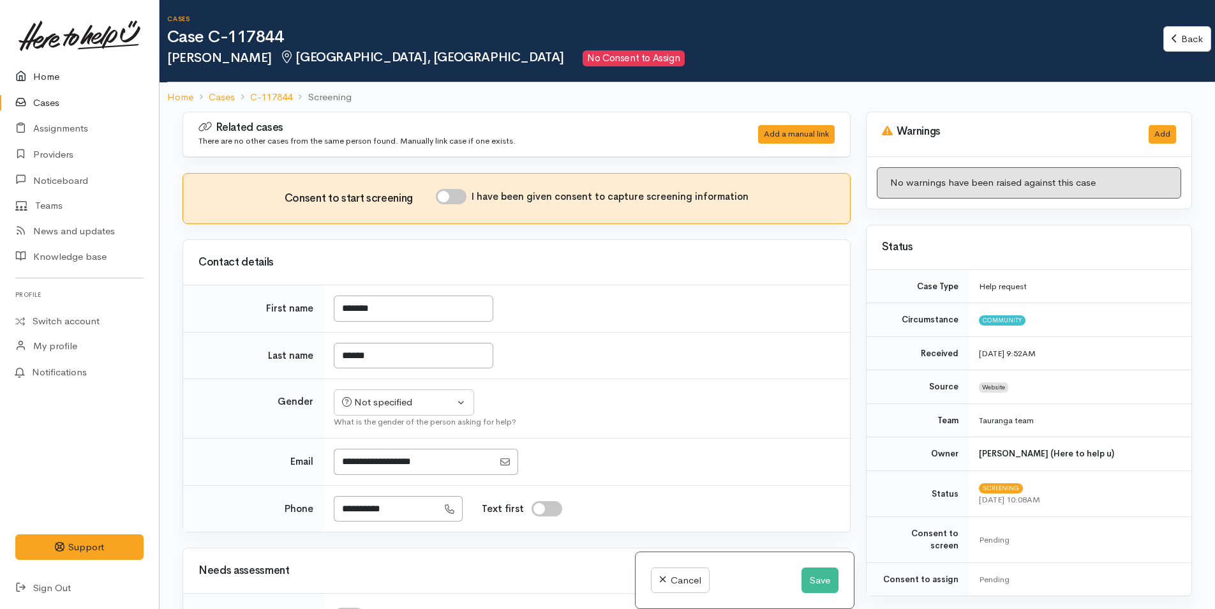
click at [45, 75] on link "Home" at bounding box center [79, 77] width 159 height 26
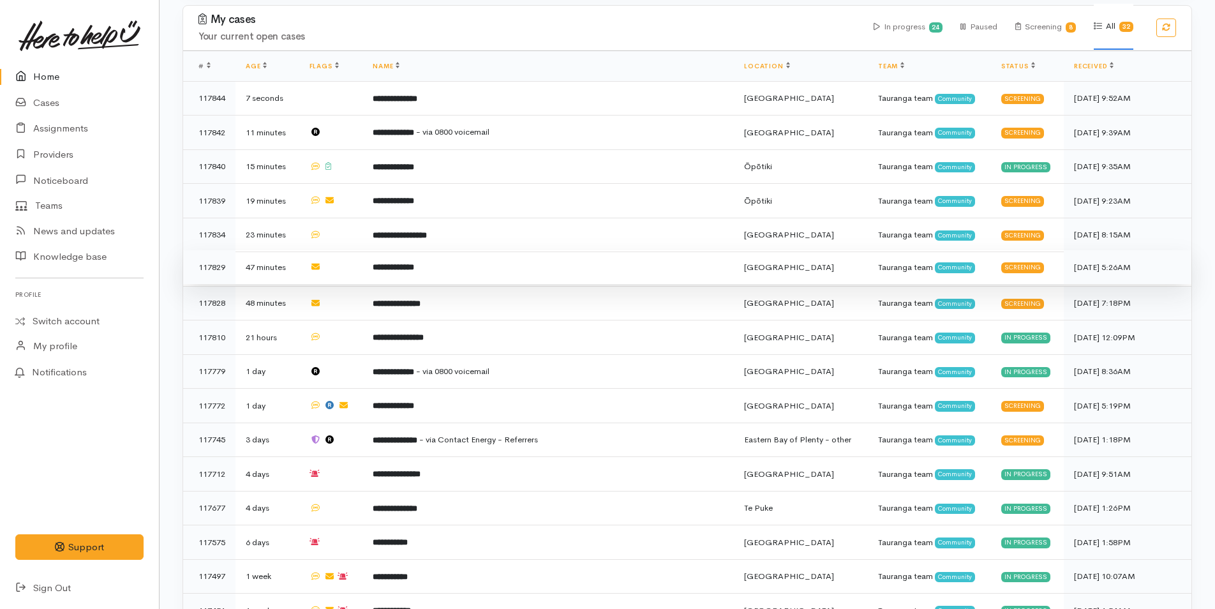
scroll to position [319, 0]
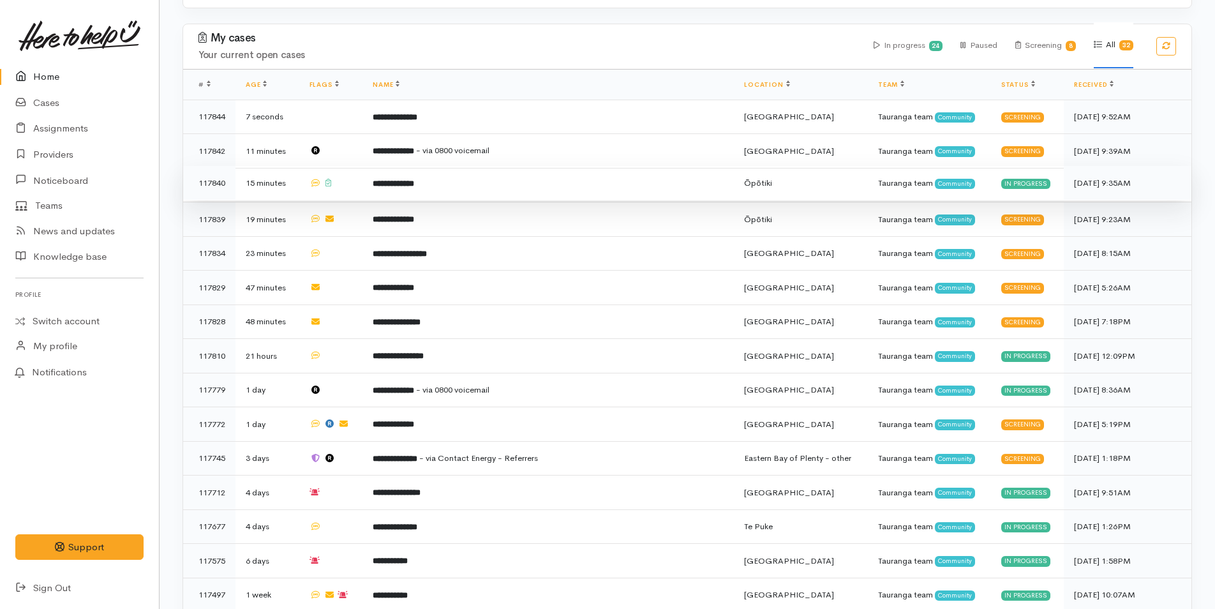
click at [443, 191] on td "**********" at bounding box center [547, 183] width 371 height 34
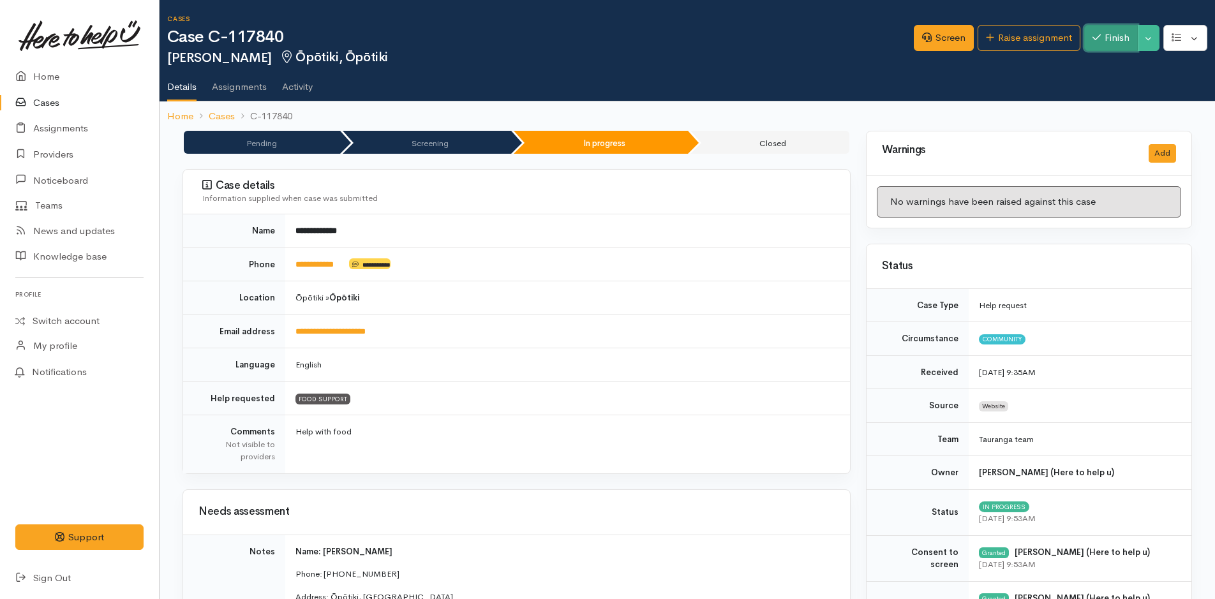
click at [1092, 32] on button "Finish" at bounding box center [1111, 38] width 54 height 26
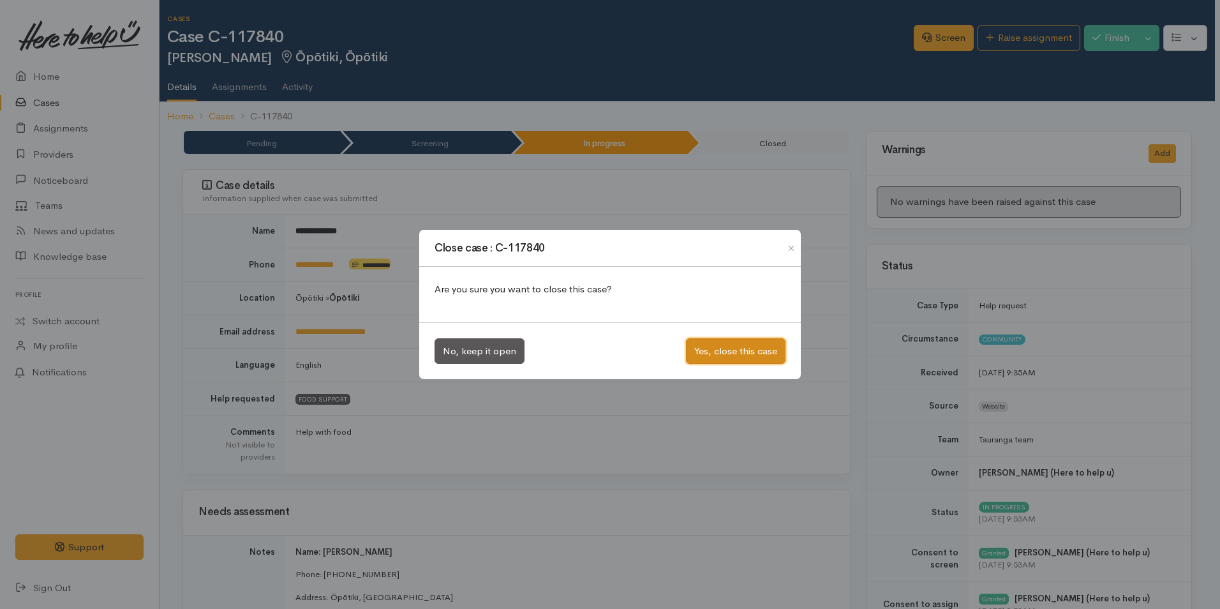
click at [743, 342] on button "Yes, close this case" at bounding box center [736, 351] width 100 height 26
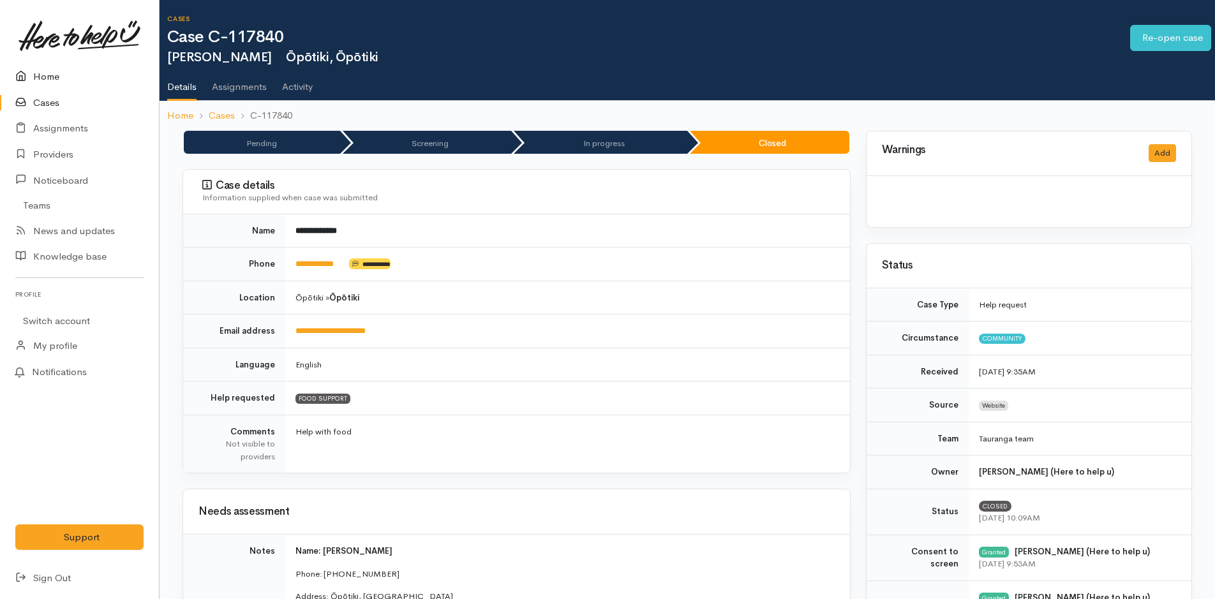
click at [37, 70] on link "Home" at bounding box center [79, 77] width 159 height 26
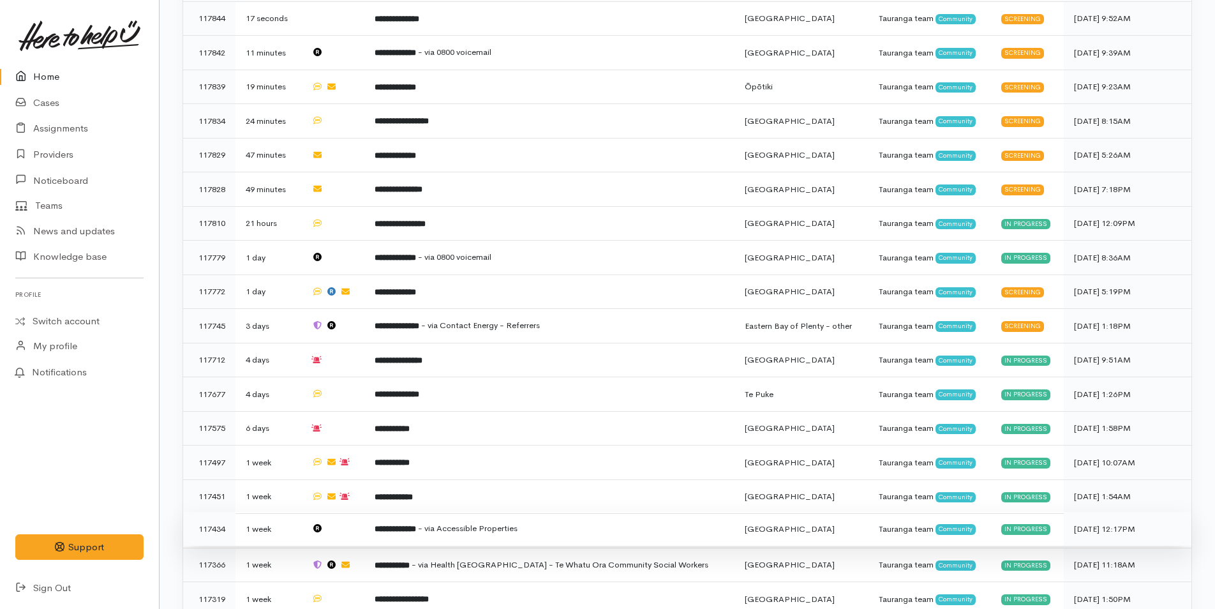
scroll to position [510, 0]
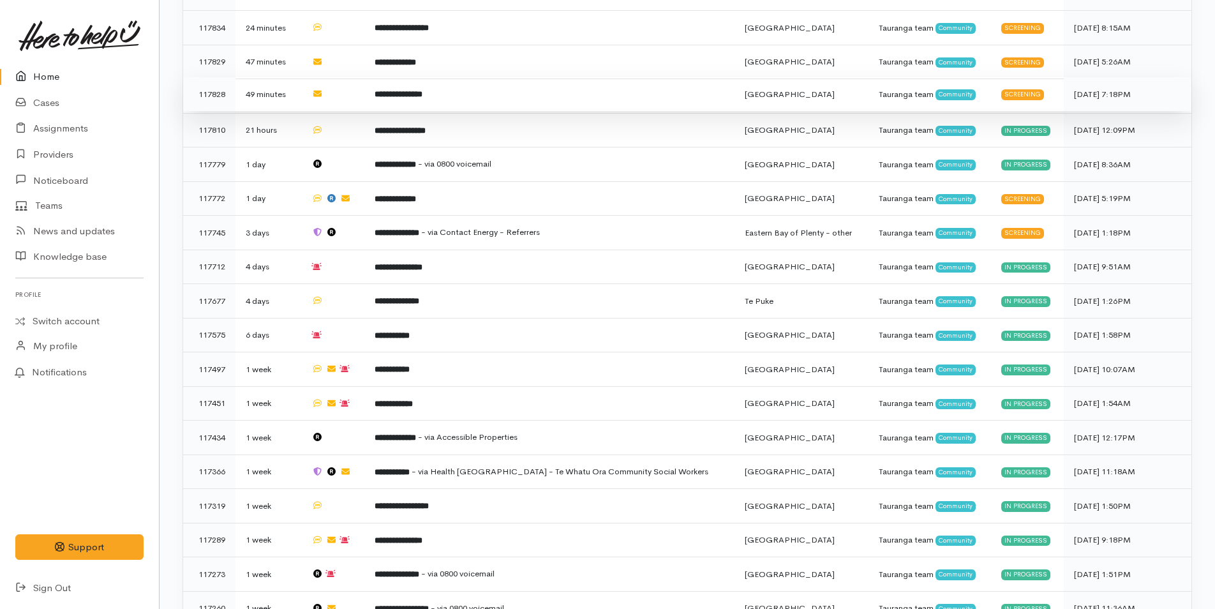
click at [422, 94] on b "**********" at bounding box center [399, 94] width 48 height 8
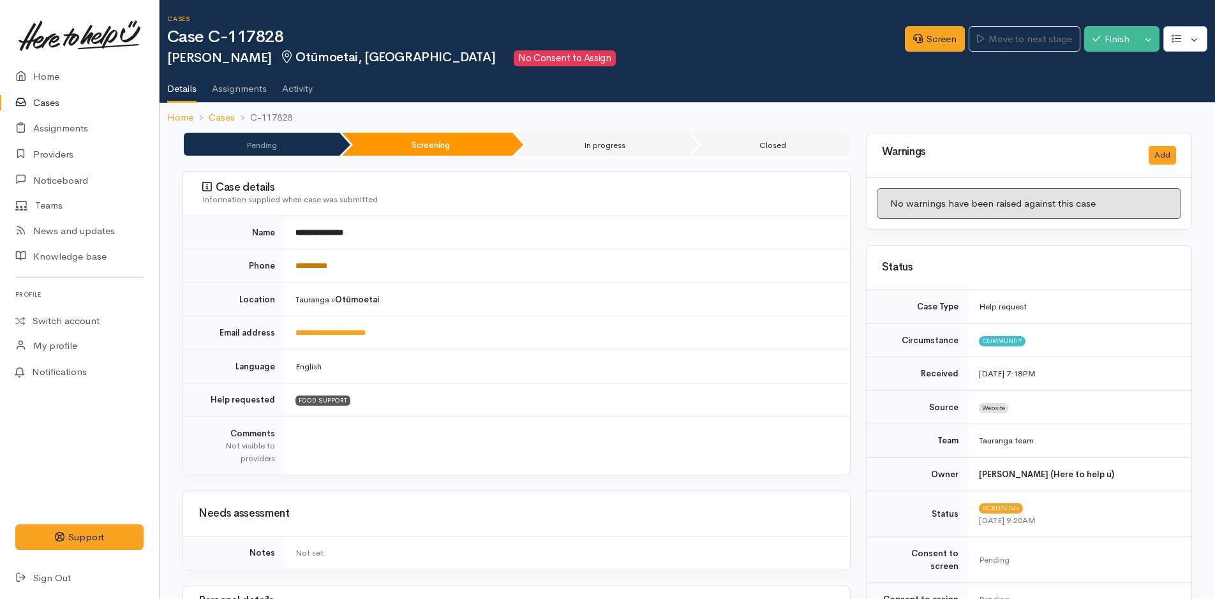
click at [308, 265] on link "**********" at bounding box center [311, 266] width 32 height 8
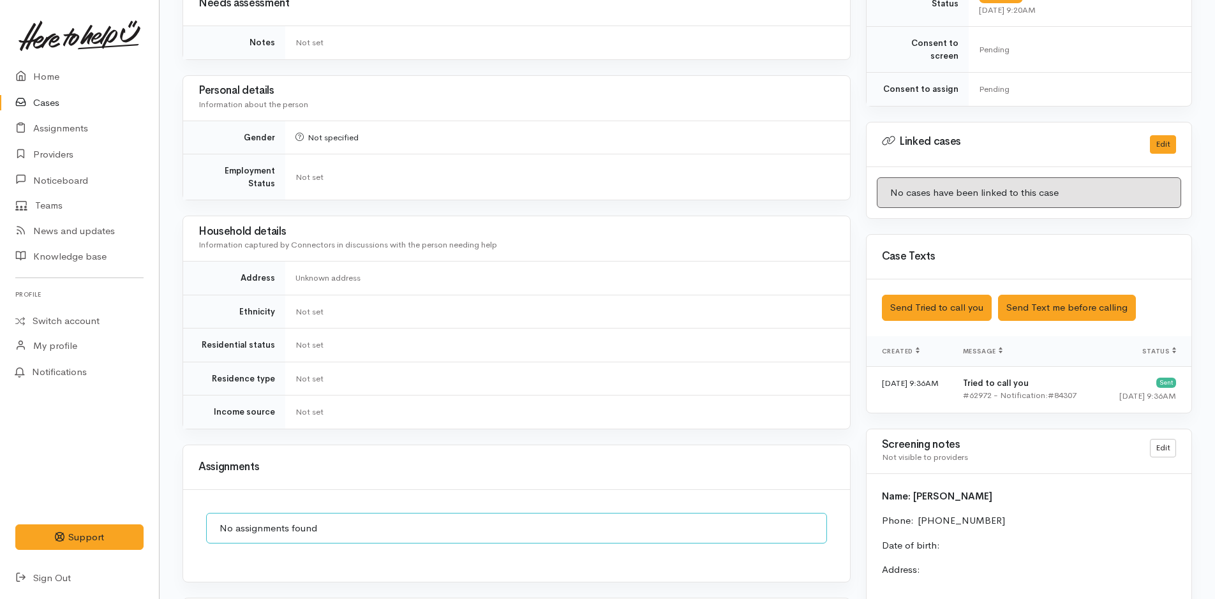
scroll to position [842, 0]
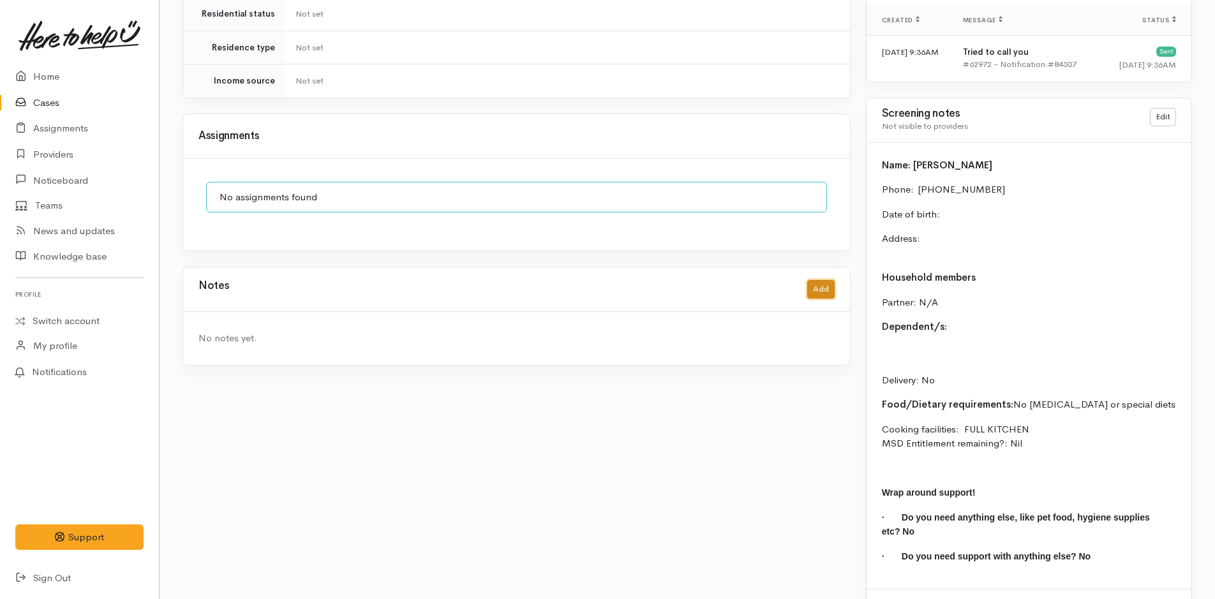
click at [824, 280] on button "Add" at bounding box center [820, 289] width 27 height 19
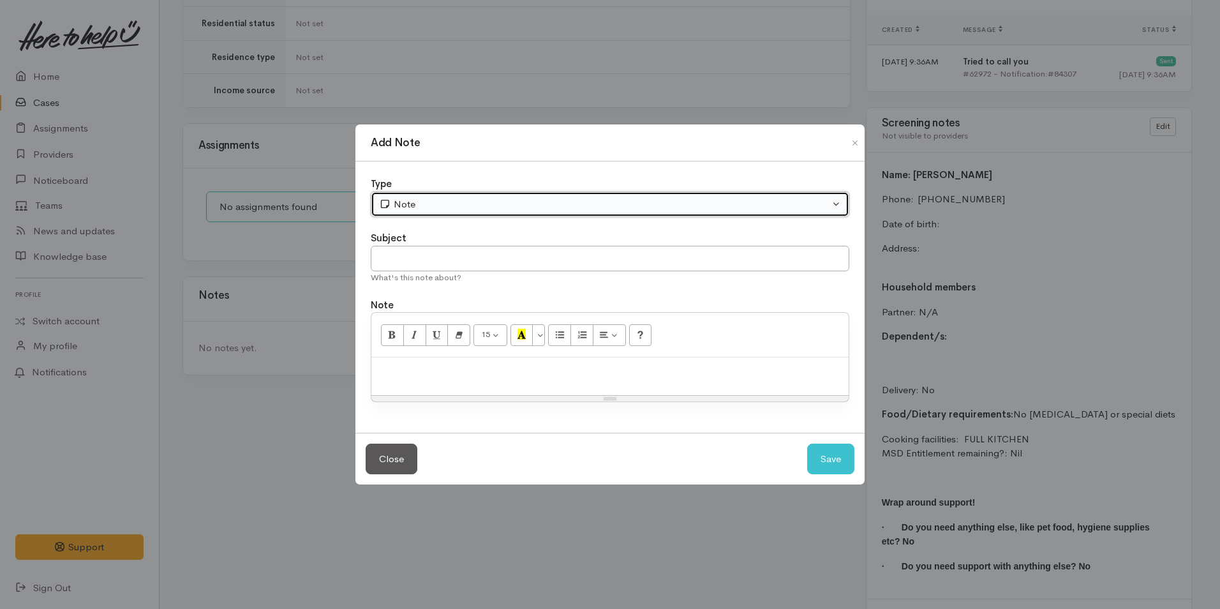
click at [406, 200] on div "Note" at bounding box center [604, 204] width 450 height 15
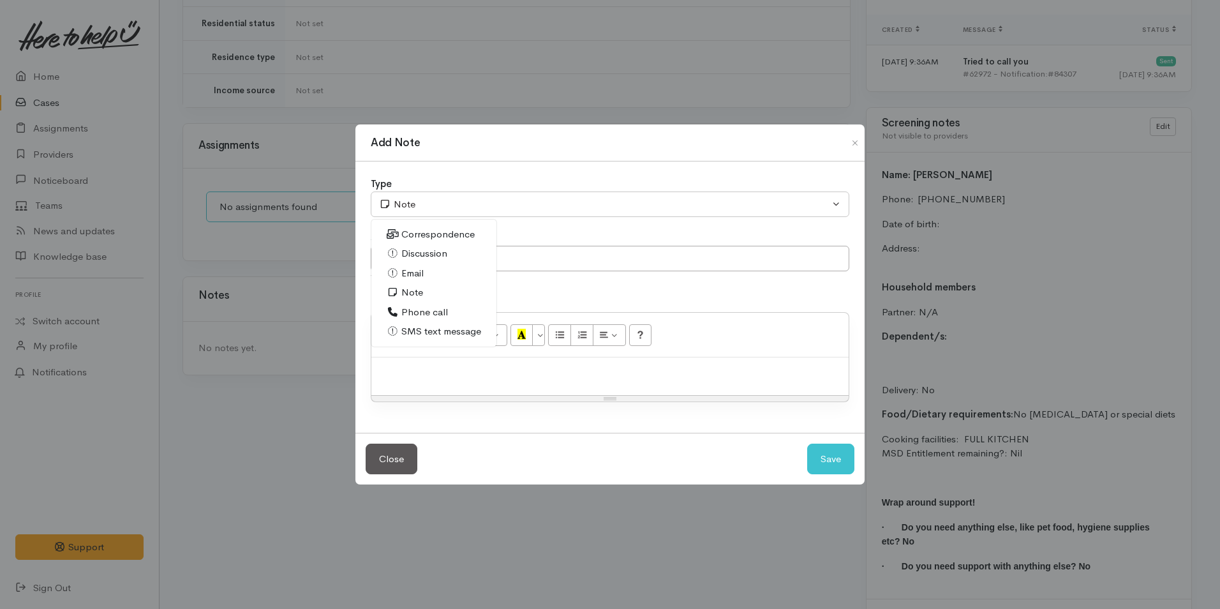
click at [415, 315] on span "Phone call" at bounding box center [424, 312] width 47 height 15
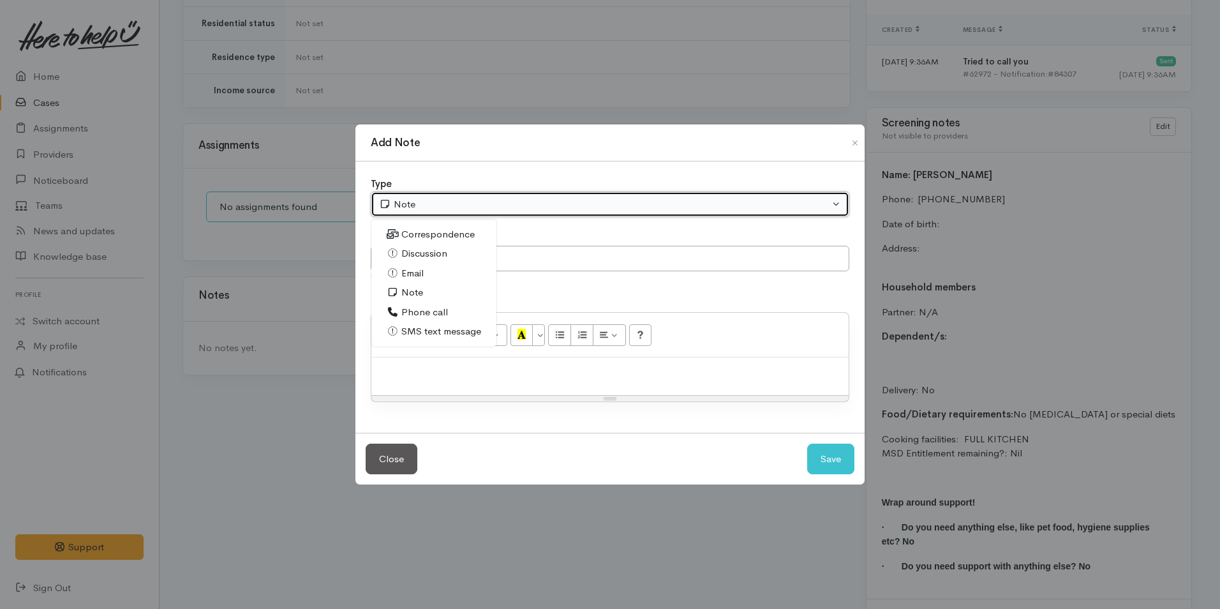
select select "3"
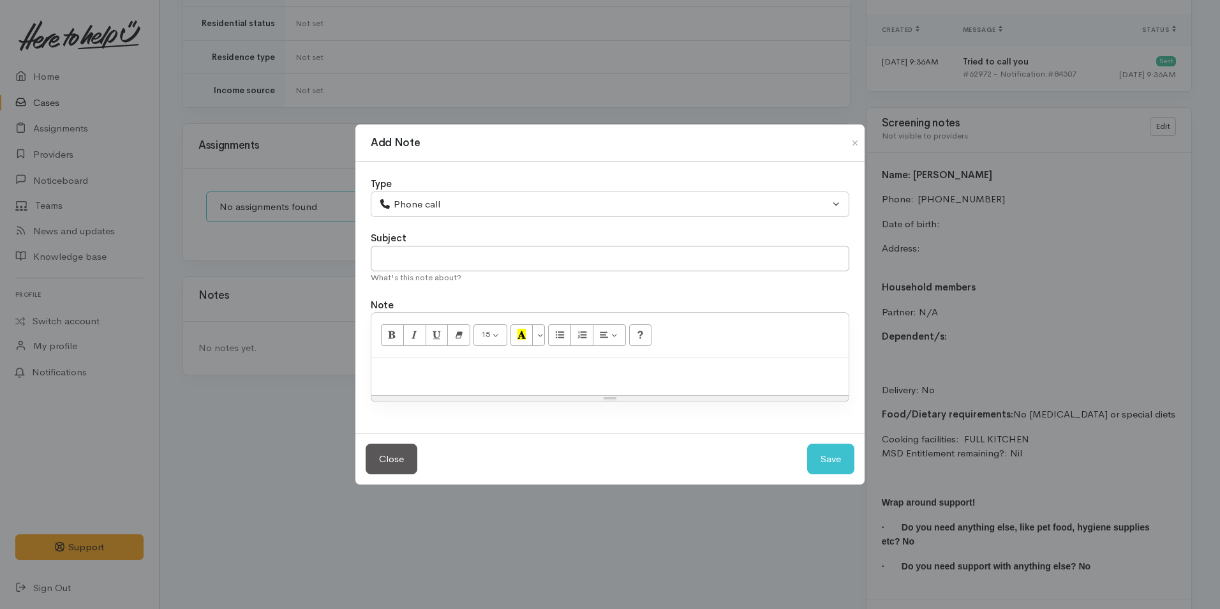
click at [431, 274] on div "What's this note about?" at bounding box center [610, 277] width 479 height 13
click at [435, 255] on input "text" at bounding box center [610, 259] width 479 height 26
type input "Attempted Contact"
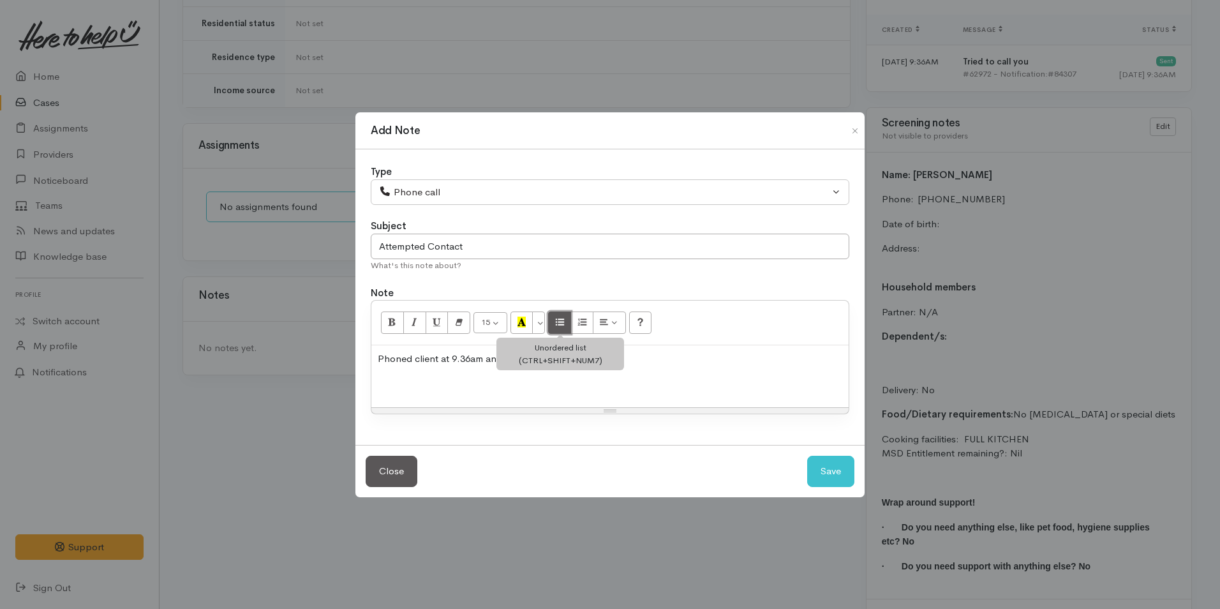
click at [557, 322] on icon "Unordered list (CTRL+SHIFT+NUM7)" at bounding box center [560, 321] width 8 height 11
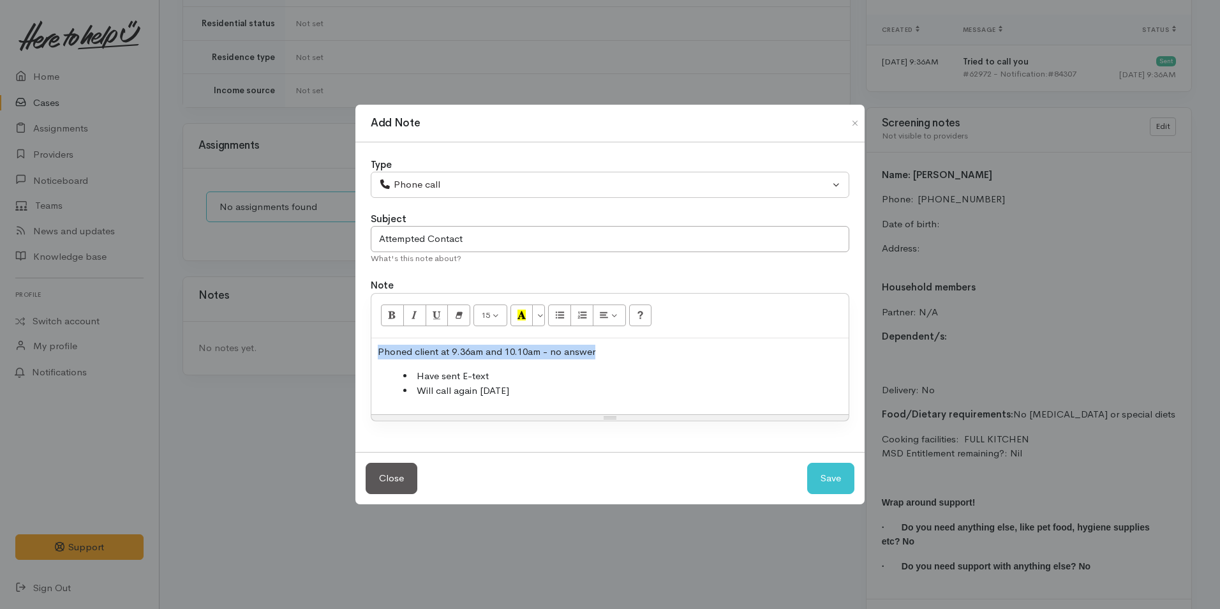
drag, startPoint x: 610, startPoint y: 353, endPoint x: 368, endPoint y: 341, distance: 242.1
click at [368, 341] on div "Type Correspondence Discussion Email Note Phone call SMS text message Phone cal…" at bounding box center [609, 297] width 509 height 310
click at [383, 316] on button "Bold (CTRL+B)" at bounding box center [392, 315] width 23 height 22
click at [842, 480] on button "Save" at bounding box center [830, 478] width 47 height 31
select select "1"
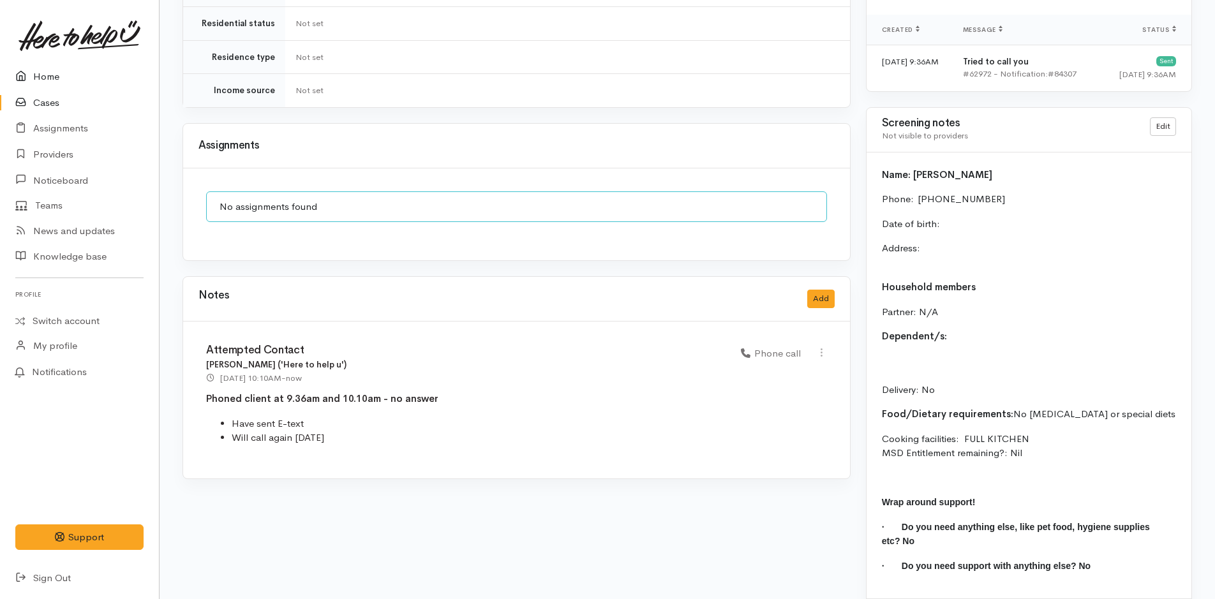
click at [24, 74] on icon at bounding box center [24, 77] width 18 height 16
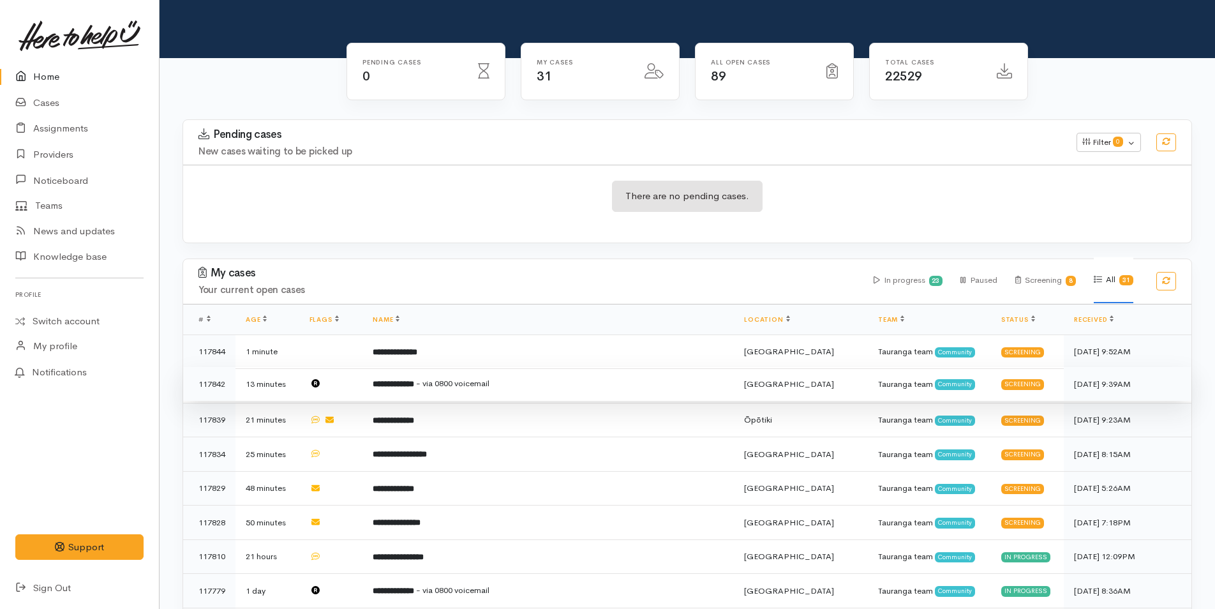
scroll to position [255, 0]
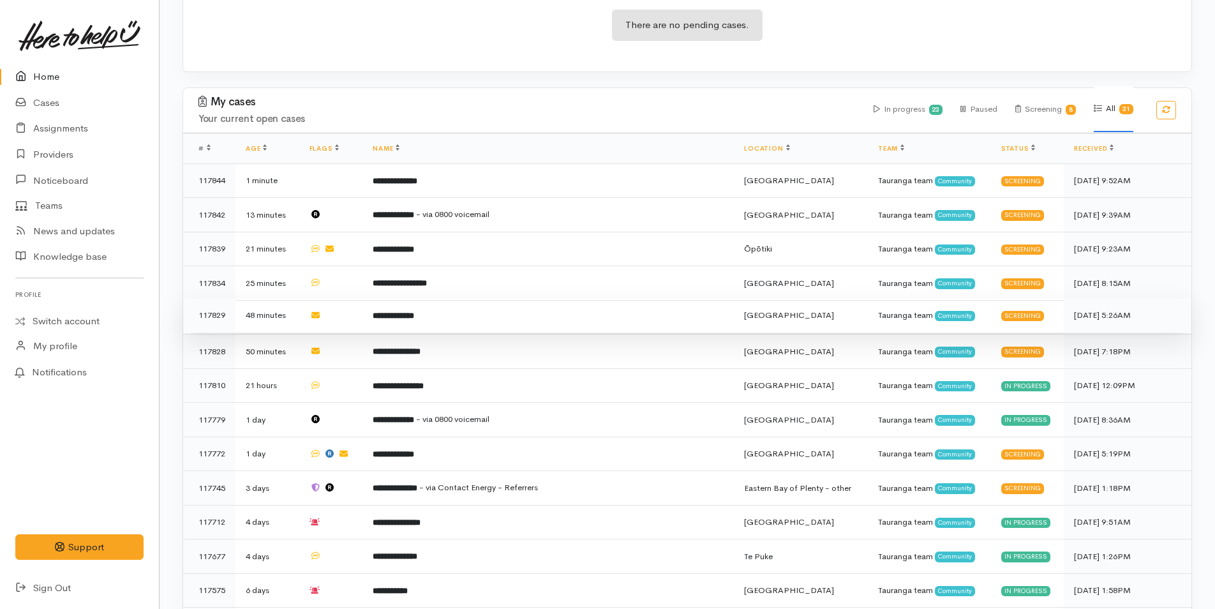
click at [464, 310] on td "**********" at bounding box center [547, 315] width 371 height 34
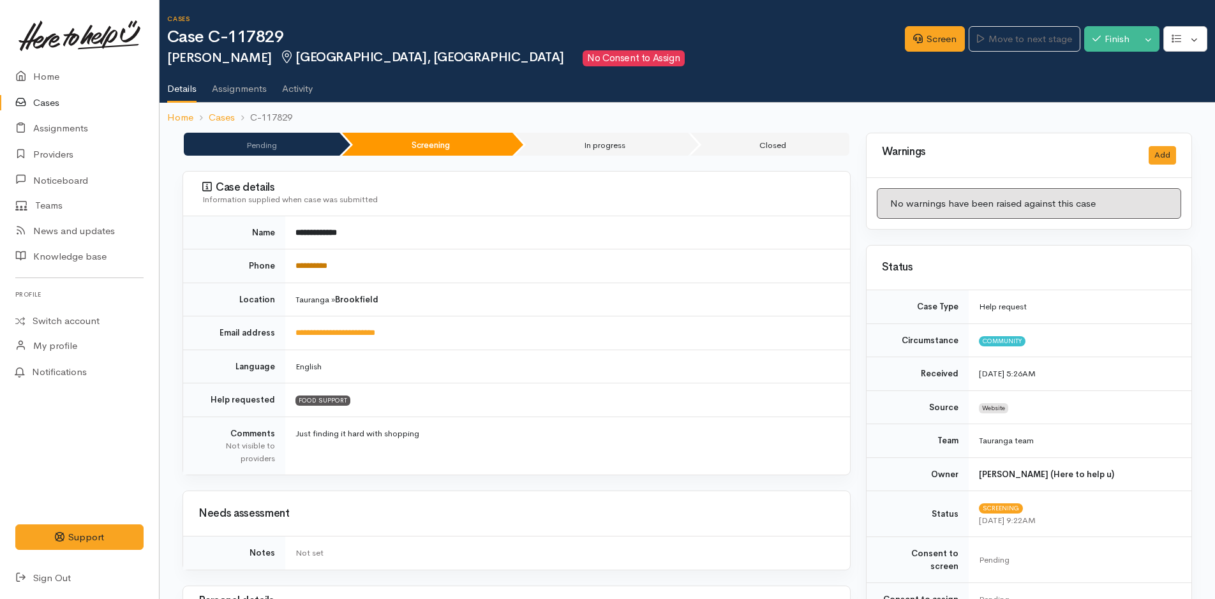
click at [327, 269] on link "**********" at bounding box center [311, 266] width 32 height 8
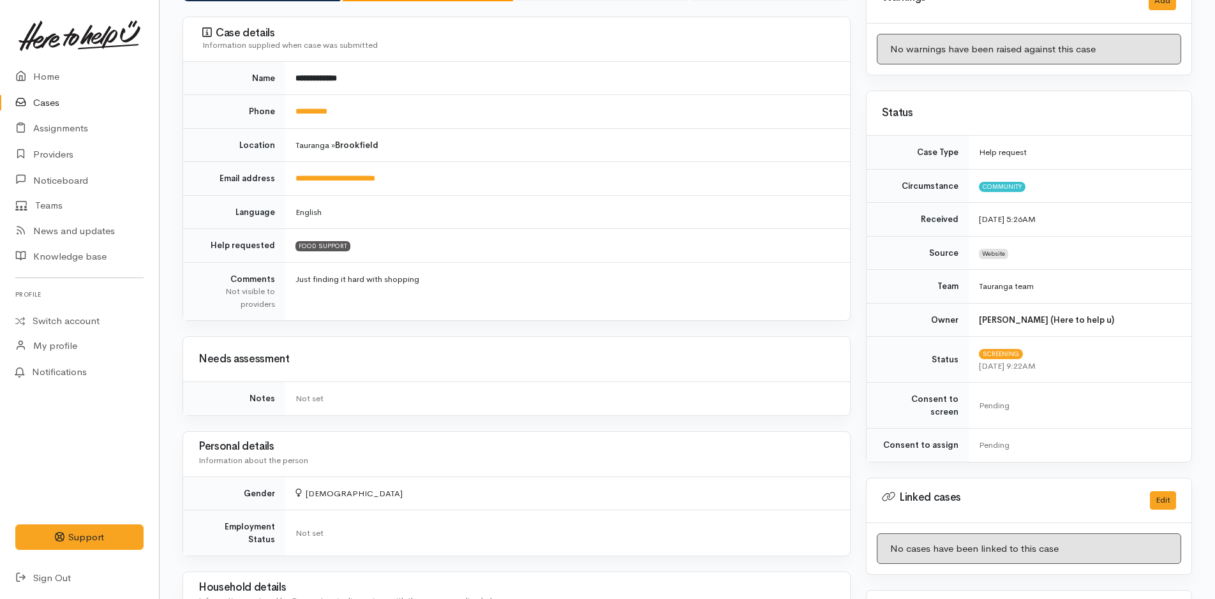
scroll to position [574, 0]
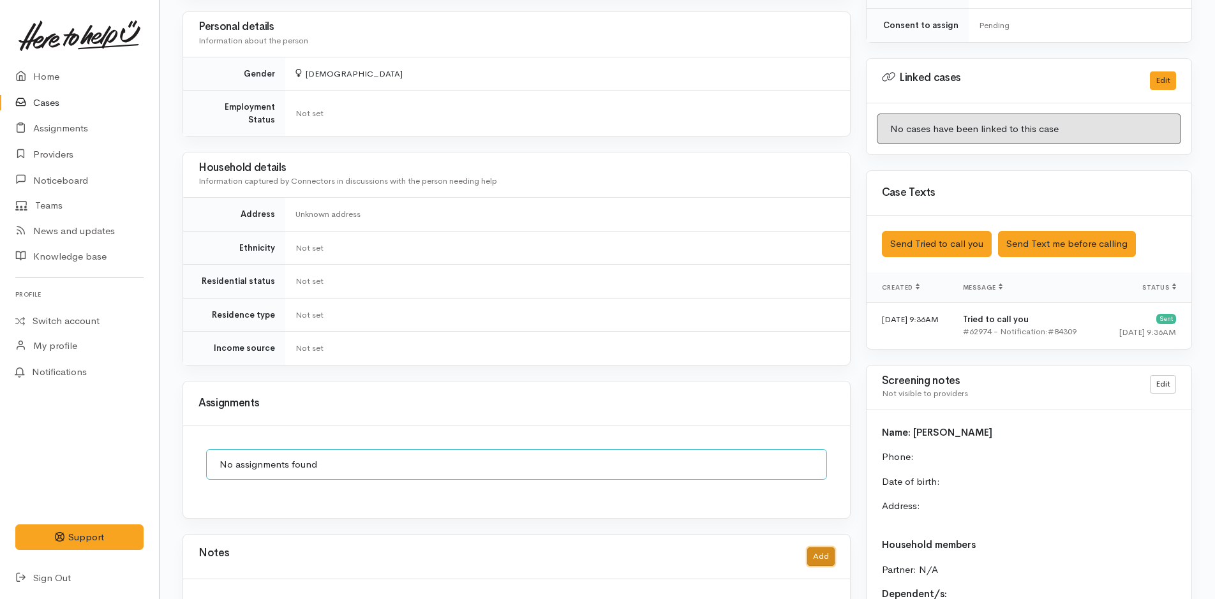
click at [821, 547] on button "Add" at bounding box center [820, 556] width 27 height 19
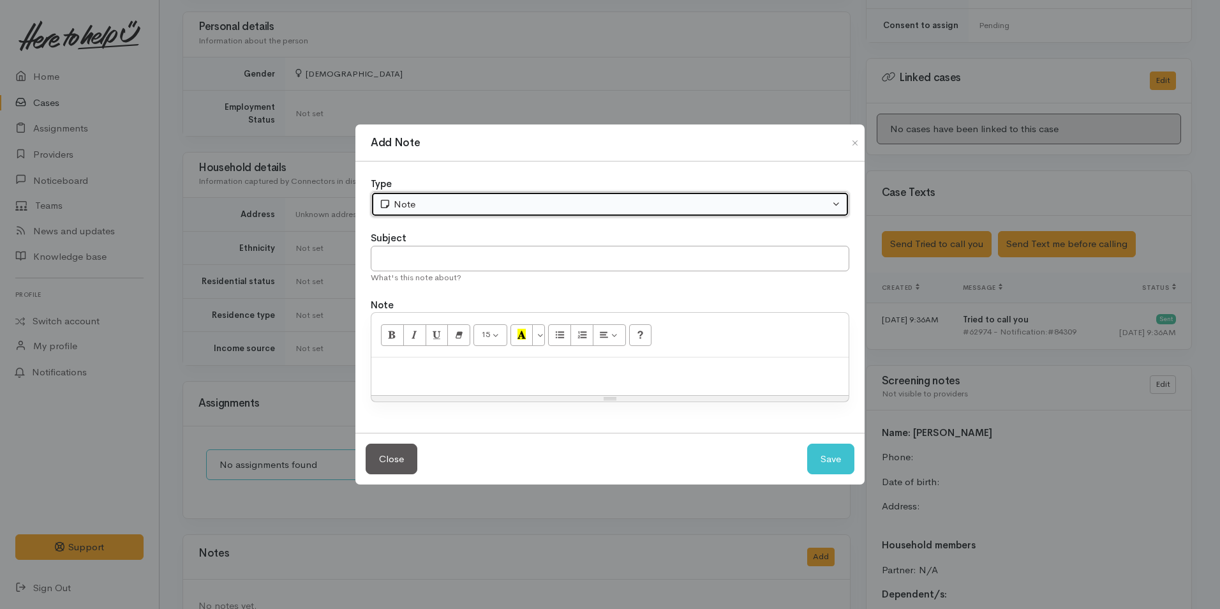
click at [444, 204] on div "Note" at bounding box center [604, 204] width 450 height 15
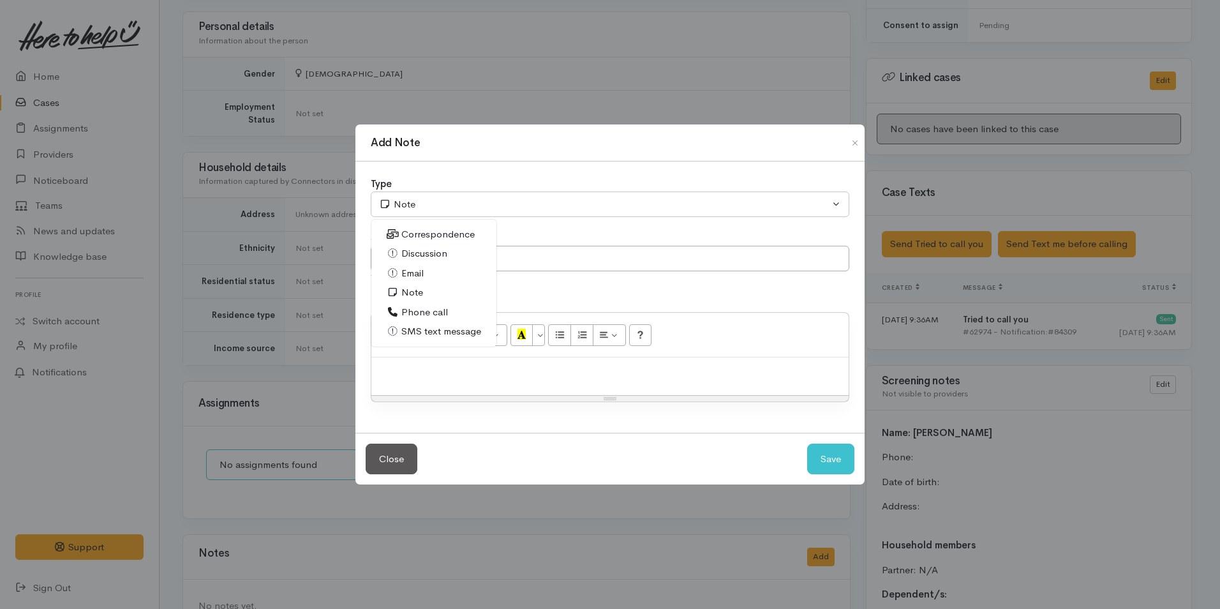
click at [413, 313] on span "Phone call" at bounding box center [424, 312] width 47 height 15
select select "3"
click at [415, 260] on input "text" at bounding box center [610, 259] width 479 height 26
type input "Attempted Contact"
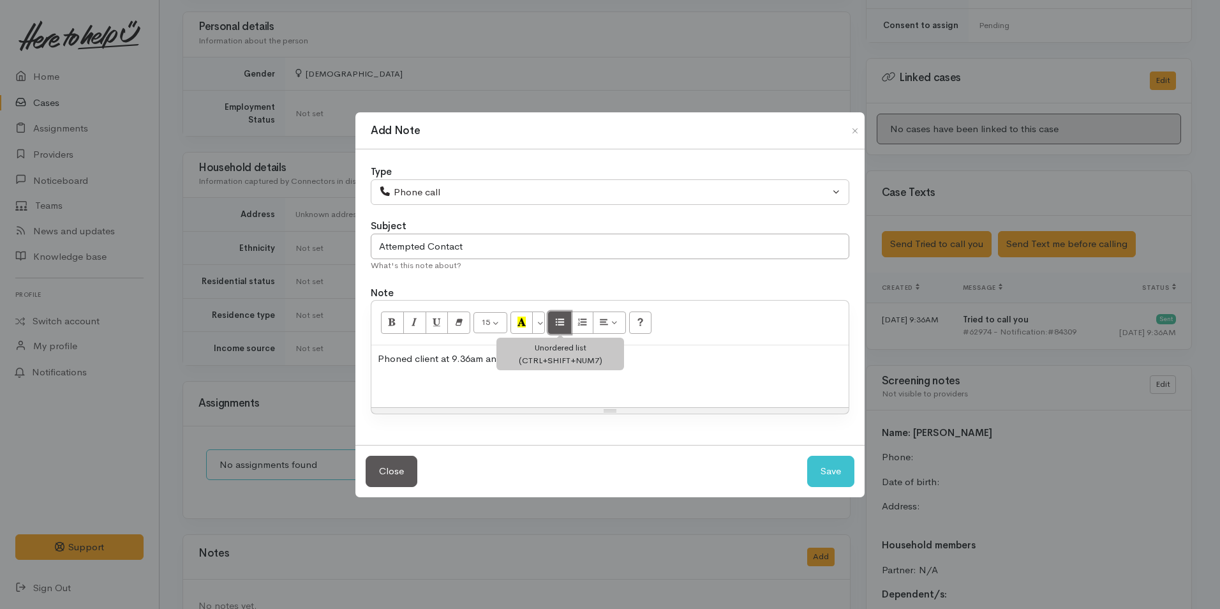
click at [553, 317] on button "Unordered list (CTRL+SHIFT+NUM7)" at bounding box center [559, 322] width 23 height 22
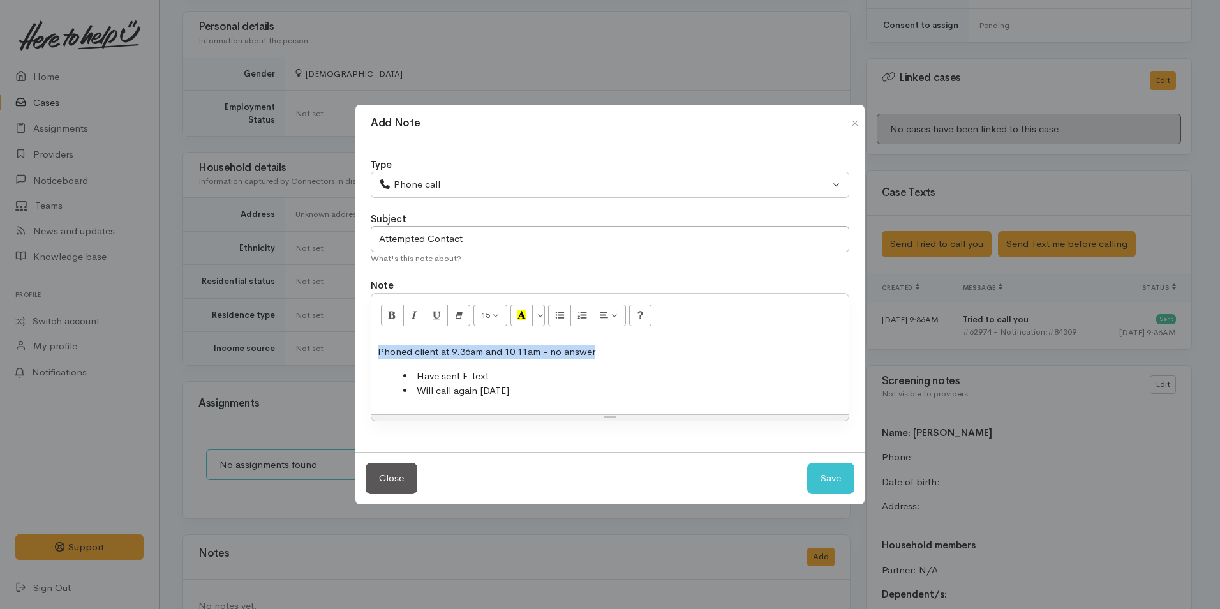
drag, startPoint x: 618, startPoint y: 346, endPoint x: 304, endPoint y: 339, distance: 314.0
click at [303, 339] on div "Add Note Type Correspondence Discussion Email Note Phone call SMS text message …" at bounding box center [610, 304] width 1220 height 609
click at [390, 306] on button "Bold (CTRL+B)" at bounding box center [392, 315] width 23 height 22
click at [514, 380] on li "Have sent E-text" at bounding box center [622, 376] width 439 height 15
click at [831, 480] on button "Save" at bounding box center [830, 478] width 47 height 31
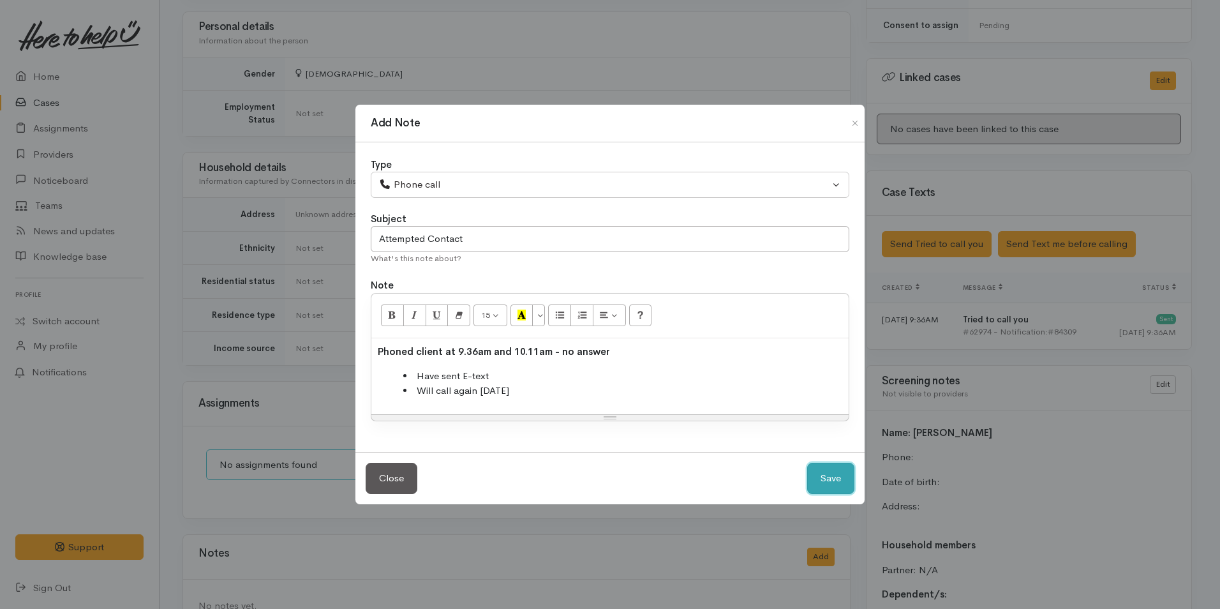
select select "1"
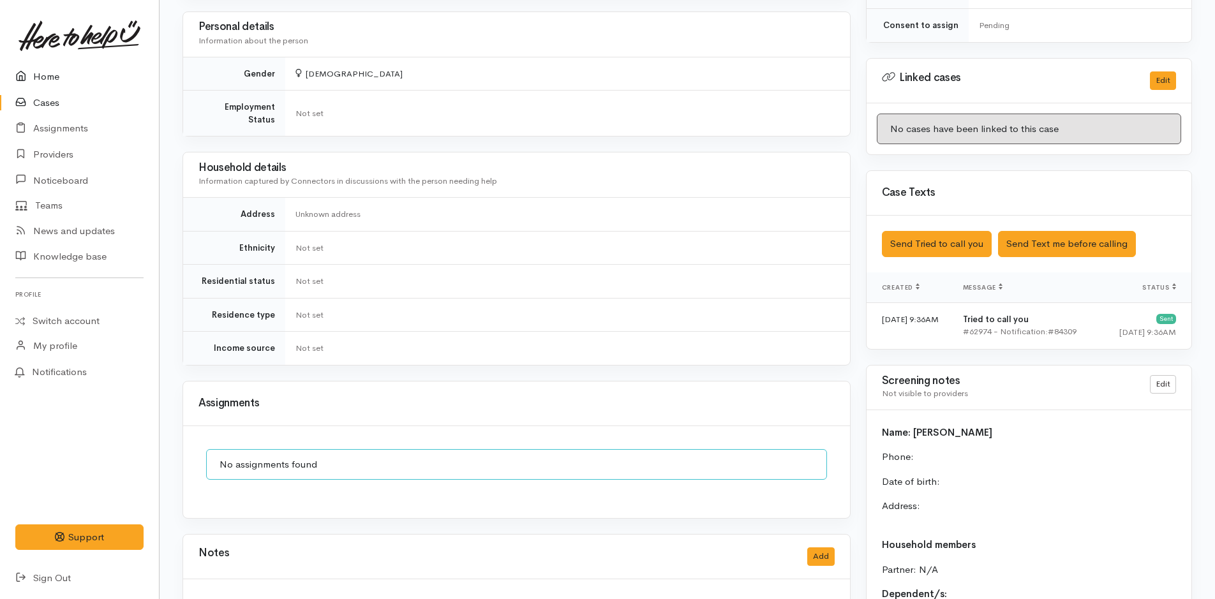
click at [64, 77] on link "Home" at bounding box center [79, 77] width 159 height 26
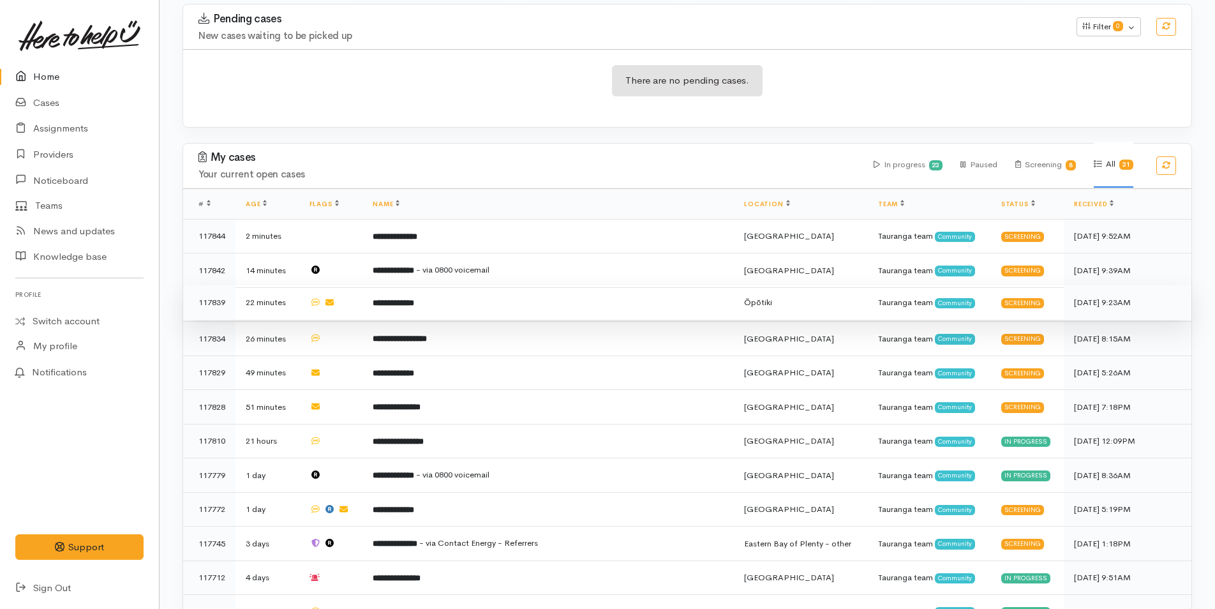
scroll to position [383, 0]
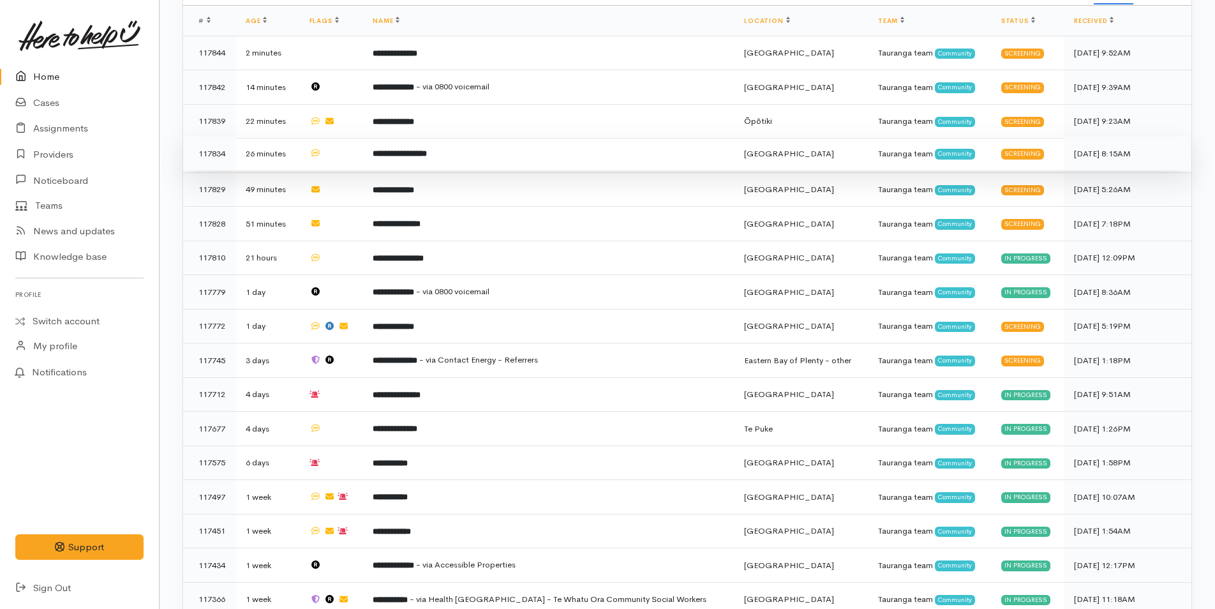
click at [427, 152] on b "**********" at bounding box center [400, 153] width 54 height 8
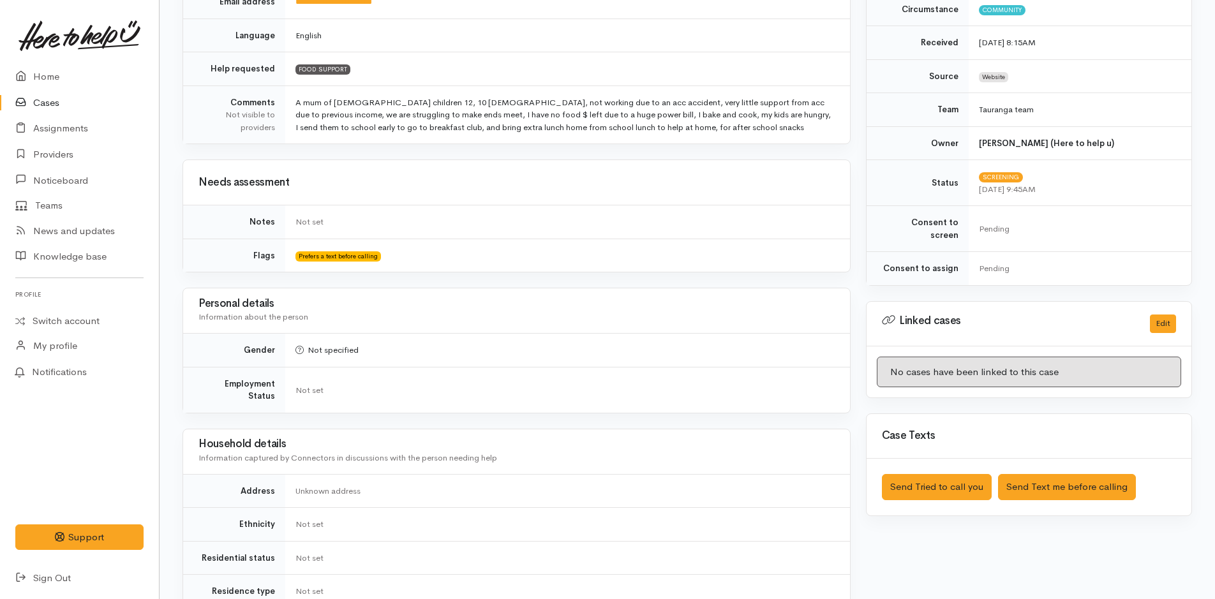
scroll to position [70, 0]
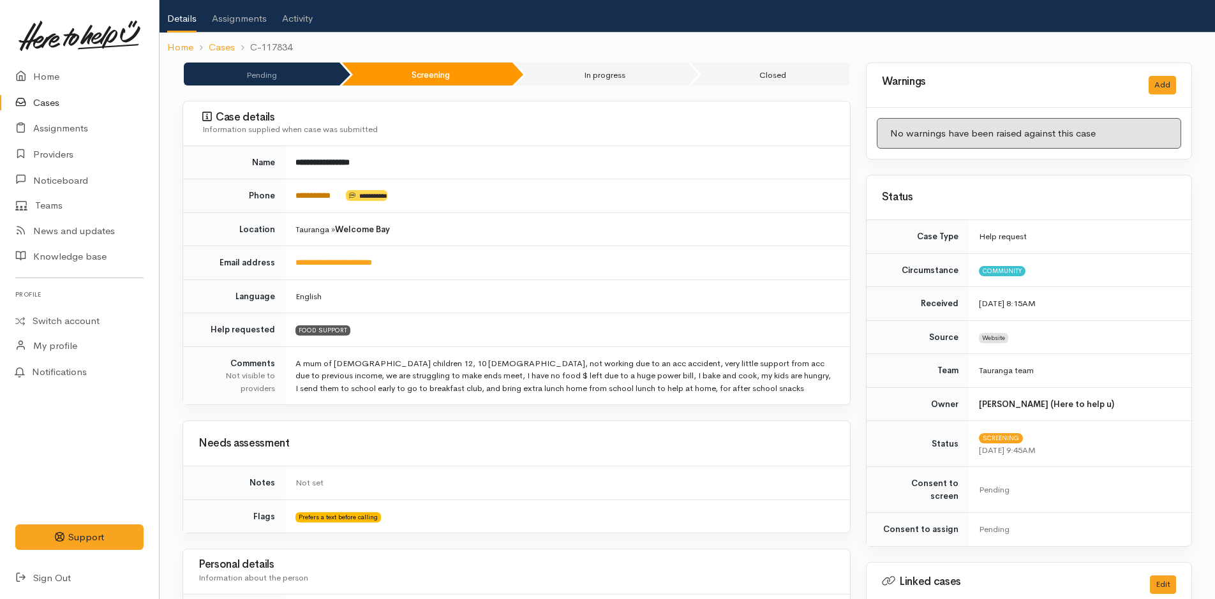
click at [313, 196] on link "**********" at bounding box center [312, 195] width 35 height 8
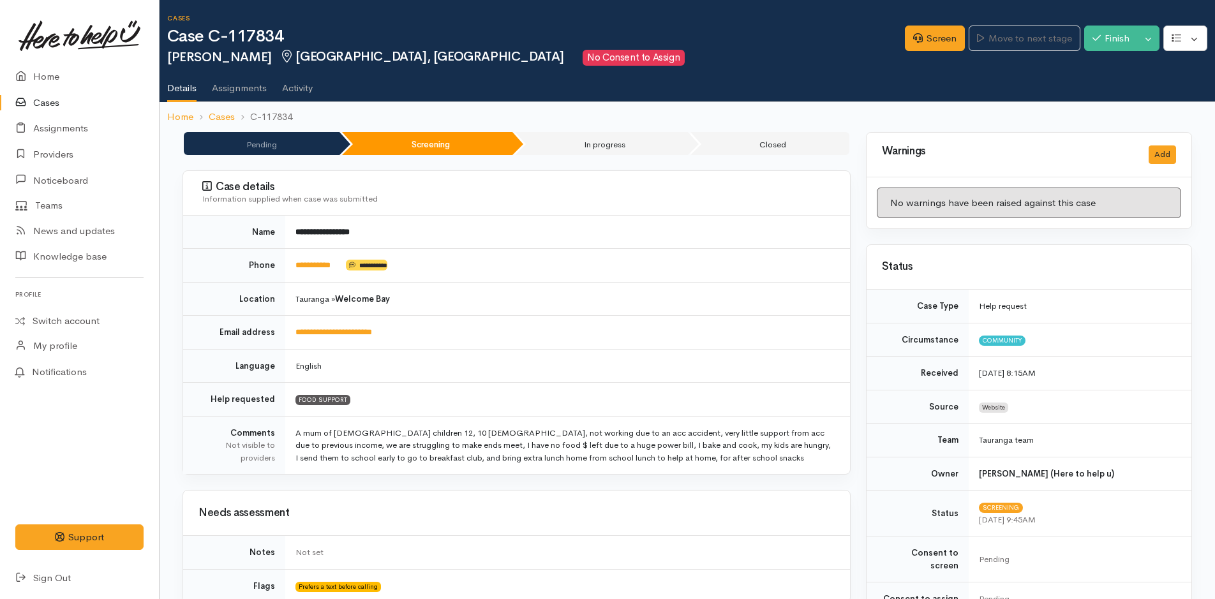
scroll to position [0, 0]
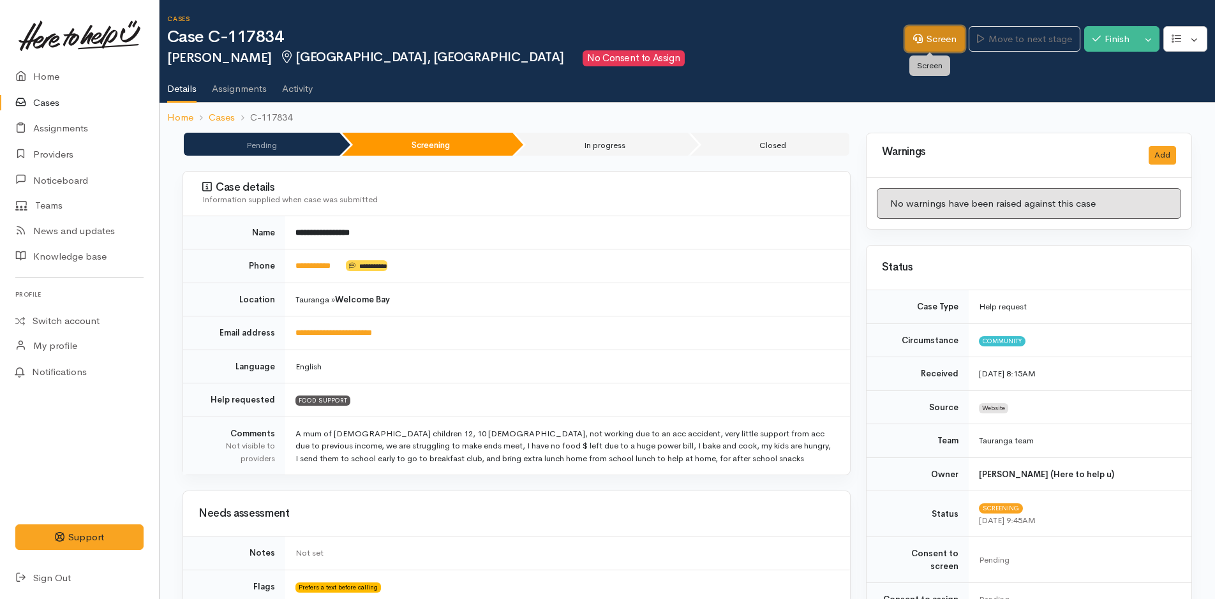
click at [923, 37] on link "Screen" at bounding box center [935, 39] width 60 height 26
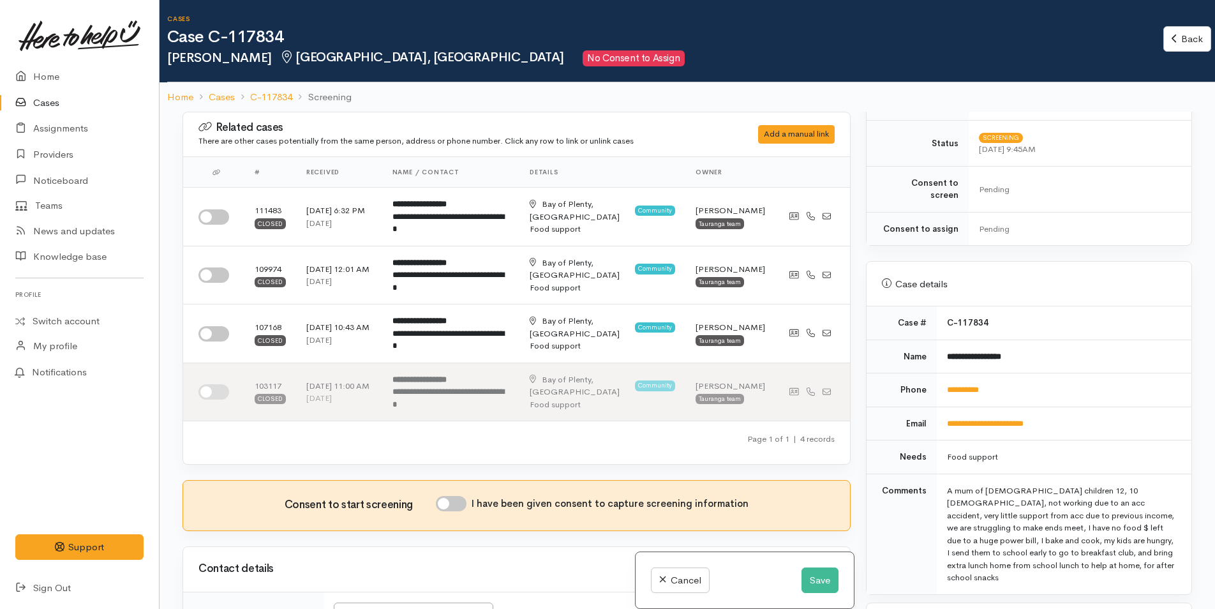
scroll to position [638, 0]
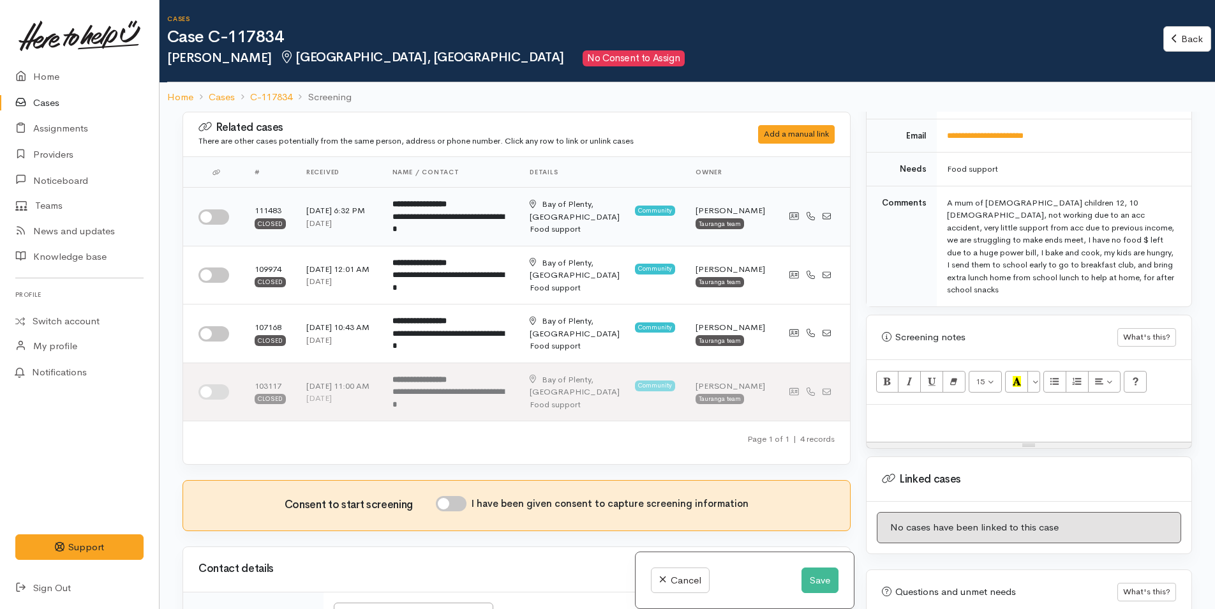
click at [214, 220] on input "checkbox" at bounding box center [213, 216] width 31 height 15
checkbox input "true"
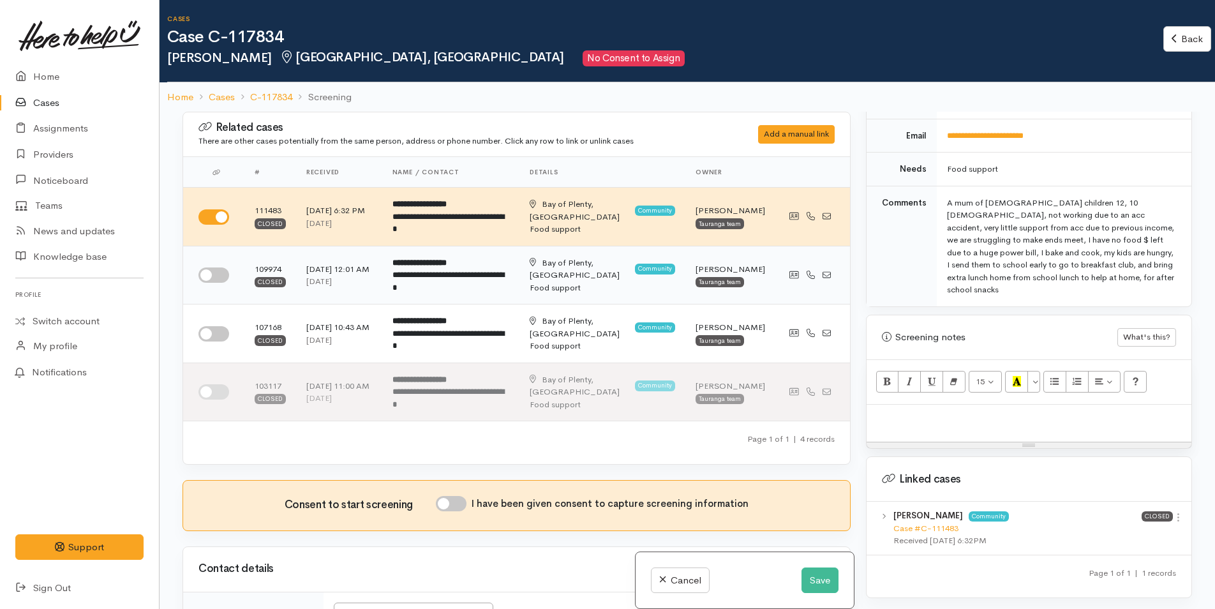
click at [211, 278] on input "checkbox" at bounding box center [213, 274] width 31 height 15
checkbox input "true"
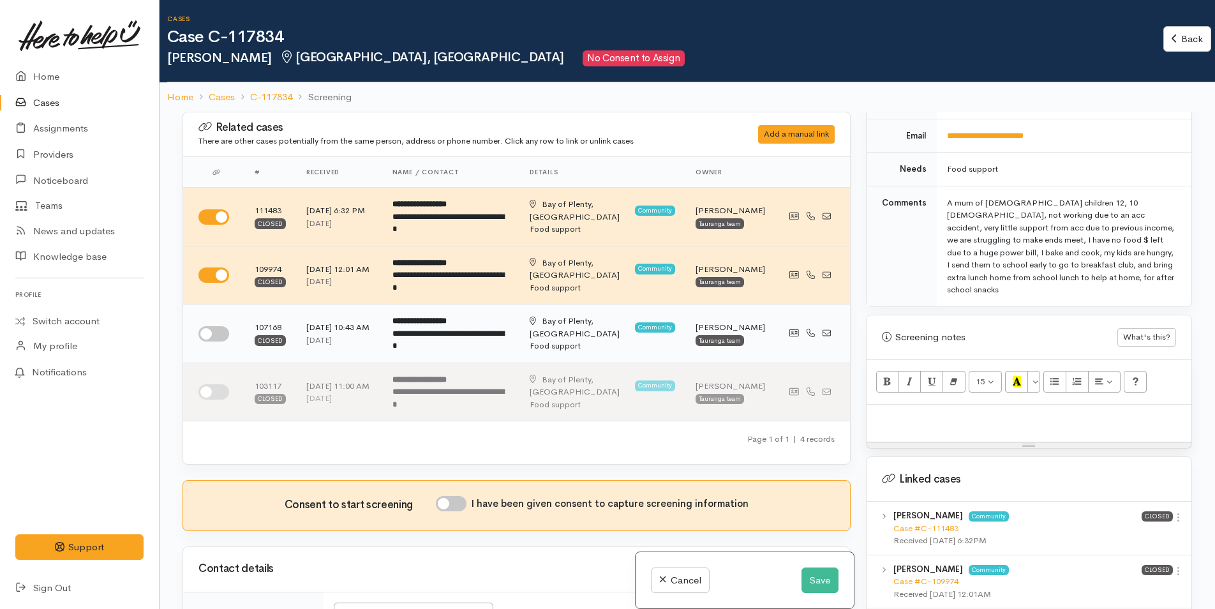
click at [209, 337] on input "checkbox" at bounding box center [213, 333] width 31 height 15
checkbox input "true"
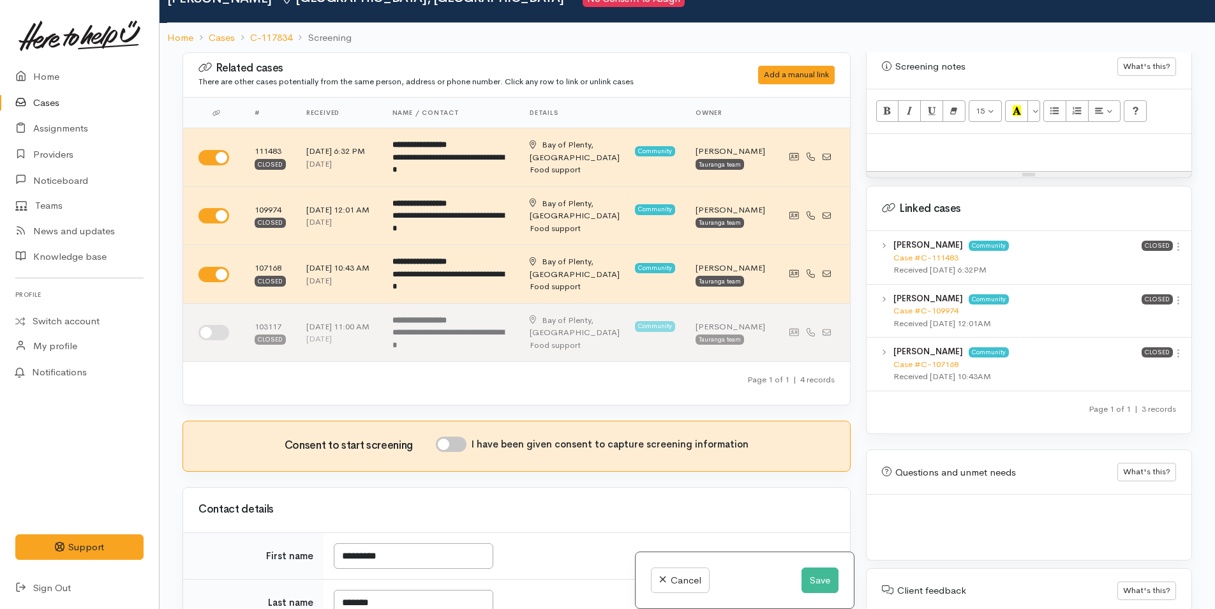
scroll to position [112, 0]
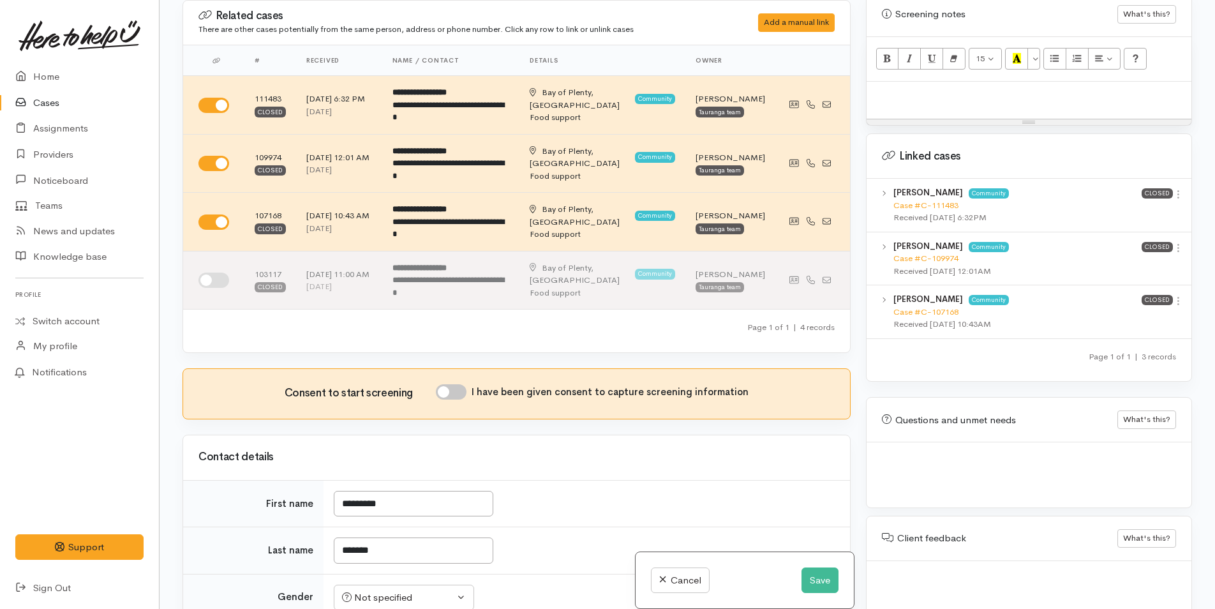
click at [881, 82] on div at bounding box center [1028, 101] width 325 height 38
paste div
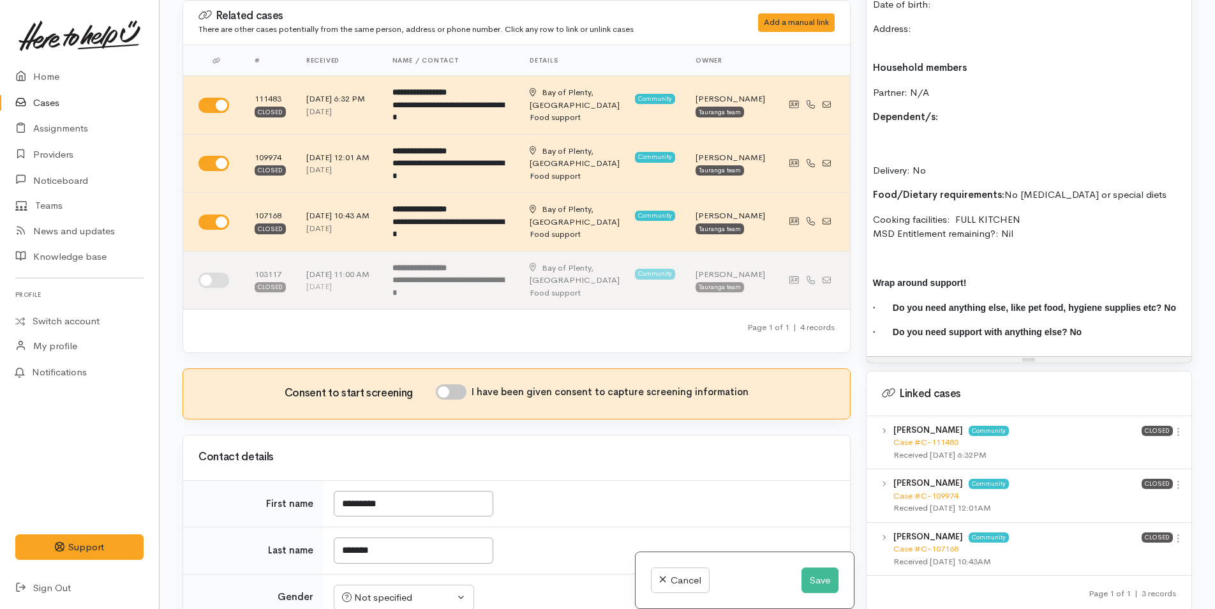
scroll to position [1104, 0]
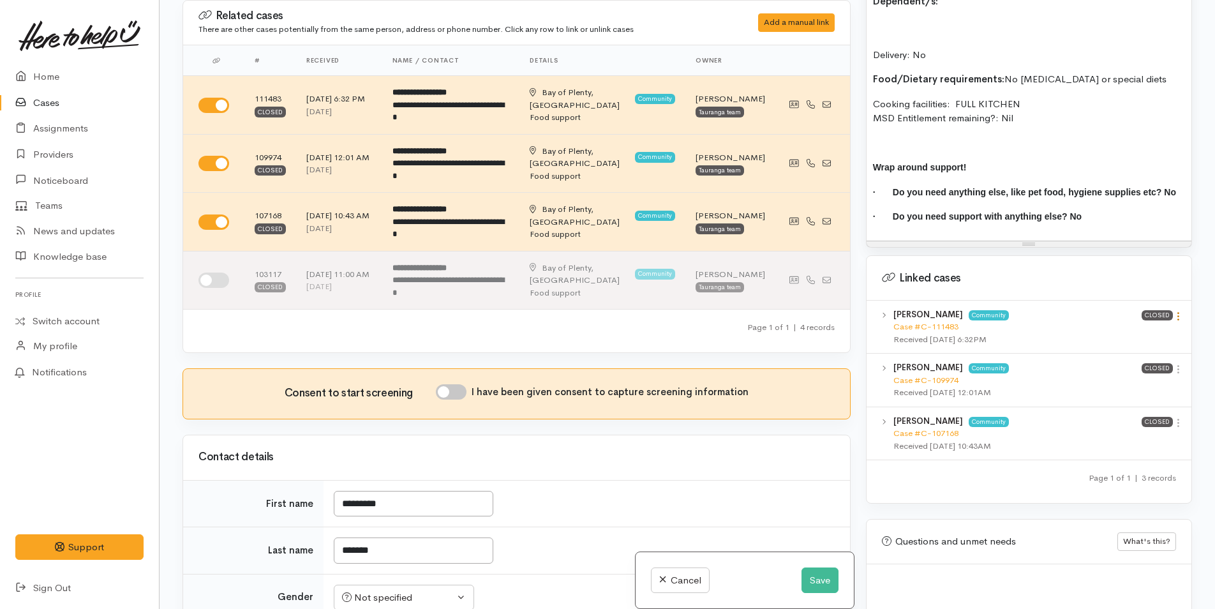
click at [1175, 311] on icon at bounding box center [1178, 316] width 11 height 11
click at [1120, 331] on link "View case" at bounding box center [1132, 341] width 101 height 20
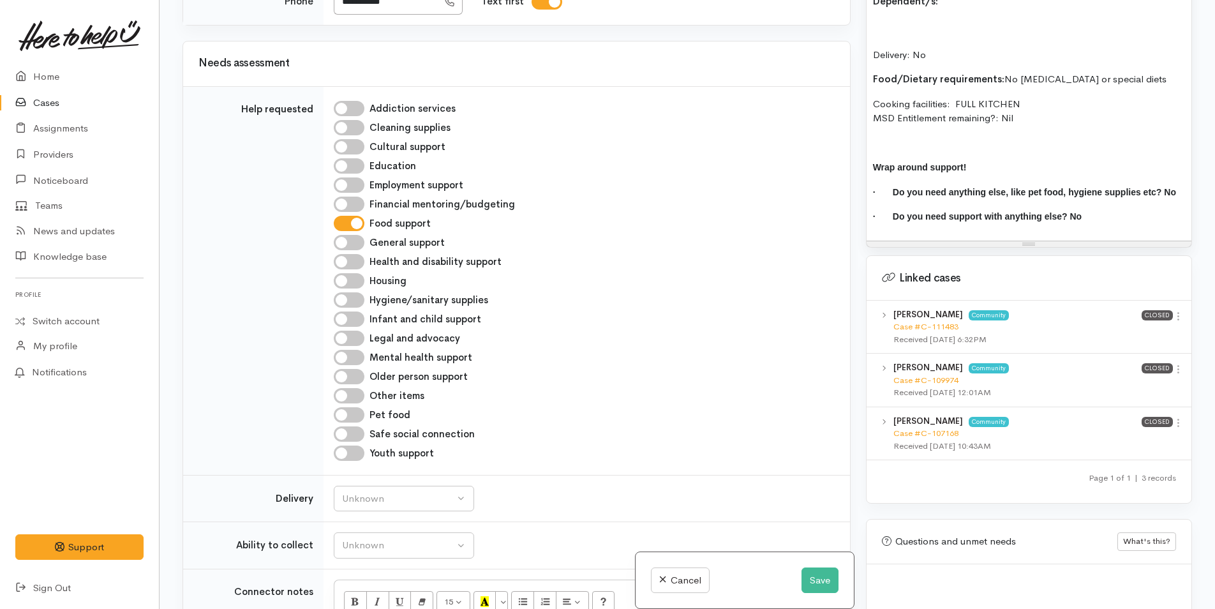
scroll to position [1085, 0]
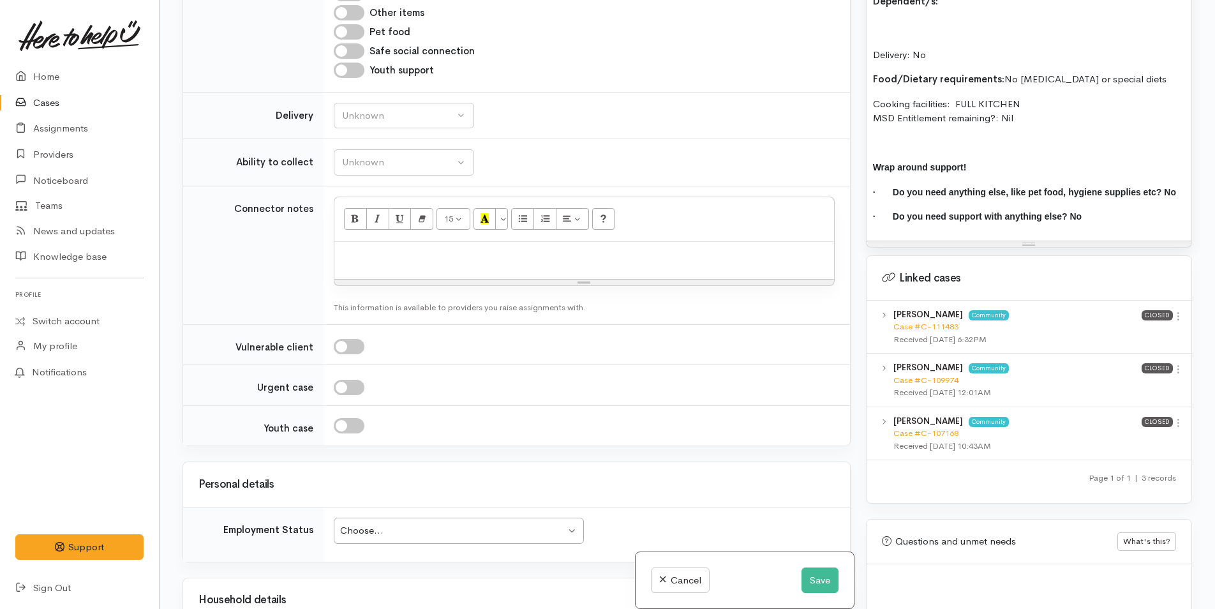
click at [372, 261] on p at bounding box center [584, 255] width 487 height 15
paste div
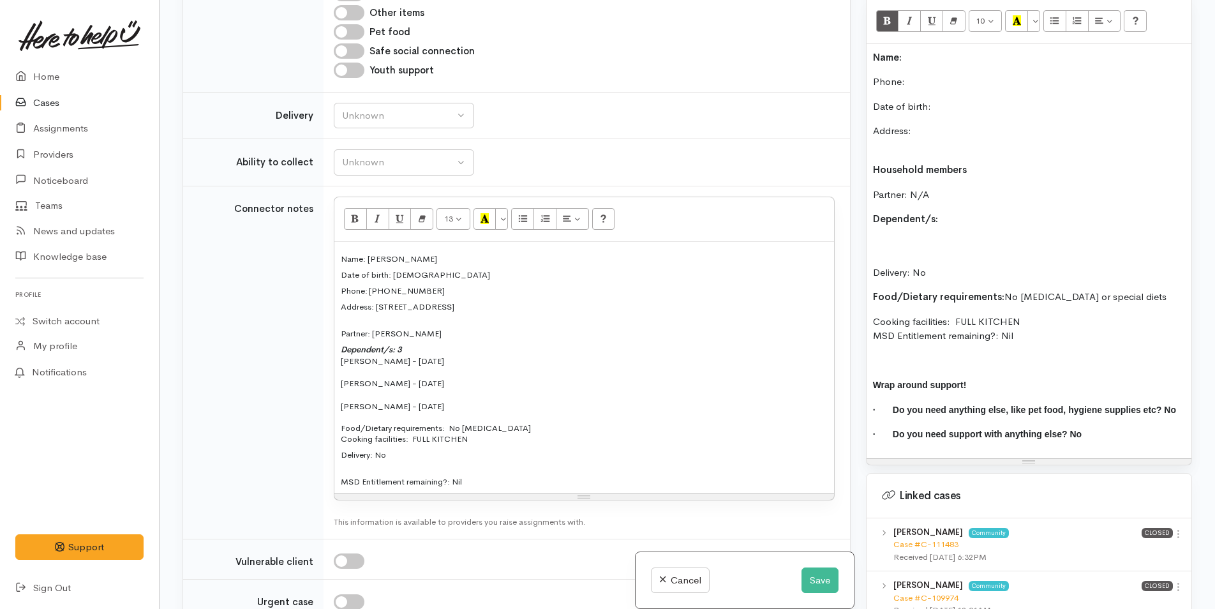
scroll to position [785, 0]
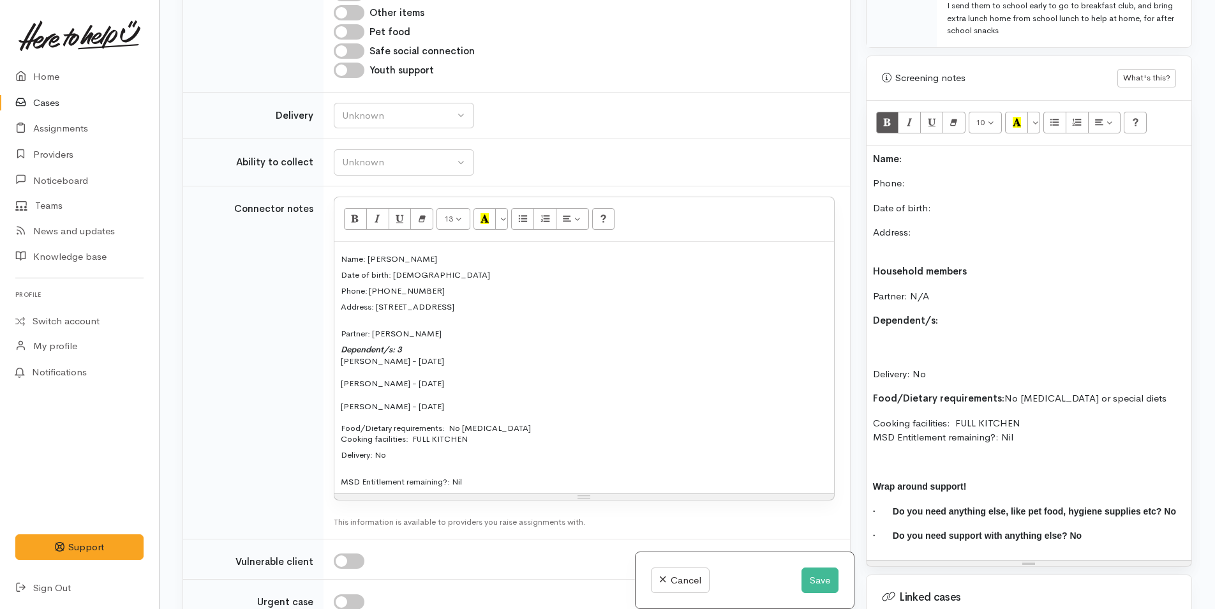
click at [947, 152] on p "Name:" at bounding box center [1029, 159] width 312 height 15
click at [921, 176] on p "Phone:" at bounding box center [1029, 183] width 312 height 15
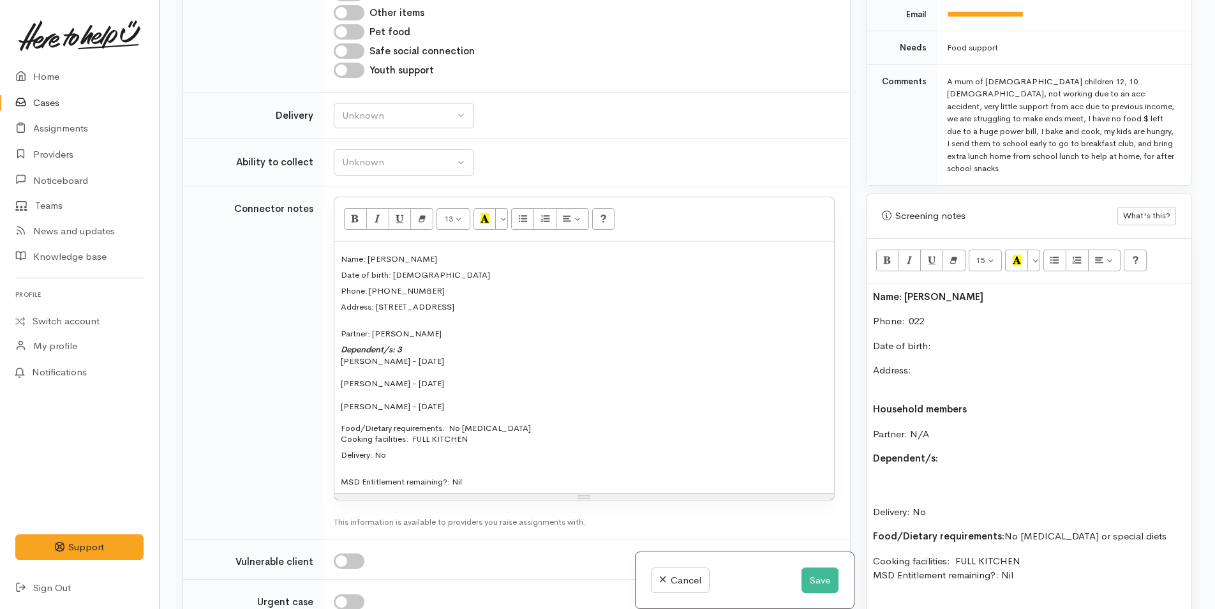
scroll to position [594, 0]
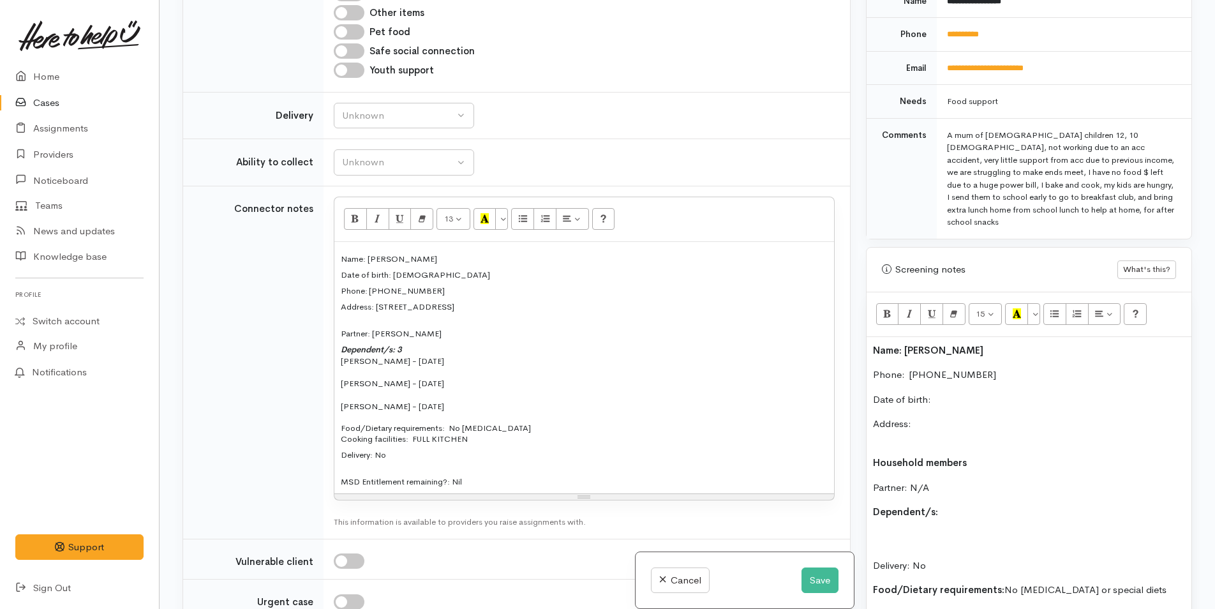
click at [908, 368] on p "Phone:  0224562850" at bounding box center [1029, 375] width 312 height 15
click at [935, 392] on p "Date of birth:" at bounding box center [1029, 399] width 312 height 15
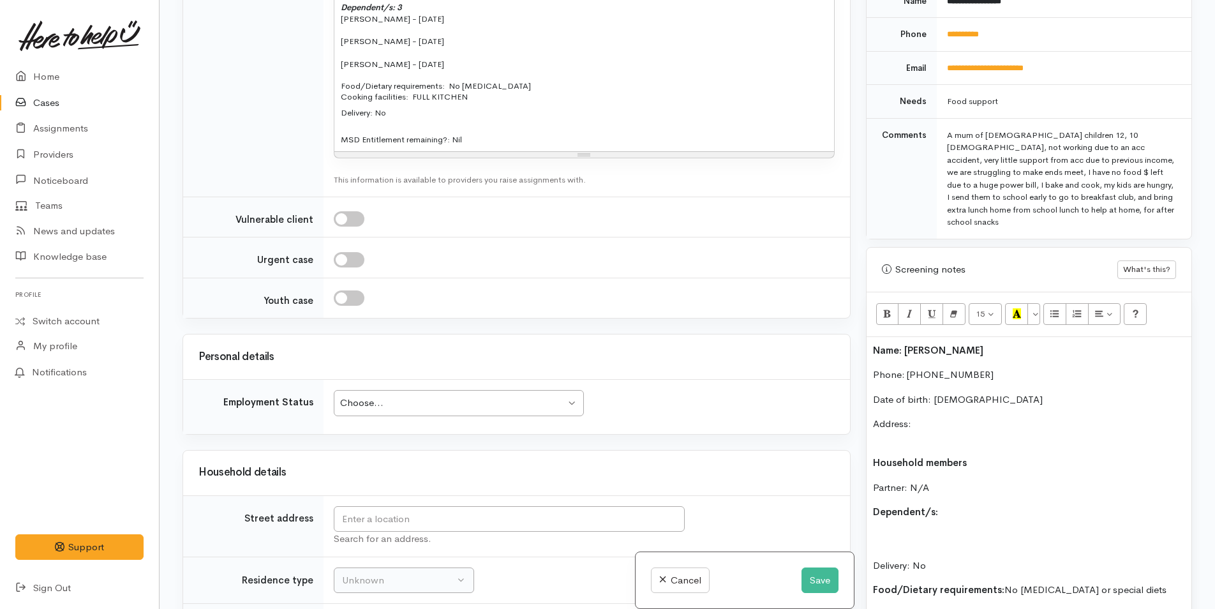
scroll to position [1595, 0]
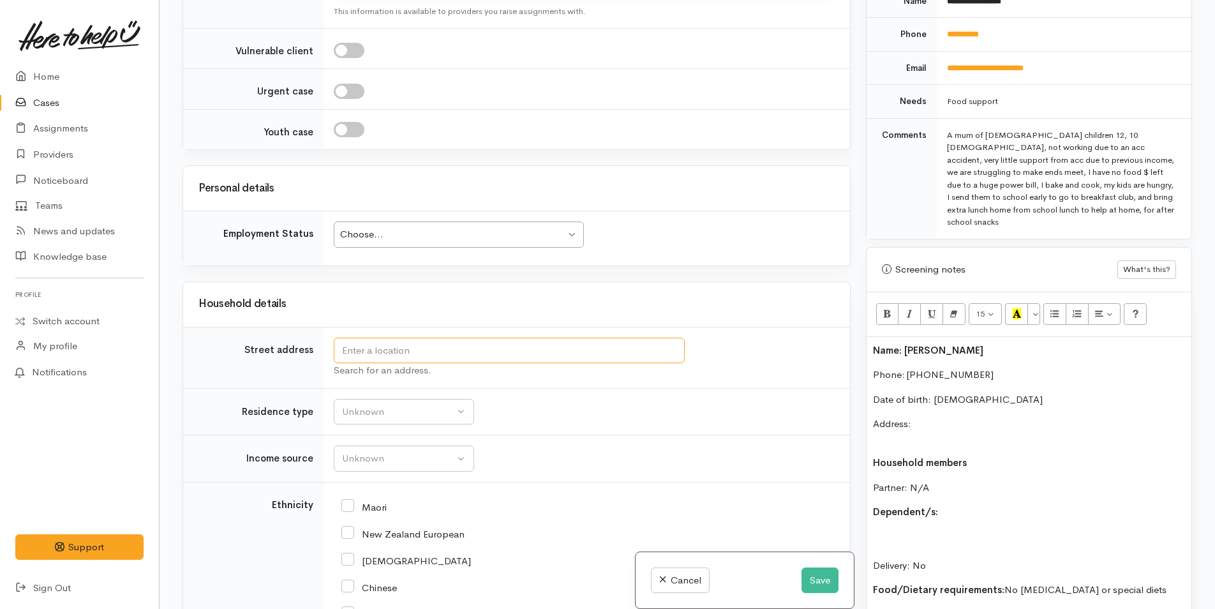
click at [419, 347] on input "text" at bounding box center [509, 351] width 351 height 26
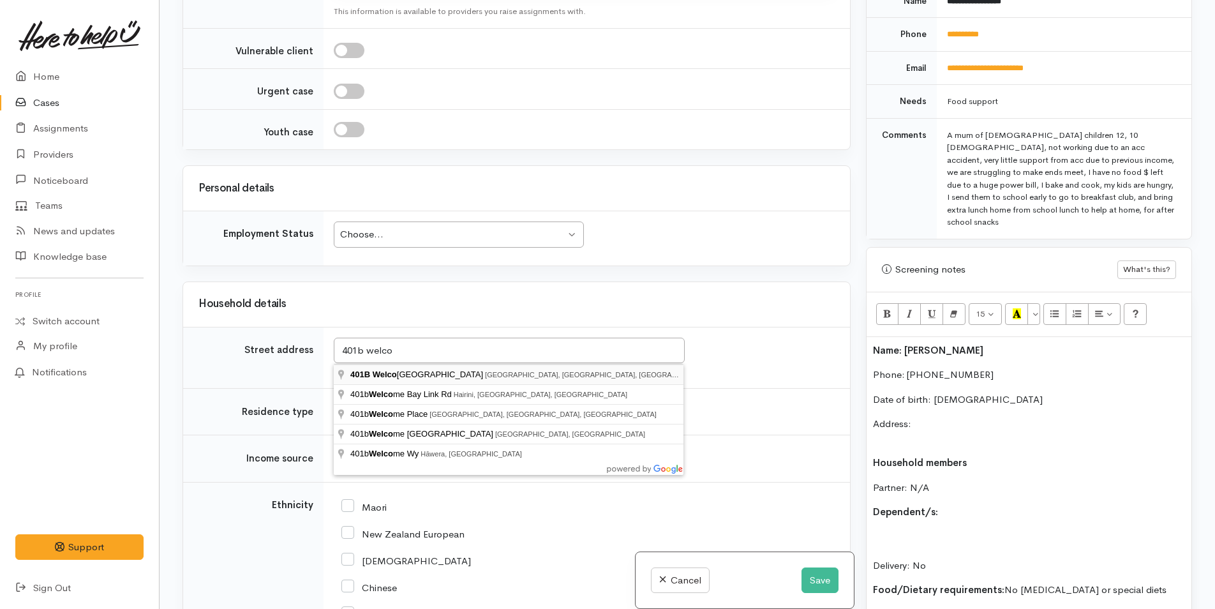
type input "401B Welcome Bay Road, Welcome Bay, Tauranga, New Zealand"
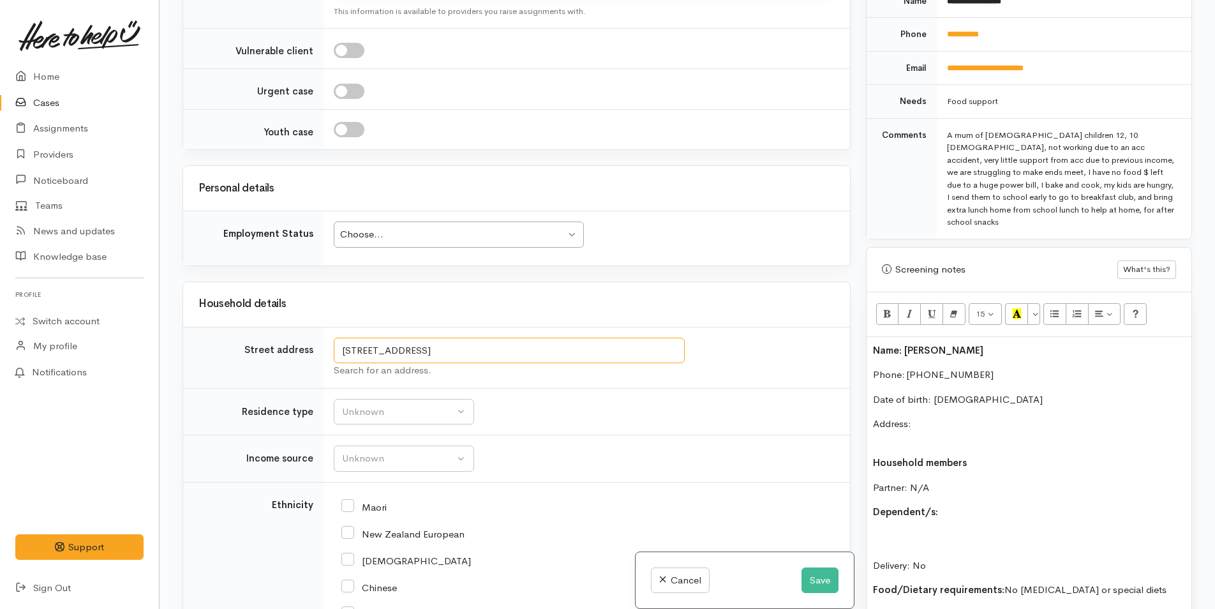
drag, startPoint x: 625, startPoint y: 351, endPoint x: 336, endPoint y: 338, distance: 289.3
click at [336, 338] on input "401B Welcome Bay Road, Welcome Bay, Tauranga, New Zealand" at bounding box center [509, 351] width 351 height 26
click at [932, 417] on p "Address:" at bounding box center [1029, 431] width 312 height 29
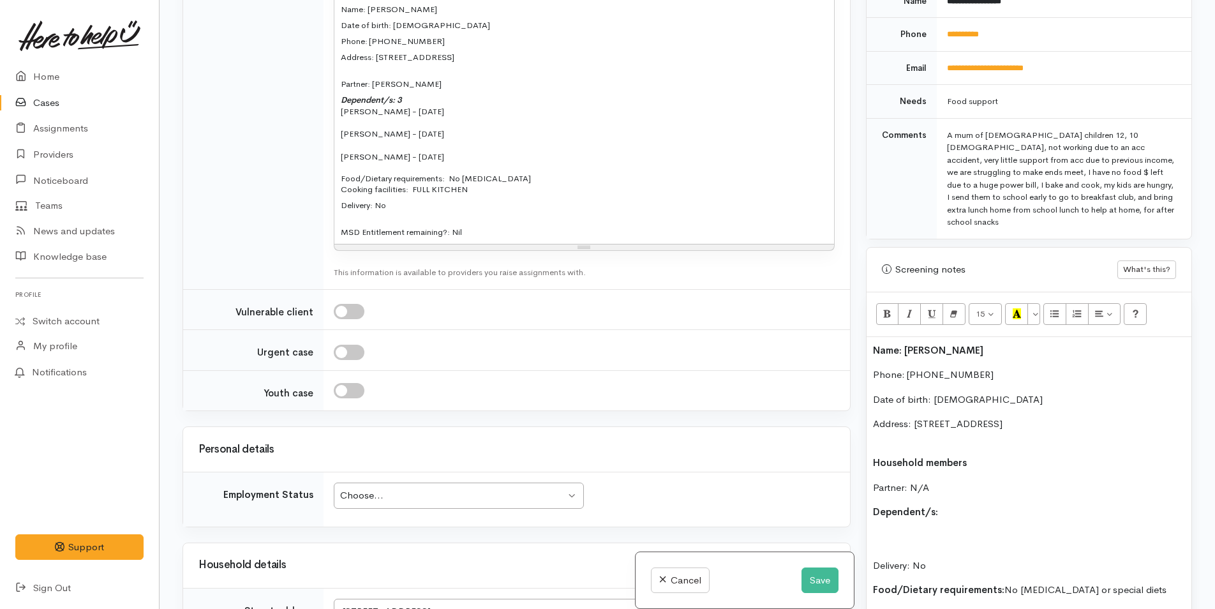
scroll to position [1085, 0]
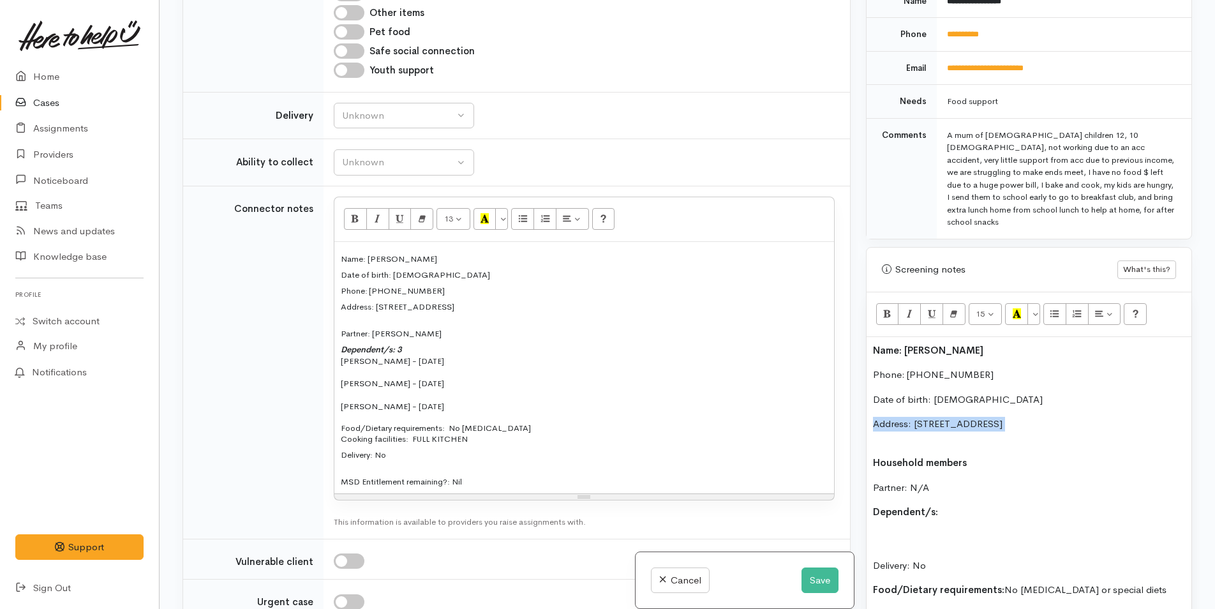
click at [912, 424] on p "Address: 401B Welcome Bay Road, Welcome Bay, Tauranga, New Zealand" at bounding box center [1029, 431] width 312 height 29
click at [903, 435] on p "Address: 401B Welcome Bay Road, Welcome Bay, Tauranga, New Zealand" at bounding box center [1029, 431] width 312 height 29
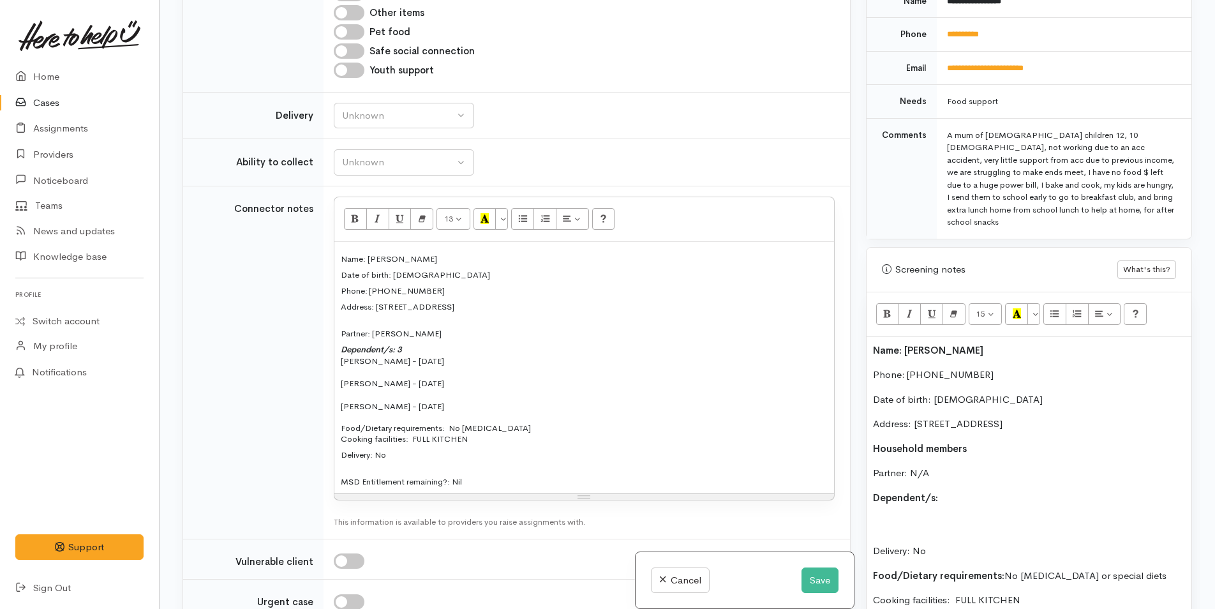
click at [974, 491] on p "Dependent/s:" at bounding box center [1029, 498] width 312 height 15
click at [888, 515] on p "Delivery: No" at bounding box center [1029, 536] width 312 height 43
drag, startPoint x: 466, startPoint y: 400, endPoint x: 338, endPoint y: 361, distance: 133.6
click at [338, 361] on div "Name: Catherine Rodgers Date of birth: 12/03/1987 Phone: 0224562850 Address: 40…" at bounding box center [584, 368] width 500 height 252
copy div "Athena Reid - 10/09/2013 Freya Reid - 04/08/2015 Hazel Stewart - 07/12/2024"
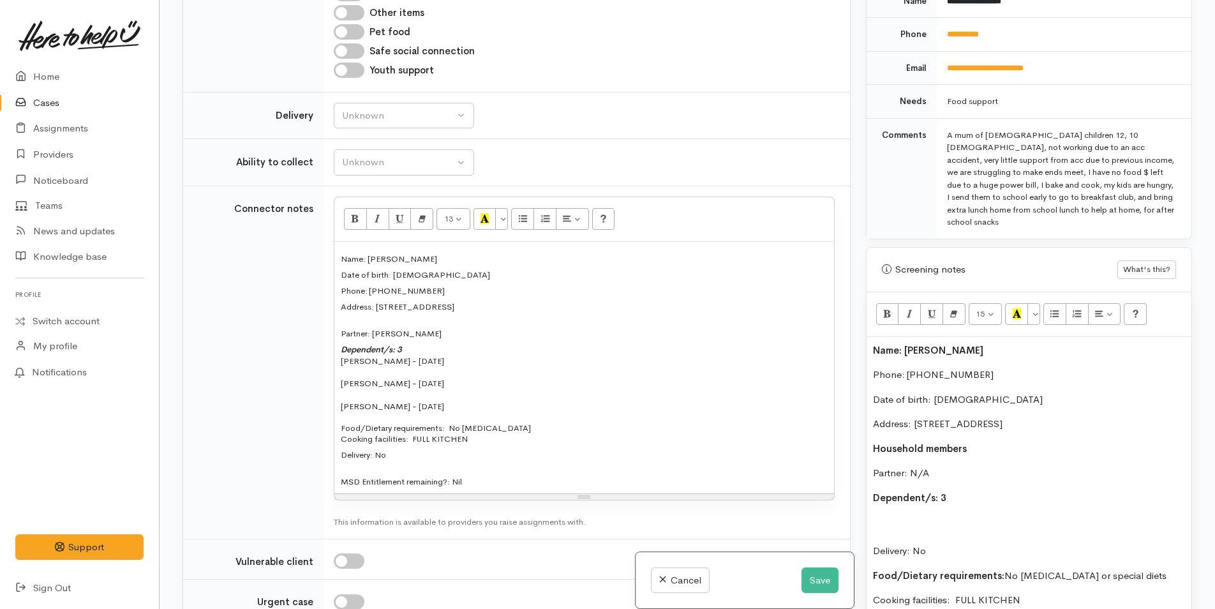
click at [881, 503] on div "Name: Catherine Rodgers Phone: 0224562850 Date of birth: 12/03/1987 Address: 40…" at bounding box center [1028, 537] width 325 height 400
drag, startPoint x: 976, startPoint y: 555, endPoint x: 852, endPoint y: 507, distance: 132.9
click at [852, 507] on div "Related cases There are other cases potentially from the same person, address o…" at bounding box center [687, 304] width 1025 height 609
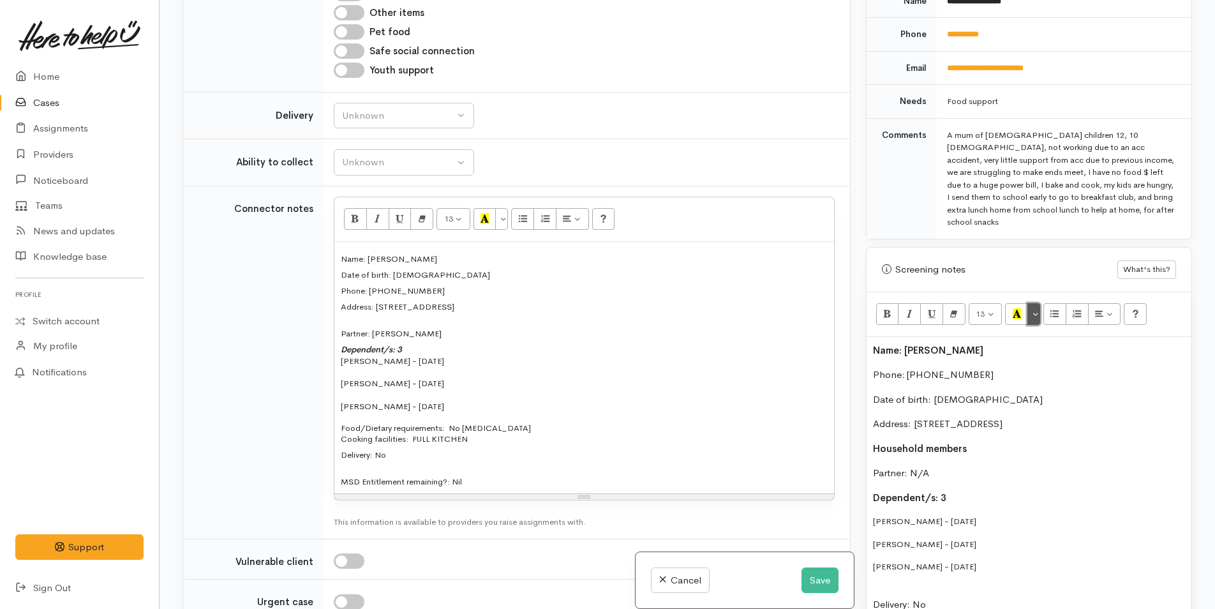
click at [1039, 303] on button "More Color" at bounding box center [1033, 314] width 13 height 22
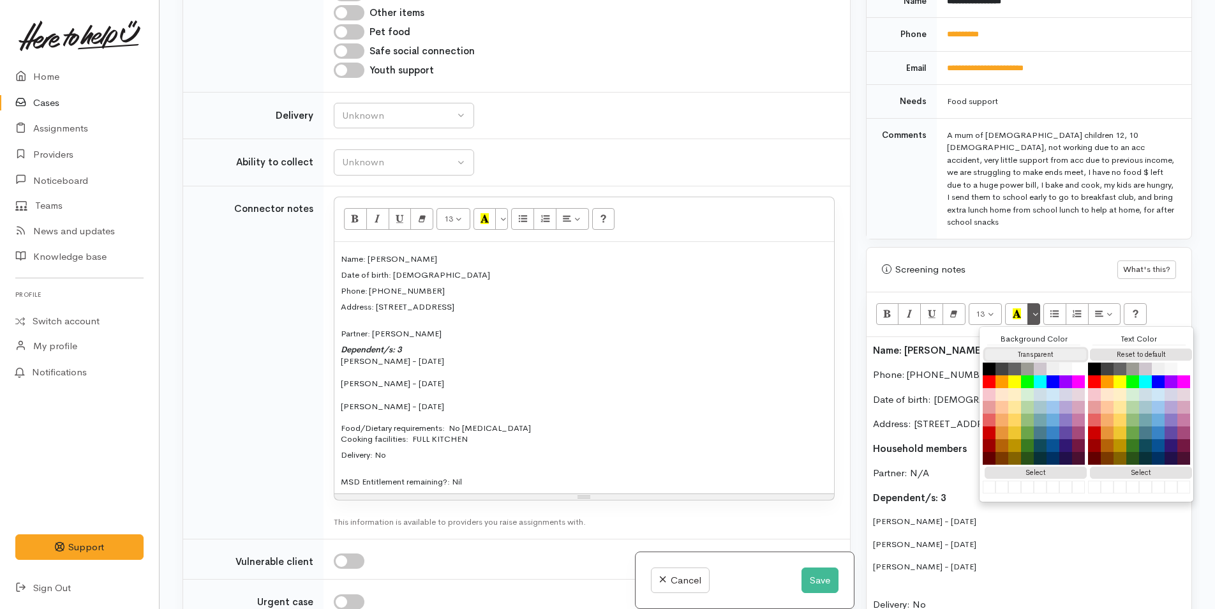
click at [1049, 348] on button "Transparent" at bounding box center [1036, 354] width 102 height 12
click at [1123, 348] on button "Reset to default" at bounding box center [1141, 354] width 102 height 12
click at [893, 515] on p "Athena Reid - 10/09/2013" at bounding box center [1029, 522] width 312 height 15
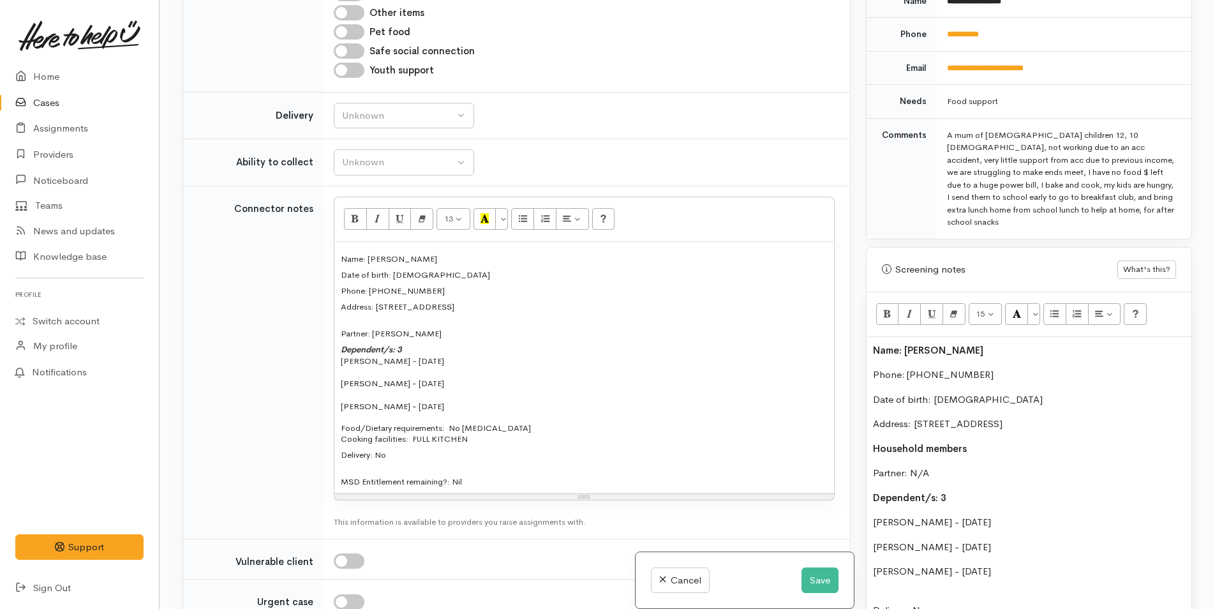
click at [888, 589] on p "Delivery: No" at bounding box center [1029, 603] width 312 height 29
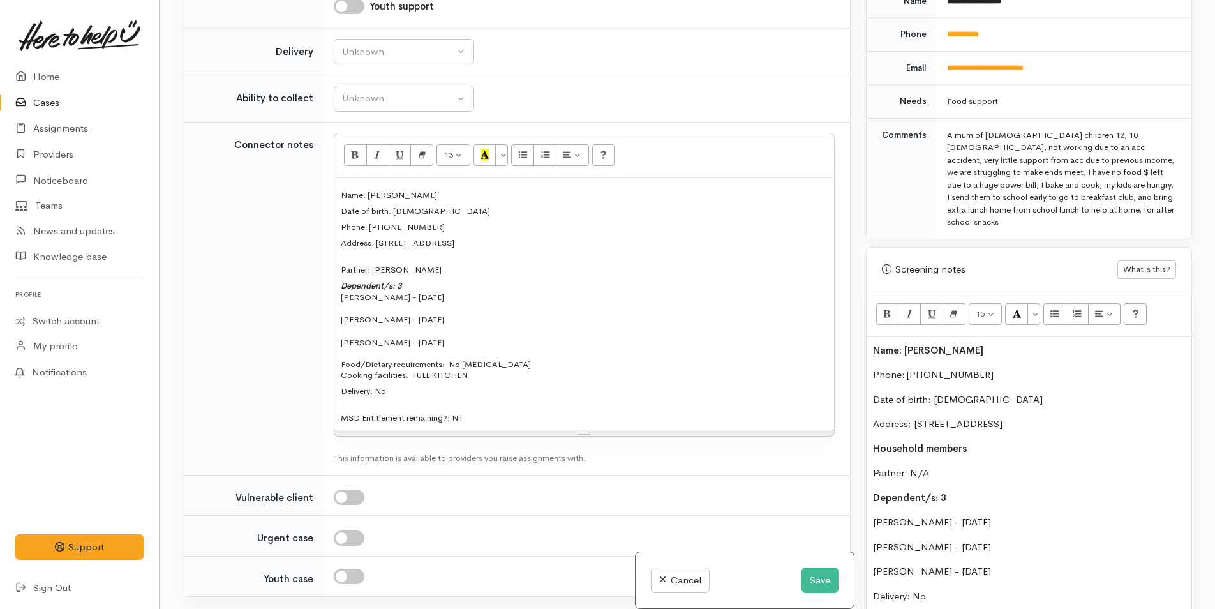
scroll to position [658, 0]
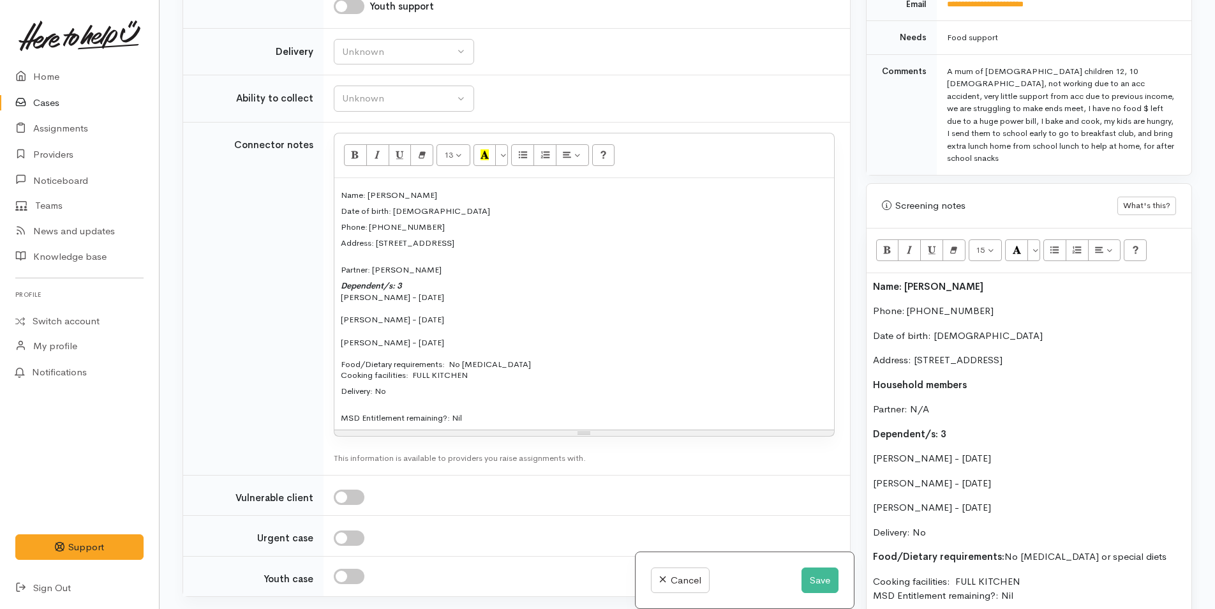
click at [944, 525] on p "Delivery: No" at bounding box center [1029, 532] width 312 height 15
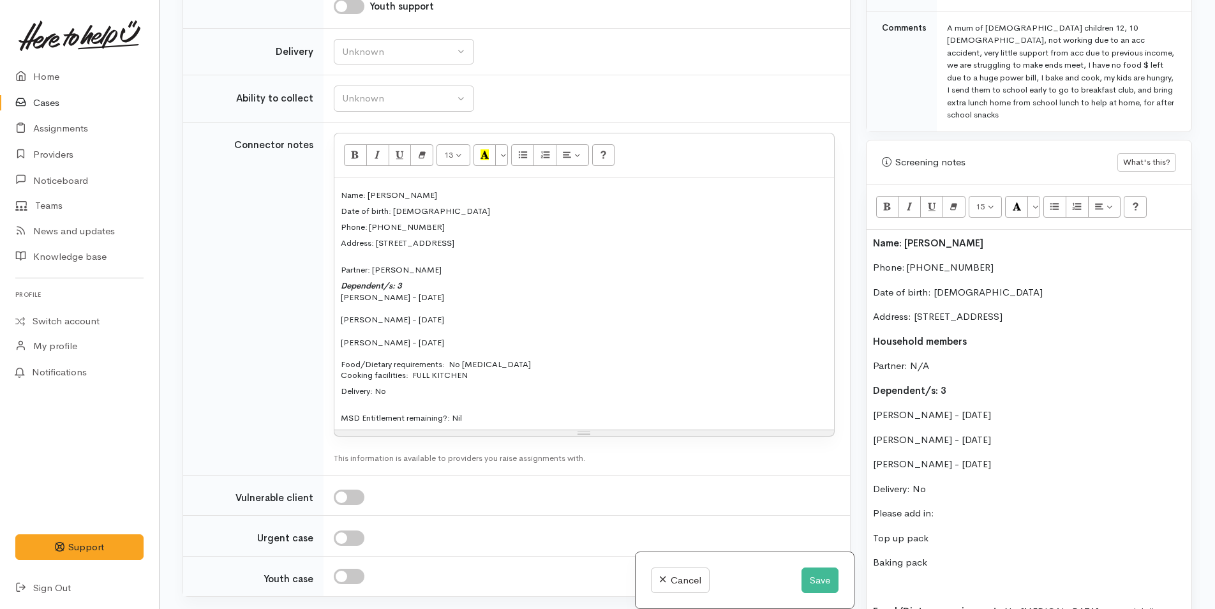
scroll to position [785, 0]
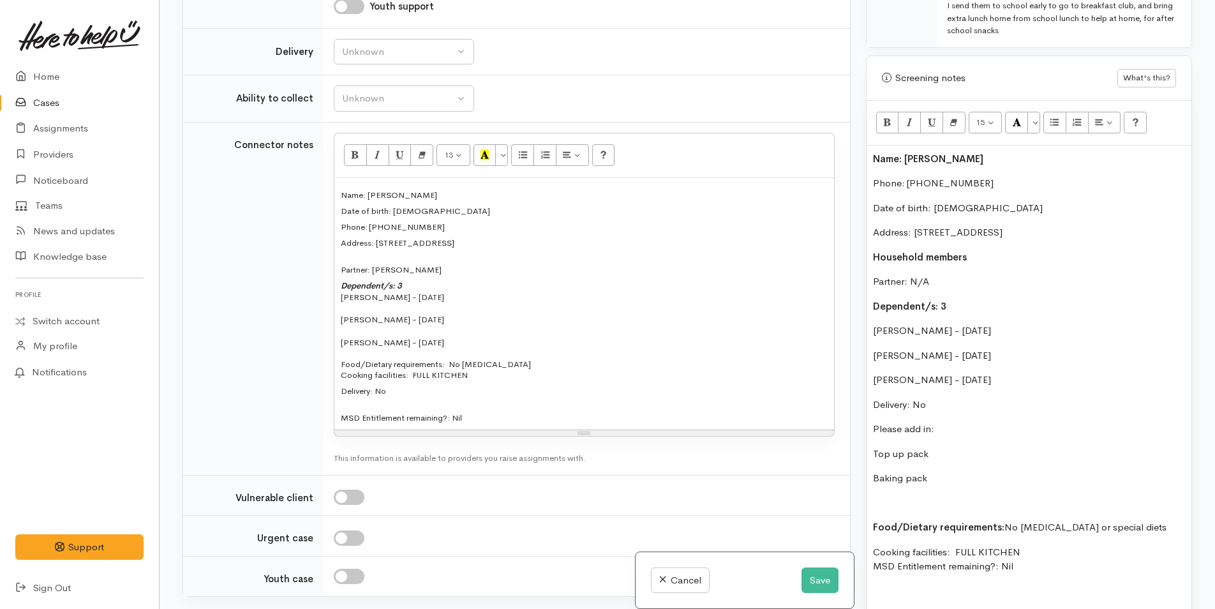
drag, startPoint x: 898, startPoint y: 410, endPoint x: 868, endPoint y: 304, distance: 109.5
click at [837, 414] on div "Related cases There are other cases potentially from the same person, address o…" at bounding box center [687, 304] width 1025 height 609
click at [884, 117] on icon "Bold (CTRL+B)" at bounding box center [887, 122] width 8 height 11
click at [888, 498] on p at bounding box center [1029, 503] width 312 height 15
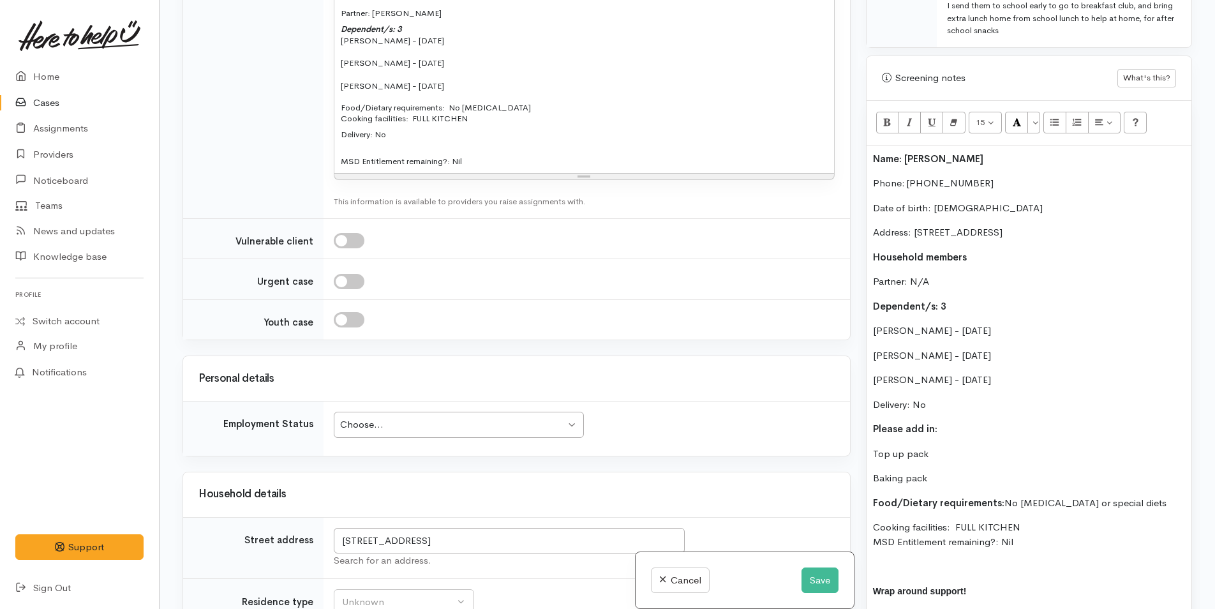
scroll to position [1659, 0]
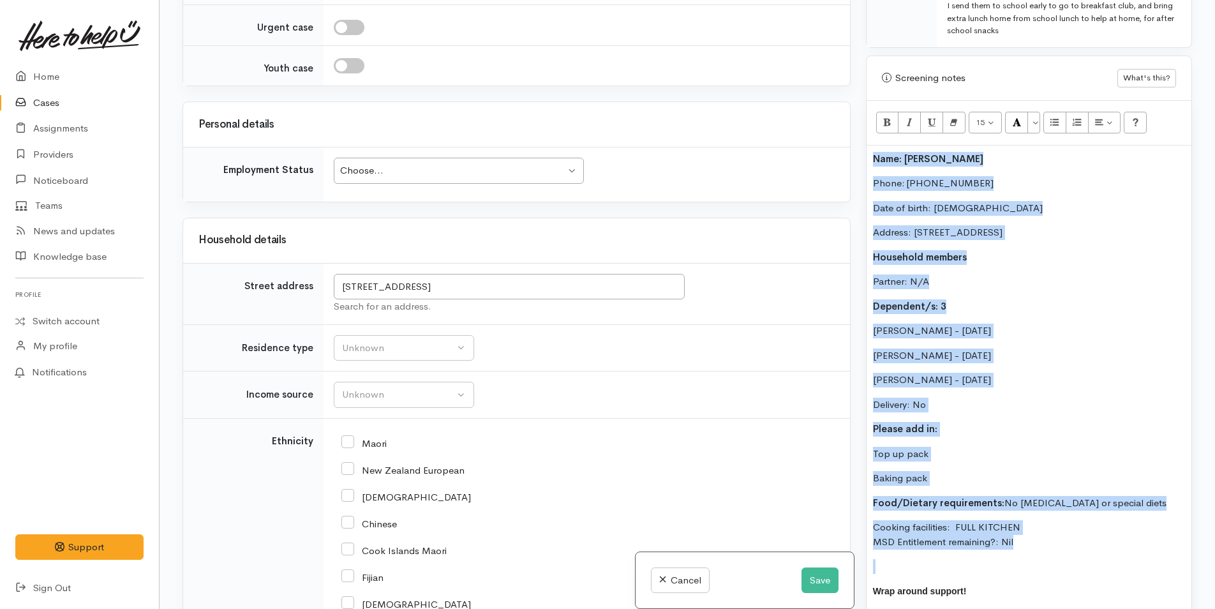
drag, startPoint x: 1029, startPoint y: 539, endPoint x: 863, endPoint y: 133, distance: 438.7
click at [863, 133] on div "Warnings Add No warnings have been raised against this case Add Warning Title ●…" at bounding box center [1028, 304] width 341 height 609
copy div "Name: Catherine Rodgers Phone: 0224562850 Date of birth: 12/03/1987 Address: 40…"
click at [402, 169] on div "Choose..." at bounding box center [452, 170] width 225 height 15
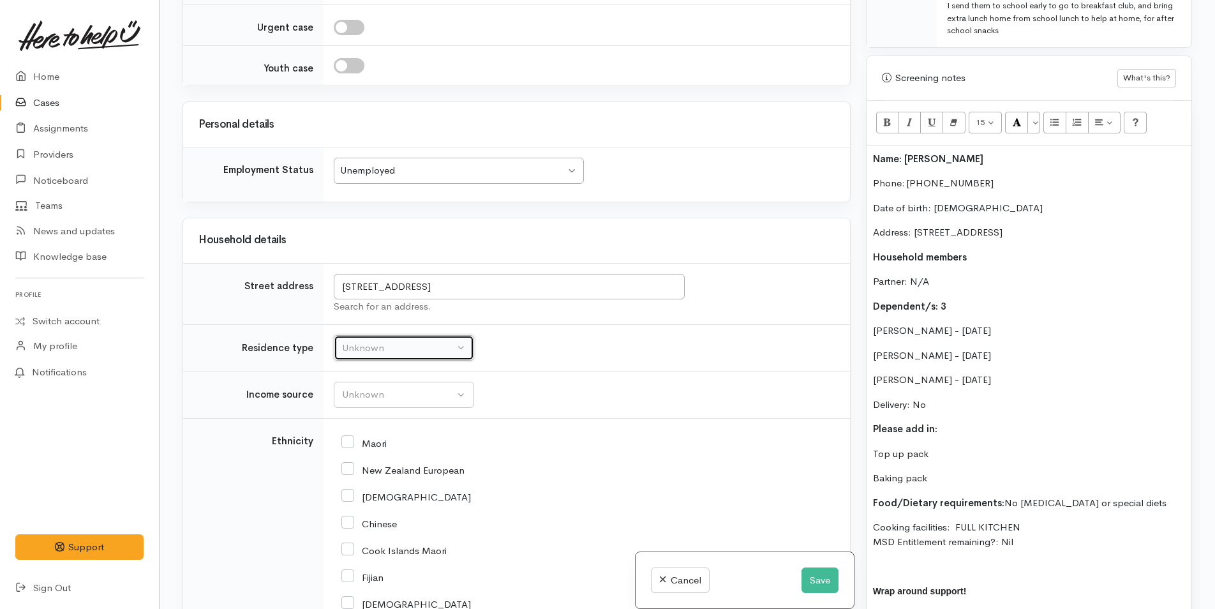
click at [362, 357] on button "Unknown" at bounding box center [404, 348] width 140 height 26
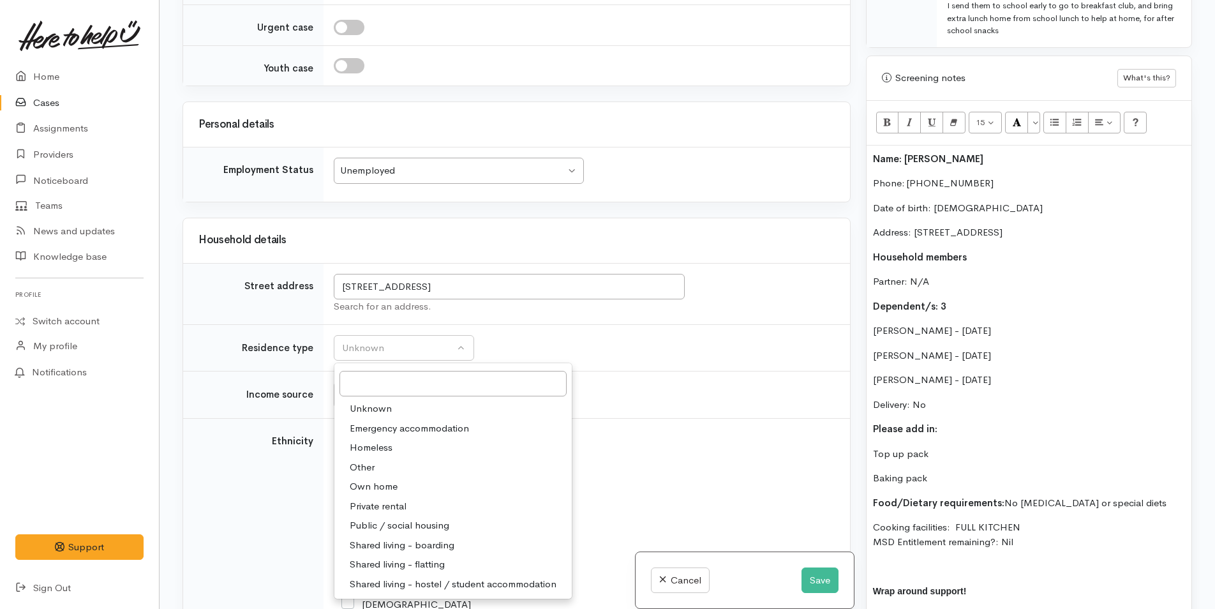
click at [370, 507] on span "Private rental" at bounding box center [378, 506] width 57 height 15
select select "2"
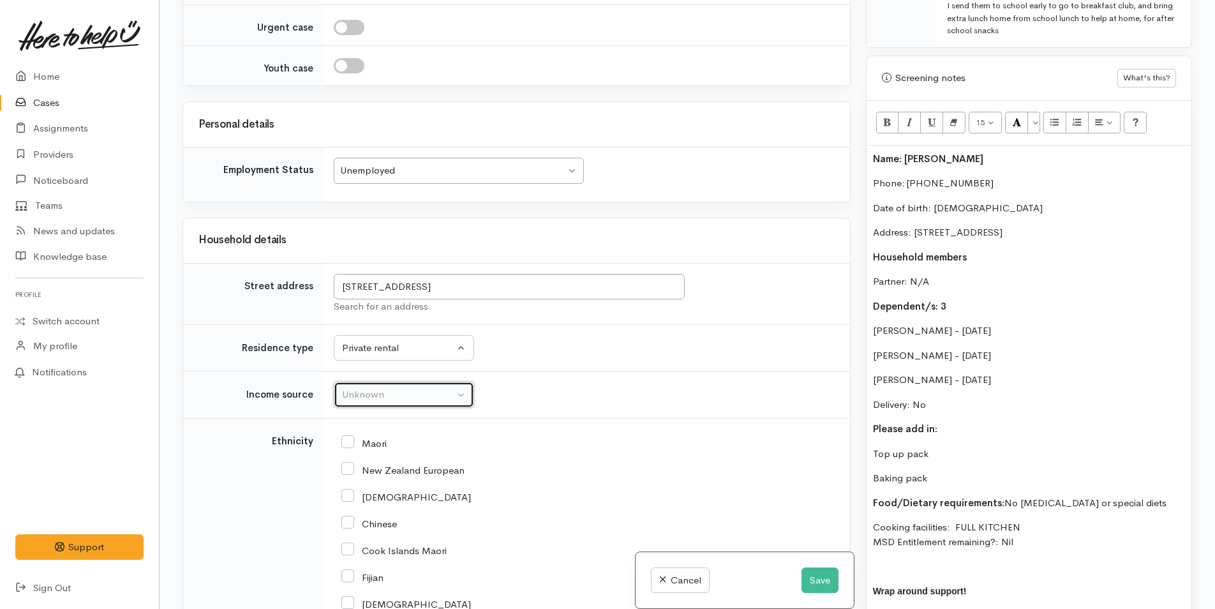
click at [348, 392] on div "Unknown" at bounding box center [398, 394] width 112 height 15
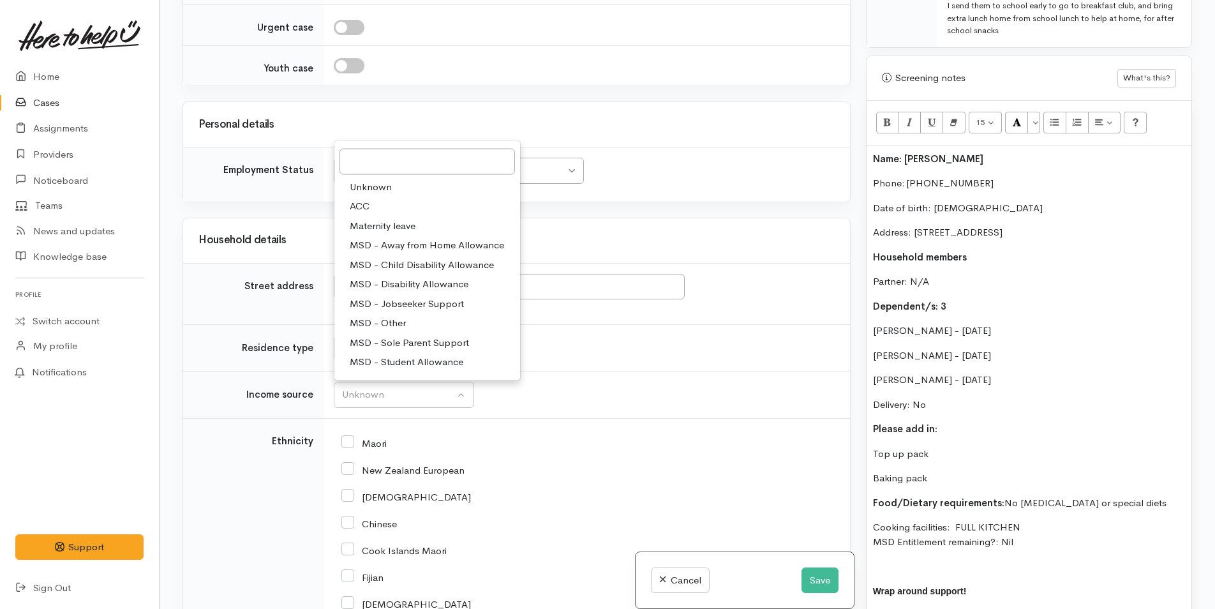
click at [364, 203] on span "ACC" at bounding box center [360, 206] width 20 height 15
select select "8"
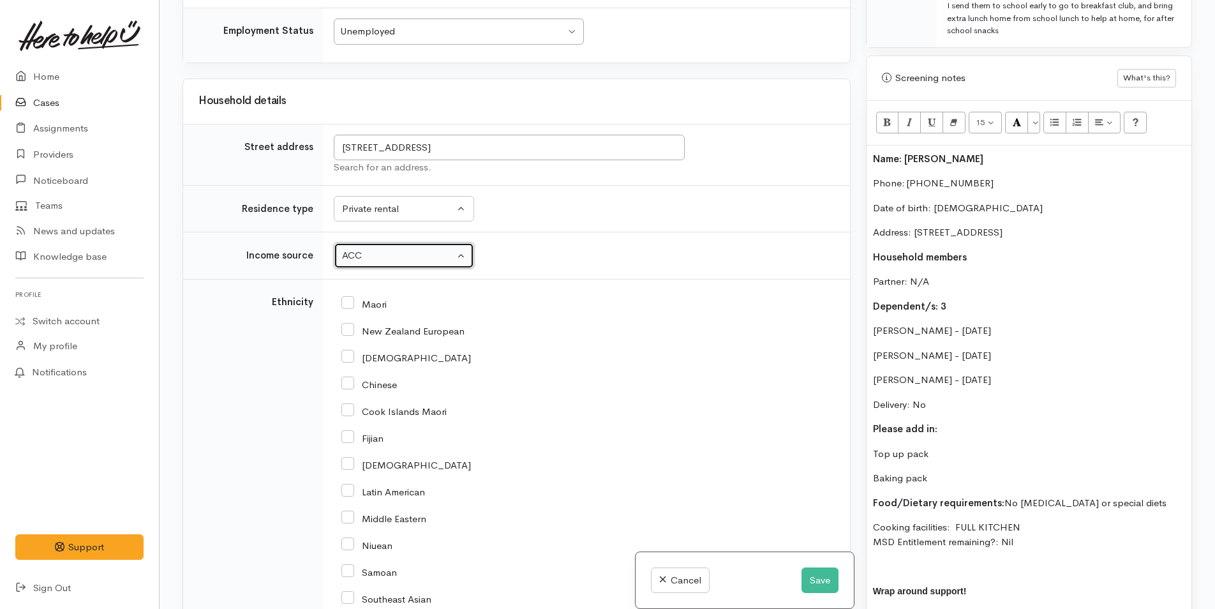
scroll to position [1914, 0]
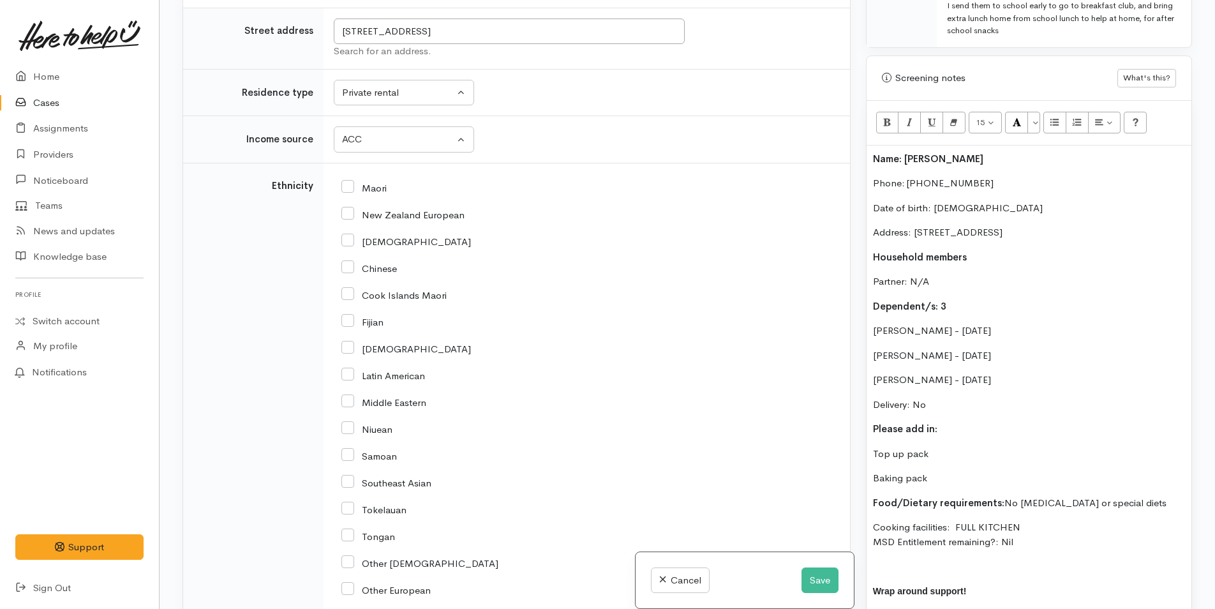
click at [346, 211] on input "New Zealand European" at bounding box center [402, 213] width 123 height 11
checkbox input "true"
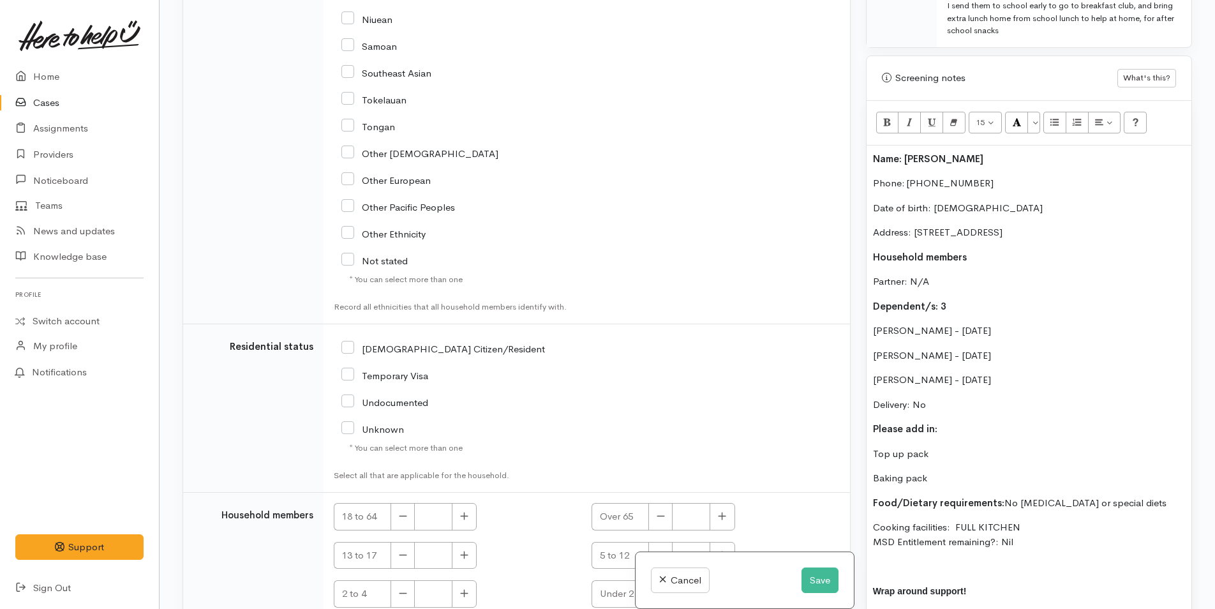
scroll to position [2488, 0]
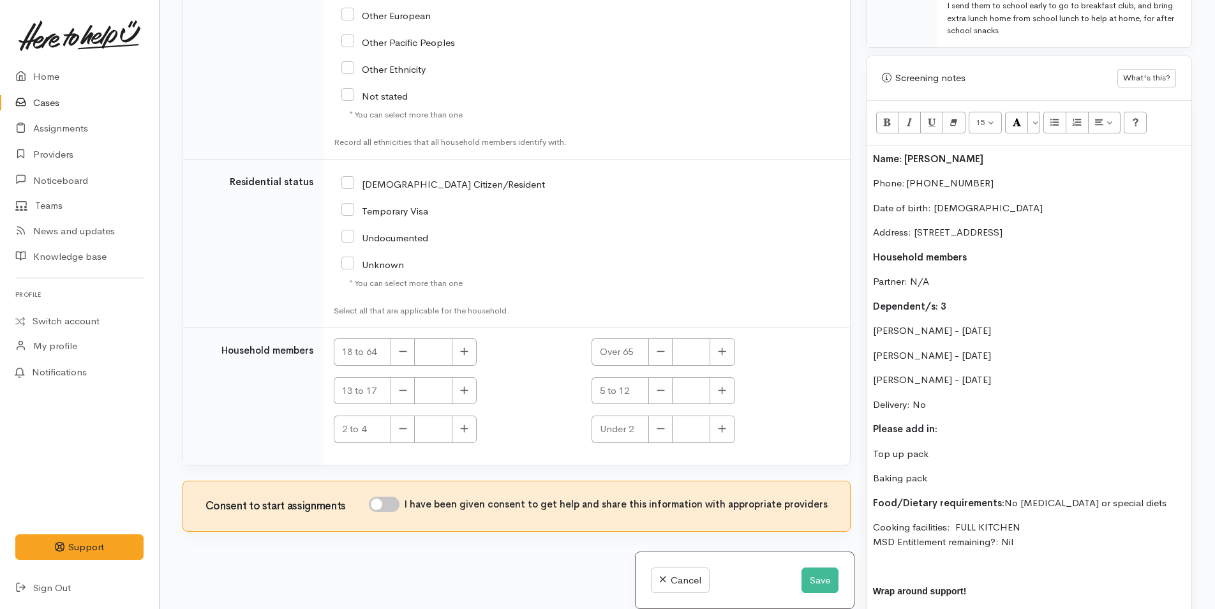
drag, startPoint x: 345, startPoint y: 181, endPoint x: 367, endPoint y: 209, distance: 36.4
click at [345, 180] on input "NZ Citizen/Resident" at bounding box center [443, 182] width 204 height 11
checkbox input "true"
click at [466, 342] on button "button" at bounding box center [464, 351] width 25 height 27
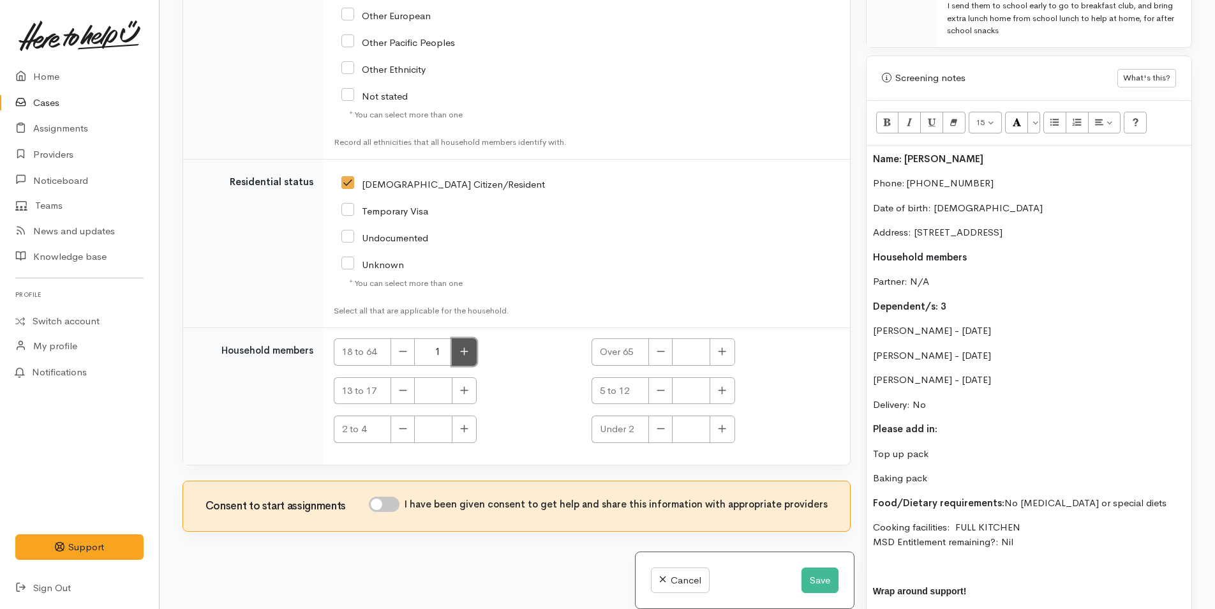
type input "2"
click at [724, 382] on button "button" at bounding box center [722, 390] width 25 height 27
type input "2"
click at [718, 426] on icon "button" at bounding box center [722, 429] width 8 height 10
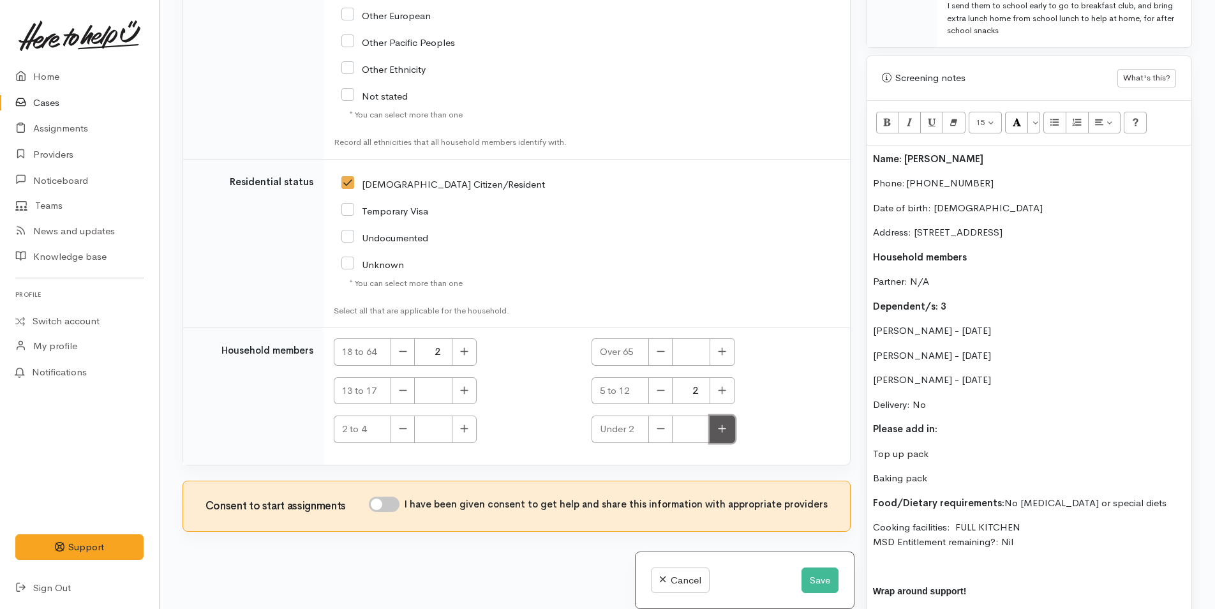
type input "1"
click at [392, 503] on input "I have been given consent to get help and share this information with appropria…" at bounding box center [384, 503] width 31 height 15
checkbox input "true"
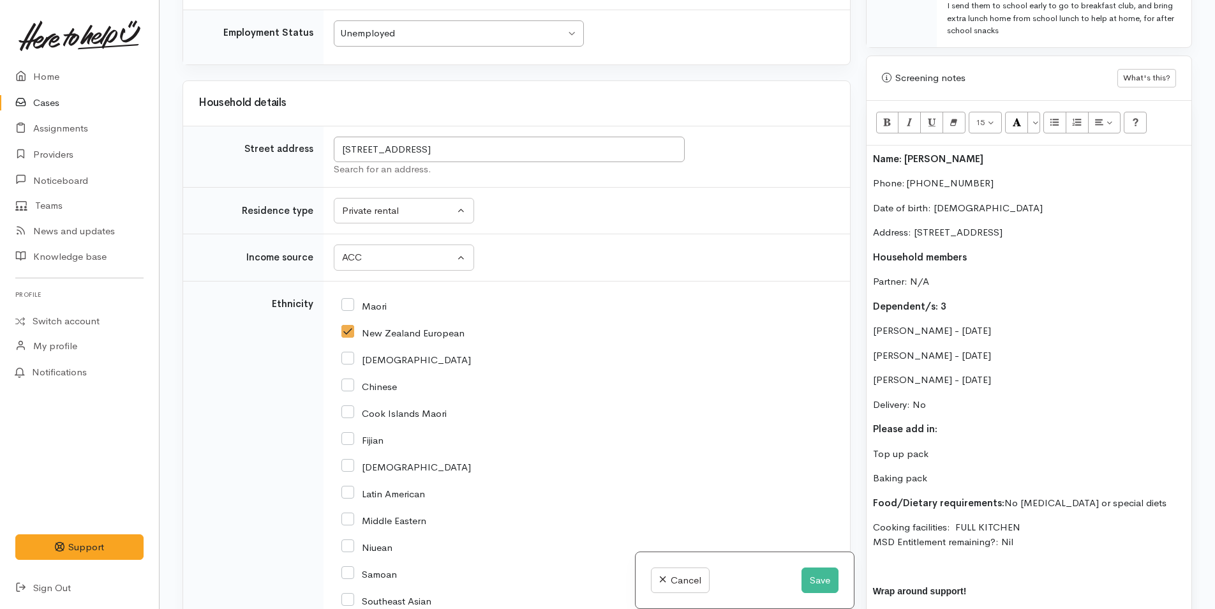
scroll to position [1595, 0]
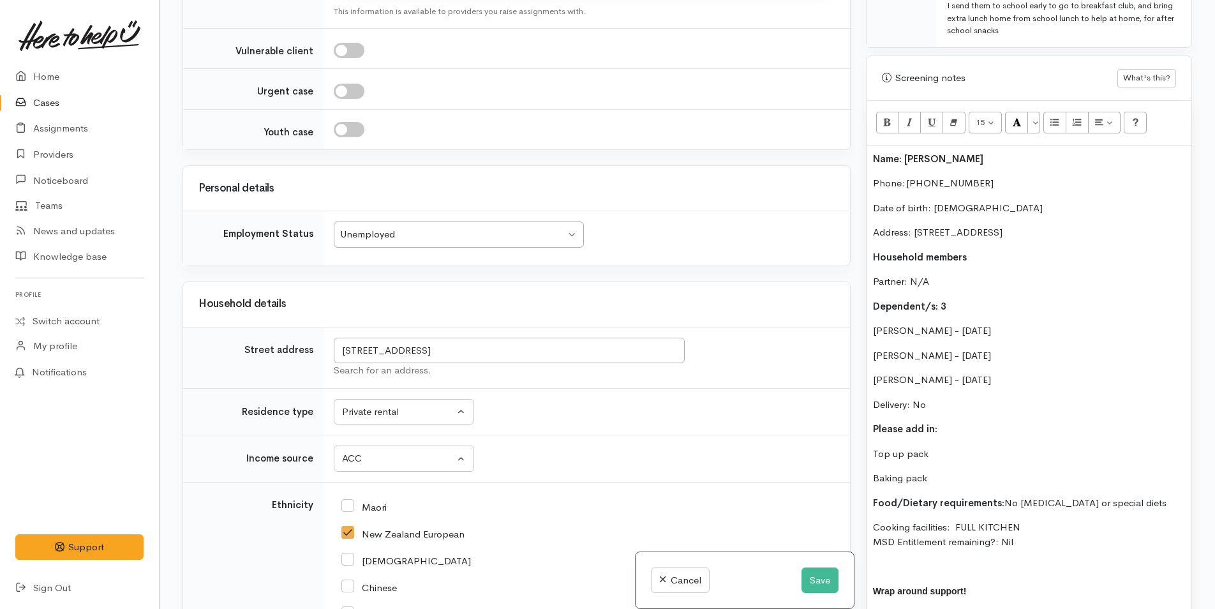
click at [870, 145] on div "Name: Catherine Rodgers Phone: 0224562850 Date of birth: 12/03/1987 Address: 40…" at bounding box center [1028, 404] width 325 height 519
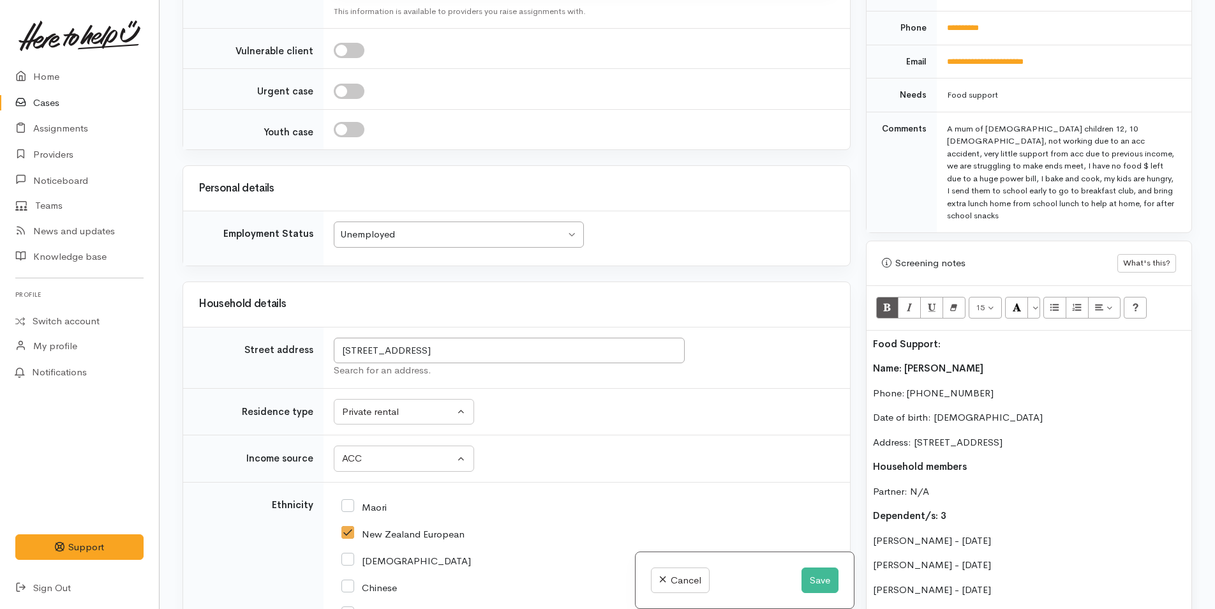
scroll to position [594, 0]
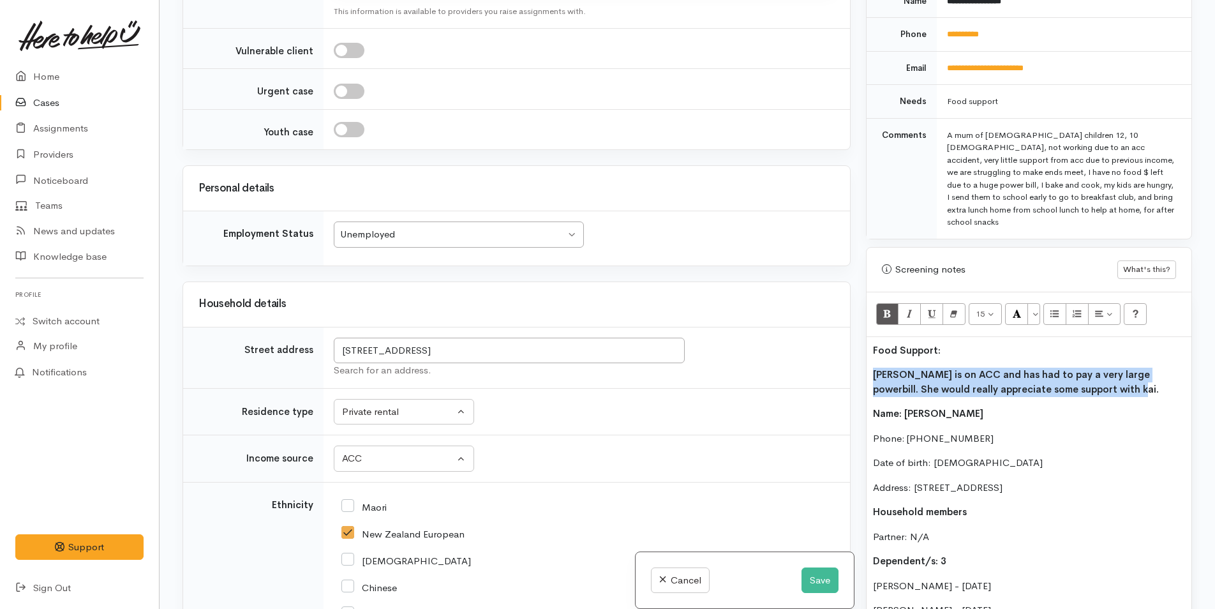
drag, startPoint x: 1011, startPoint y: 353, endPoint x: 861, endPoint y: 343, distance: 149.7
click at [861, 343] on div "Warnings Add No warnings have been raised against this case Add Warning Title ●…" at bounding box center [1028, 304] width 341 height 609
click at [888, 308] on icon "Bold (CTRL+B)" at bounding box center [887, 313] width 8 height 11
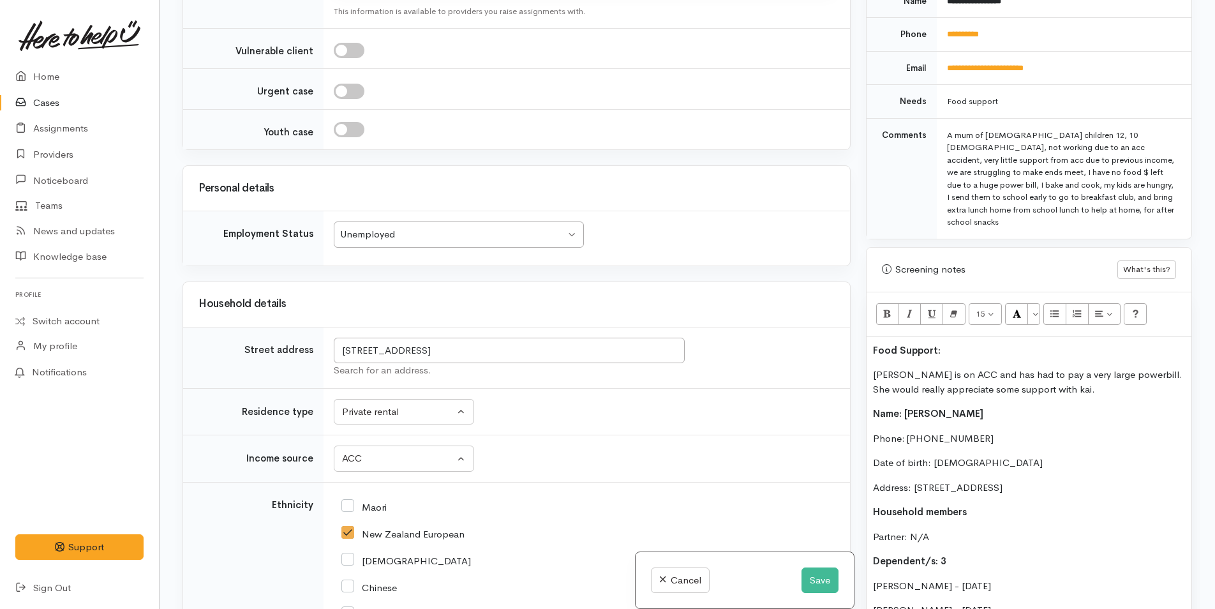
click at [900, 344] on b "Food Support:" at bounding box center [907, 350] width 68 height 12
click at [974, 28] on td "**********" at bounding box center [1064, 35] width 255 height 34
click at [971, 30] on link "**********" at bounding box center [963, 34] width 32 height 8
drag, startPoint x: 923, startPoint y: 322, endPoint x: 852, endPoint y: 316, distance: 71.7
click at [831, 324] on div "Related cases There are other cases potentially from the same person, address o…" at bounding box center [687, 304] width 1025 height 609
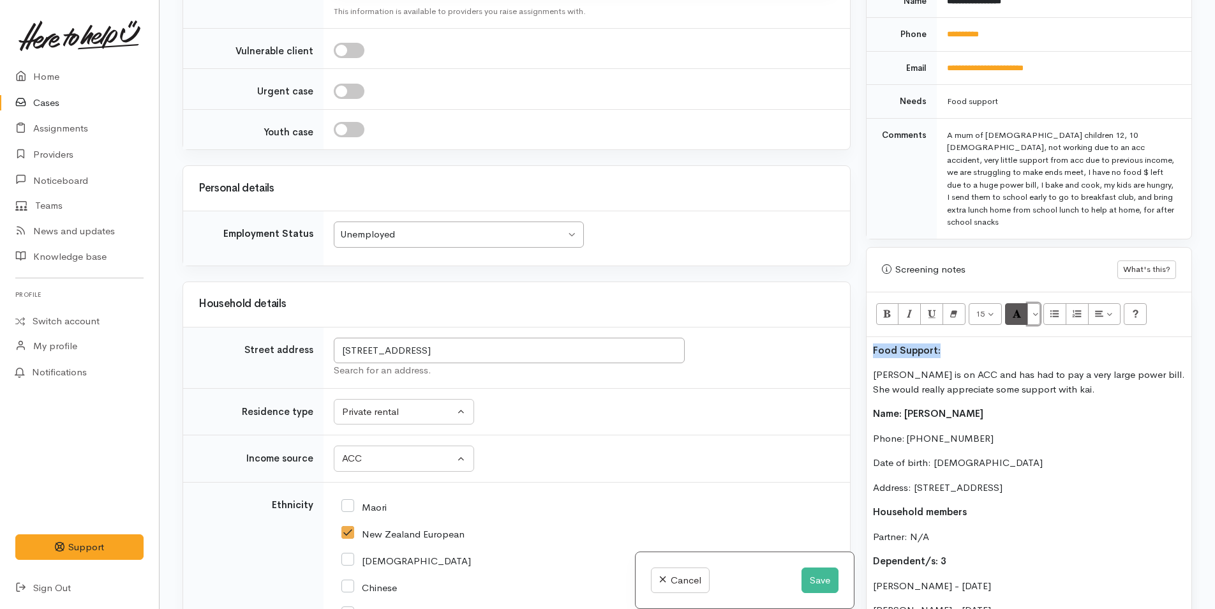
drag, startPoint x: 1036, startPoint y: 285, endPoint x: 1026, endPoint y: 289, distance: 11.1
click at [1036, 303] on button "More Color" at bounding box center [1033, 314] width 13 height 22
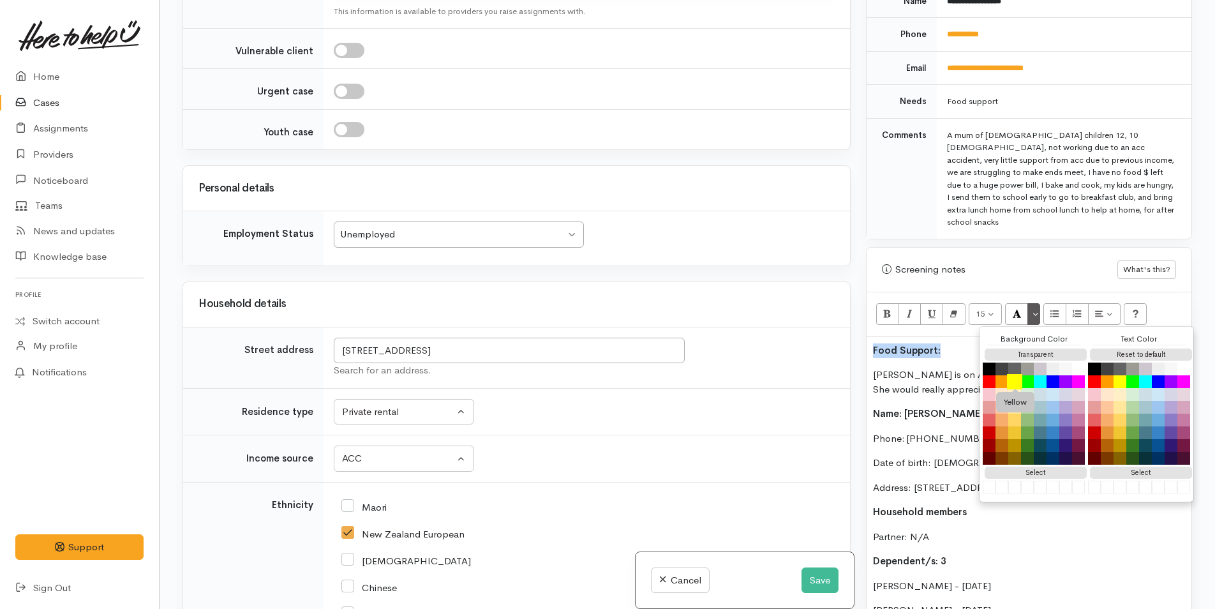
click at [1013, 374] on button "Yellow" at bounding box center [1014, 381] width 15 height 15
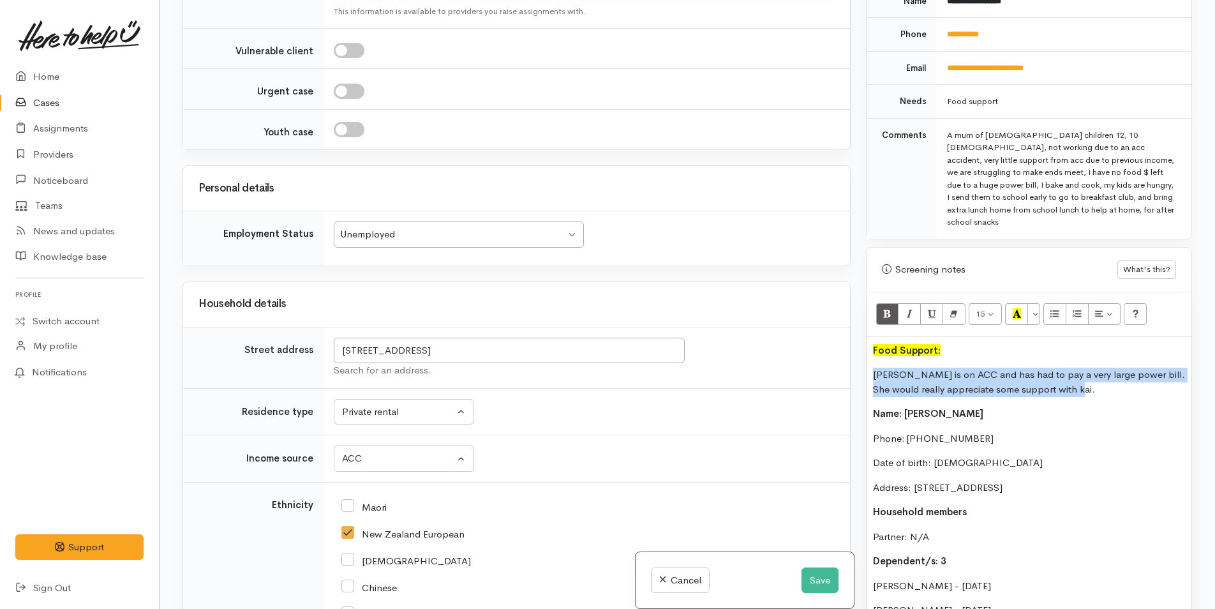
drag, startPoint x: 888, startPoint y: 347, endPoint x: 825, endPoint y: 338, distance: 63.8
click at [825, 338] on div "Related cases There are other cases potentially from the same person, address o…" at bounding box center [687, 304] width 1025 height 609
copy p "Catherine is on ACC and has had to pay a very large power bill. She would reall…"
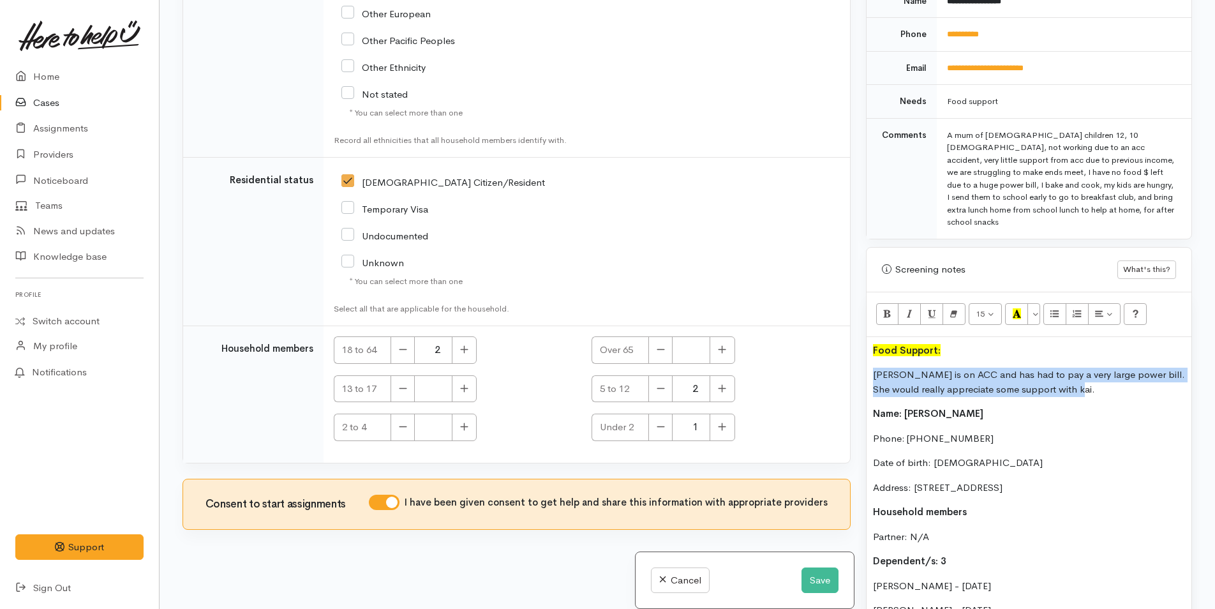
scroll to position [913, 0]
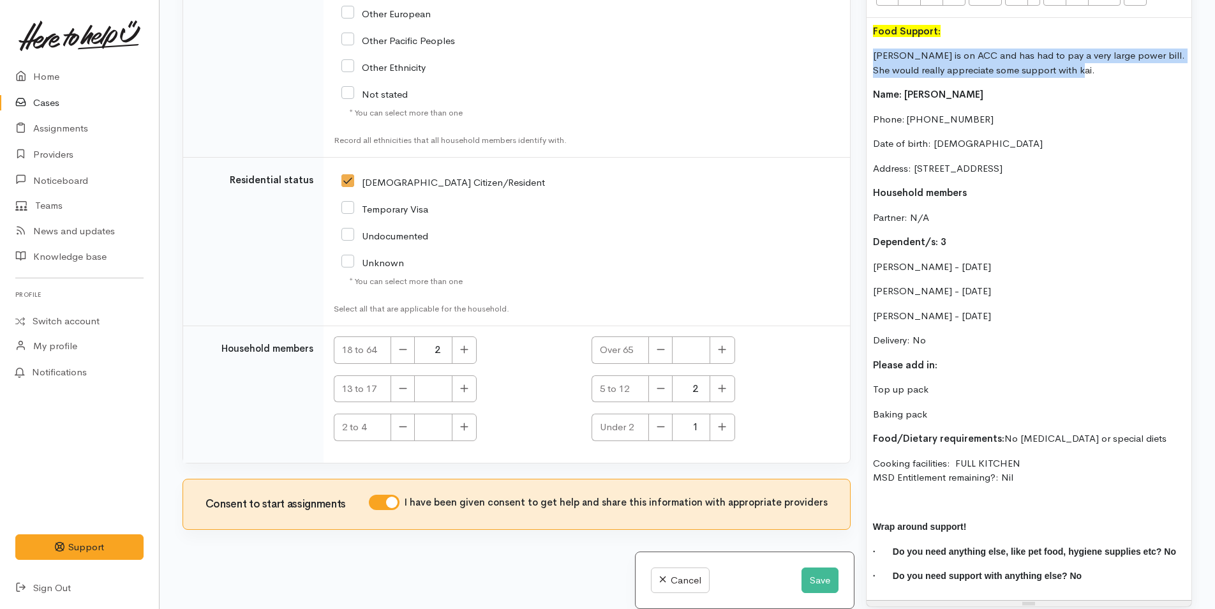
drag, startPoint x: 883, startPoint y: 378, endPoint x: 871, endPoint y: 31, distance: 347.3
click at [871, 31] on div "Food Support: Catherine is on ACC and has had to pay a very large power bill. S…" at bounding box center [1028, 309] width 325 height 582
copy div "Catherine is on ACC and has had to pay a very large power bill. She would reall…"
click at [814, 574] on button "Save" at bounding box center [819, 580] width 37 height 26
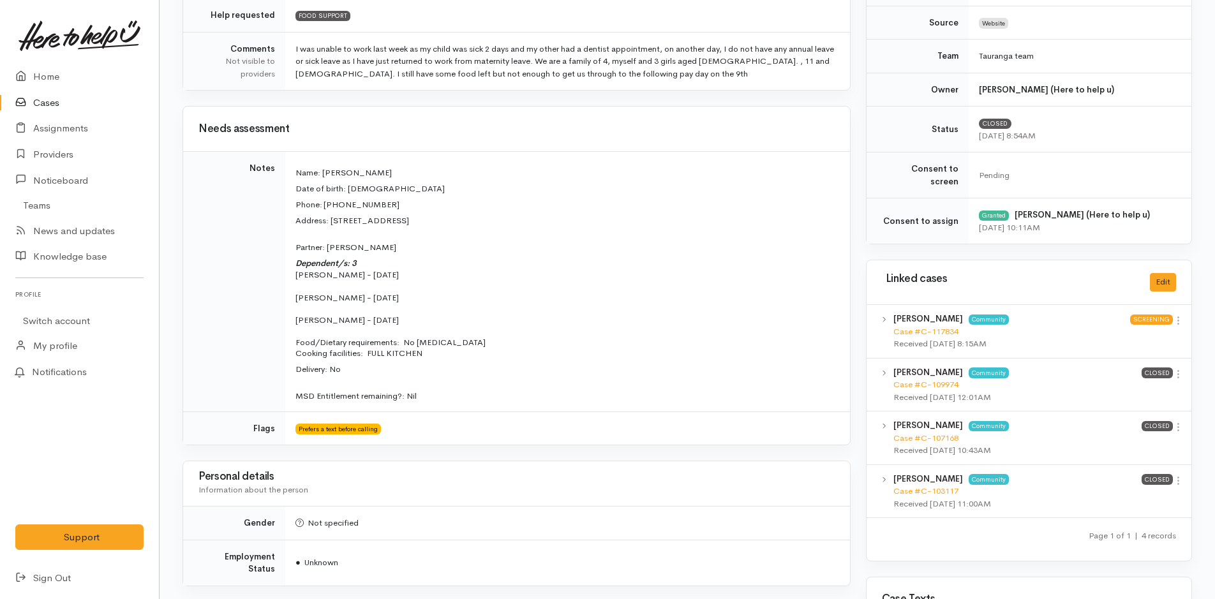
scroll to position [383, 0]
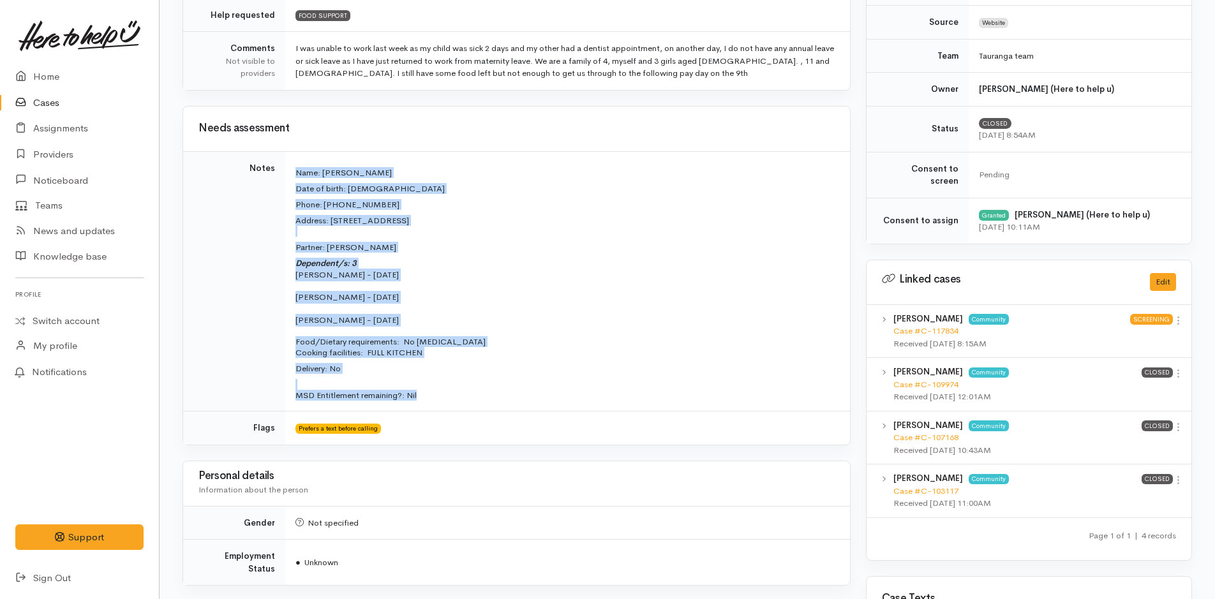
drag, startPoint x: 372, startPoint y: 361, endPoint x: 287, endPoint y: 168, distance: 211.1
click at [287, 168] on td "Name: [PERSON_NAME] Date of birth: [DEMOGRAPHIC_DATA] Phone: 0224562850 Address…" at bounding box center [567, 281] width 565 height 260
copy td "Name: [PERSON_NAME] Date of birth: [DEMOGRAPHIC_DATA] Phone: 0224562850 Address…"
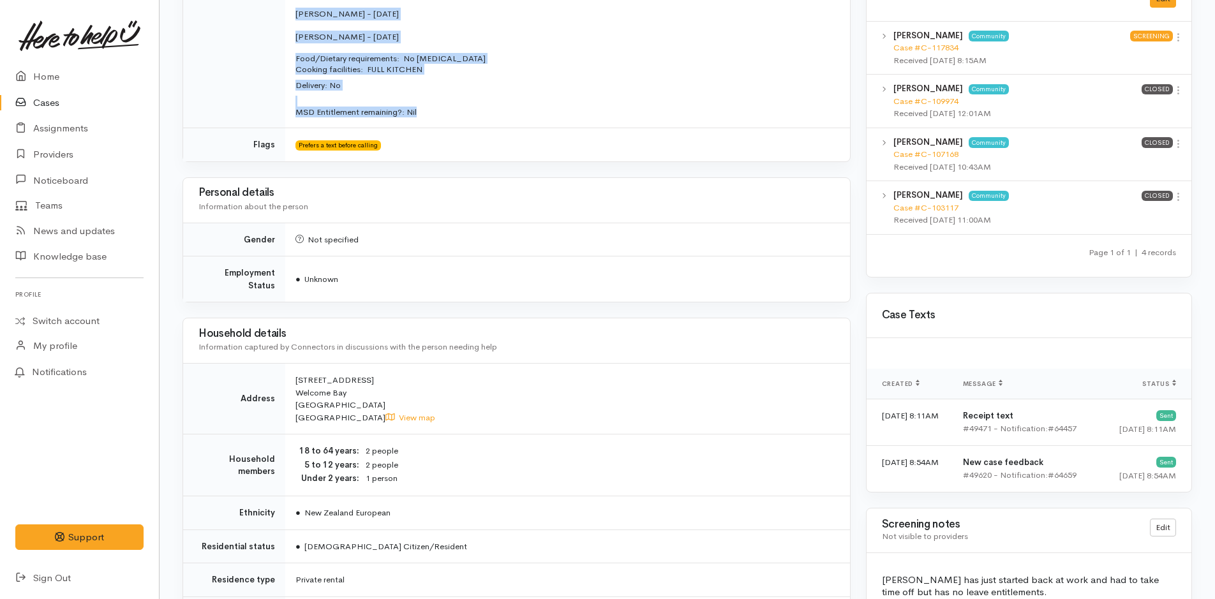
scroll to position [894, 0]
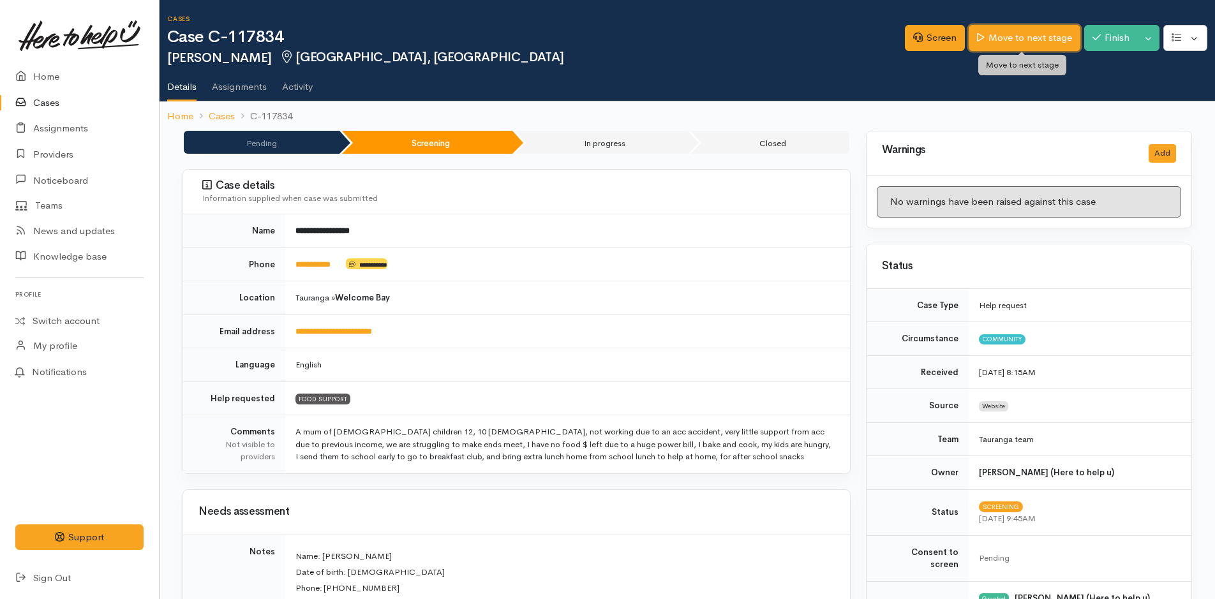
click at [1042, 38] on link "Move to next stage" at bounding box center [1024, 38] width 111 height 26
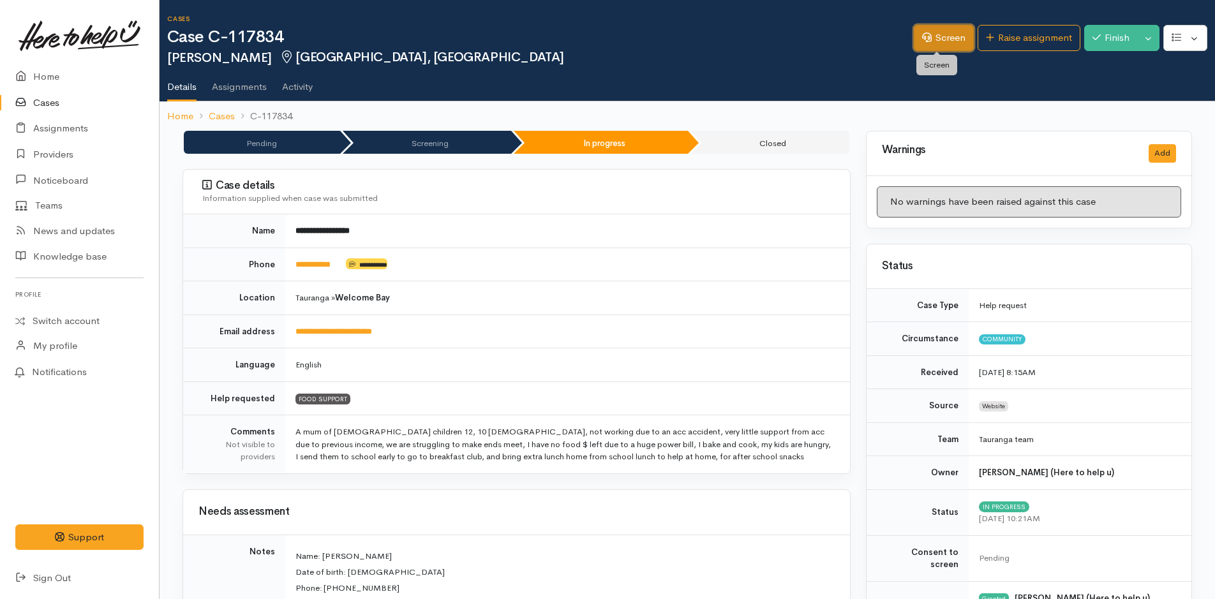
click at [933, 40] on link "Screen" at bounding box center [944, 38] width 60 height 26
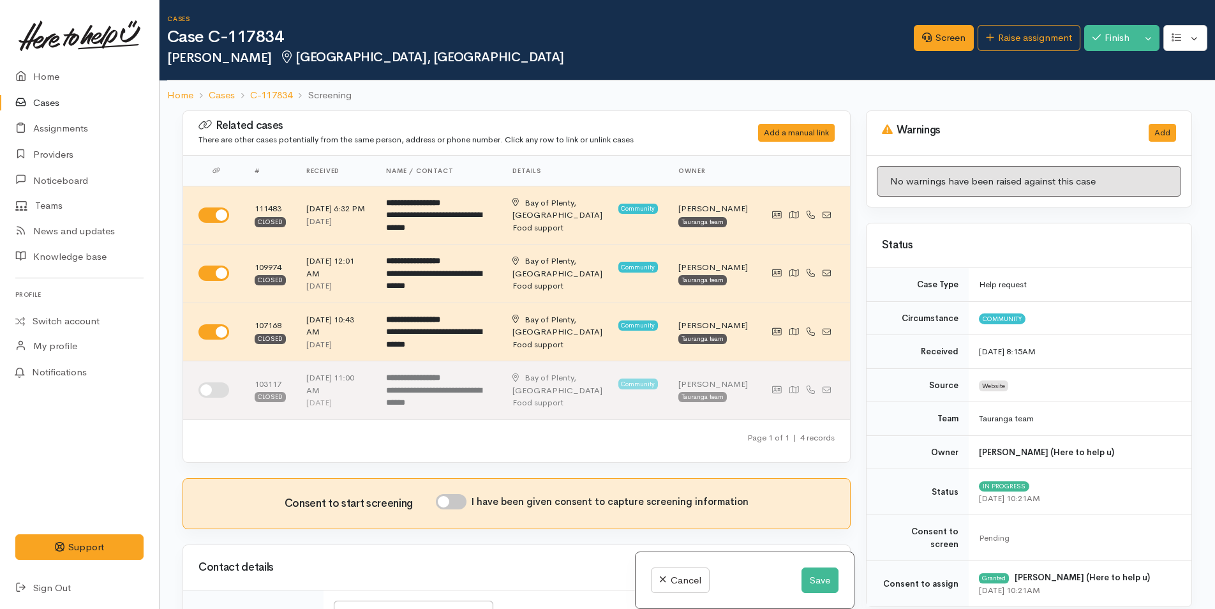
scroll to position [319, 0]
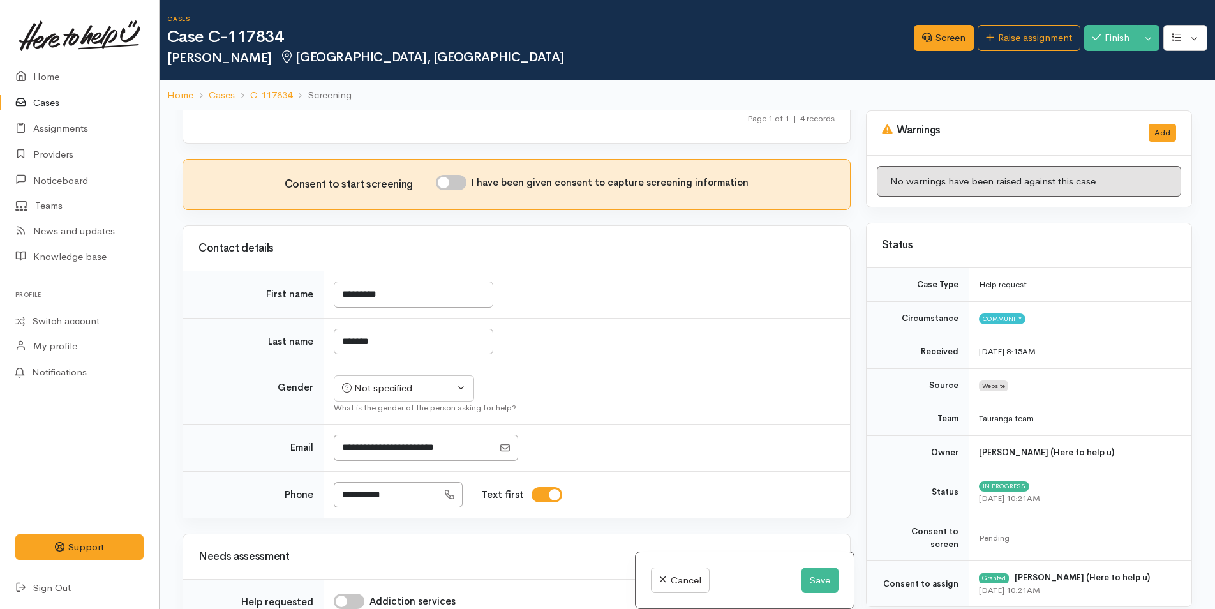
click at [450, 181] on input "I have been given consent to capture screening information" at bounding box center [451, 182] width 31 height 15
checkbox input "true"
drag, startPoint x: 373, startPoint y: 379, endPoint x: 371, endPoint y: 387, distance: 7.8
click at [372, 379] on button "Not specified" at bounding box center [404, 388] width 140 height 26
click at [375, 454] on span "Female" at bounding box center [413, 457] width 109 height 15
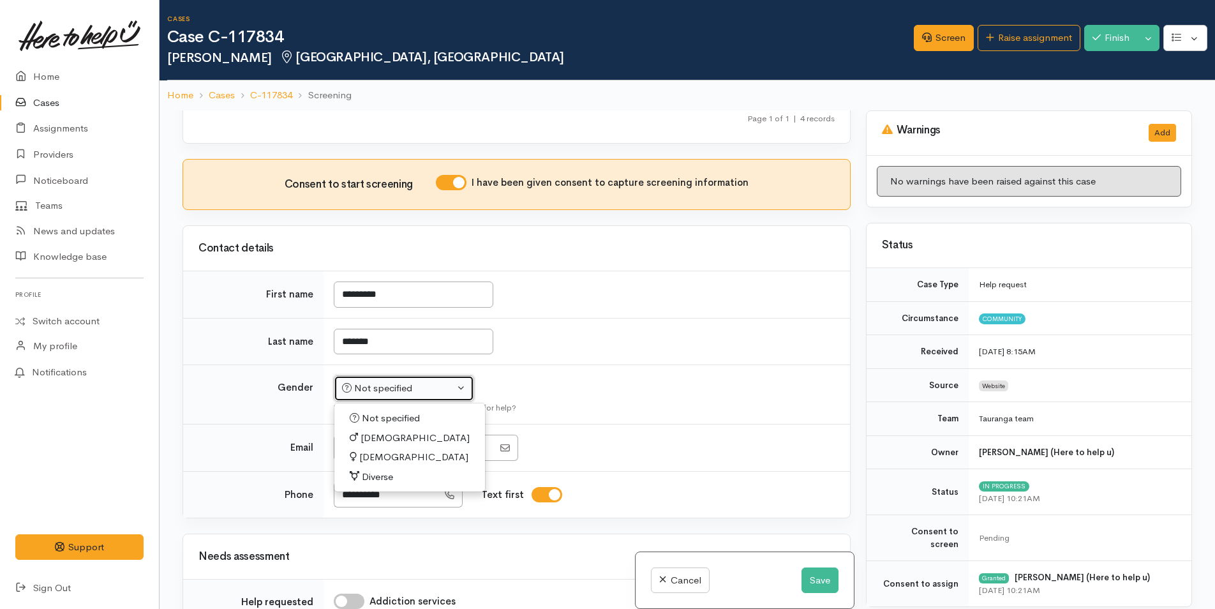
select select "Female"
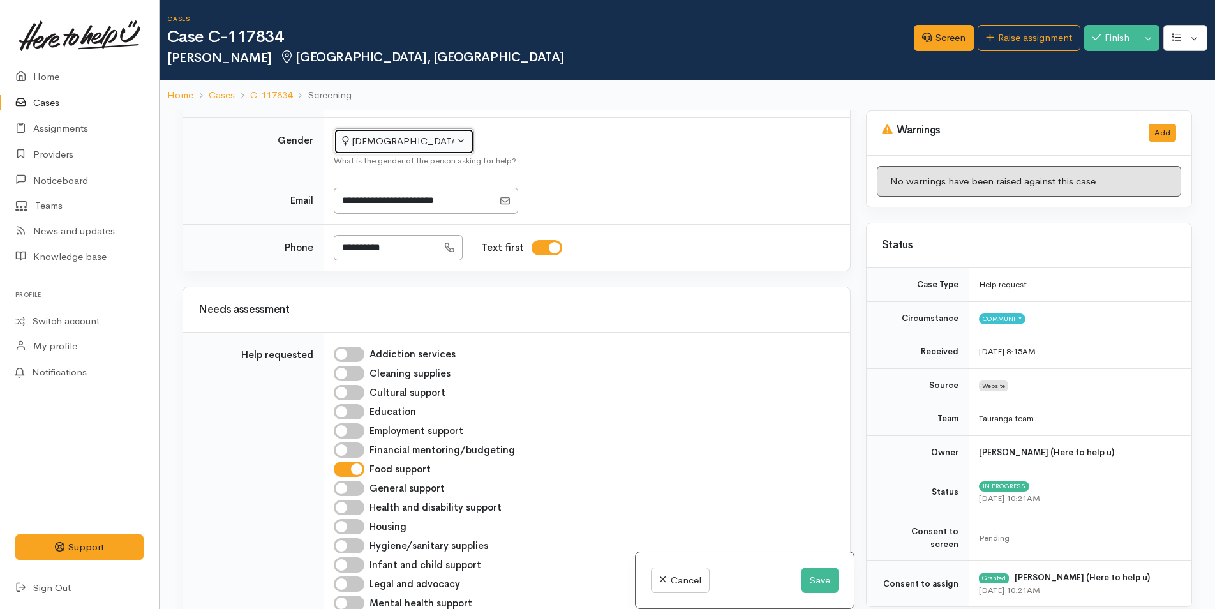
scroll to position [702, 0]
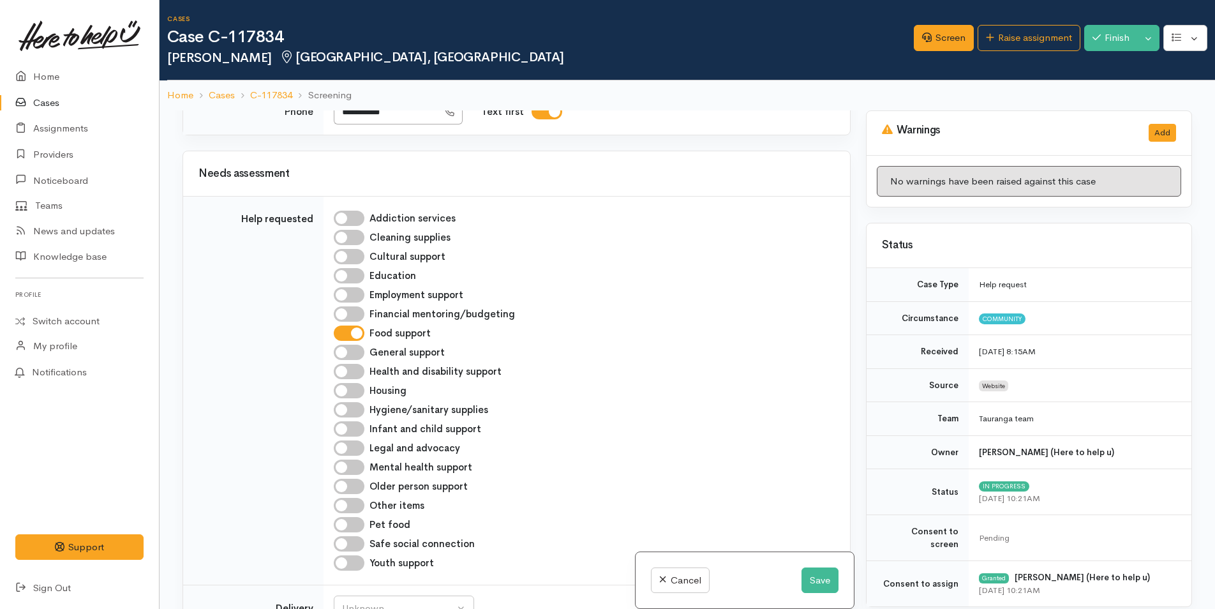
click at [346, 311] on input "Financial mentoring/budgeting" at bounding box center [349, 313] width 31 height 15
checkbox input "true"
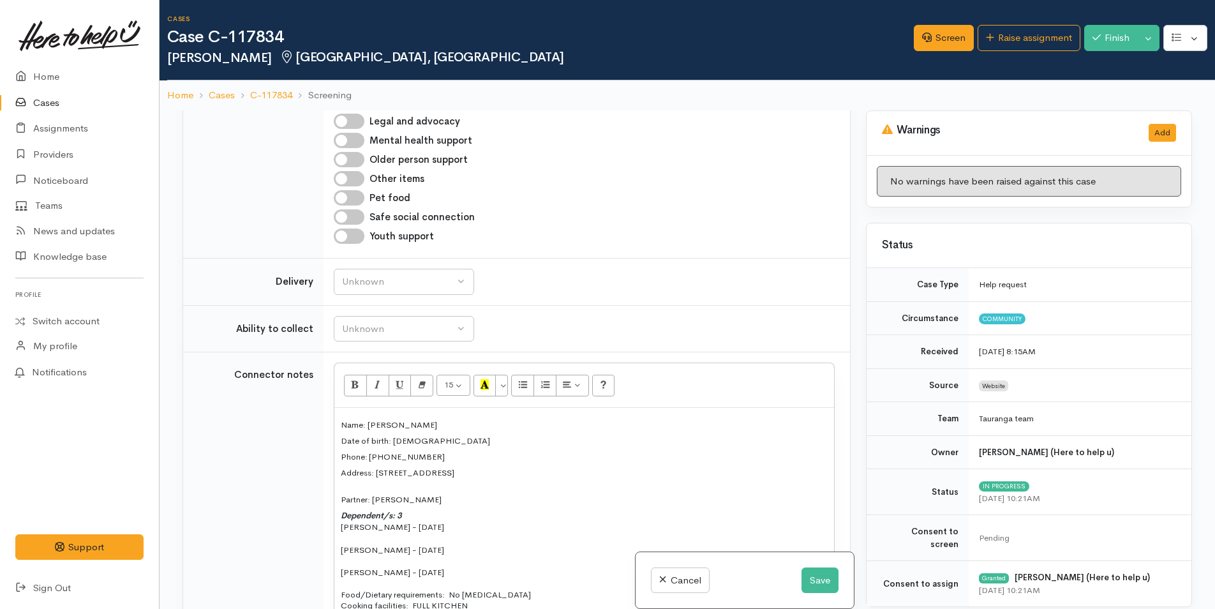
scroll to position [1021, 0]
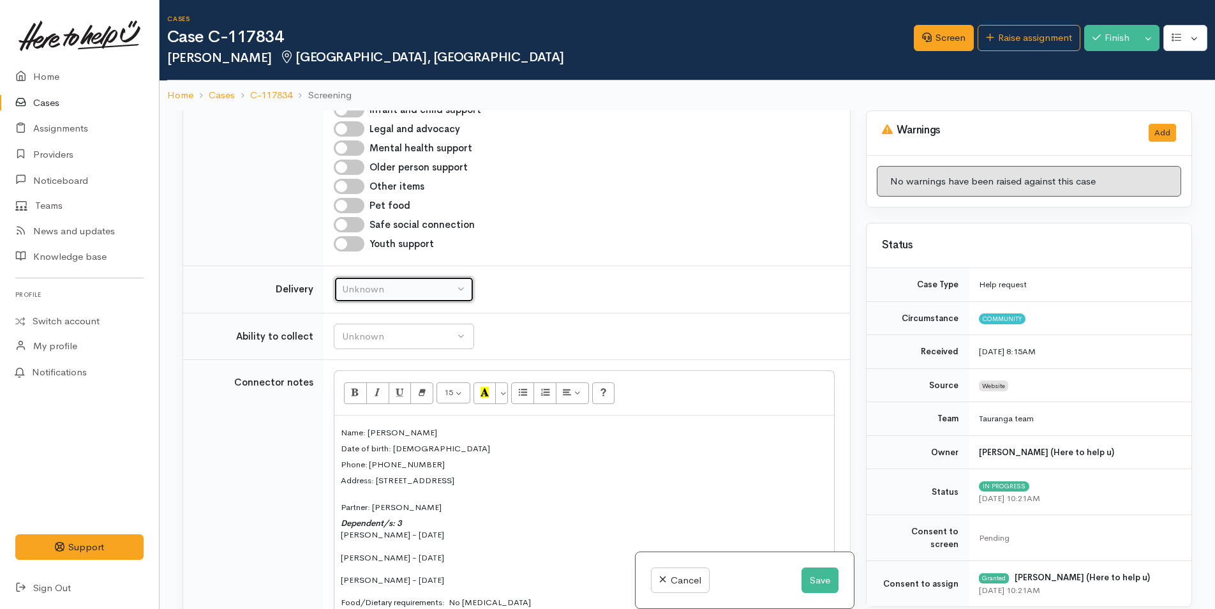
click at [365, 289] on div "Unknown" at bounding box center [398, 289] width 112 height 15
click at [362, 413] on span "No" at bounding box center [356, 408] width 13 height 15
select select "1"
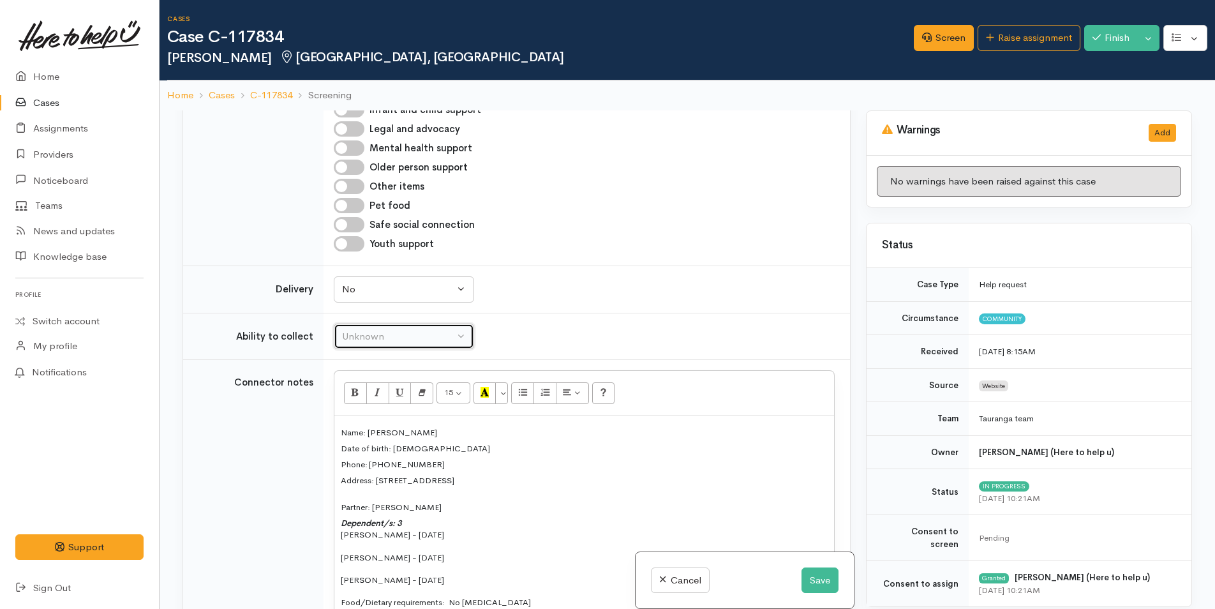
click at [357, 341] on div "Unknown" at bounding box center [398, 336] width 112 height 15
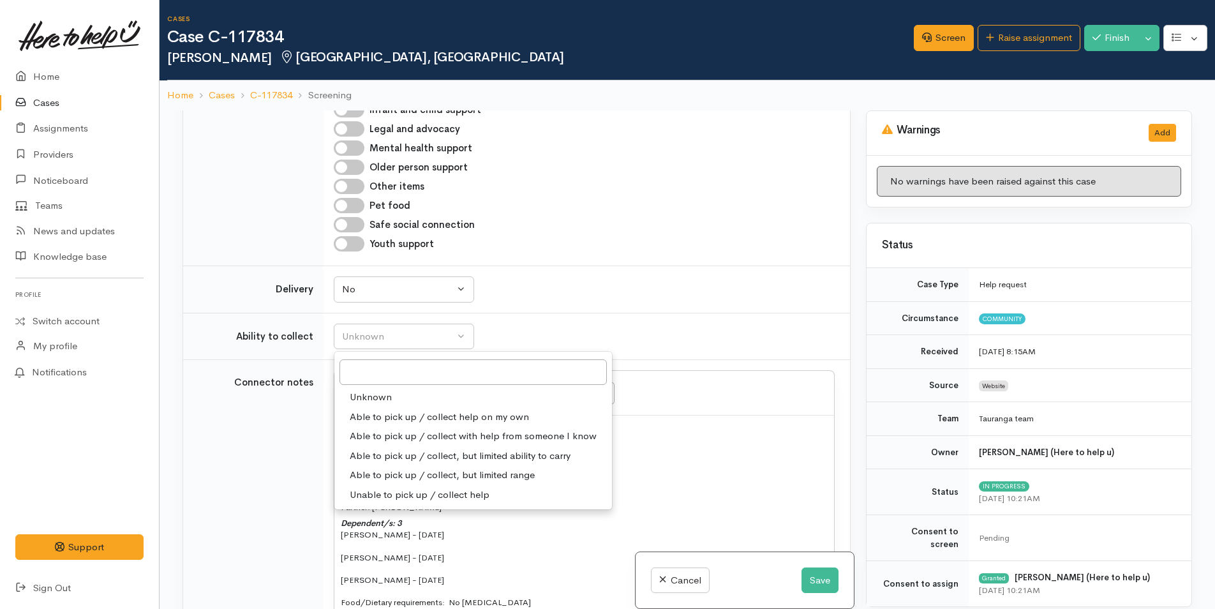
click at [379, 418] on span "Able to pick up / collect help on my own" at bounding box center [439, 417] width 179 height 15
select select "2"
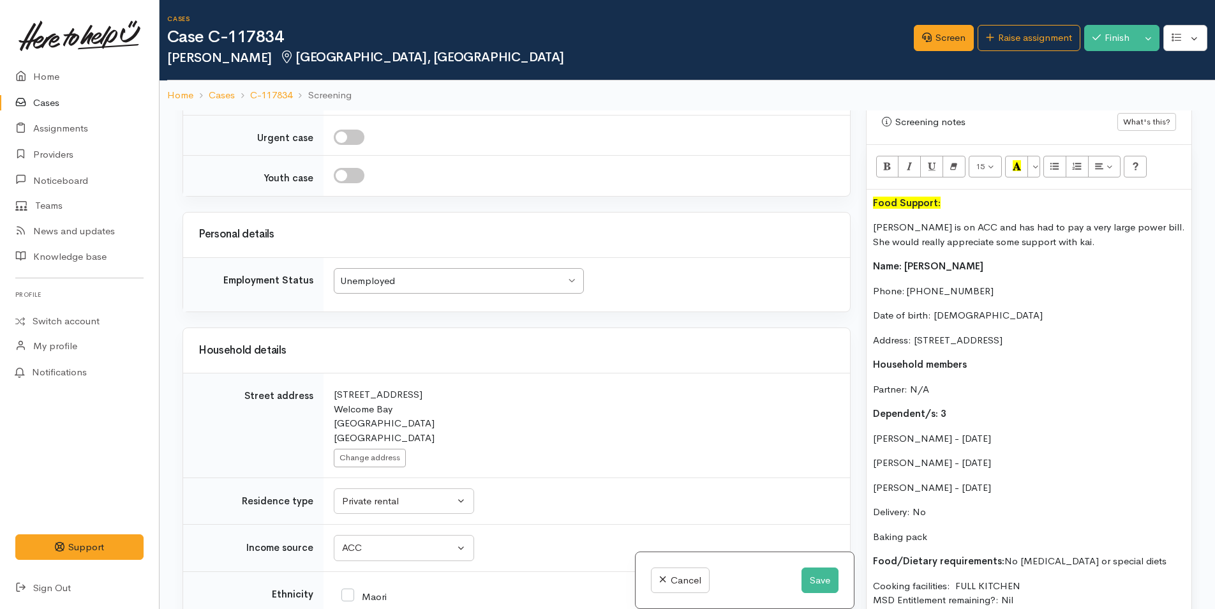
scroll to position [893, 0]
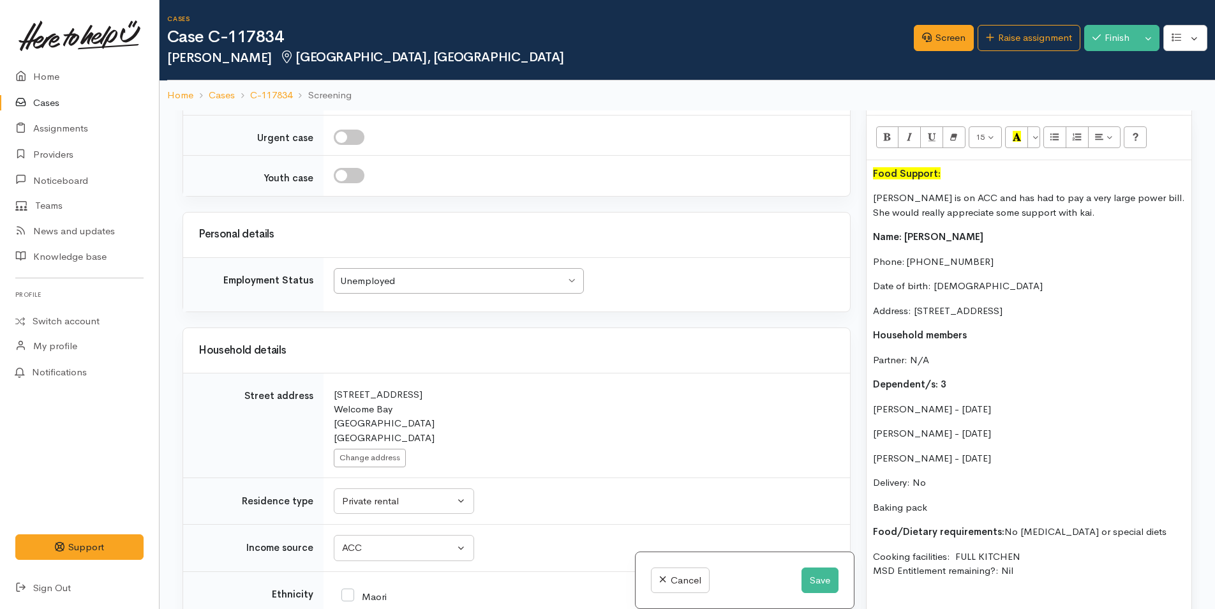
drag, startPoint x: 1023, startPoint y: 559, endPoint x: 859, endPoint y: 212, distance: 383.6
click at [859, 212] on div "Warnings Add No warnings have been raised against this case Add Warning Title ●…" at bounding box center [1028, 414] width 341 height 609
copy div "Name: Catherine Rodgers Phone: 0224562850 Date of birth: 12/03/1987 Address: 40…"
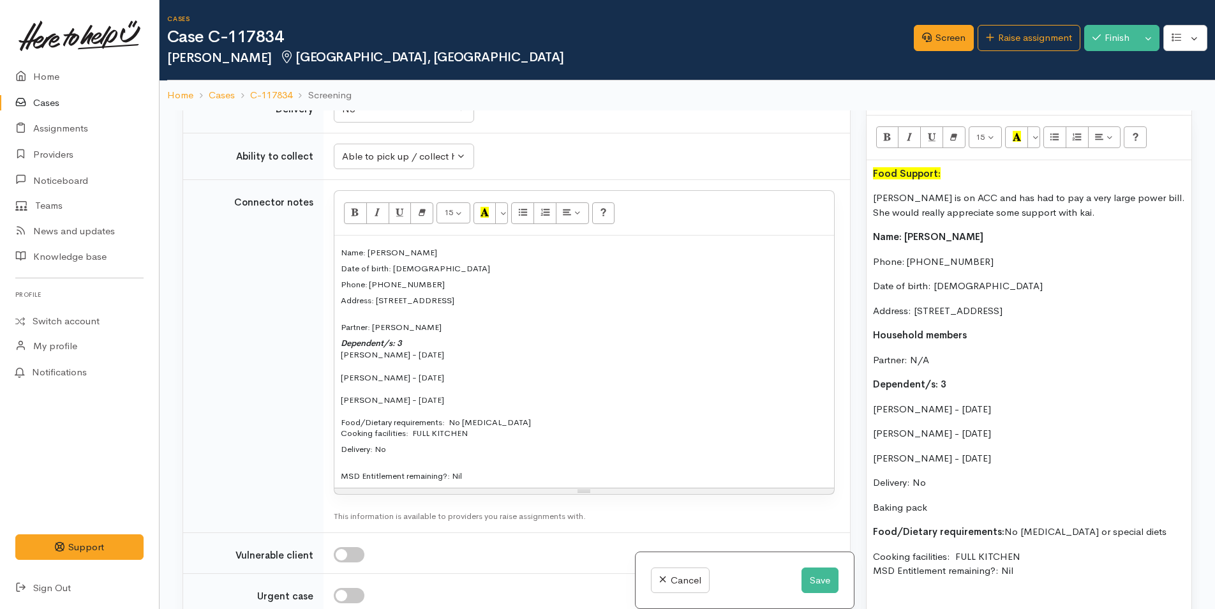
scroll to position [1085, 0]
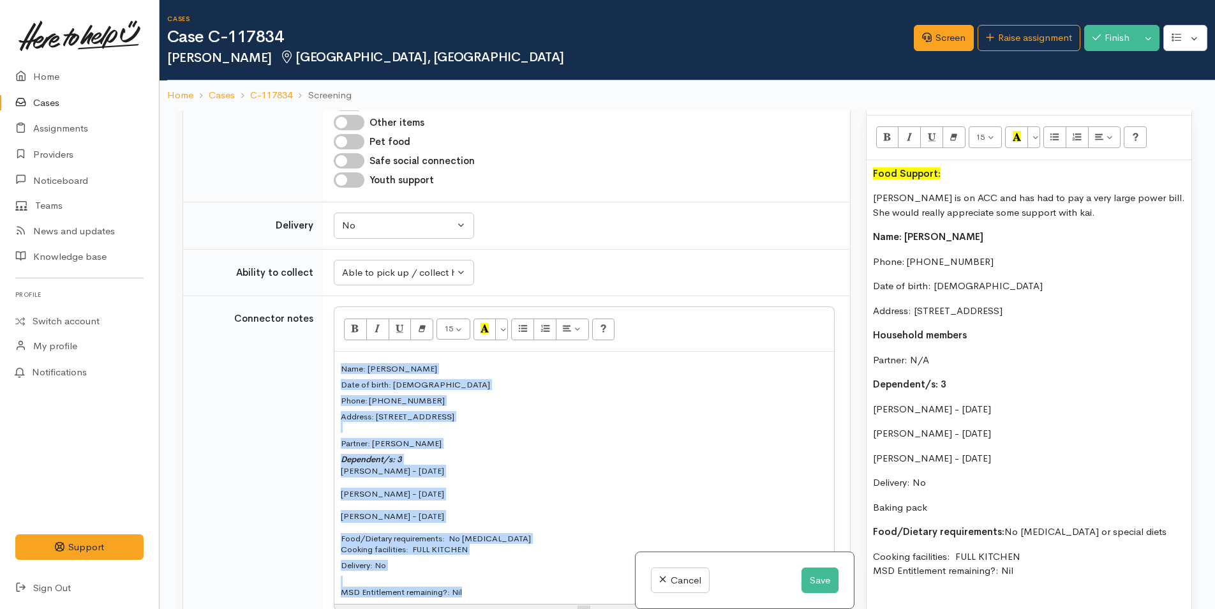
drag, startPoint x: 465, startPoint y: 584, endPoint x: 334, endPoint y: 353, distance: 266.0
click at [334, 353] on div "Name: Catherine Rodgers Date of birth: 12/03/1987 Phone: 0224562850 Address: 40…" at bounding box center [584, 478] width 500 height 252
paste div
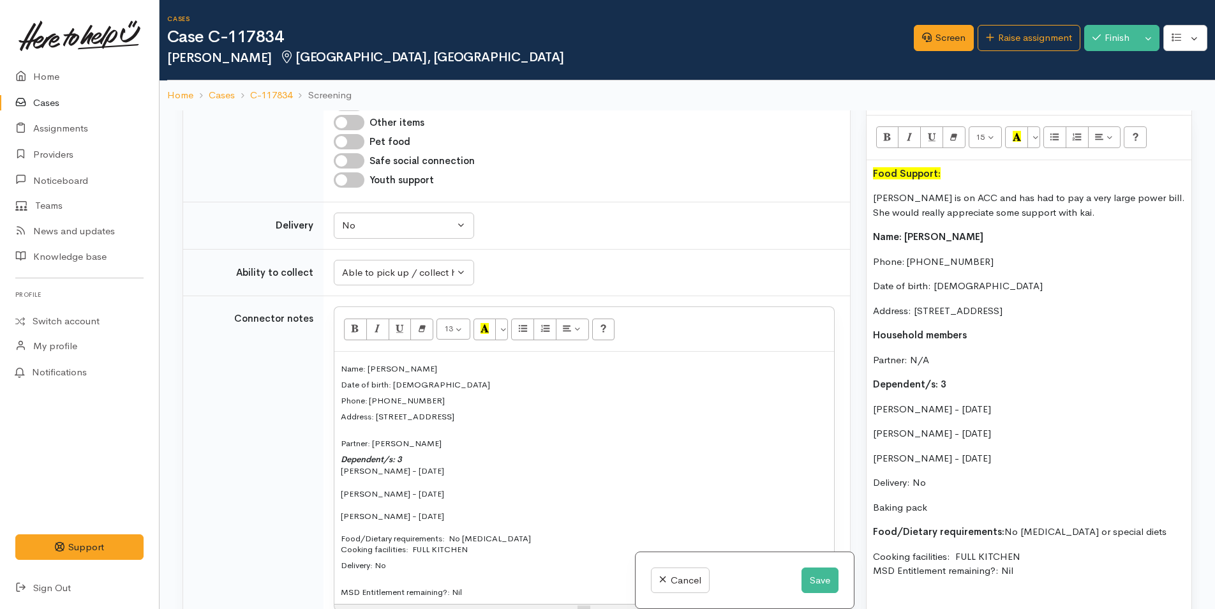
scroll to position [96, 0]
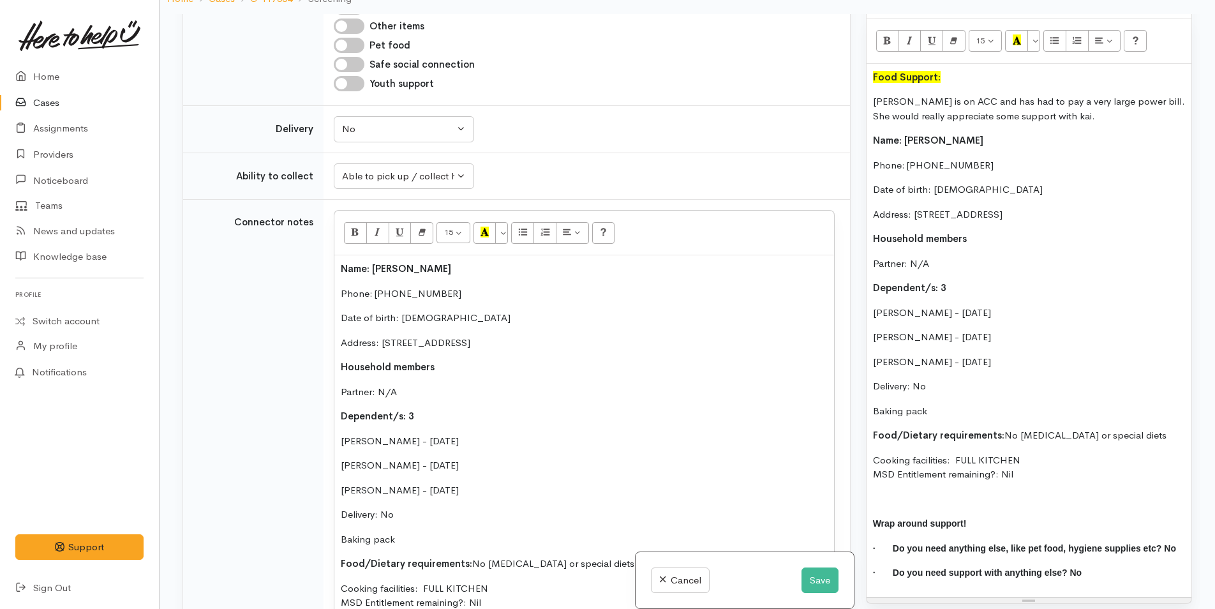
click at [1096, 565] on p "· Do you need support with anything else? No" at bounding box center [1029, 572] width 312 height 15
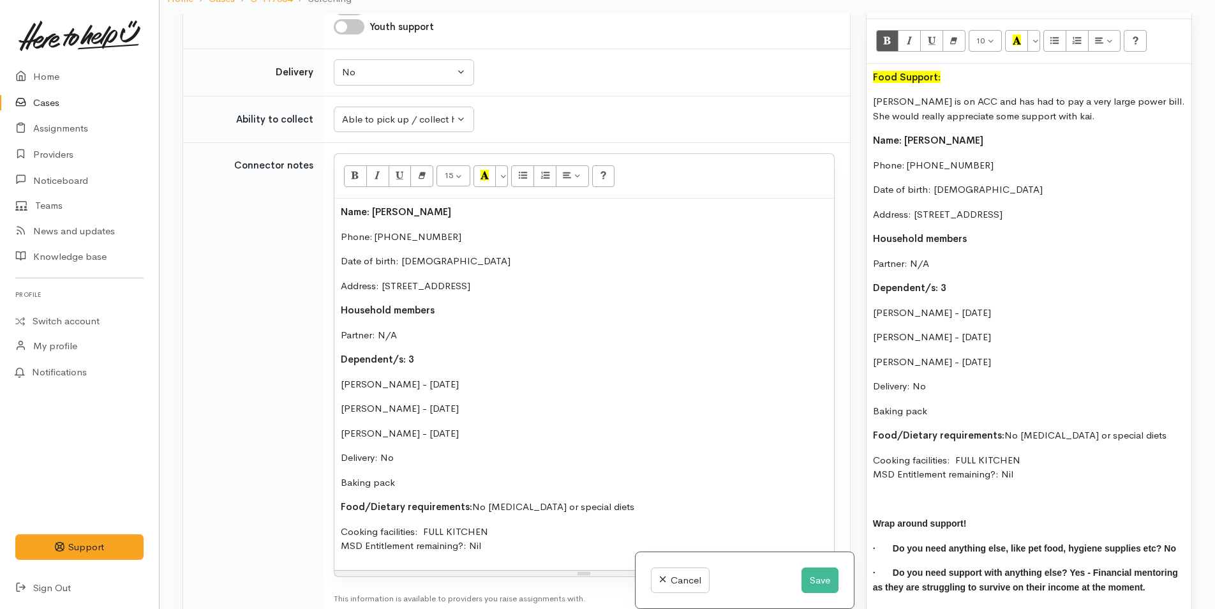
scroll to position [1340, 0]
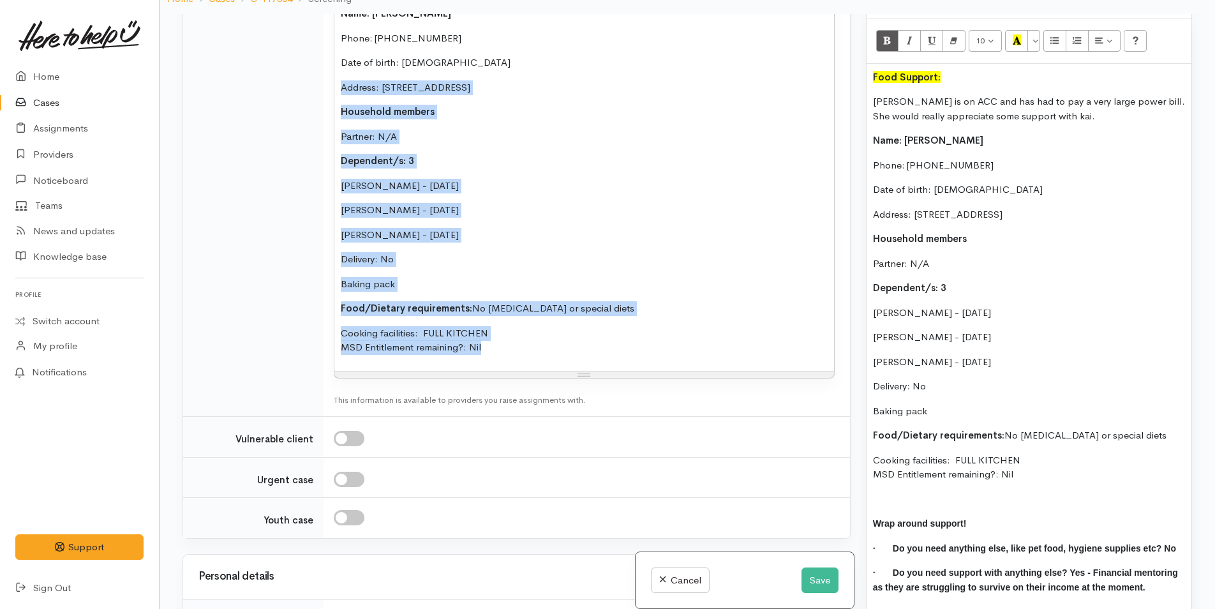
drag, startPoint x: 465, startPoint y: 336, endPoint x: 336, endPoint y: 89, distance: 278.3
click at [338, 91] on div "Name: Catherine Rodgers Phone: 0224562850 Date of birth: 12/03/1987 Address: 40…" at bounding box center [584, 185] width 500 height 371
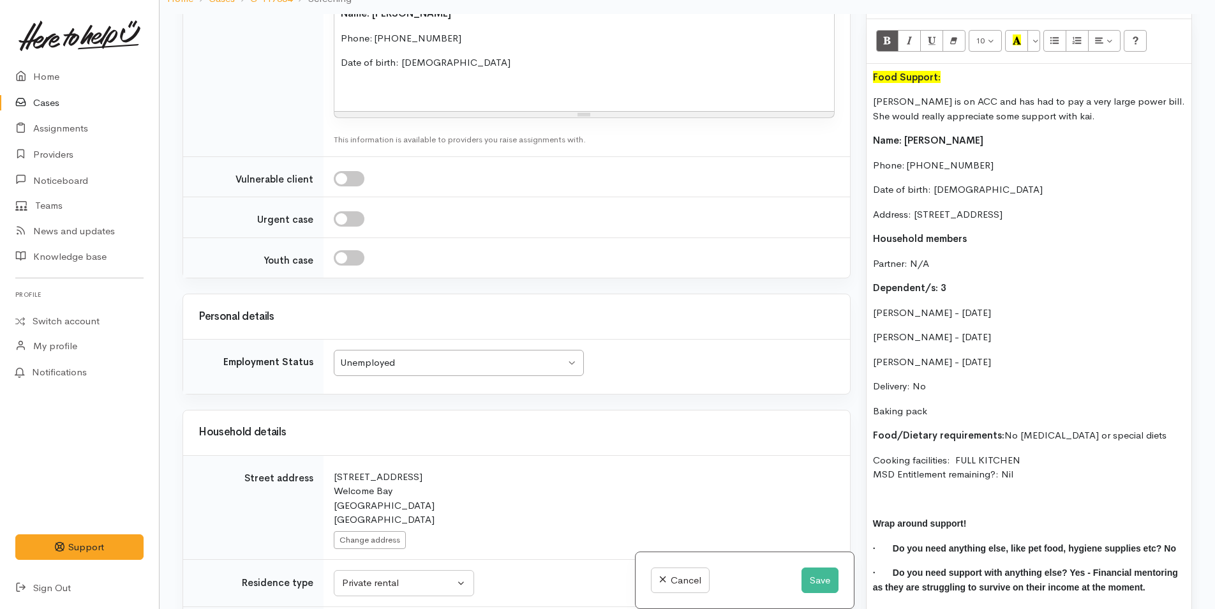
click at [1033, 472] on div "Food Support: Catherine is on ACC and has had to pay a very large power bill. S…" at bounding box center [1028, 337] width 325 height 547
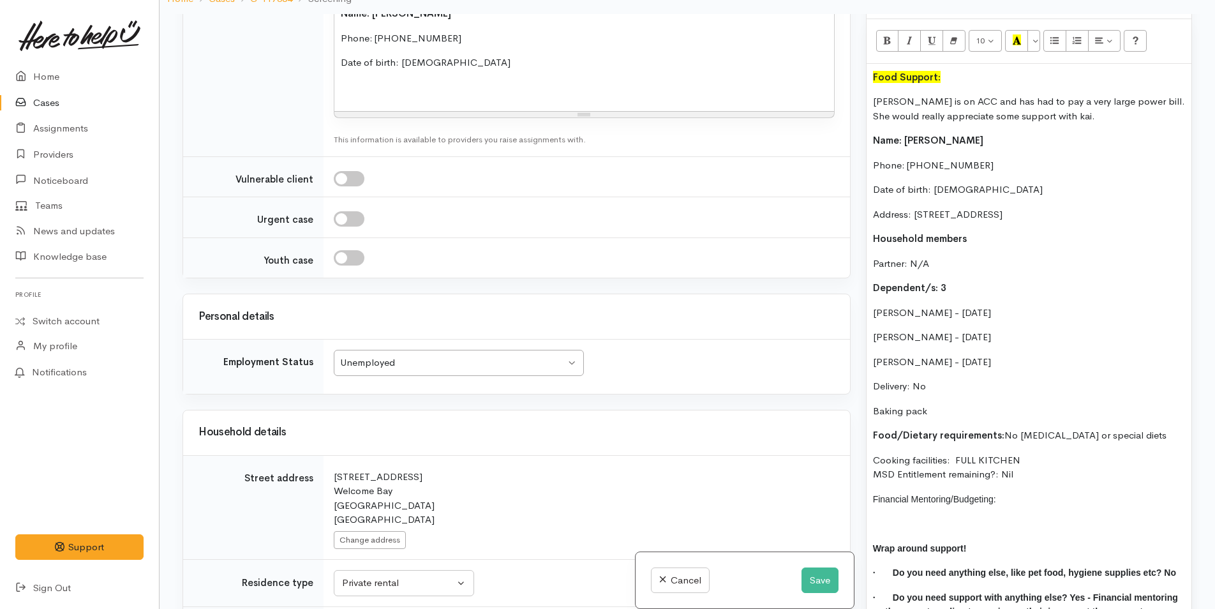
click at [875, 494] on span "Financial Mentoring/Budgeting:" at bounding box center [934, 499] width 123 height 10
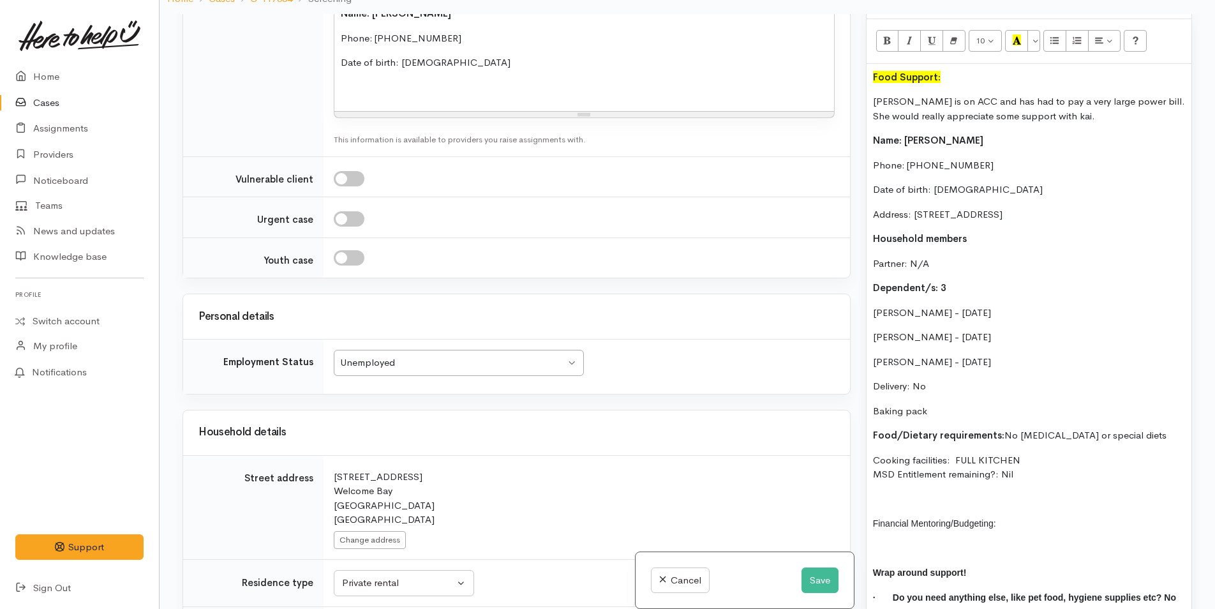
drag, startPoint x: 1008, startPoint y: 510, endPoint x: 861, endPoint y: 500, distance: 146.5
click at [861, 500] on div "Warnings Add No warnings have been raised against this case Add Warning Title ●…" at bounding box center [1028, 318] width 341 height 609
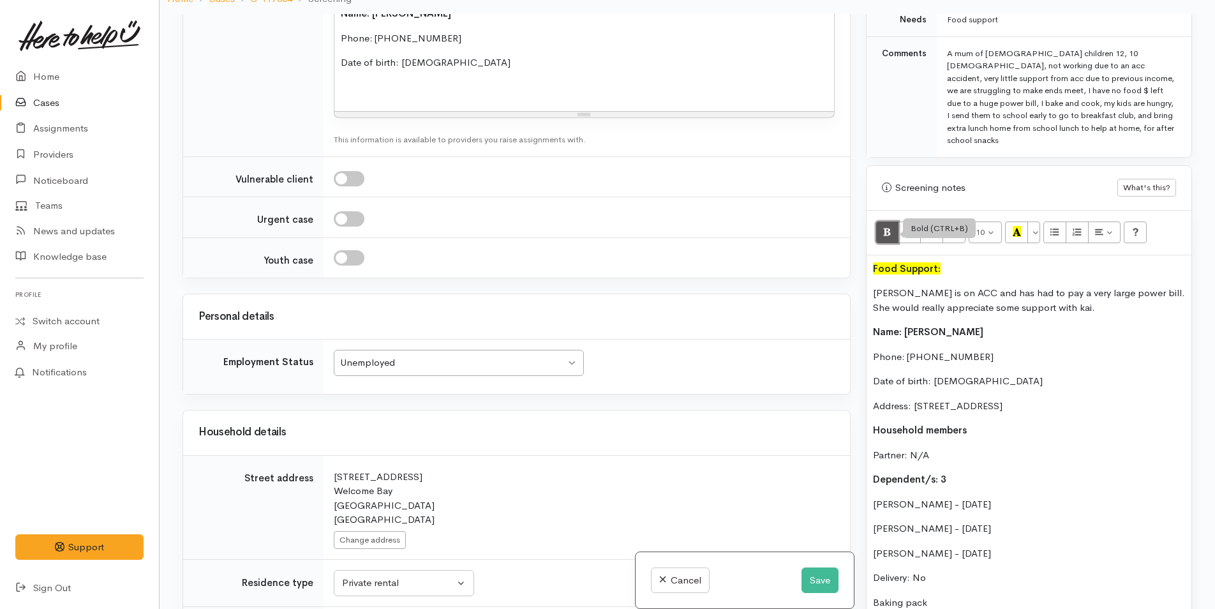
click at [879, 221] on button "Bold (CTRL+B)" at bounding box center [887, 232] width 23 height 22
click at [1023, 221] on button "Recent Color" at bounding box center [1016, 232] width 23 height 22
click at [1013, 325] on p "Name: [PERSON_NAME]" at bounding box center [1029, 332] width 312 height 15
drag, startPoint x: 942, startPoint y: 393, endPoint x: 867, endPoint y: 299, distance: 120.8
click at [867, 299] on div "Food Support: Catherine is on ACC and has had to pay a very large power bill. S…" at bounding box center [1028, 553] width 325 height 597
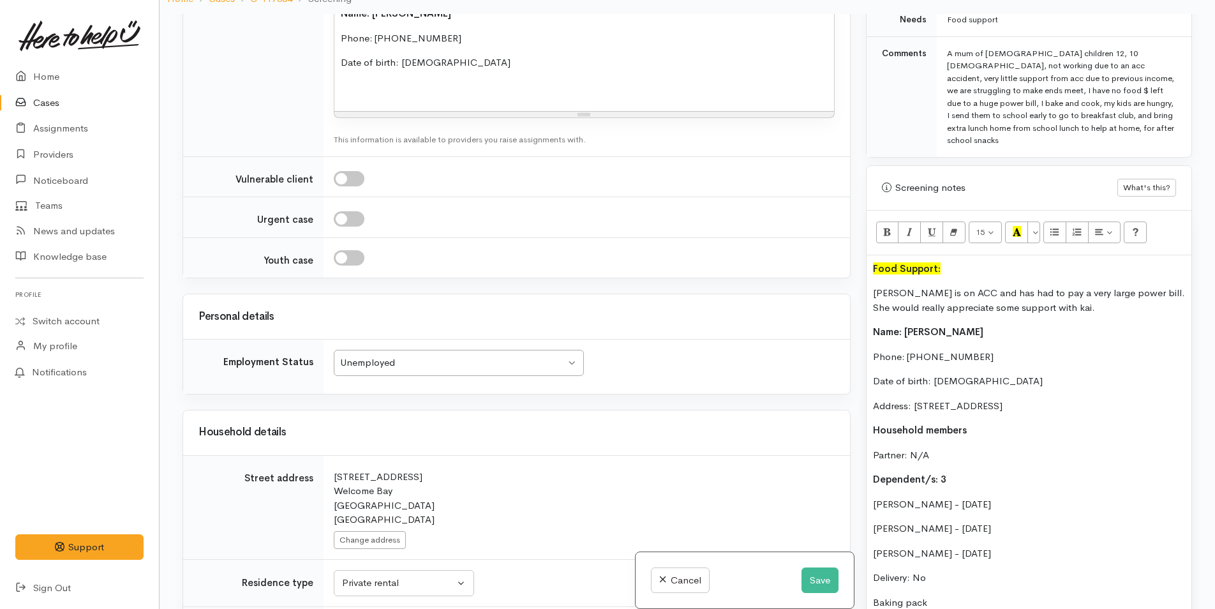
copy div "Name: Catherine Rodgers Phone: 0224562850 Date of birth: 12/03/1987 Address: 40…"
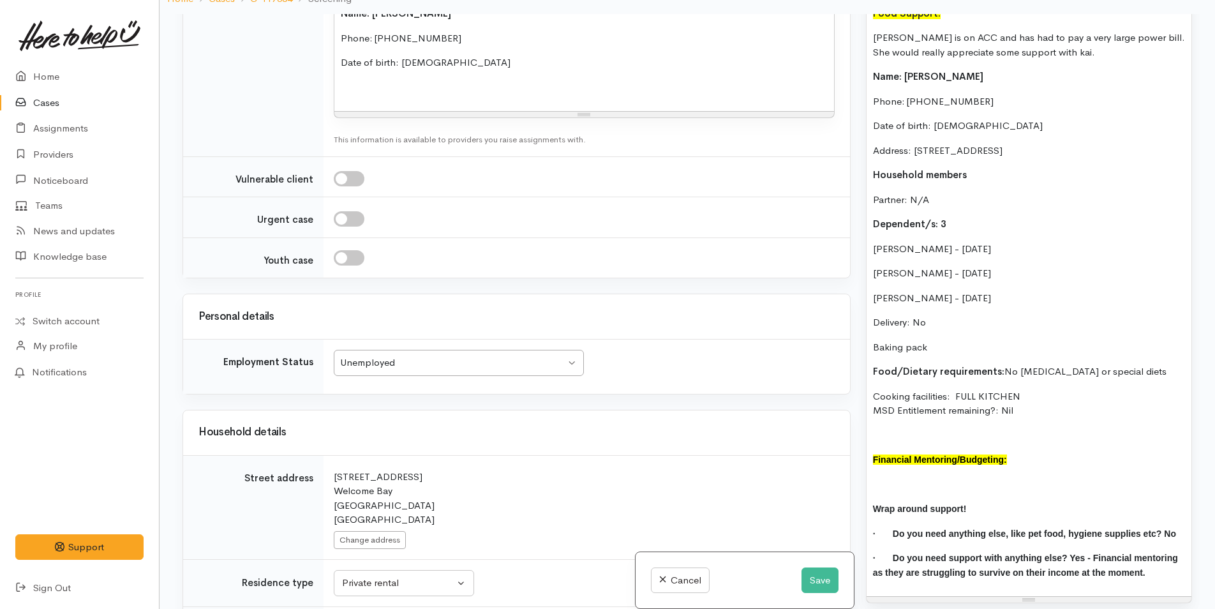
scroll to position [1149, 0]
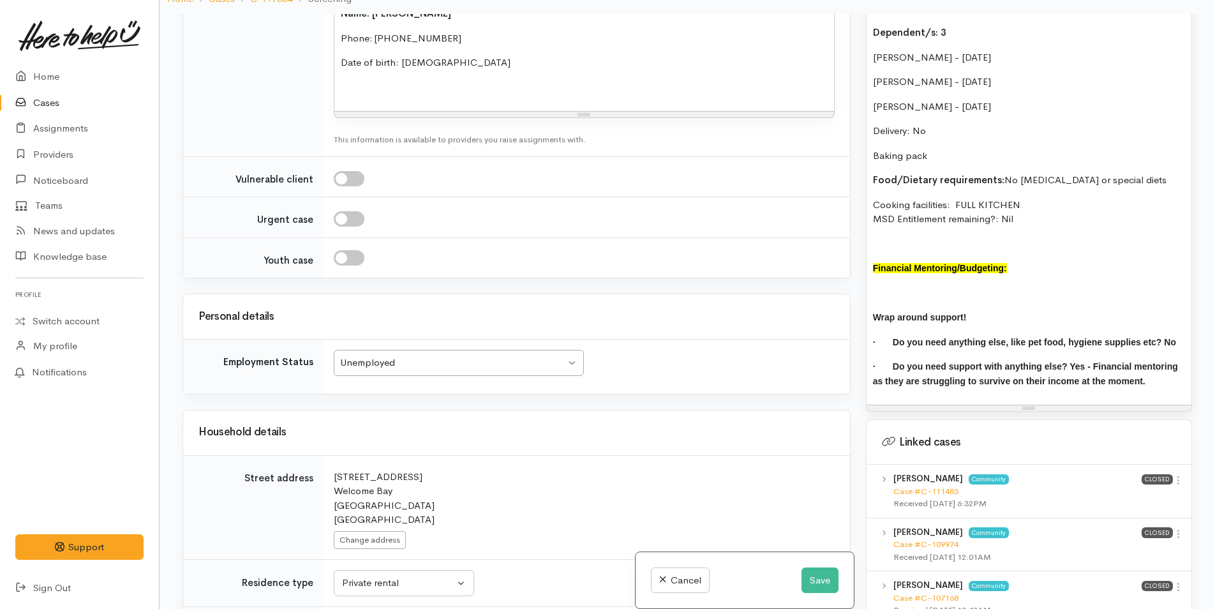
click at [886, 286] on p at bounding box center [1029, 293] width 312 height 15
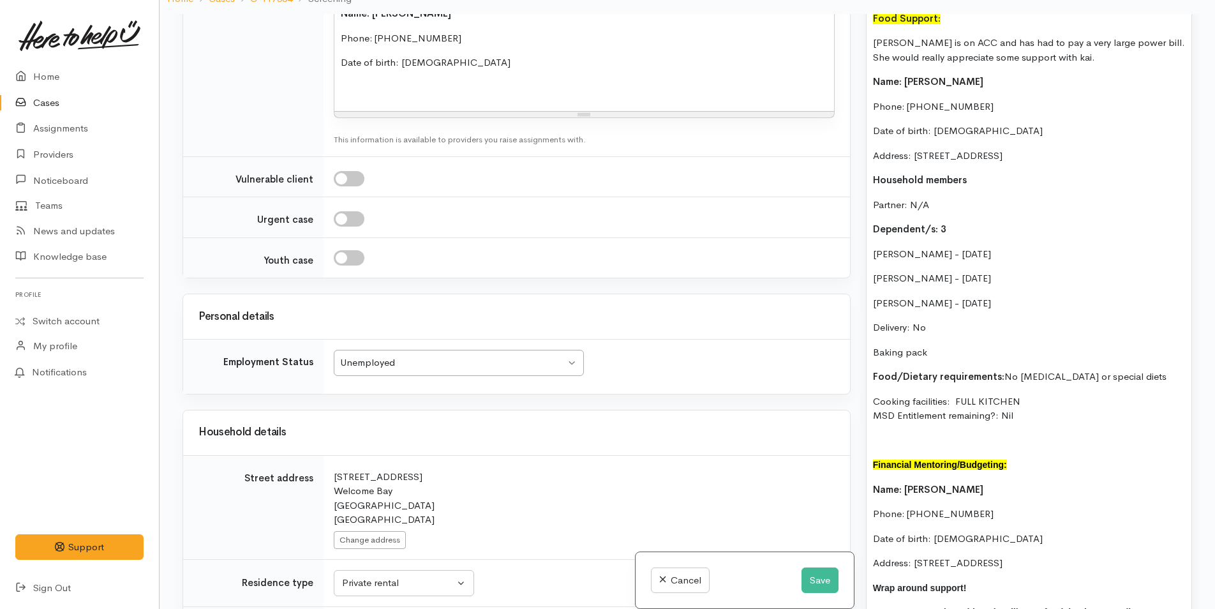
scroll to position [563, 0]
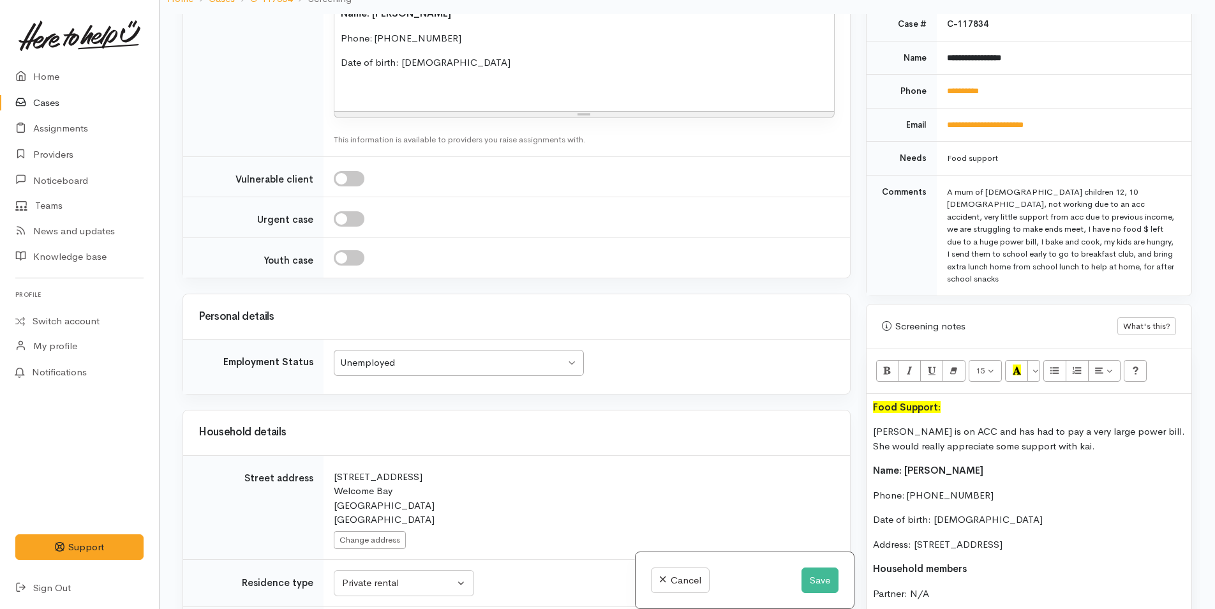
drag, startPoint x: 1032, startPoint y: 342, endPoint x: 859, endPoint y: 408, distance: 185.8
click at [859, 408] on div "Warnings Add No warnings have been raised against this case Add Warning Title ●…" at bounding box center [1028, 318] width 341 height 609
click at [813, 582] on button "Save" at bounding box center [819, 580] width 37 height 26
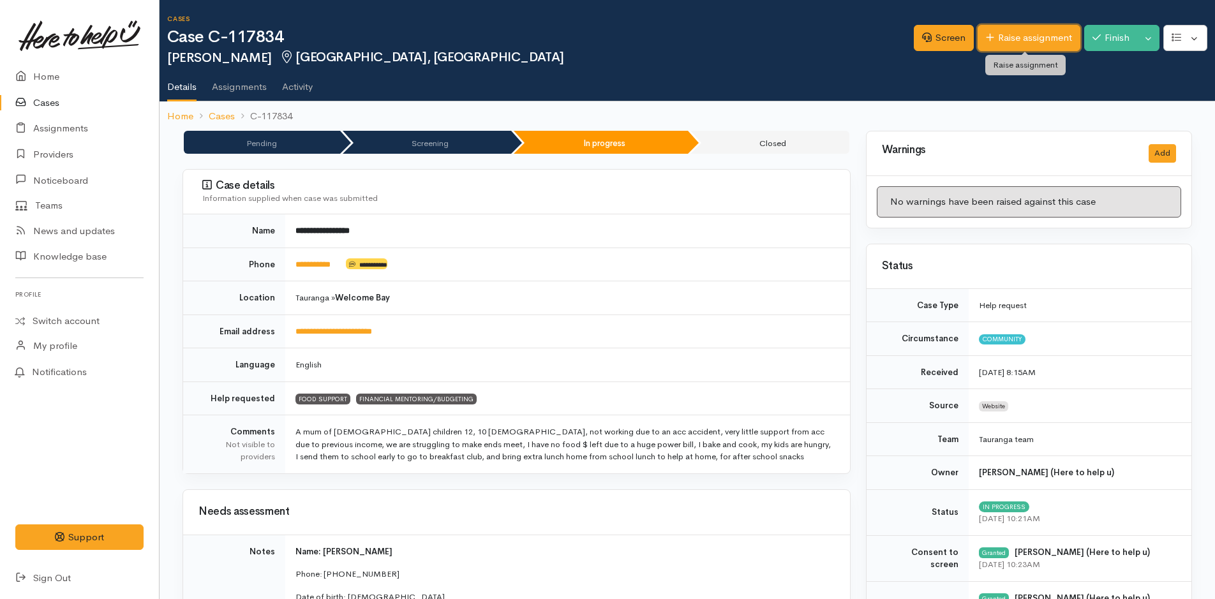
click at [991, 35] on link "Raise assignment" at bounding box center [1029, 38] width 103 height 26
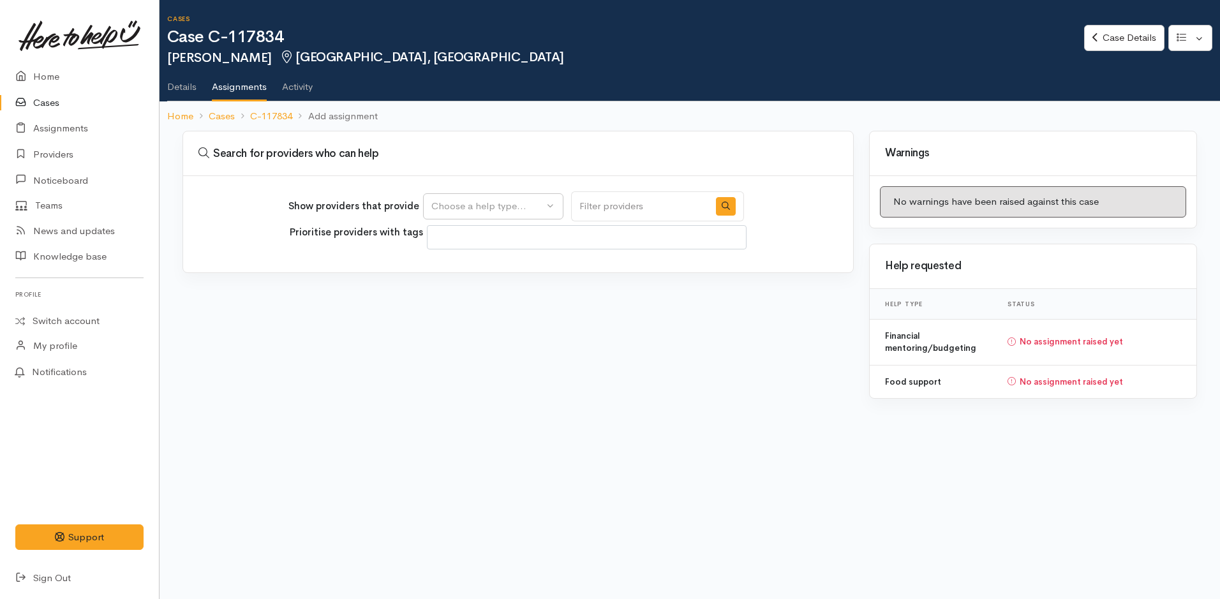
select select
click at [512, 207] on div "Choose a help type..." at bounding box center [487, 206] width 112 height 15
click at [472, 265] on span "Food support" at bounding box center [468, 267] width 59 height 15
select select "3"
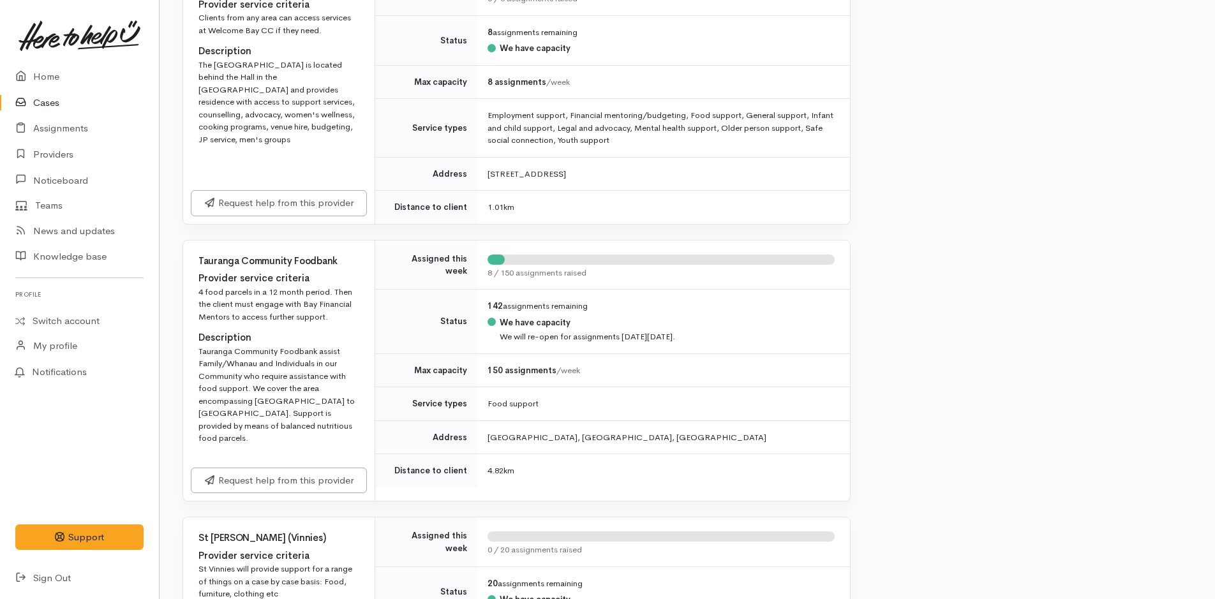
scroll to position [574, 0]
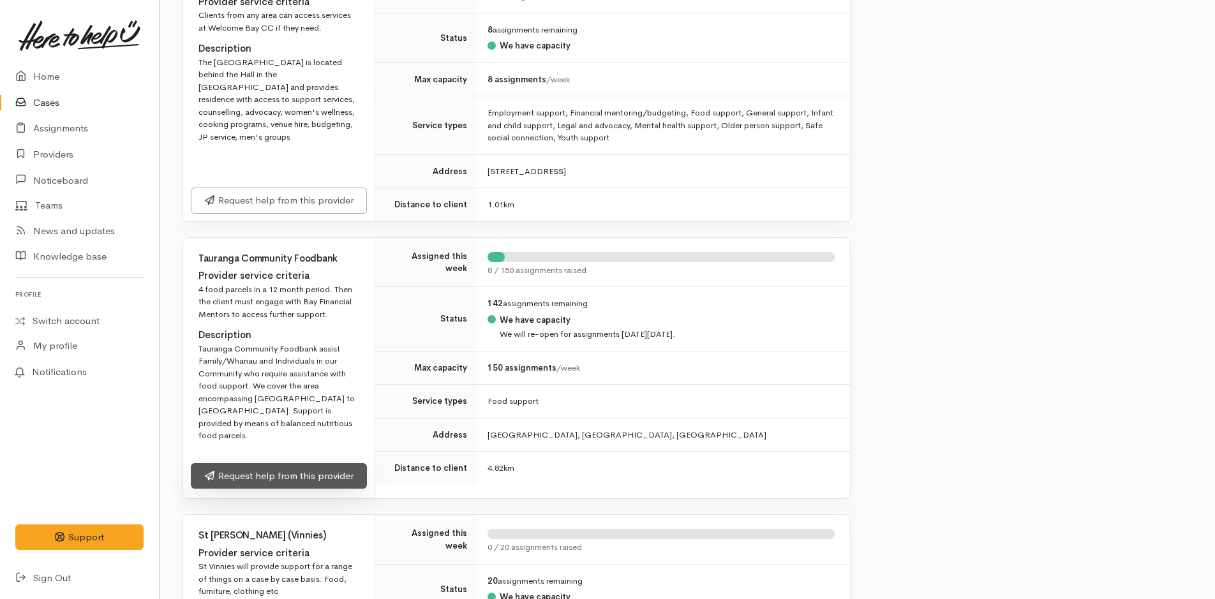
click at [281, 463] on link "Request help from this provider" at bounding box center [279, 476] width 176 height 26
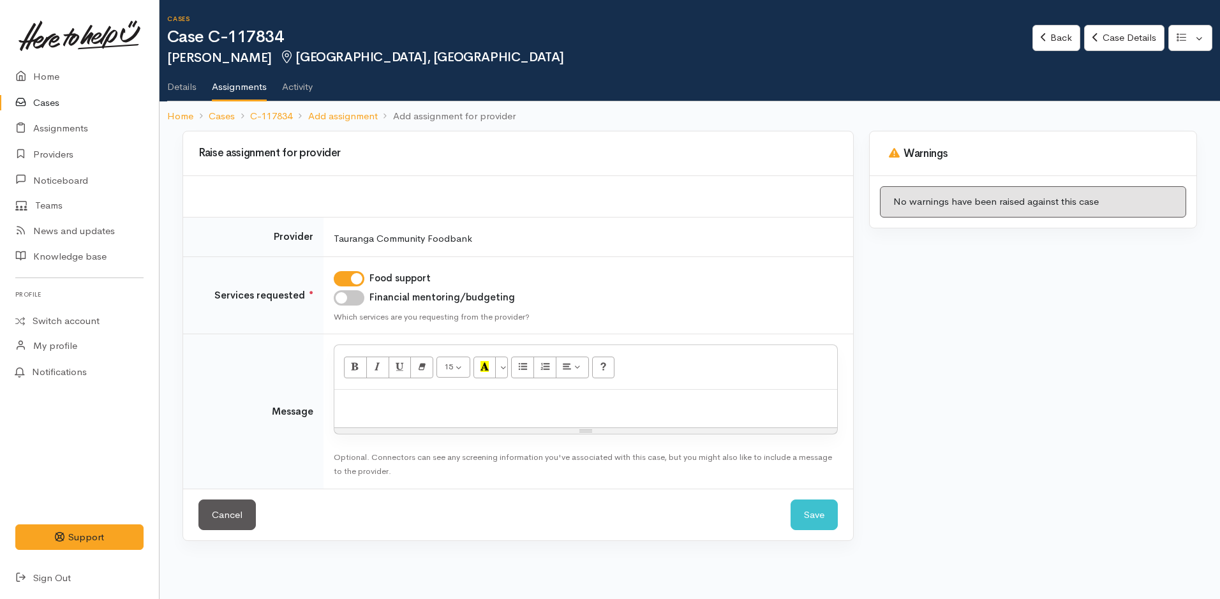
click at [353, 413] on div at bounding box center [585, 409] width 503 height 38
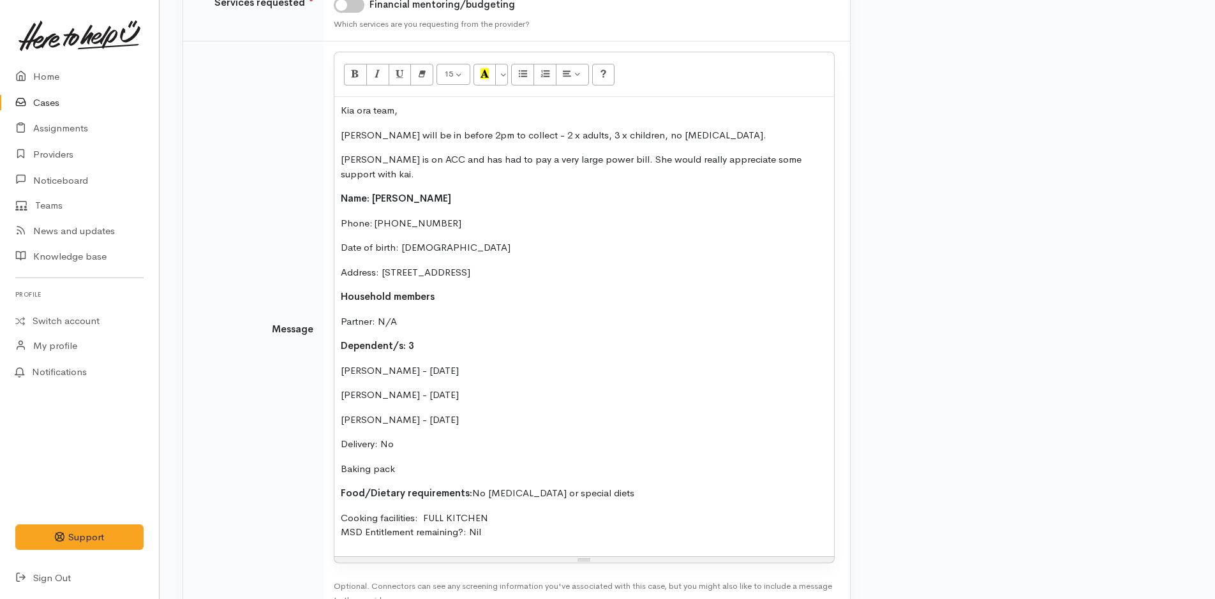
scroll to position [360, 0]
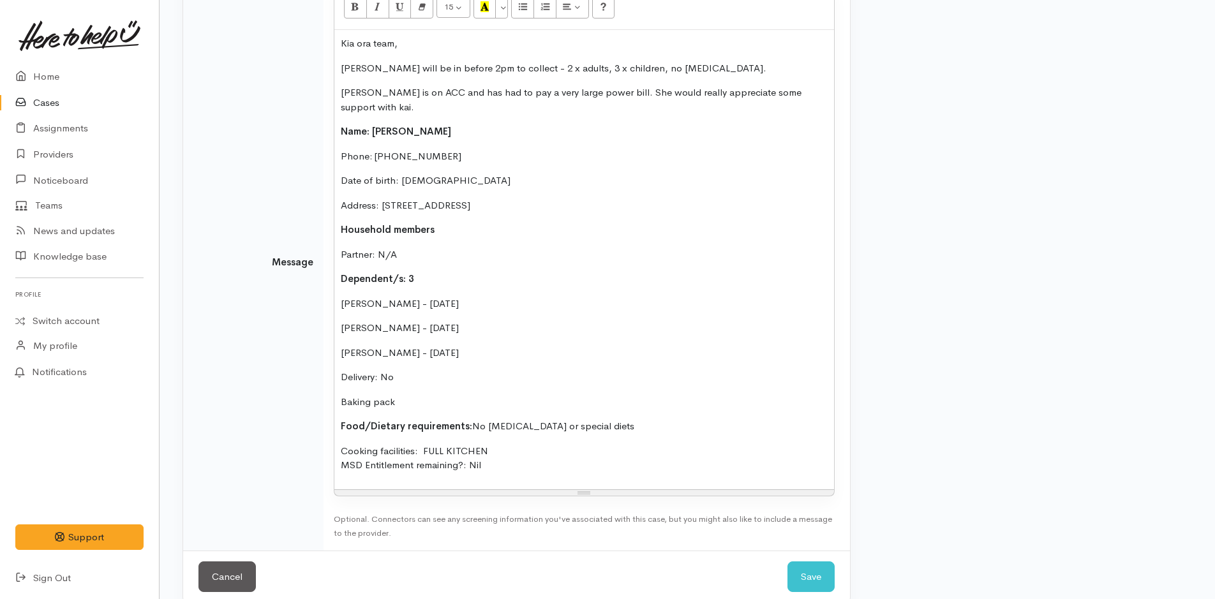
click at [431, 378] on p "Delivery: No" at bounding box center [584, 377] width 487 height 15
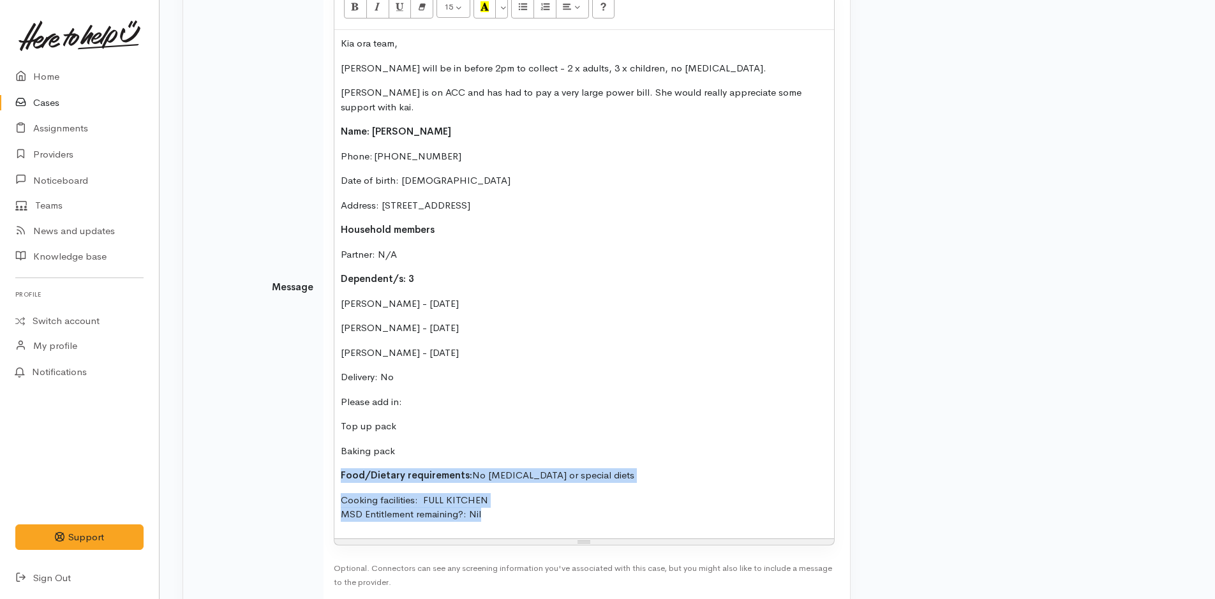
drag, startPoint x: 383, startPoint y: 500, endPoint x: 313, endPoint y: 473, distance: 74.5
click at [313, 473] on tr "Message 15 8 9 10 11 12 14 18 24 36 Background Color Transparent Select #ffff00…" at bounding box center [516, 286] width 667 height 625
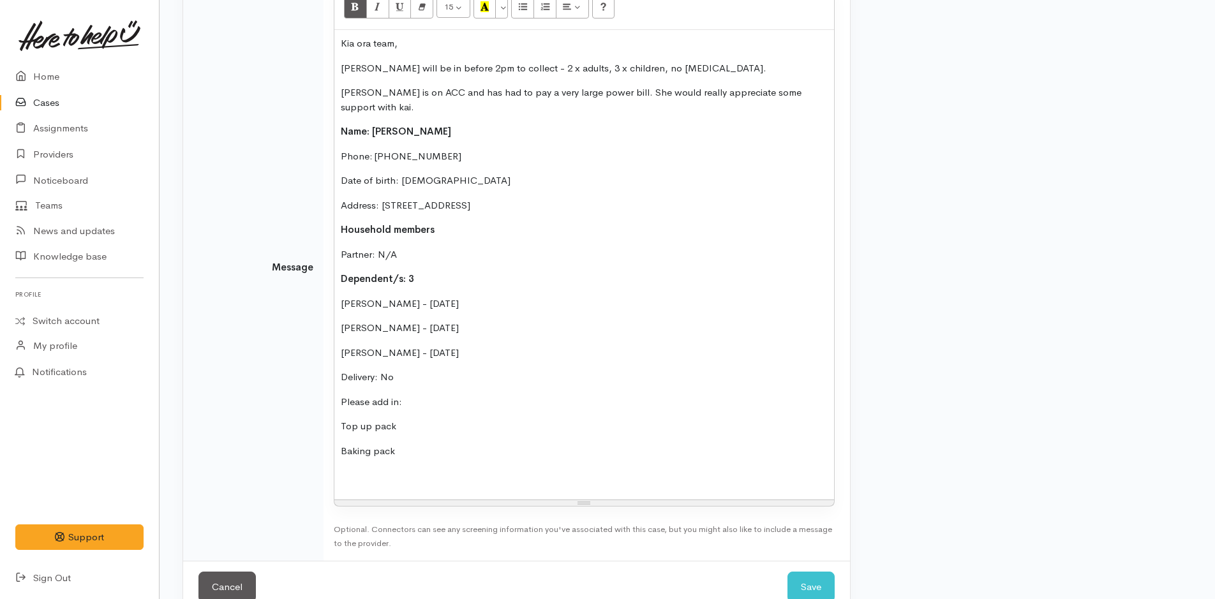
drag, startPoint x: 480, startPoint y: 346, endPoint x: 316, endPoint y: 131, distance: 270.0
click at [316, 131] on tr "Message 15 8 9 10 11 12 14 18 24 36 Background Color Transparent Select #ffff00…" at bounding box center [516, 267] width 667 height 586
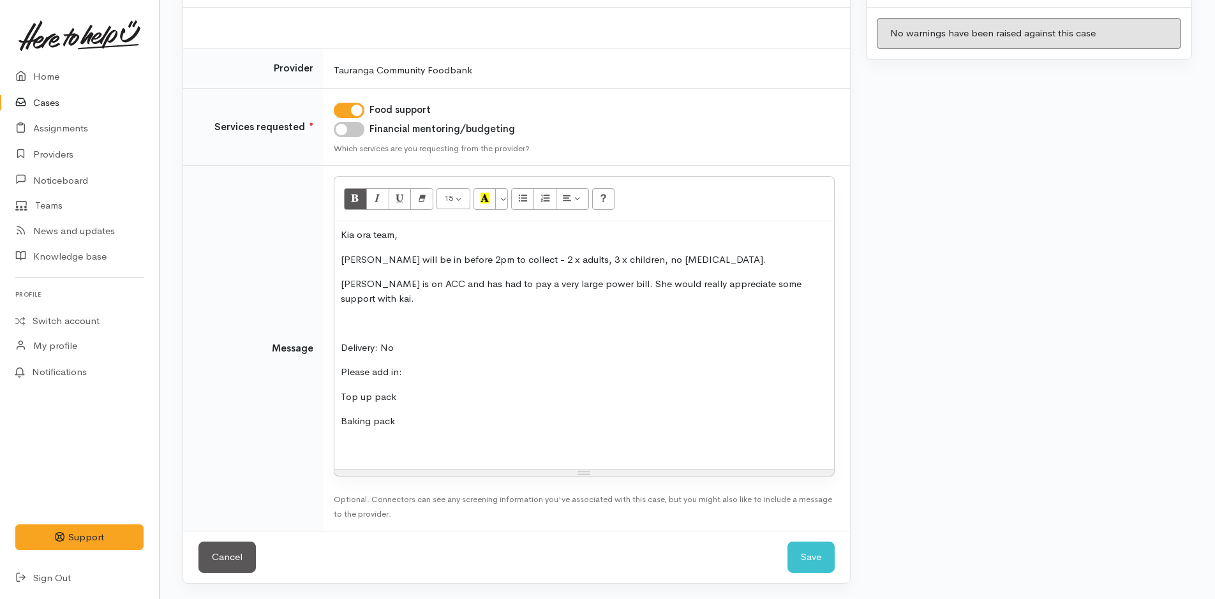
scroll to position [144, 0]
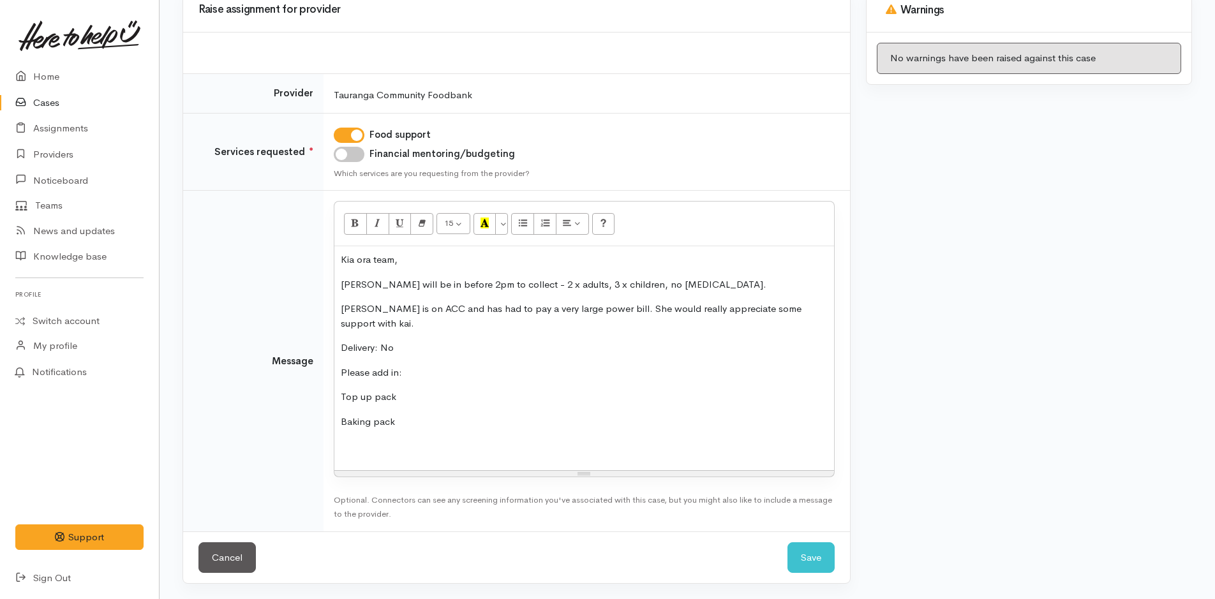
drag, startPoint x: 408, startPoint y: 351, endPoint x: 316, endPoint y: 340, distance: 93.2
click at [316, 340] on tr "Message <p>Kia ora team,</p><p>[PERSON_NAME] will be in before 2pm to collect -…" at bounding box center [516, 361] width 667 height 341
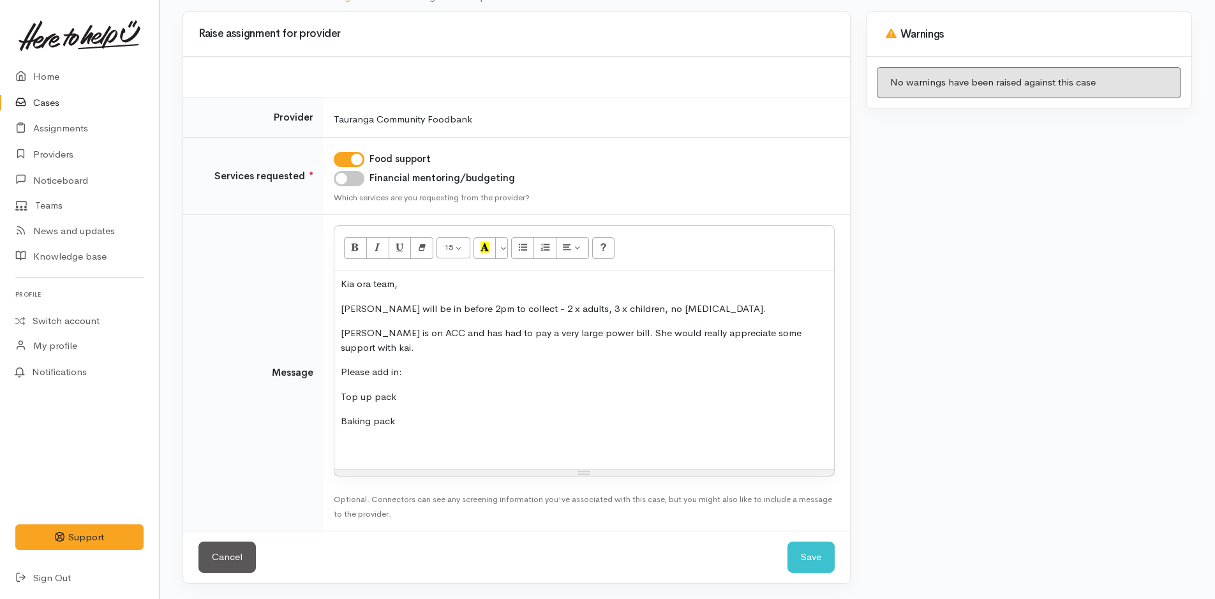
scroll to position [119, 0]
drag, startPoint x: 324, startPoint y: 369, endPoint x: 296, endPoint y: 362, distance: 28.9
click at [292, 365] on tr "Message <p>Kia ora team,</p><p>[PERSON_NAME] will be in before 2pm to collect -…" at bounding box center [516, 373] width 667 height 316
click at [361, 244] on button "Bold (CTRL+B)" at bounding box center [355, 248] width 23 height 22
click at [373, 463] on div "Kia ora team, [PERSON_NAME] will be in before 2pm to collect - 2 x adults, 3 x …" at bounding box center [584, 370] width 500 height 199
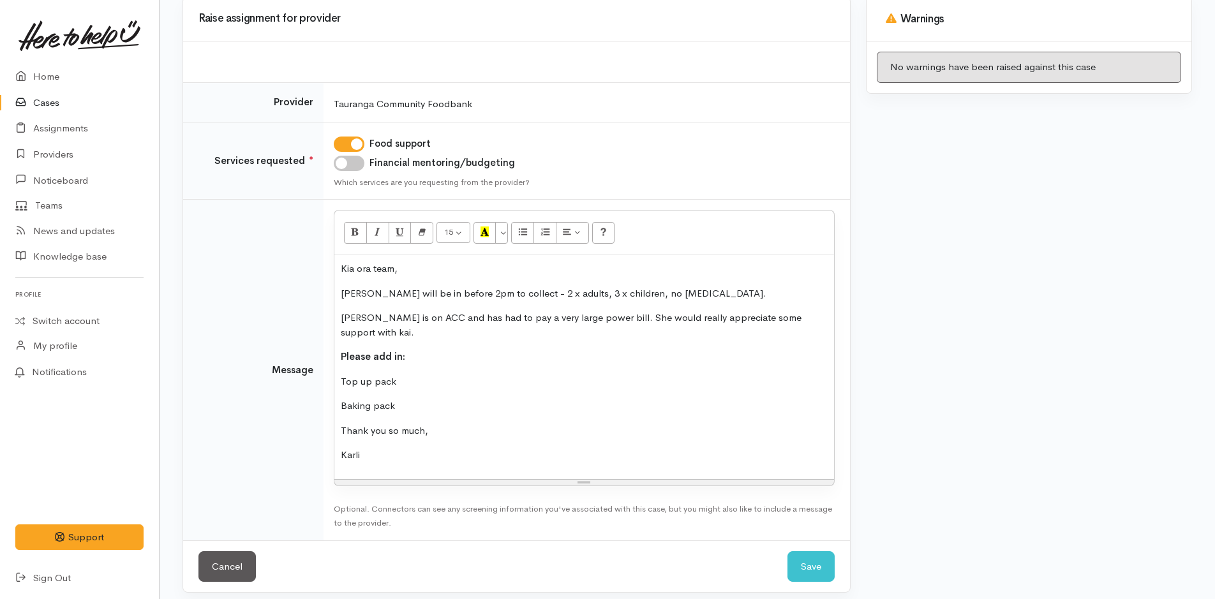
scroll to position [144, 0]
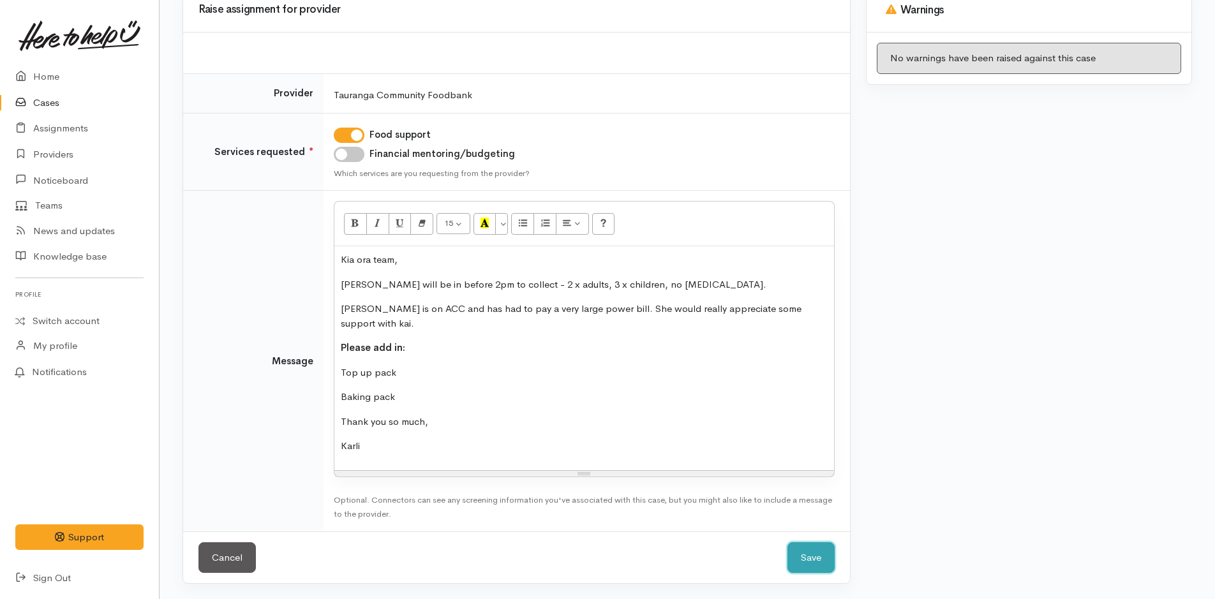
click at [809, 549] on button "Save" at bounding box center [810, 557] width 47 height 31
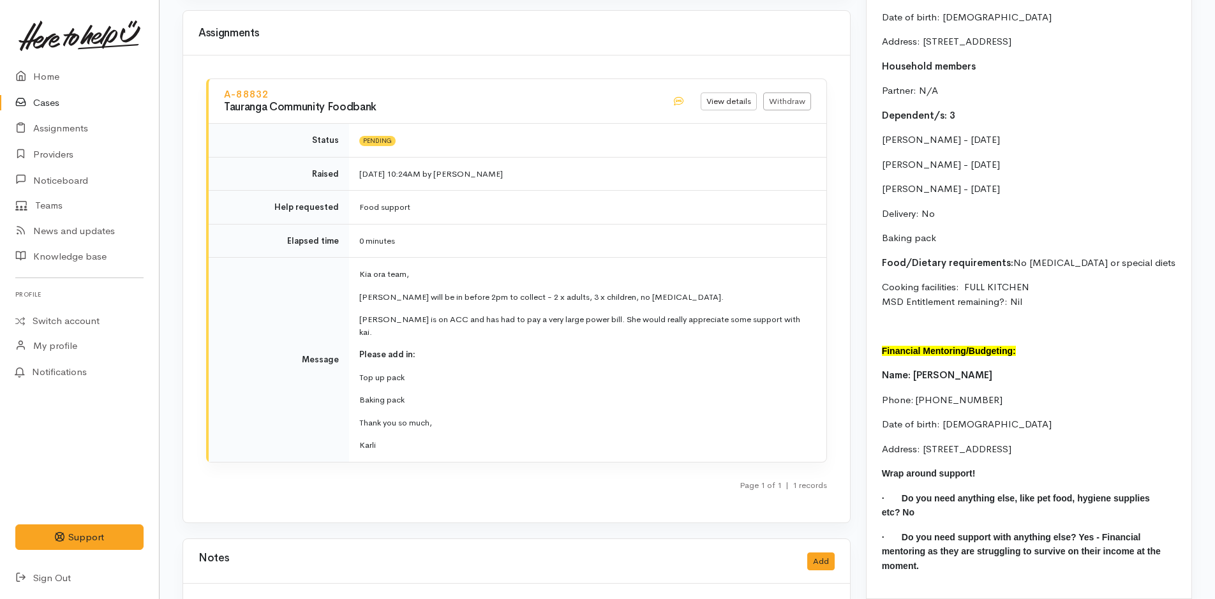
scroll to position [1224, 0]
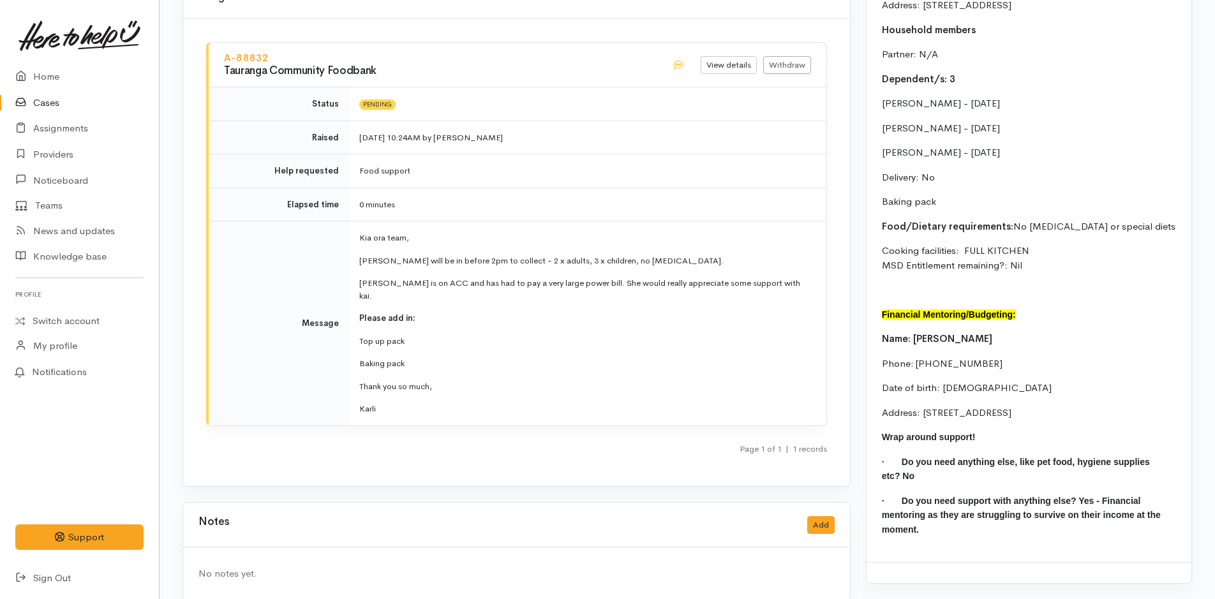
drag, startPoint x: 948, startPoint y: 444, endPoint x: 870, endPoint y: 352, distance: 120.9
click at [870, 352] on div "Food Support: [PERSON_NAME] is on ACC and has had to pay a very large power bil…" at bounding box center [1028, 204] width 325 height 717
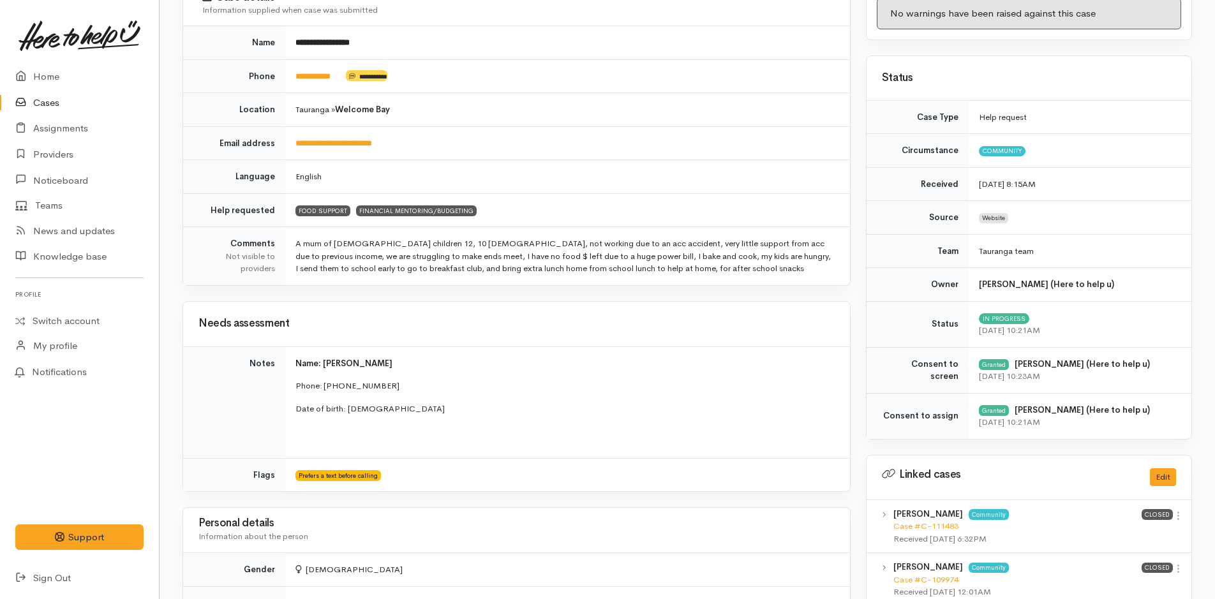
scroll to position [0, 0]
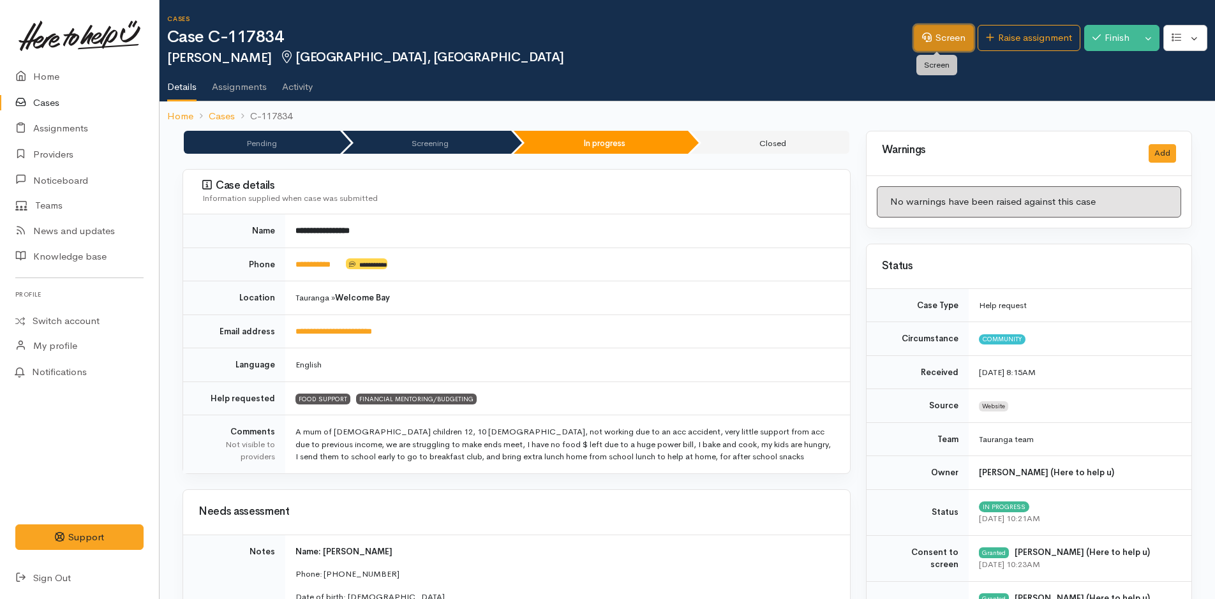
click at [940, 34] on link "Screen" at bounding box center [944, 38] width 60 height 26
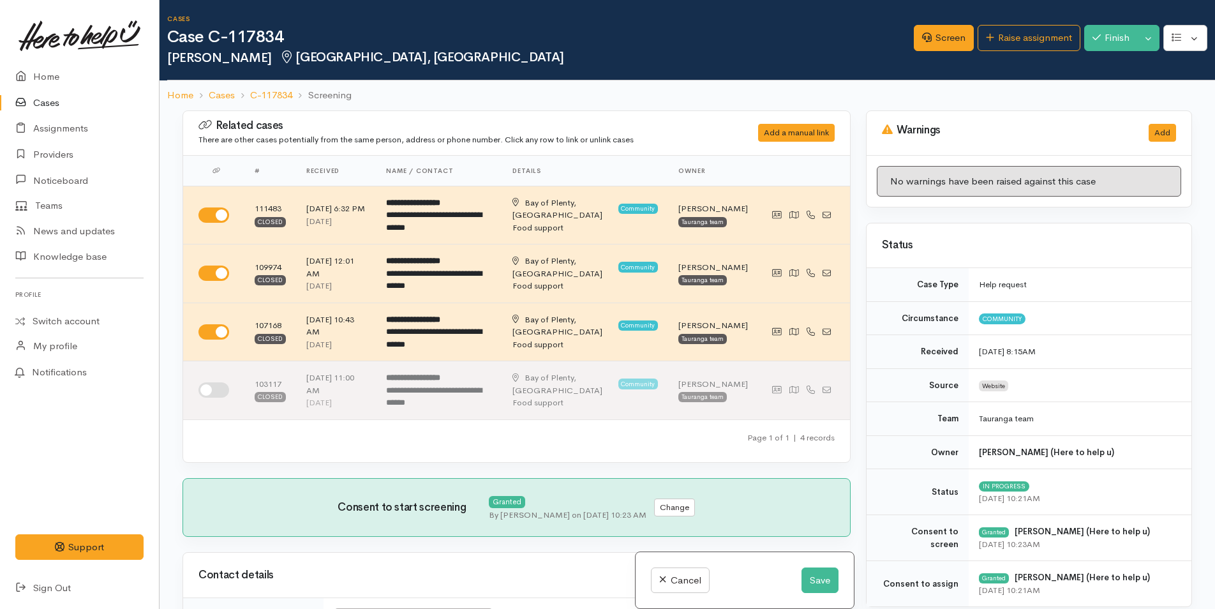
scroll to position [574, 0]
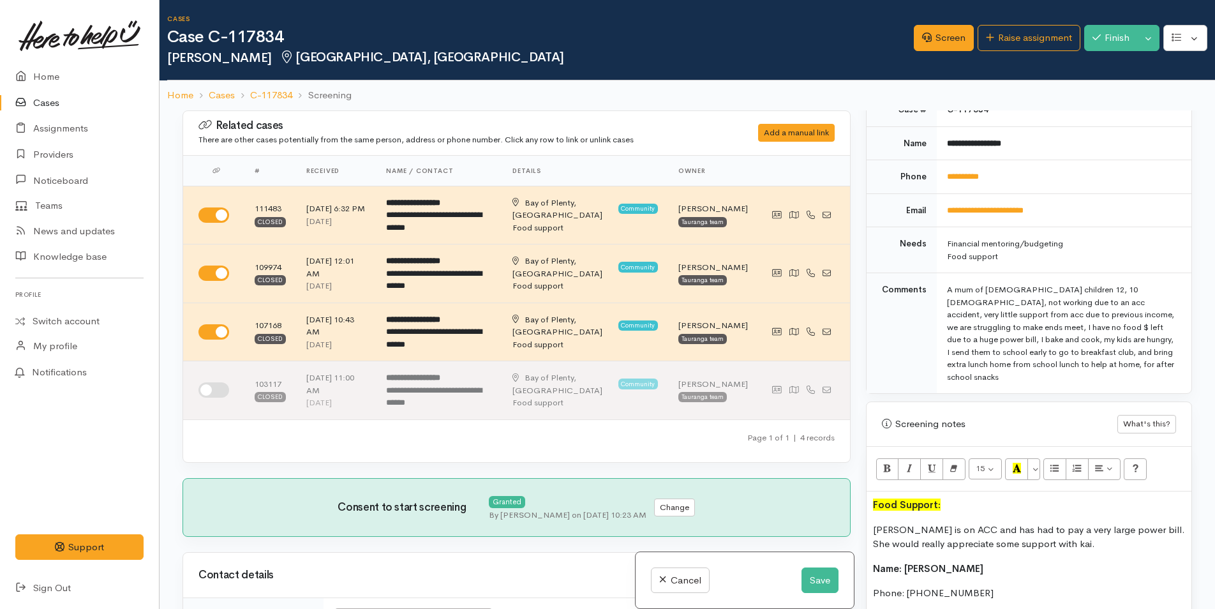
drag, startPoint x: 1122, startPoint y: 371, endPoint x: 942, endPoint y: 285, distance: 199.8
click at [942, 285] on td "A mum of [DEMOGRAPHIC_DATA] children 12, 10 [DEMOGRAPHIC_DATA], not working due…" at bounding box center [1064, 333] width 255 height 121
copy div "A mum of [DEMOGRAPHIC_DATA] children 12, 10 [DEMOGRAPHIC_DATA], not working due…"
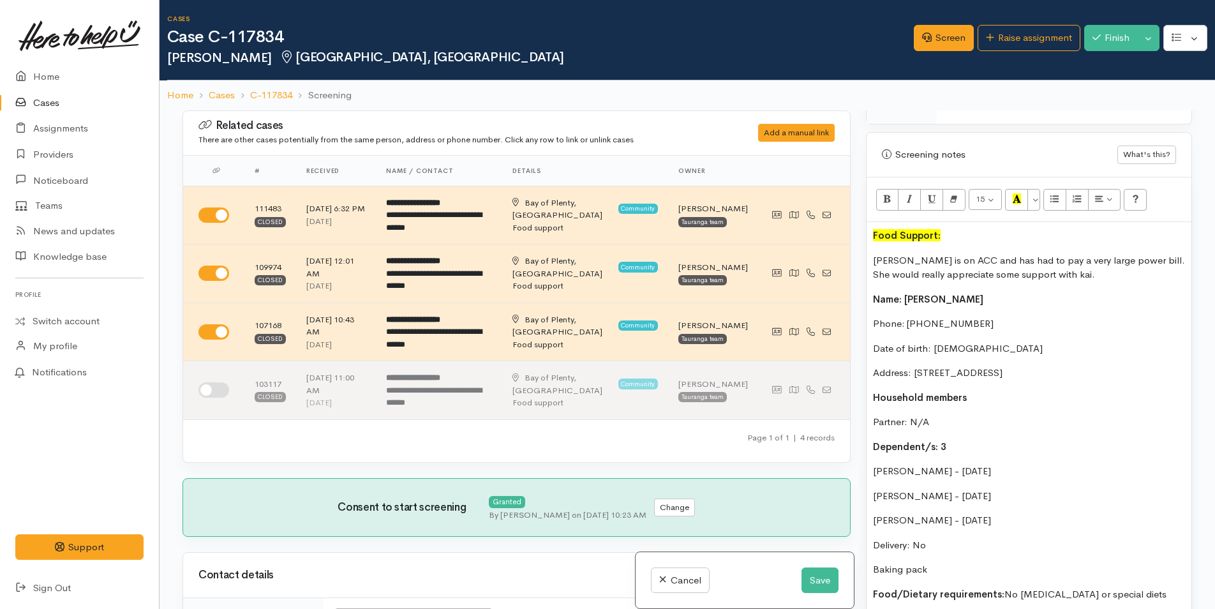
scroll to position [1085, 0]
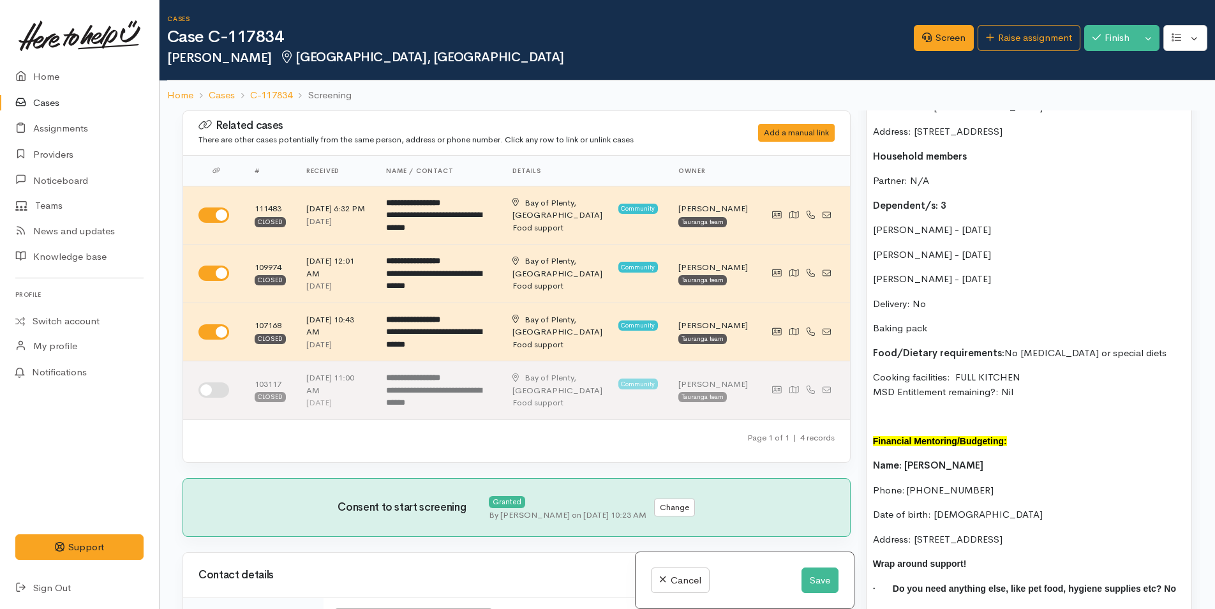
drag, startPoint x: 1020, startPoint y: 440, endPoint x: 896, endPoint y: 361, distance: 146.9
click at [832, 431] on div "Related cases There are other cases potentially from the same person, address o…" at bounding box center [687, 414] width 1025 height 609
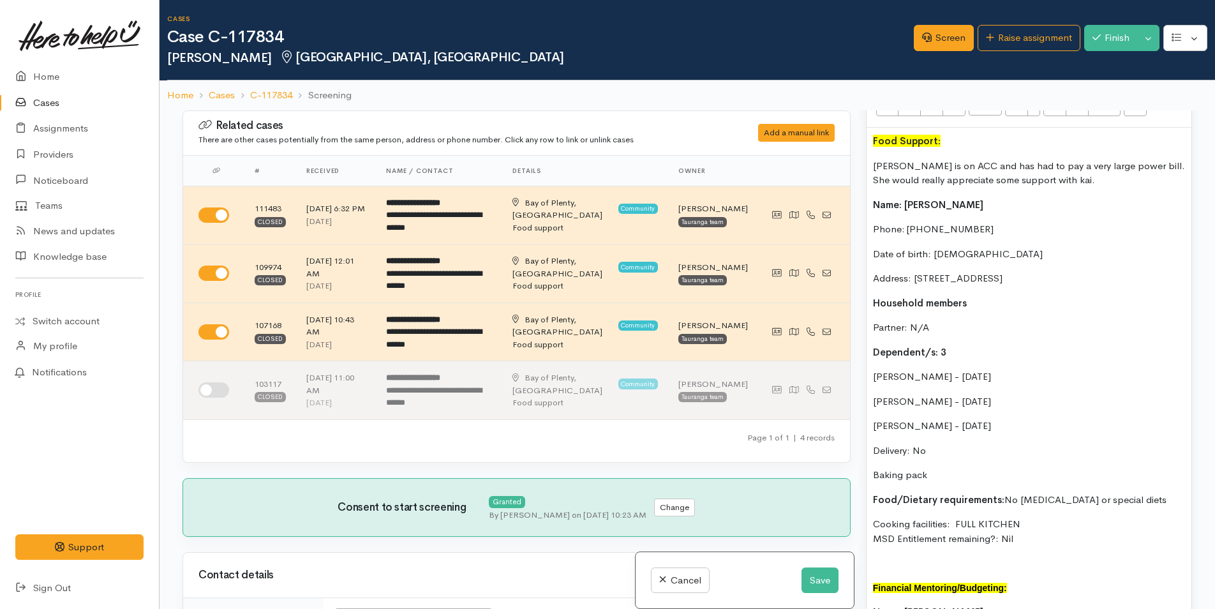
scroll to position [702, 0]
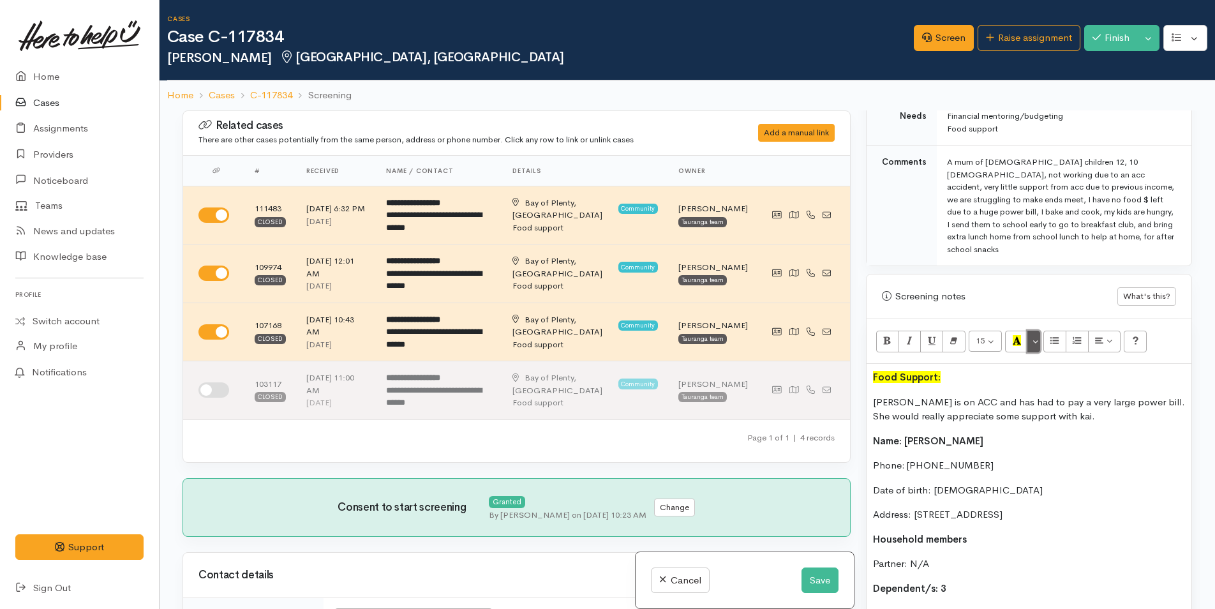
click at [1030, 332] on button "More Color" at bounding box center [1033, 342] width 13 height 22
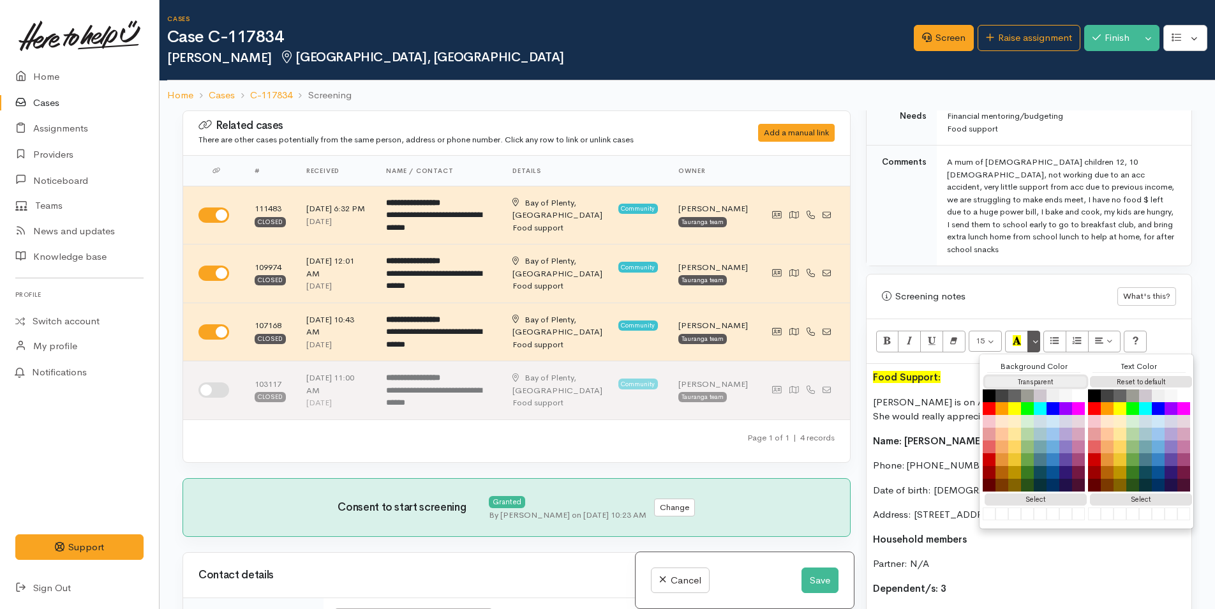
click at [1009, 376] on button "Transparent" at bounding box center [1036, 382] width 102 height 12
click at [1111, 376] on button "Reset to default" at bounding box center [1141, 382] width 102 height 12
click at [881, 331] on button "Bold (CTRL+B)" at bounding box center [887, 342] width 23 height 22
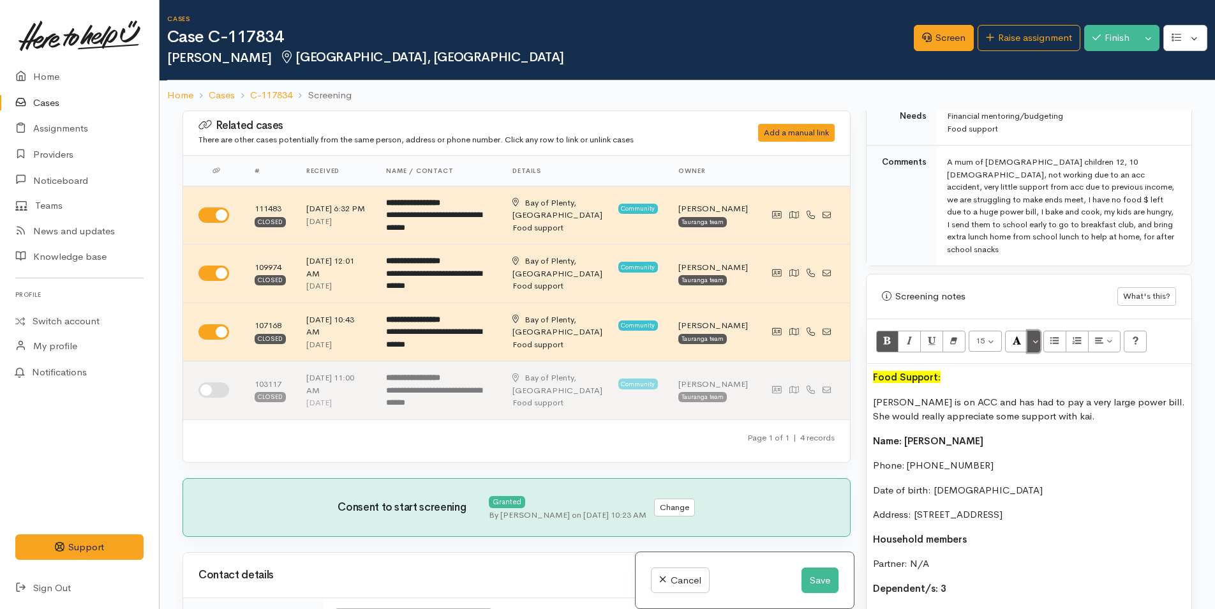
click at [1034, 332] on button "More Color" at bounding box center [1033, 342] width 13 height 22
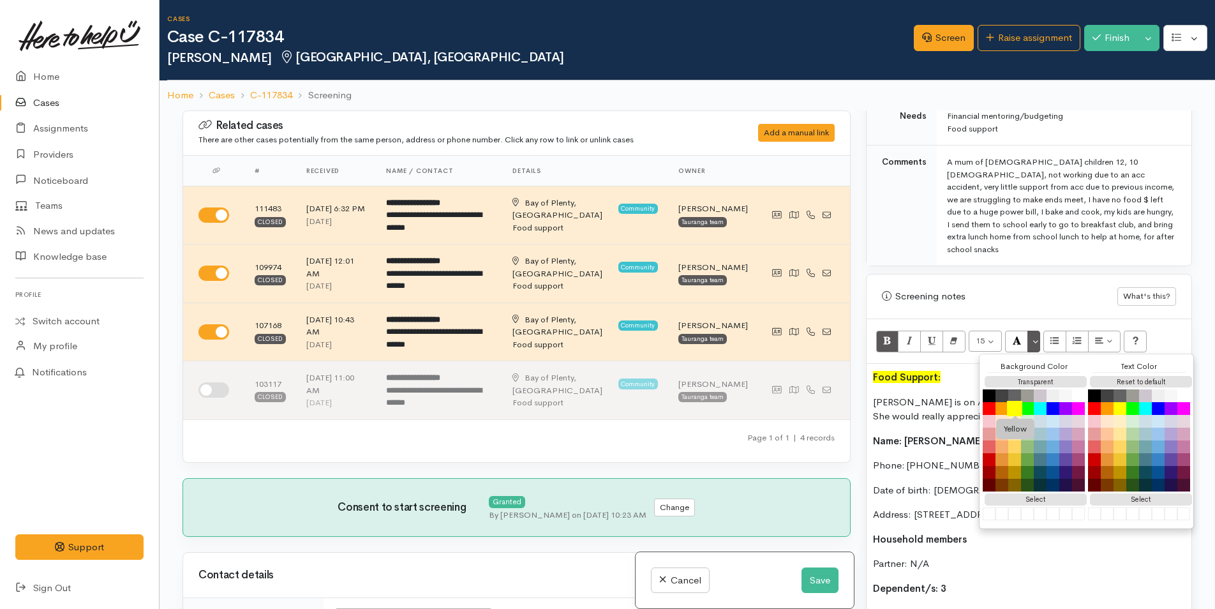
click at [1012, 401] on button "Yellow" at bounding box center [1014, 408] width 15 height 15
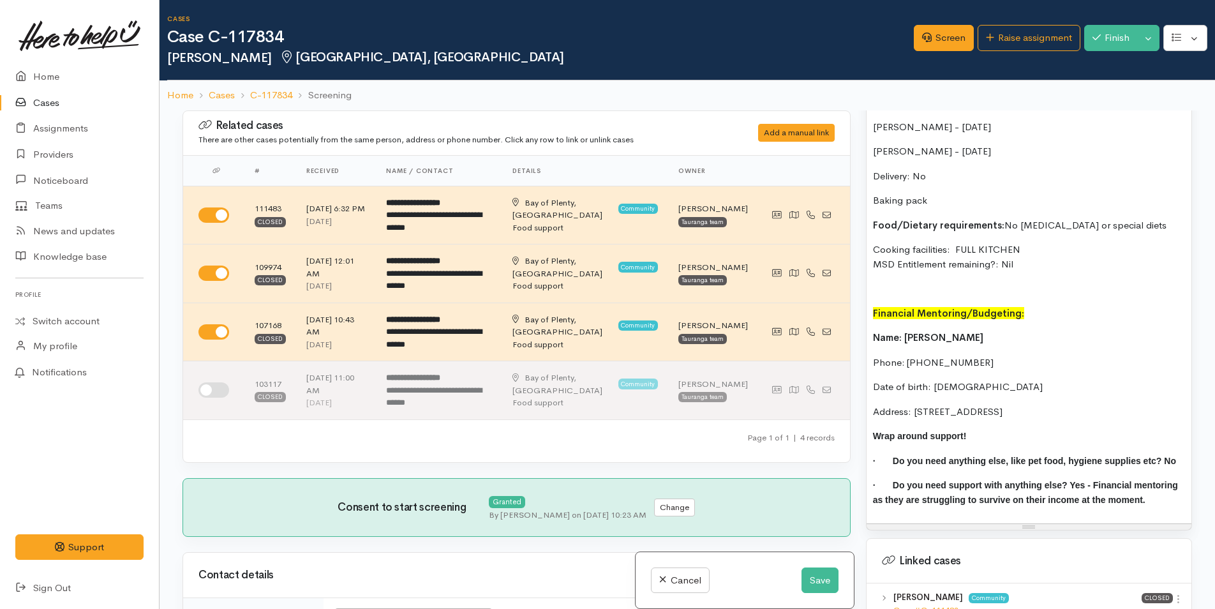
click at [926, 398] on div "Food Support: [PERSON_NAME] is on ACC and has had to pay a very large power bil…" at bounding box center [1028, 188] width 325 height 670
click at [870, 338] on div "Food Support: [PERSON_NAME] is on ACC and has had to pay a very large power bil…" at bounding box center [1028, 188] width 325 height 670
click at [936, 419] on p "Address: [STREET_ADDRESS]" at bounding box center [1029, 412] width 312 height 15
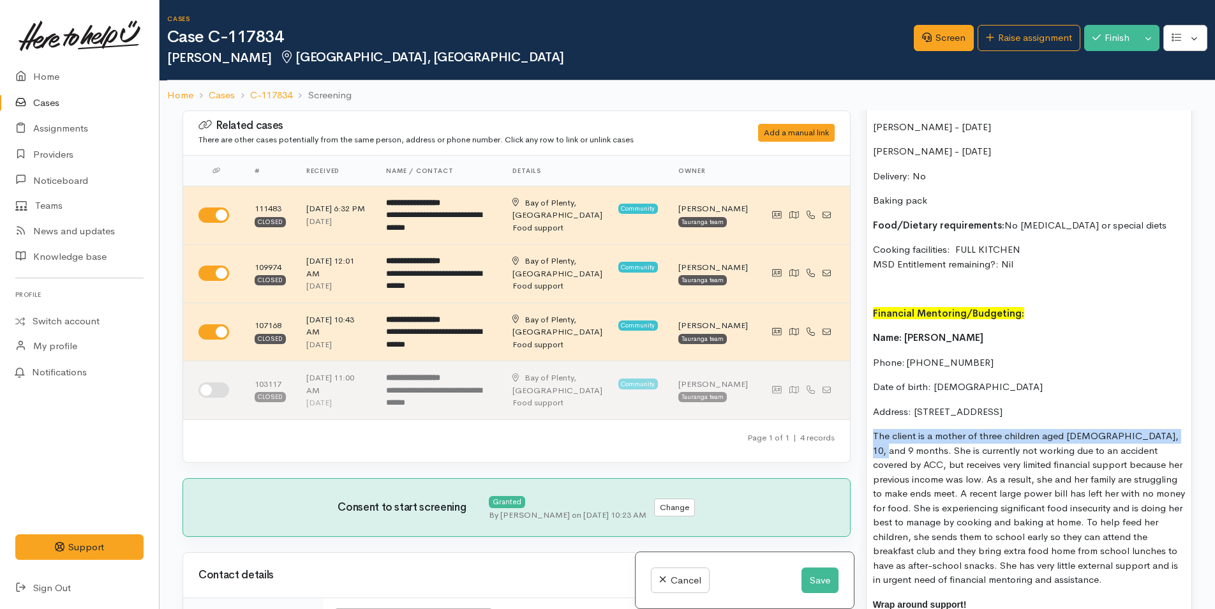
drag, startPoint x: 1171, startPoint y: 452, endPoint x: 865, endPoint y: 458, distance: 306.3
click at [865, 458] on div "Warnings Add No warnings have been raised against this case Add Warning Title ●…" at bounding box center [1028, 414] width 341 height 609
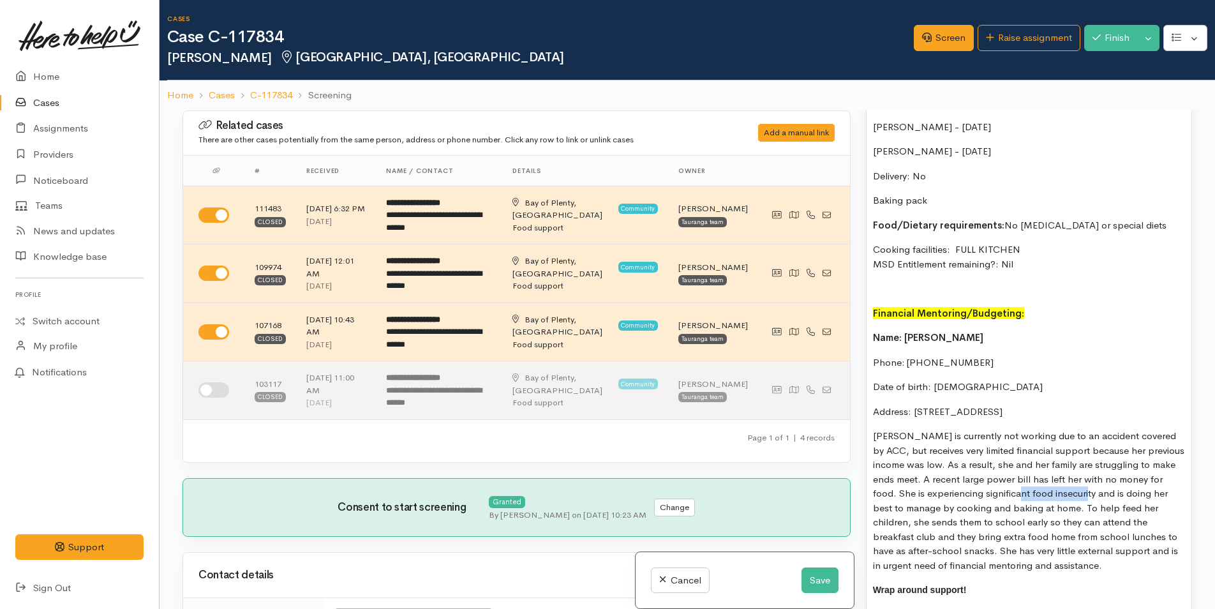
drag, startPoint x: 1075, startPoint y: 508, endPoint x: 1036, endPoint y: 505, distance: 39.1
click at [1036, 505] on p "Catherine is currently not working due to an accident covered by ACC, but recei…" at bounding box center [1029, 501] width 312 height 144
click at [933, 567] on p "Catherine is currently not working due to an accident covered by ACC, but recei…" at bounding box center [1029, 501] width 312 height 144
click at [1119, 572] on p "Catherine is currently not working due to an accident covered by ACC, but recei…" at bounding box center [1029, 501] width 312 height 144
click at [1104, 540] on p "Catherine is currently not working due to an accident covered by ACC but receiv…" at bounding box center [1029, 501] width 312 height 144
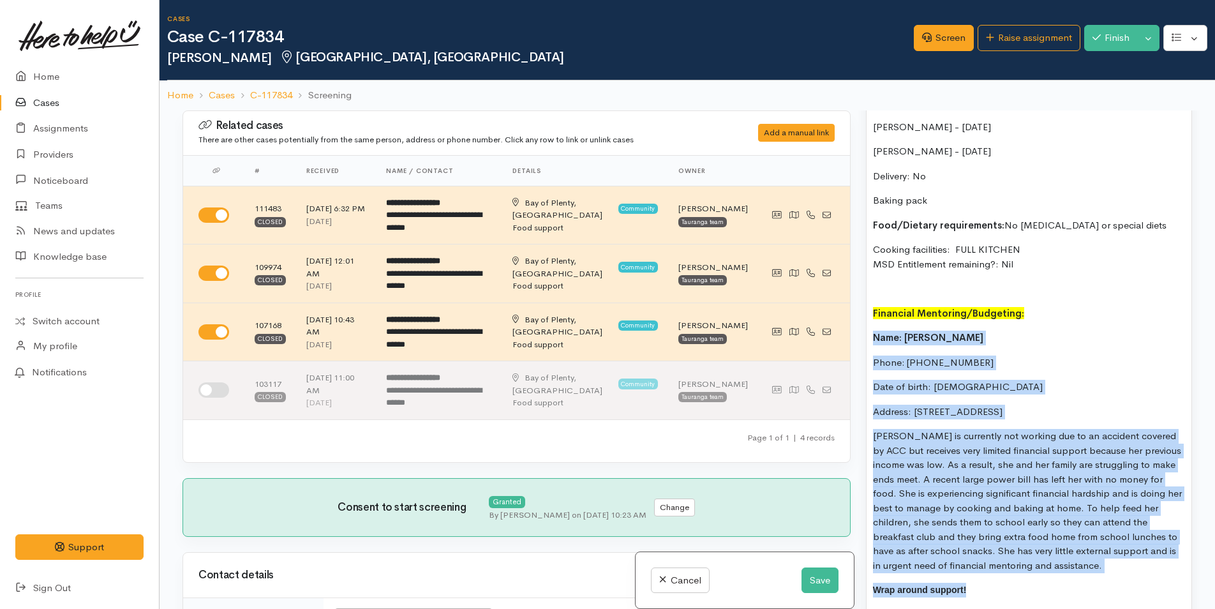
drag, startPoint x: 1109, startPoint y: 589, endPoint x: 876, endPoint y: 342, distance: 339.4
click at [876, 342] on div "Food Support: Catherine is on ACC and has had to pay a very large power bill. S…" at bounding box center [1028, 265] width 325 height 824
copy div "Name: Catherine Rodgers Phone: 0224562850 Date of birth: 12/03/1987 Address: 40…"
click at [808, 568] on button "Save" at bounding box center [819, 580] width 37 height 26
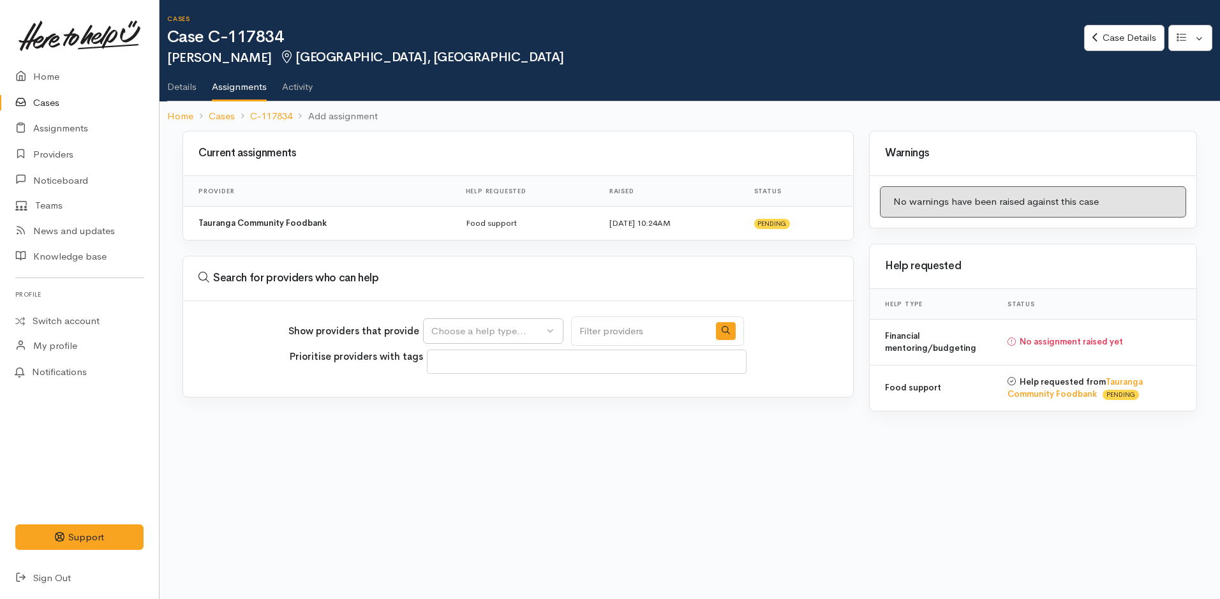
select select
click at [521, 322] on button "Choose a help type..." at bounding box center [493, 331] width 140 height 26
click at [482, 410] on span "Financial mentoring/budgeting" at bounding box center [506, 412] width 135 height 15
select select "9"
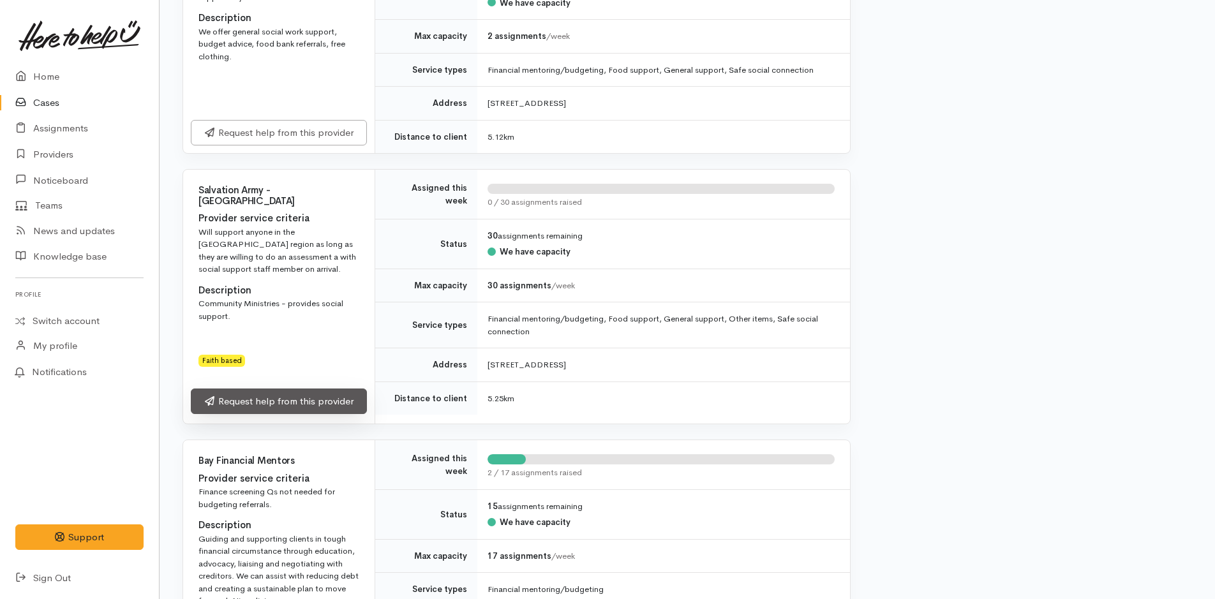
scroll to position [1531, 0]
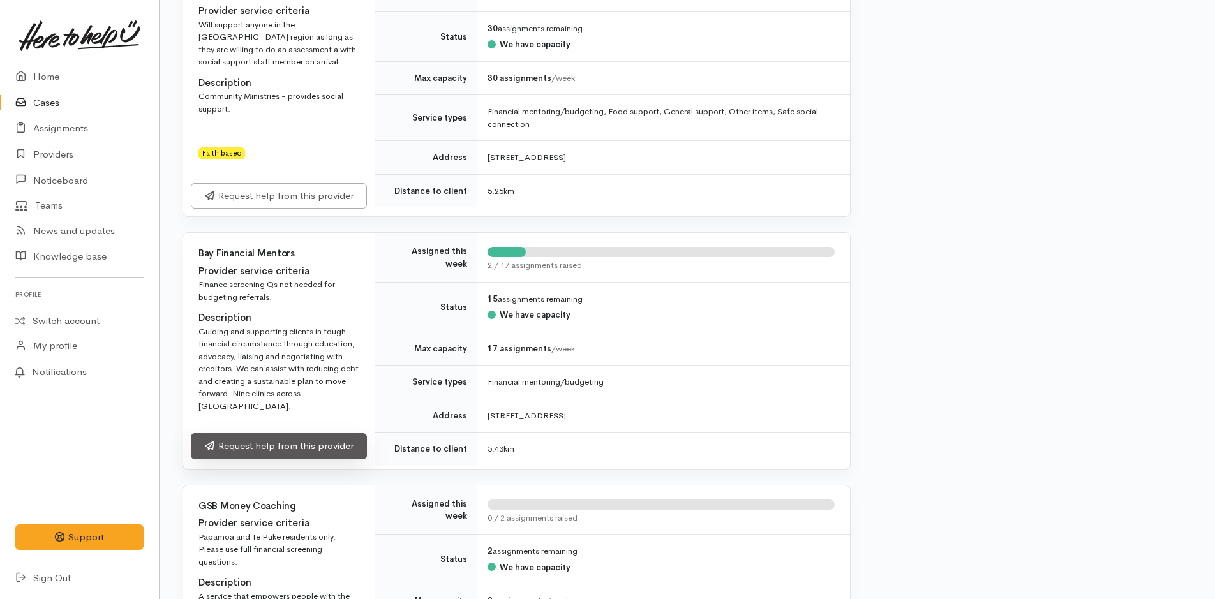
click at [272, 434] on link "Request help from this provider" at bounding box center [279, 446] width 176 height 26
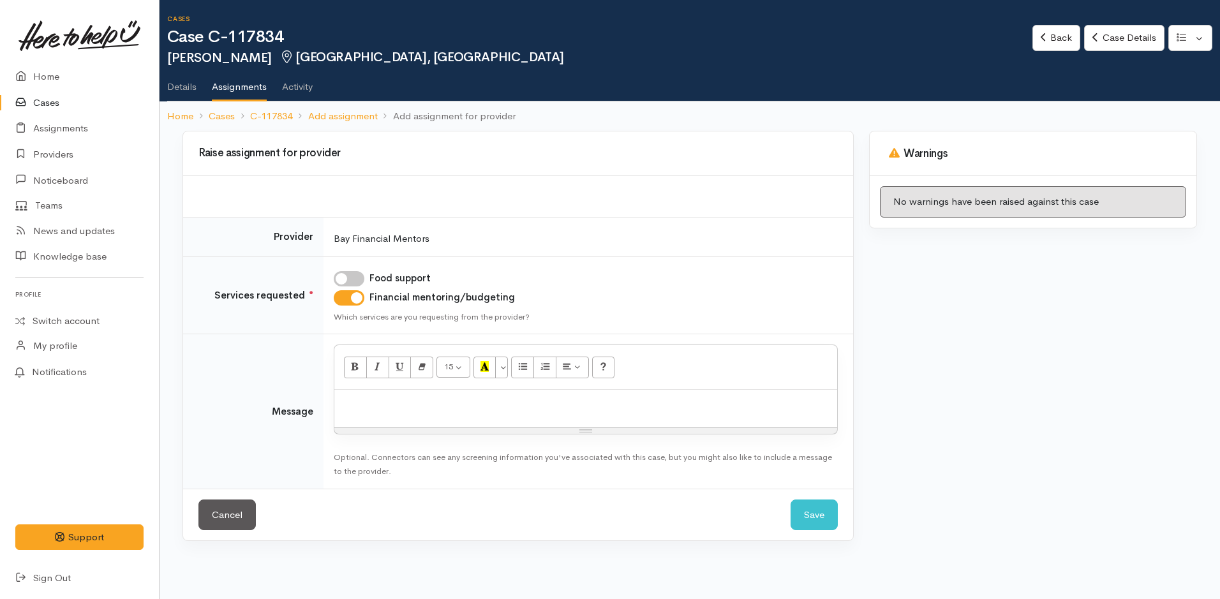
click at [381, 402] on p at bounding box center [586, 403] width 490 height 15
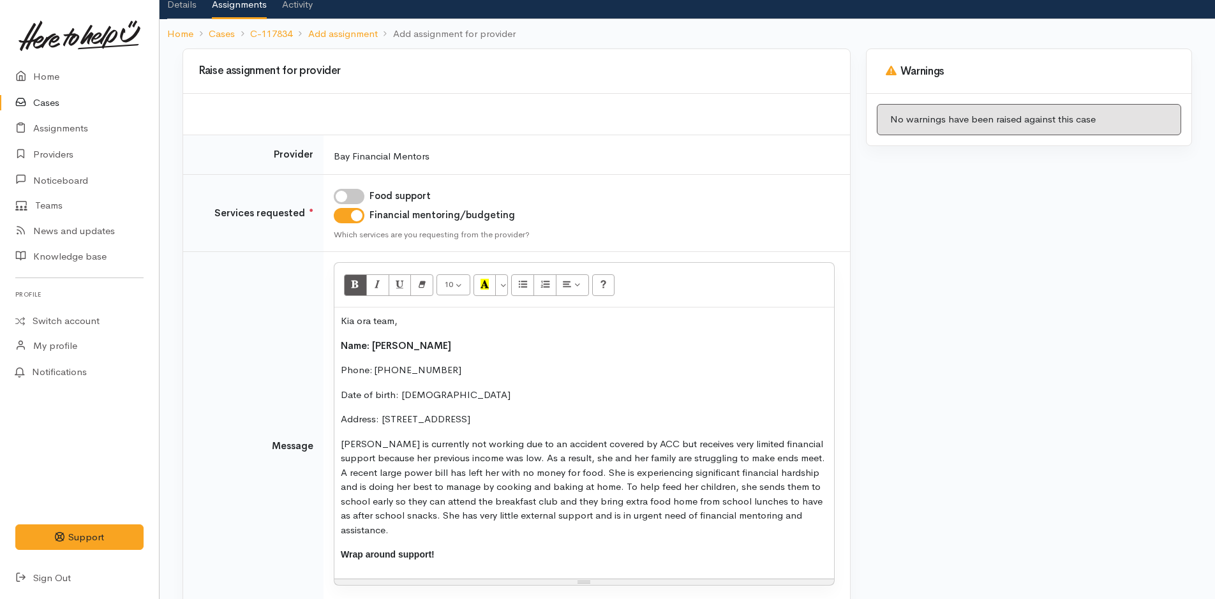
scroll to position [177, 0]
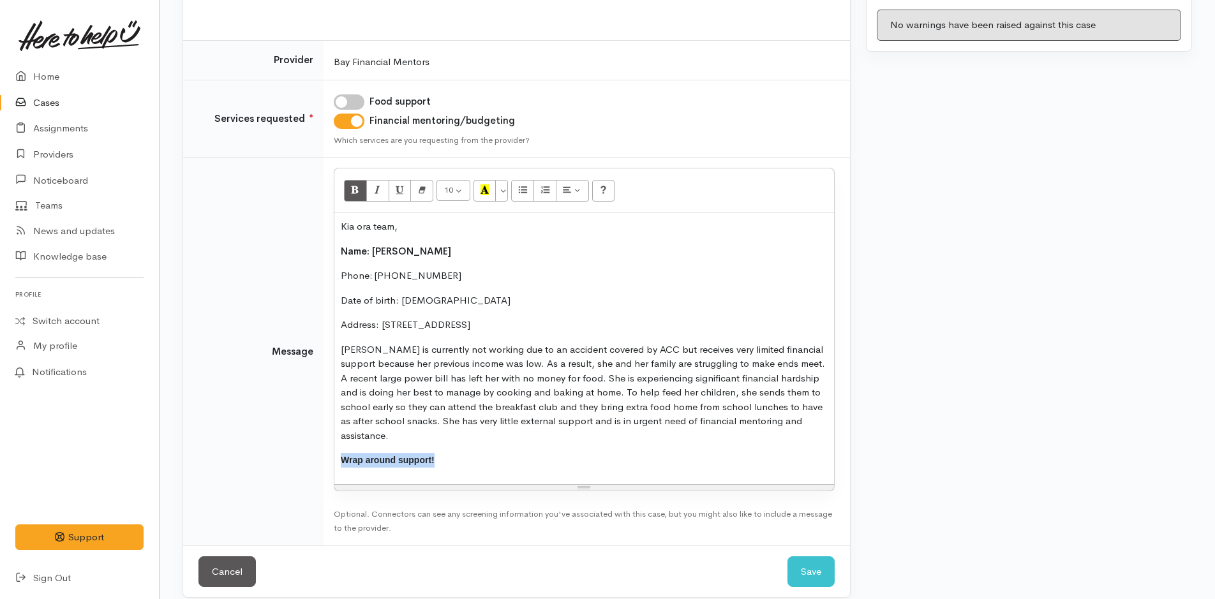
drag, startPoint x: 455, startPoint y: 448, endPoint x: 267, endPoint y: 443, distance: 188.3
click at [267, 443] on tr "Message 10 8 9 10 11 12 14 18 24 36 Background Color Transparent Select #ffff00…" at bounding box center [516, 352] width 667 height 388
drag, startPoint x: 574, startPoint y: 422, endPoint x: 428, endPoint y: 421, distance: 146.8
click at [428, 421] on p "[PERSON_NAME] is currently not working due to an accident covered by ACC but re…" at bounding box center [584, 393] width 487 height 101
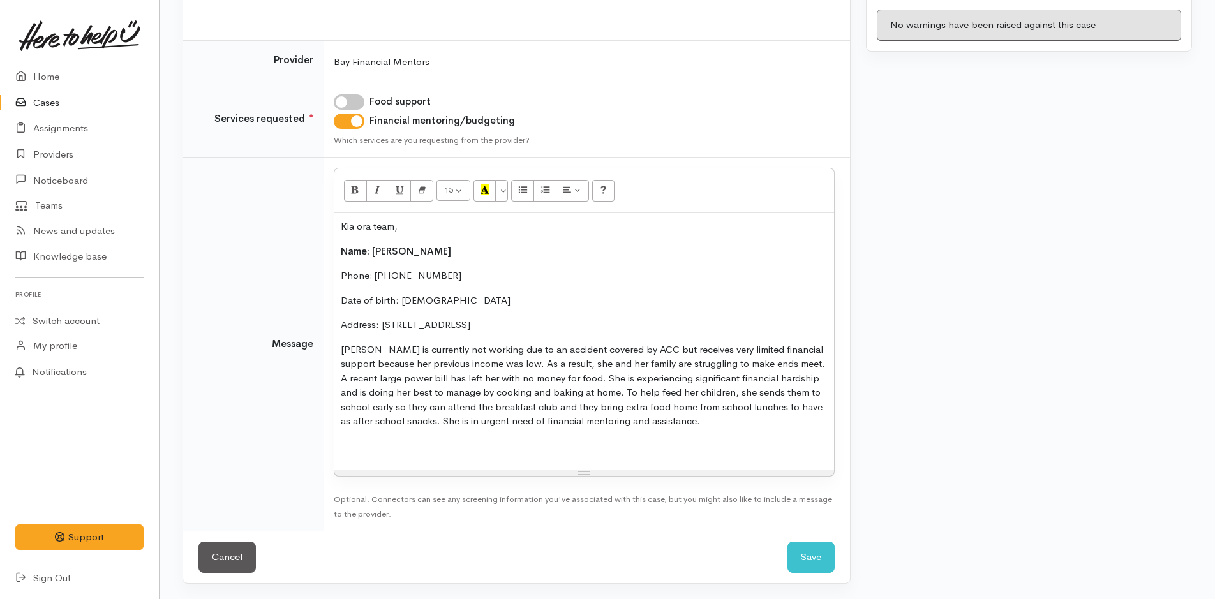
click at [683, 420] on p "[PERSON_NAME] is currently not working due to an accident covered by ACC but re…" at bounding box center [584, 386] width 487 height 86
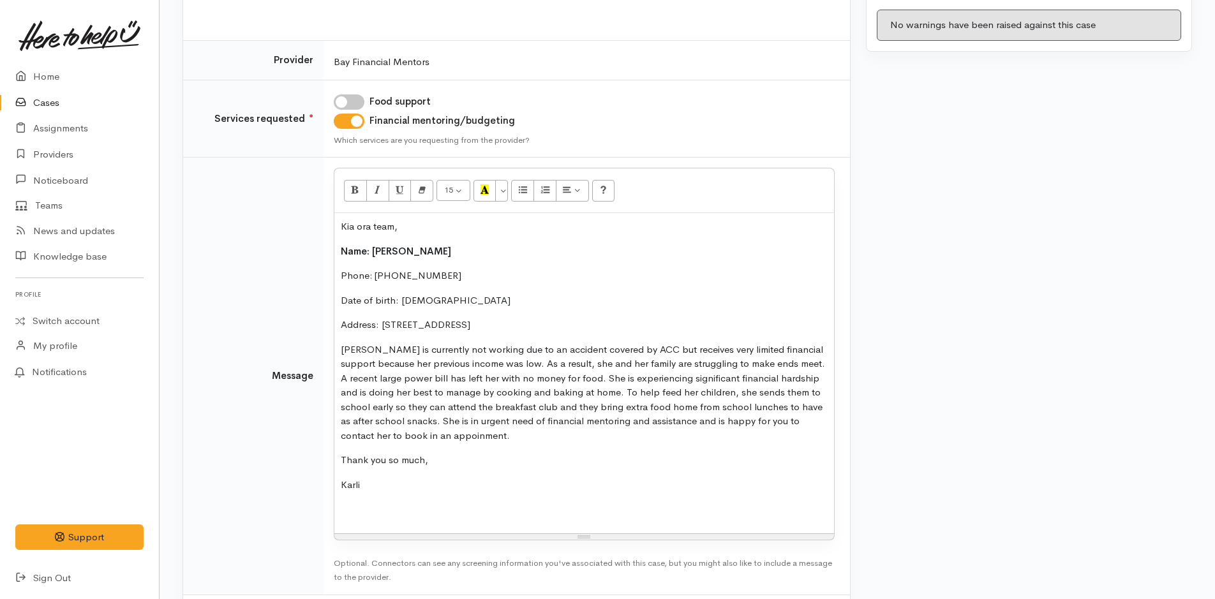
click at [438, 509] on p at bounding box center [584, 509] width 487 height 15
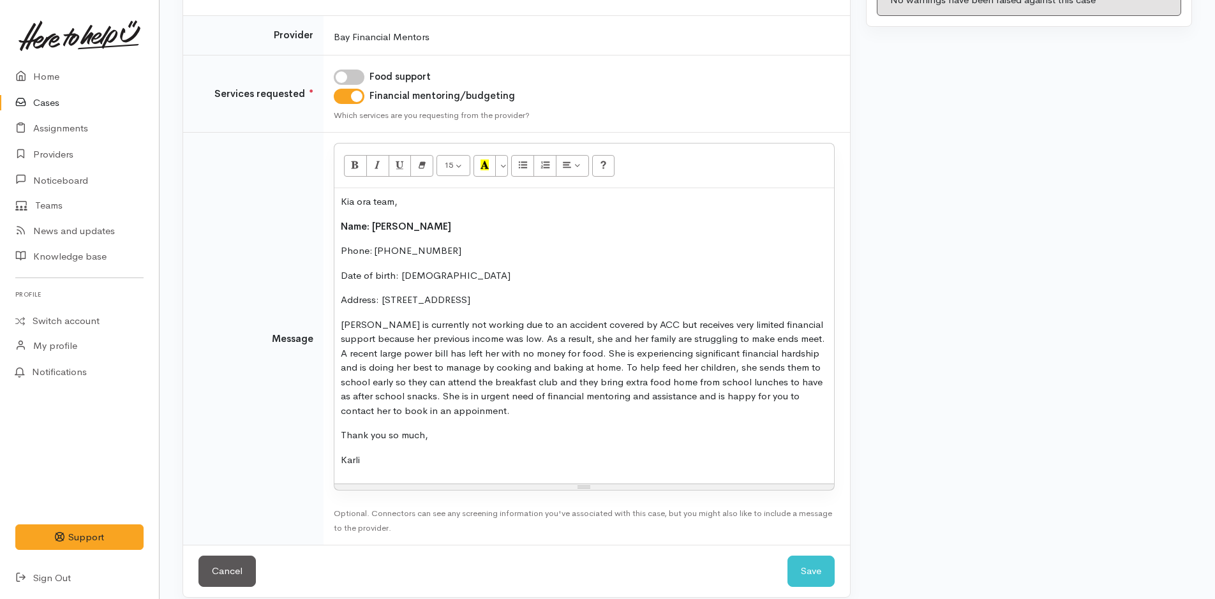
scroll to position [216, 0]
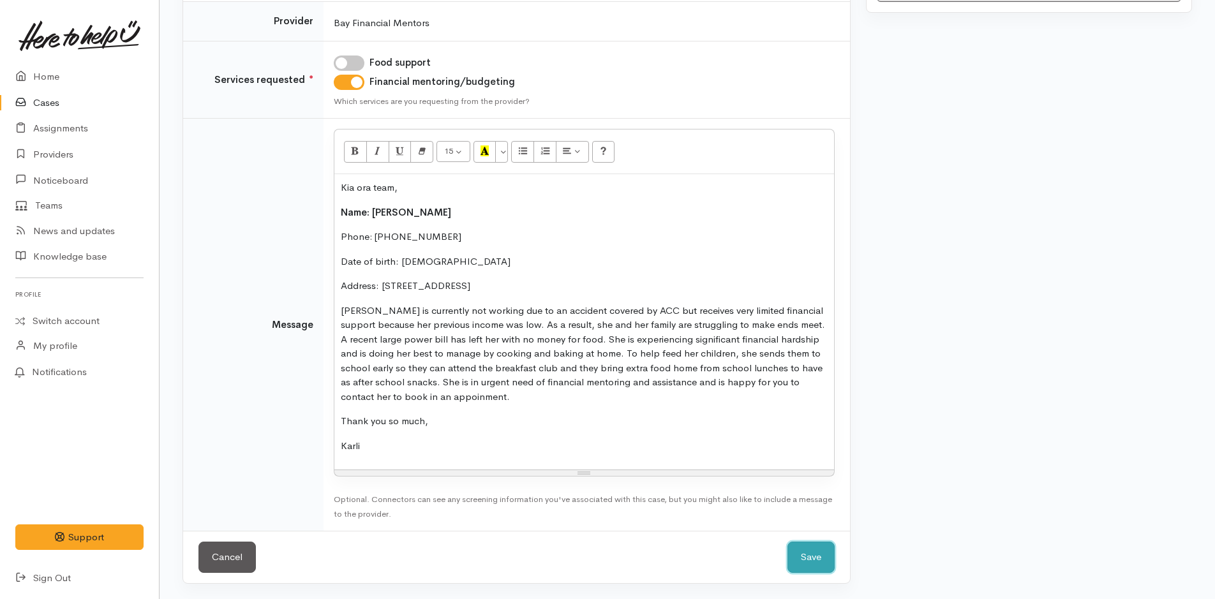
click at [800, 560] on button "Save" at bounding box center [810, 557] width 47 height 31
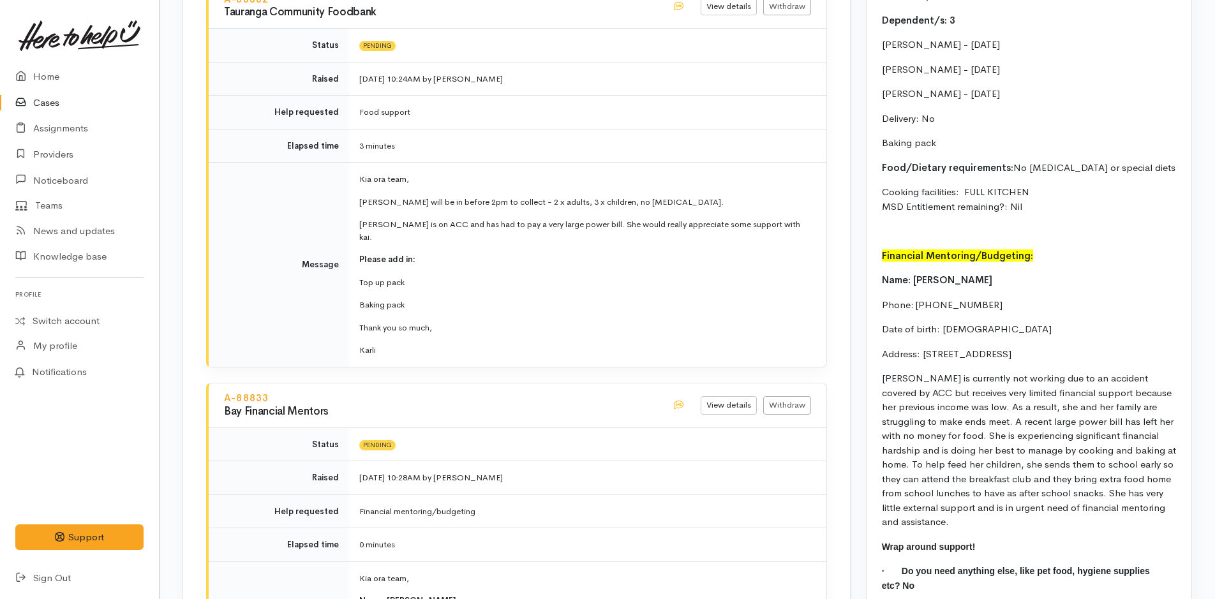
scroll to position [1154, 0]
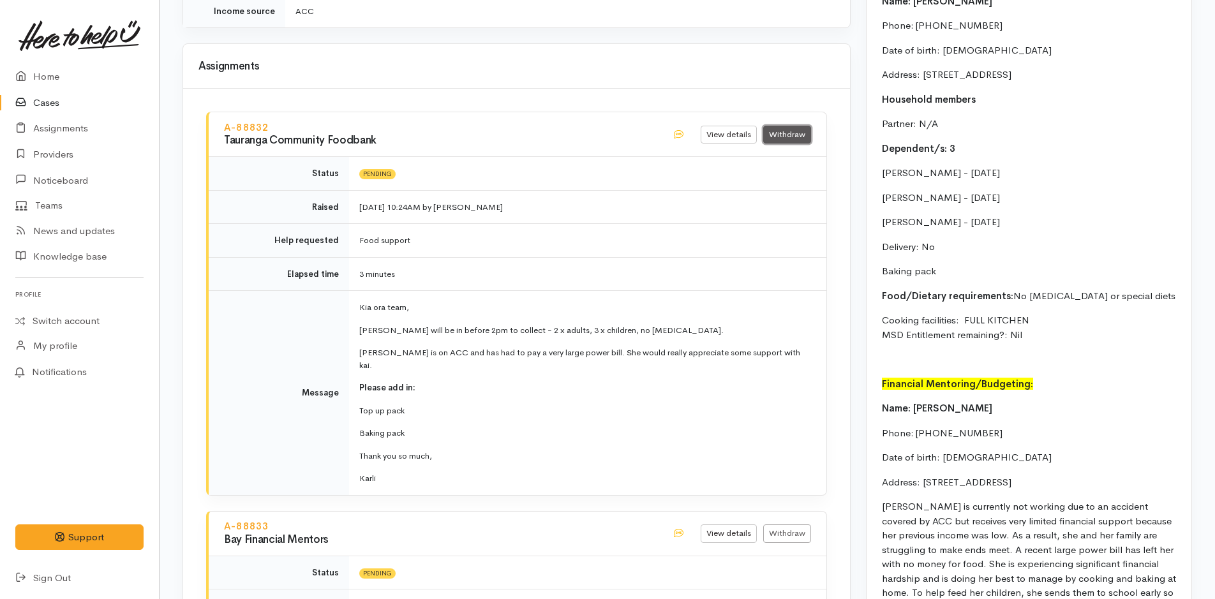
click at [785, 126] on link "Withdraw" at bounding box center [787, 135] width 48 height 19
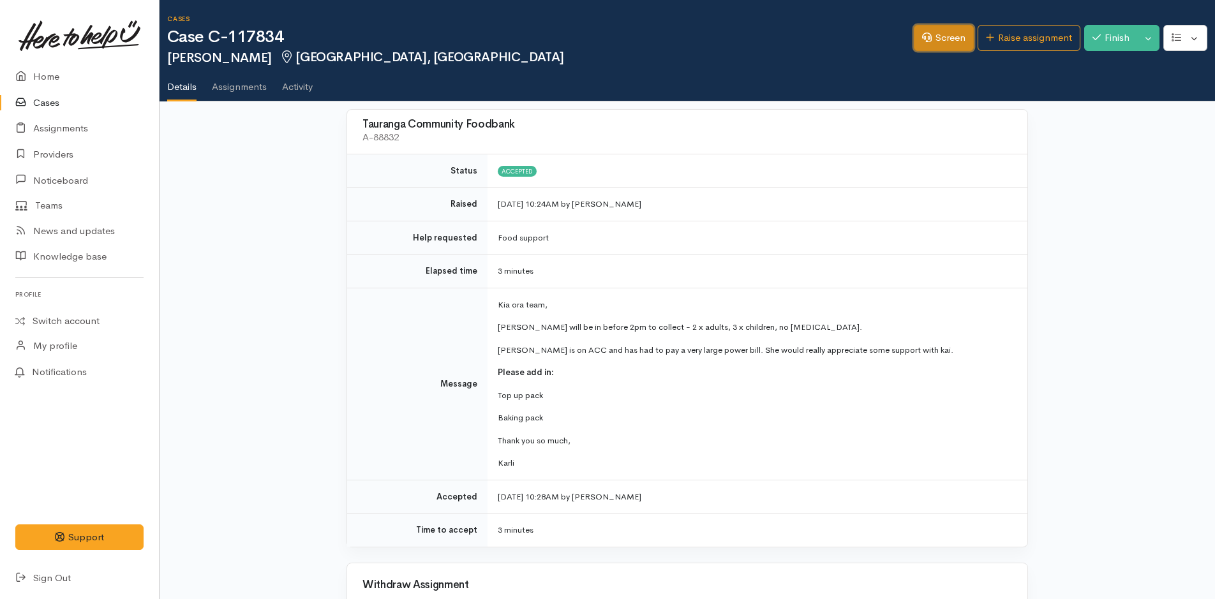
click at [932, 44] on link "Screen" at bounding box center [944, 38] width 60 height 26
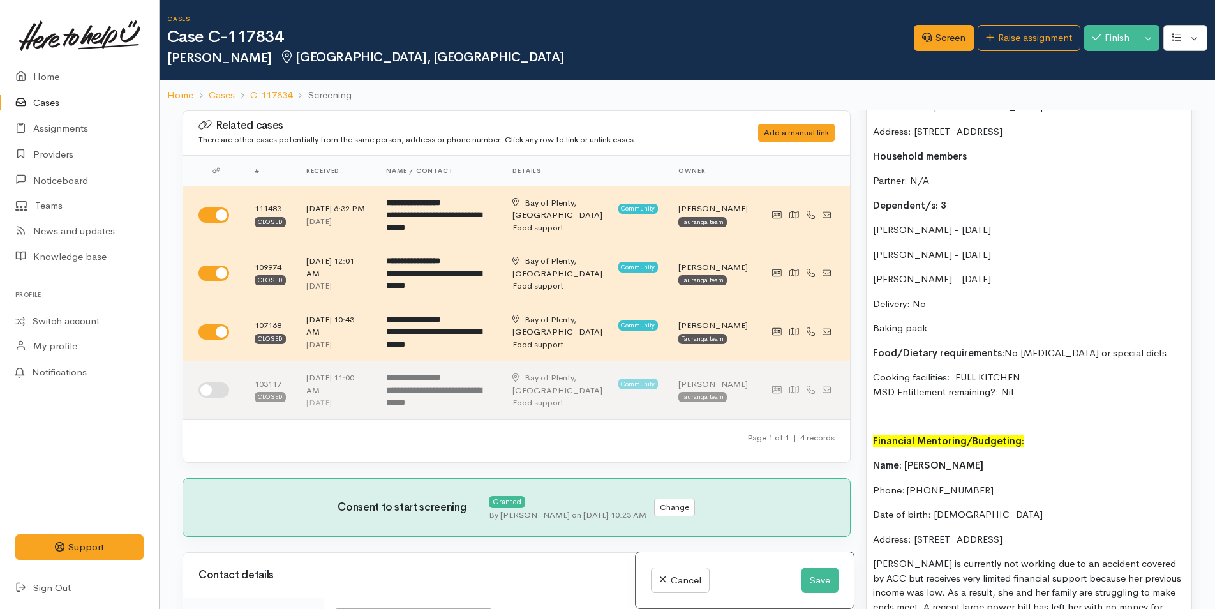
scroll to position [1021, 0]
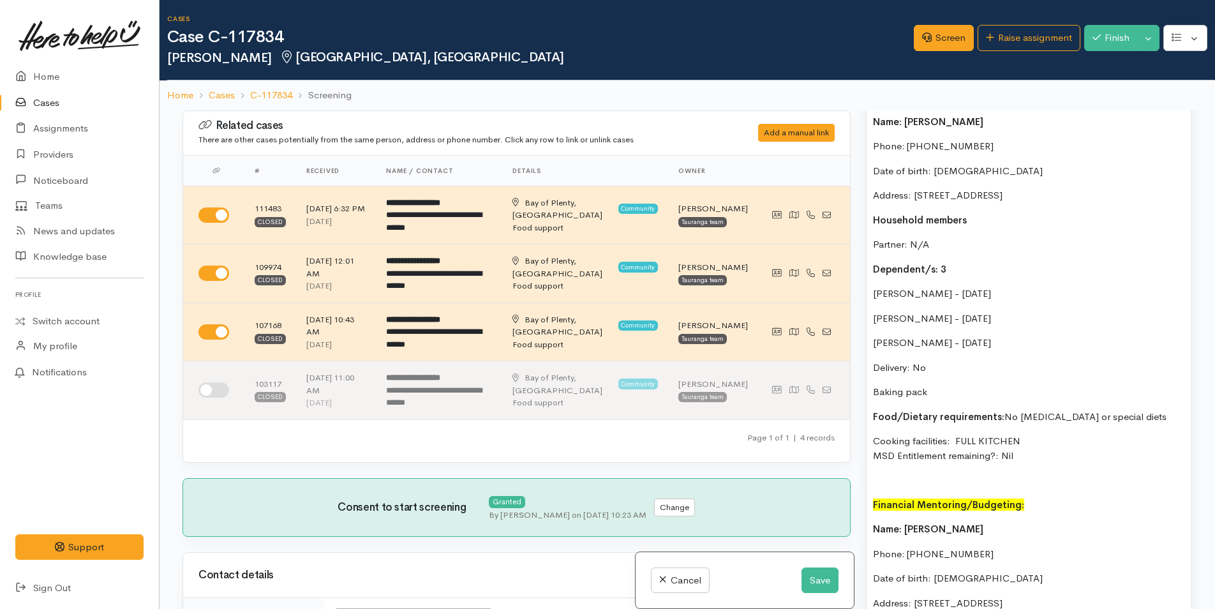
click at [931, 370] on p "Delivery: No" at bounding box center [1029, 368] width 312 height 15
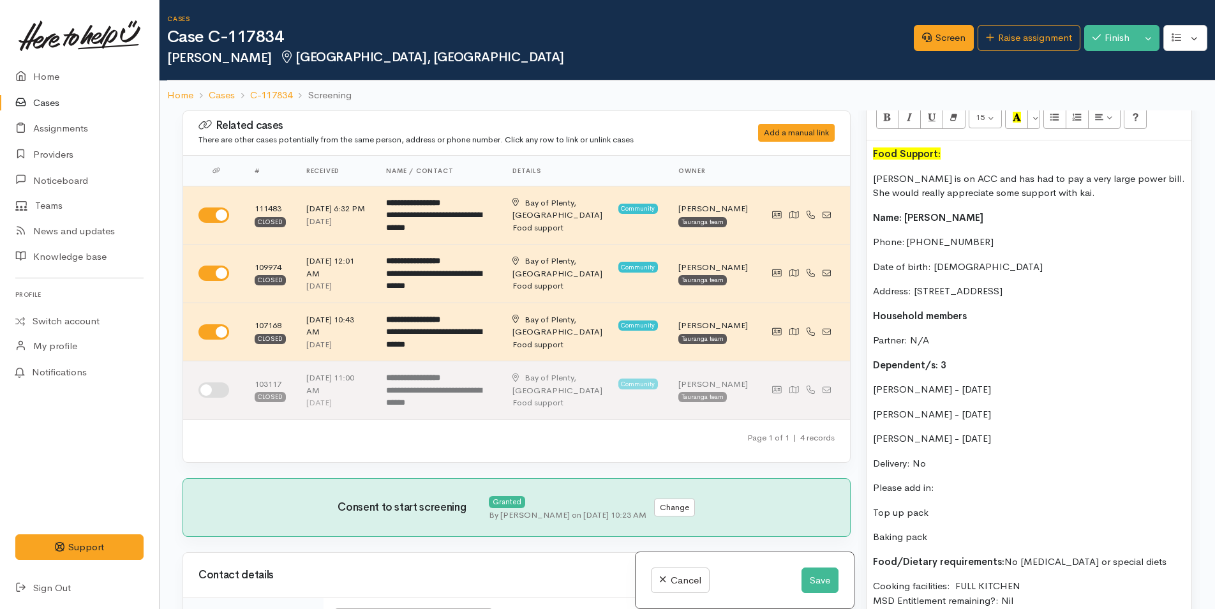
scroll to position [912, 0]
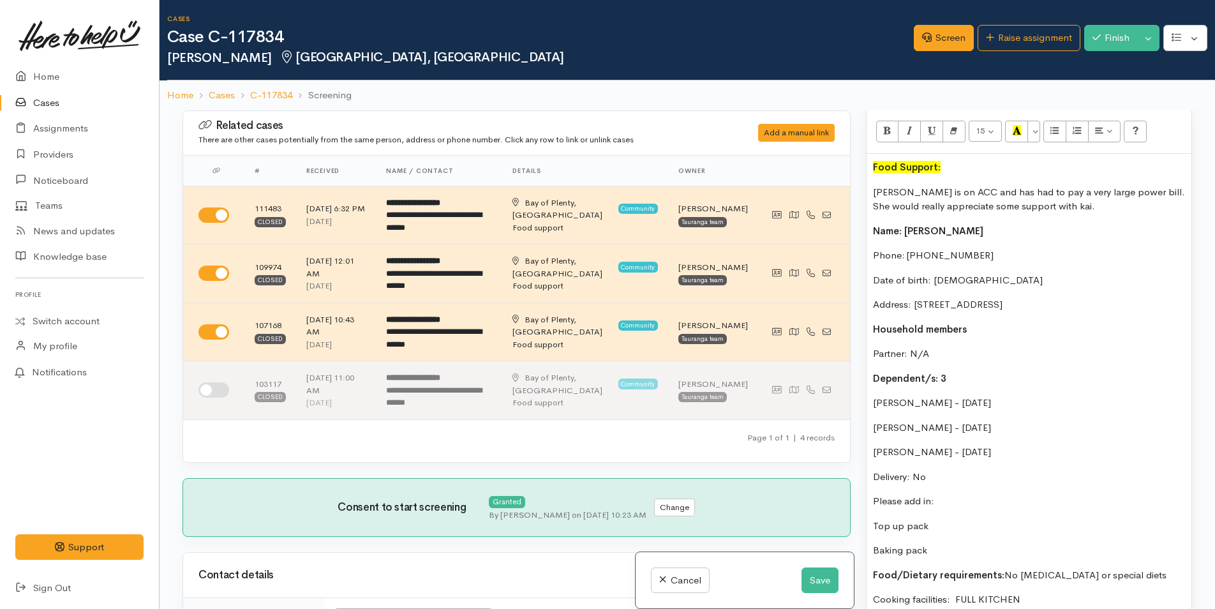
drag, startPoint x: 1017, startPoint y: 341, endPoint x: 857, endPoint y: 213, distance: 205.2
click at [857, 213] on div "Related cases There are other cases potentially from the same person, address o…" at bounding box center [687, 414] width 1025 height 609
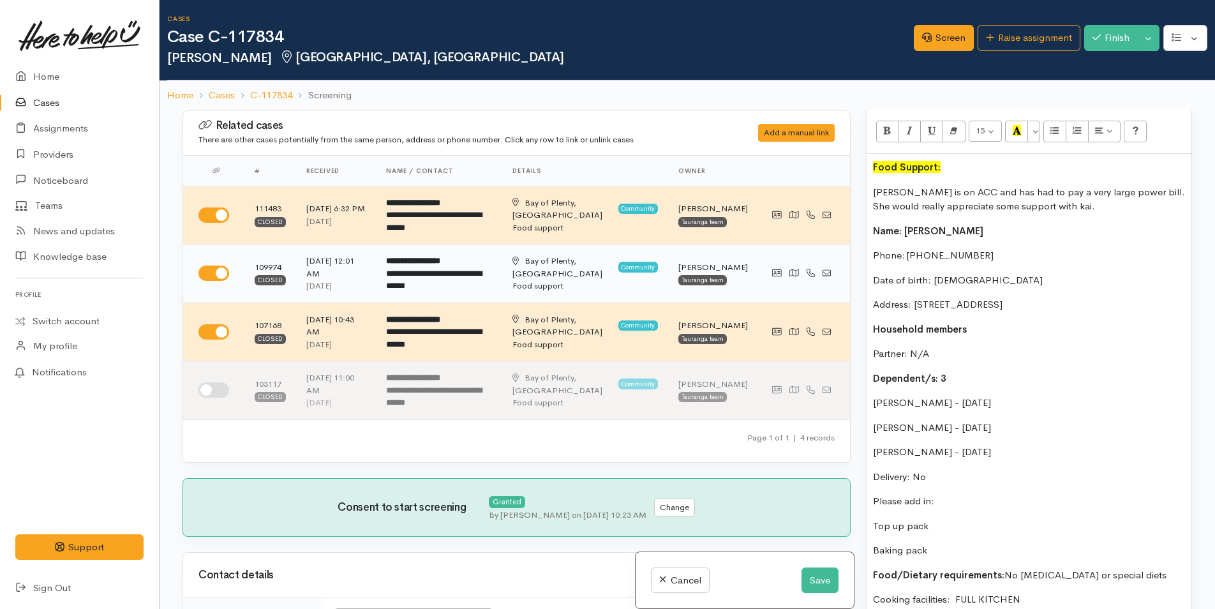
copy div "Name: Catherine Rodgers Phone: 0224562850 Date of birth: 12/03/1987 Address: 40…"
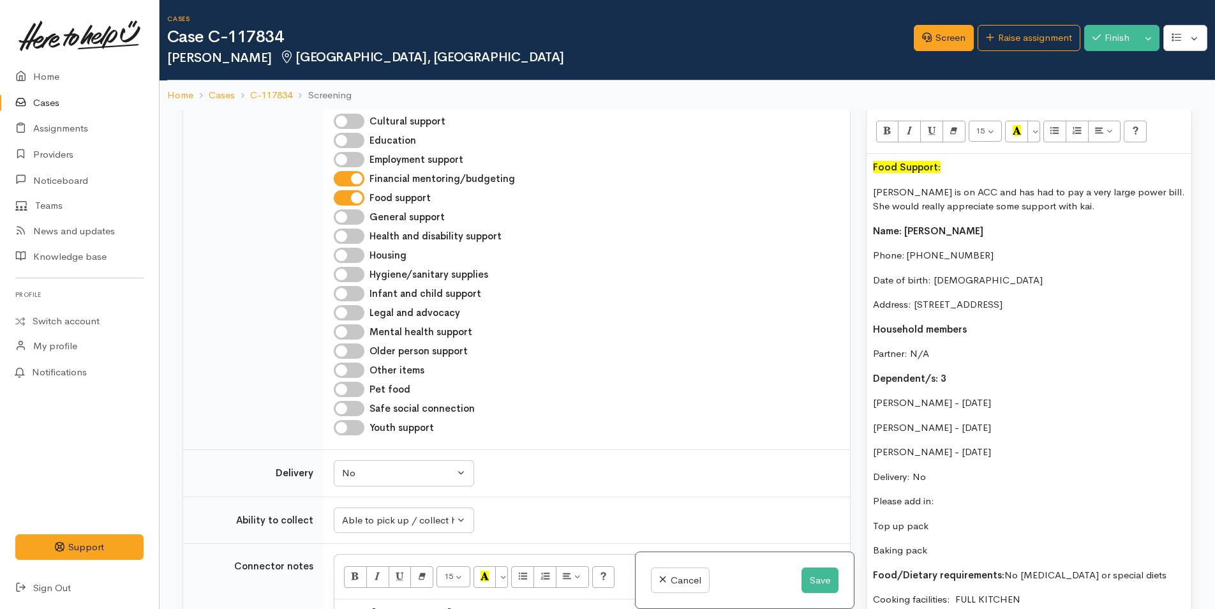
scroll to position [1085, 0]
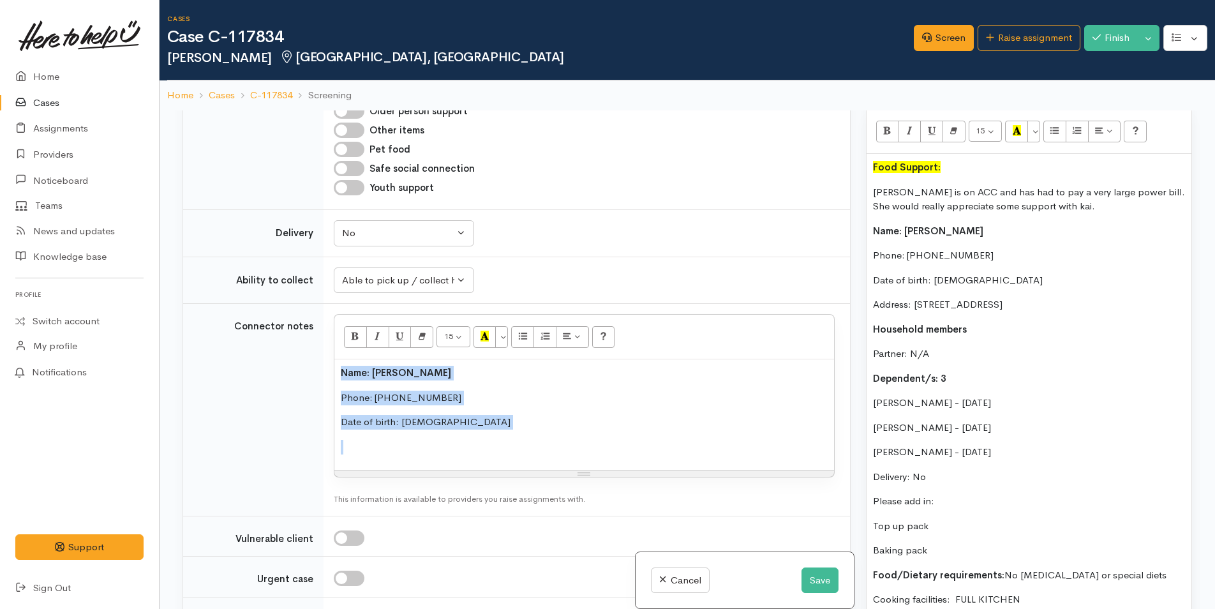
drag, startPoint x: 334, startPoint y: 385, endPoint x: 287, endPoint y: 352, distance: 57.7
click at [287, 352] on tr "Connector notes <p><span style="font-weight: 600">Name: Catherine Rodgers&nbsp;…" at bounding box center [516, 410] width 667 height 212
paste div
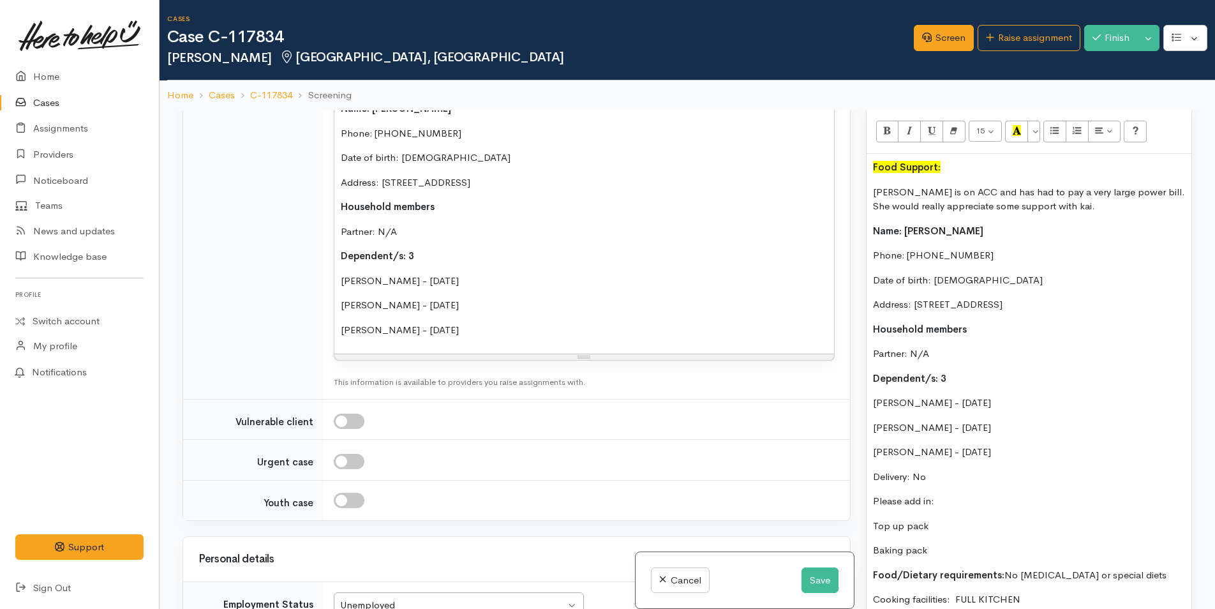
scroll to position [1531, 0]
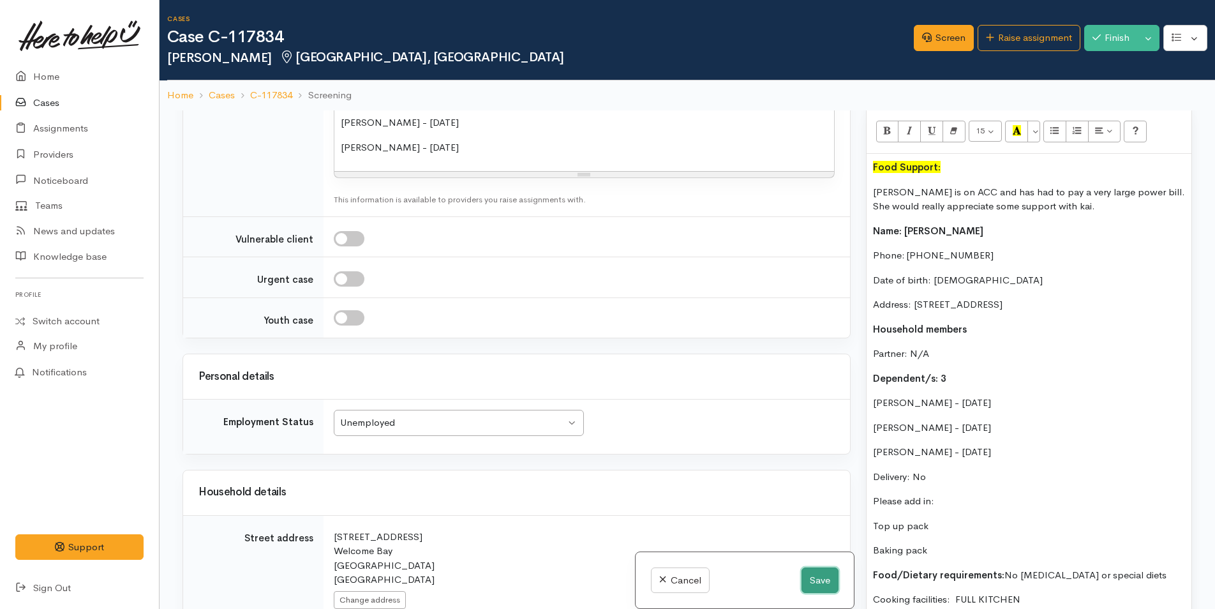
click at [805, 570] on button "Save" at bounding box center [819, 580] width 37 height 26
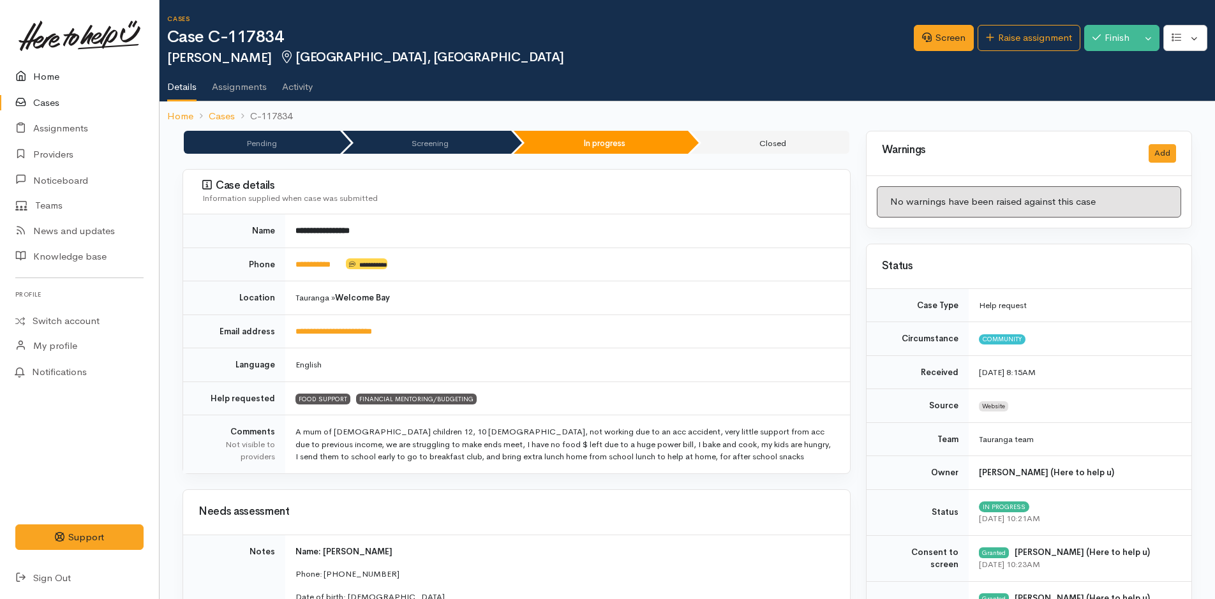
click at [52, 80] on link "Home" at bounding box center [79, 77] width 159 height 26
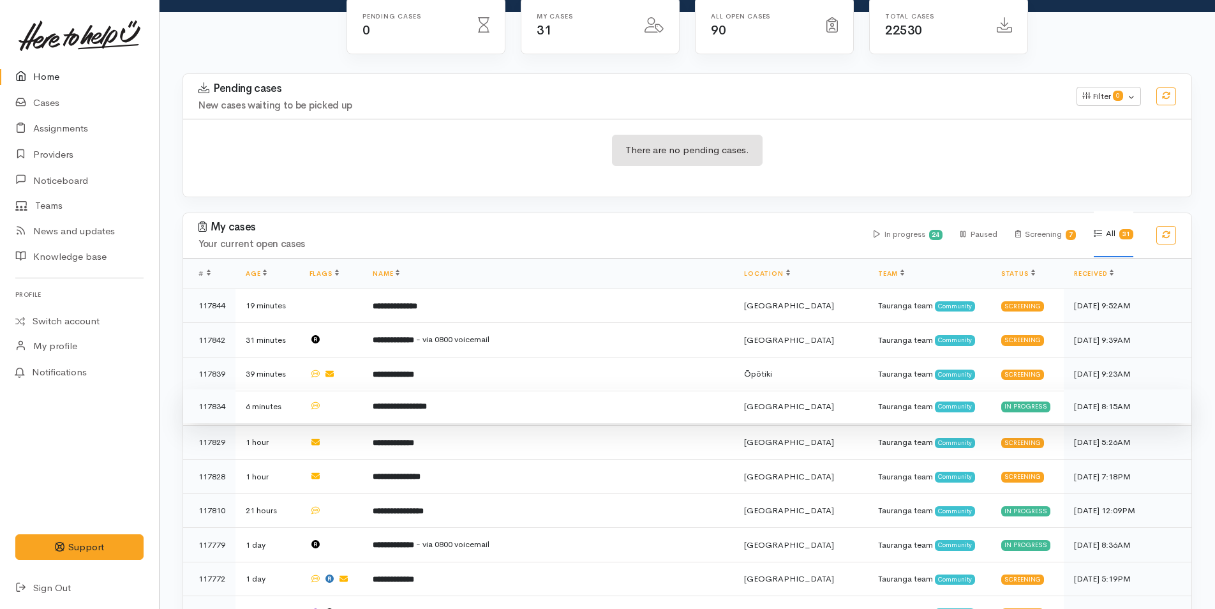
scroll to position [319, 0]
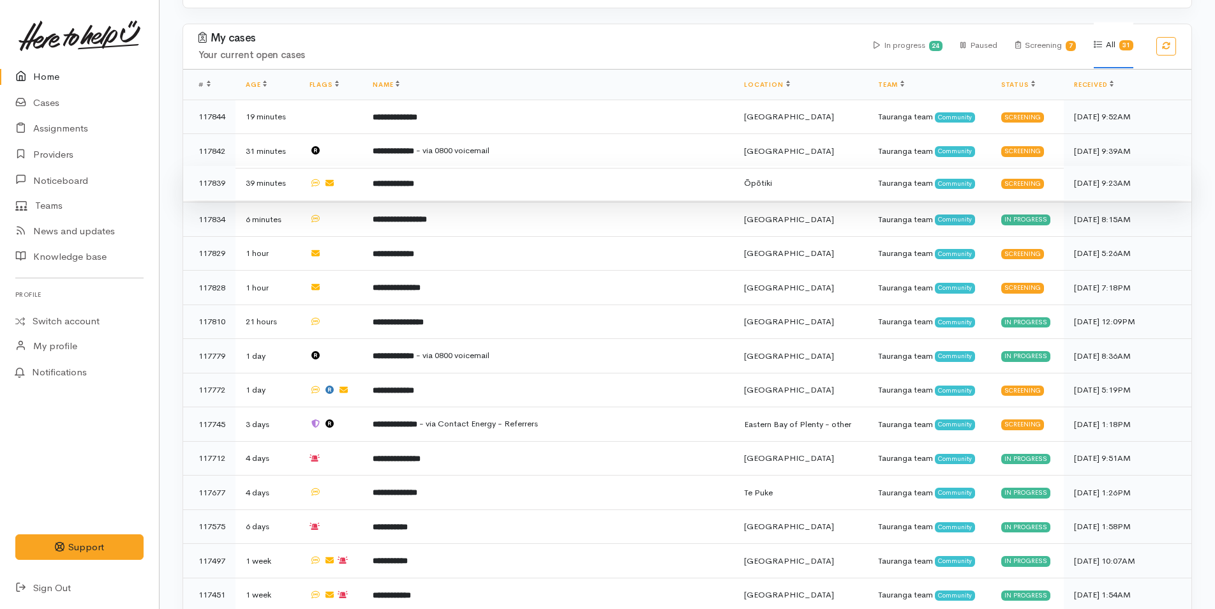
click at [468, 190] on td "**********" at bounding box center [547, 183] width 371 height 34
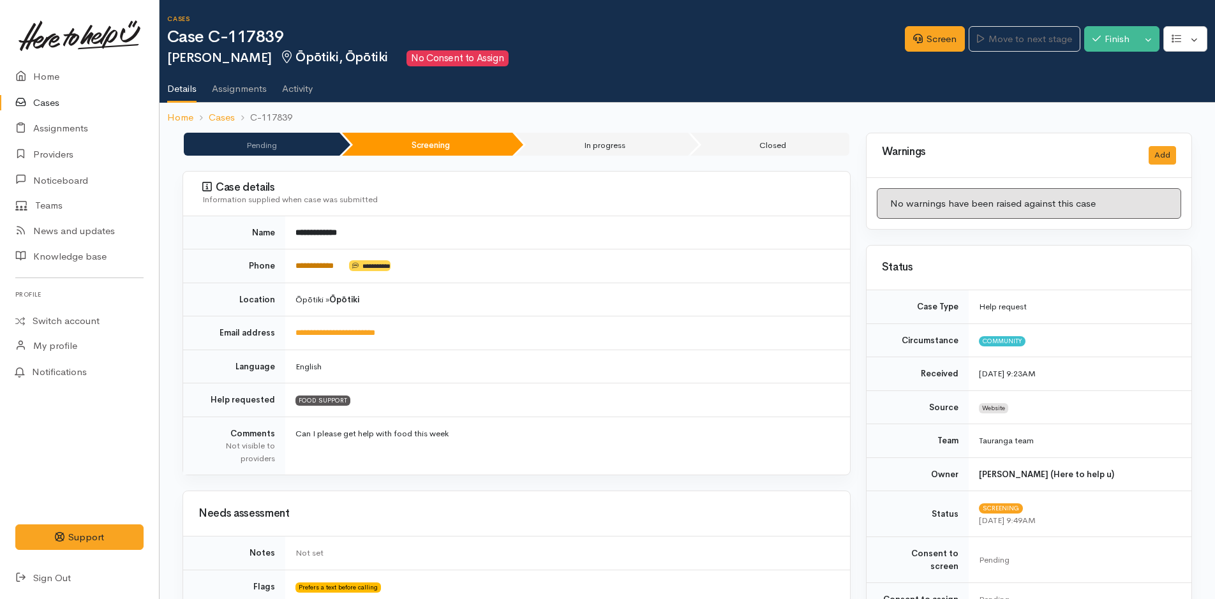
click at [314, 267] on link "**********" at bounding box center [314, 266] width 38 height 8
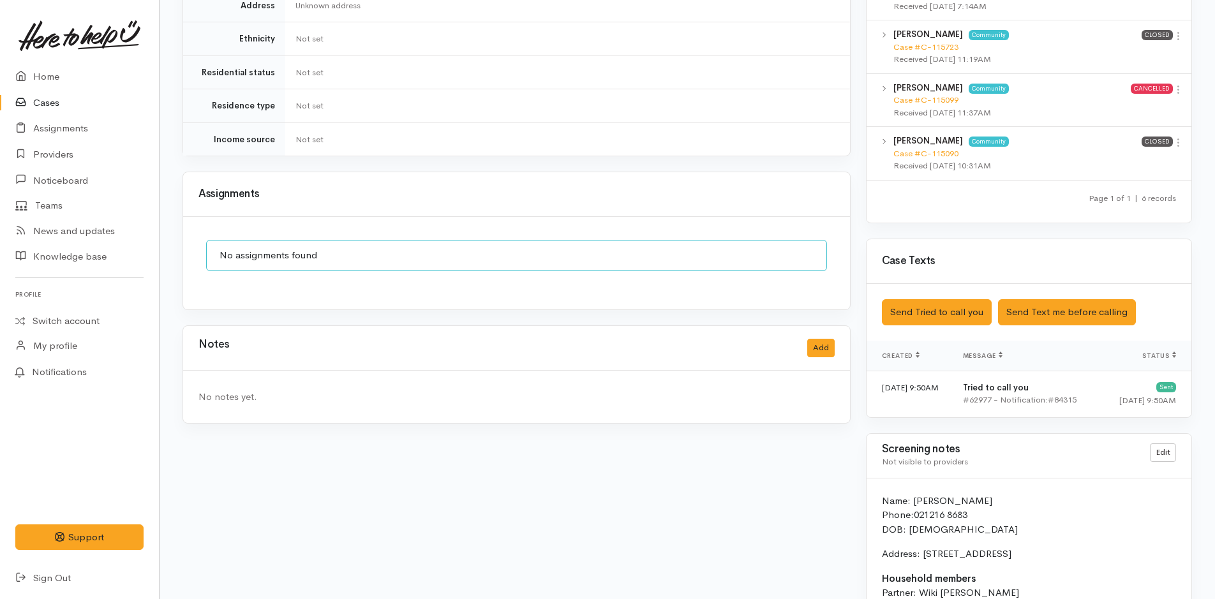
scroll to position [1023, 0]
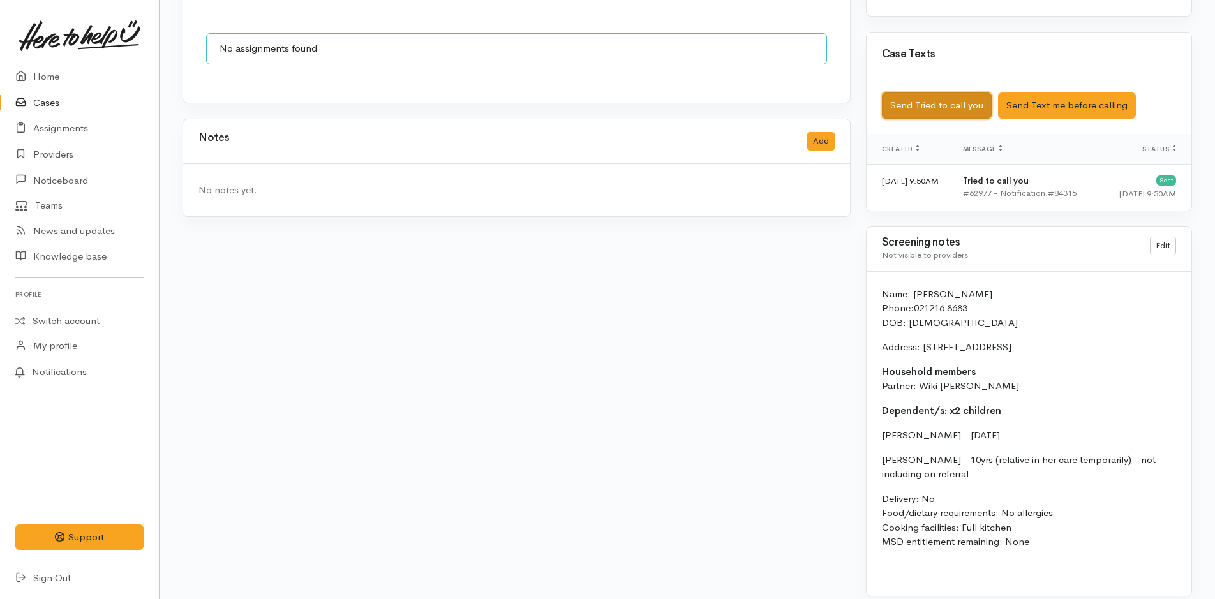
click at [901, 93] on button "Send Tried to call you" at bounding box center [937, 106] width 110 height 26
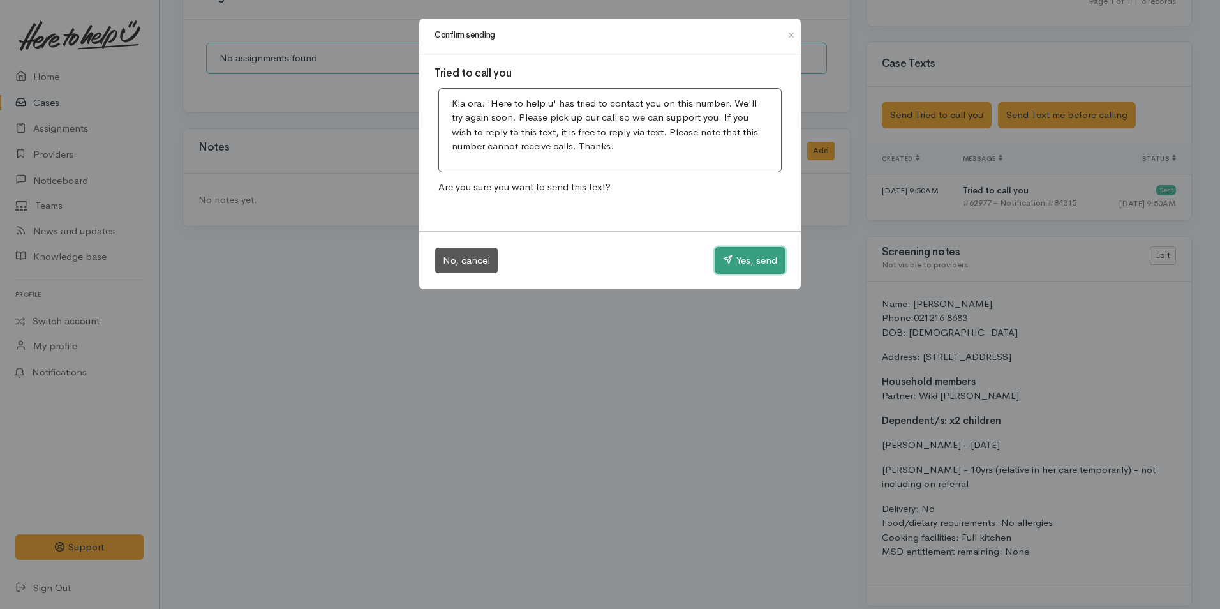
click at [759, 253] on button "Yes, send" at bounding box center [750, 260] width 71 height 27
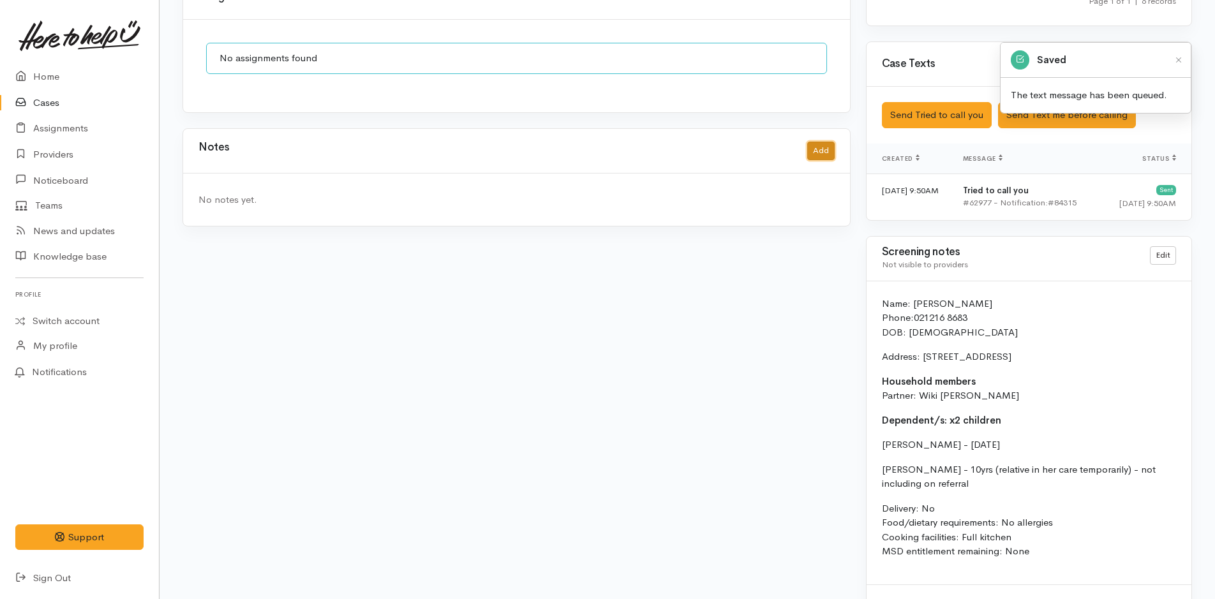
click at [813, 142] on button "Add" at bounding box center [820, 151] width 27 height 19
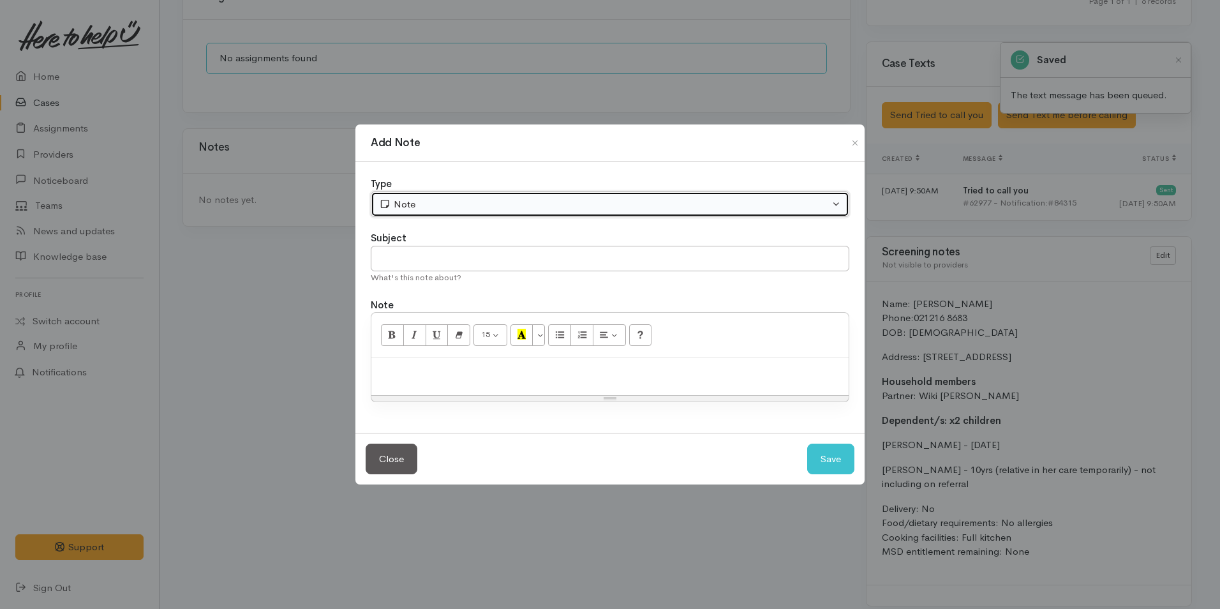
click at [442, 205] on div "Note" at bounding box center [604, 204] width 450 height 15
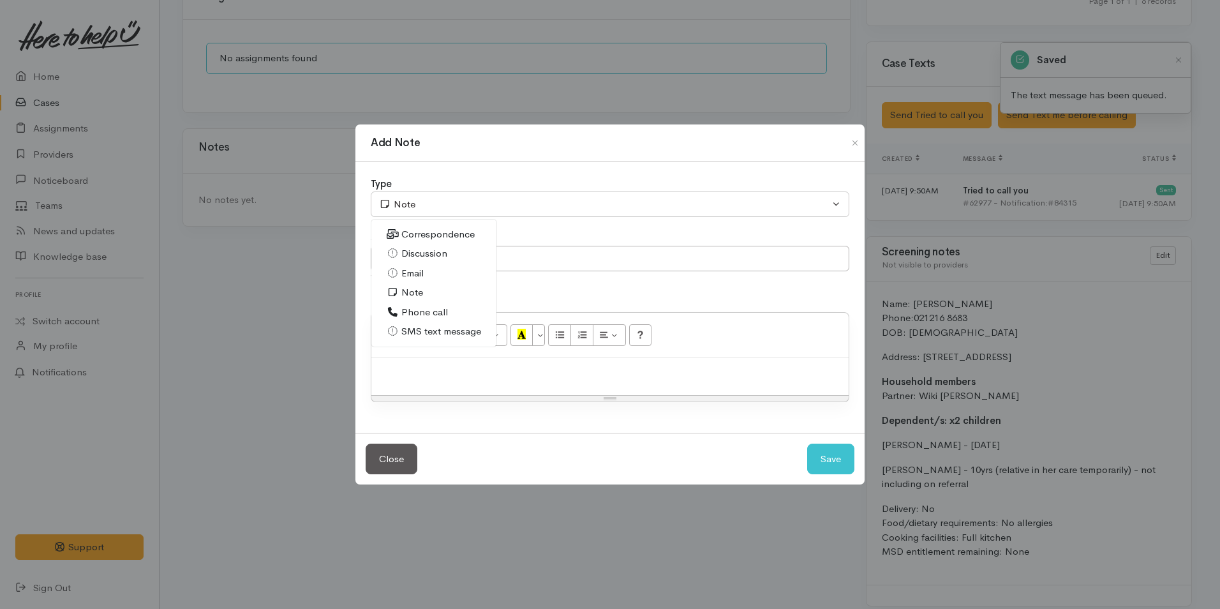
click at [428, 317] on span "Phone call" at bounding box center [424, 312] width 47 height 15
select select "3"
click at [442, 260] on input "text" at bounding box center [610, 259] width 479 height 26
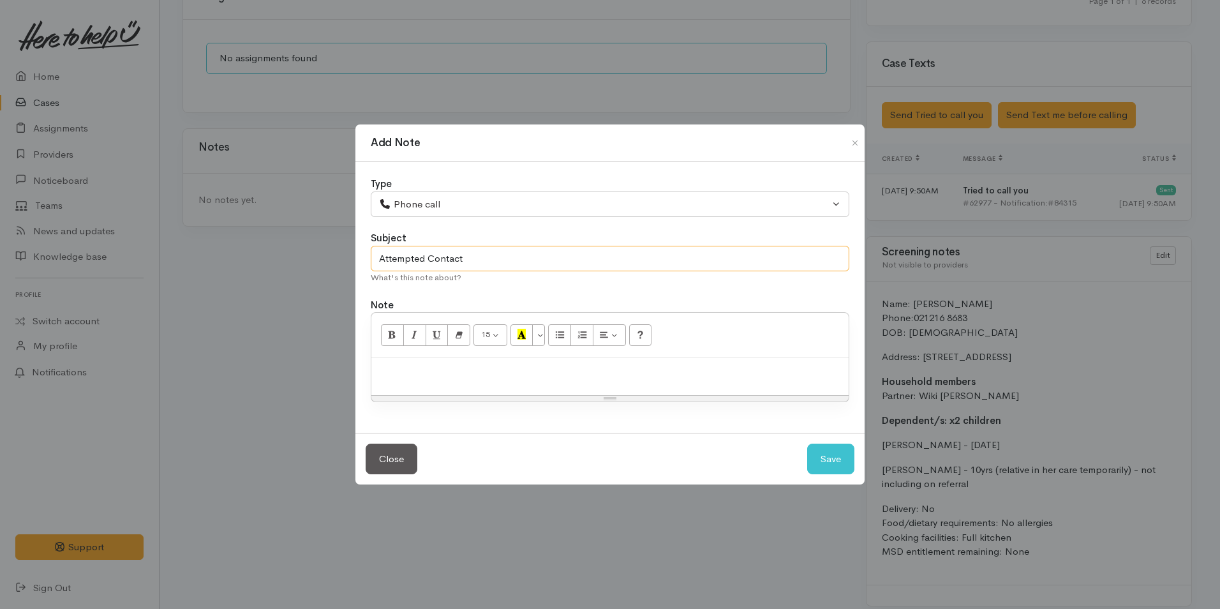
type input "Attempted Contact"
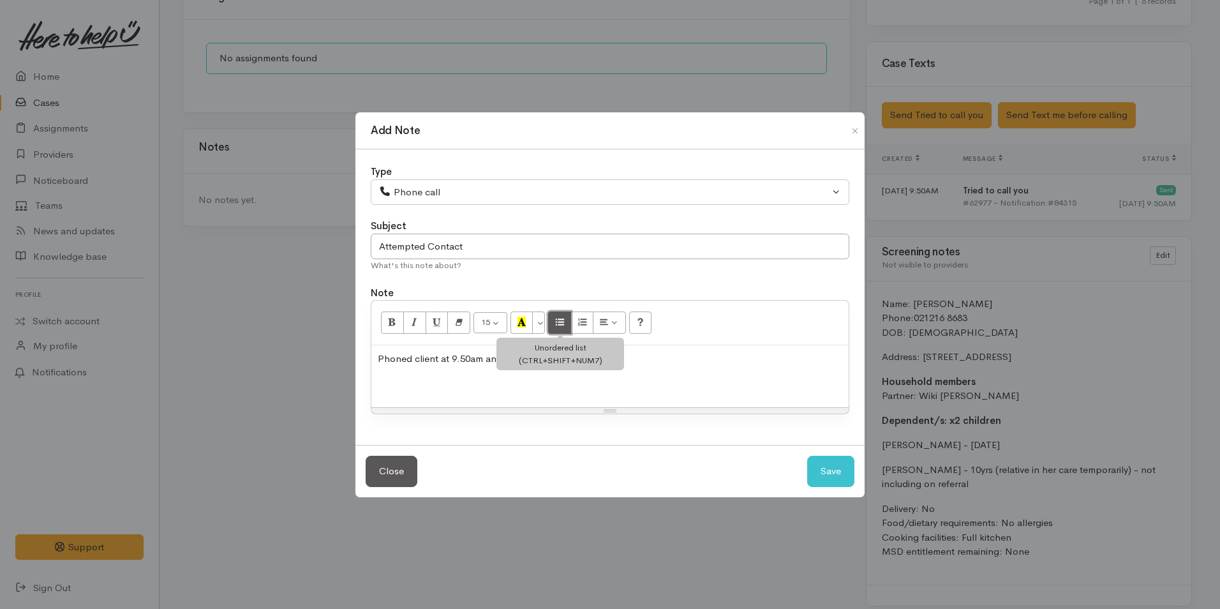
click at [561, 320] on icon "Unordered list (CTRL+SHIFT+NUM7)" at bounding box center [560, 321] width 8 height 11
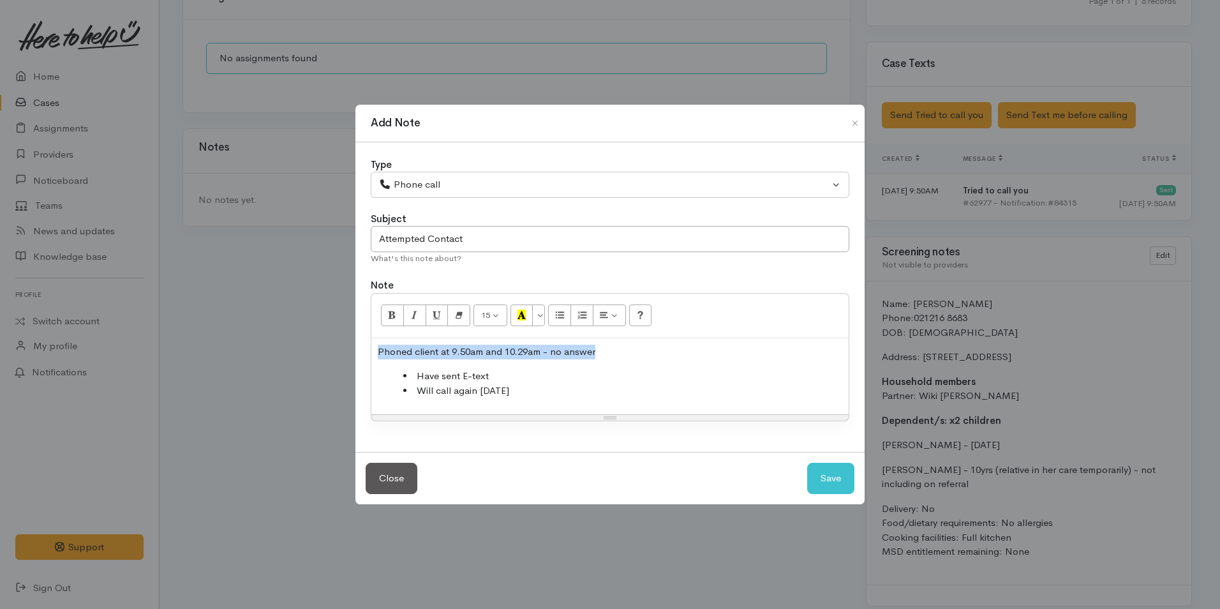
drag, startPoint x: 598, startPoint y: 348, endPoint x: 364, endPoint y: 338, distance: 234.4
click at [364, 338] on div "Type Correspondence Discussion Email Note Phone call SMS text message Phone cal…" at bounding box center [609, 297] width 509 height 310
click at [387, 311] on button "Bold (CTRL+B)" at bounding box center [392, 315] width 23 height 22
click at [542, 384] on li "Will call again tomorrow" at bounding box center [622, 390] width 439 height 15
click at [824, 480] on button "Save" at bounding box center [830, 478] width 47 height 31
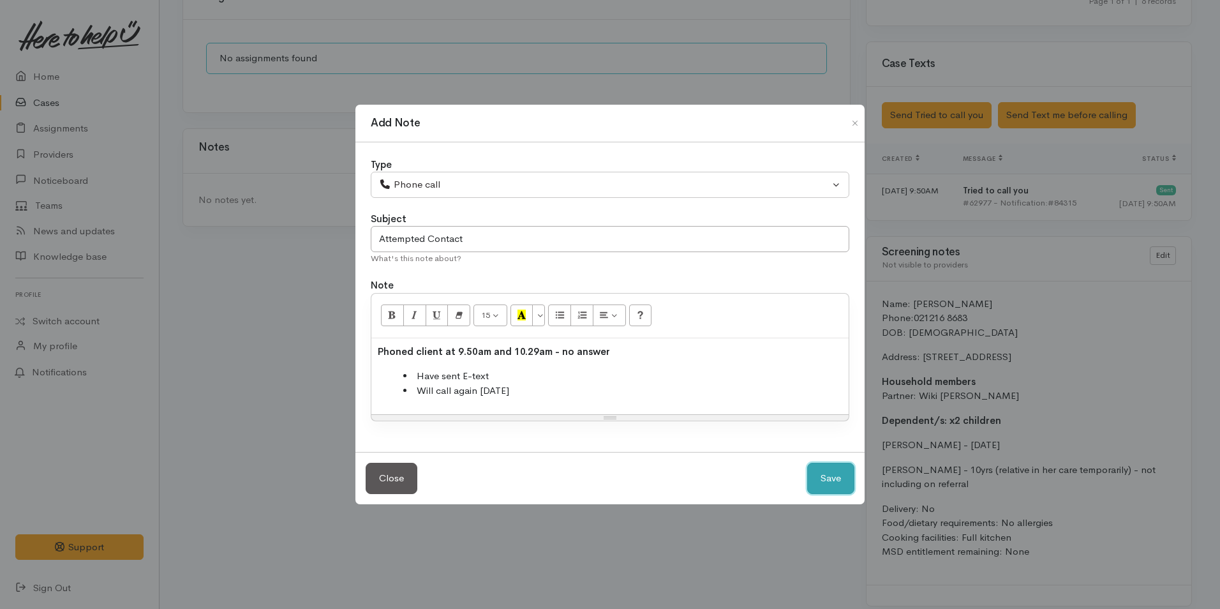
select select "1"
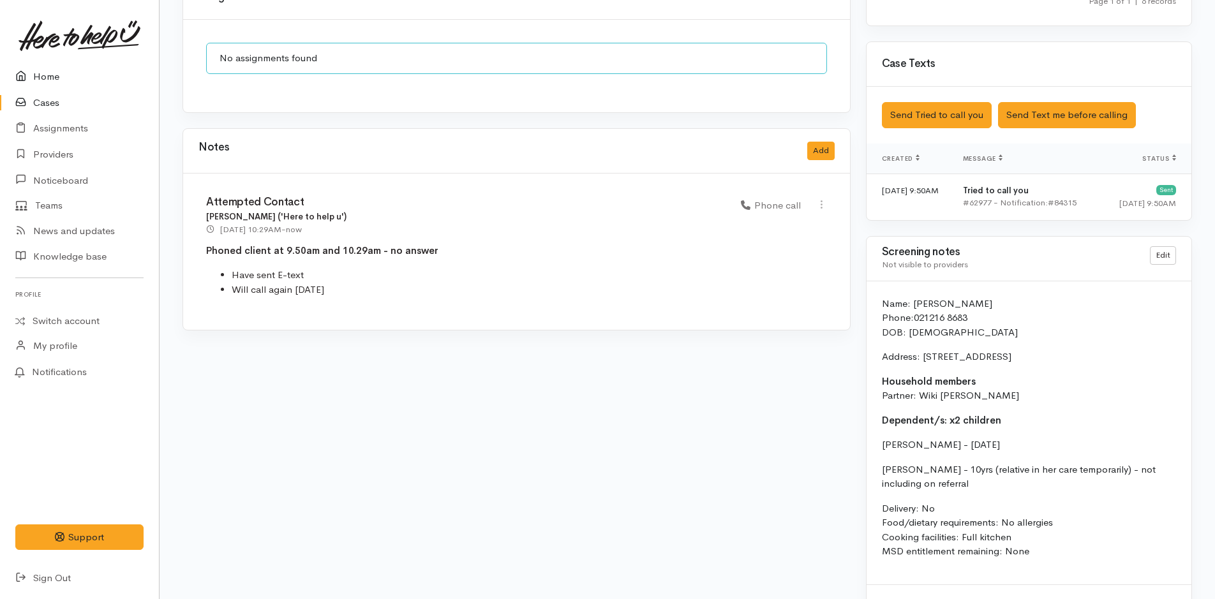
click at [34, 76] on link "Home" at bounding box center [79, 77] width 159 height 26
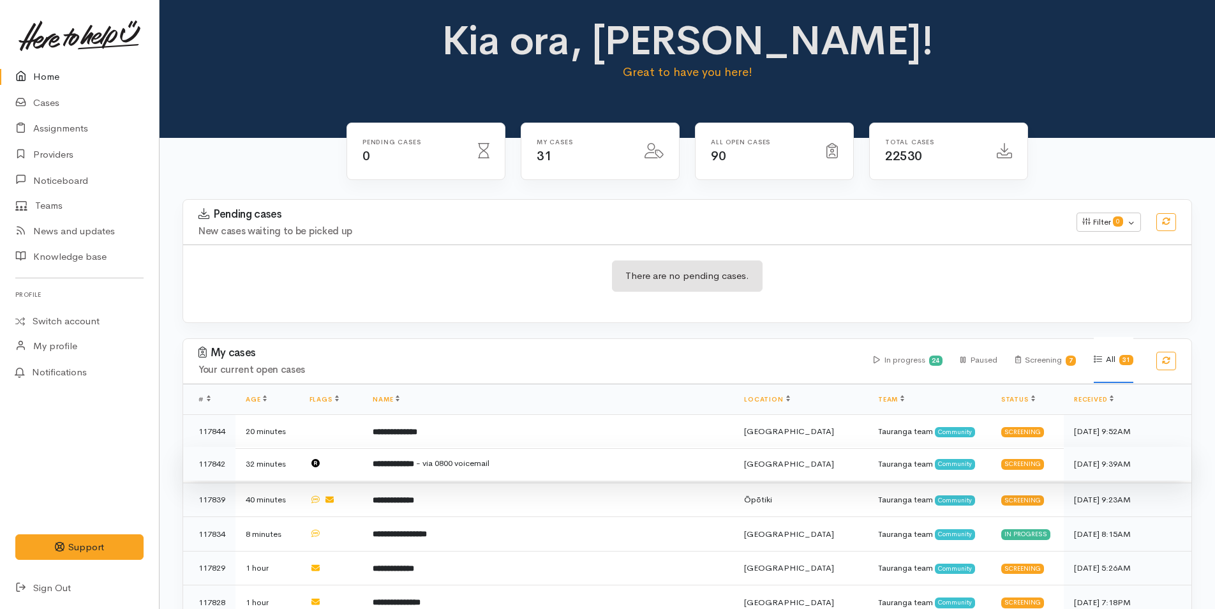
scroll to position [383, 0]
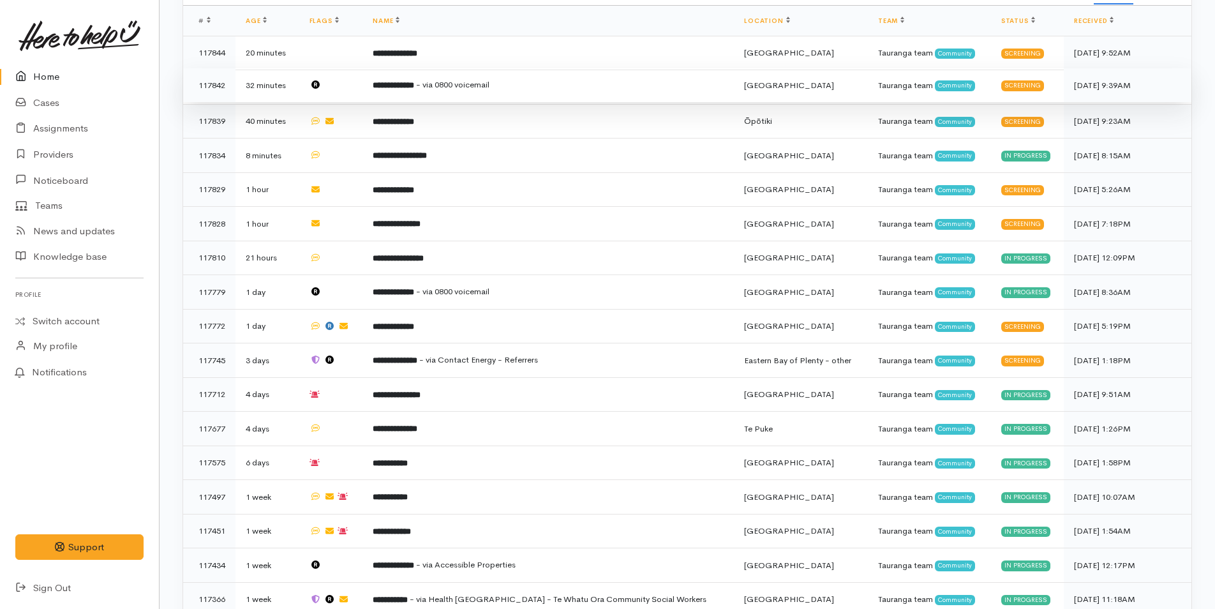
click at [473, 88] on span "- via 0800 voicemail" at bounding box center [452, 84] width 73 height 11
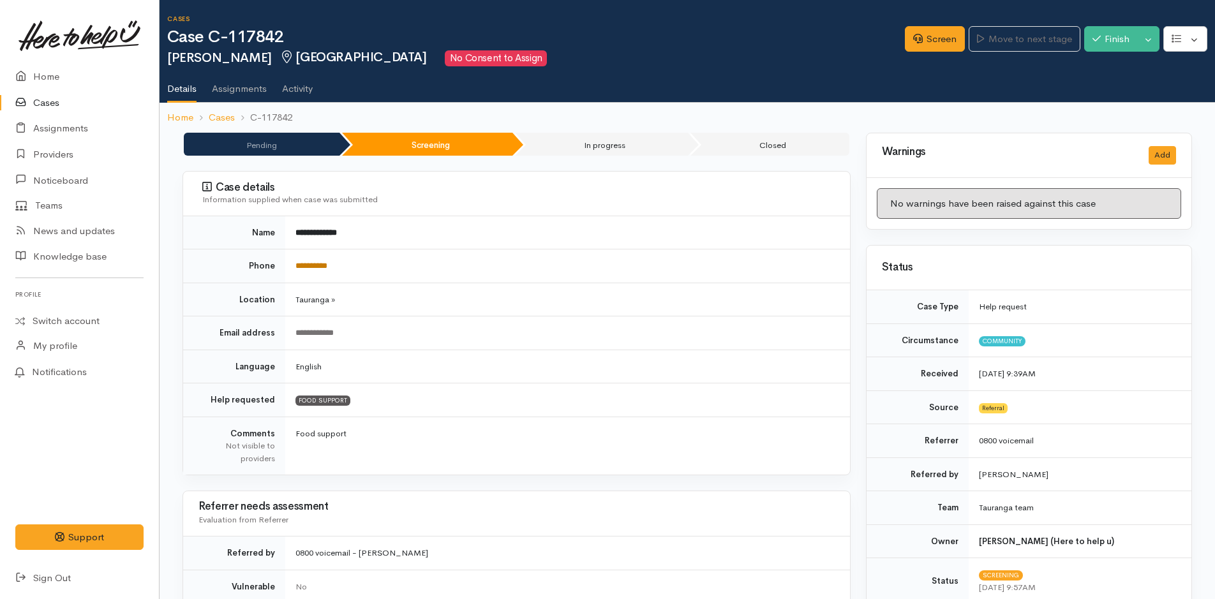
click at [324, 267] on link "**********" at bounding box center [311, 266] width 32 height 8
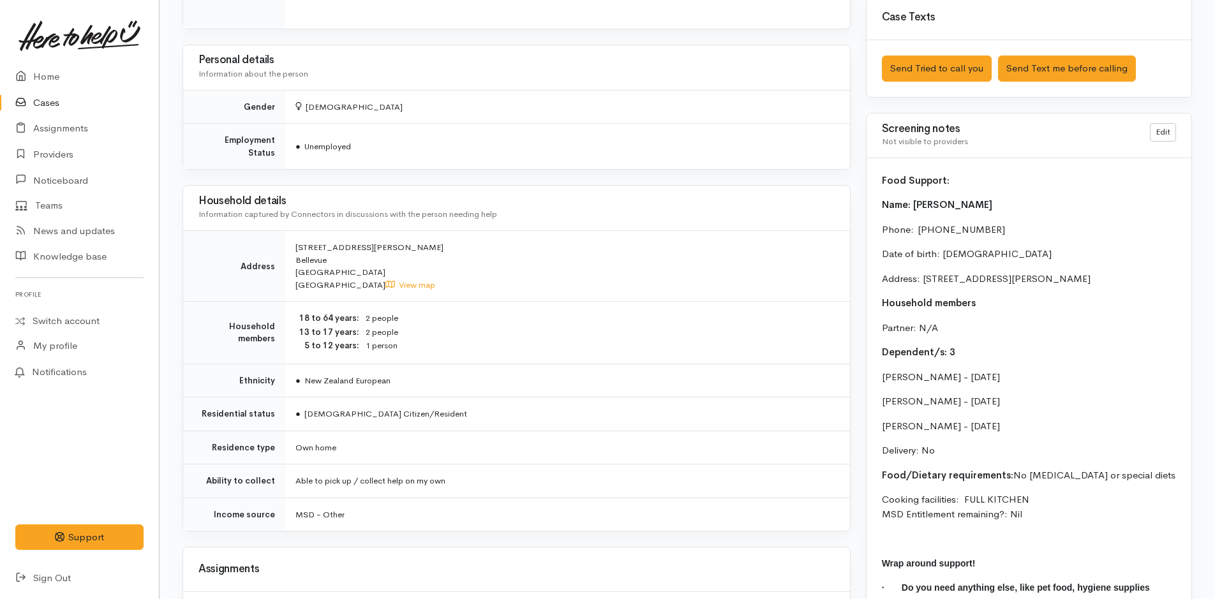
scroll to position [638, 0]
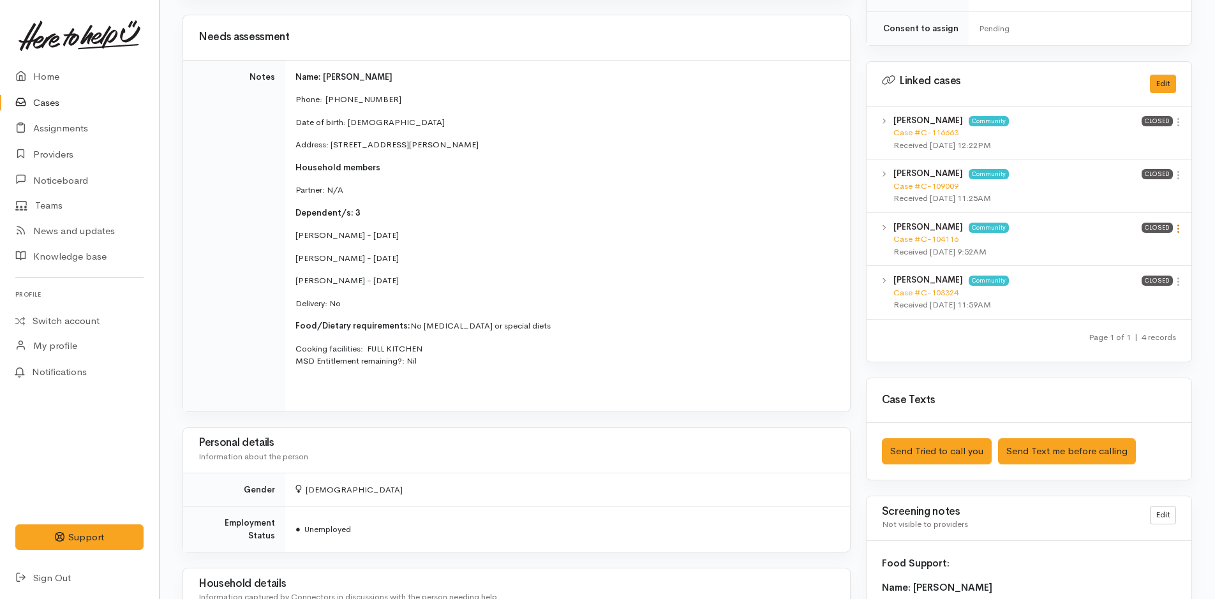
click at [1181, 223] on icon at bounding box center [1178, 228] width 11 height 11
click at [1149, 246] on link "View case" at bounding box center [1132, 254] width 101 height 20
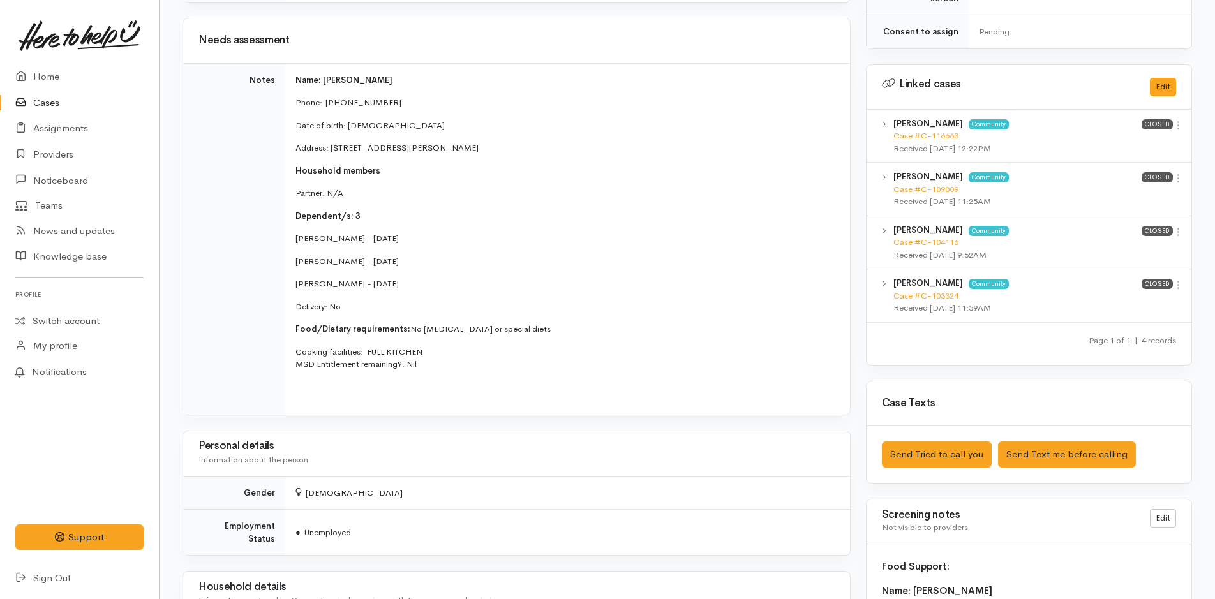
scroll to position [394, 0]
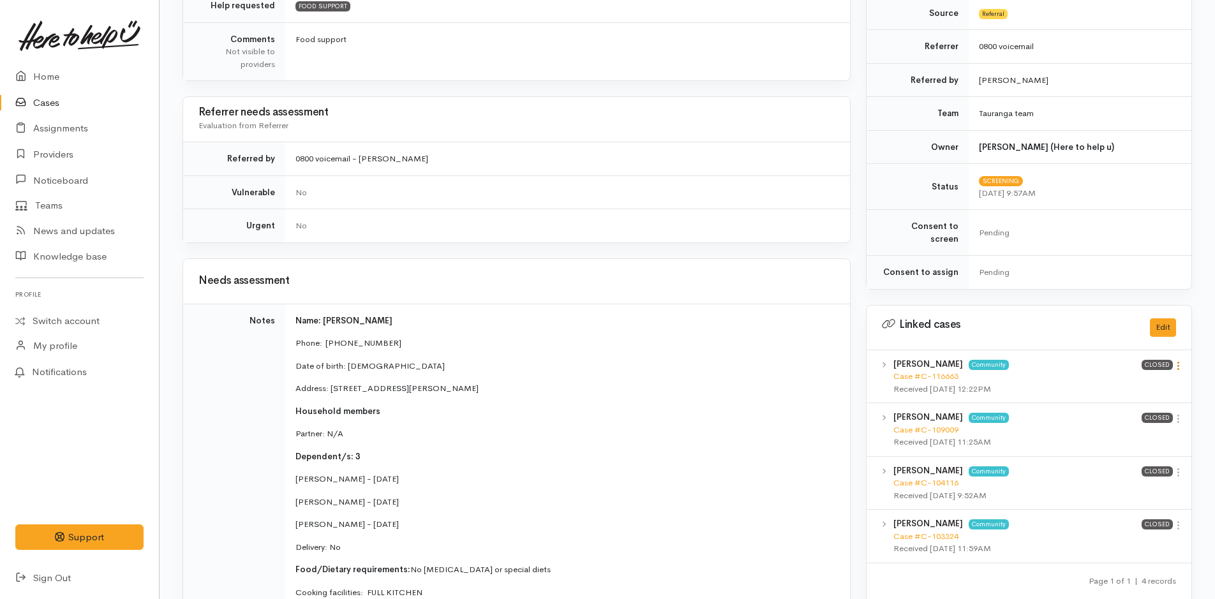
click at [1177, 361] on icon at bounding box center [1178, 366] width 11 height 11
click at [1126, 381] on link "View case" at bounding box center [1132, 391] width 101 height 20
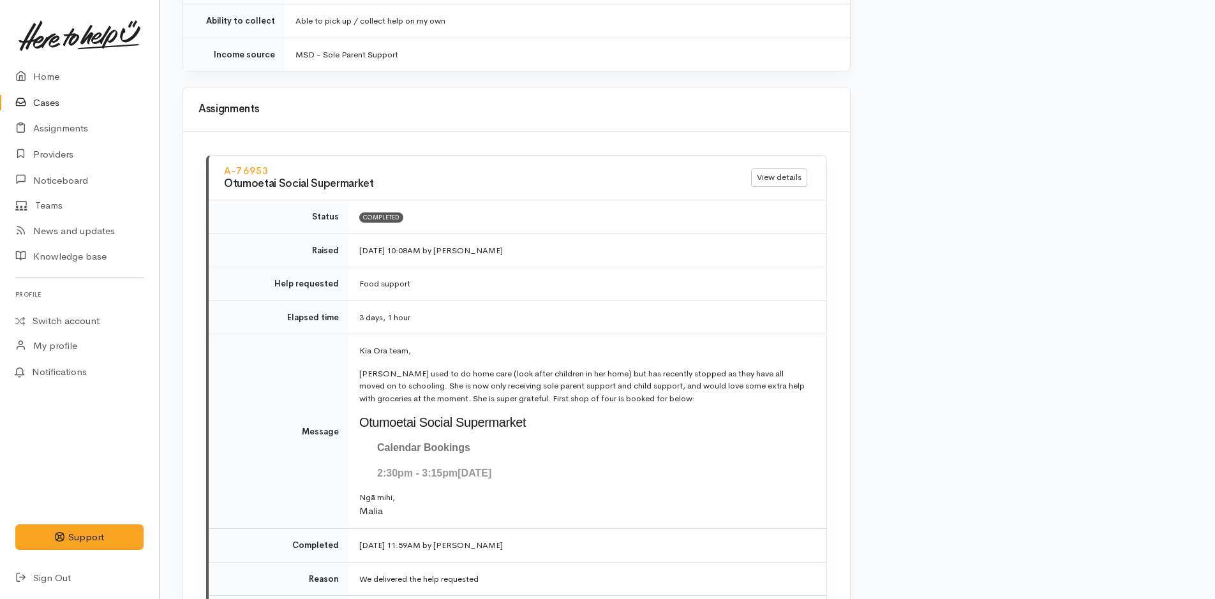
scroll to position [1468, 0]
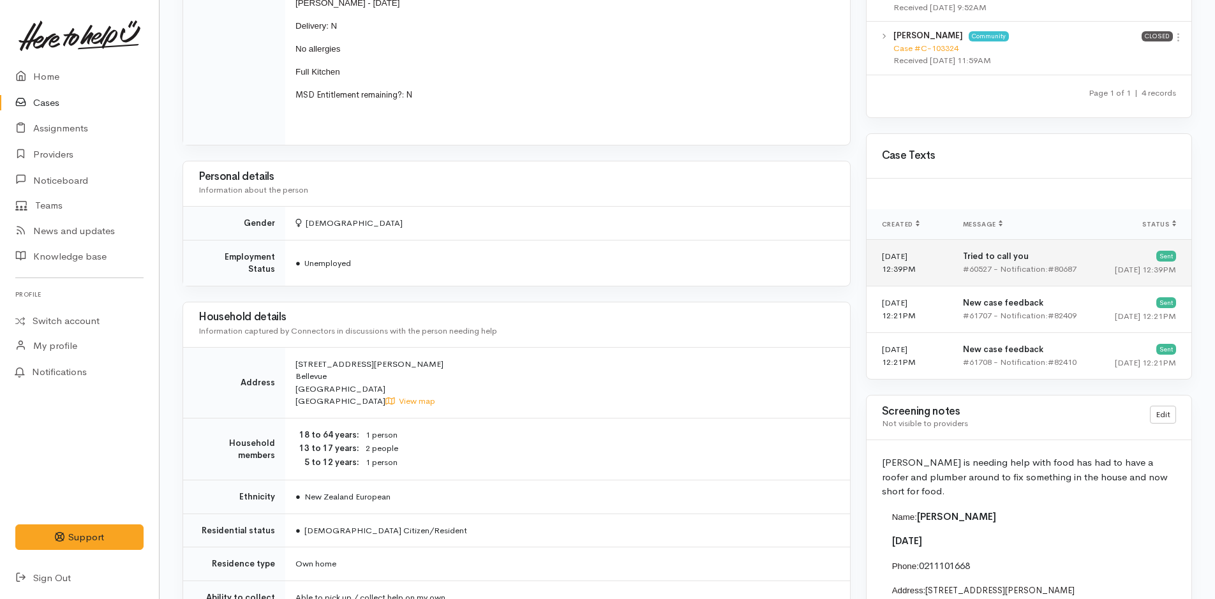
scroll to position [702, 0]
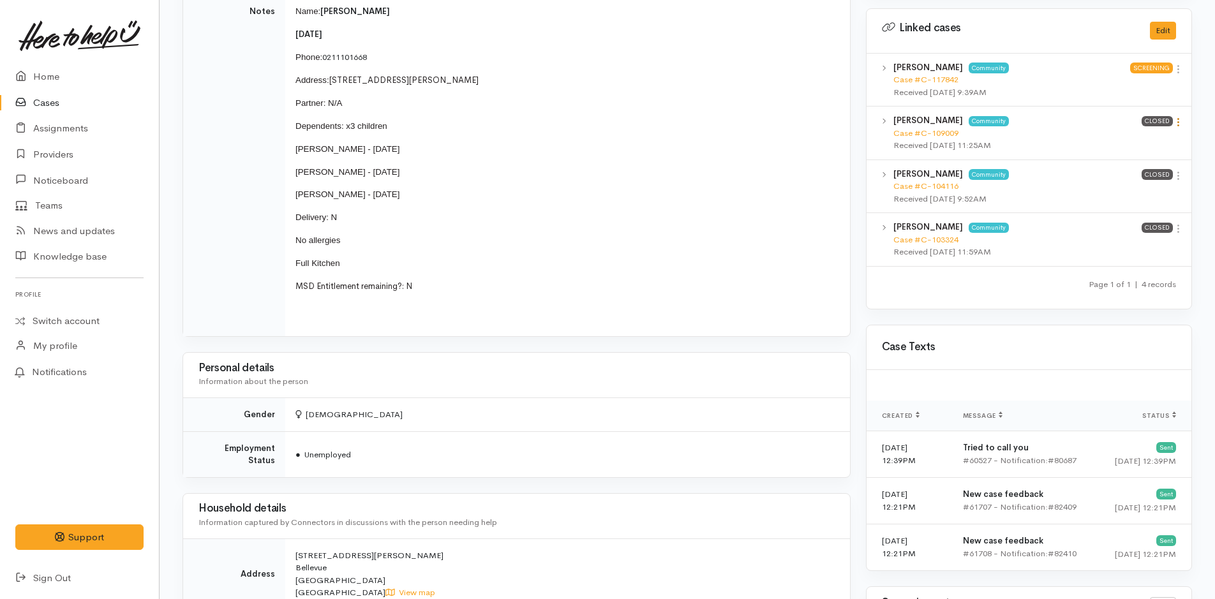
click at [1178, 123] on icon at bounding box center [1178, 122] width 11 height 11
click at [1141, 138] on link "View case" at bounding box center [1132, 147] width 101 height 20
click at [39, 60] on link at bounding box center [79, 36] width 128 height 56
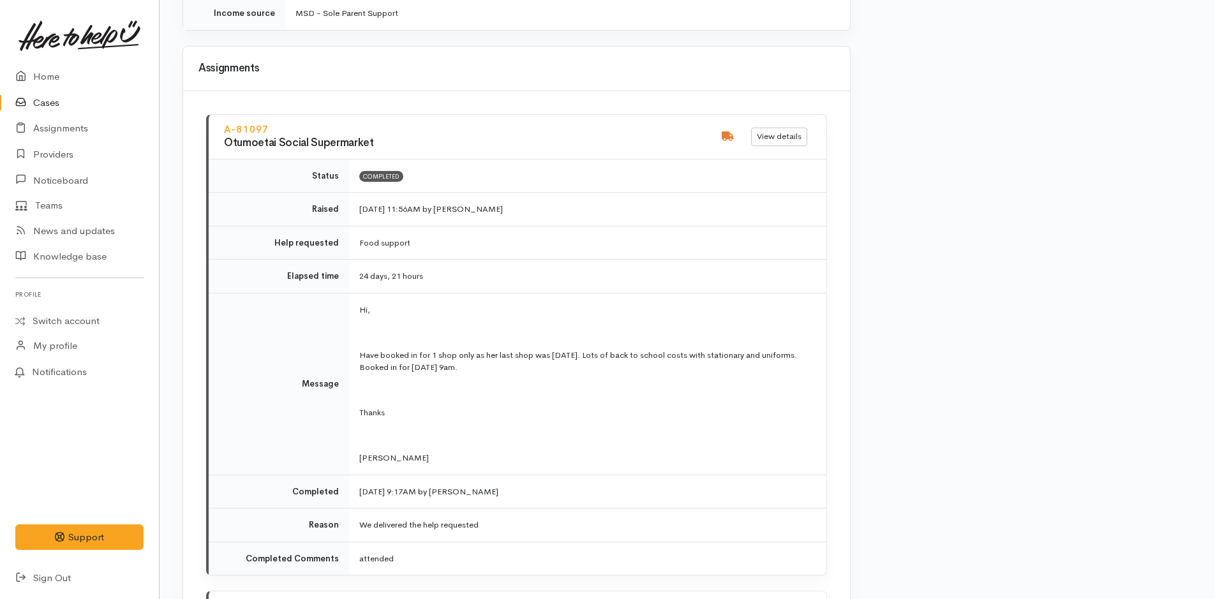
scroll to position [1404, 0]
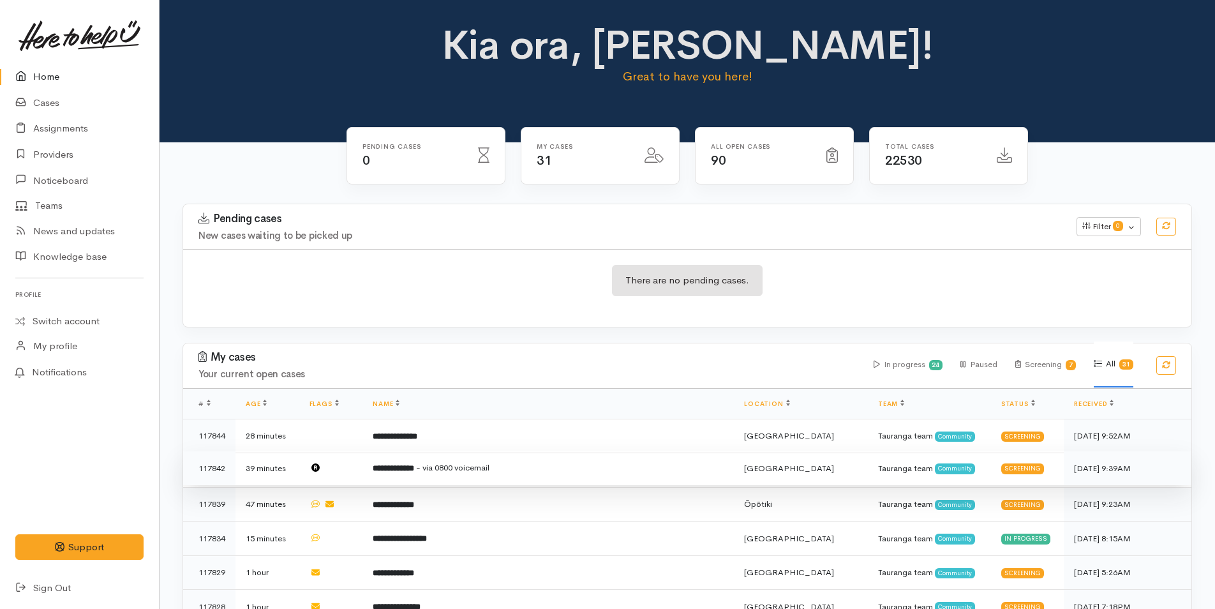
click at [744, 465] on span "[GEOGRAPHIC_DATA]" at bounding box center [789, 468] width 90 height 11
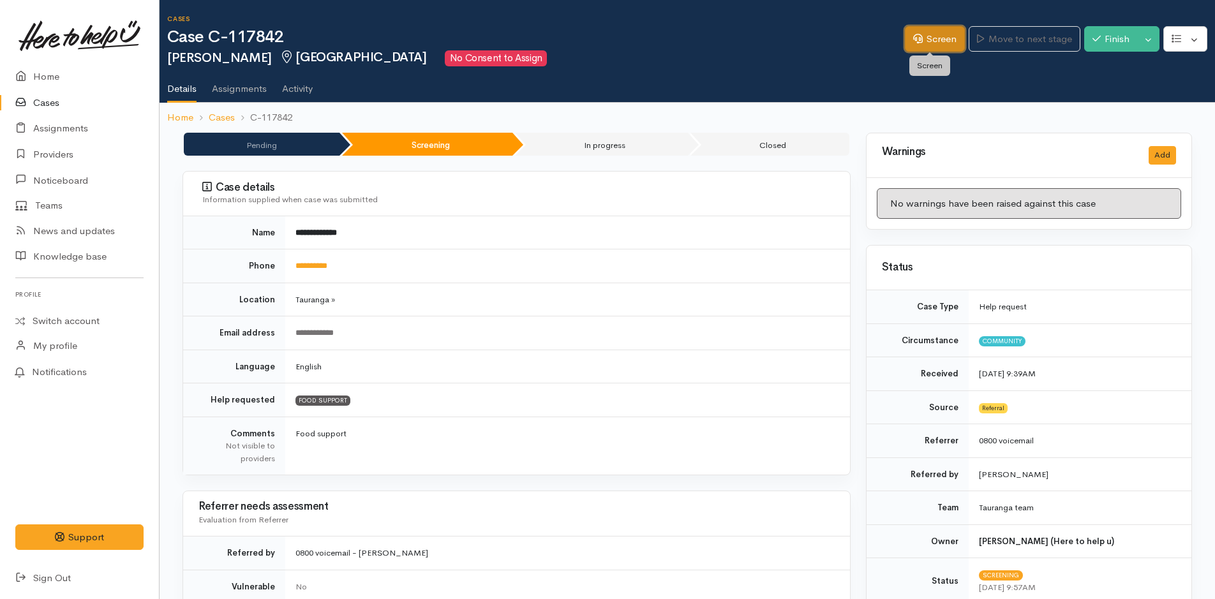
drag, startPoint x: 935, startPoint y: 31, endPoint x: 922, endPoint y: 50, distance: 23.9
click at [935, 31] on link "Screen" at bounding box center [935, 39] width 60 height 26
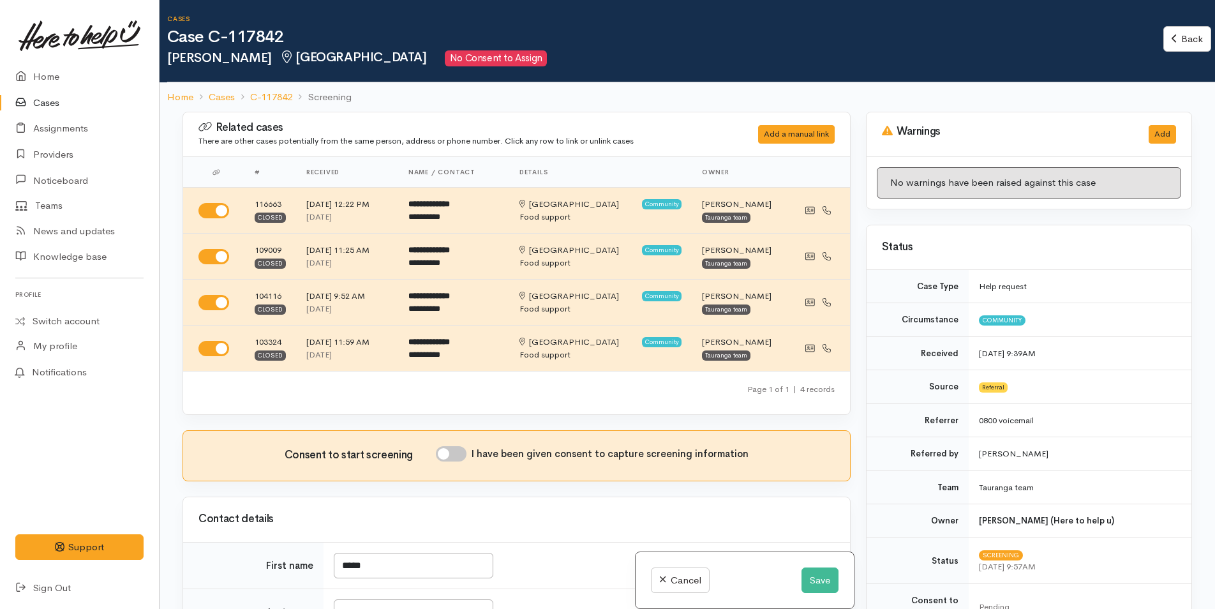
click at [447, 450] on input "I have been given consent to capture screening information" at bounding box center [451, 453] width 31 height 15
checkbox input "true"
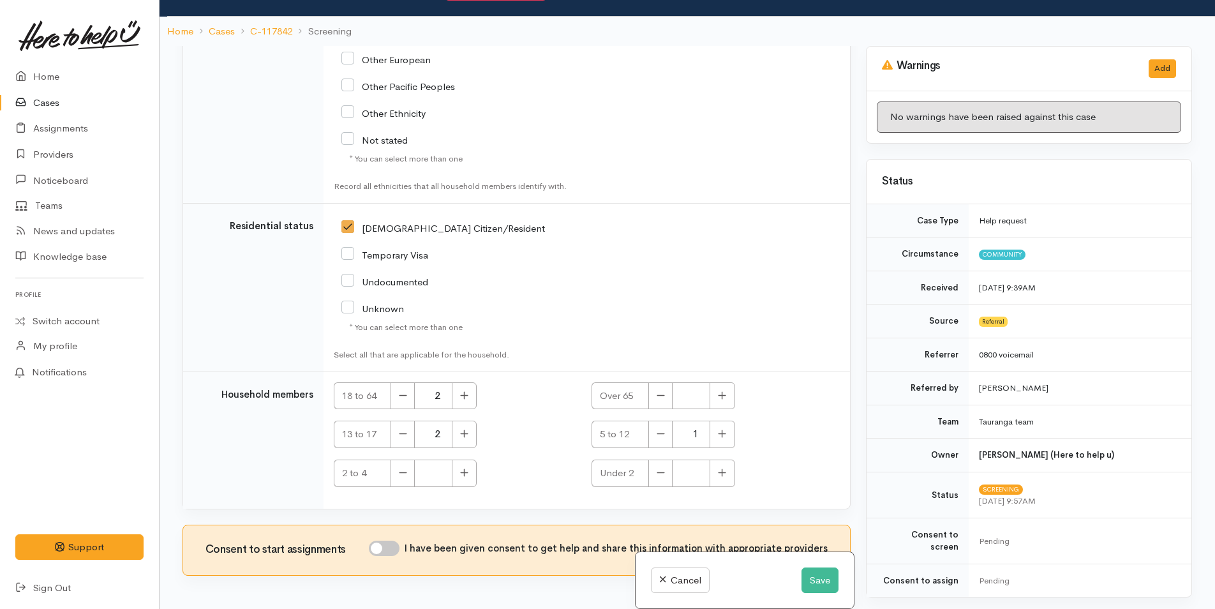
scroll to position [112, 0]
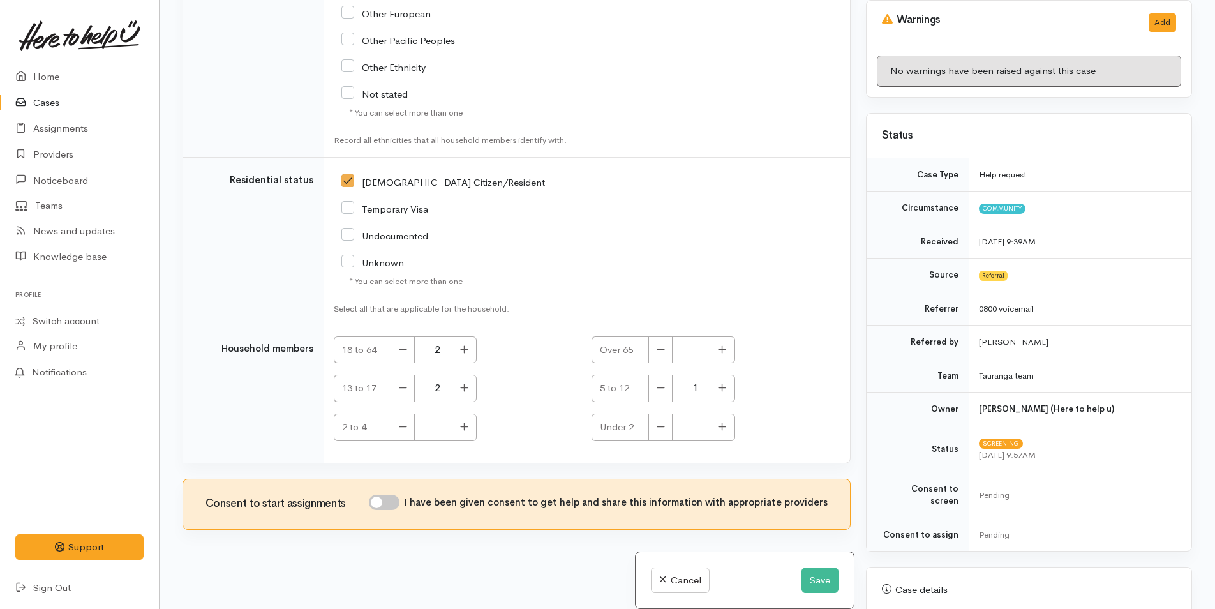
click at [395, 503] on input "I have been given consent to get help and share this information with appropria…" at bounding box center [384, 502] width 31 height 15
checkbox input "true"
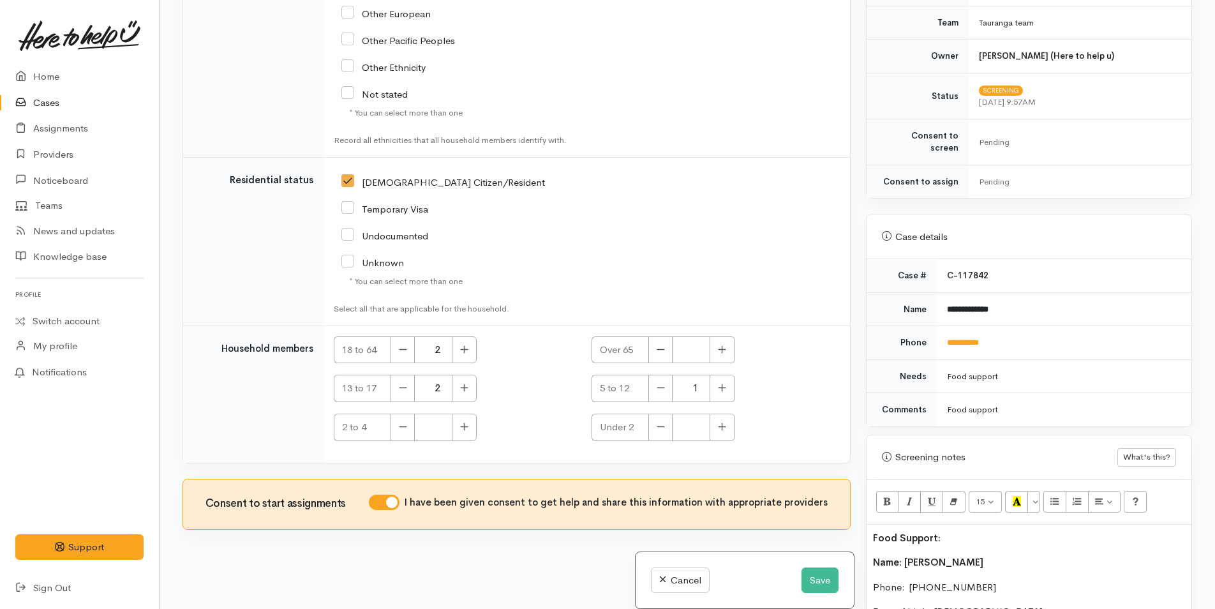
scroll to position [447, 0]
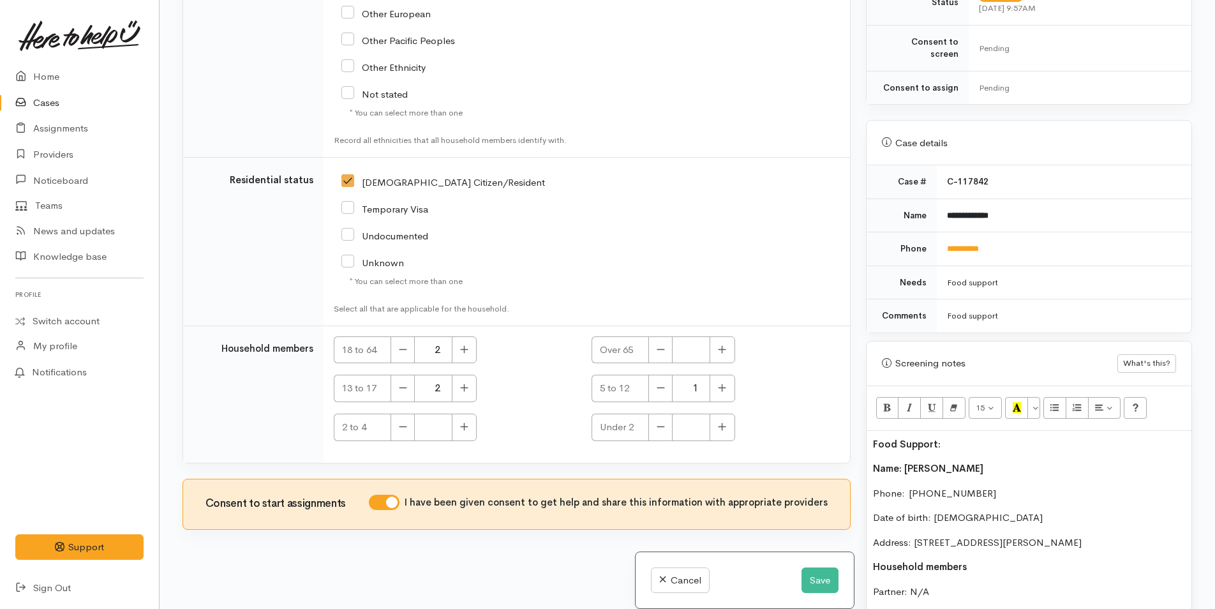
click at [956, 437] on p "Food Support:" at bounding box center [1029, 444] width 312 height 15
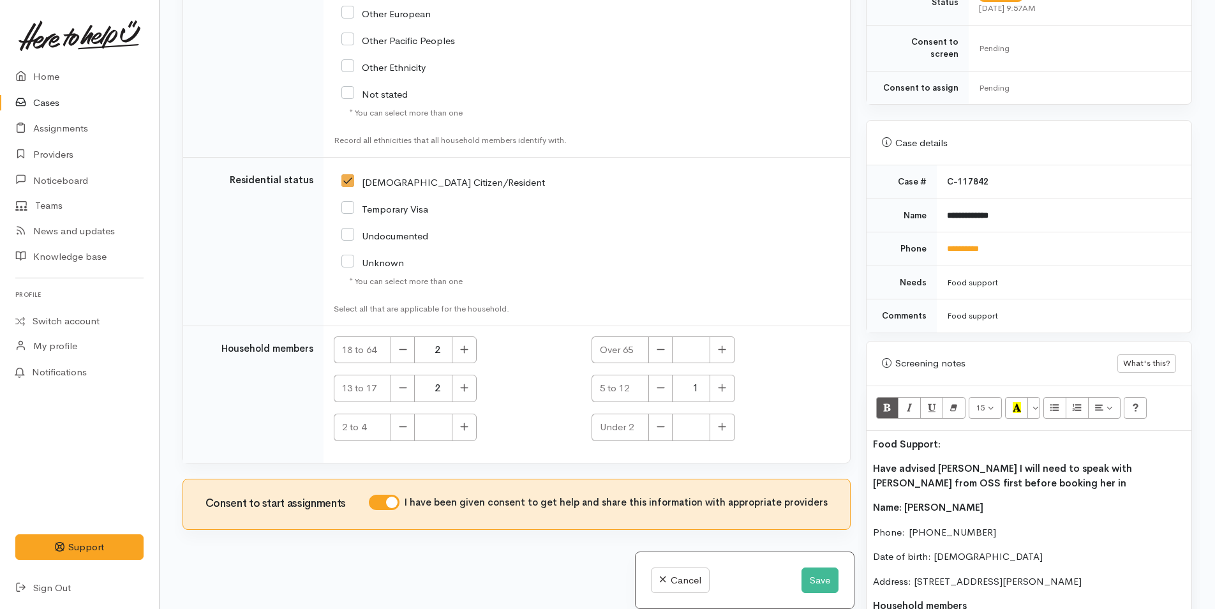
click at [979, 468] on p "Have advised Kasey I will need to speak with Linda from OSS first before bookin…" at bounding box center [1029, 475] width 312 height 29
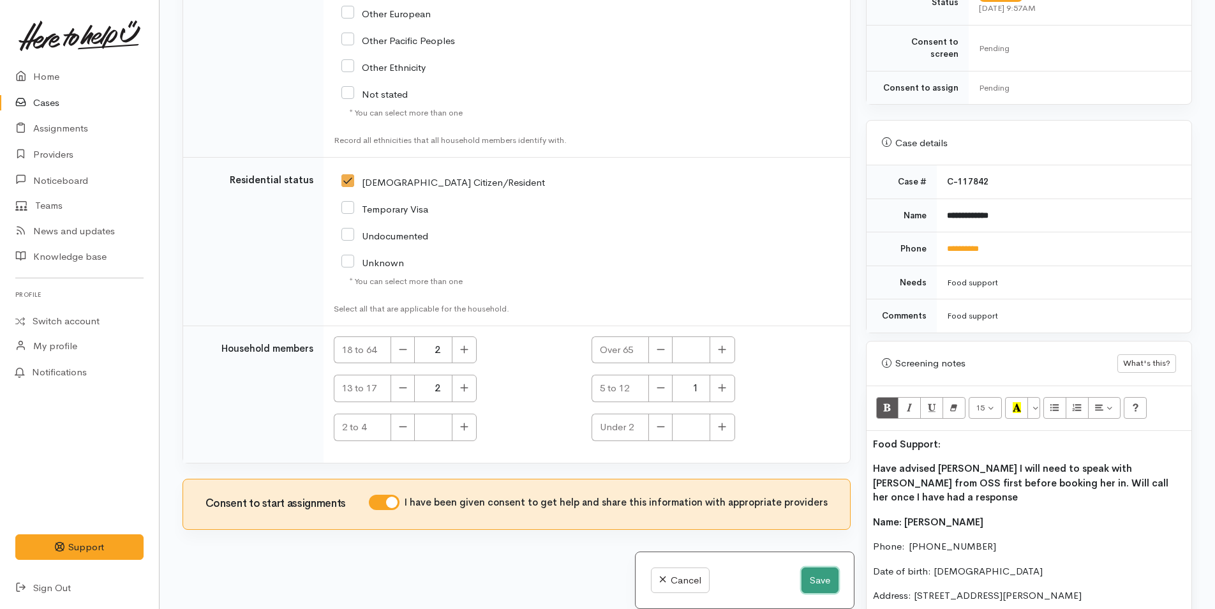
click at [810, 575] on button "Save" at bounding box center [819, 580] width 37 height 26
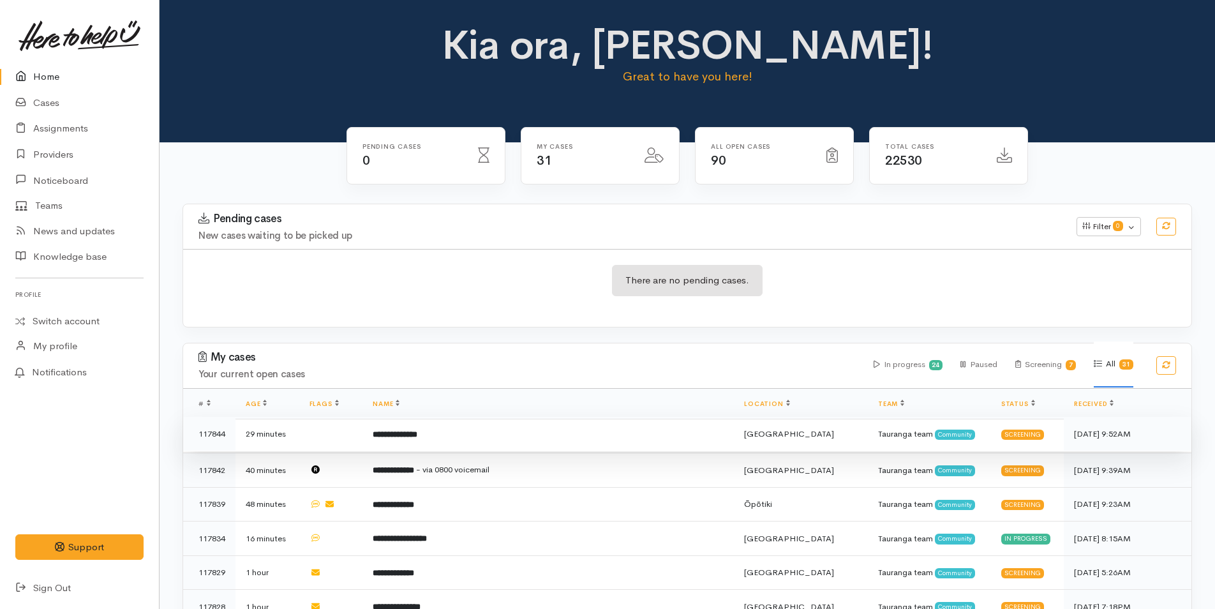
click at [417, 434] on b "**********" at bounding box center [395, 434] width 45 height 8
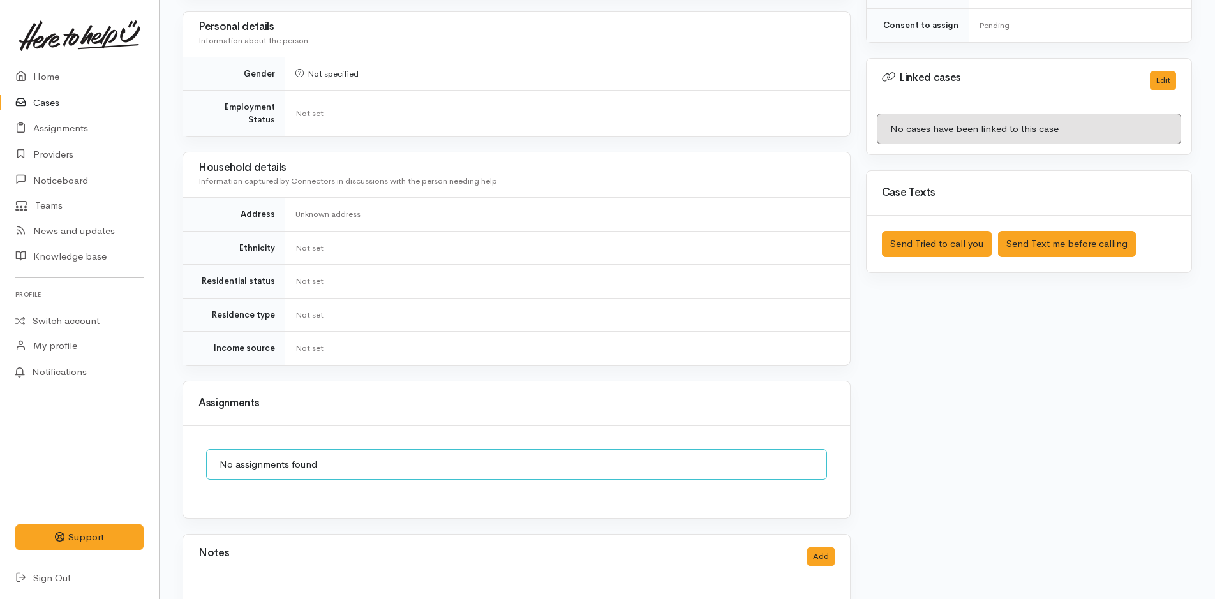
scroll to position [611, 0]
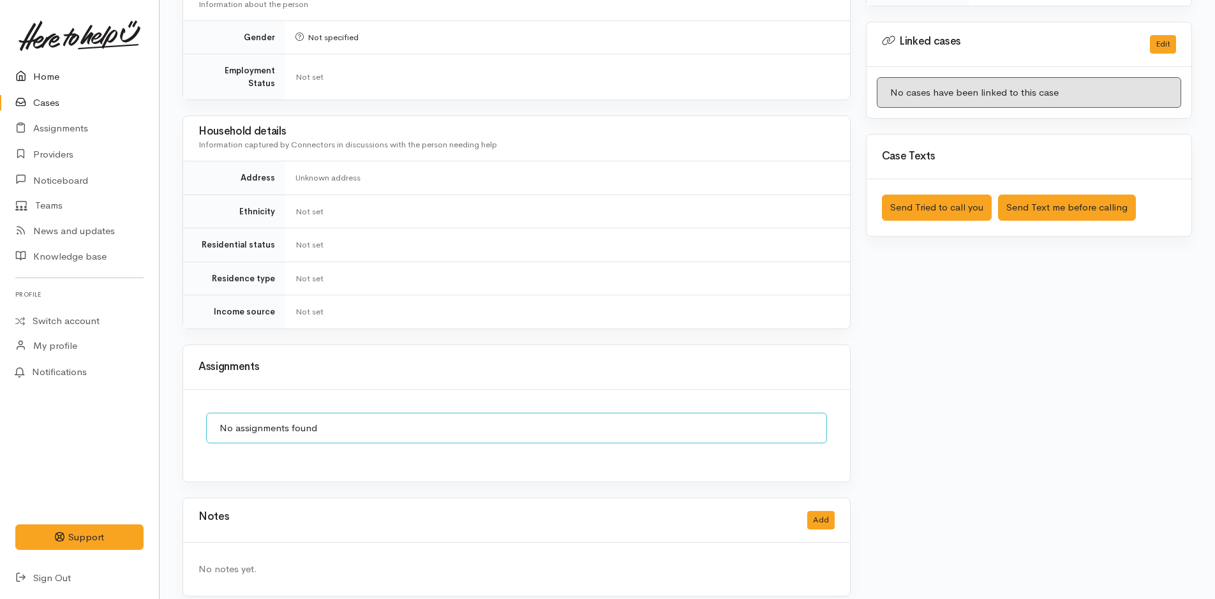
click at [53, 70] on link "Home" at bounding box center [79, 77] width 159 height 26
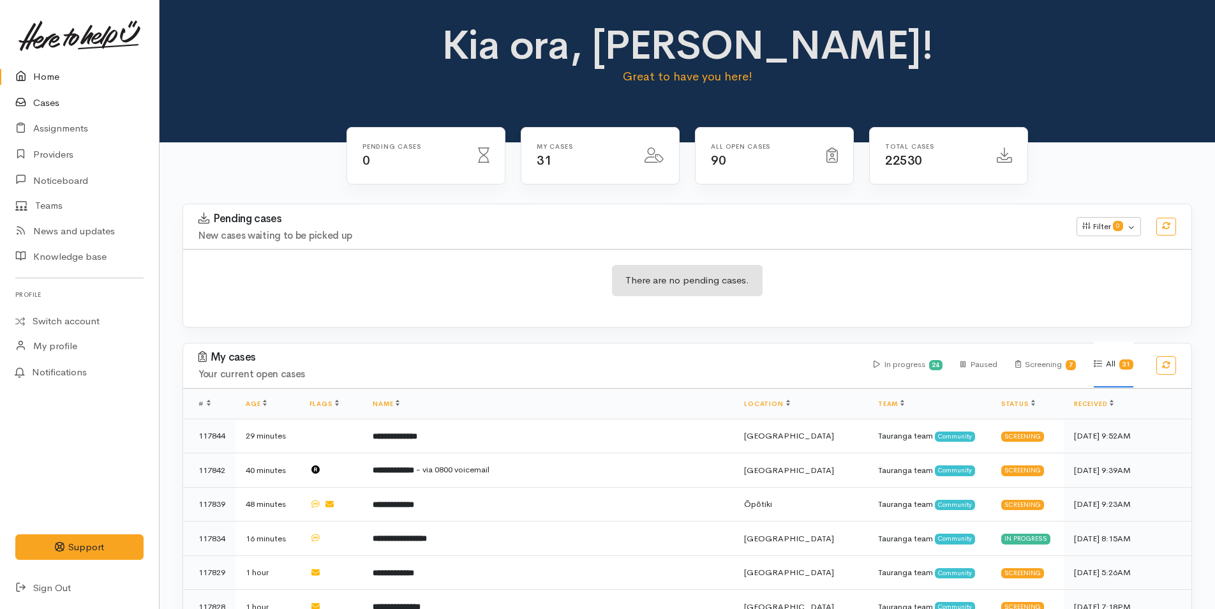
click at [50, 101] on link "Cases" at bounding box center [79, 103] width 159 height 26
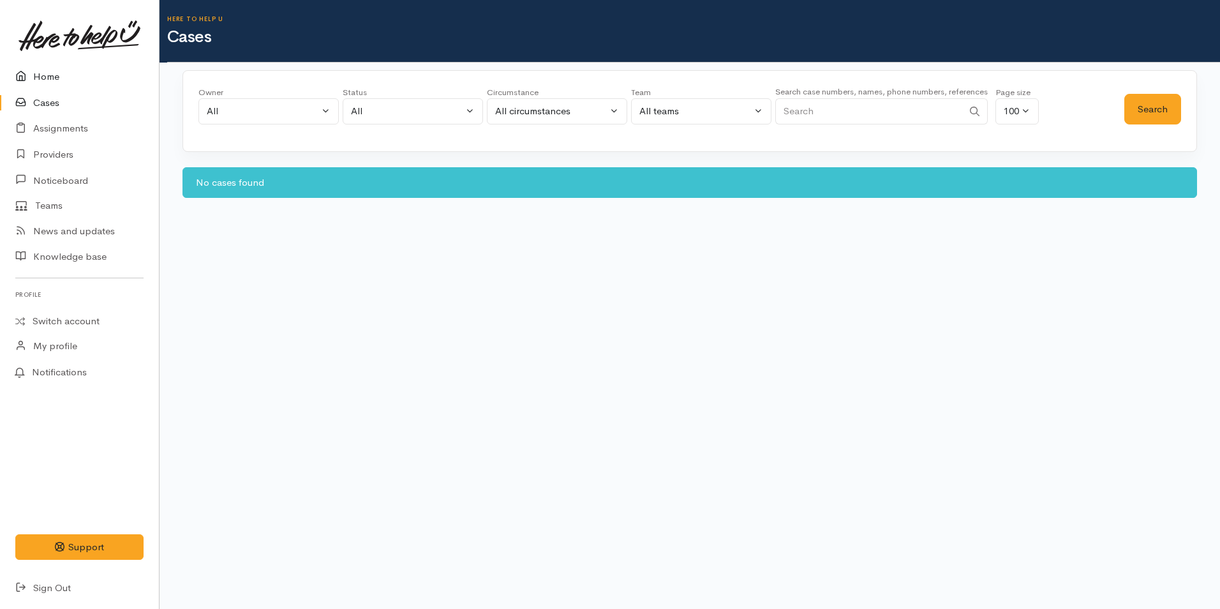
click at [49, 73] on link "Home" at bounding box center [79, 77] width 159 height 26
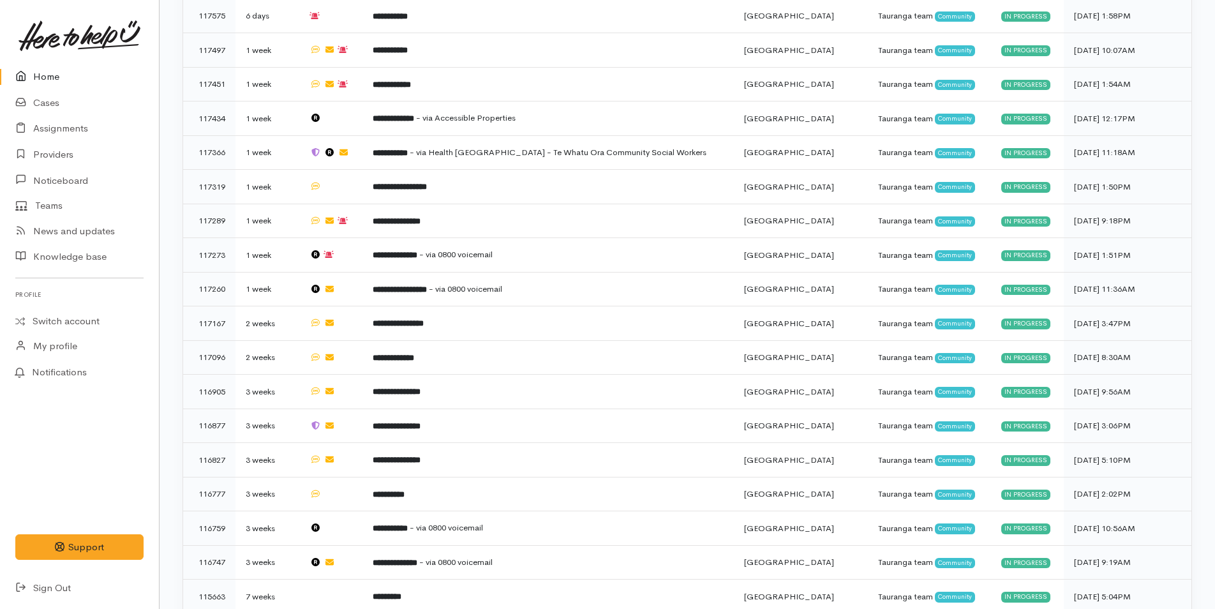
scroll to position [897, 0]
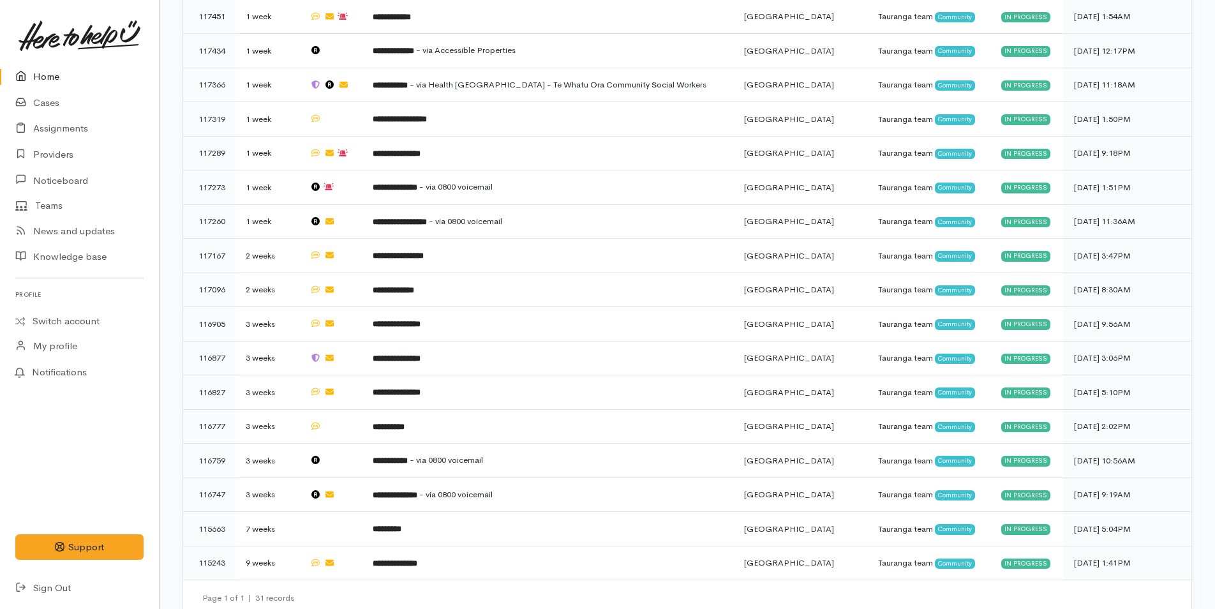
click at [57, 80] on link "Home" at bounding box center [79, 77] width 159 height 26
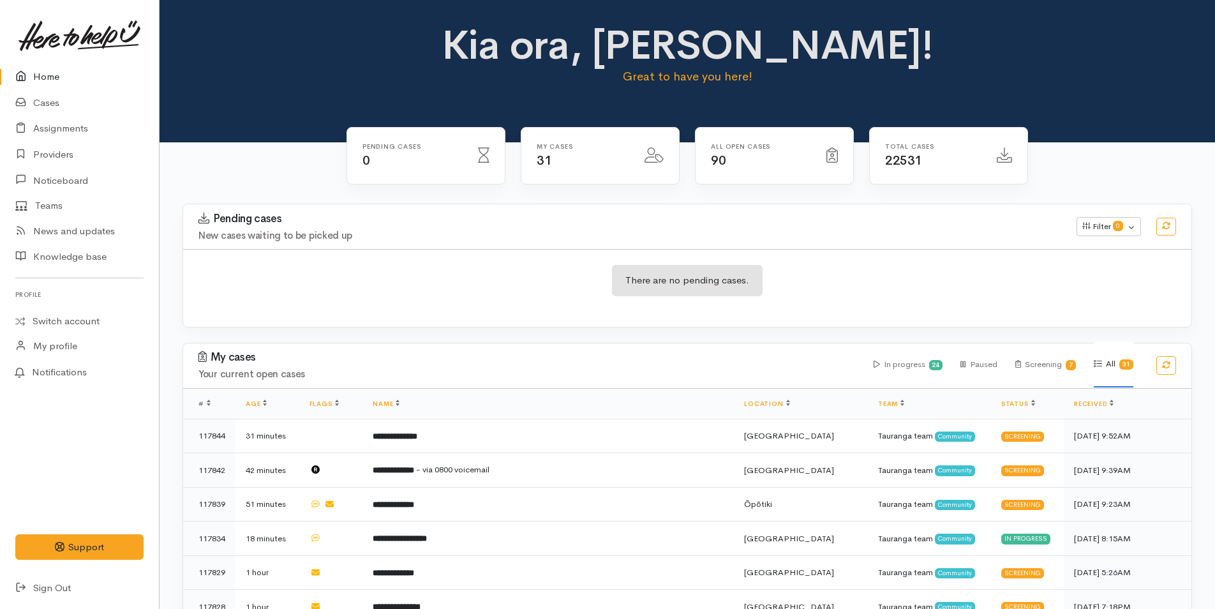
click at [40, 60] on link at bounding box center [79, 36] width 128 height 56
click at [45, 66] on link "Home" at bounding box center [79, 77] width 159 height 26
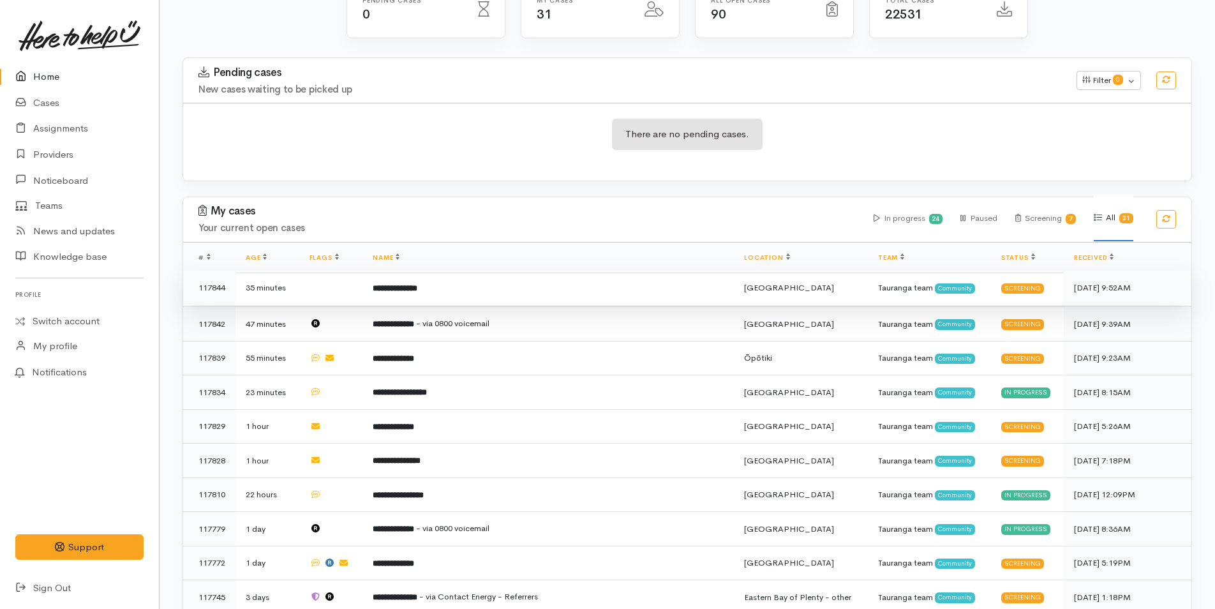
scroll to position [191, 0]
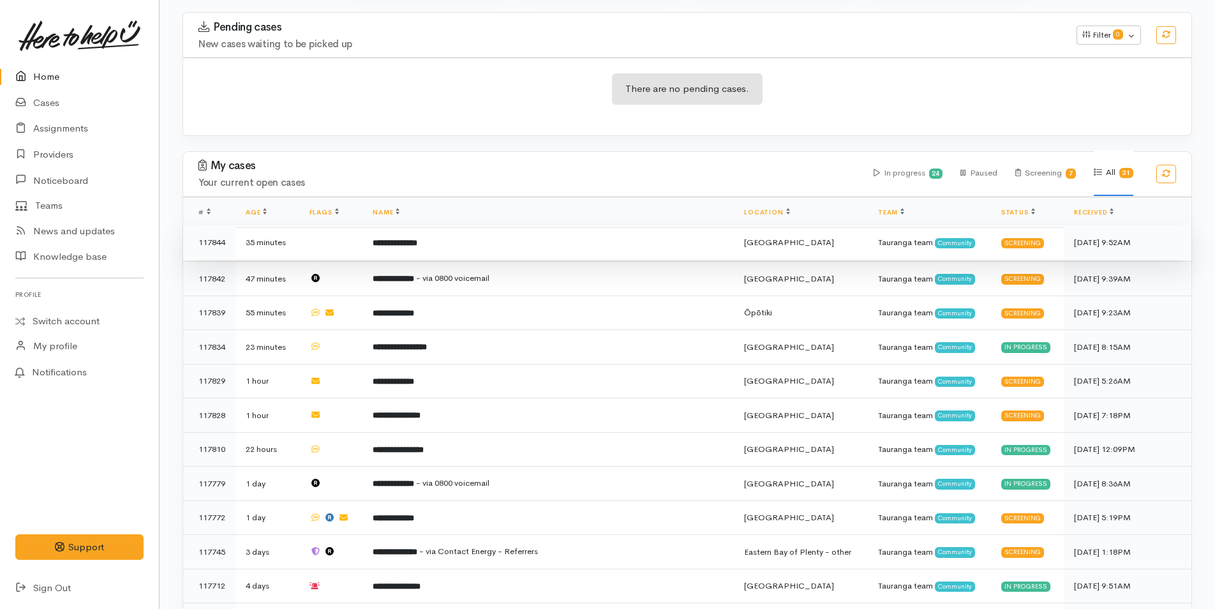
click at [457, 241] on td "**********" at bounding box center [547, 242] width 371 height 34
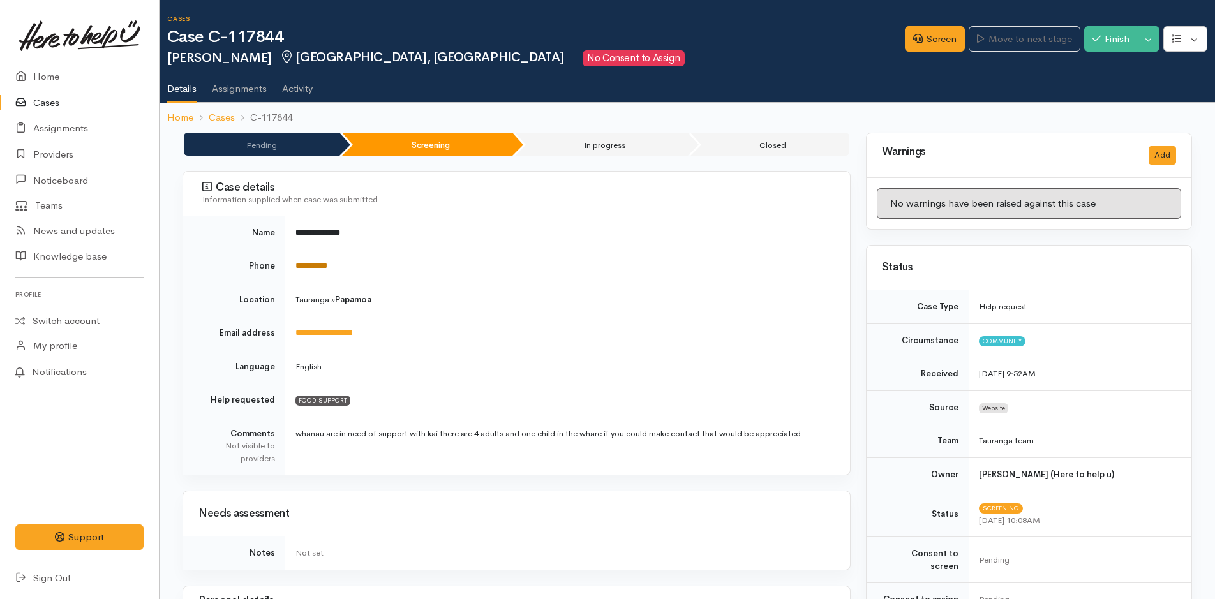
click at [327, 266] on link "**********" at bounding box center [311, 266] width 32 height 8
click at [905, 40] on link "Screen" at bounding box center [935, 39] width 60 height 26
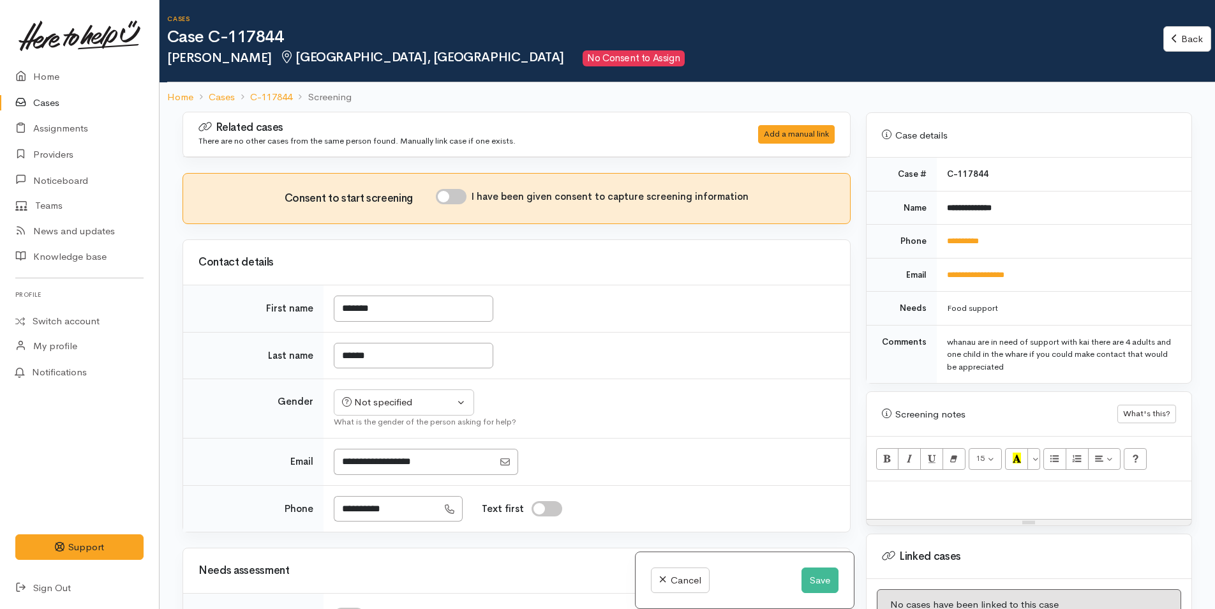
scroll to position [638, 0]
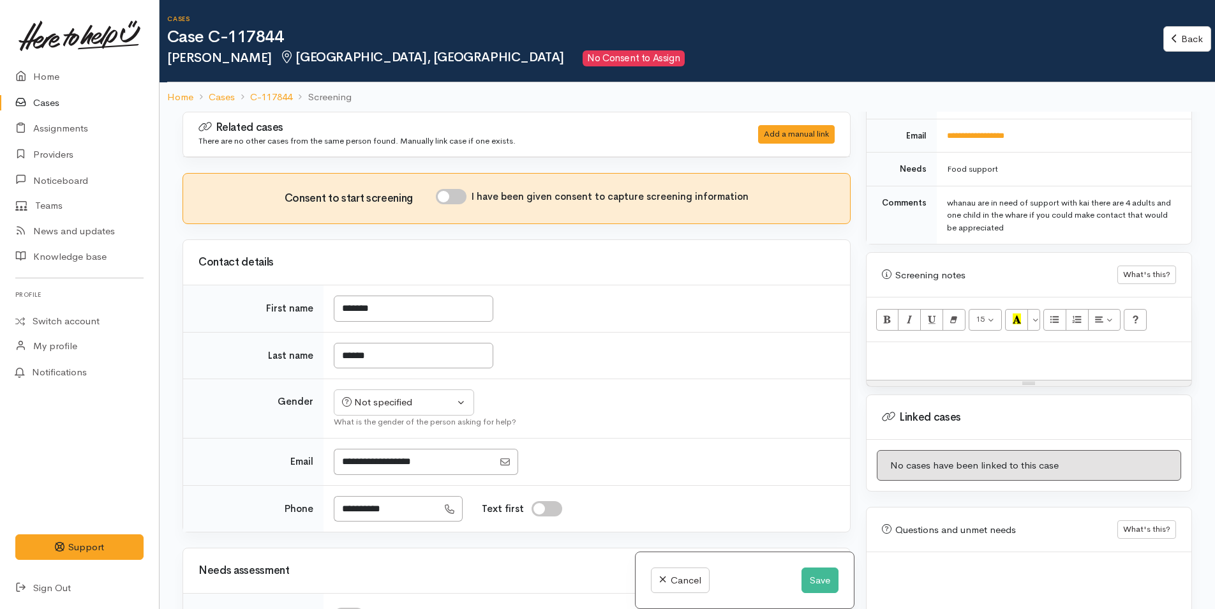
click at [898, 348] on p at bounding box center [1029, 355] width 312 height 15
paste div
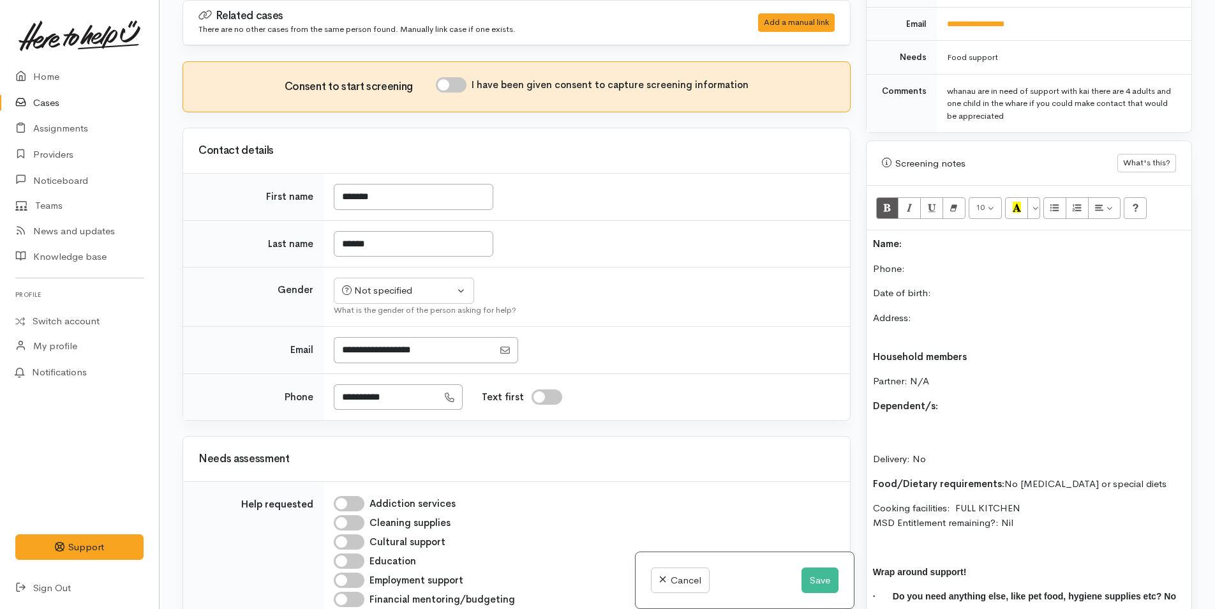
scroll to position [644, 0]
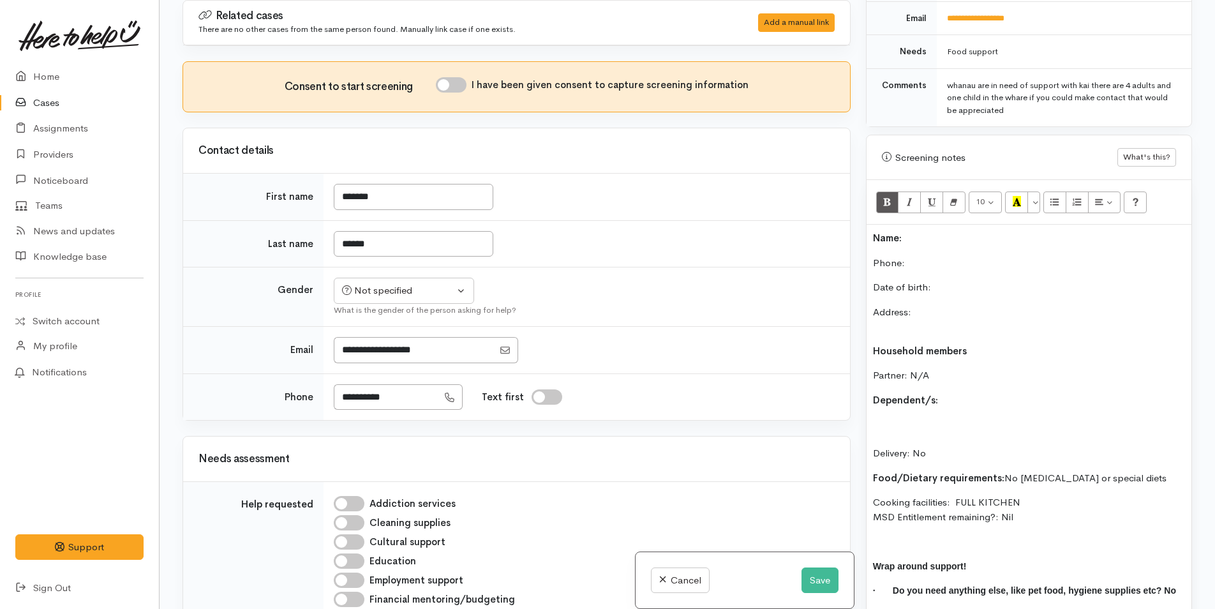
click at [921, 231] on p "Name:" at bounding box center [1029, 238] width 312 height 15
click at [909, 256] on p "Phone:" at bounding box center [1029, 263] width 312 height 15
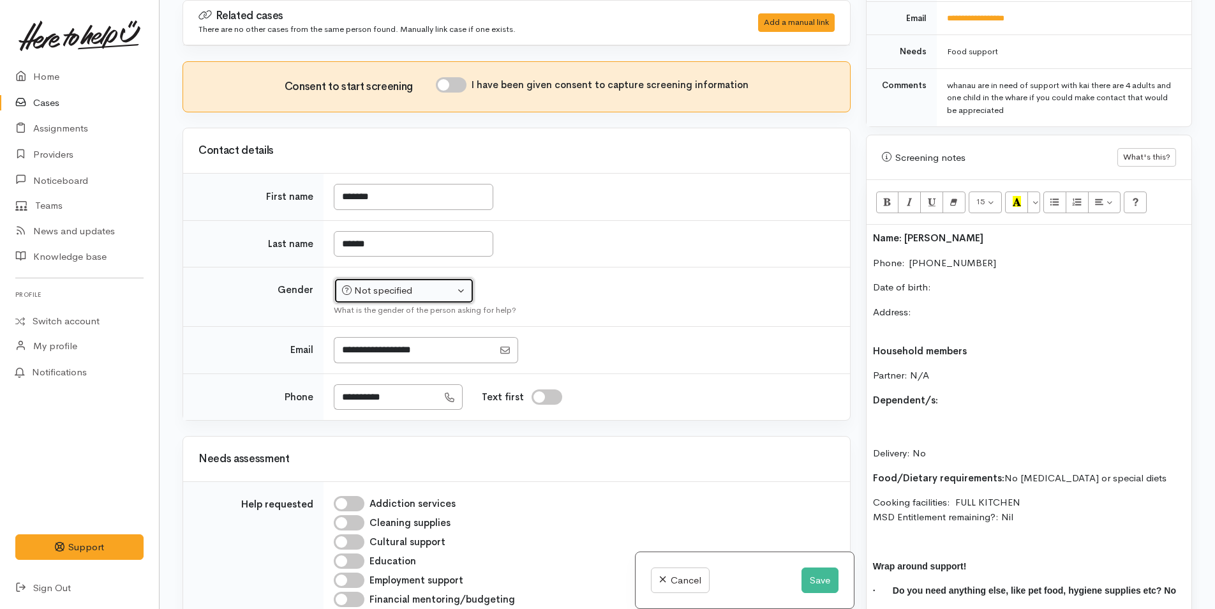
click at [411, 296] on div "Not specified" at bounding box center [398, 290] width 112 height 15
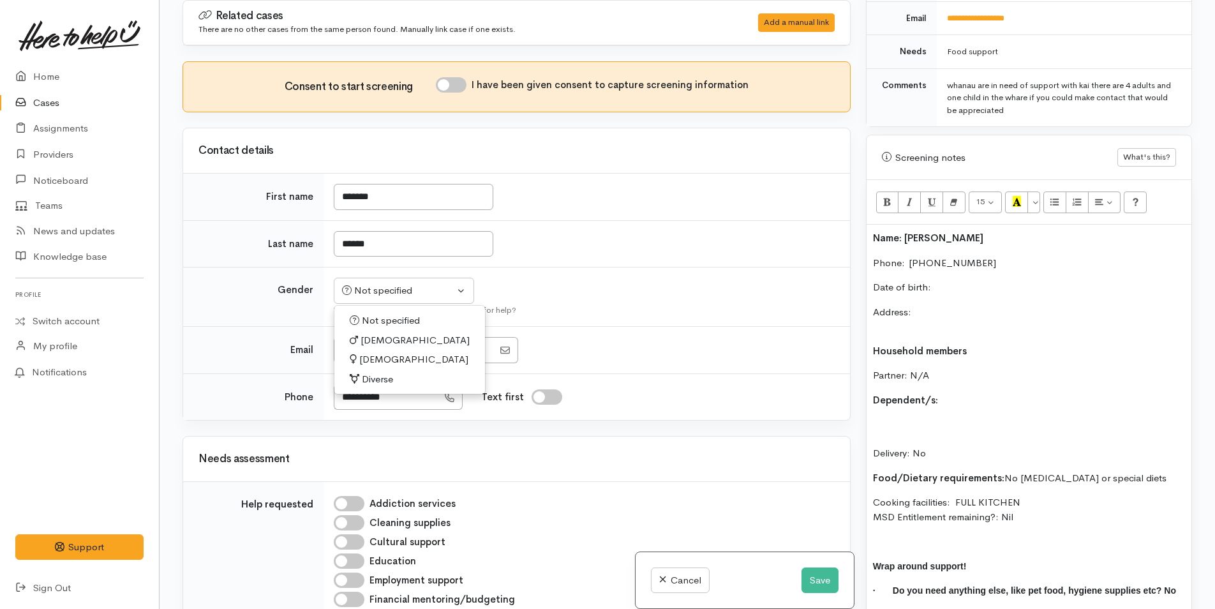
click at [389, 357] on span "[DEMOGRAPHIC_DATA]" at bounding box center [413, 359] width 109 height 15
select select "[DEMOGRAPHIC_DATA]"
click at [454, 83] on input "I have been given consent to capture screening information" at bounding box center [451, 84] width 31 height 15
checkbox input "true"
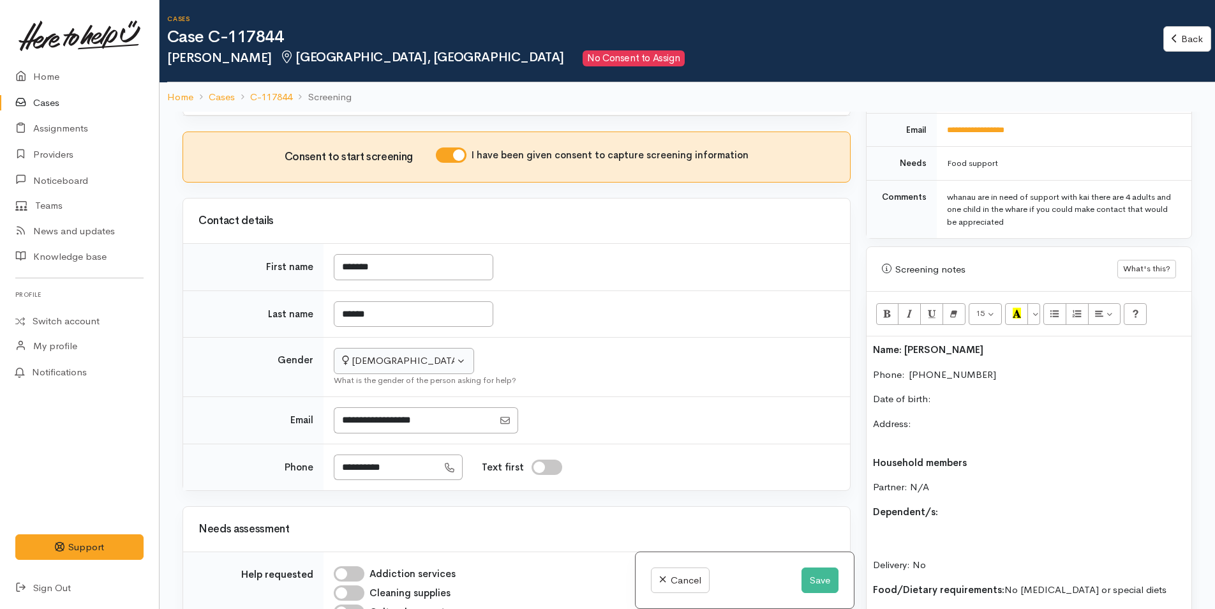
scroll to position [64, 0]
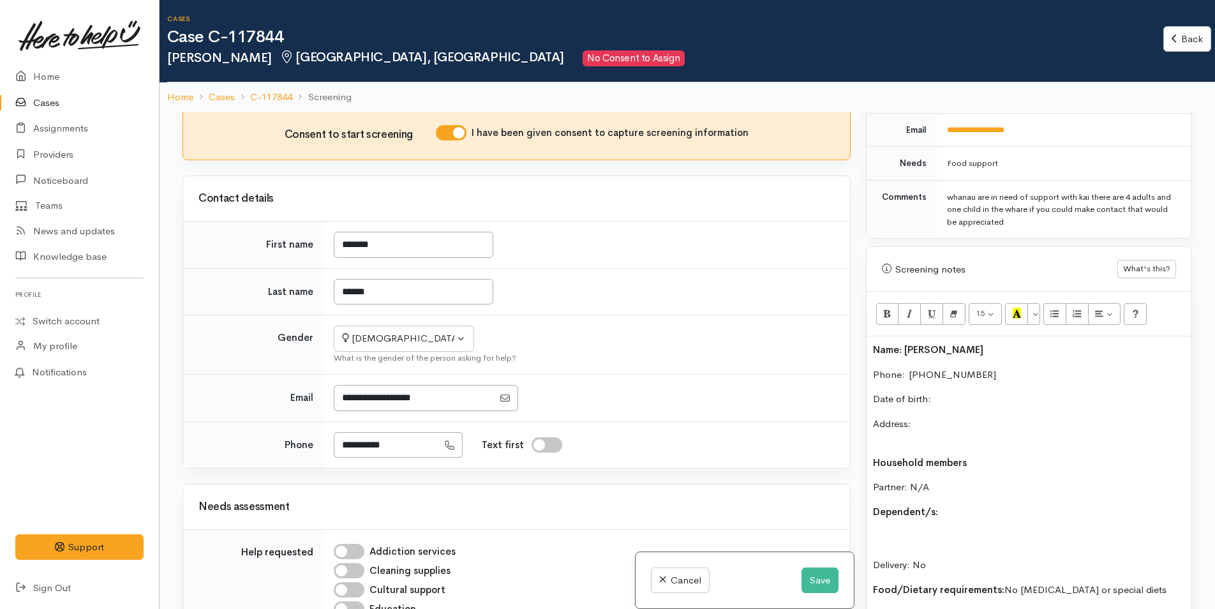
click at [945, 392] on p "Date of birth:" at bounding box center [1029, 399] width 312 height 15
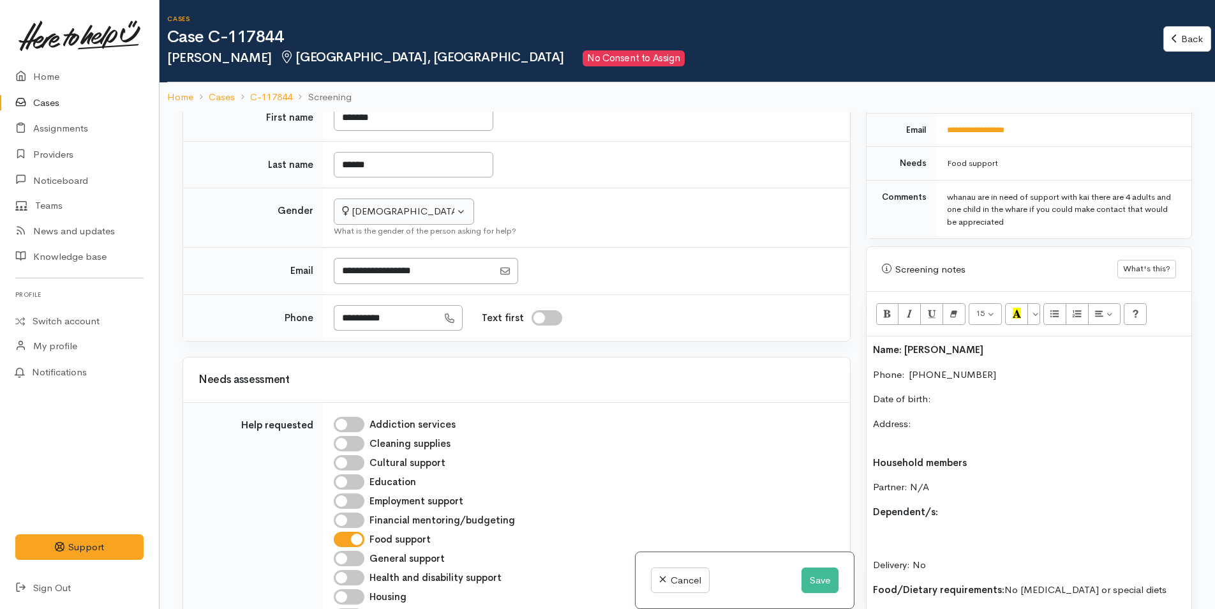
scroll to position [191, 0]
click at [939, 392] on p "Date of birth:" at bounding box center [1029, 399] width 312 height 15
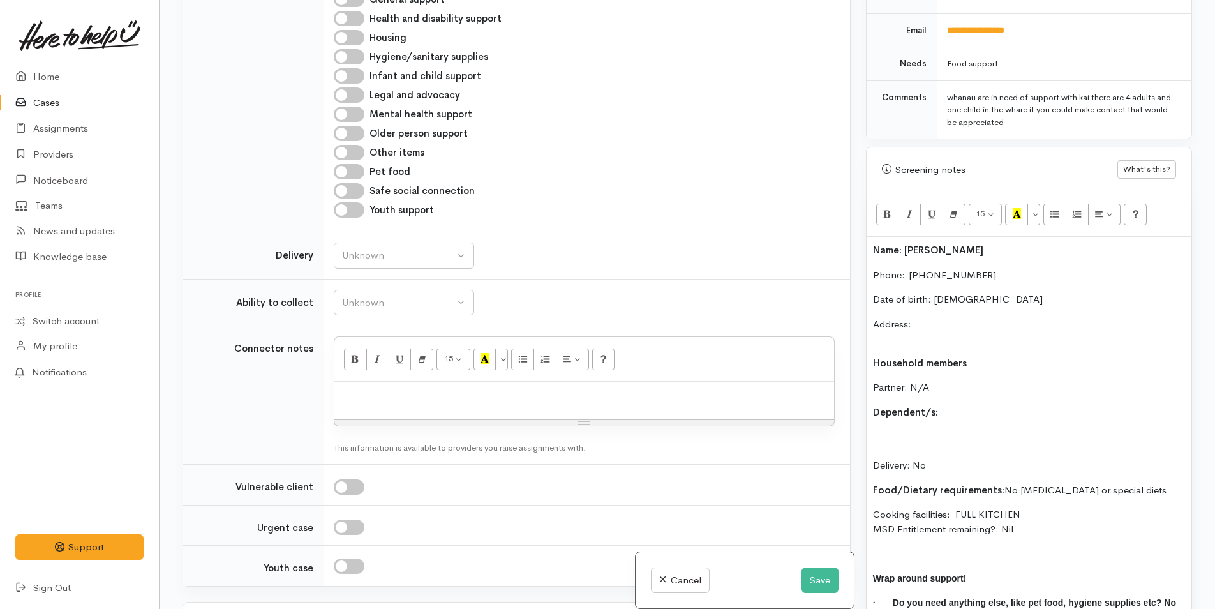
scroll to position [1085, 0]
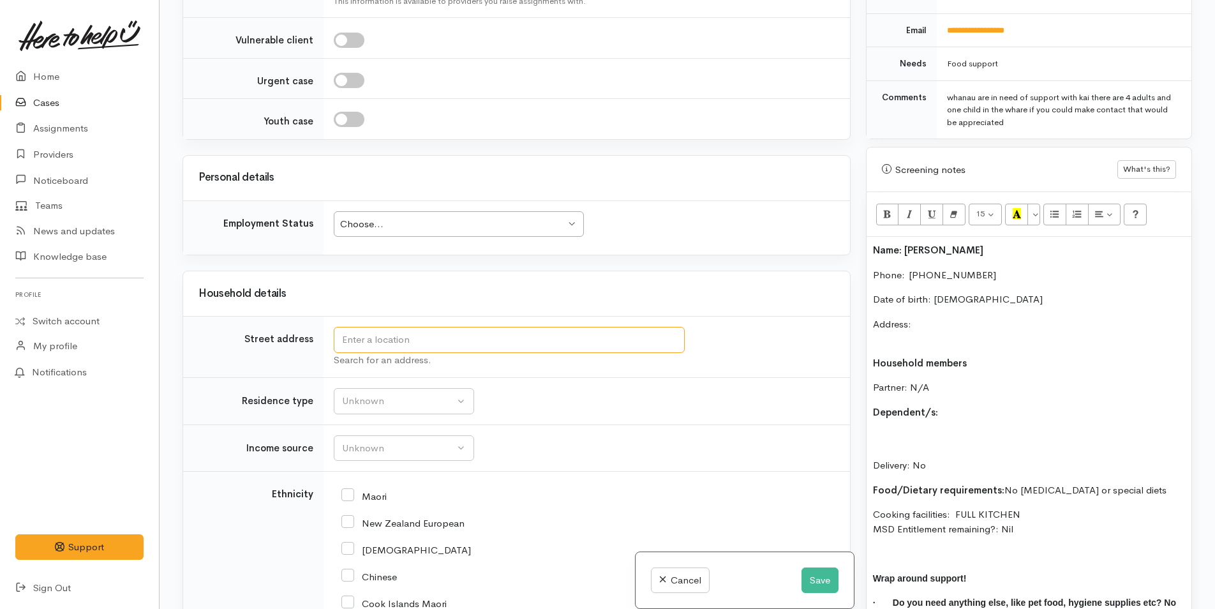
click at [353, 331] on input "text" at bounding box center [509, 340] width 351 height 26
type input "12 Piata Street, Papamoa Beach, Tauranga, New Zealand"
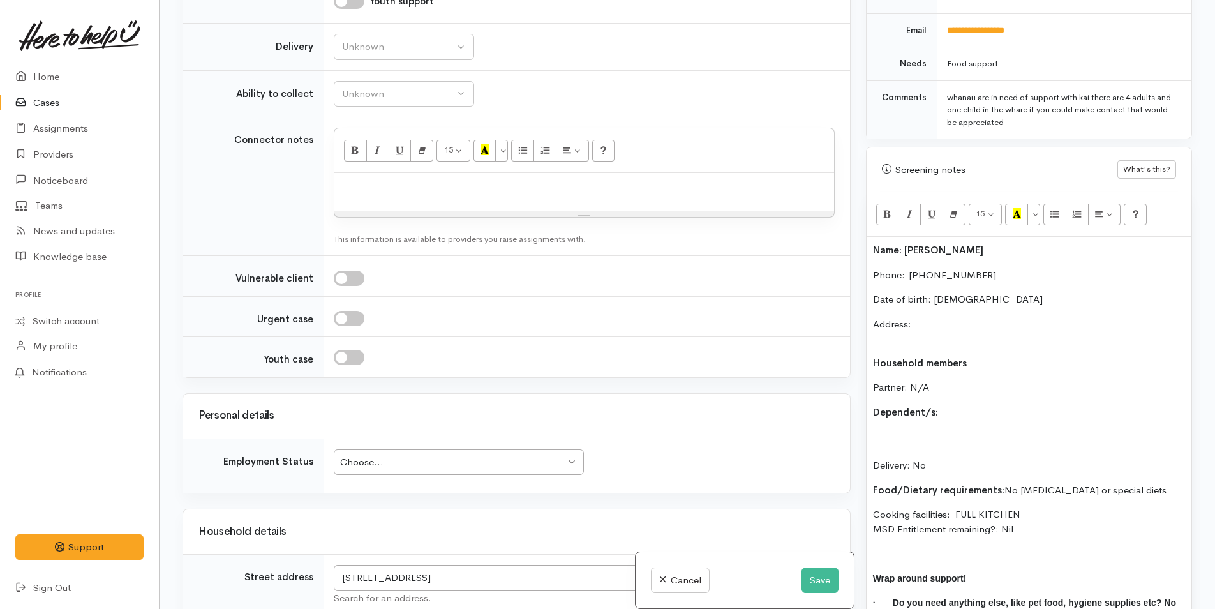
scroll to position [1021, 0]
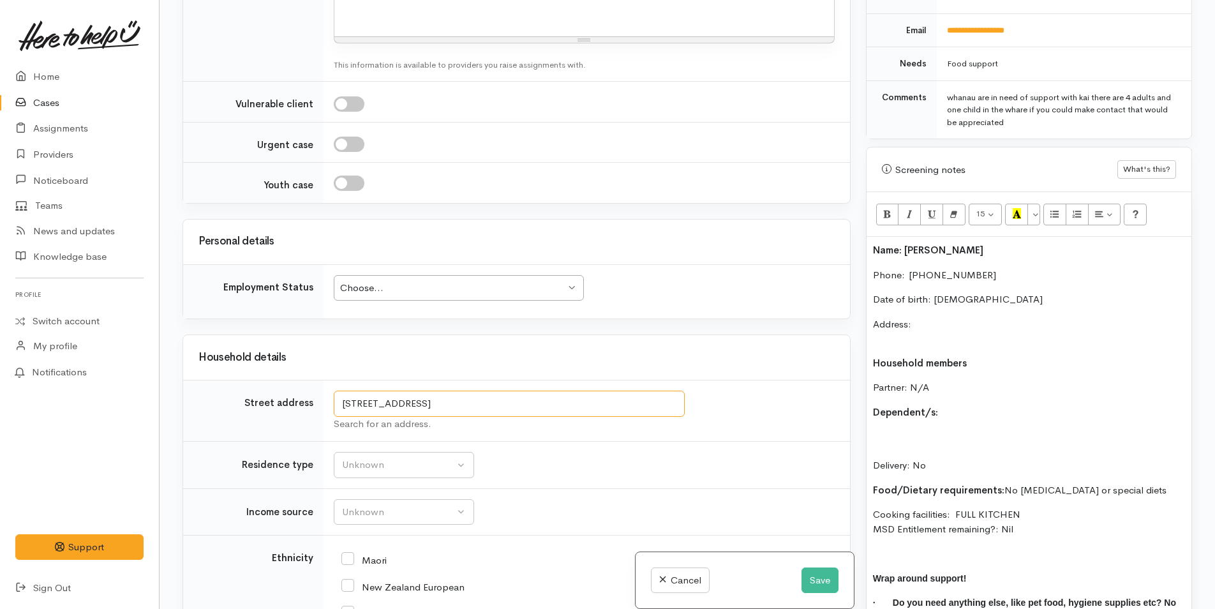
drag, startPoint x: 403, startPoint y: 399, endPoint x: 334, endPoint y: 402, distance: 68.3
click at [334, 402] on input "12 Piata Street, Papamoa Beach, Tauranga, New Zealand" at bounding box center [509, 403] width 351 height 26
click at [930, 317] on p "Address:" at bounding box center [1029, 331] width 312 height 29
click at [465, 285] on div "Choose..." at bounding box center [452, 288] width 225 height 15
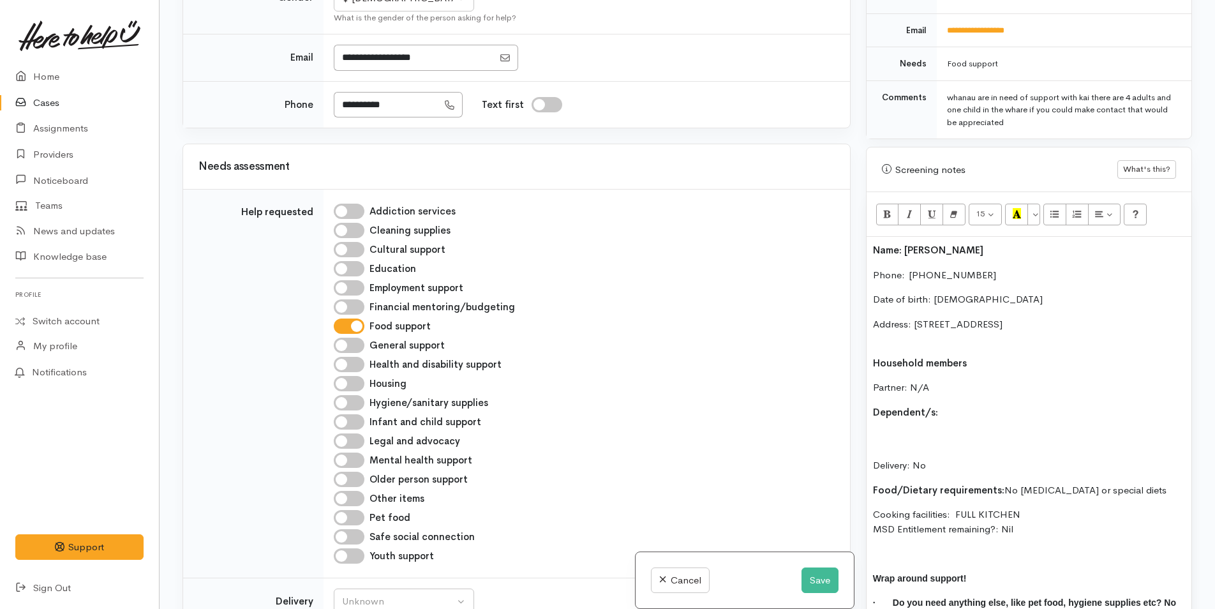
scroll to position [319, 0]
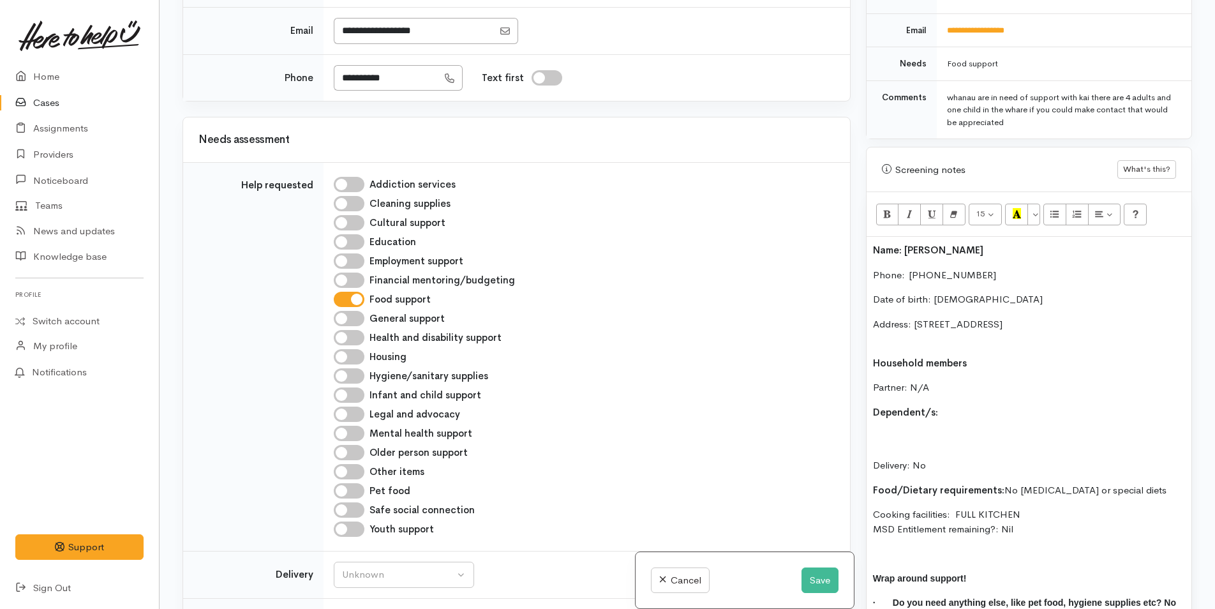
click at [905, 331] on p "Address: 12 Piata Street, Papamoa Beach, Tauranga, New Zealand" at bounding box center [1029, 331] width 312 height 29
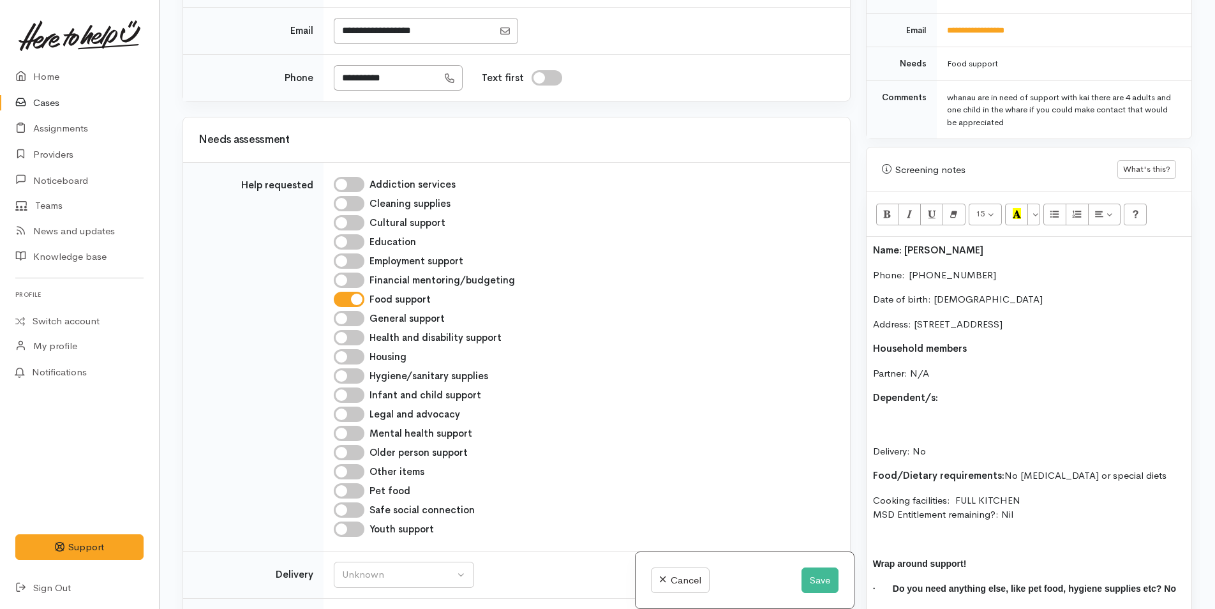
click at [979, 366] on p "Partner: N/A" at bounding box center [1029, 373] width 312 height 15
click at [946, 390] on p "Dependent/s:" at bounding box center [1029, 397] width 312 height 15
click at [874, 391] on b "Dependent/s:" at bounding box center [905, 397] width 65 height 12
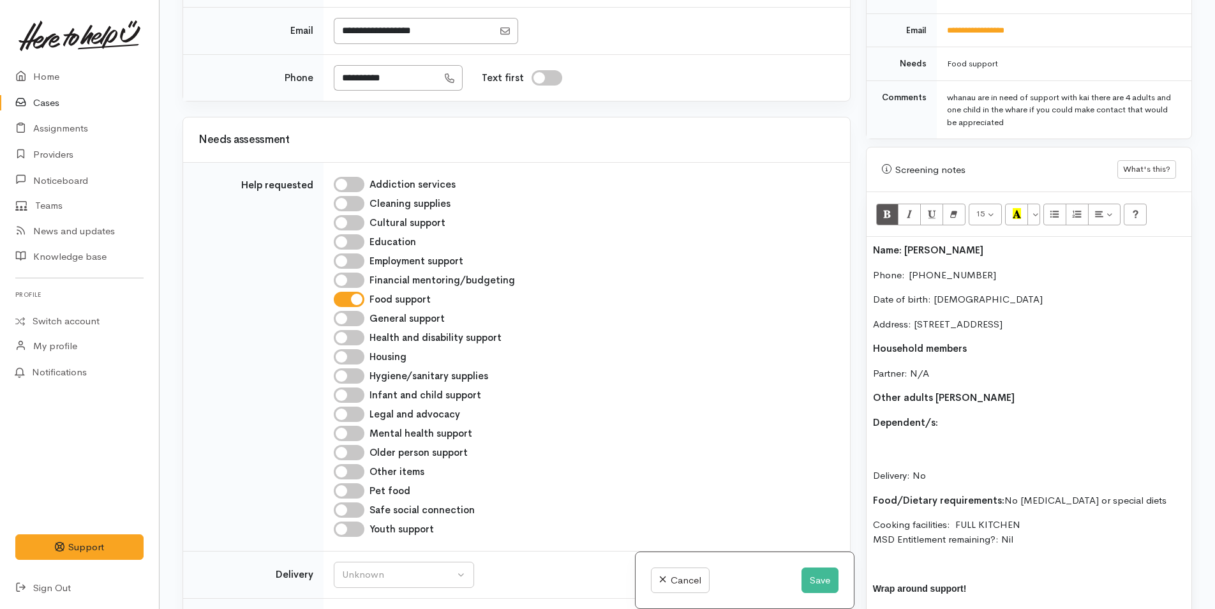
click at [929, 391] on b "Other adults Erana Nelson" at bounding box center [944, 397] width 142 height 12
click at [1062, 390] on p "Other adults in household: Erana Nelson" at bounding box center [1029, 397] width 312 height 15
click at [952, 417] on div "Name: Lucille Nelson Phone:  0221572094 Date of birth: 25/04/1967 Address: 12 P…" at bounding box center [1028, 449] width 325 height 424
click at [889, 440] on p "Delivery: No" at bounding box center [1029, 461] width 312 height 43
click at [965, 415] on p "Dependent/s:" at bounding box center [1029, 422] width 312 height 15
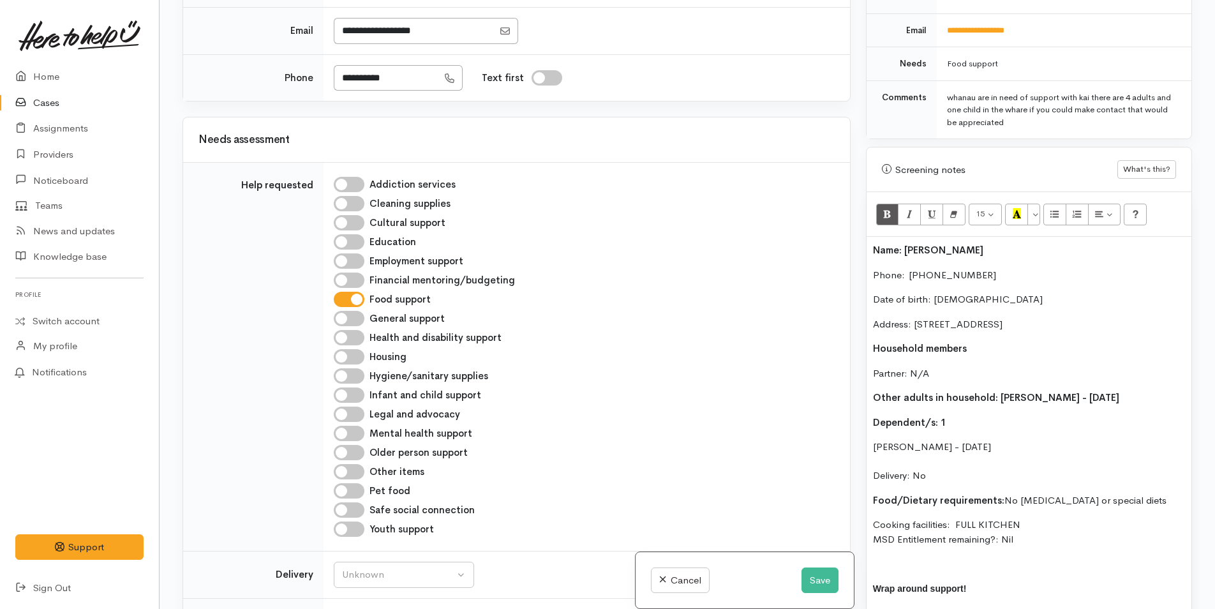
drag, startPoint x: 1126, startPoint y: 378, endPoint x: 995, endPoint y: 383, distance: 130.2
click at [995, 390] on p "Other adults in household: Erana Nelson - 06/10/1989" at bounding box center [1029, 397] width 312 height 15
click at [890, 208] on icon "Bold (CTRL+B)" at bounding box center [887, 213] width 8 height 11
click at [926, 466] on p "Millie Nelson - 17/12/2020 Delivery: No" at bounding box center [1029, 461] width 312 height 43
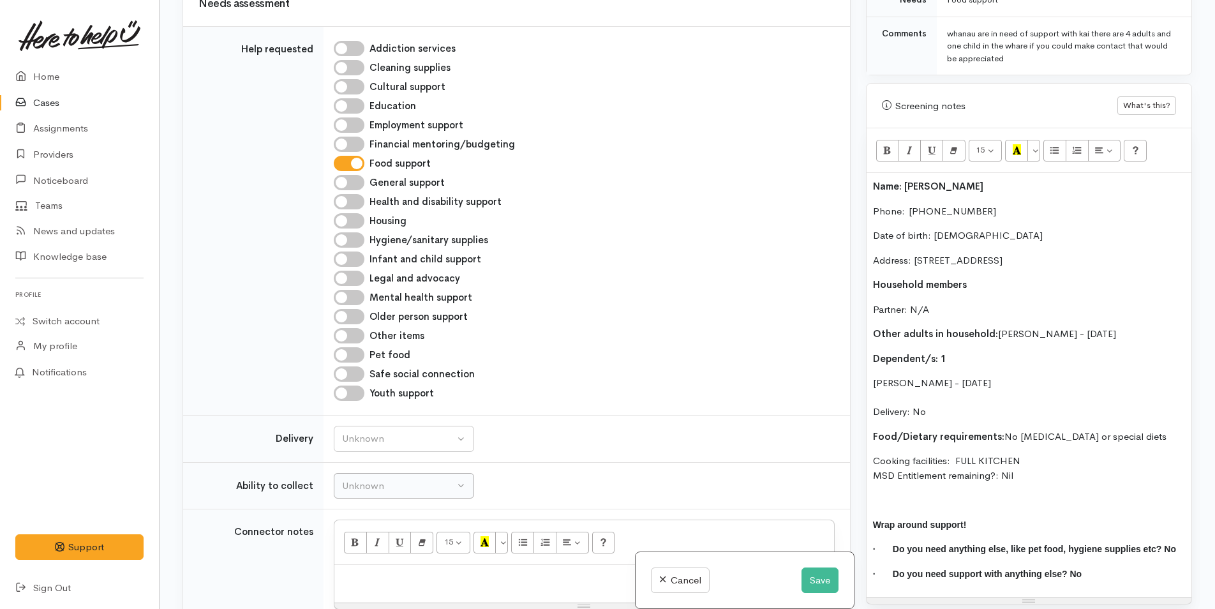
scroll to position [574, 0]
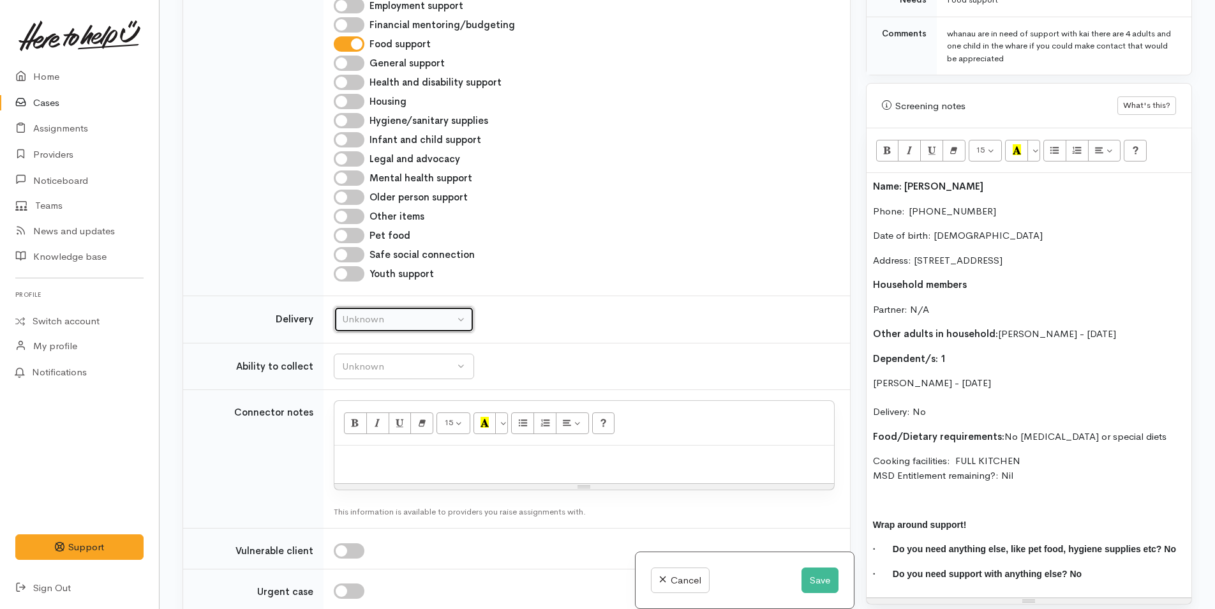
click at [399, 325] on div "Unknown" at bounding box center [398, 319] width 112 height 15
drag, startPoint x: 346, startPoint y: 438, endPoint x: 372, endPoint y: 373, distance: 70.5
click at [347, 438] on link "No" at bounding box center [403, 439] width 139 height 20
select select "1"
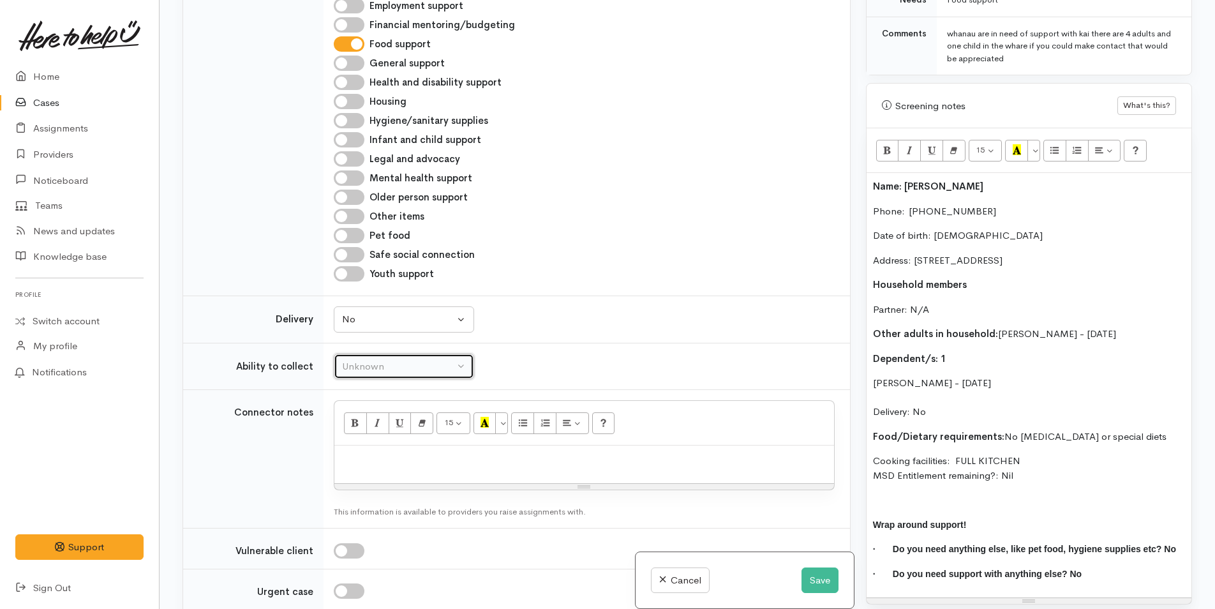
click at [369, 363] on div "Unknown" at bounding box center [398, 366] width 112 height 15
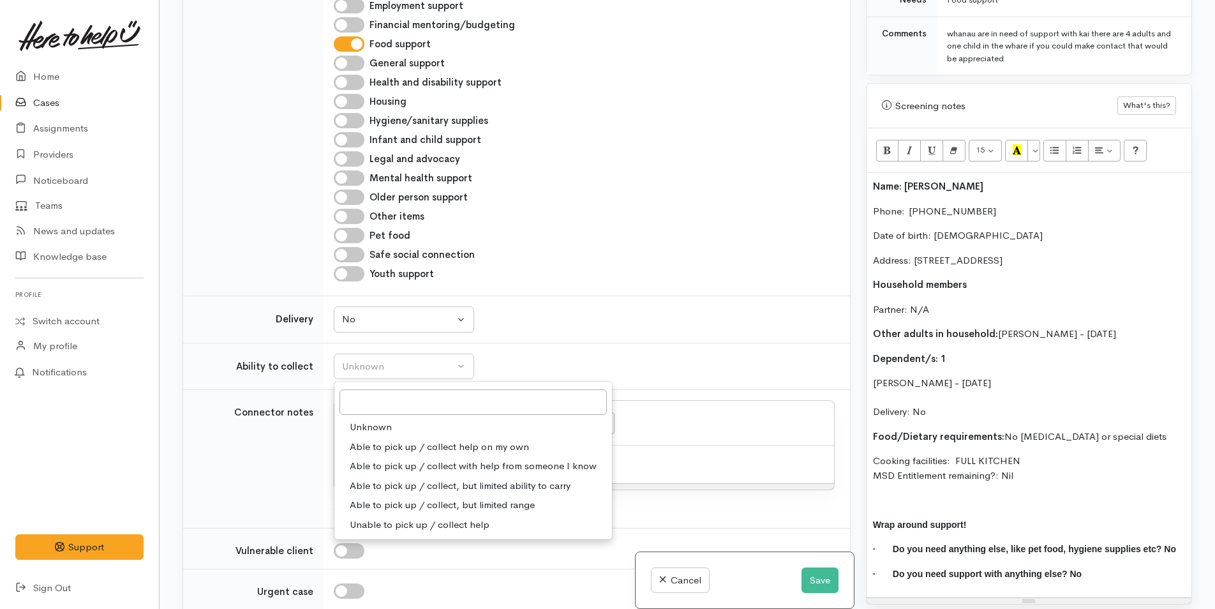
click at [395, 445] on span "Able to pick up / collect help on my own" at bounding box center [439, 447] width 179 height 15
select select "2"
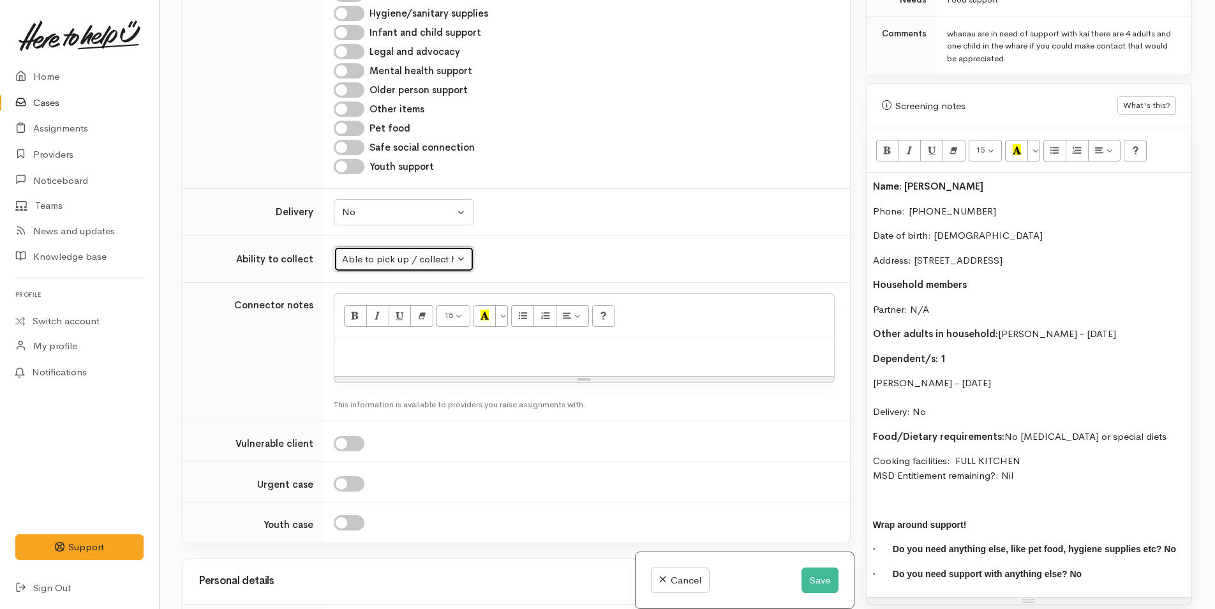
scroll to position [1149, 0]
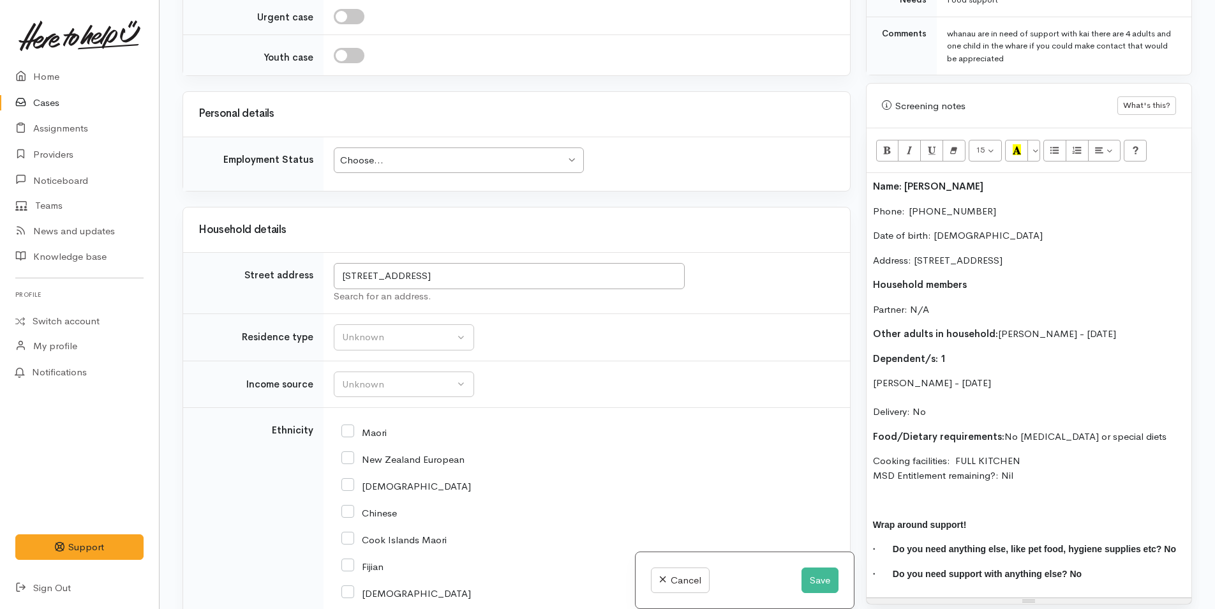
click at [375, 165] on div "Choose..." at bounding box center [452, 160] width 225 height 15
click at [389, 456] on input "New Zealand European" at bounding box center [402, 457] width 123 height 11
checkbox input "true"
click at [346, 430] on input "Maori" at bounding box center [363, 431] width 45 height 11
checkbox input "true"
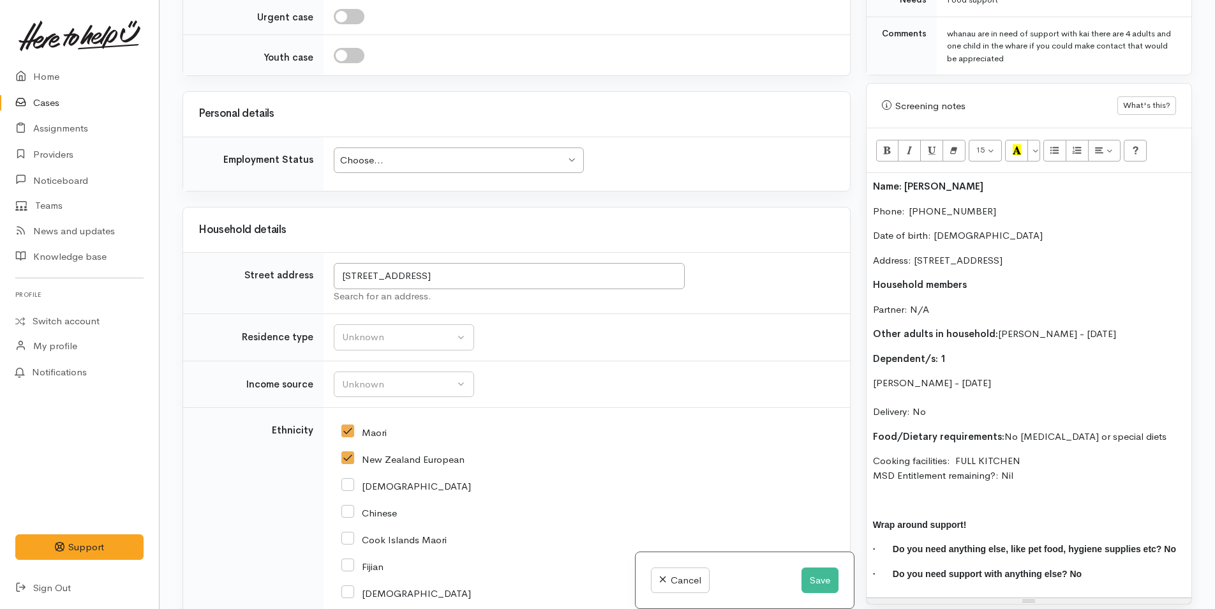
click at [348, 466] on div "New Zealand European" at bounding box center [584, 458] width 486 height 27
click at [347, 456] on input "New Zealand European" at bounding box center [402, 457] width 123 height 11
checkbox input "false"
click at [355, 341] on div "Unknown" at bounding box center [398, 337] width 112 height 15
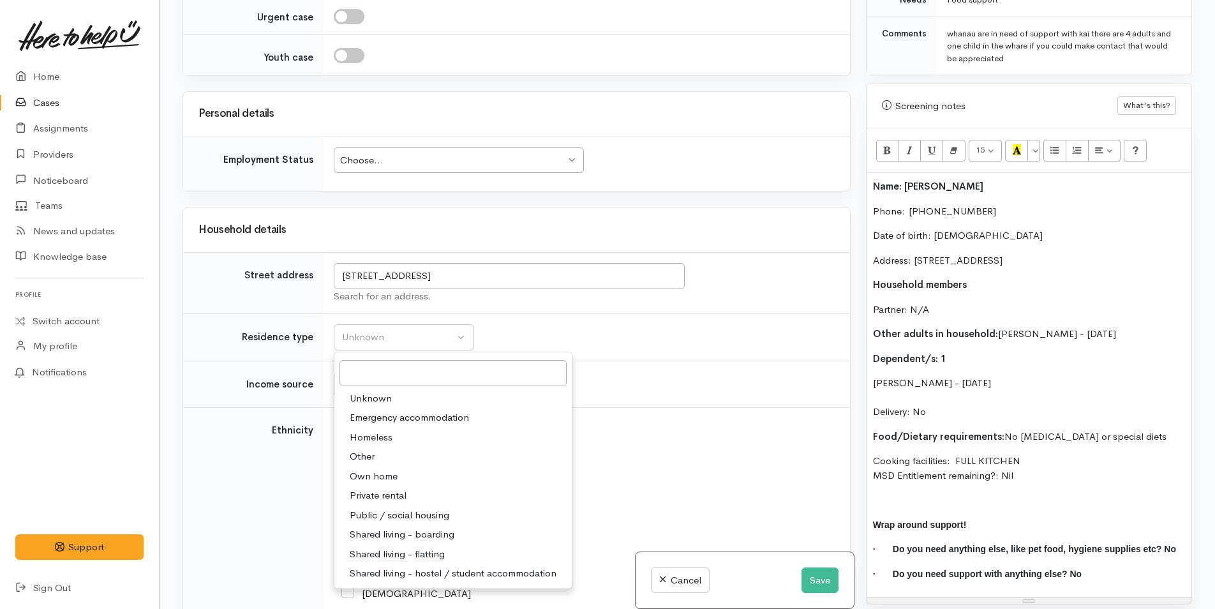
click at [375, 494] on span "Private rental" at bounding box center [378, 495] width 57 height 15
select select "2"
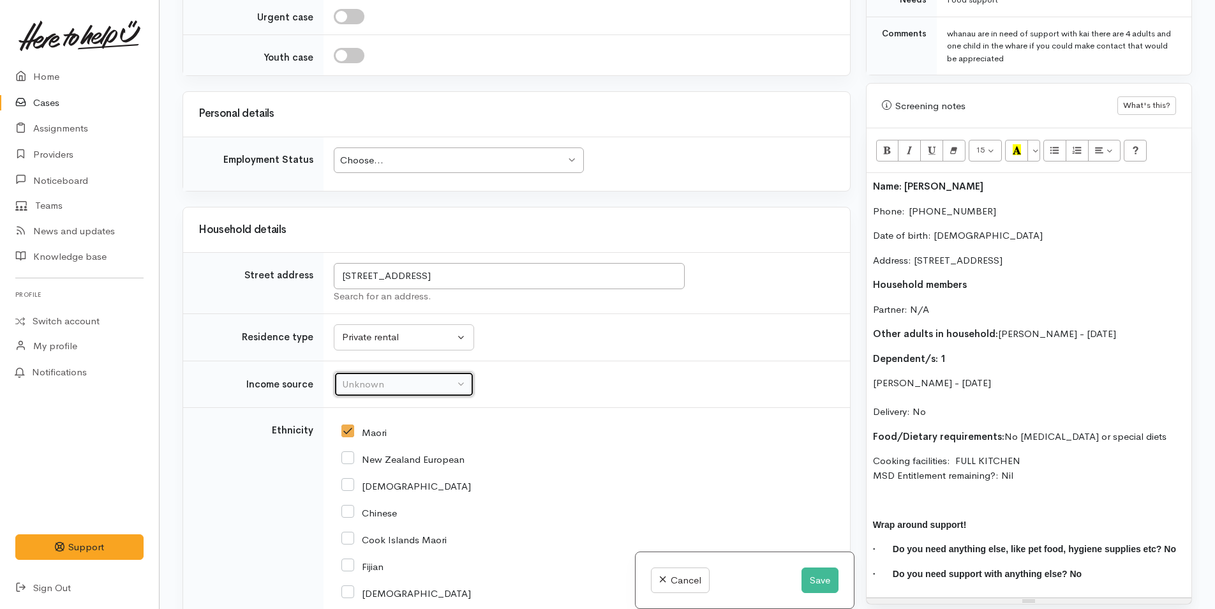
click at [352, 382] on div "Unknown" at bounding box center [398, 384] width 112 height 15
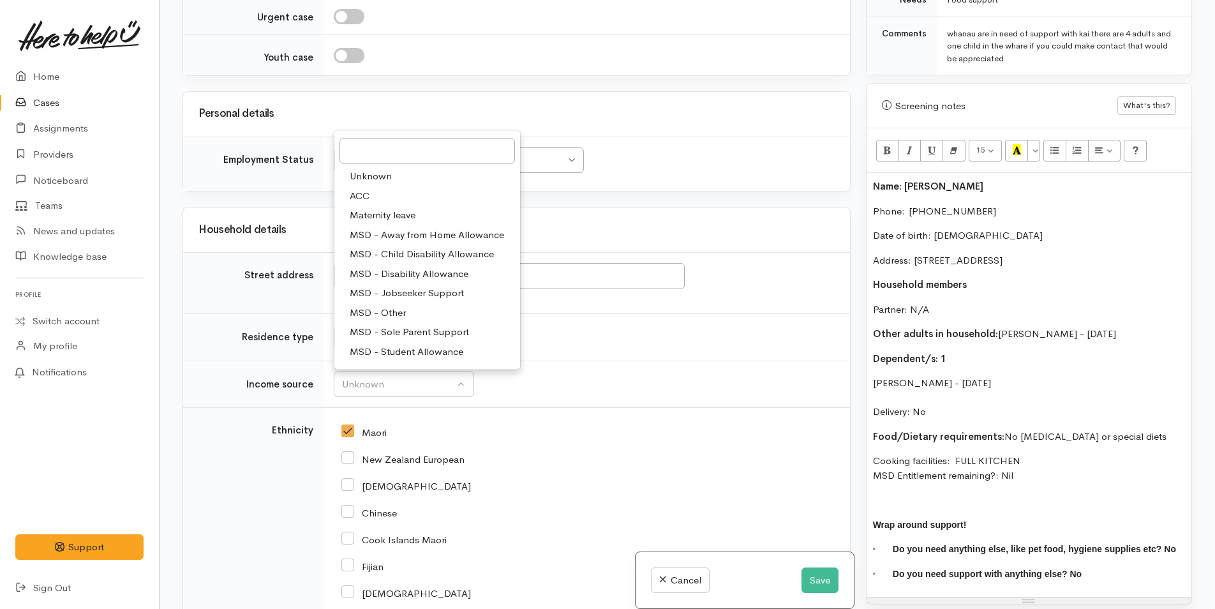
click at [392, 288] on span "MSD - Jobseeker Support" at bounding box center [407, 293] width 114 height 15
select select "4"
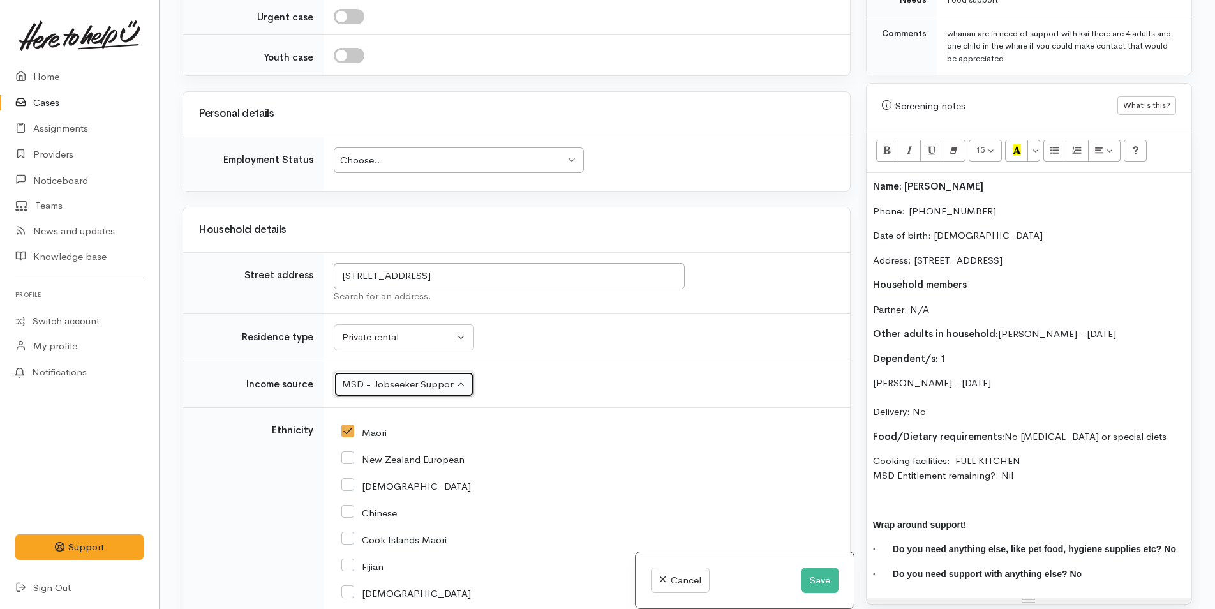
click at [367, 165] on div "Choose..." at bounding box center [452, 160] width 225 height 15
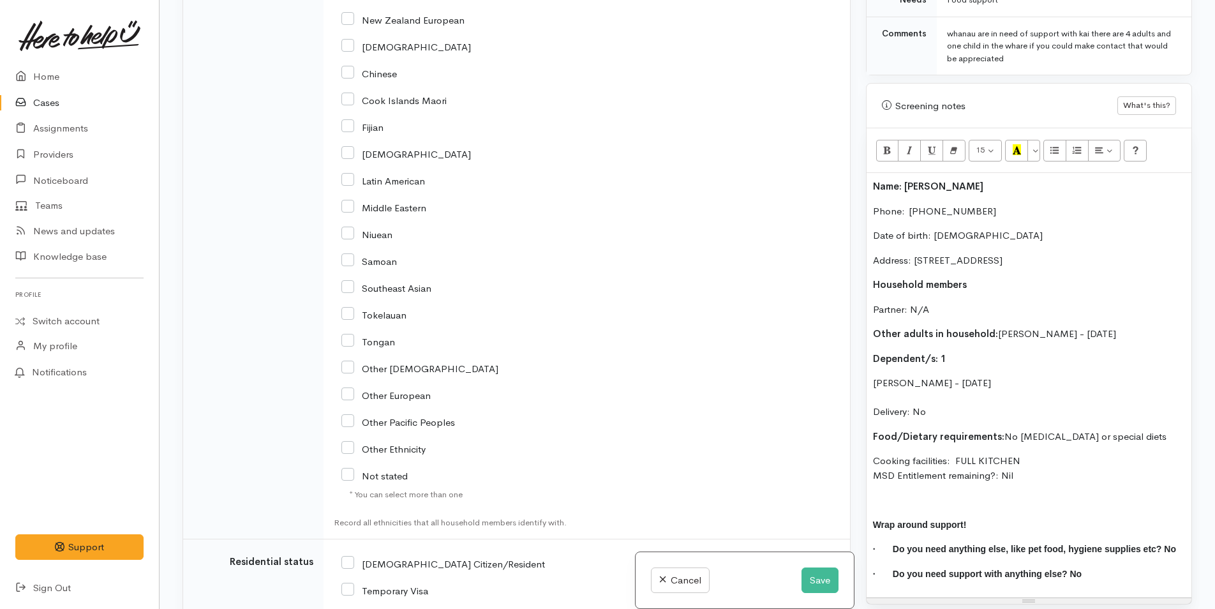
scroll to position [1723, 0]
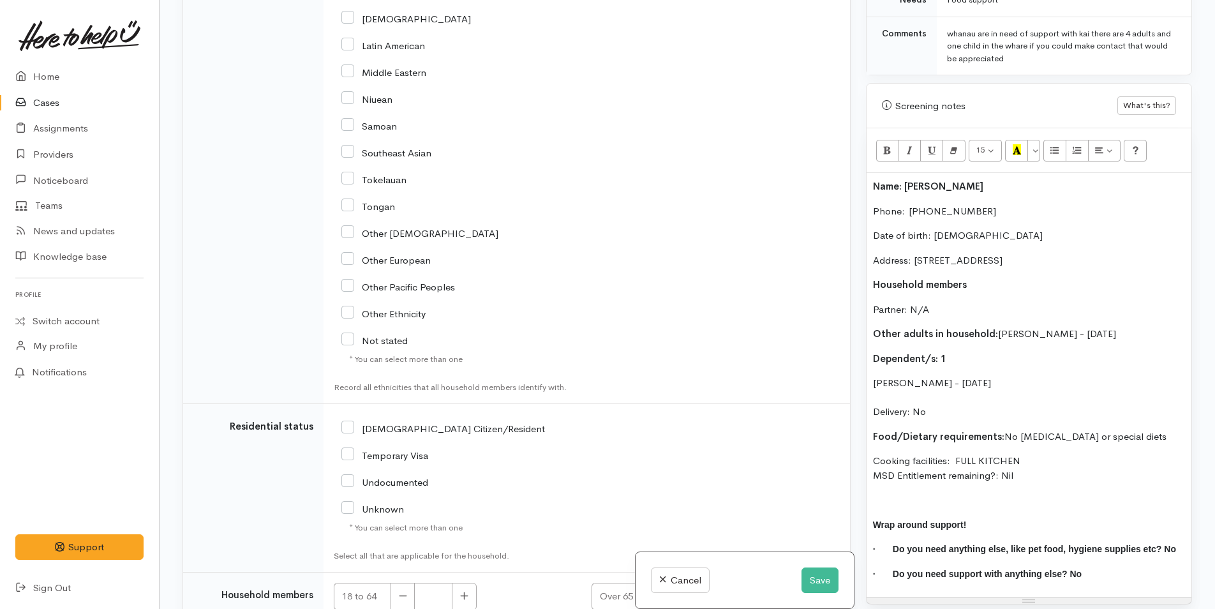
click at [346, 431] on input "[DEMOGRAPHIC_DATA] Citizen/Resident" at bounding box center [443, 427] width 204 height 11
checkbox input "true"
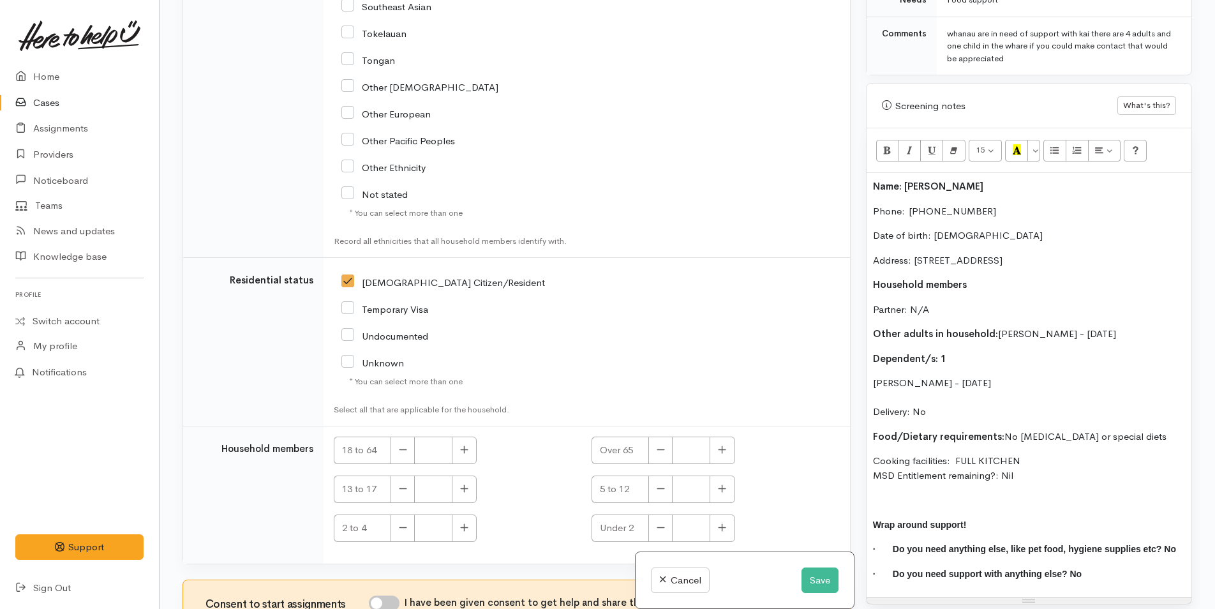
scroll to position [1969, 0]
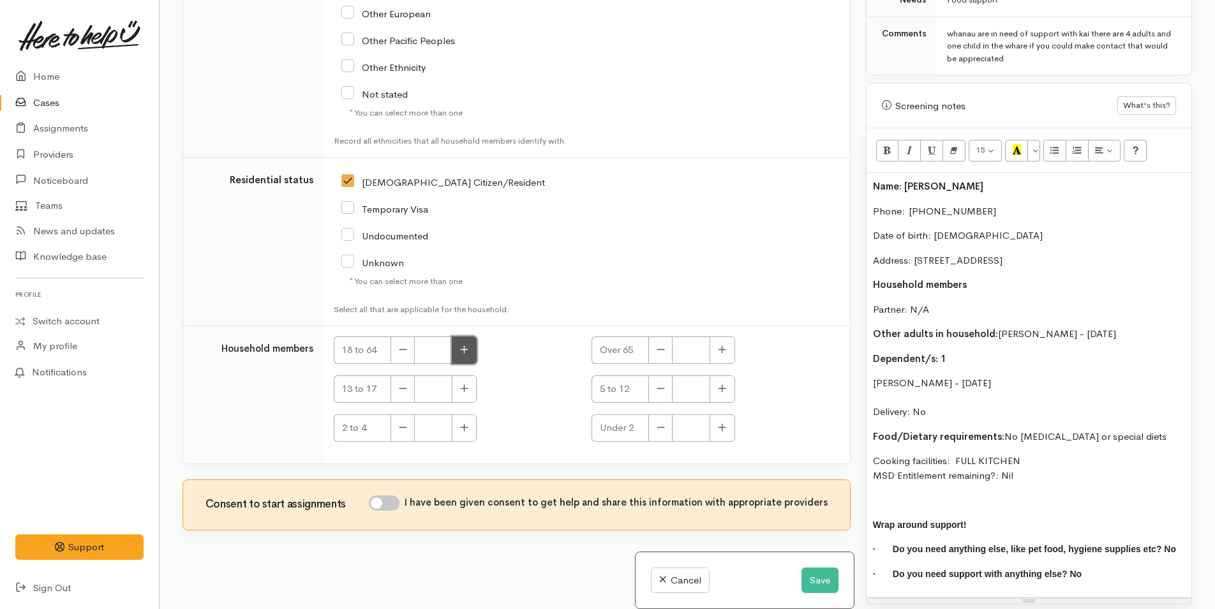
click at [468, 350] on icon "button" at bounding box center [464, 350] width 8 height 10
type input "2"
drag, startPoint x: 716, startPoint y: 385, endPoint x: 383, endPoint y: 512, distance: 356.5
click at [715, 385] on button "button" at bounding box center [722, 388] width 25 height 27
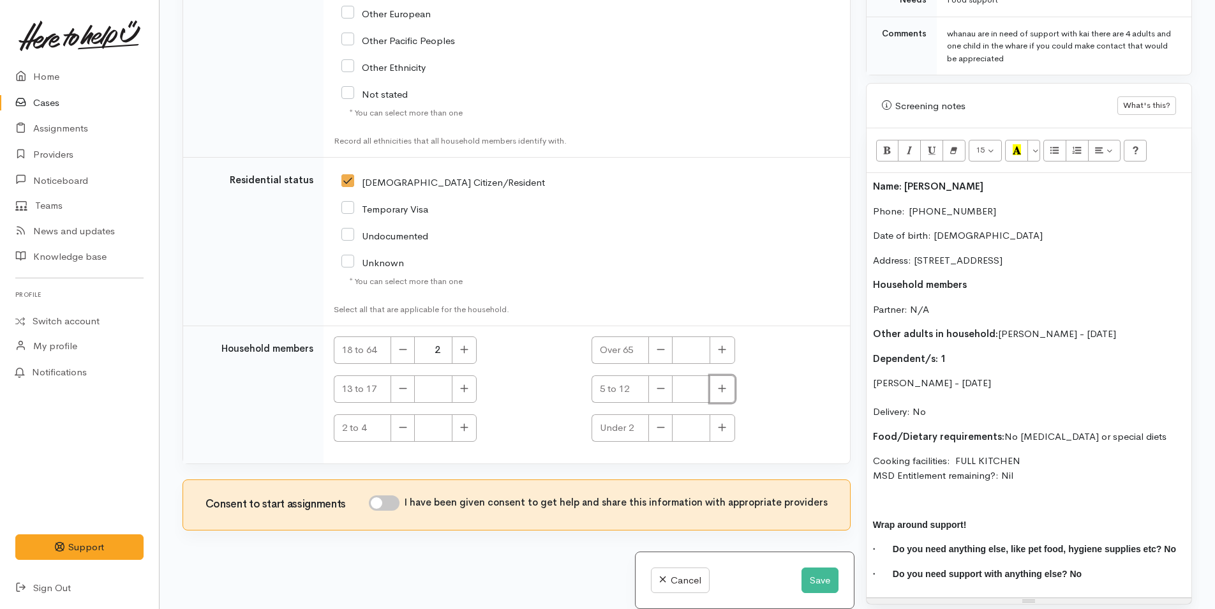
type input "1"
click at [383, 500] on input "I have been given consent to get help and share this information with appropria…" at bounding box center [384, 502] width 31 height 15
checkbox input "true"
click at [1144, 327] on p "Other adults in household: Erana Nelson - 06/10/1989" at bounding box center [1029, 334] width 312 height 15
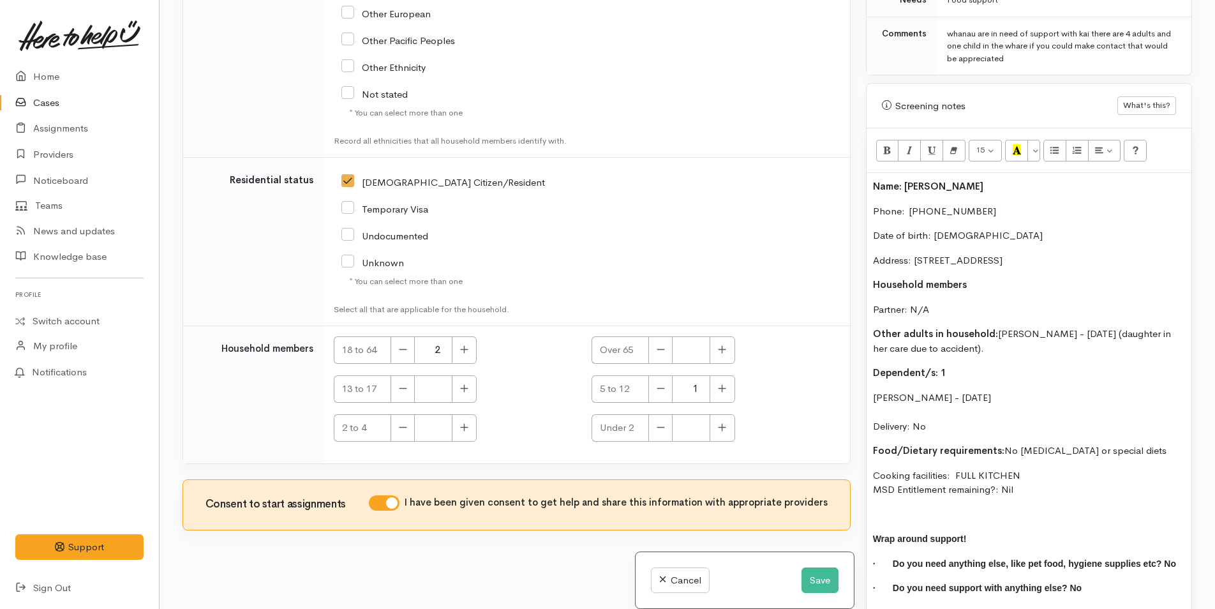
click at [1011, 390] on p "Millie Nelson - 17/12/2020 Delivery: No" at bounding box center [1029, 411] width 312 height 43
click at [1057, 390] on p "Millie Nelson - 17/12/2020 (Grandchild Delivery: No" at bounding box center [1029, 411] width 312 height 43
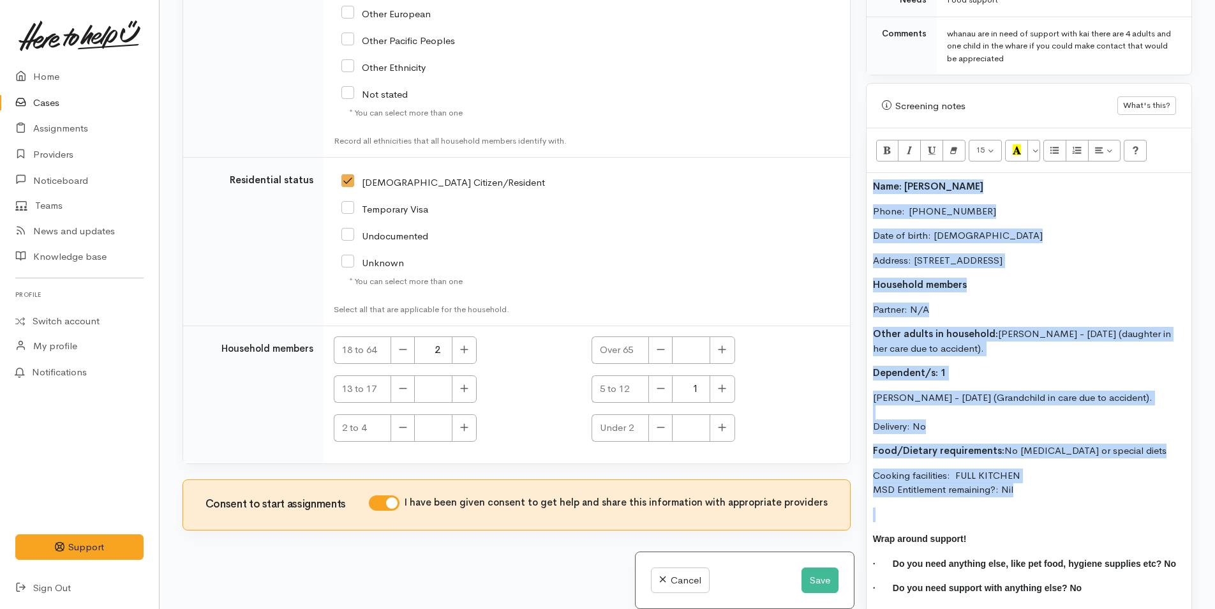
drag, startPoint x: 1034, startPoint y: 484, endPoint x: 868, endPoint y: 160, distance: 364.7
click at [868, 160] on div "Drag image or text here 15 8 9 10 11 12 14 18 24 36 Background Color Transparen…" at bounding box center [1028, 373] width 325 height 490
copy div "Name: Lucille Nelson Phone:  0221572094 Date of birth: 25/04/1967 Address: 12 P…"
click at [833, 579] on button "Save" at bounding box center [819, 580] width 37 height 26
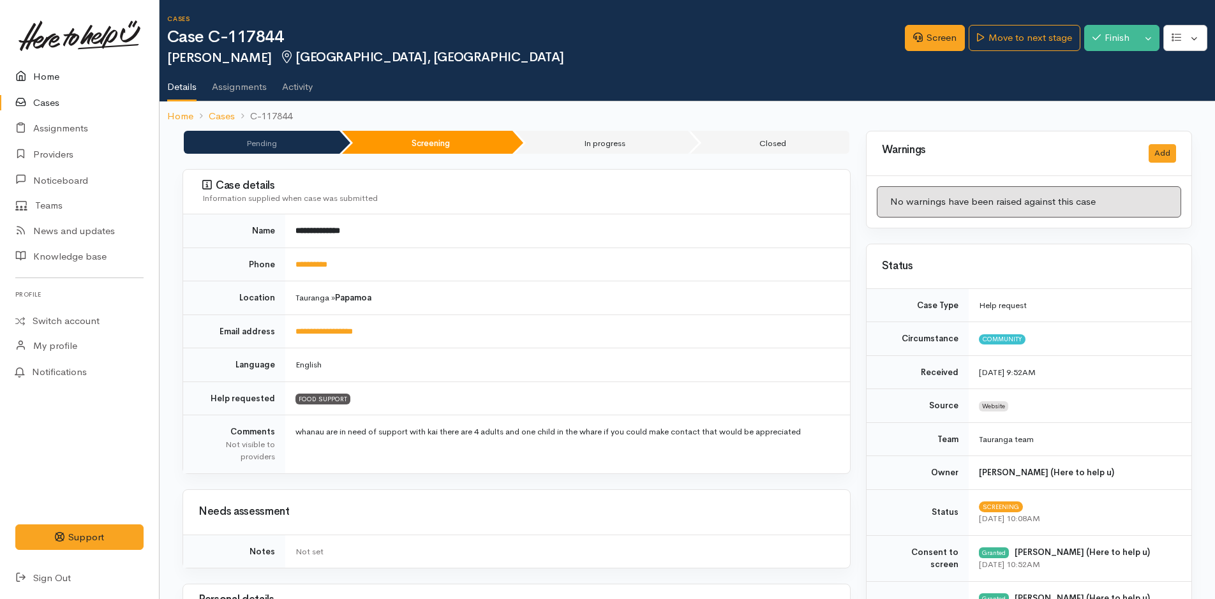
click at [60, 71] on link "Home" at bounding box center [79, 77] width 159 height 26
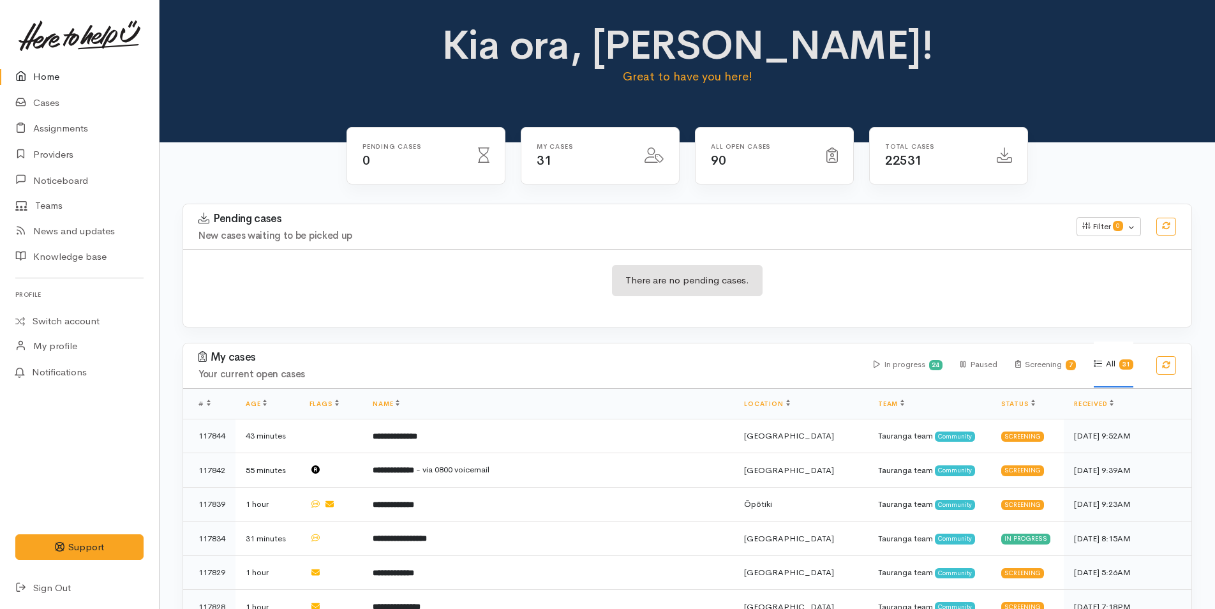
drag, startPoint x: 426, startPoint y: 461, endPoint x: 54, endPoint y: 409, distance: 375.7
click at [414, 466] on b "**********" at bounding box center [393, 470] width 41 height 8
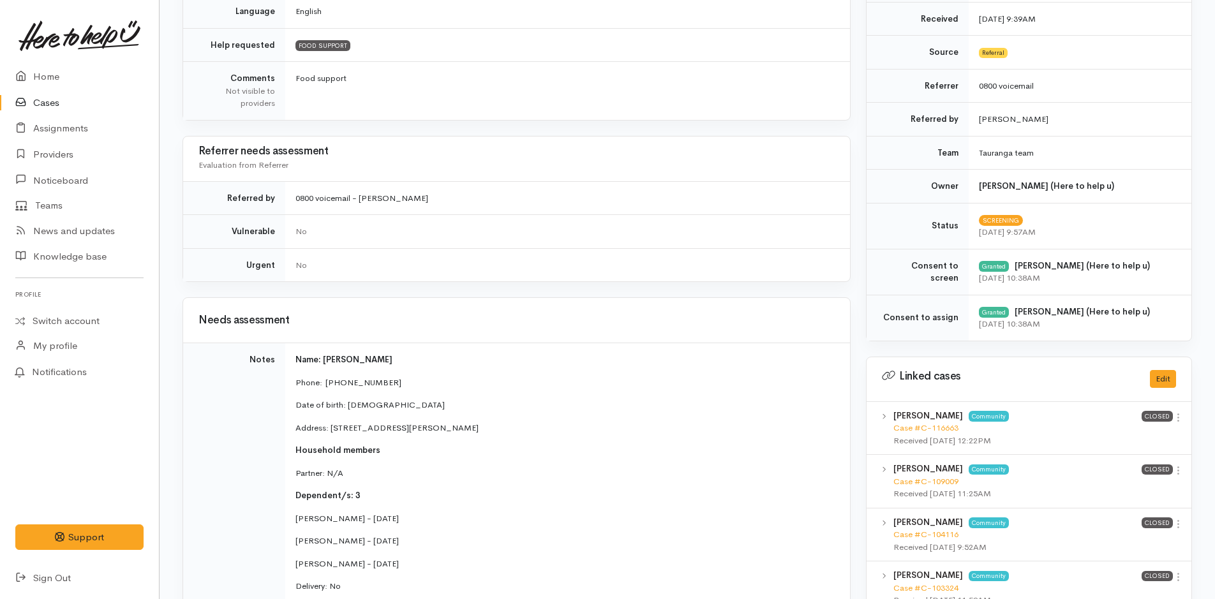
scroll to position [574, 0]
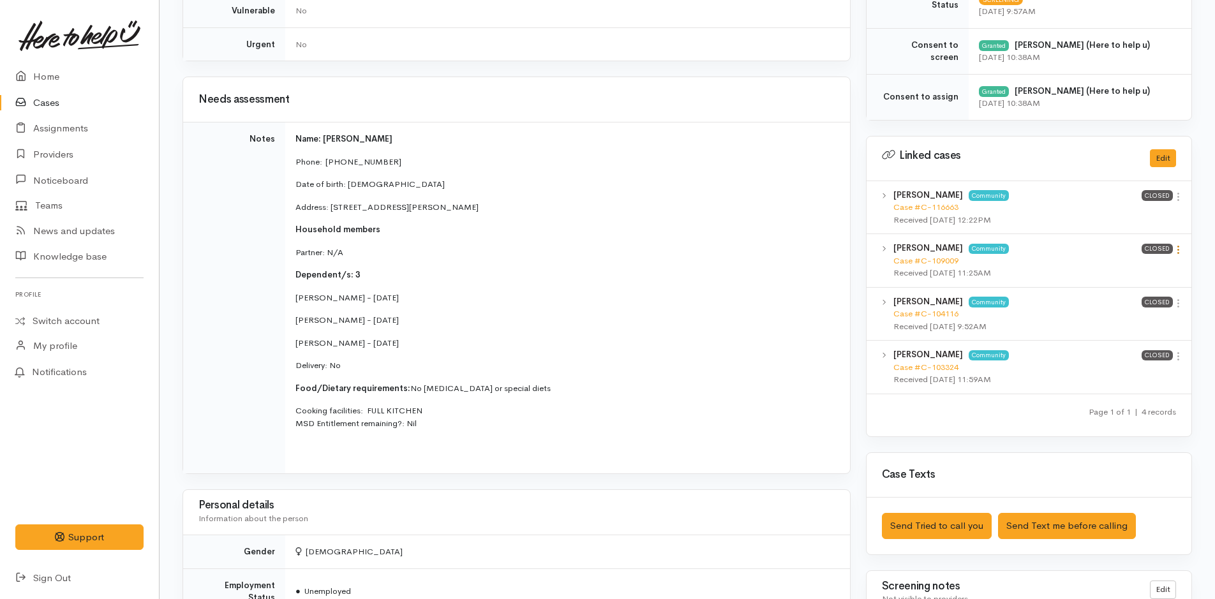
click at [1180, 253] on icon at bounding box center [1178, 249] width 11 height 11
click at [1136, 276] on link "View case" at bounding box center [1132, 275] width 101 height 20
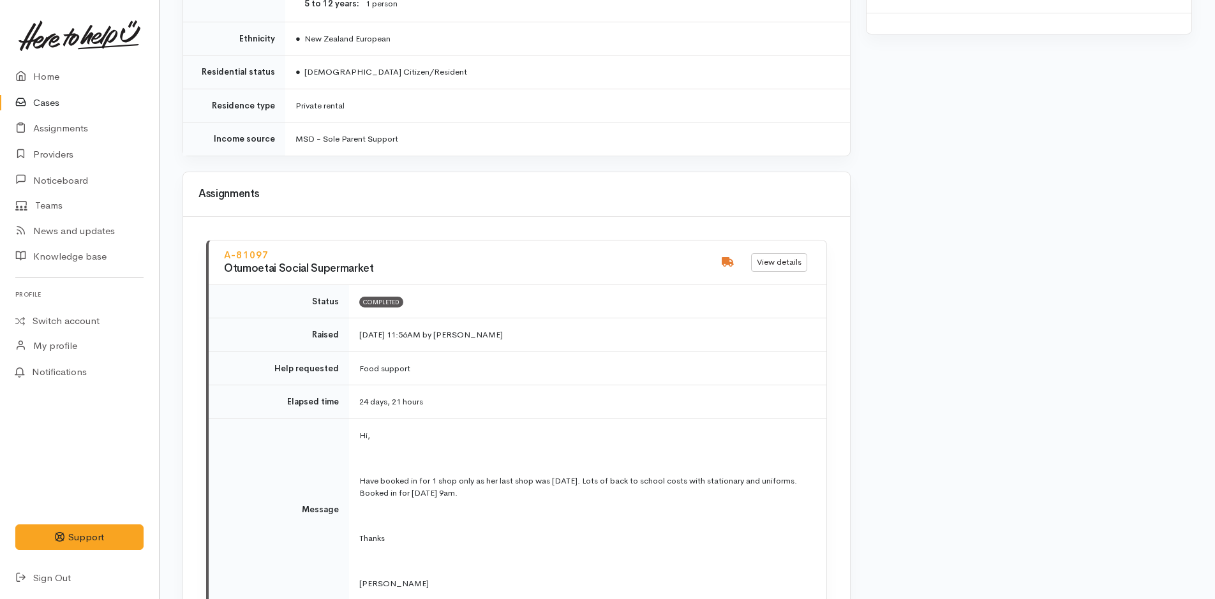
scroll to position [1404, 0]
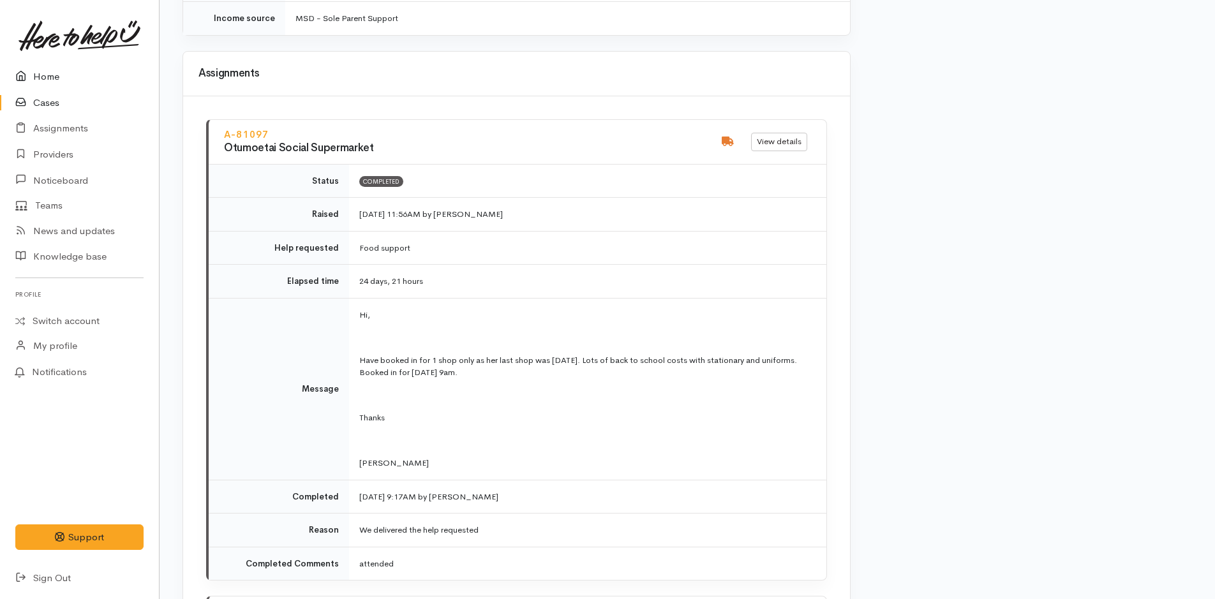
click at [59, 78] on link "Home" at bounding box center [79, 77] width 159 height 26
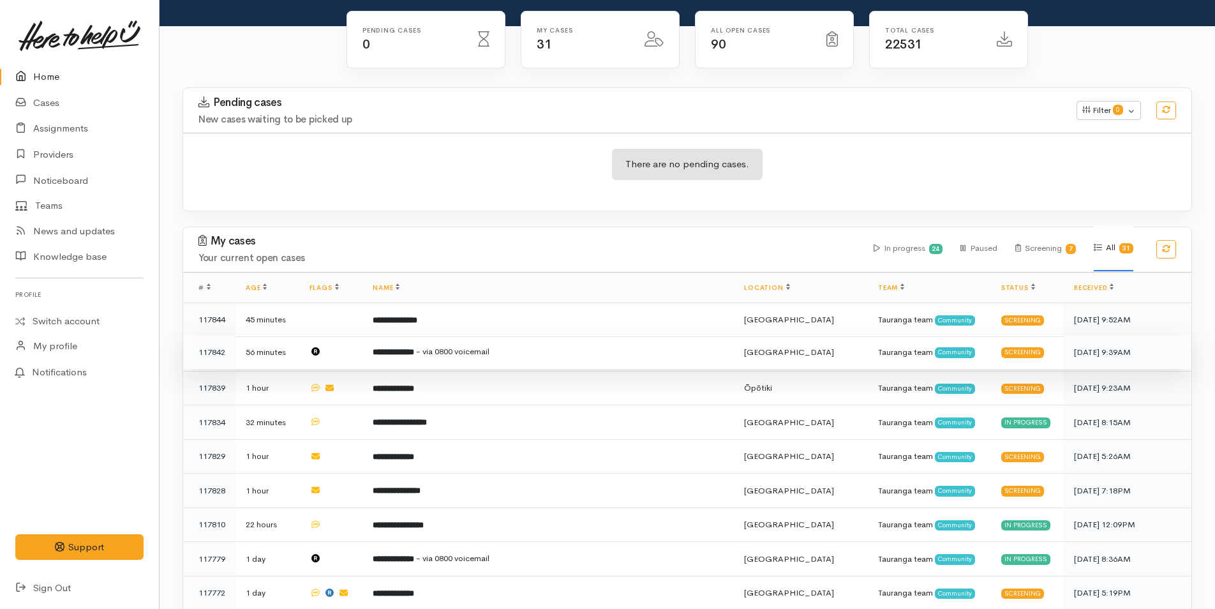
scroll to position [128, 0]
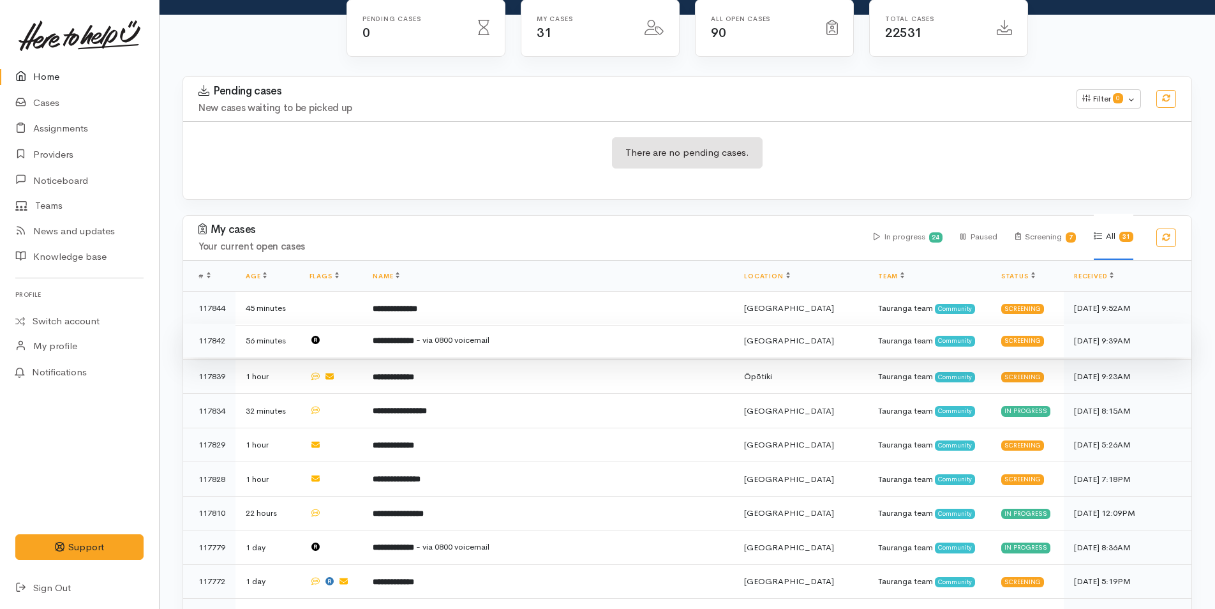
click at [414, 340] on b "**********" at bounding box center [393, 340] width 41 height 8
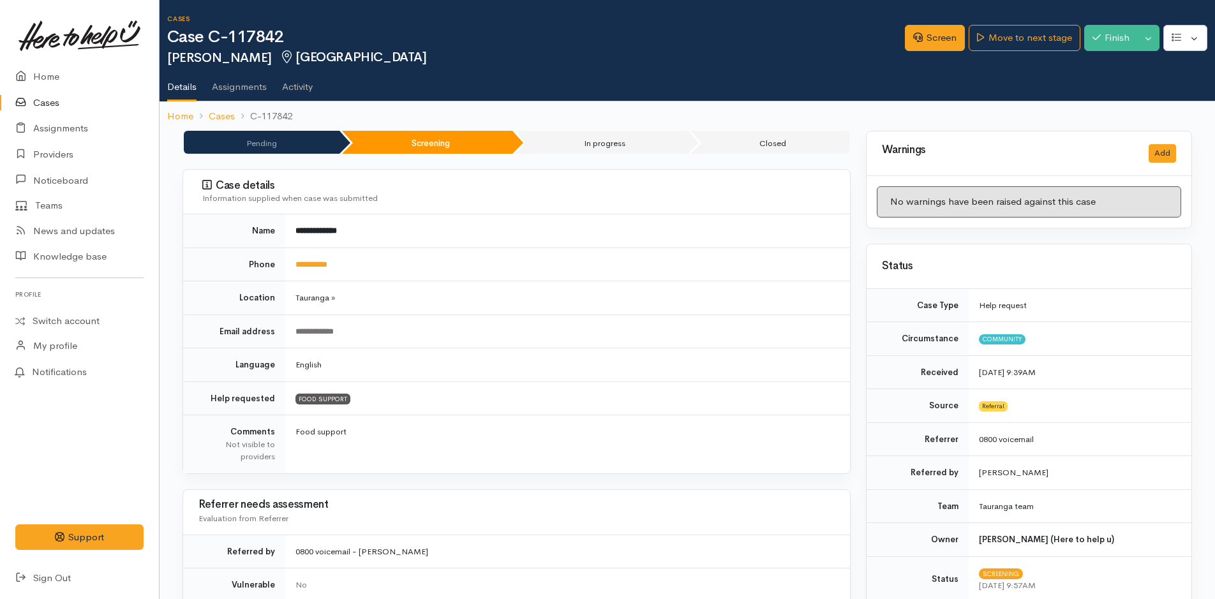
scroll to position [447, 0]
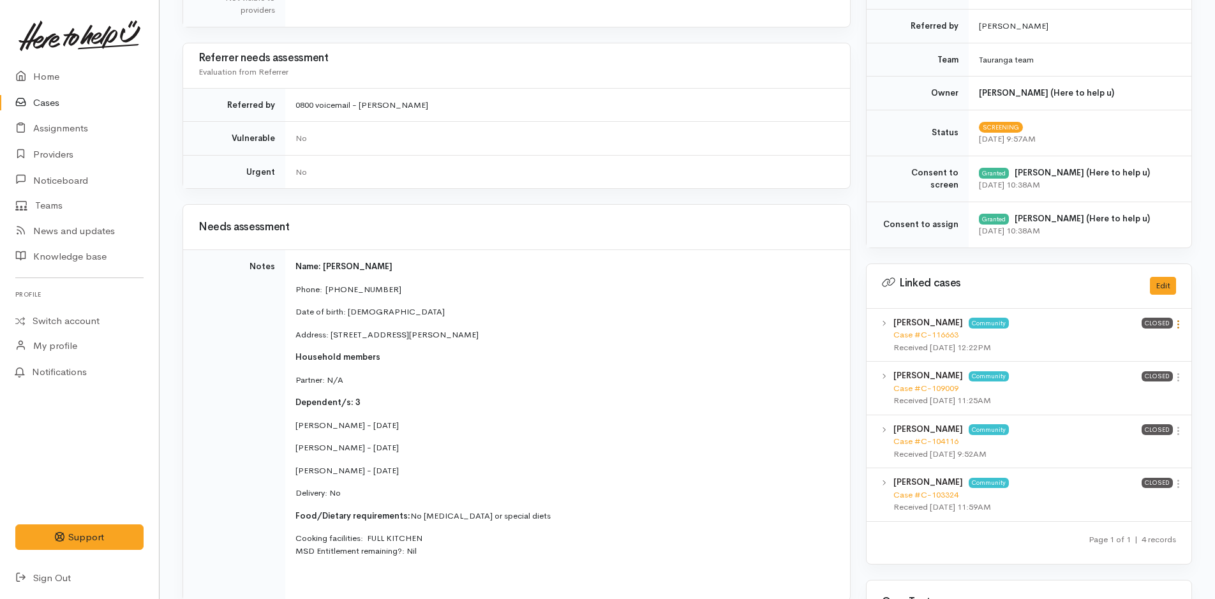
click at [1175, 327] on icon at bounding box center [1178, 324] width 11 height 11
click at [1142, 348] on link "View case" at bounding box center [1132, 349] width 101 height 20
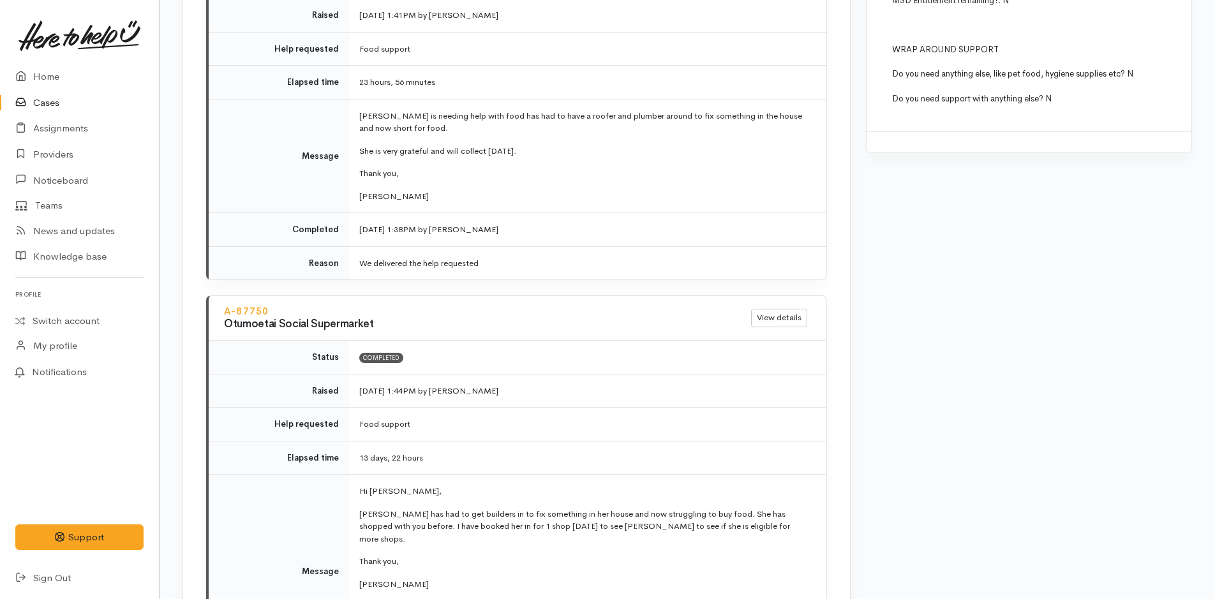
scroll to position [1341, 0]
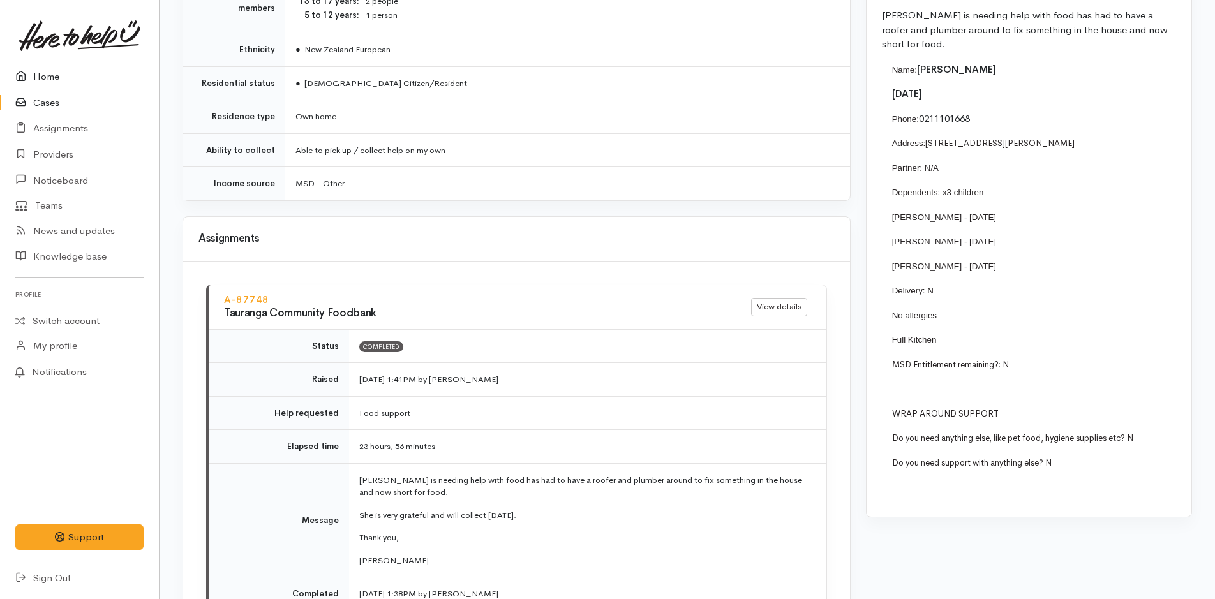
click at [55, 69] on link "Home" at bounding box center [79, 77] width 159 height 26
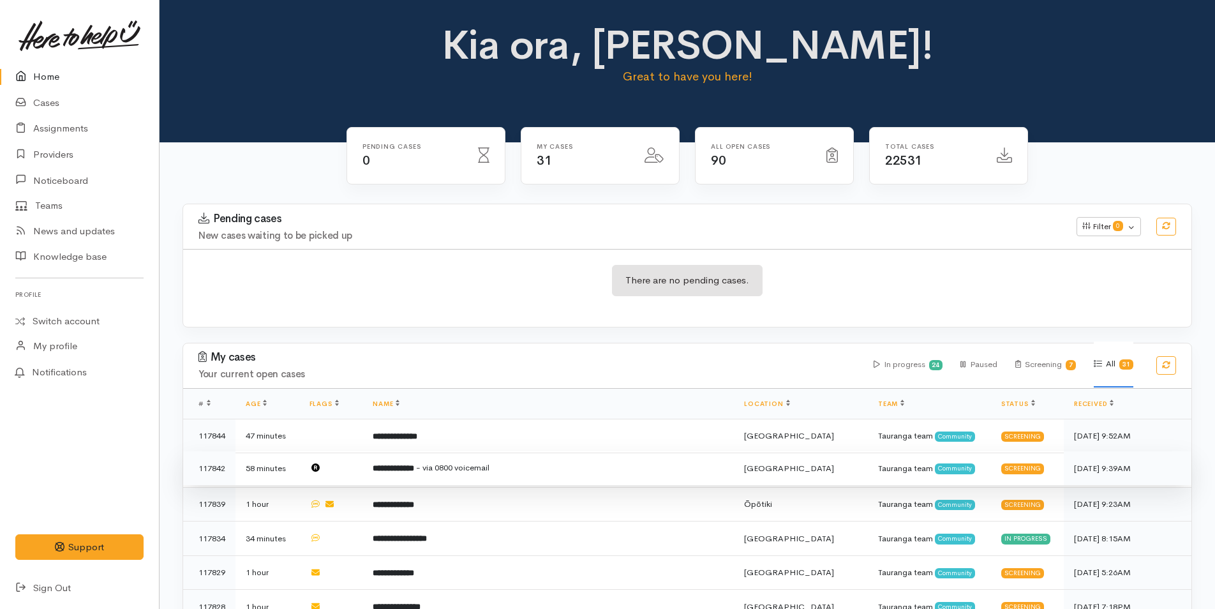
click at [400, 479] on td "**********" at bounding box center [547, 468] width 371 height 34
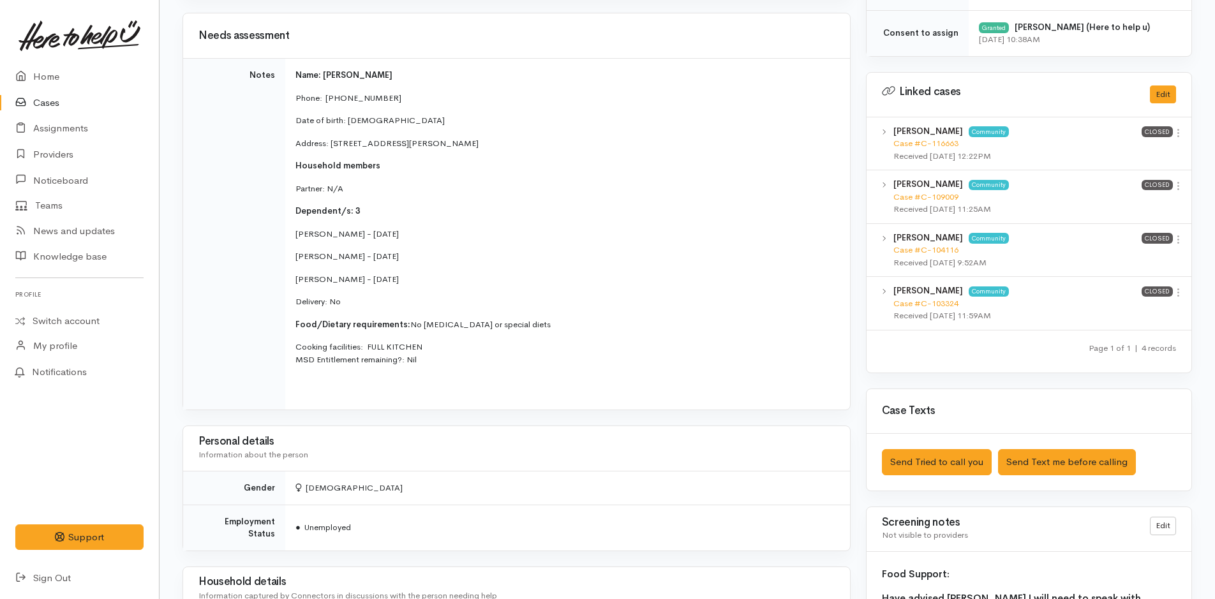
scroll to position [1222, 0]
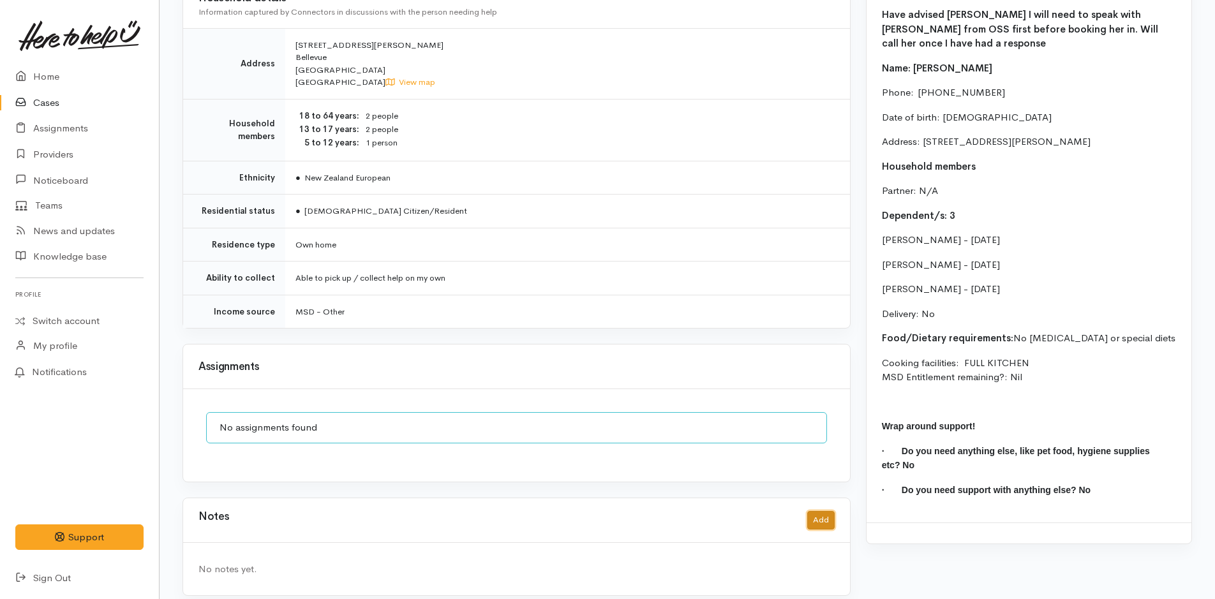
click at [816, 511] on button "Add" at bounding box center [820, 520] width 27 height 19
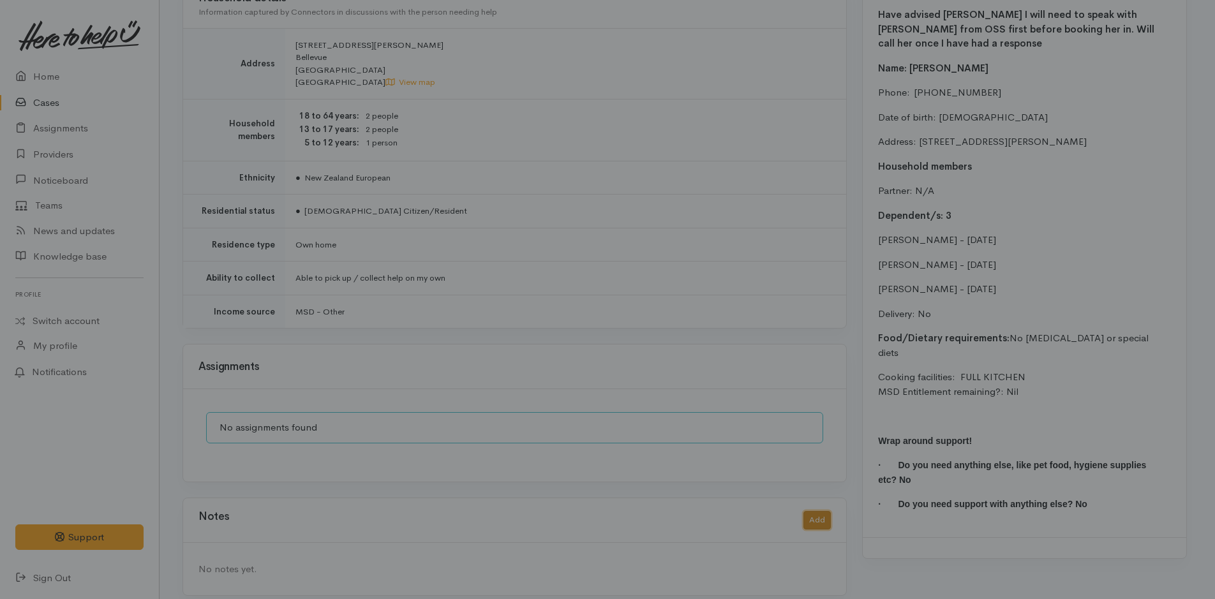
scroll to position [1212, 0]
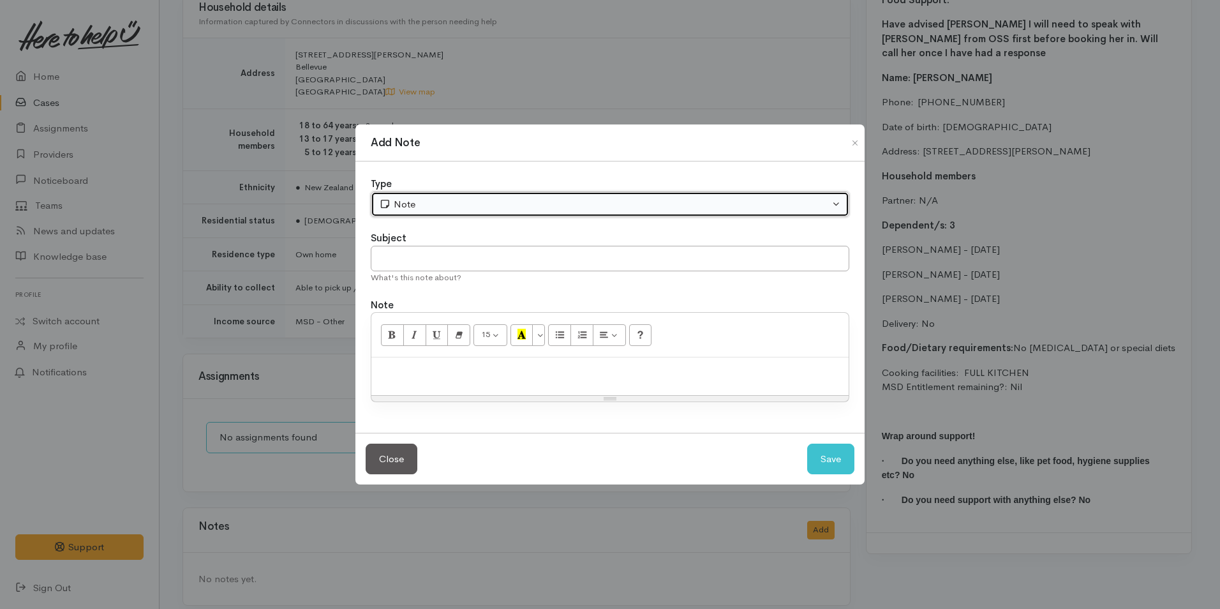
click at [406, 204] on div "Note" at bounding box center [604, 204] width 450 height 15
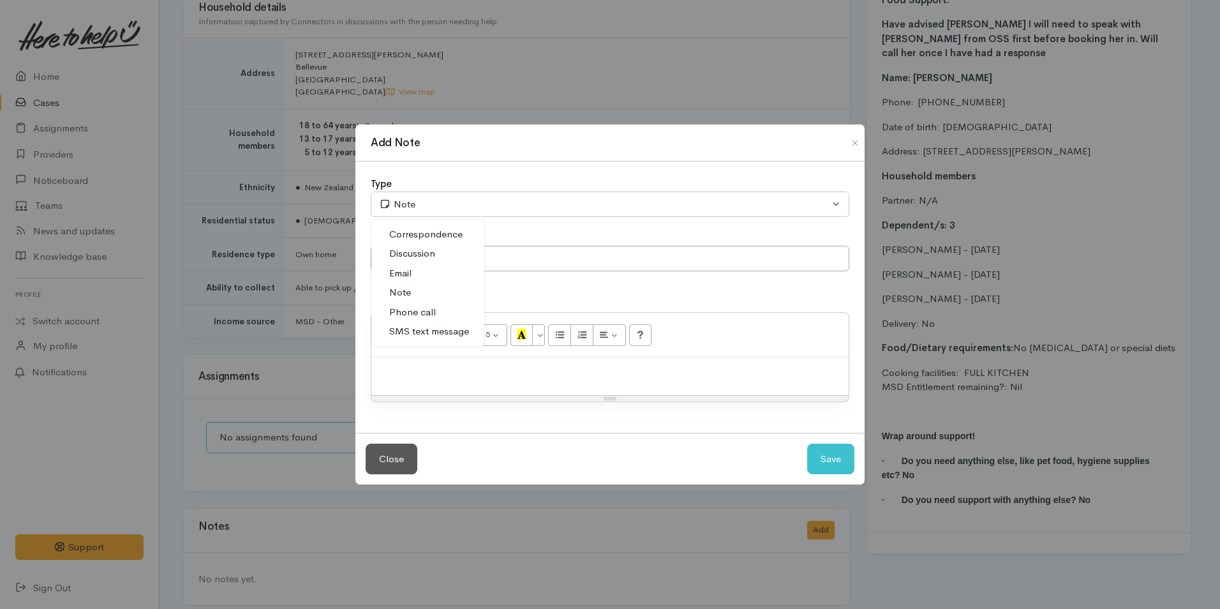
drag, startPoint x: 413, startPoint y: 332, endPoint x: 413, endPoint y: 295, distance: 36.4
click at [413, 331] on span "SMS text message" at bounding box center [429, 331] width 80 height 15
click at [410, 258] on input "text" at bounding box center [610, 259] width 479 height 26
click at [435, 190] on div "Type" at bounding box center [610, 184] width 479 height 15
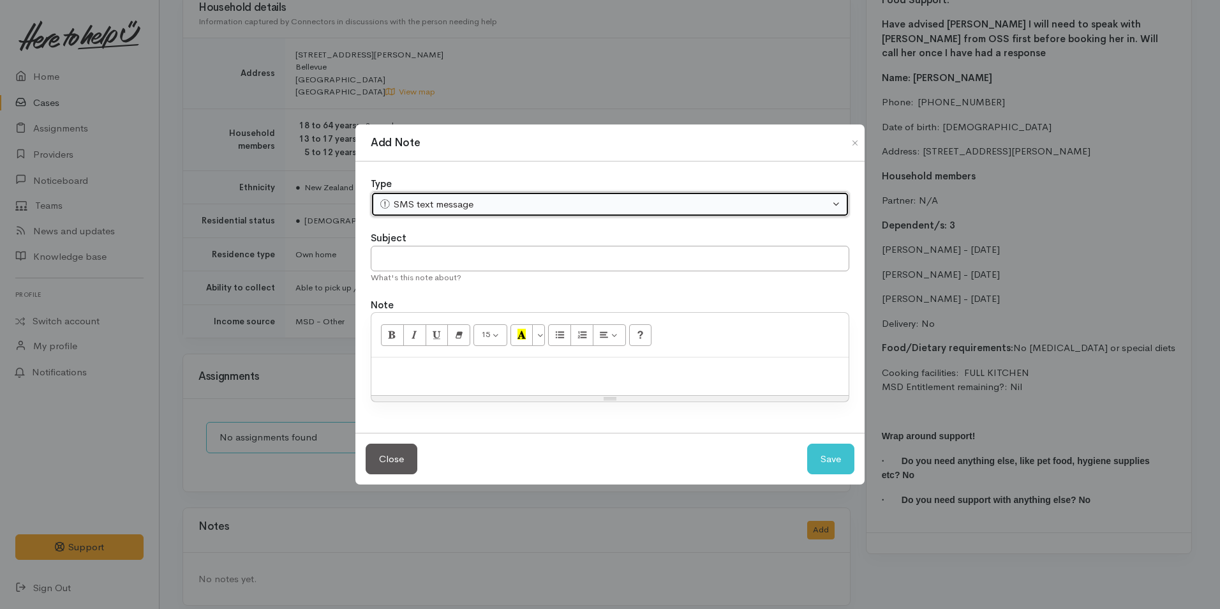
click at [433, 198] on div "SMS text message" at bounding box center [604, 204] width 450 height 15
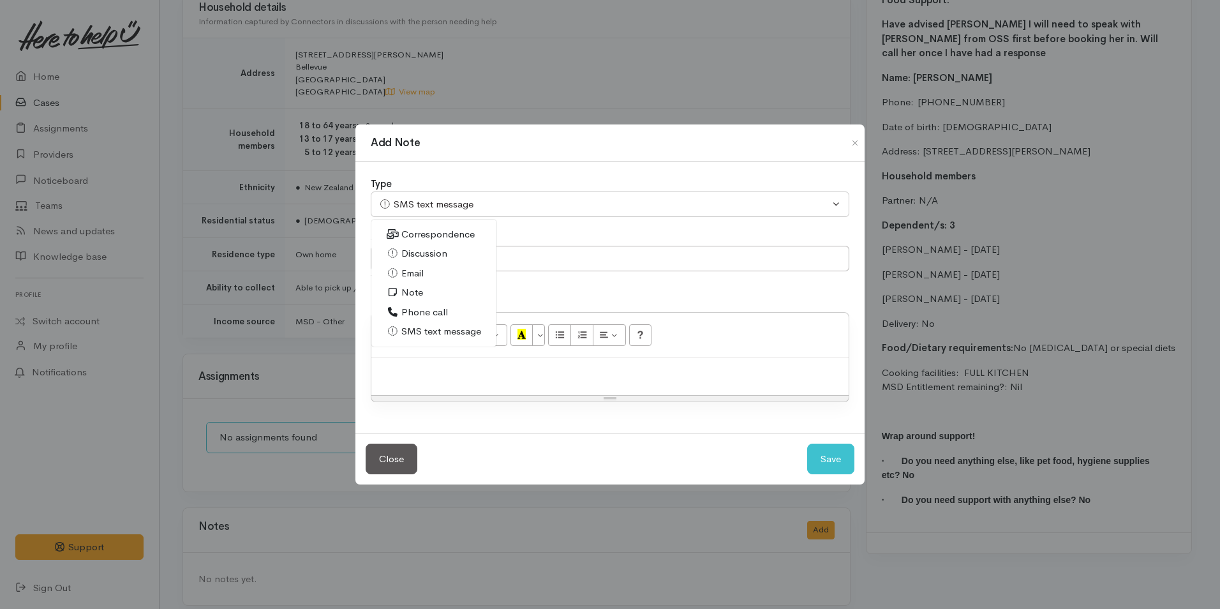
click at [424, 277] on link "Email" at bounding box center [433, 274] width 125 height 20
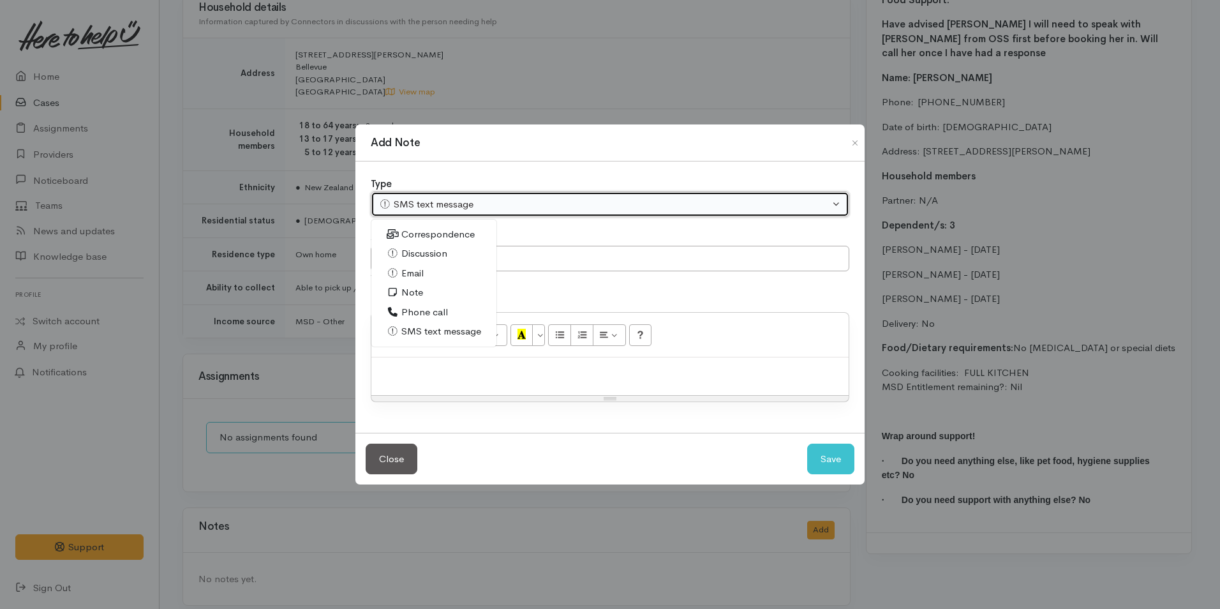
select select "2"
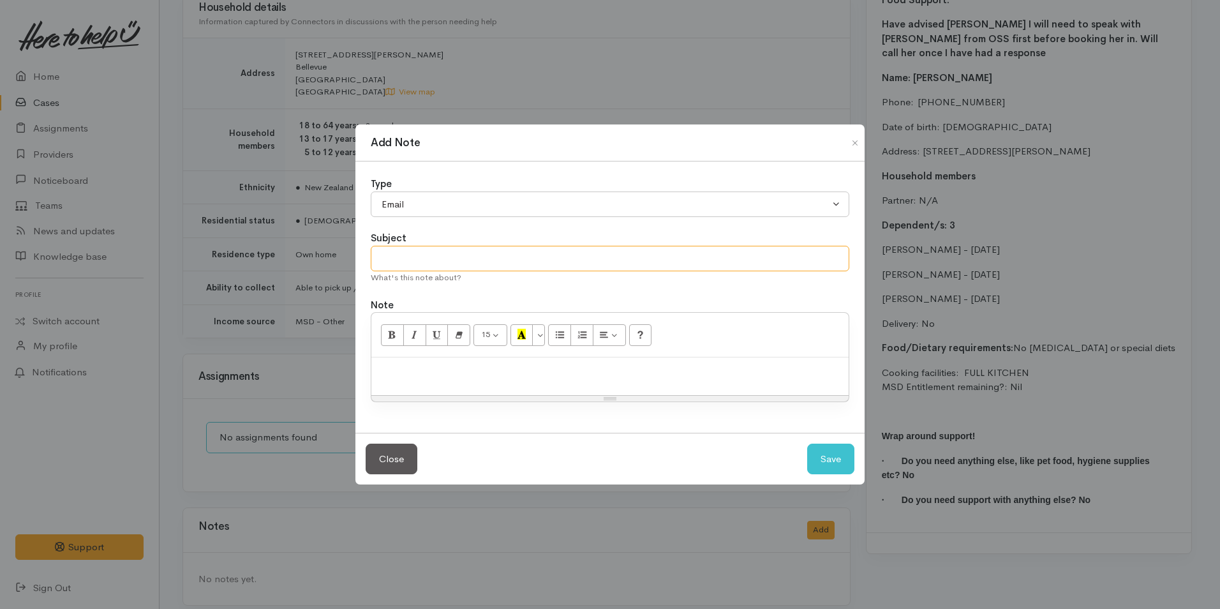
click at [420, 255] on input "text" at bounding box center [610, 259] width 479 height 26
type input "Client update"
paste div
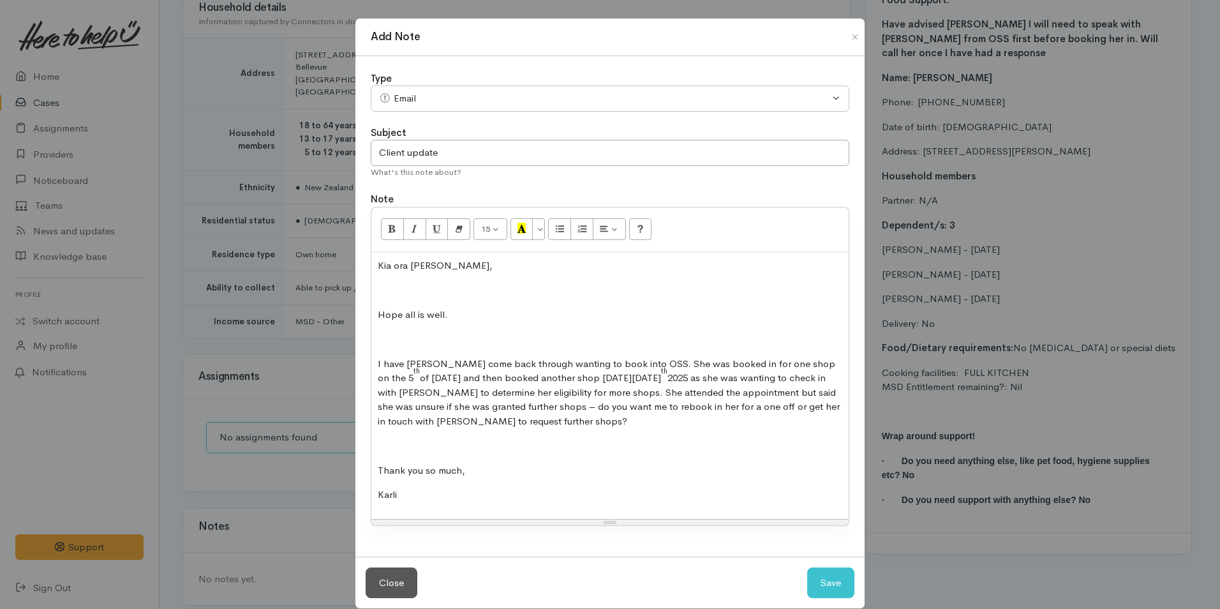
click at [396, 288] on p at bounding box center [610, 290] width 465 height 15
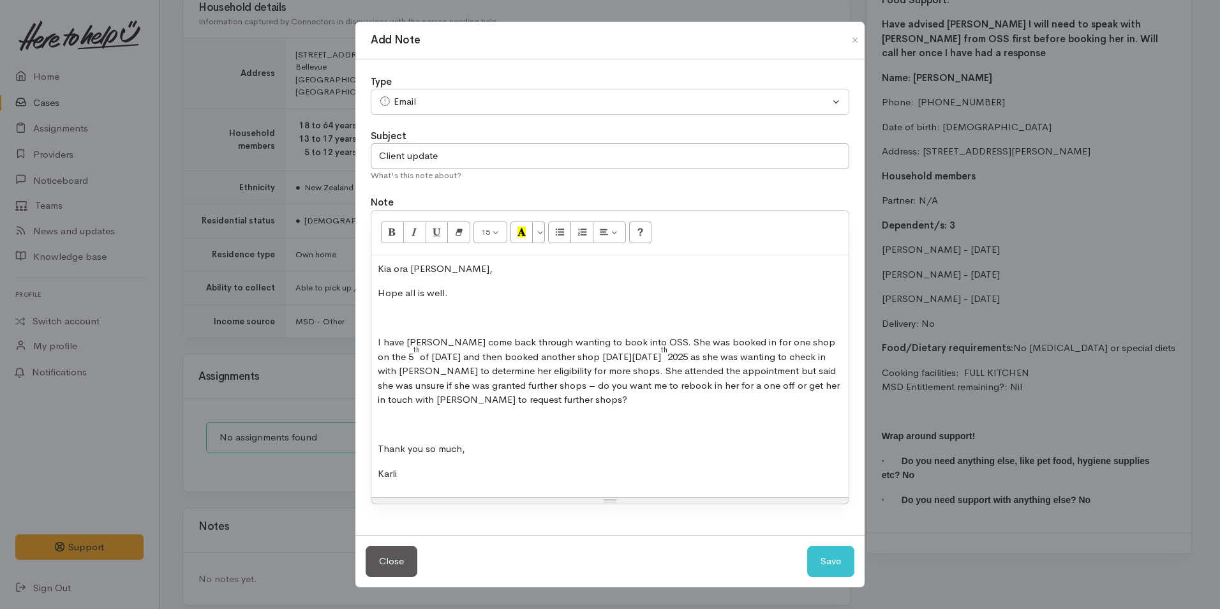
click at [410, 315] on p at bounding box center [610, 318] width 465 height 15
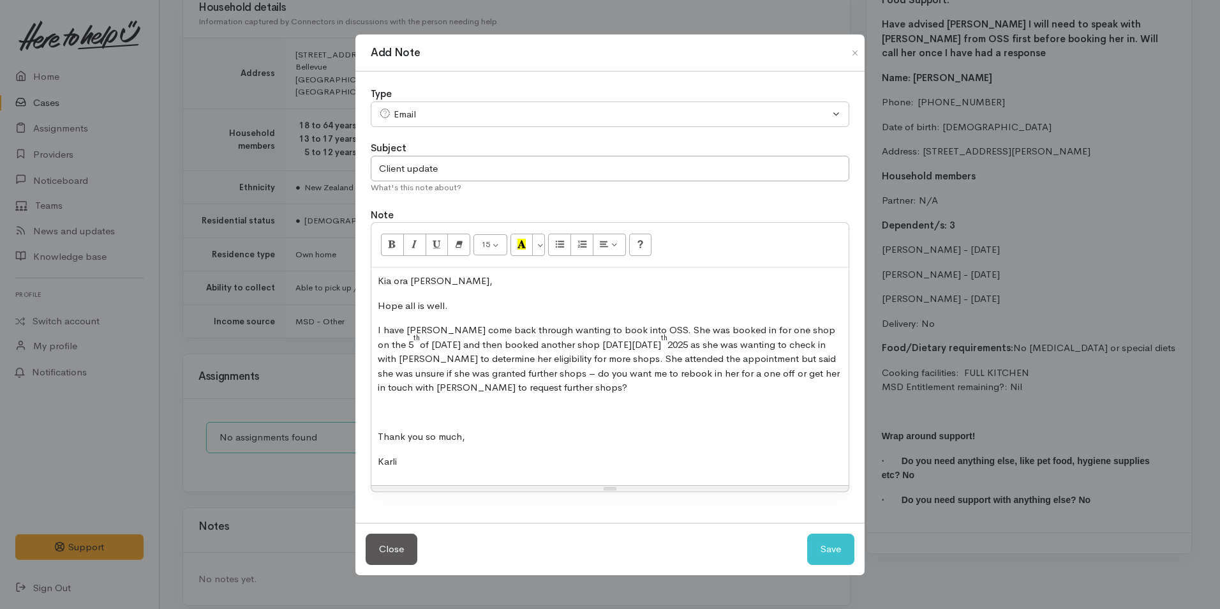
click at [397, 403] on div "Kia ora [PERSON_NAME], [PERSON_NAME] all is well. I have [PERSON_NAME] come bac…" at bounding box center [609, 376] width 477 height 218
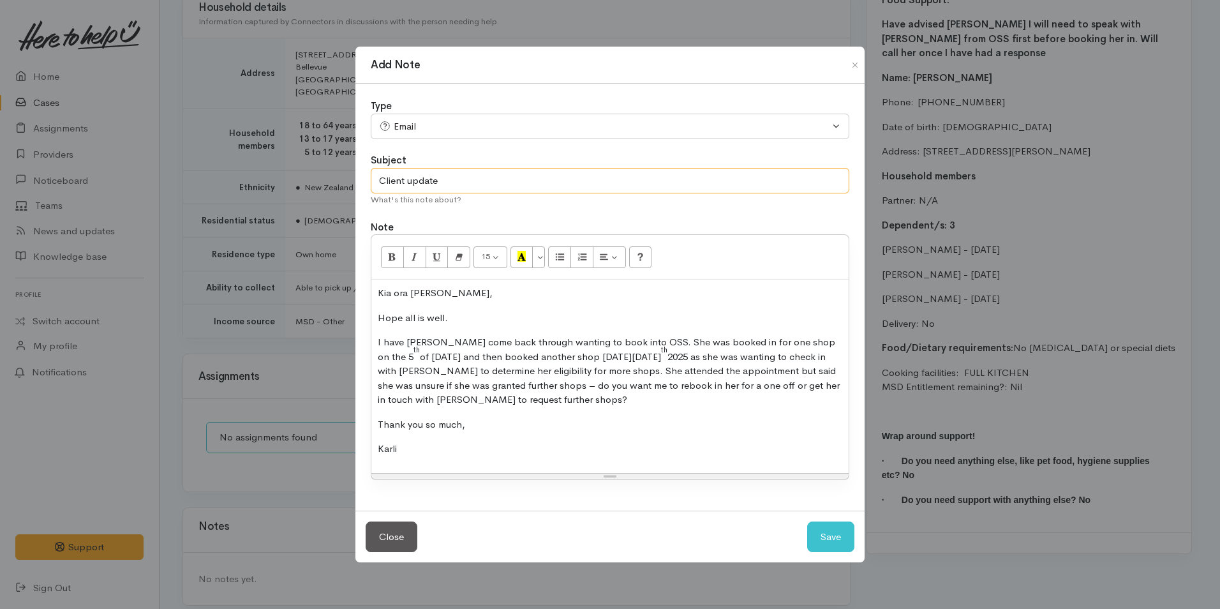
click at [462, 184] on input "Client update" at bounding box center [610, 181] width 479 height 26
type input "Client update - OSS"
click at [851, 532] on button "Save" at bounding box center [830, 536] width 47 height 31
select select "1"
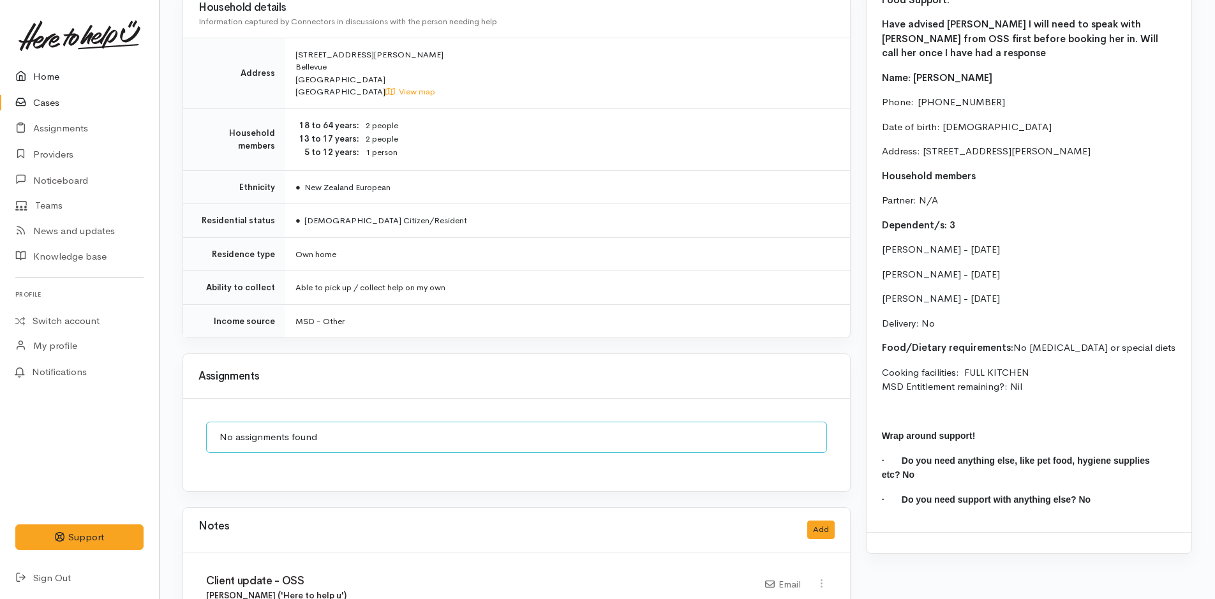
click at [49, 78] on link "Home" at bounding box center [79, 77] width 159 height 26
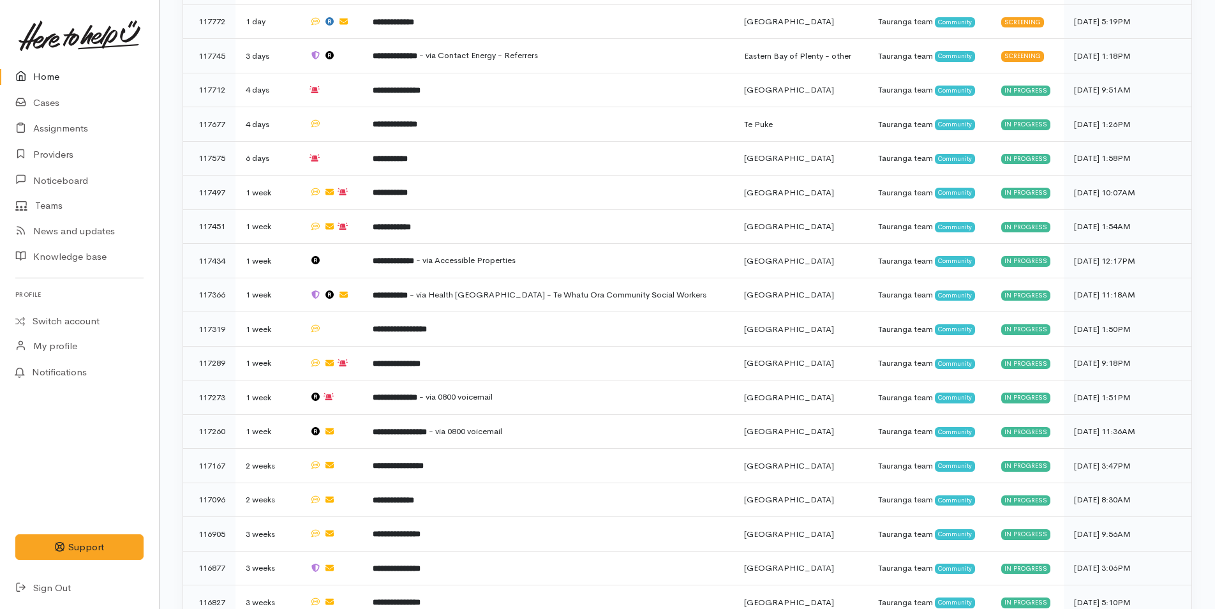
scroll to position [897, 0]
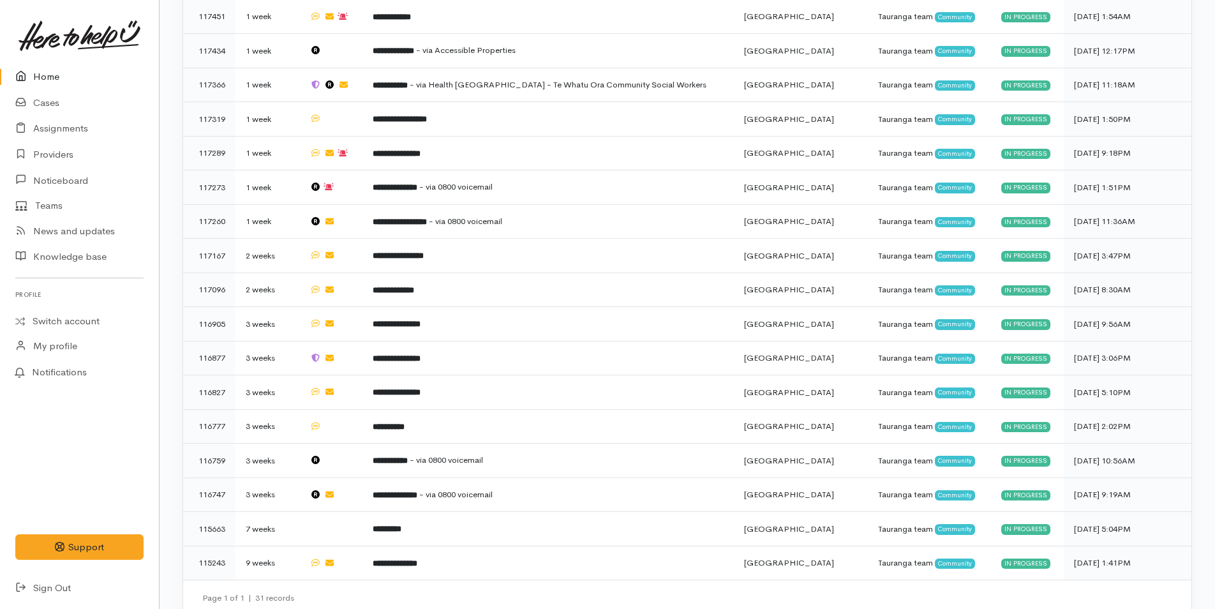
click at [58, 70] on link "Home" at bounding box center [79, 77] width 159 height 26
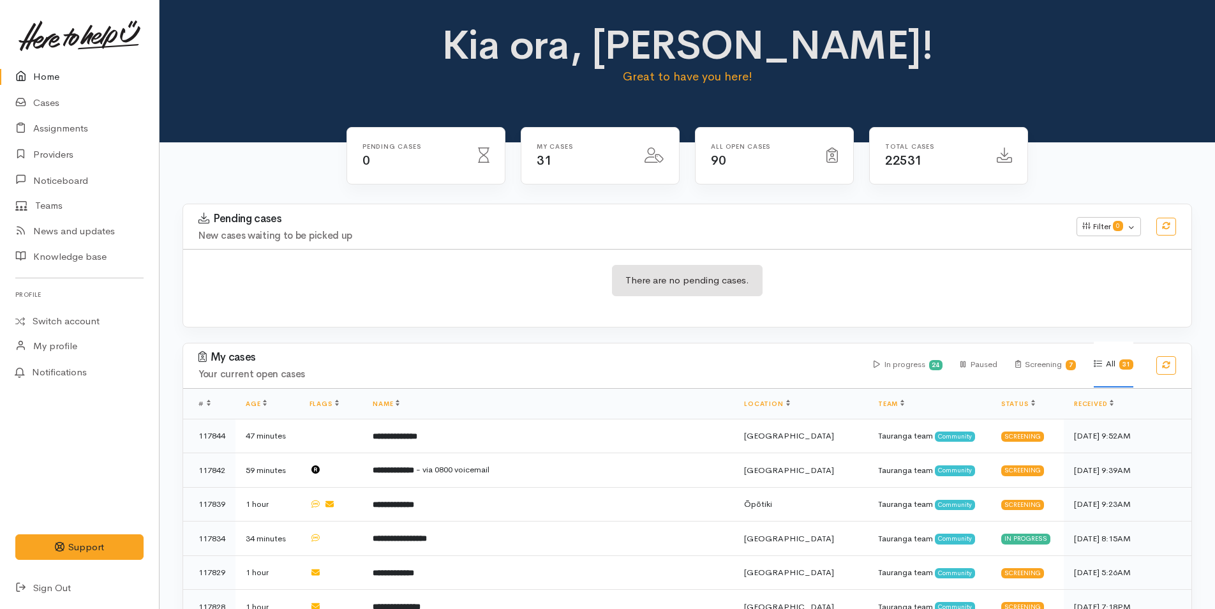
click at [49, 78] on link "Home" at bounding box center [79, 77] width 159 height 26
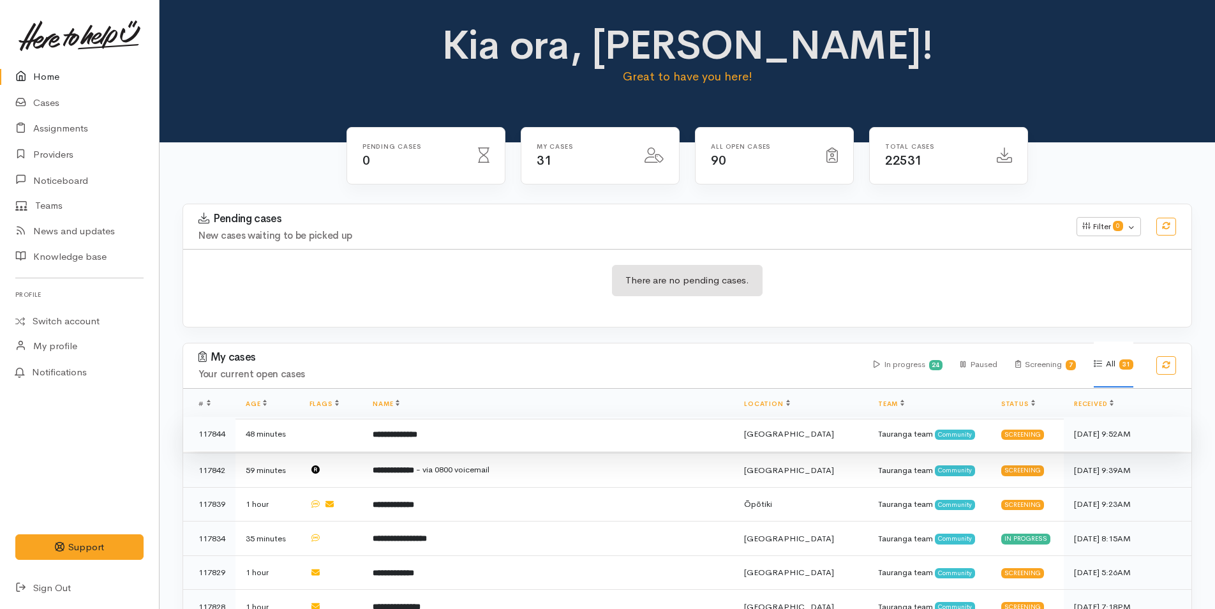
click at [546, 428] on td "**********" at bounding box center [547, 434] width 371 height 34
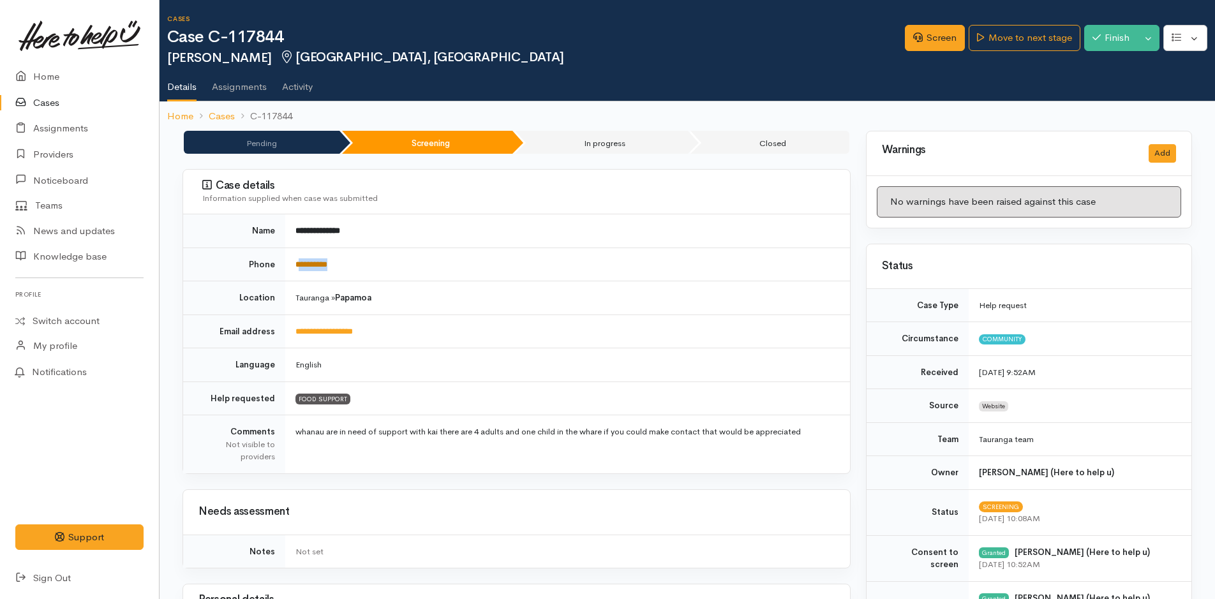
drag, startPoint x: 350, startPoint y: 268, endPoint x: 302, endPoint y: 269, distance: 47.9
click at [302, 269] on td "**********" at bounding box center [567, 265] width 565 height 34
copy link "*********"
click at [309, 264] on link "**********" at bounding box center [311, 264] width 32 height 8
click at [944, 33] on link "Screen" at bounding box center [935, 38] width 60 height 26
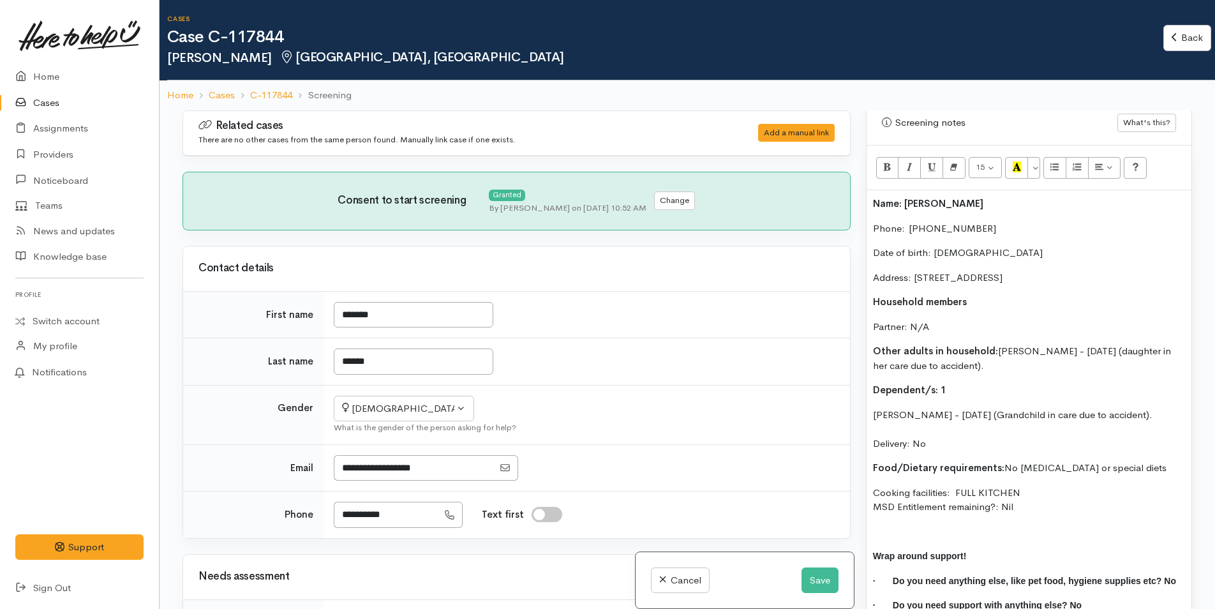
scroll to position [829, 0]
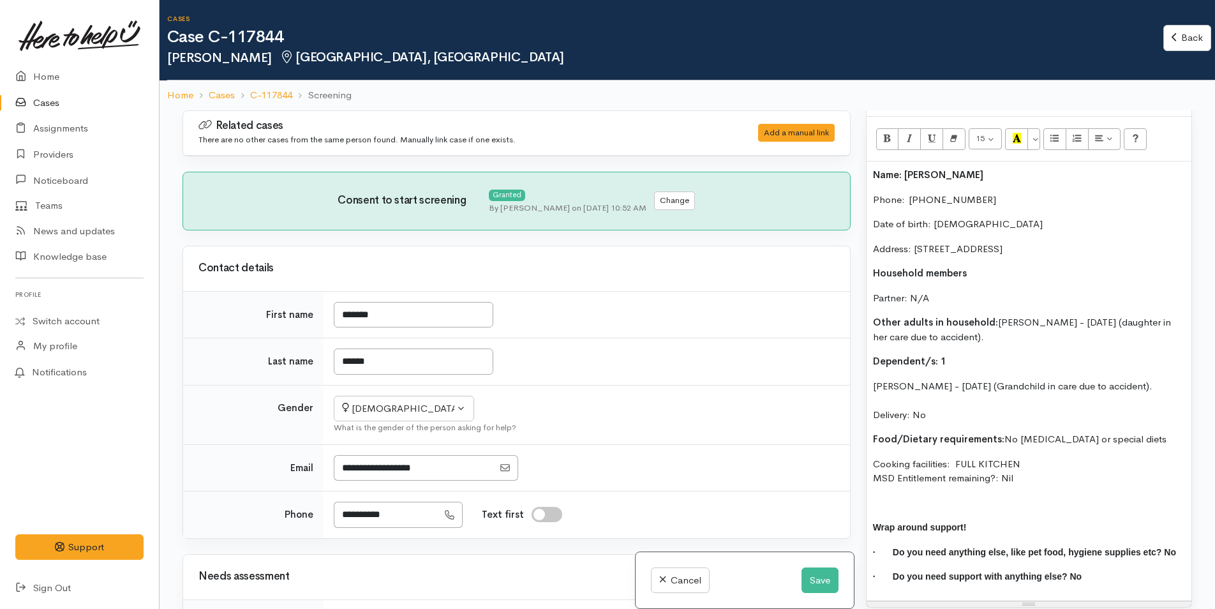
click at [944, 412] on p "[PERSON_NAME] - [DATE] (Grandchild in care due to accident). Delivery: No" at bounding box center [1029, 400] width 312 height 43
click at [870, 173] on div "Name: [PERSON_NAME] Phone:  [PHONE_NUMBER] Date of birth: [DEMOGRAPHIC_DATA] Ad…" at bounding box center [1028, 380] width 325 height 439
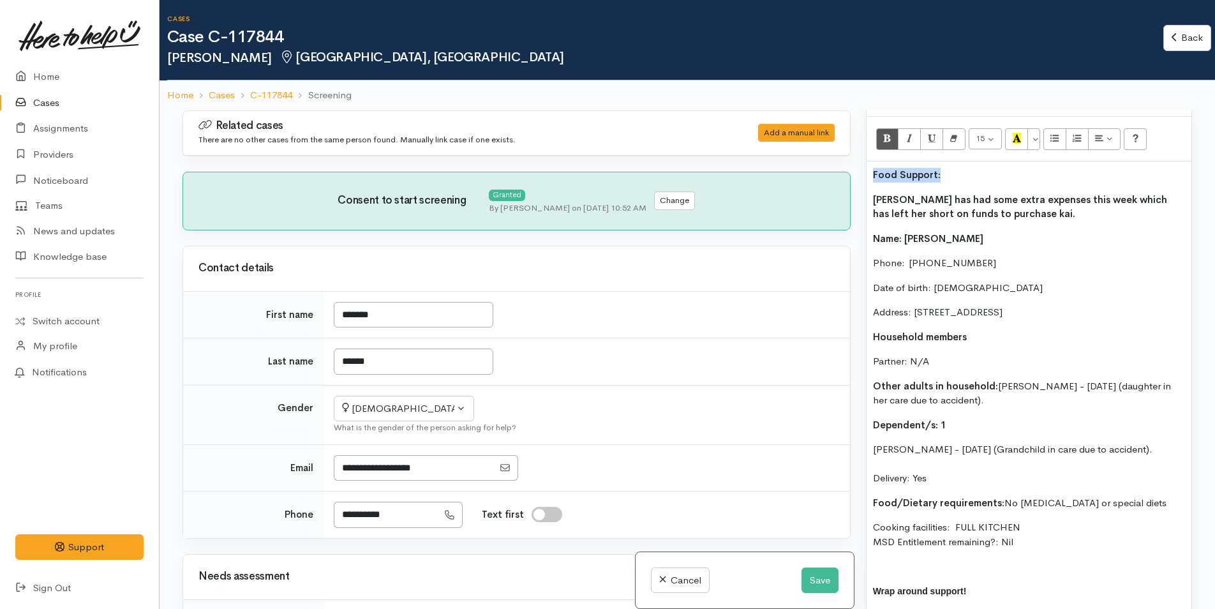
drag, startPoint x: 956, startPoint y: 168, endPoint x: 852, endPoint y: 172, distance: 104.1
click at [849, 172] on div "Related cases There are no other cases from the same person found. Manually lin…" at bounding box center [687, 414] width 1025 height 609
click at [1015, 134] on icon "Recent Color" at bounding box center [1017, 138] width 8 height 11
drag, startPoint x: 1003, startPoint y: 221, endPoint x: 1018, endPoint y: 221, distance: 14.7
click at [1003, 220] on p "[PERSON_NAME] has had some extra expenses this week which has left her short on…" at bounding box center [1029, 207] width 312 height 29
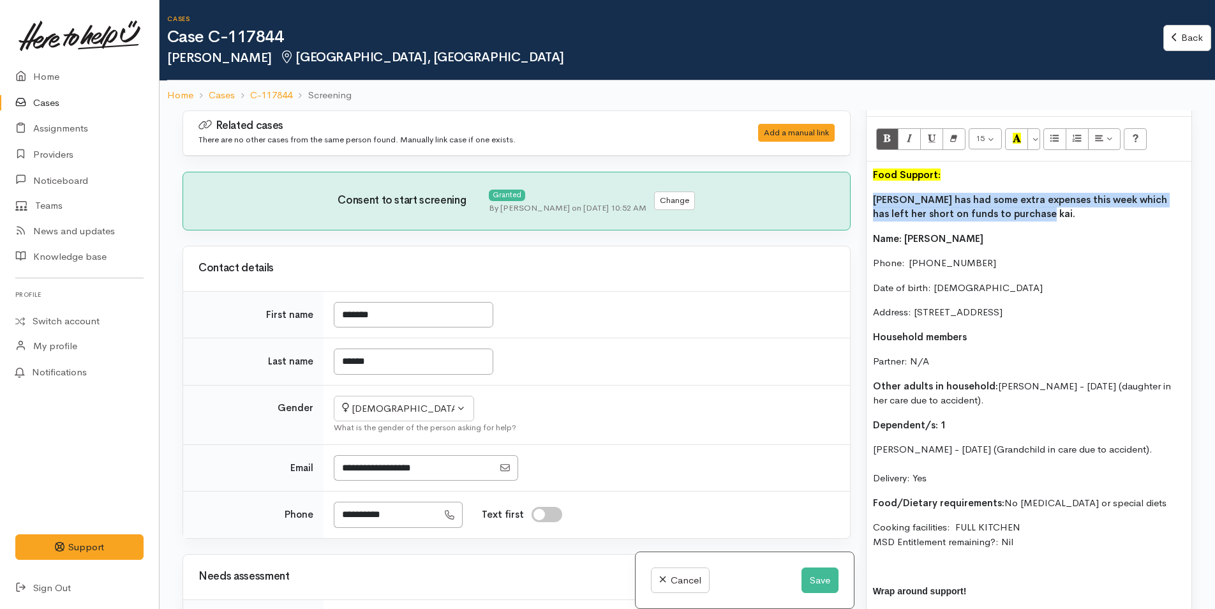
drag, startPoint x: 1004, startPoint y: 215, endPoint x: 866, endPoint y: 202, distance: 138.5
click at [866, 202] on div "Food Support: Lucille has had some extra expenses this week which has left her …" at bounding box center [1028, 412] width 325 height 502
click at [887, 140] on icon "Bold (CTRL+B)" at bounding box center [887, 138] width 8 height 11
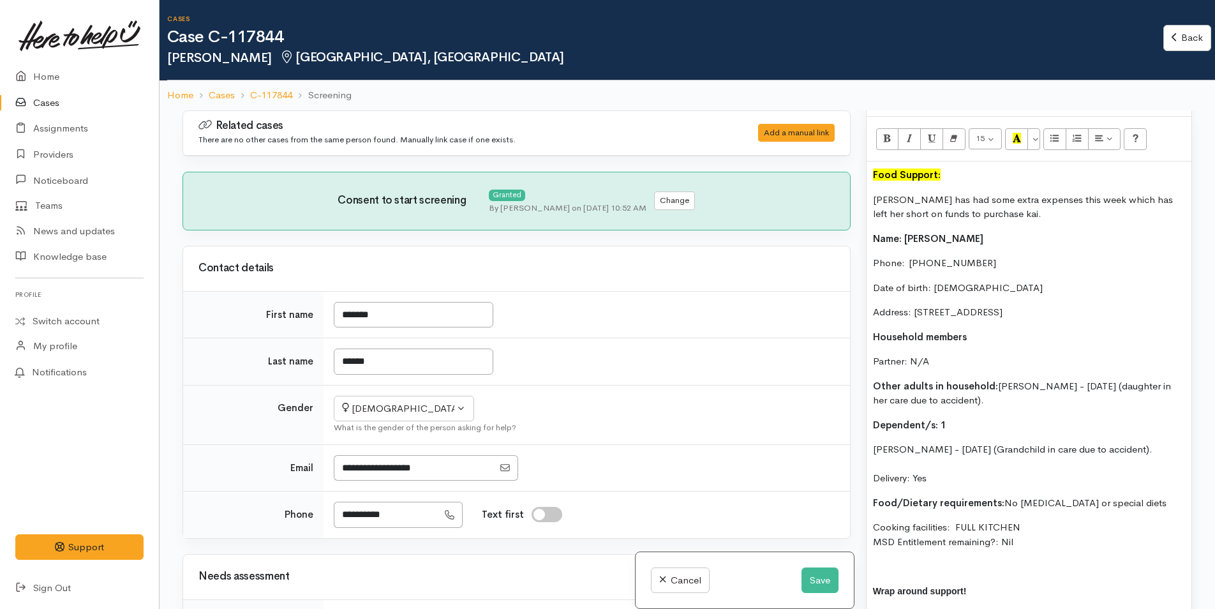
click at [912, 264] on p "Phone:  0221572094" at bounding box center [1029, 263] width 312 height 15
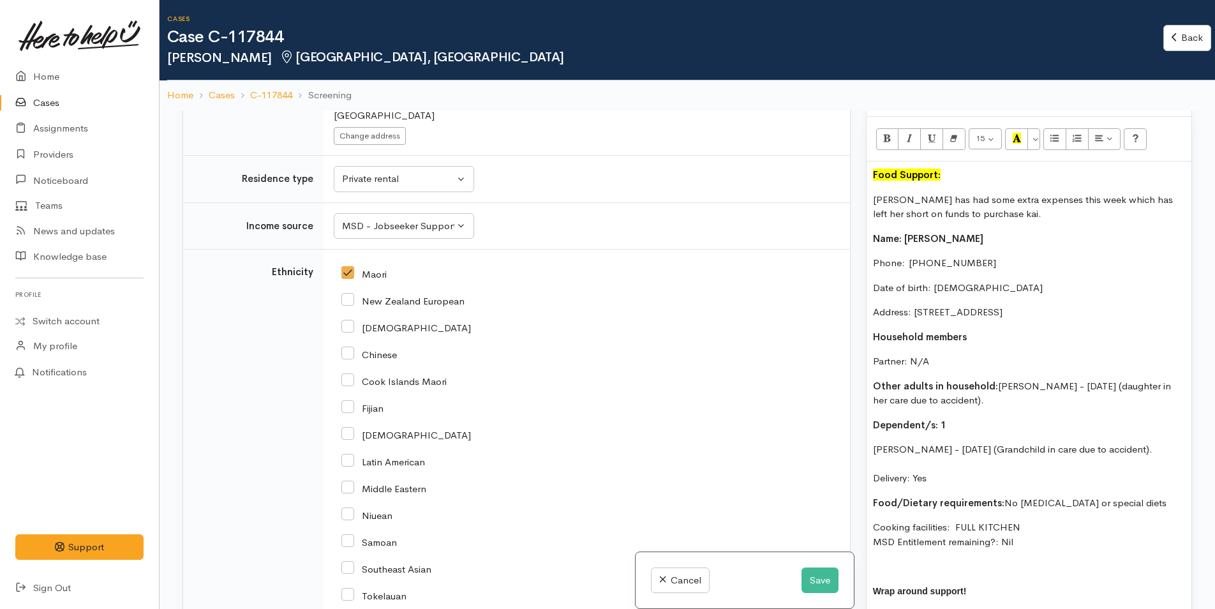
scroll to position [1212, 0]
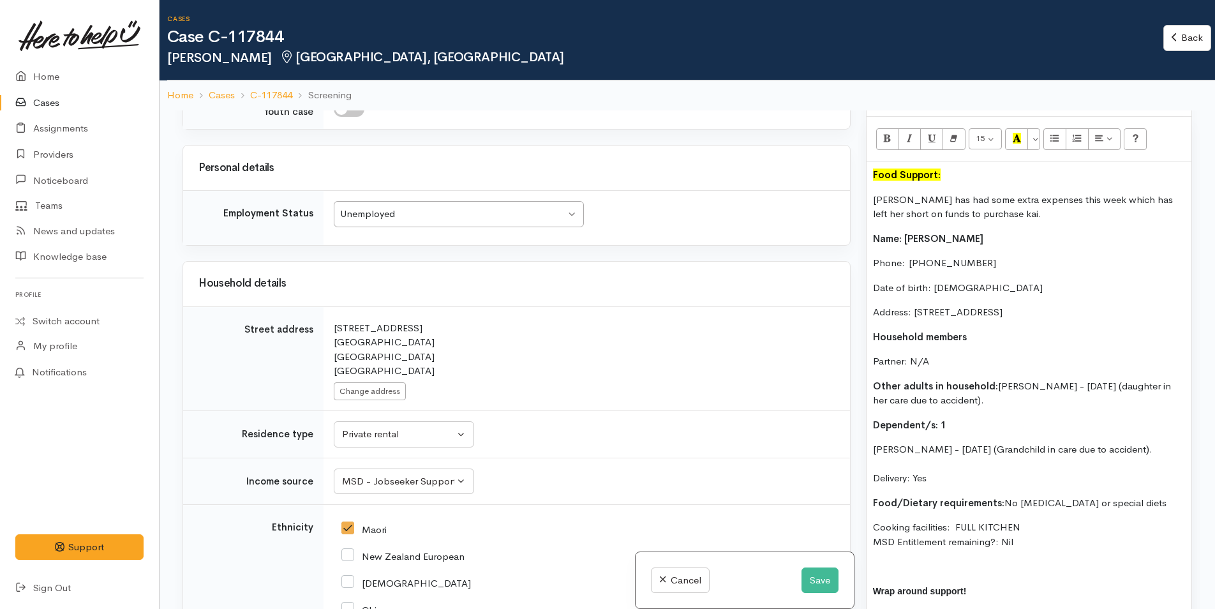
drag, startPoint x: 1006, startPoint y: 546, endPoint x: 866, endPoint y: 204, distance: 369.2
click at [866, 204] on div "Food Support: Lucille has had some extra expenses this week which has left her …" at bounding box center [1028, 412] width 325 height 502
copy div "Lucille has had some extra expenses this week which has left her short on funds…"
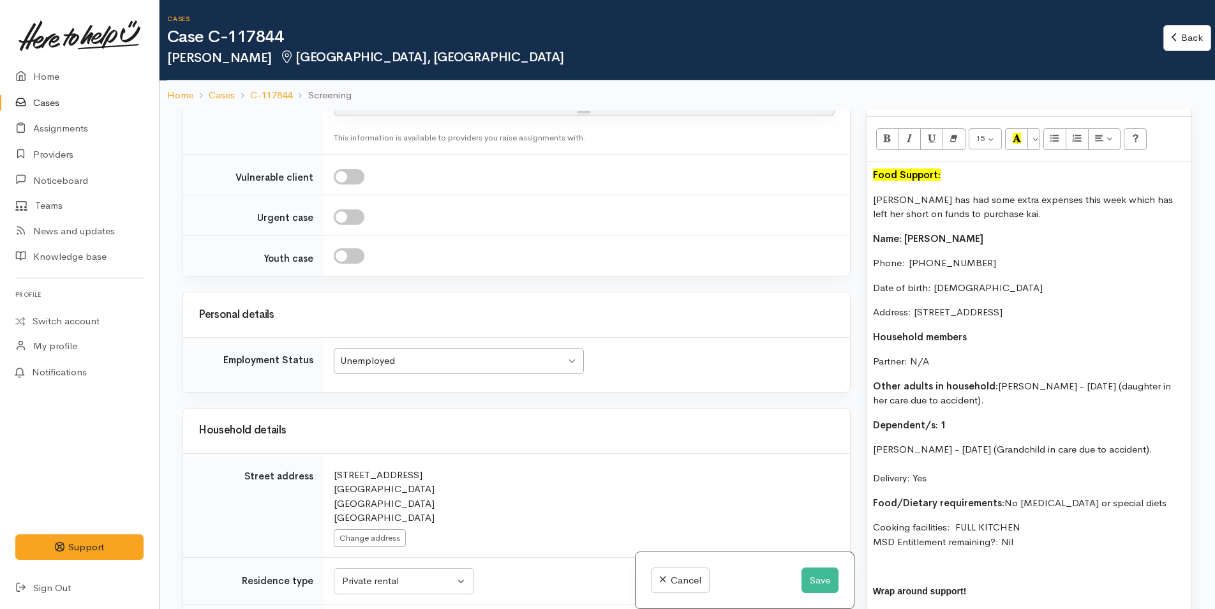
scroll to position [766, 0]
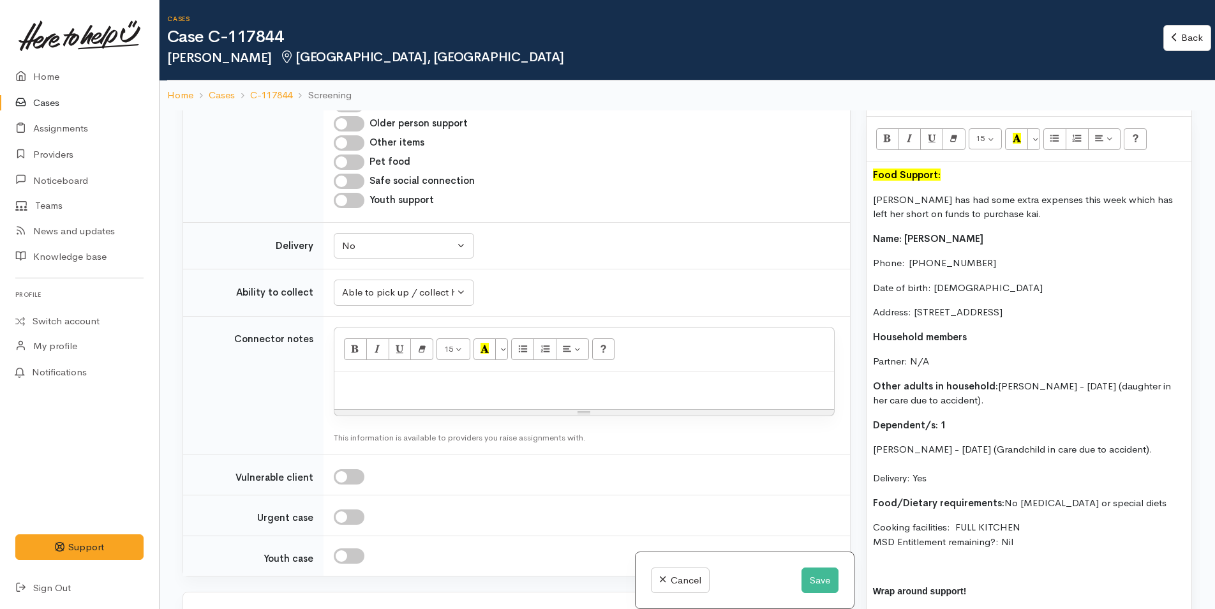
click at [354, 384] on p at bounding box center [584, 385] width 487 height 15
paste div
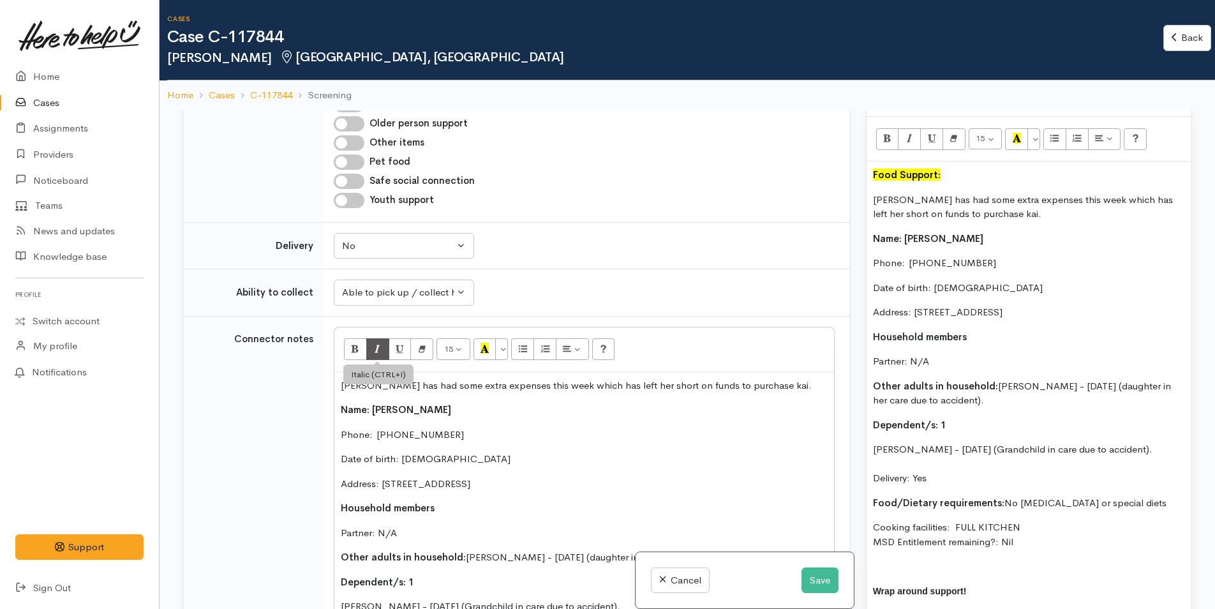
scroll to position [96, 0]
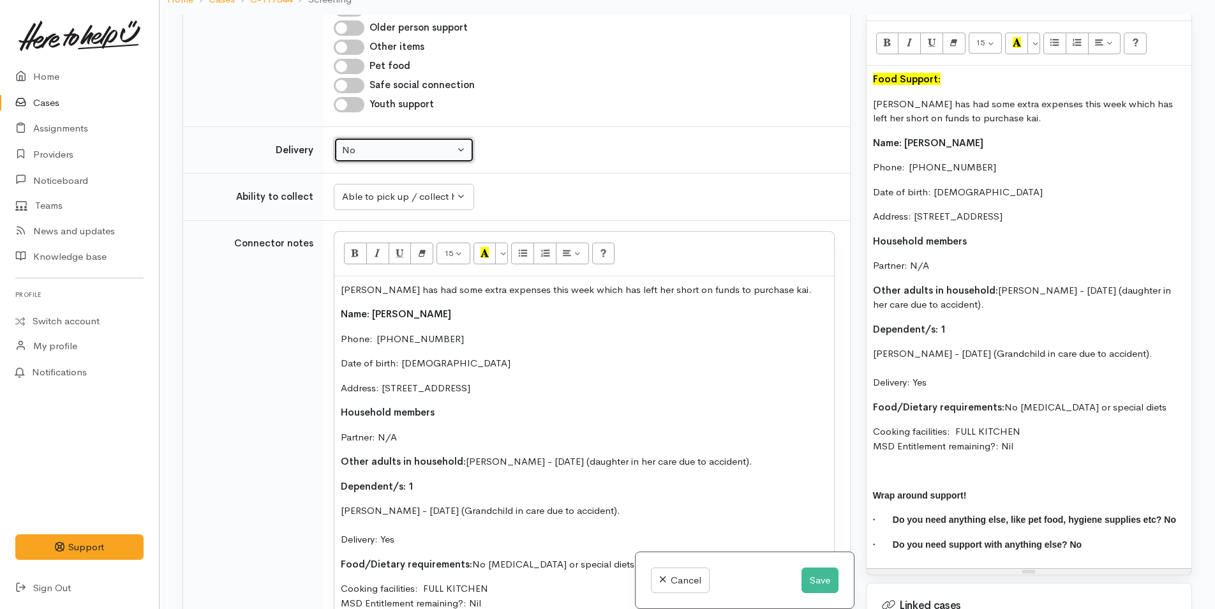
click at [377, 149] on div "No" at bounding box center [398, 150] width 112 height 15
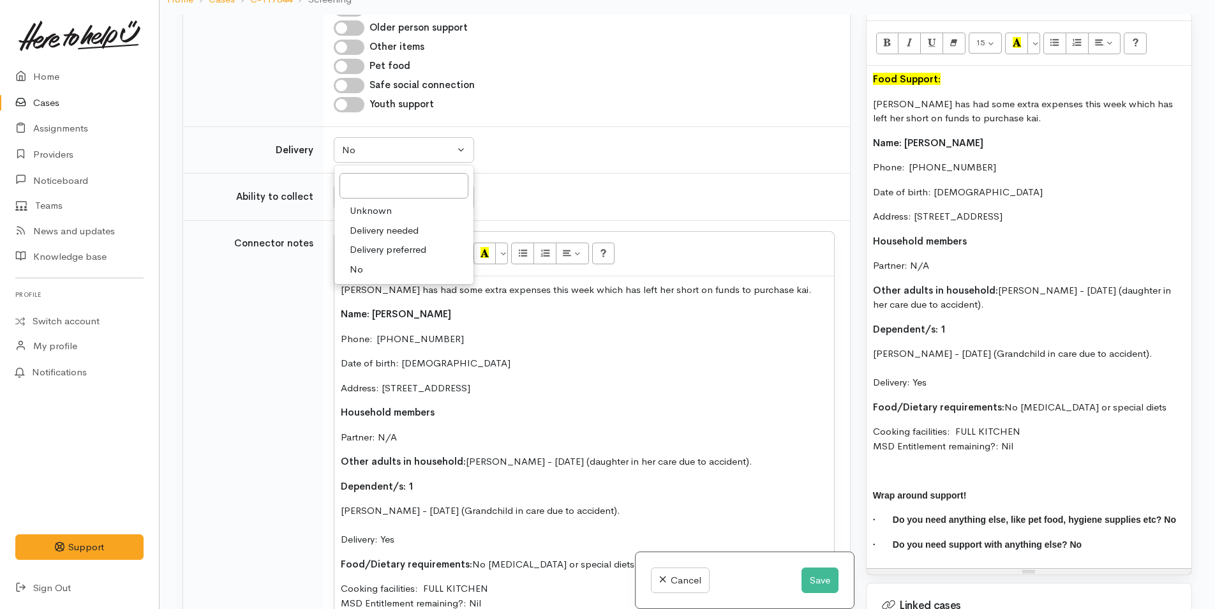
click at [378, 228] on span "Delivery needed" at bounding box center [384, 230] width 69 height 15
select select "3"
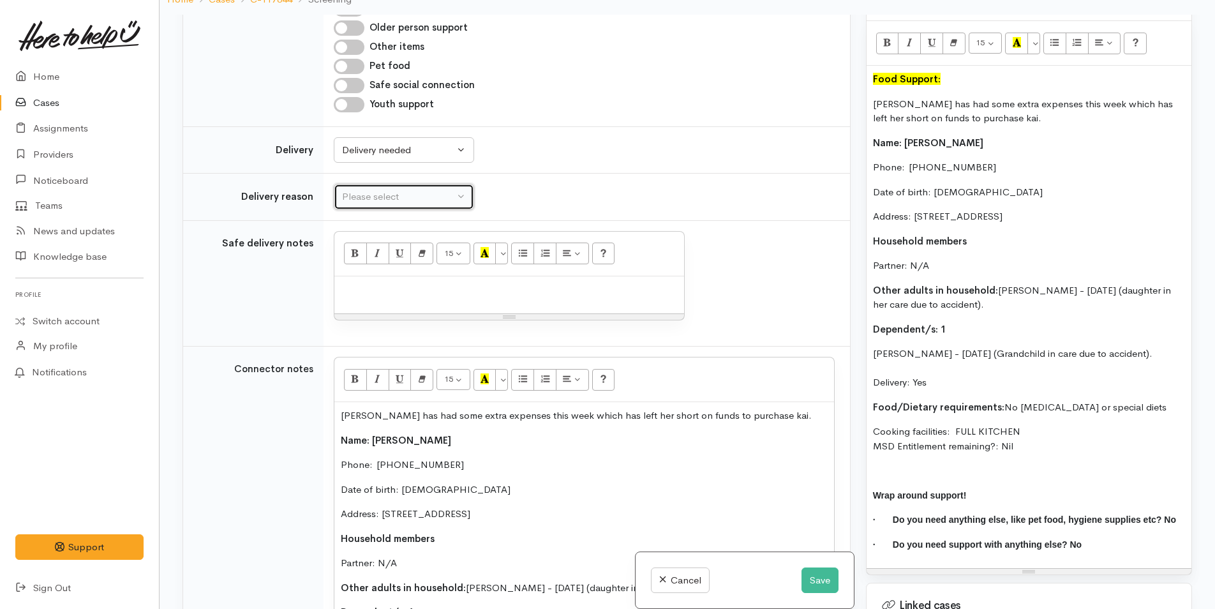
click at [385, 204] on button "Please select" at bounding box center [404, 197] width 140 height 26
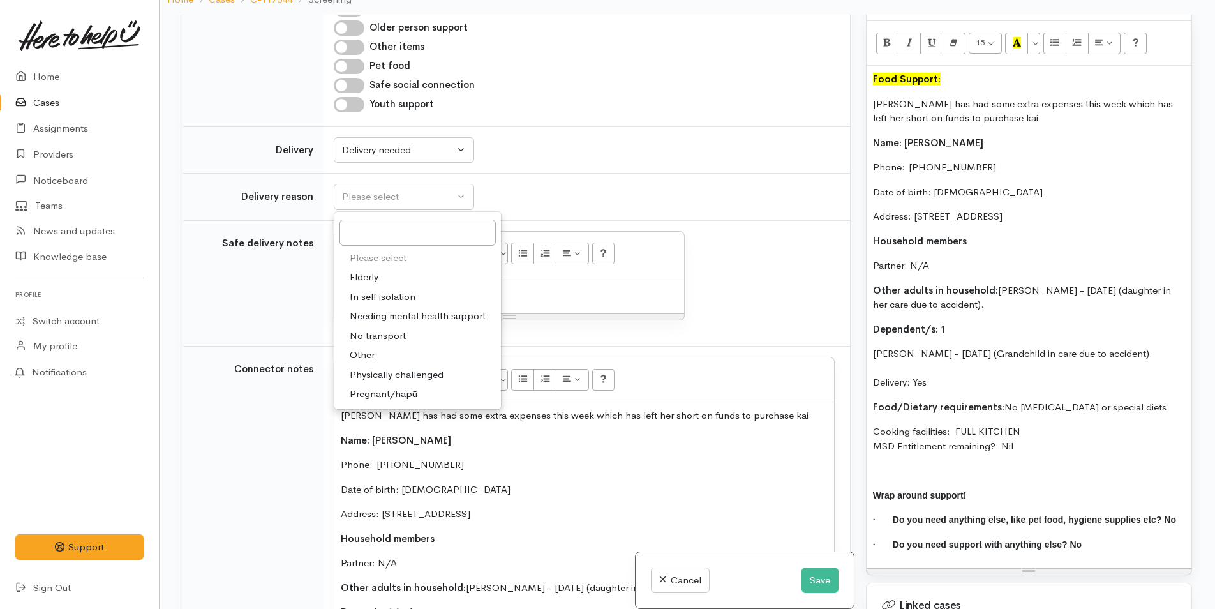
click at [378, 332] on span "No transport" at bounding box center [378, 336] width 56 height 15
select select "2"
click at [438, 289] on p at bounding box center [509, 290] width 337 height 15
paste div
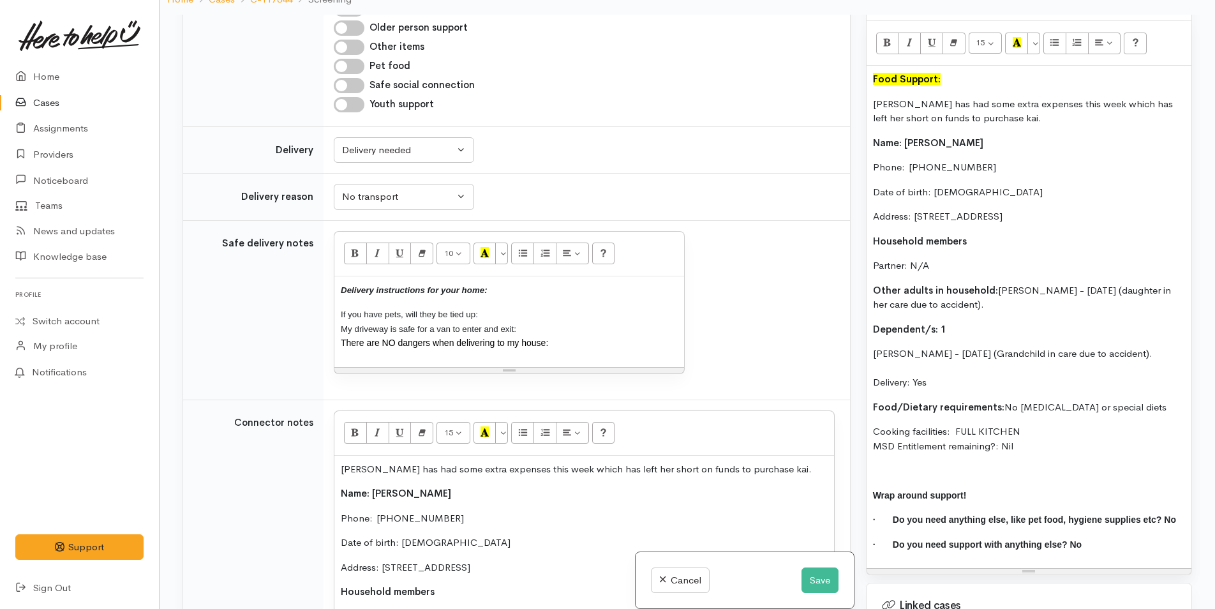
click at [495, 309] on p "If you have pets, will they be tied up: My driveway is safe for a van to enter …" at bounding box center [509, 328] width 337 height 43
click at [524, 327] on p "If you have pets, will they be tied up: N/A My driveway is safe for a van to en…" at bounding box center [509, 328] width 337 height 43
click at [561, 344] on p "If you have pets, will they be tied up: N/A My driveway is safe for a van to en…" at bounding box center [509, 328] width 337 height 43
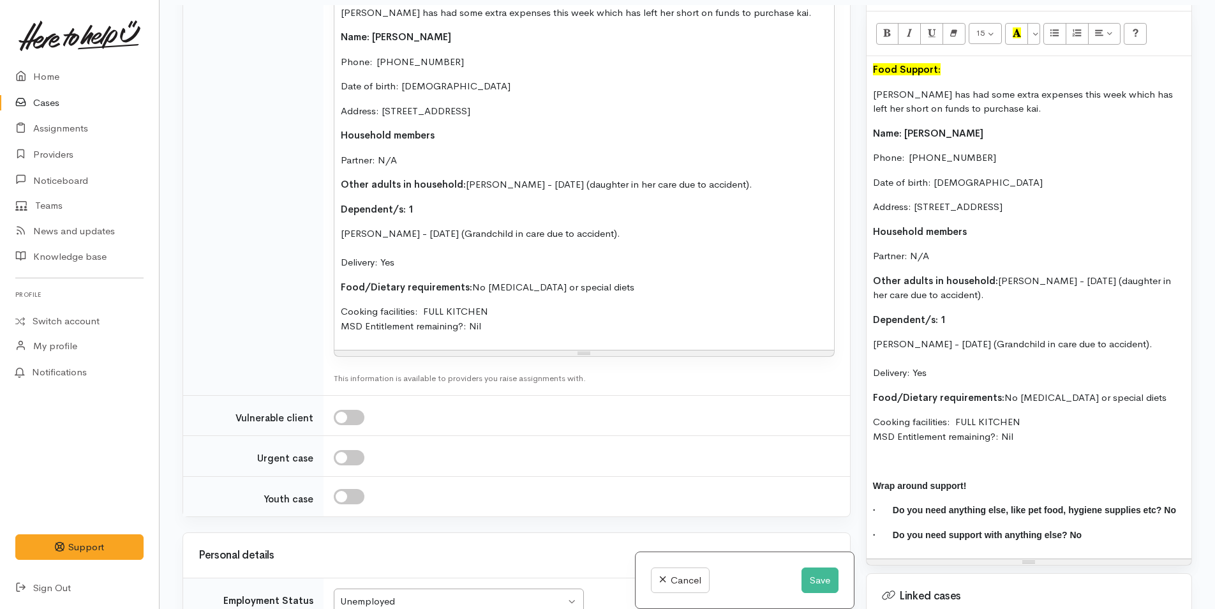
scroll to position [110, 0]
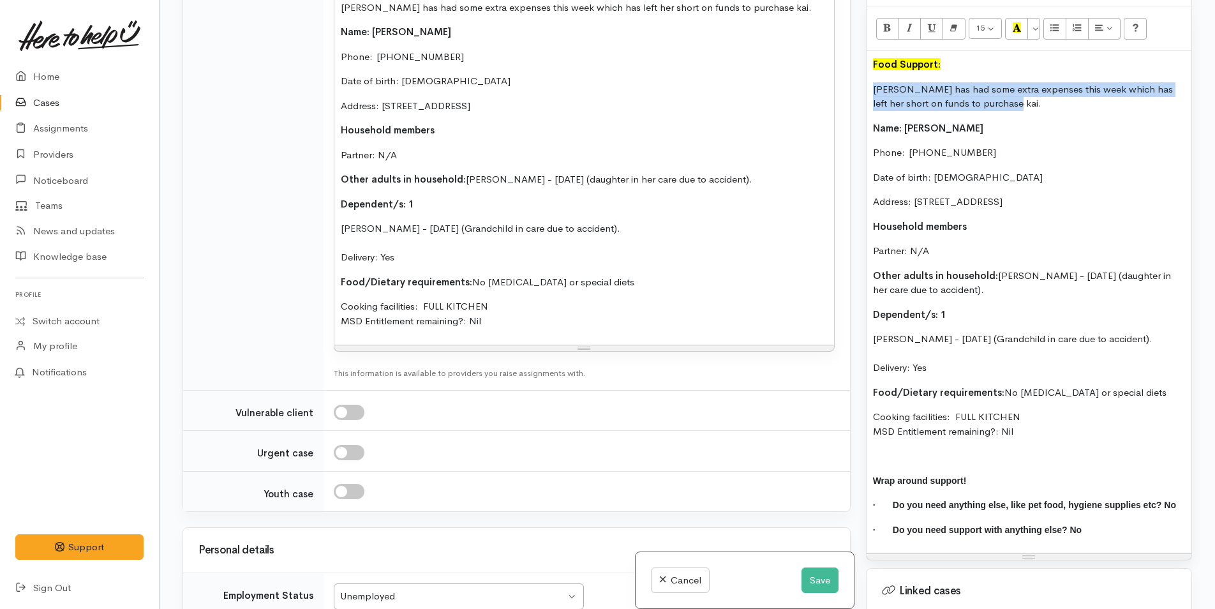
drag, startPoint x: 978, startPoint y: 103, endPoint x: 845, endPoint y: 87, distance: 133.0
click at [844, 86] on div "Related cases There are no other cases from the same person found. Manually lin…" at bounding box center [687, 304] width 1025 height 609
copy p "Lucille has had some extra expenses this week which has left her short on funds…"
click at [801, 574] on button "Save" at bounding box center [819, 580] width 37 height 26
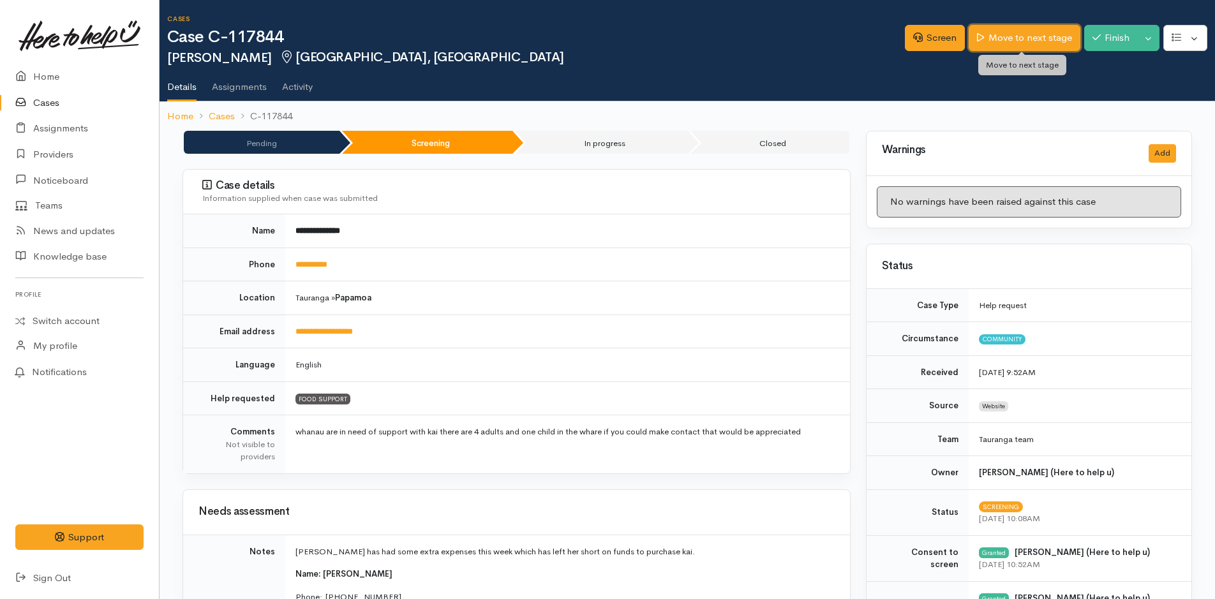
click at [979, 40] on icon at bounding box center [980, 38] width 7 height 10
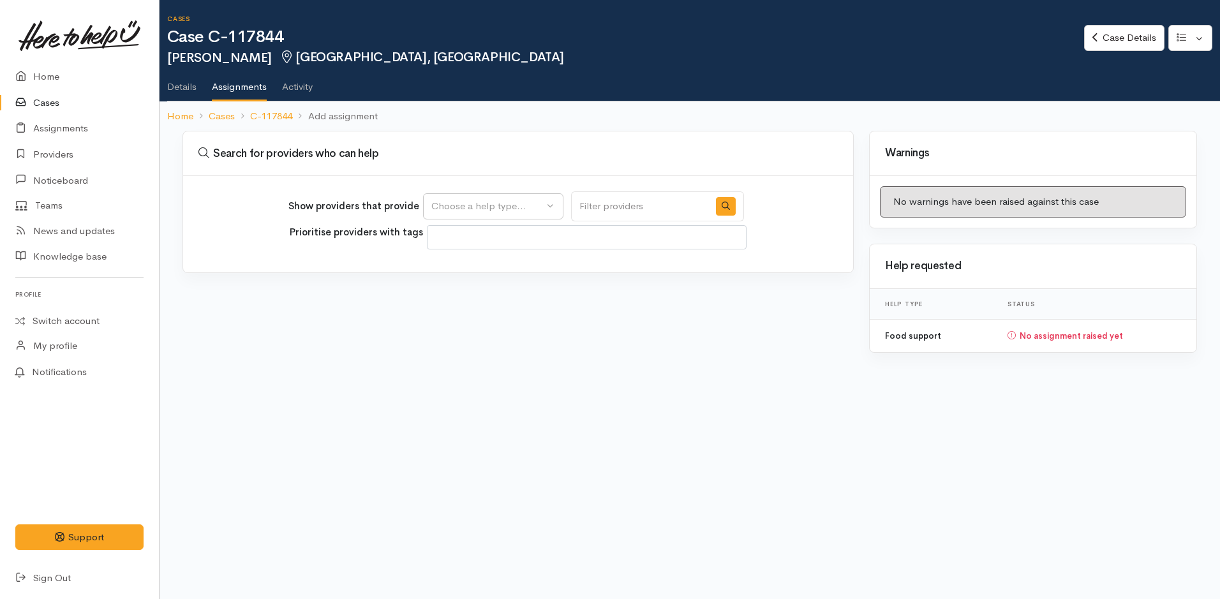
select select
drag, startPoint x: 443, startPoint y: 200, endPoint x: 457, endPoint y: 248, distance: 49.1
click at [444, 200] on div "Choose a help type..." at bounding box center [487, 206] width 112 height 15
click at [465, 273] on span "Food support" at bounding box center [468, 267] width 59 height 15
select select "3"
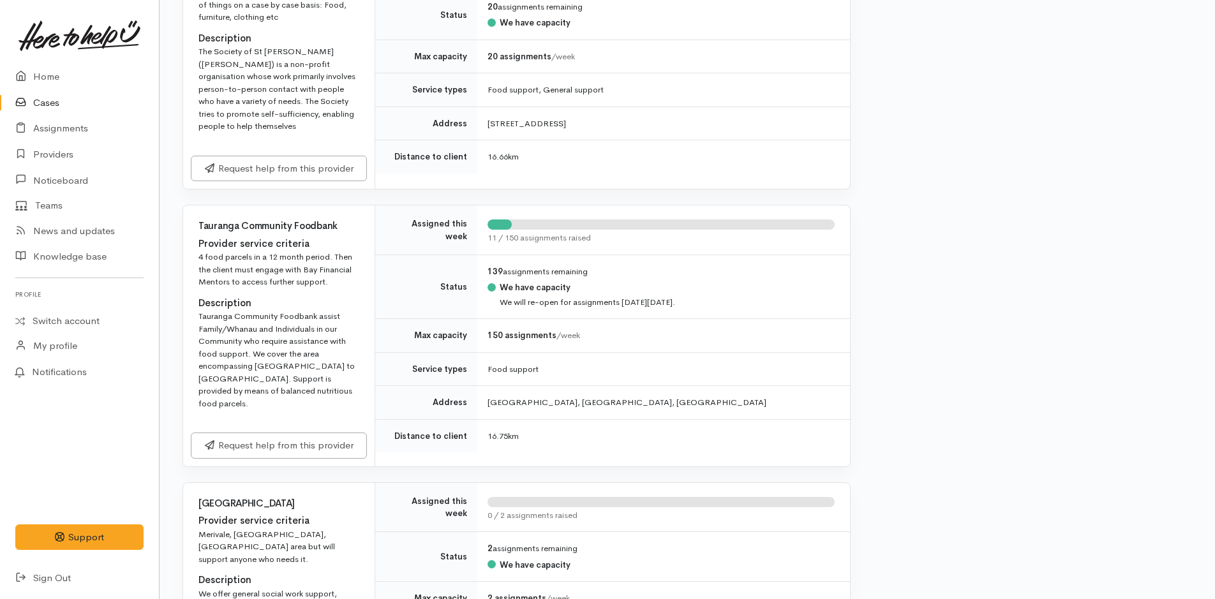
scroll to position [1850, 0]
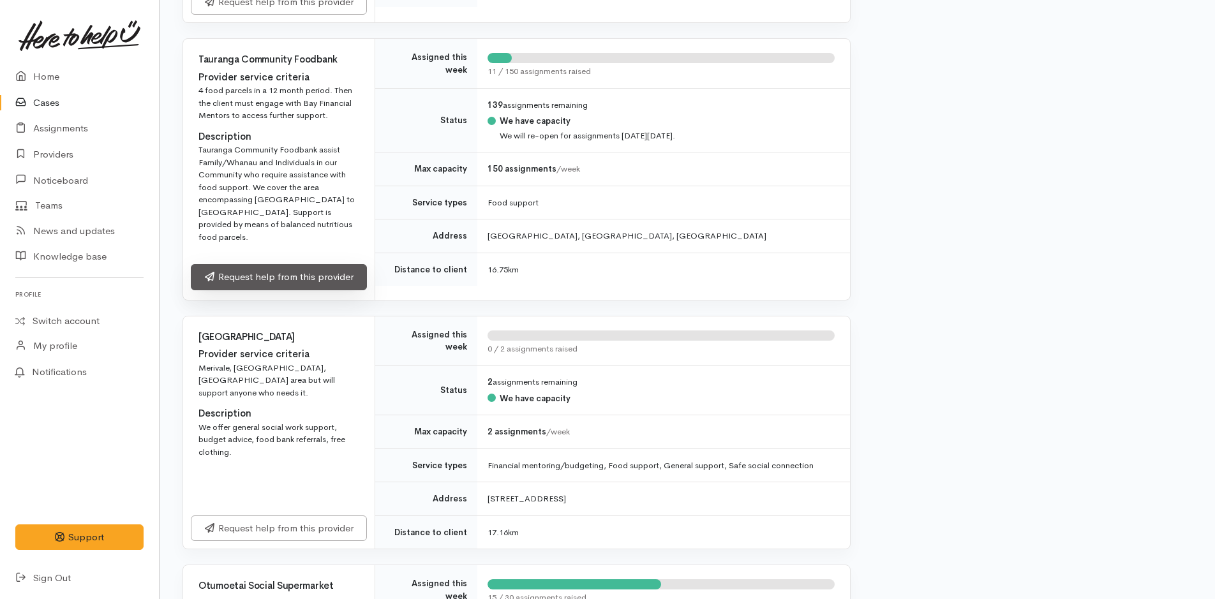
click at [276, 275] on link "Request help from this provider" at bounding box center [279, 277] width 176 height 26
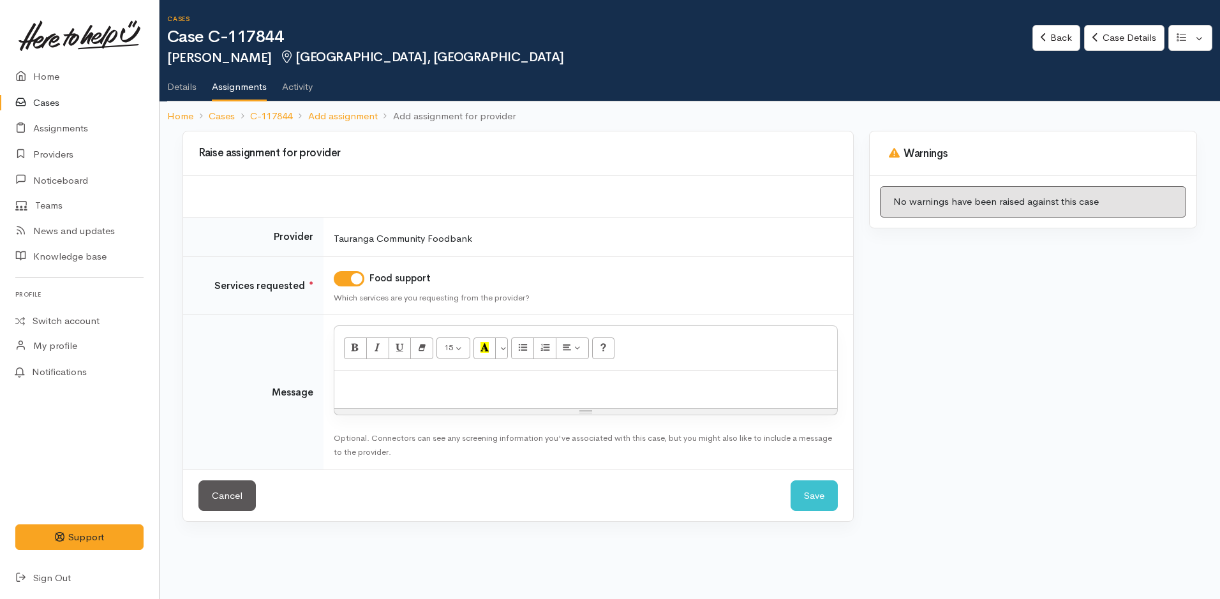
click at [387, 374] on div at bounding box center [585, 390] width 503 height 38
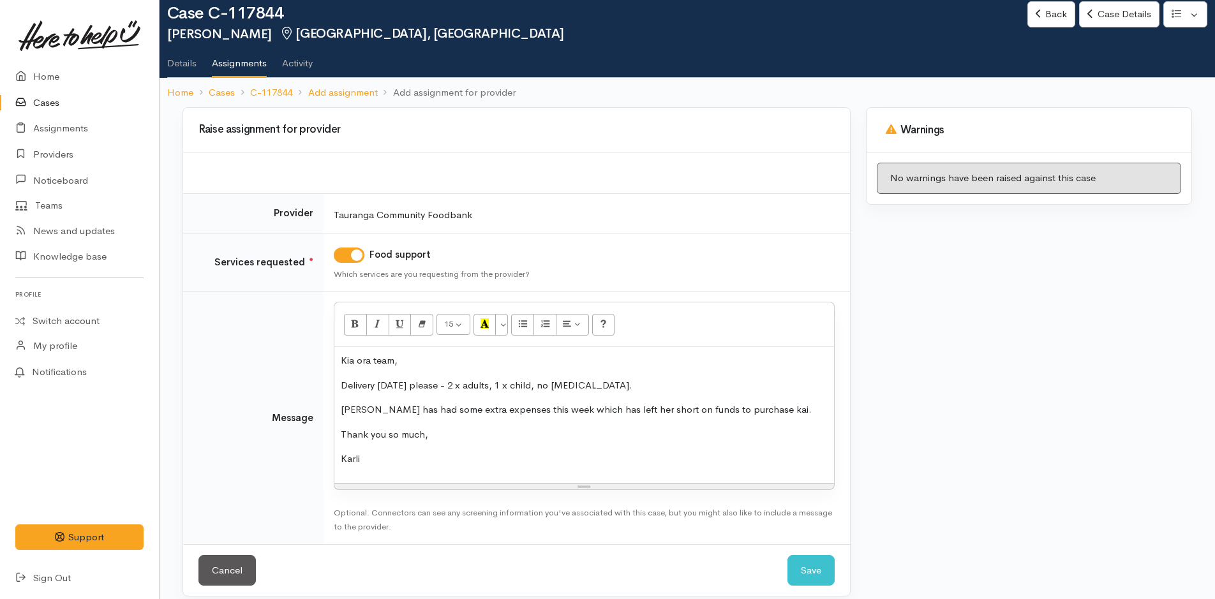
scroll to position [36, 0]
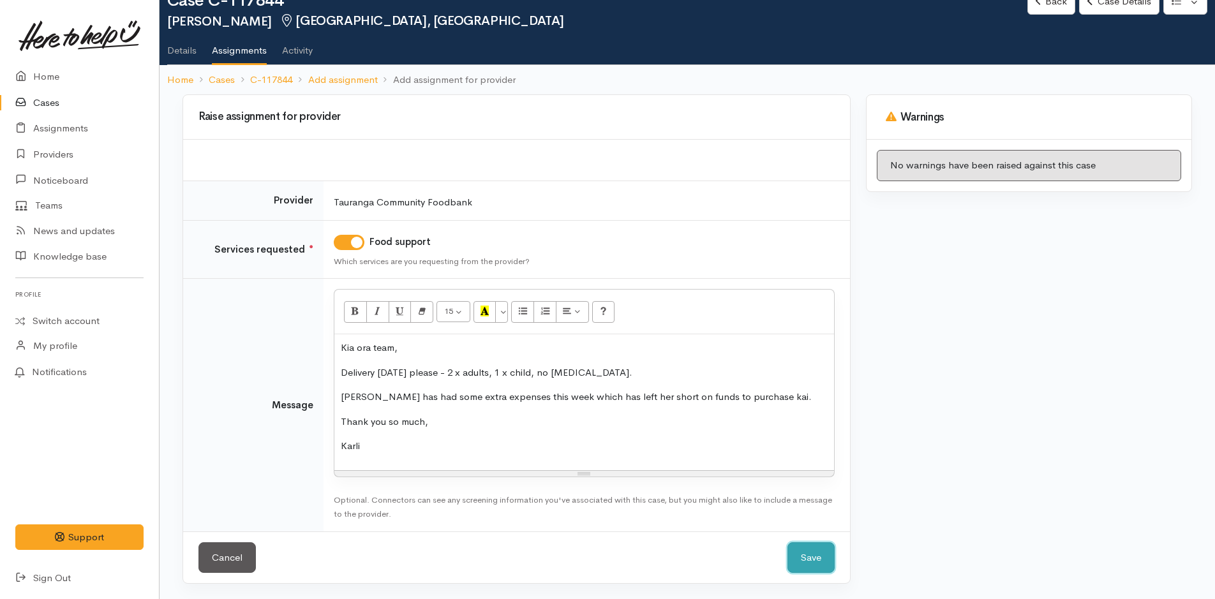
click at [822, 558] on button "Save" at bounding box center [810, 557] width 47 height 31
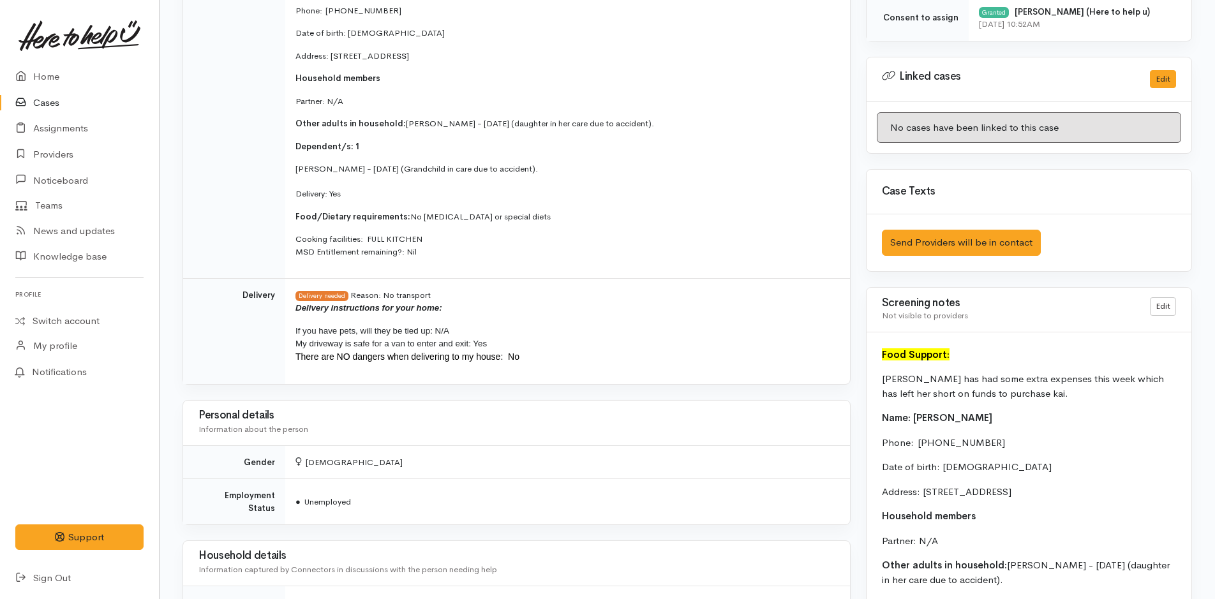
scroll to position [243, 0]
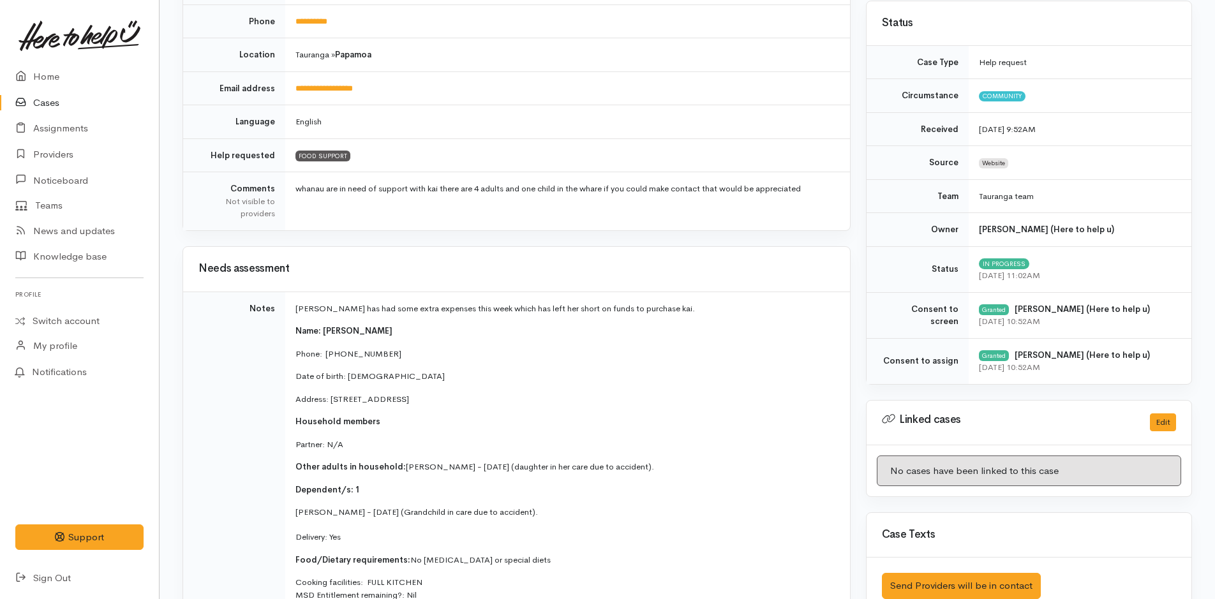
click at [48, 62] on link at bounding box center [79, 36] width 128 height 56
